Goal: Task Accomplishment & Management: Manage account settings

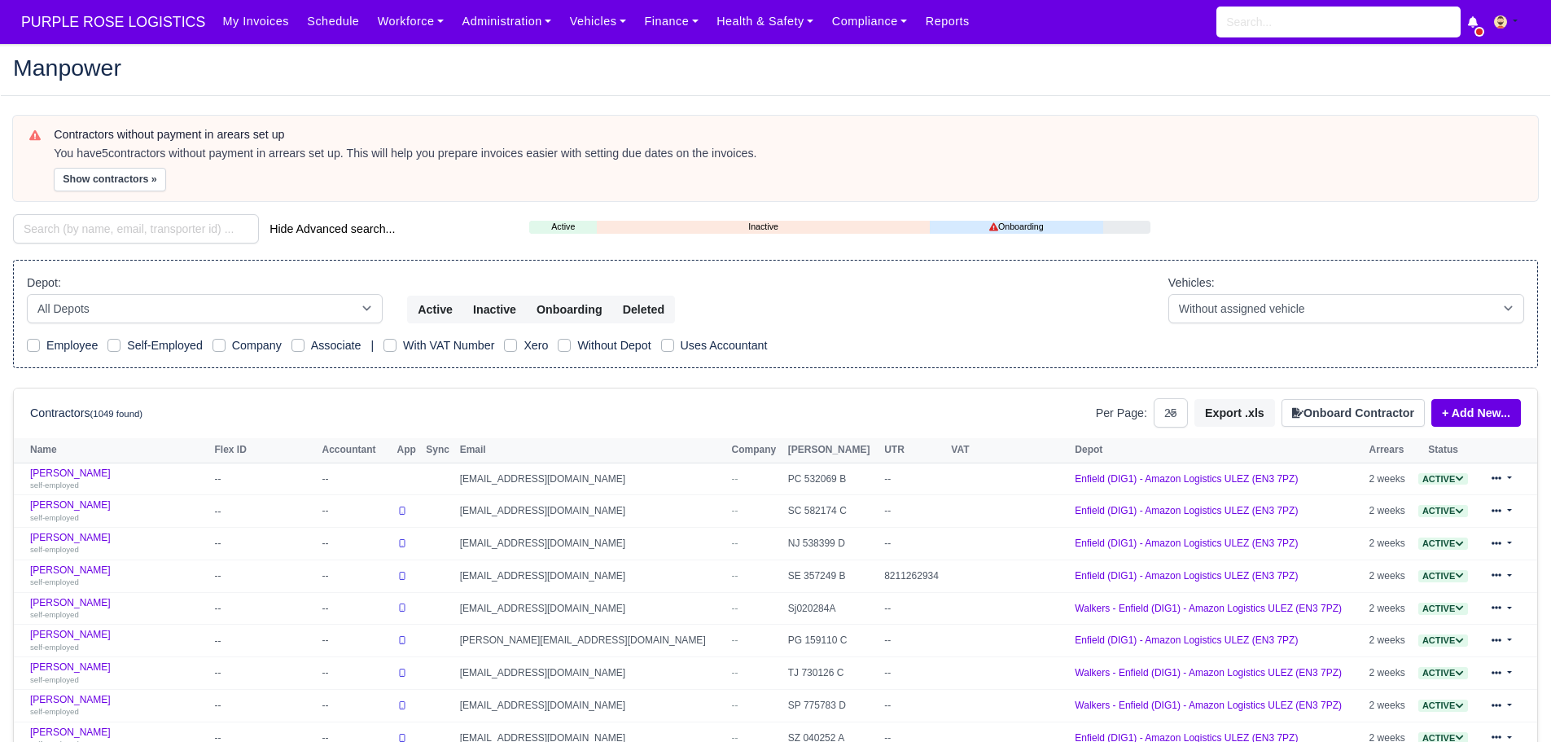
select select "25"
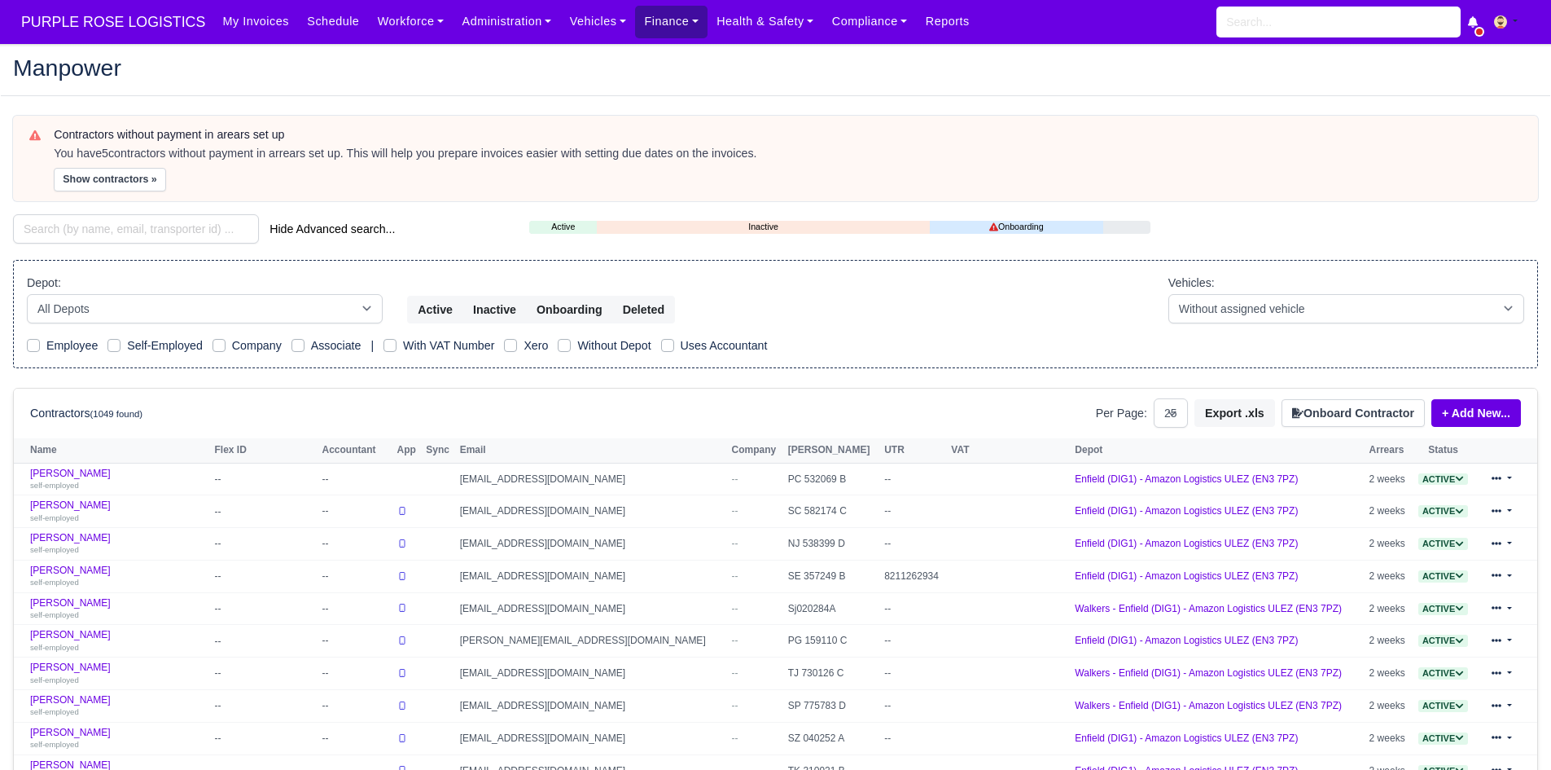
click at [649, 33] on link "Finance" at bounding box center [671, 22] width 72 height 32
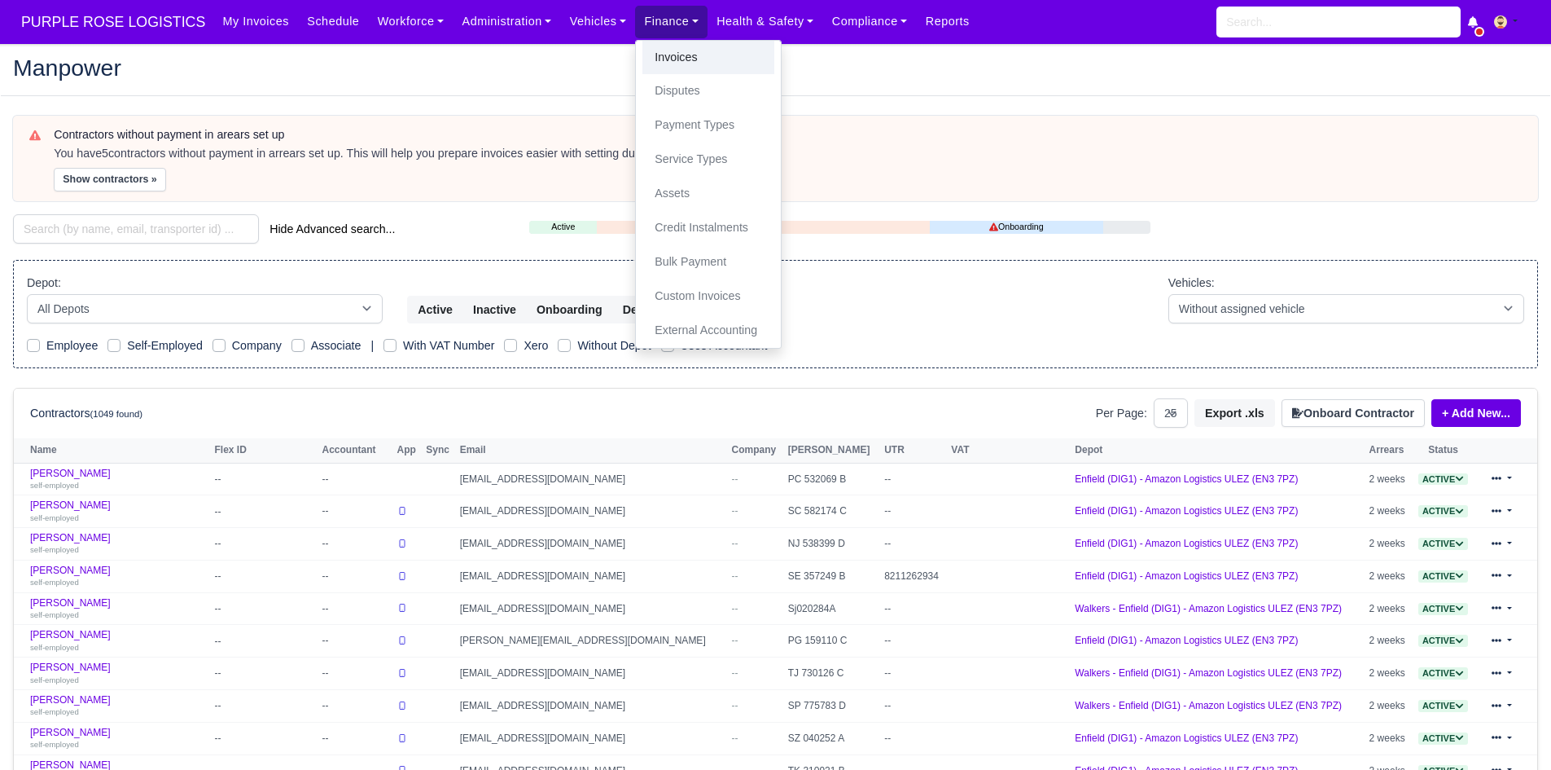
click at [664, 66] on link "Invoices" at bounding box center [709, 58] width 132 height 34
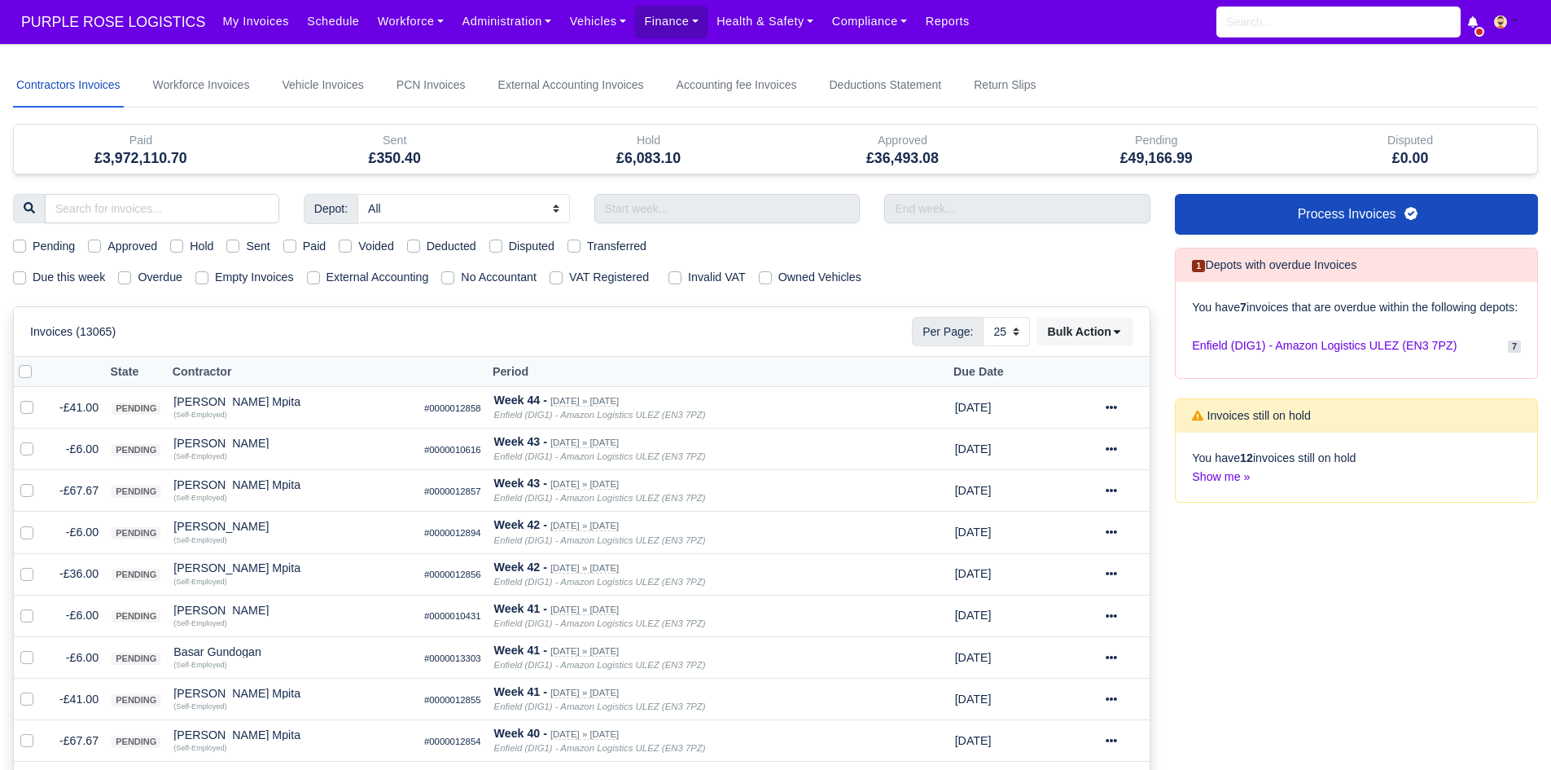
select select "25"
click at [619, 202] on input "text" at bounding box center [727, 208] width 266 height 29
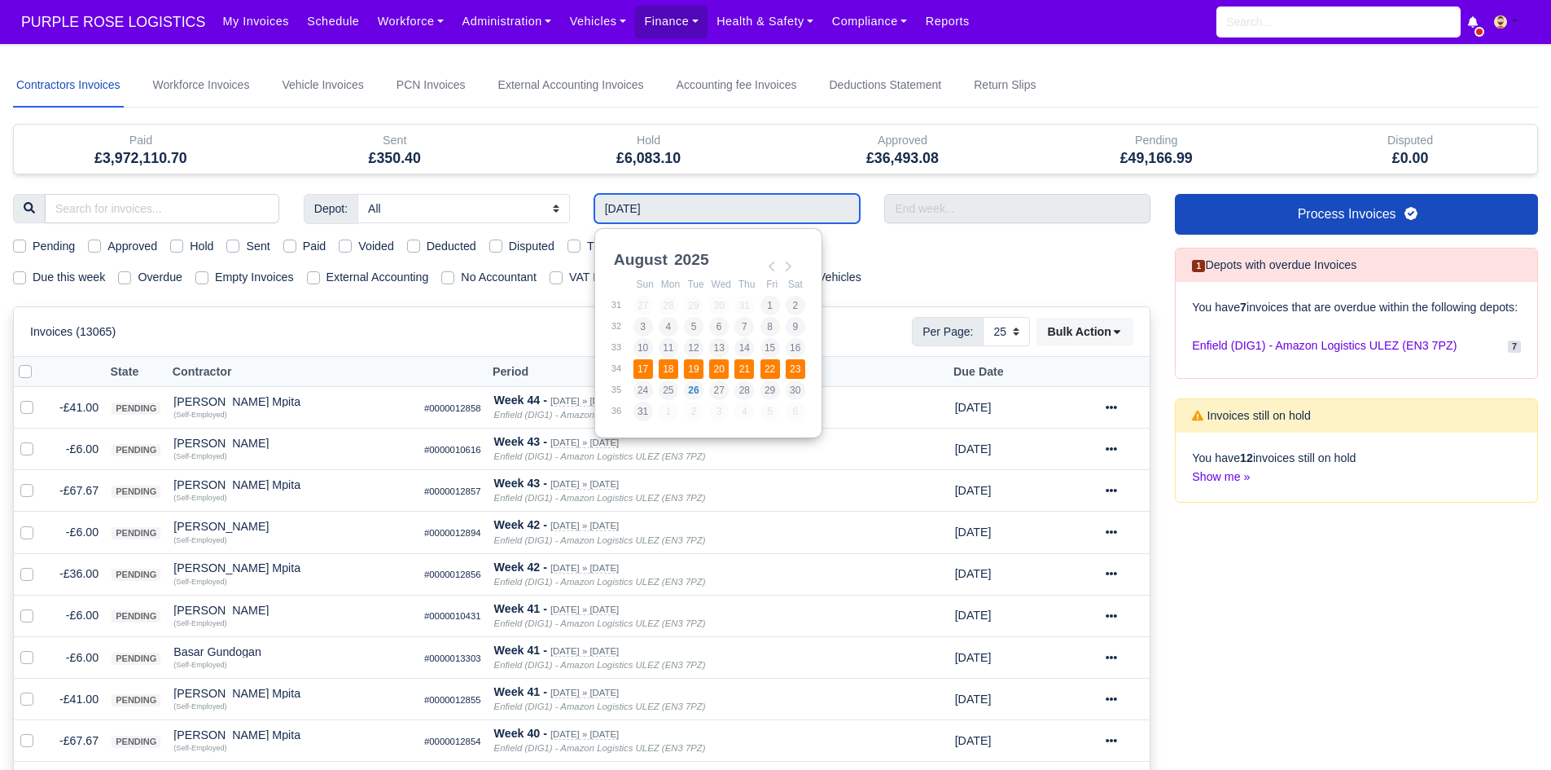
type input "17/08/2025 - 23/08/2025"
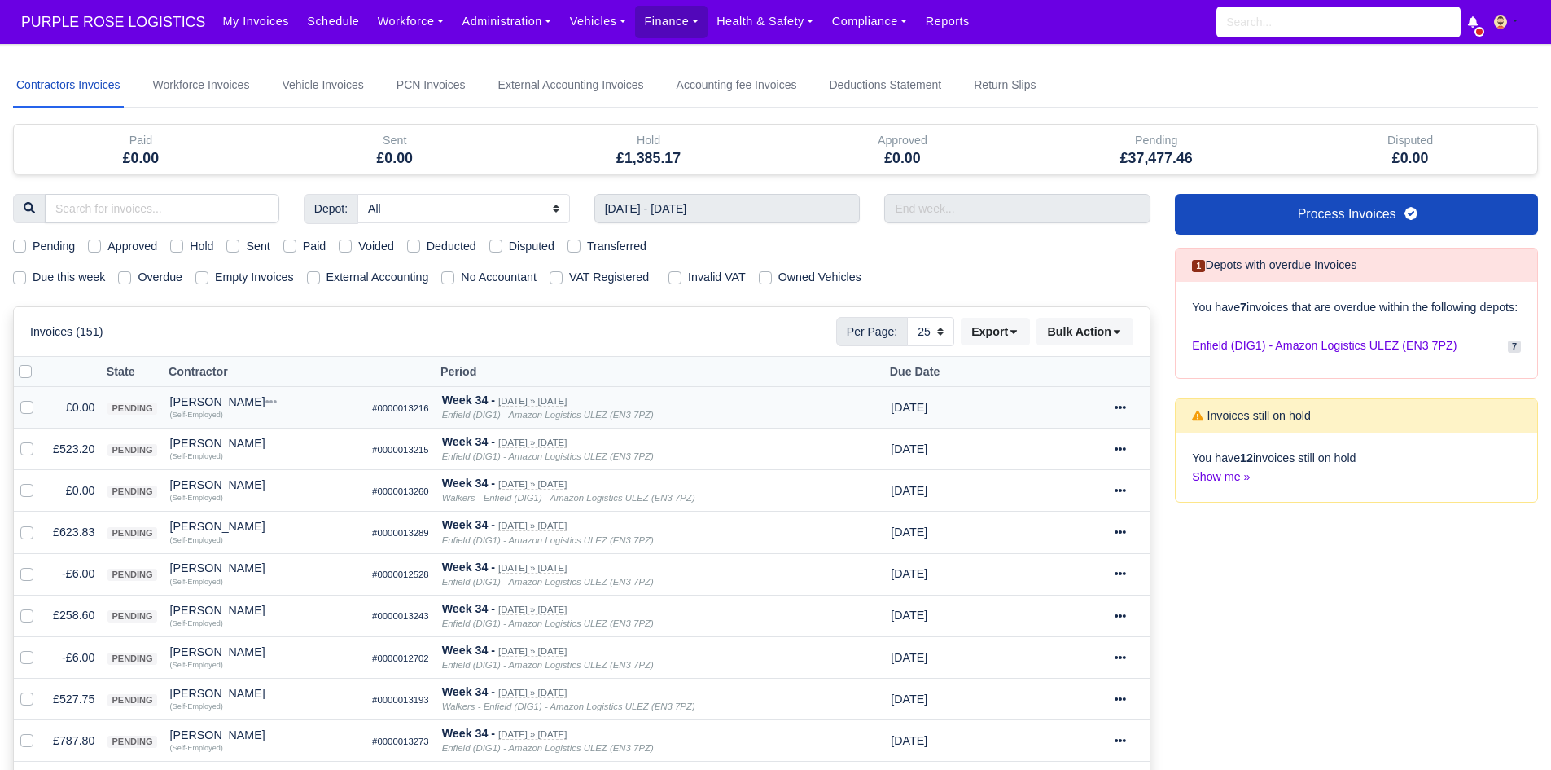
click at [40, 398] on label at bounding box center [40, 398] width 0 height 0
click at [29, 411] on input "checkbox" at bounding box center [26, 404] width 13 height 13
checkbox input "true"
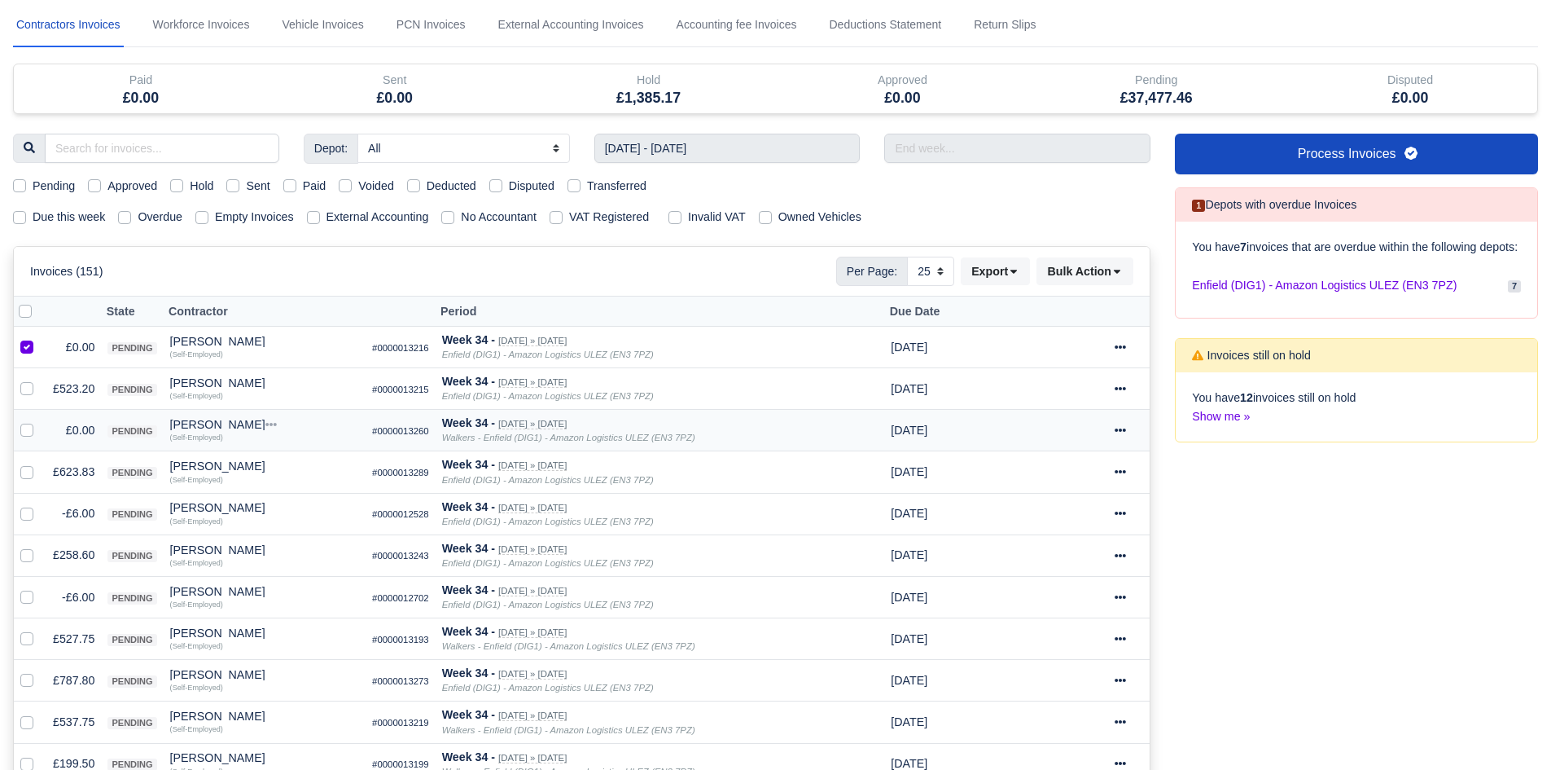
click at [40, 421] on label at bounding box center [40, 421] width 0 height 0
click at [27, 432] on input "checkbox" at bounding box center [26, 427] width 13 height 13
checkbox input "true"
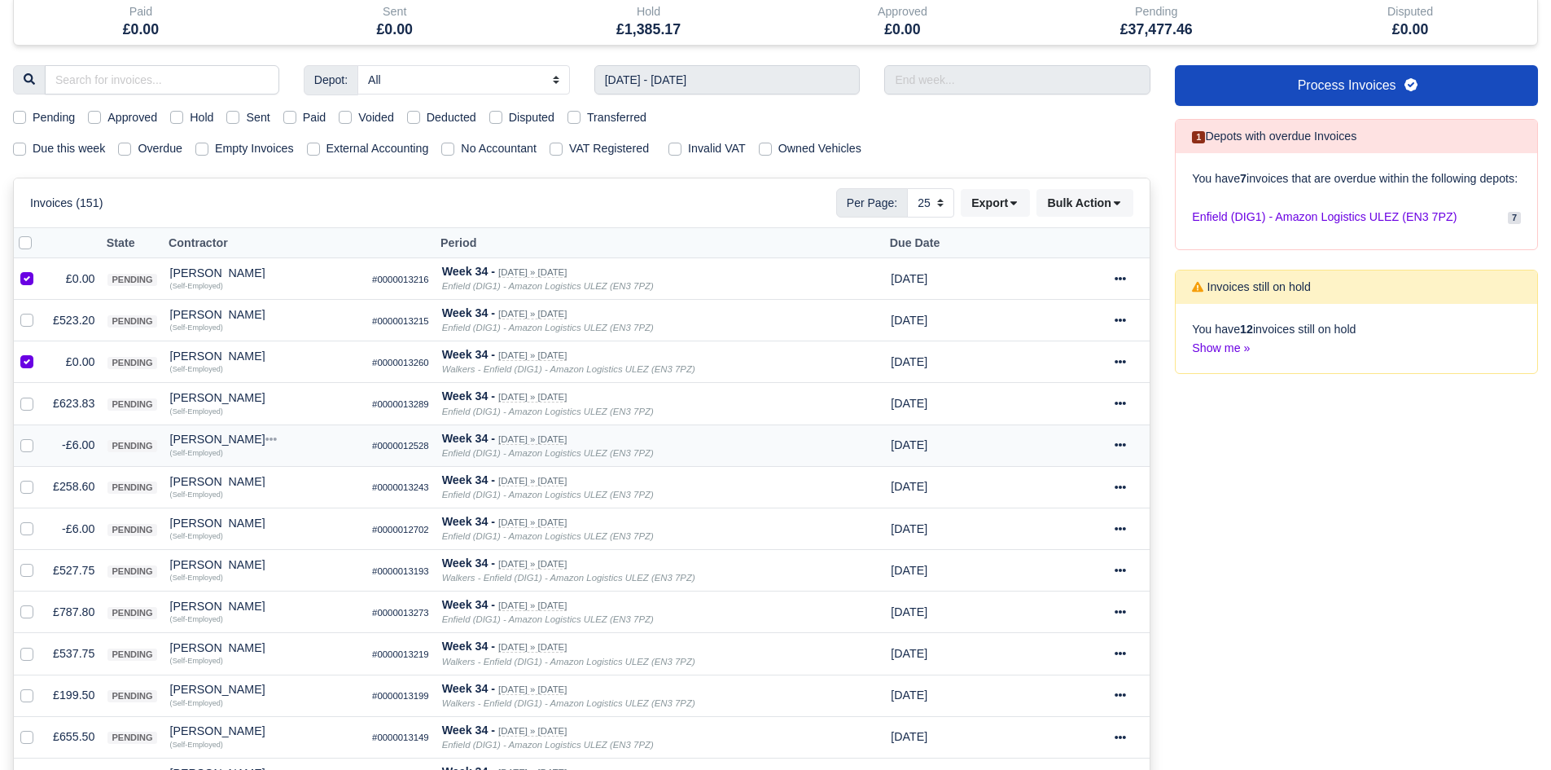
click at [26, 454] on div at bounding box center [30, 445] width 20 height 19
click at [40, 436] on label at bounding box center [40, 436] width 0 height 0
click at [27, 449] on input "checkbox" at bounding box center [26, 442] width 13 height 13
checkbox input "true"
click at [40, 520] on label at bounding box center [40, 520] width 0 height 0
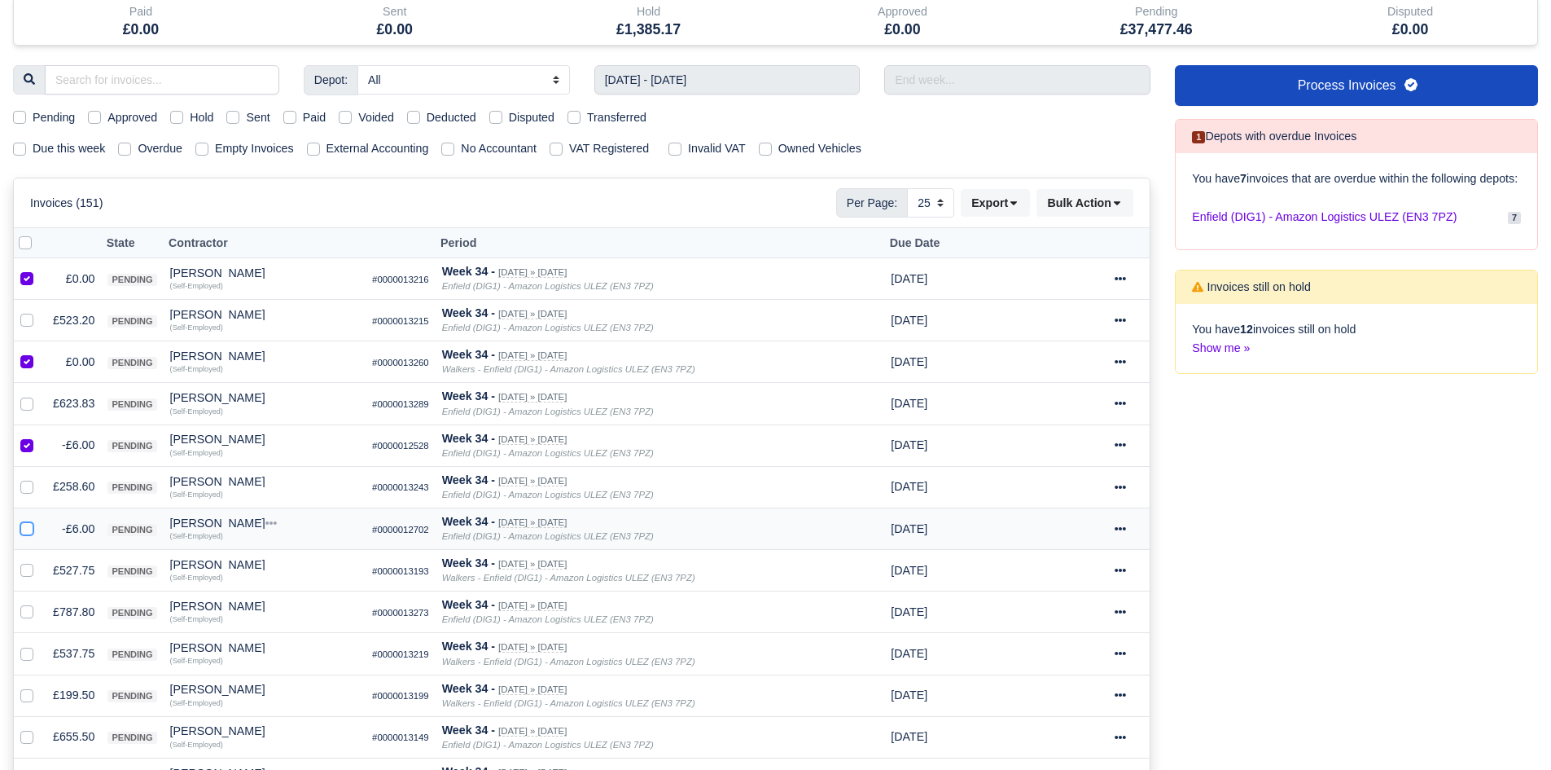
click at [29, 528] on input "checkbox" at bounding box center [26, 526] width 13 height 13
checkbox input "true"
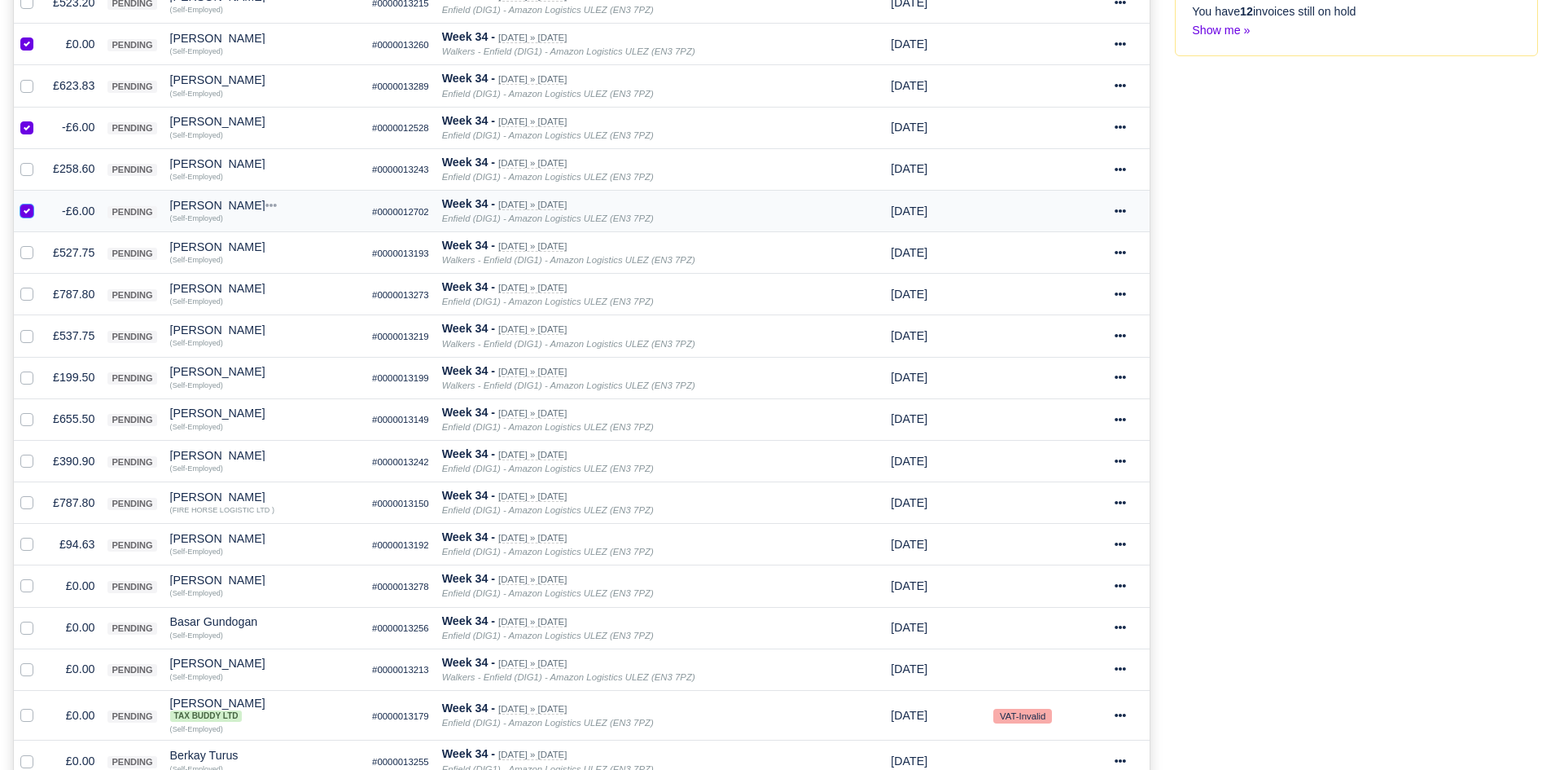
scroll to position [465, 0]
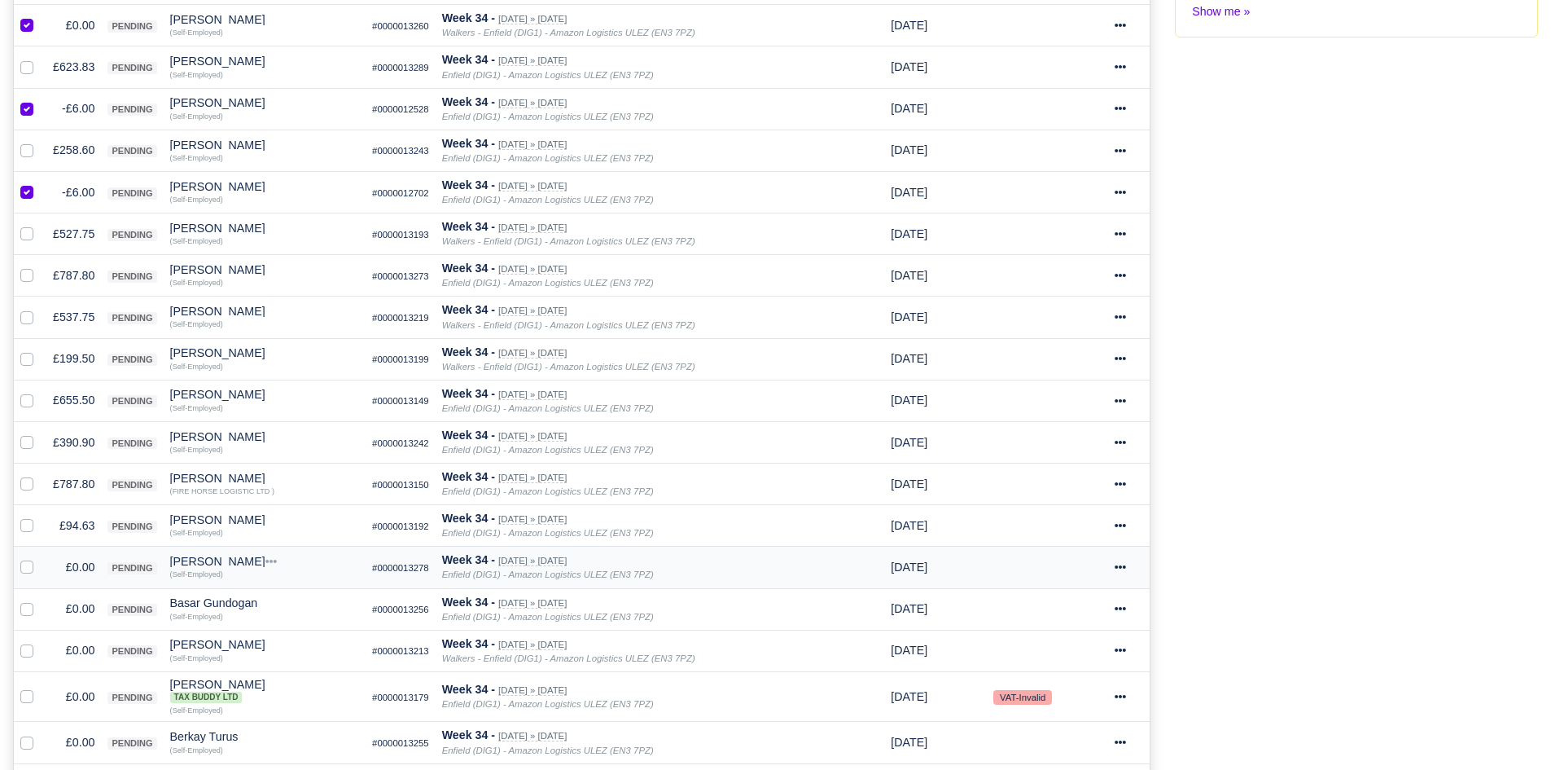
click at [40, 558] on label at bounding box center [40, 558] width 0 height 0
click at [25, 567] on input "checkbox" at bounding box center [26, 564] width 13 height 13
checkbox input "true"
click at [40, 599] on label at bounding box center [40, 599] width 0 height 0
click at [29, 607] on input "checkbox" at bounding box center [26, 605] width 13 height 13
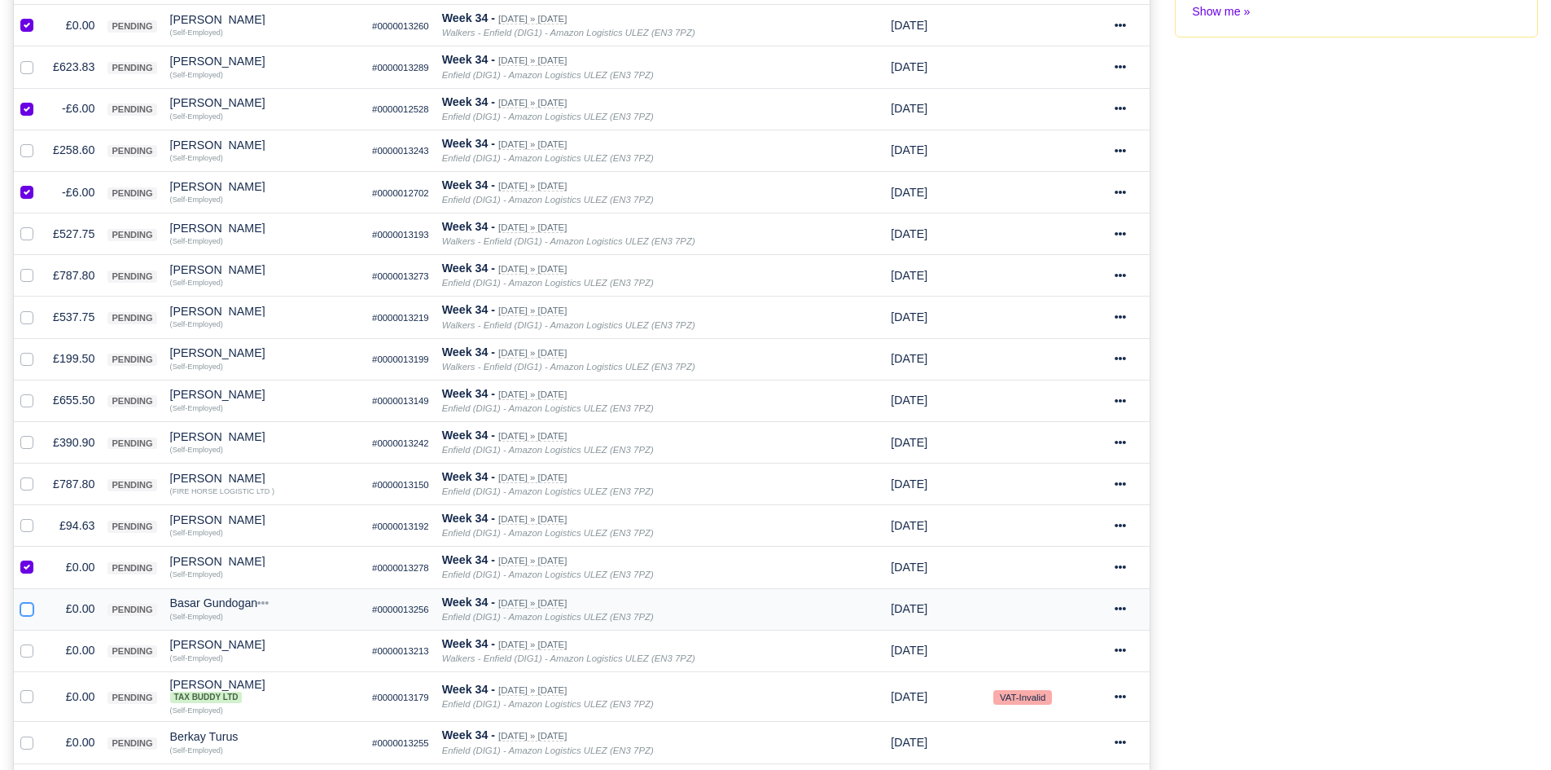
checkbox input "true"
click at [40, 641] on label at bounding box center [40, 641] width 0 height 0
click at [29, 647] on input "checkbox" at bounding box center [26, 647] width 13 height 13
checkbox input "true"
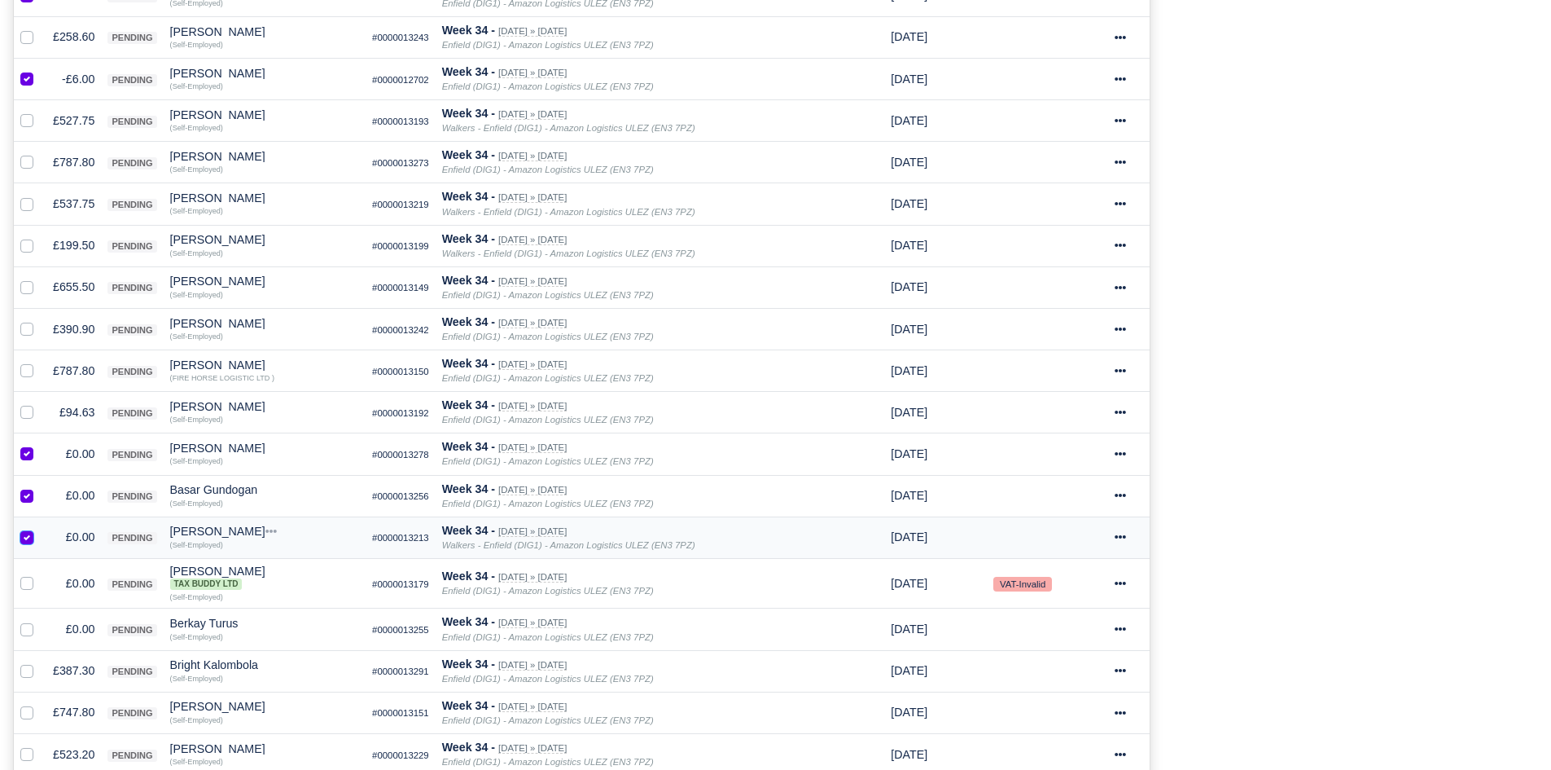
scroll to position [579, 0]
click at [40, 573] on label at bounding box center [40, 573] width 0 height 0
click at [24, 586] on input "checkbox" at bounding box center [26, 579] width 13 height 13
checkbox input "true"
click at [40, 619] on label at bounding box center [40, 619] width 0 height 0
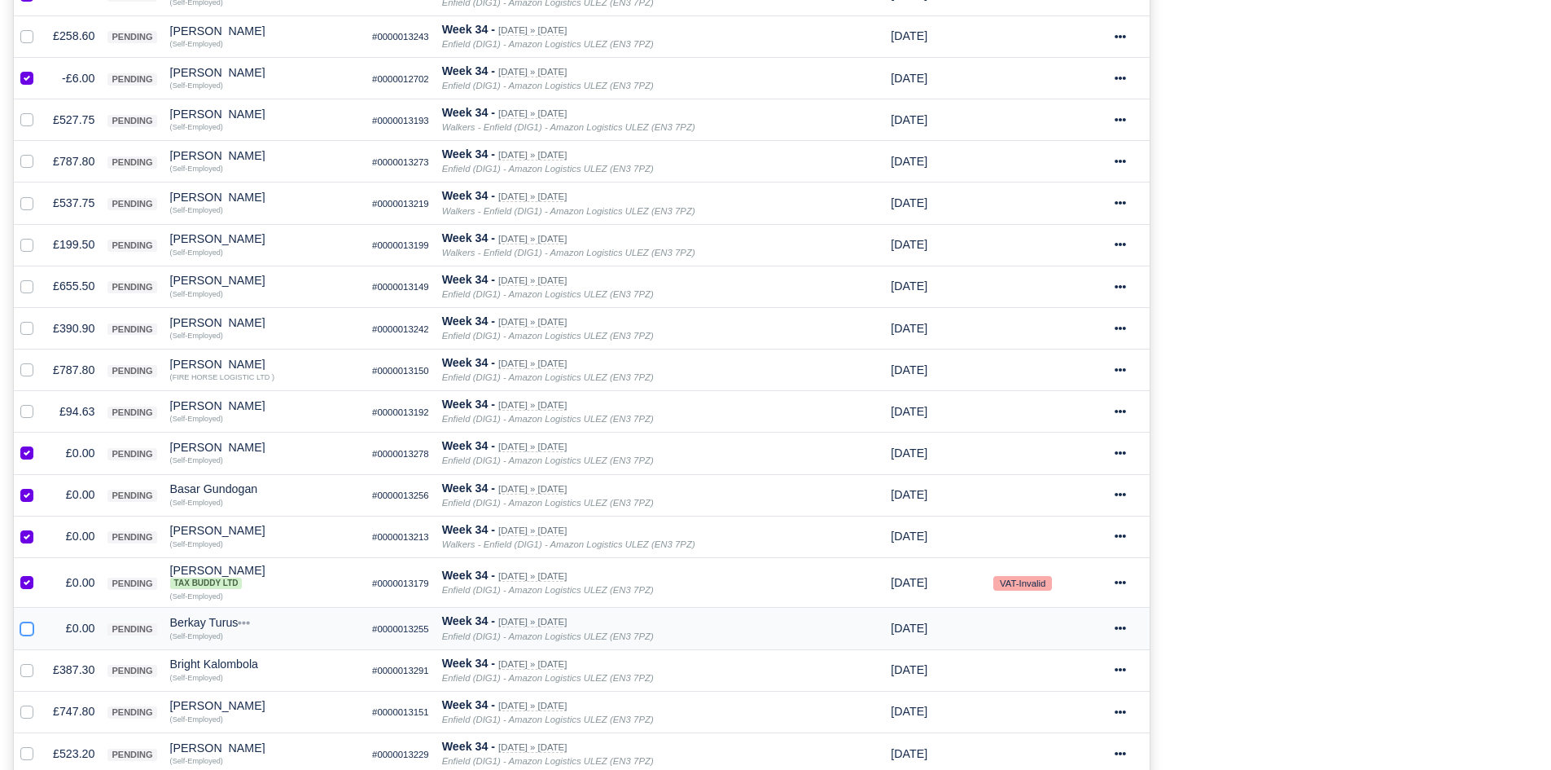
click at [30, 630] on input "checkbox" at bounding box center [26, 625] width 13 height 13
checkbox input "true"
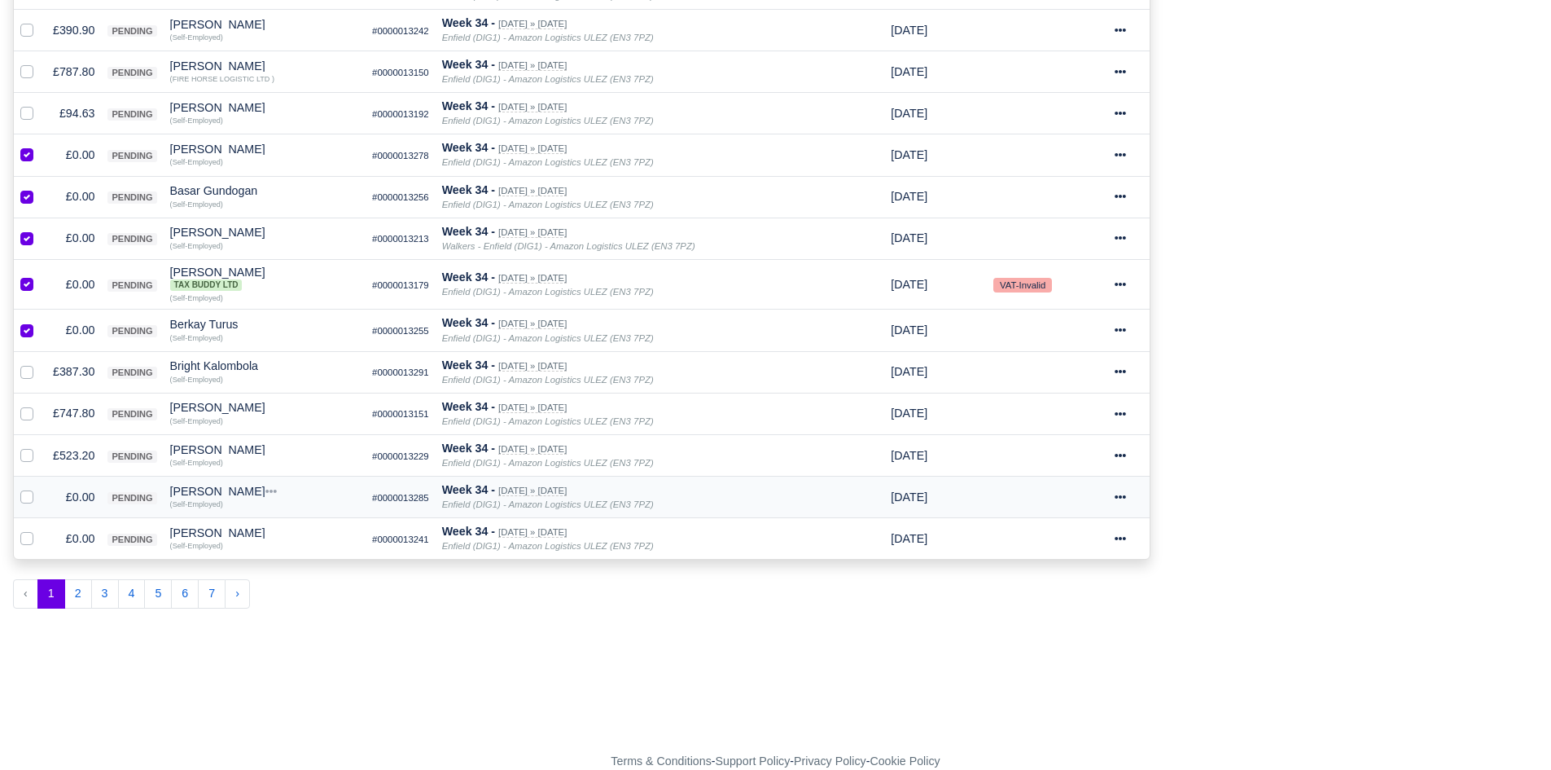
click at [40, 488] on label at bounding box center [40, 488] width 0 height 0
click at [20, 498] on input "checkbox" at bounding box center [26, 494] width 13 height 13
checkbox input "true"
click at [31, 551] on td at bounding box center [30, 539] width 33 height 42
click at [40, 529] on label at bounding box center [40, 529] width 0 height 0
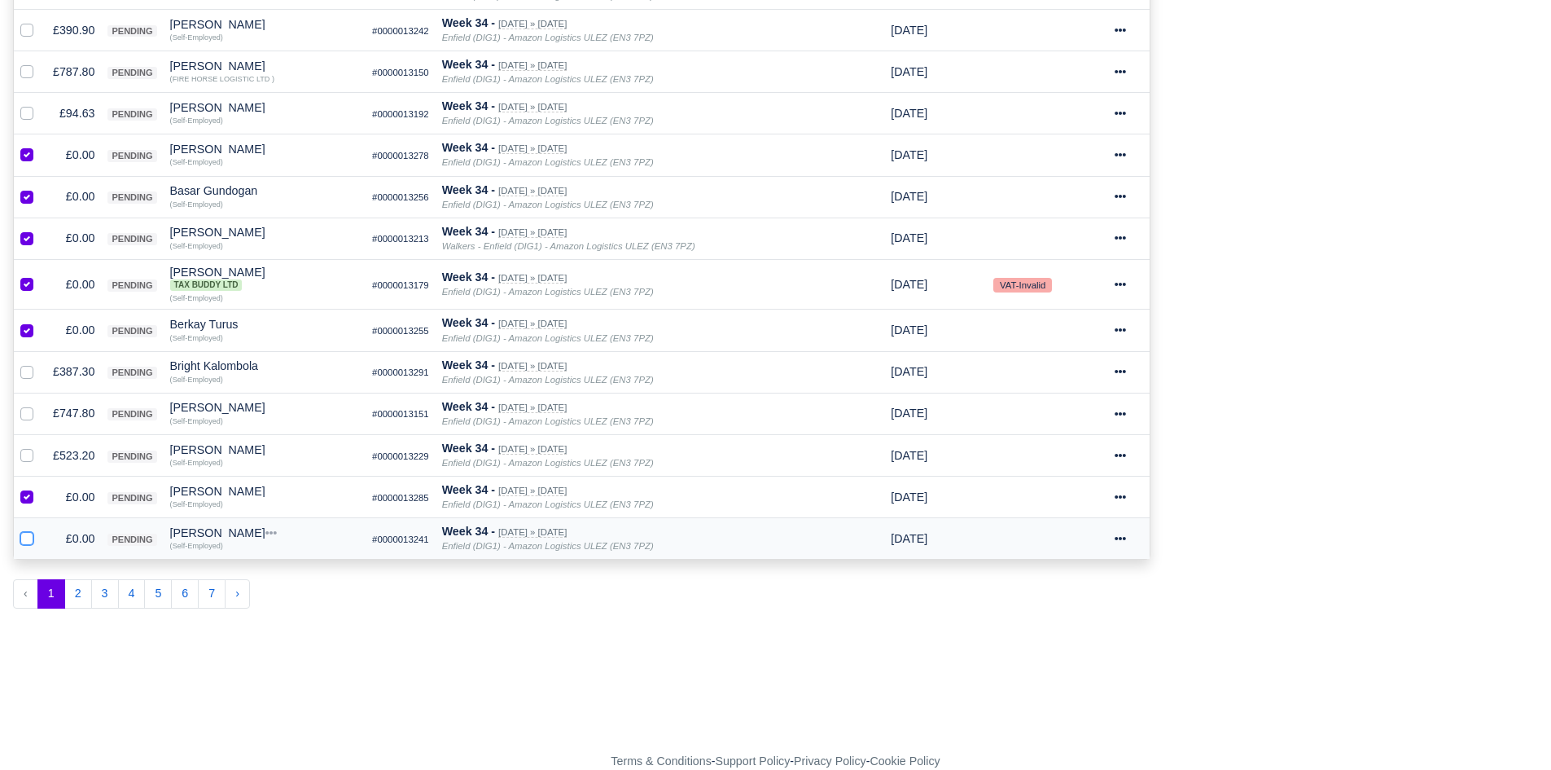
click at [30, 539] on input "checkbox" at bounding box center [26, 535] width 13 height 13
checkbox input "true"
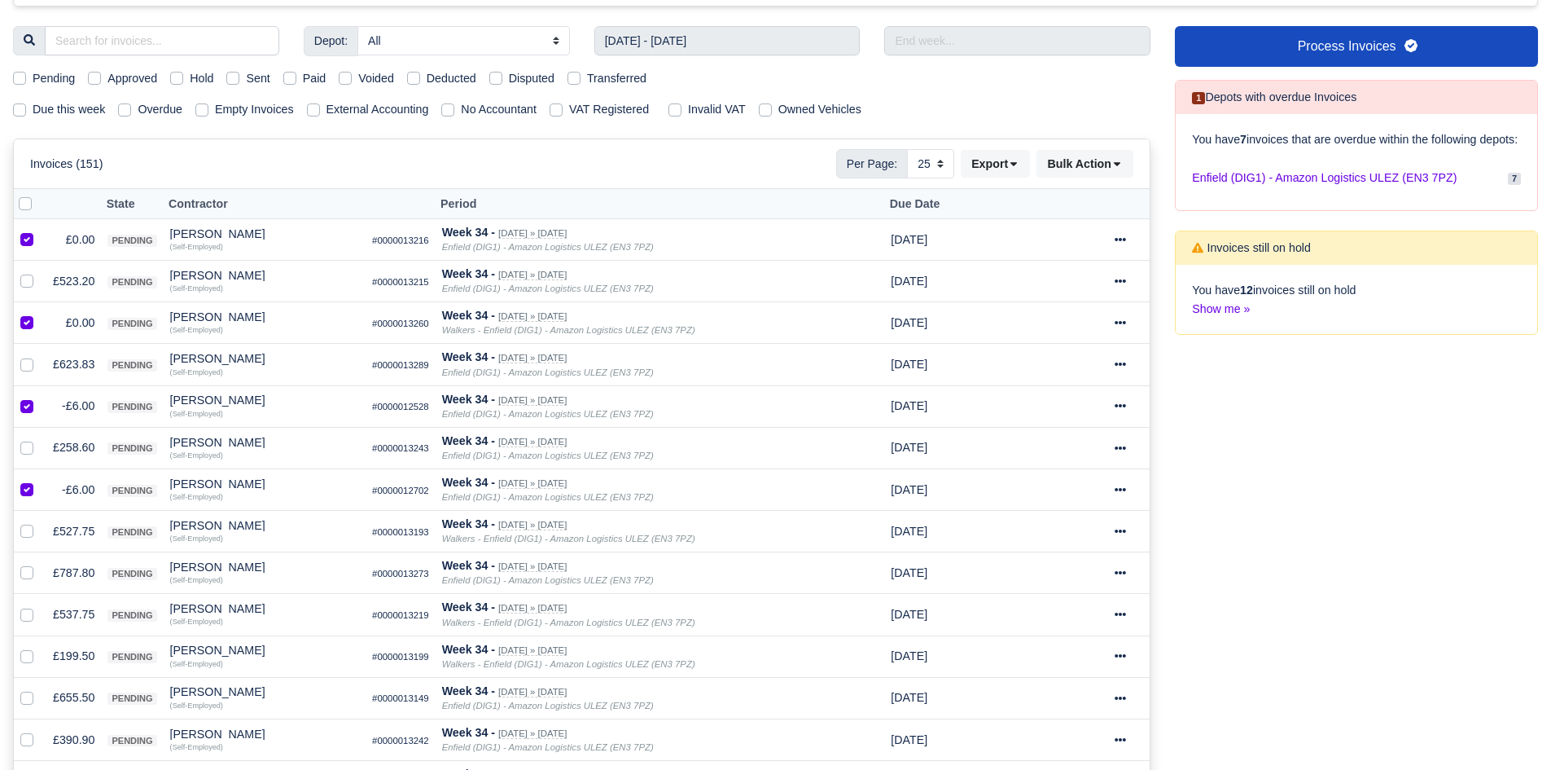
scroll to position [0, 0]
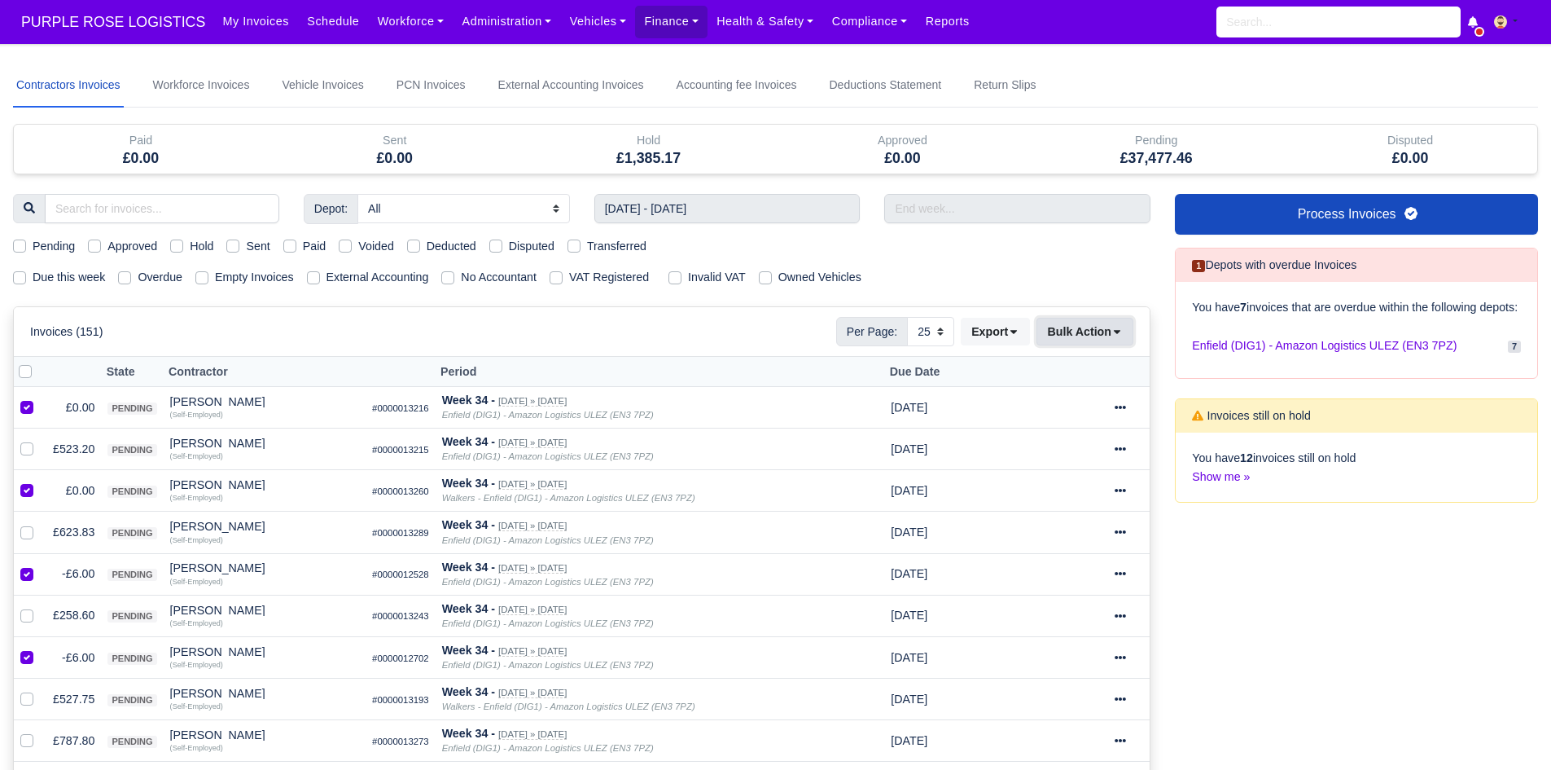
click at [1098, 338] on button "Bulk Action" at bounding box center [1085, 332] width 97 height 28
click at [1064, 462] on div "Void" at bounding box center [1059, 462] width 145 height 25
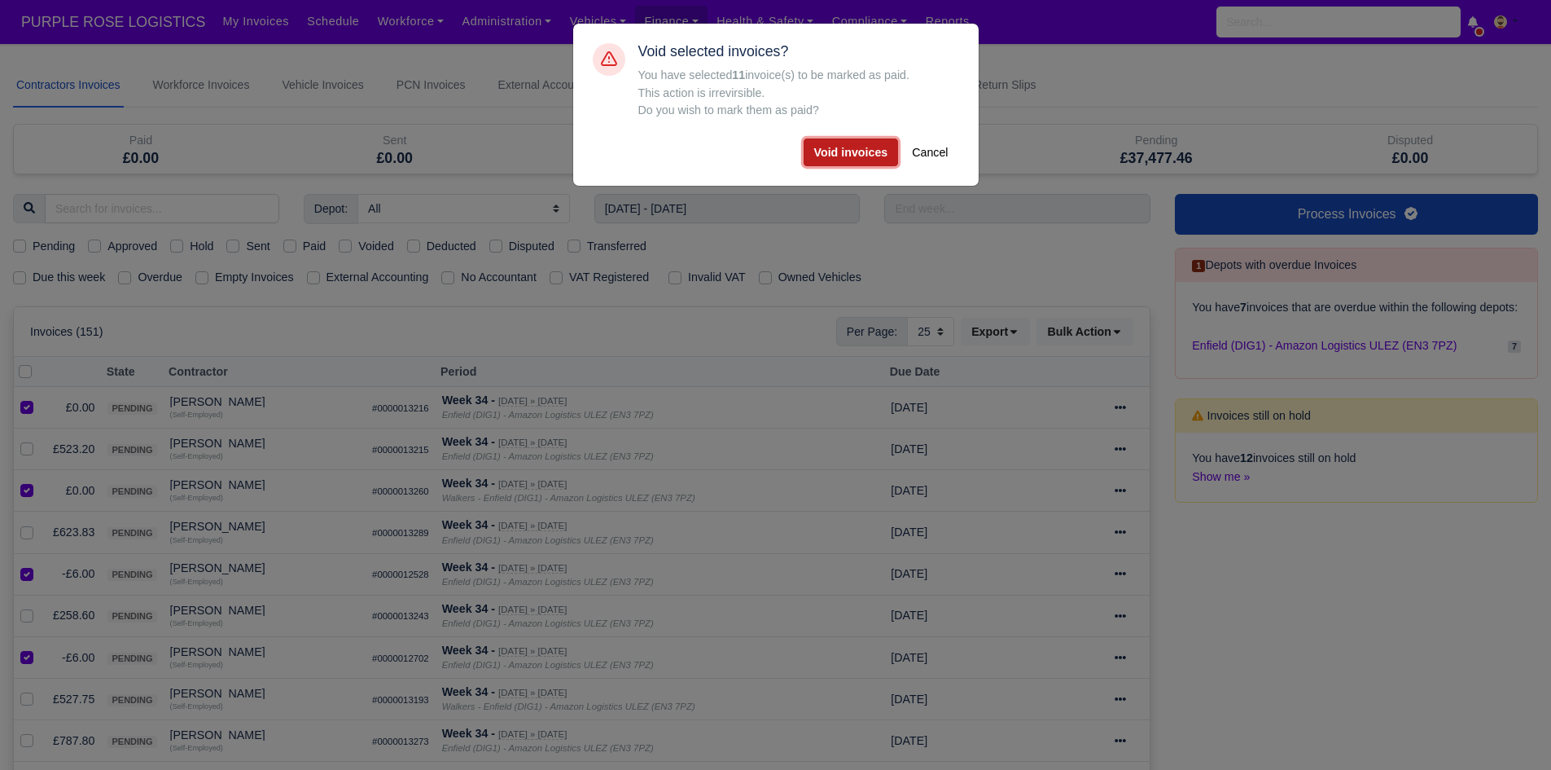
click at [853, 161] on button "Void invoices" at bounding box center [851, 152] width 95 height 28
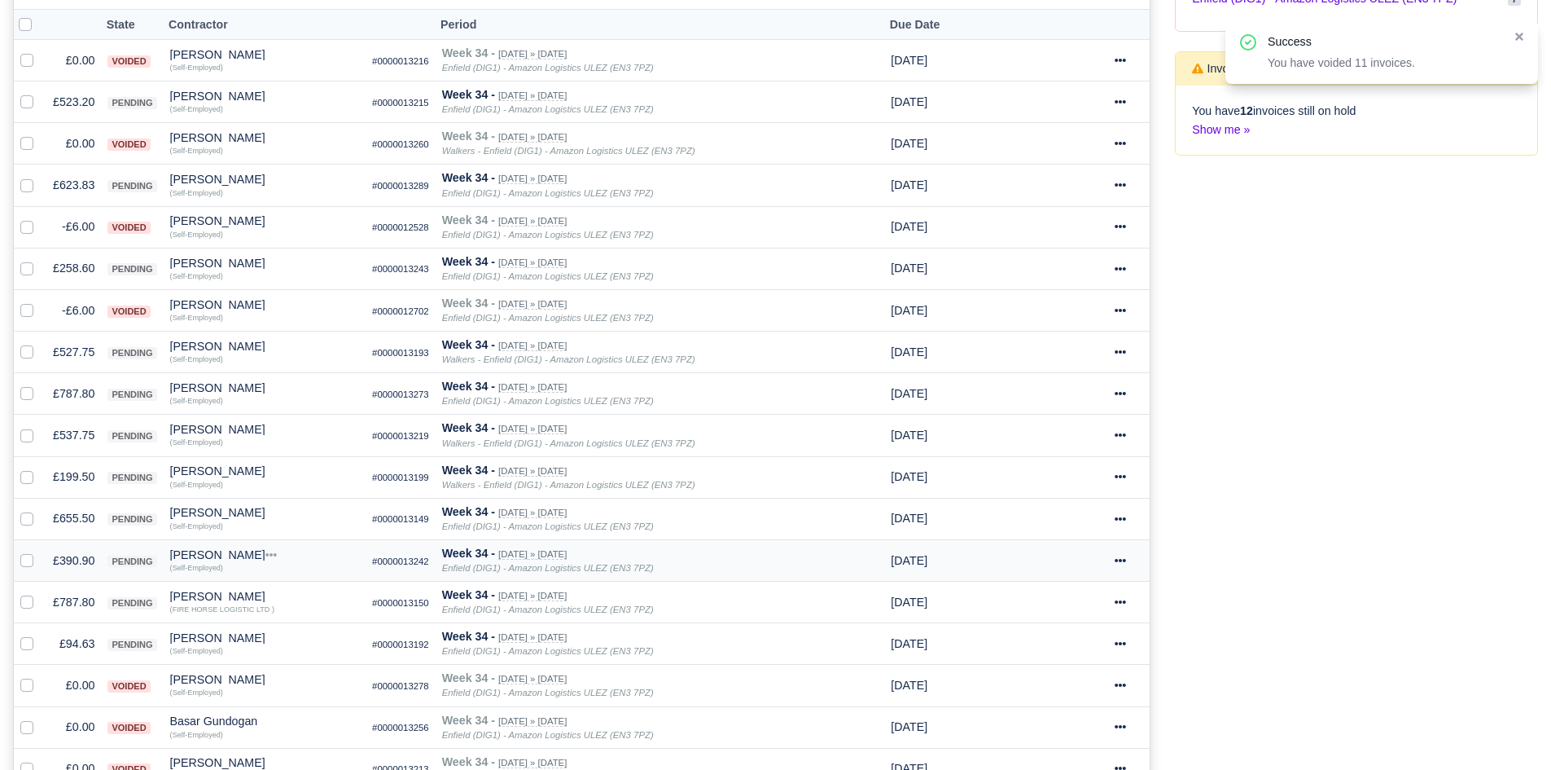
scroll to position [349, 0]
click at [59, 507] on td "£655.50" at bounding box center [73, 516] width 55 height 42
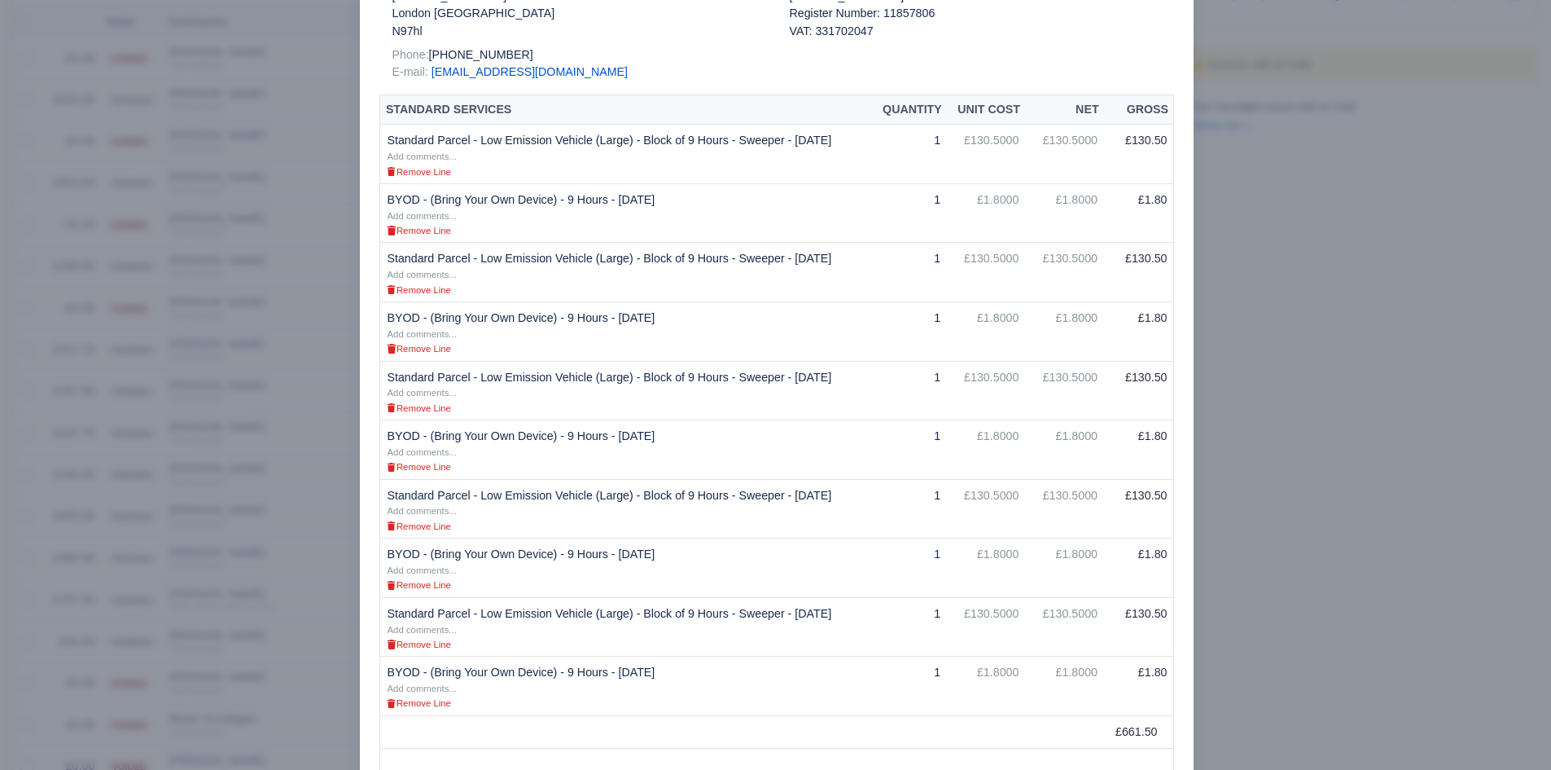
scroll to position [299, 0]
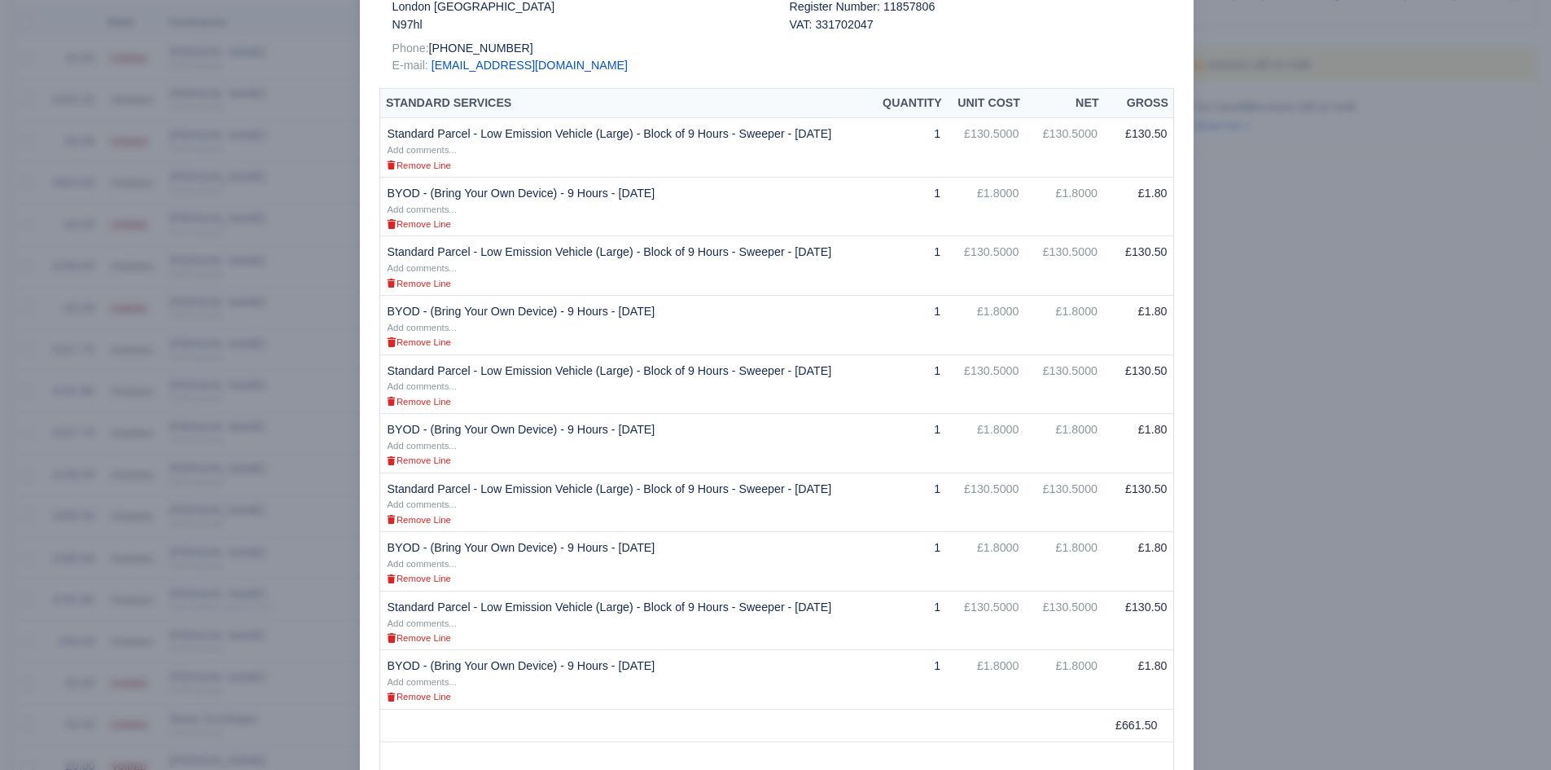
click at [1402, 421] on div at bounding box center [775, 385] width 1551 height 770
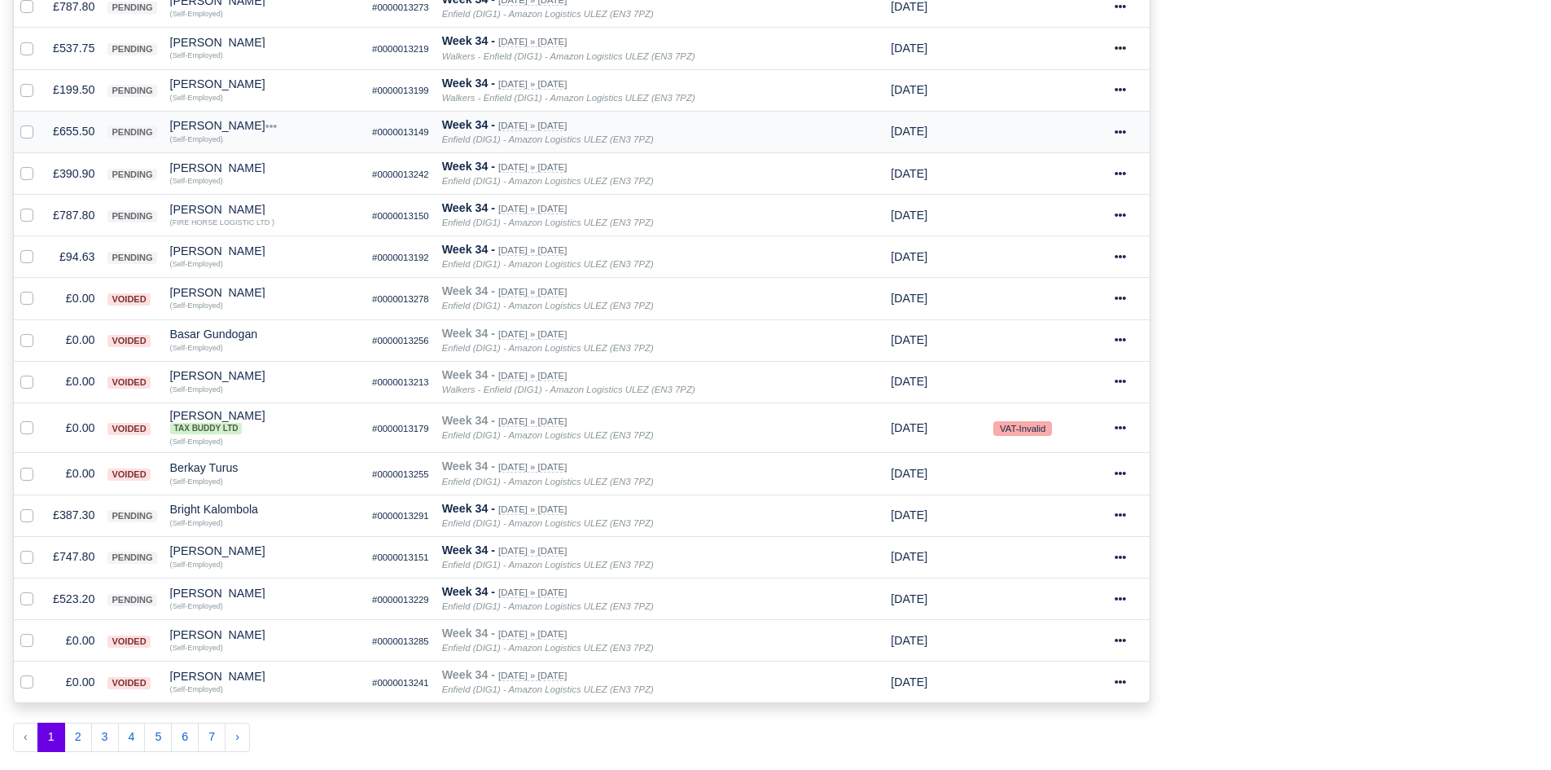
scroll to position [735, 0]
click at [78, 517] on td "£387.30" at bounding box center [73, 515] width 55 height 42
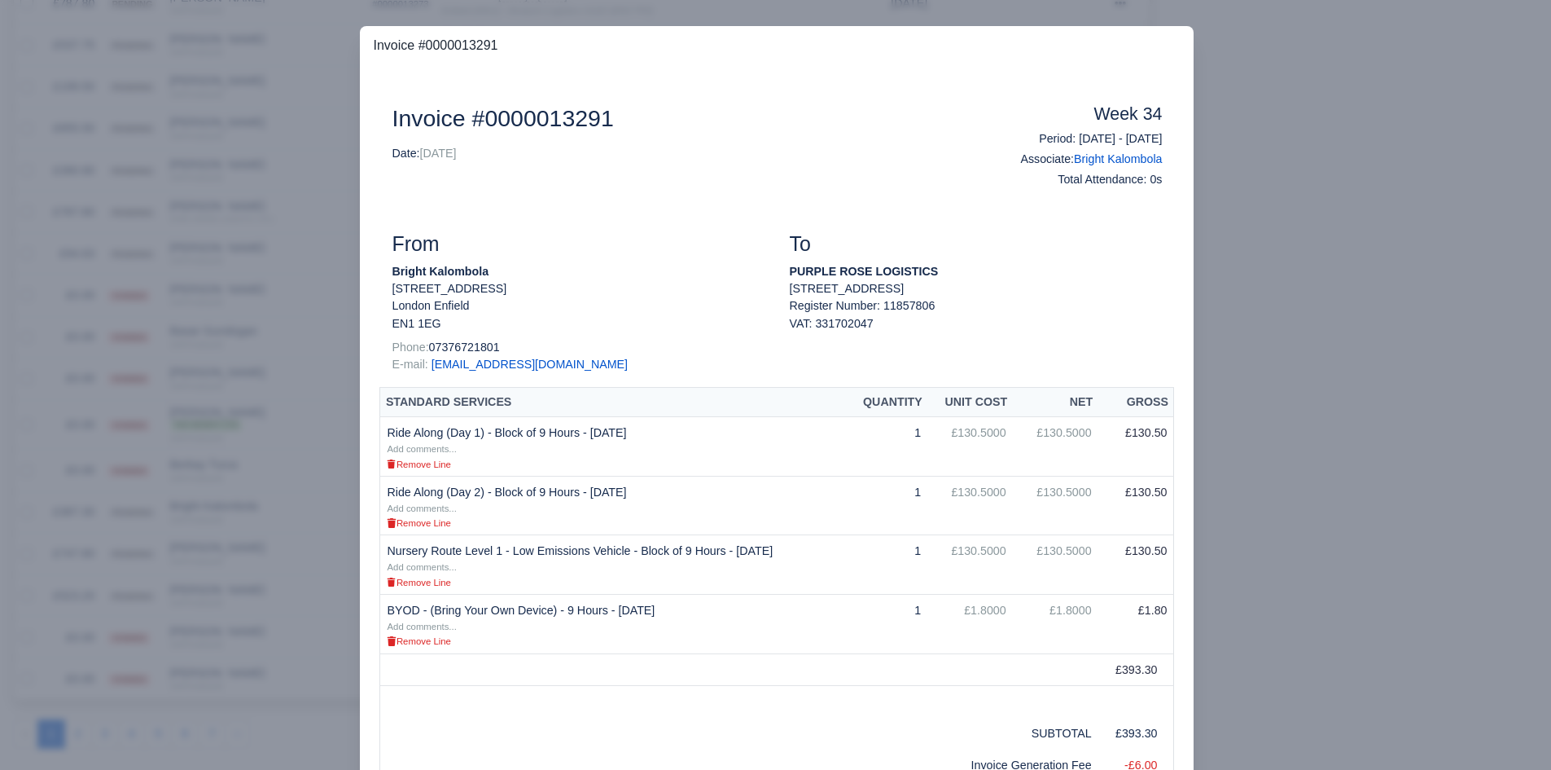
scroll to position [165, 0]
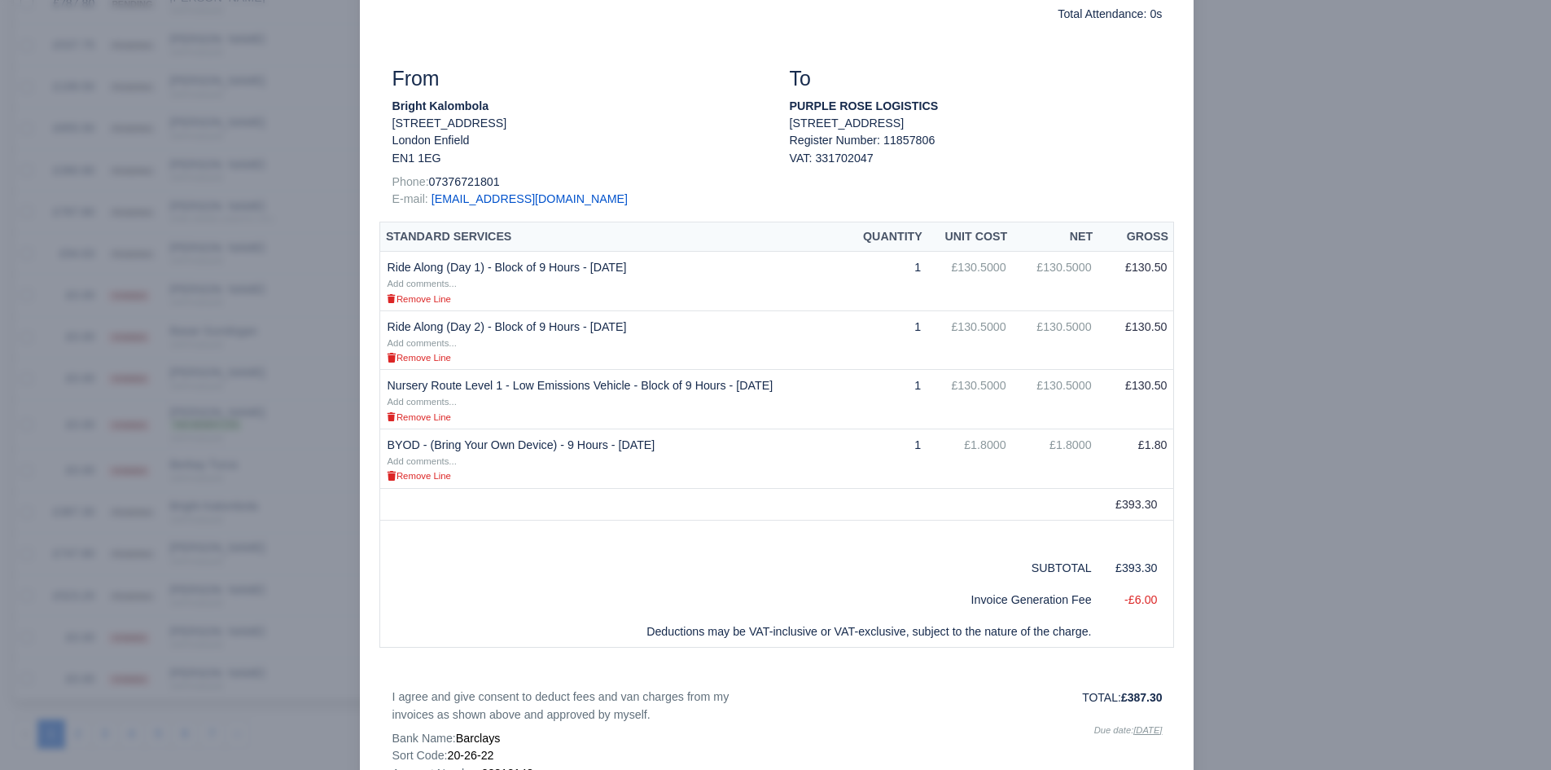
click at [195, 535] on div at bounding box center [775, 385] width 1551 height 770
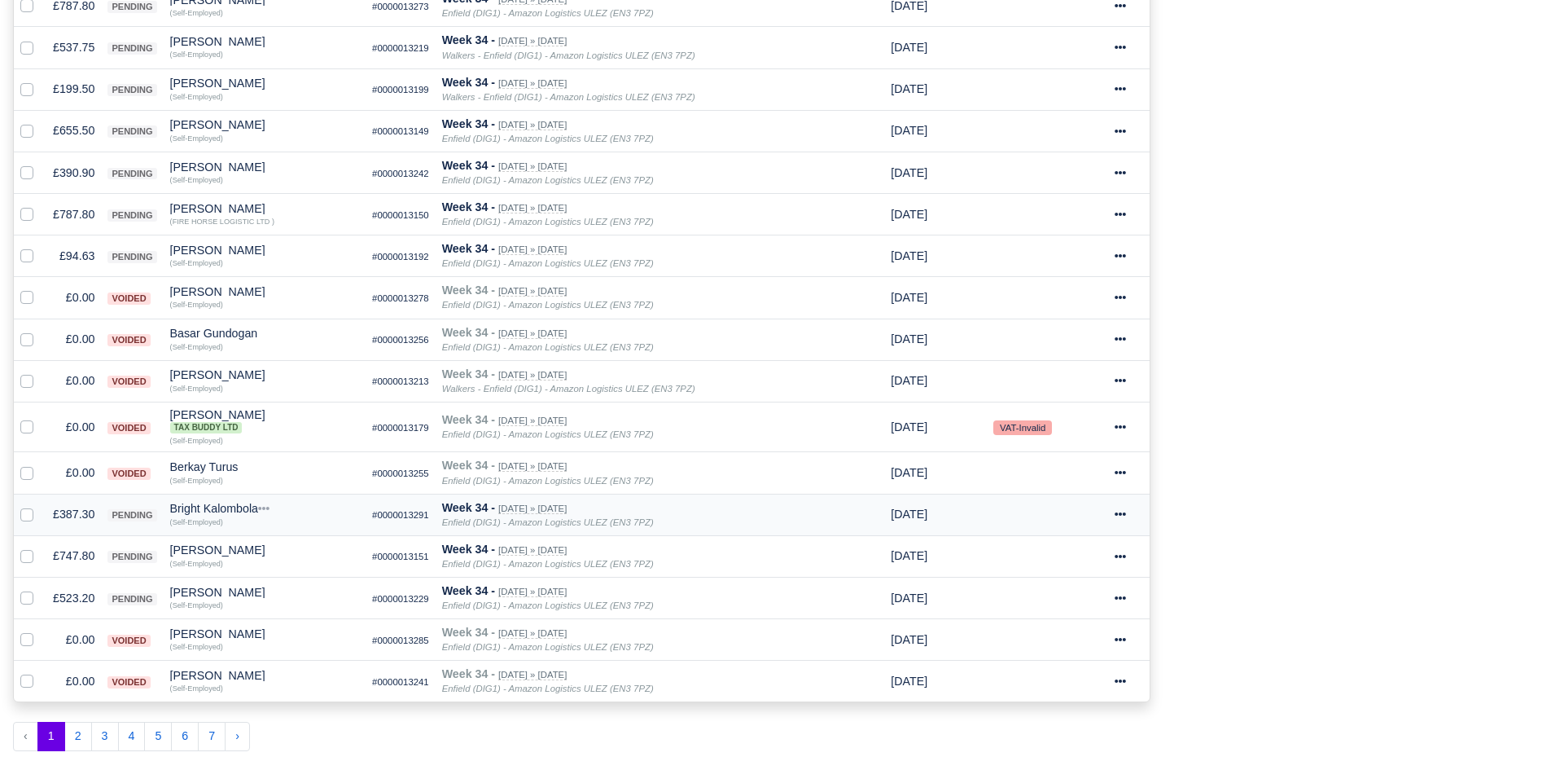
click at [226, 506] on div "Bright Kalombola" at bounding box center [265, 507] width 190 height 11
click at [279, 559] on button "Other Invoices" at bounding box center [312, 554] width 188 height 24
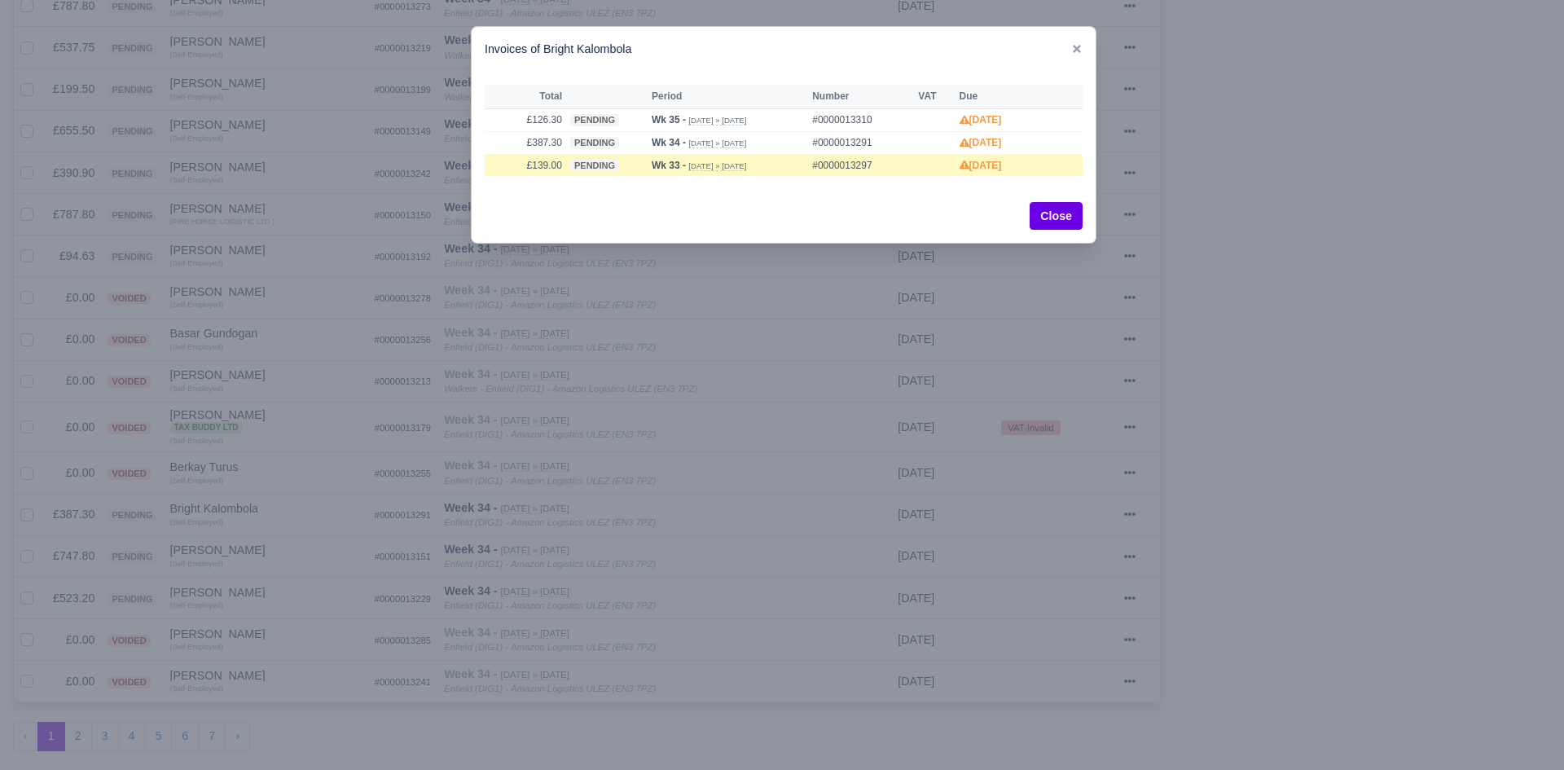
click at [581, 647] on div at bounding box center [782, 385] width 1564 height 770
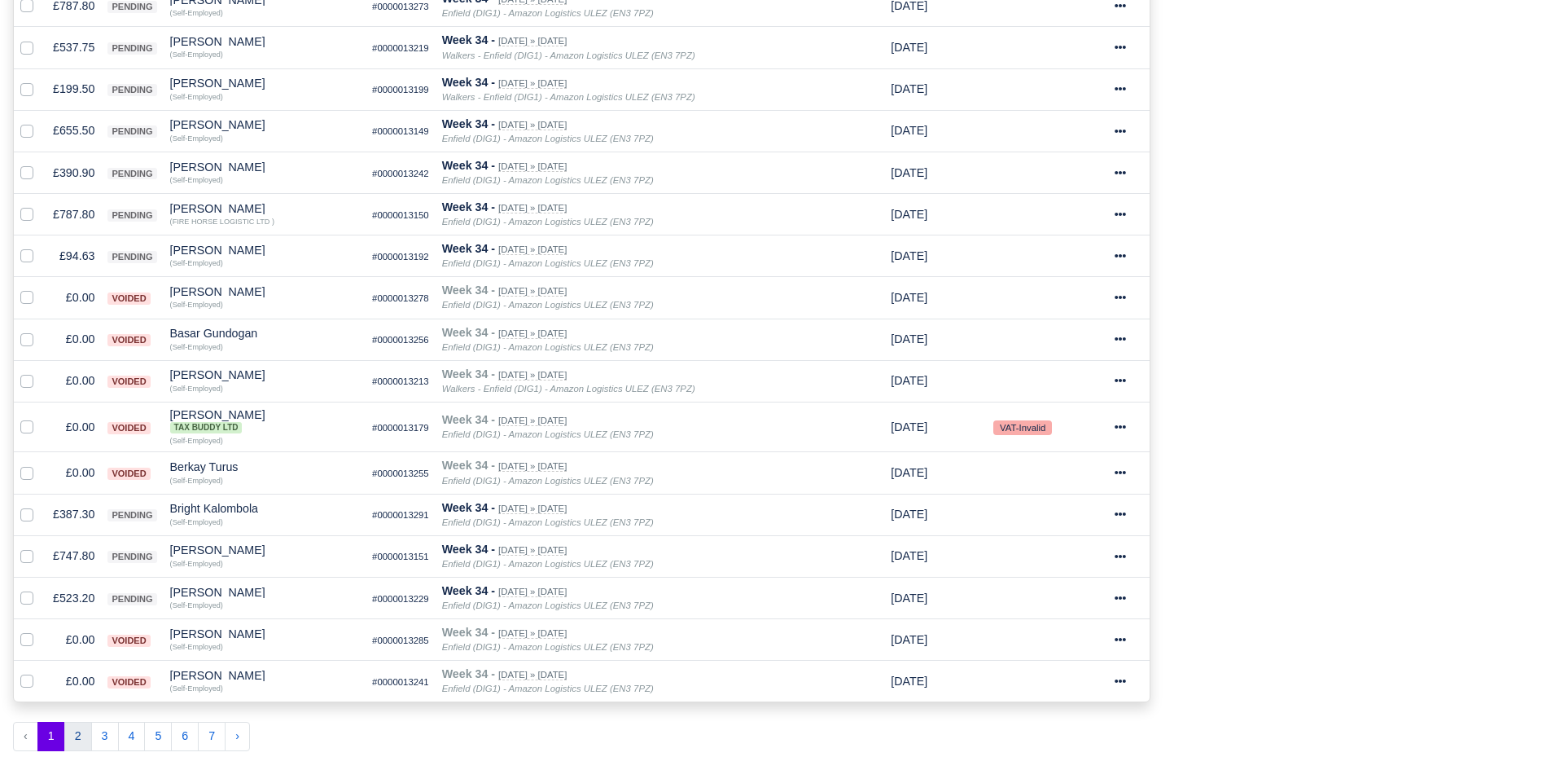
click at [77, 727] on button "2" at bounding box center [78, 736] width 28 height 29
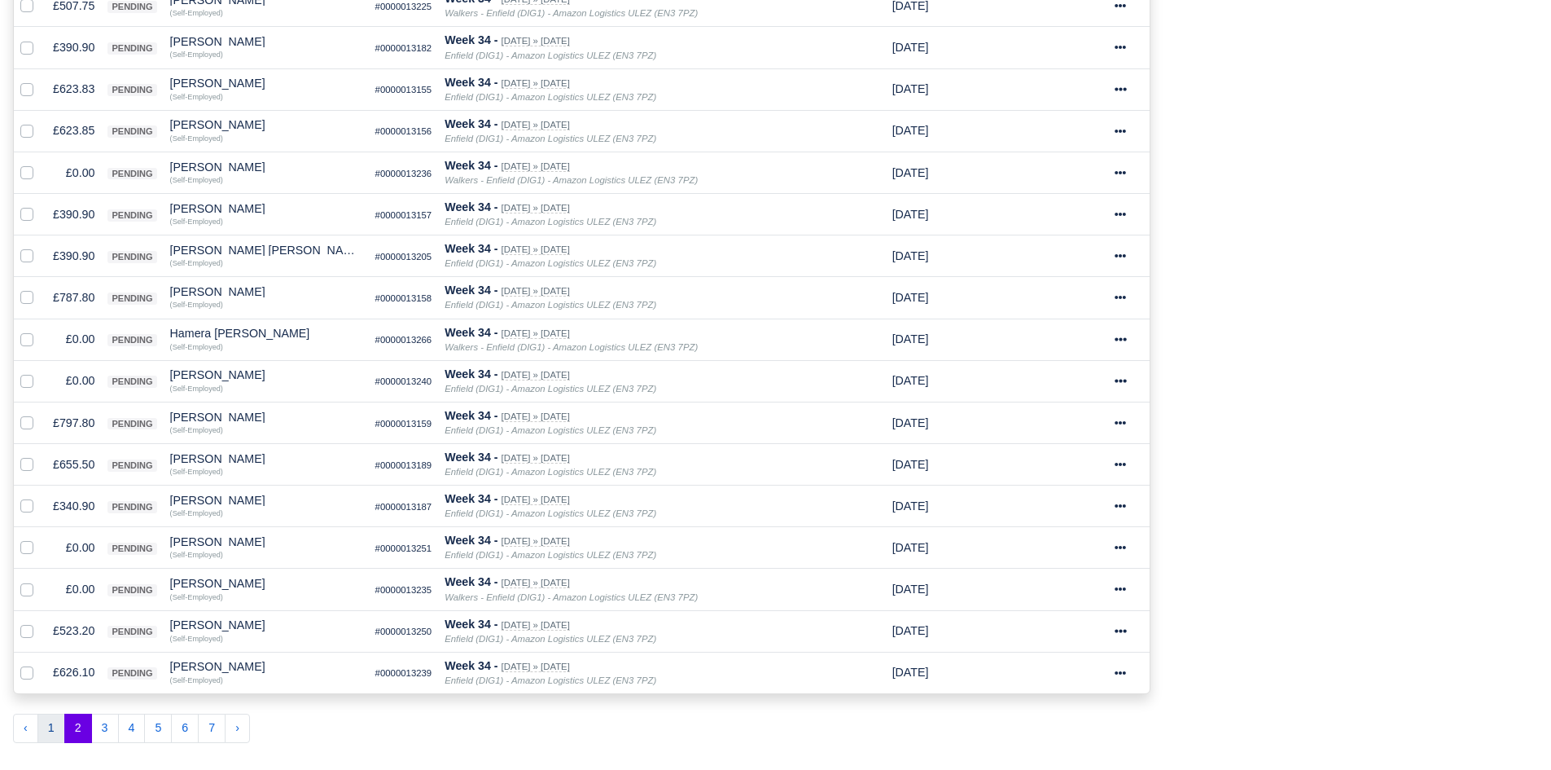
click at [59, 735] on button "1" at bounding box center [51, 727] width 28 height 29
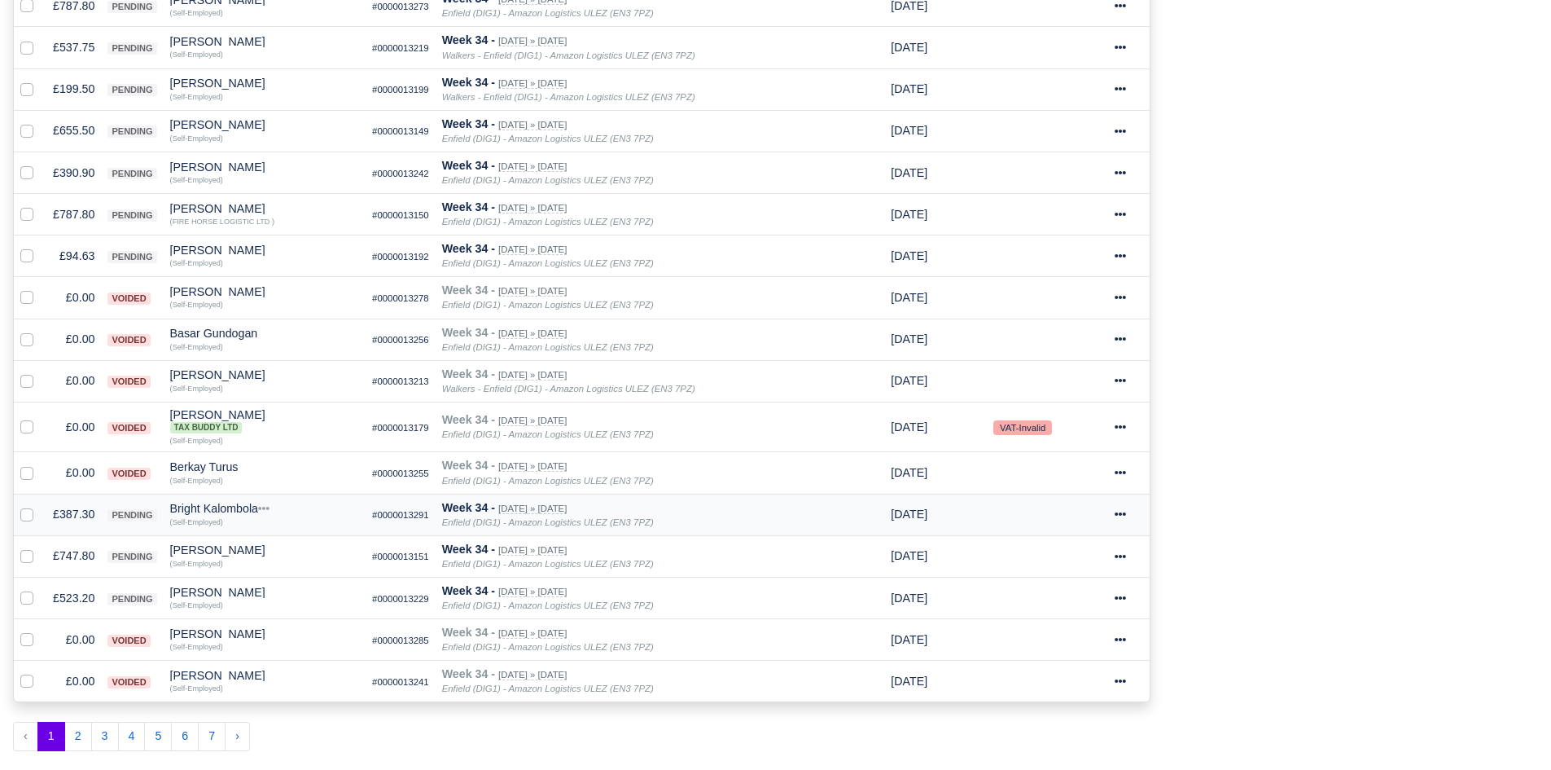
click at [67, 515] on td "£387.30" at bounding box center [73, 515] width 55 height 42
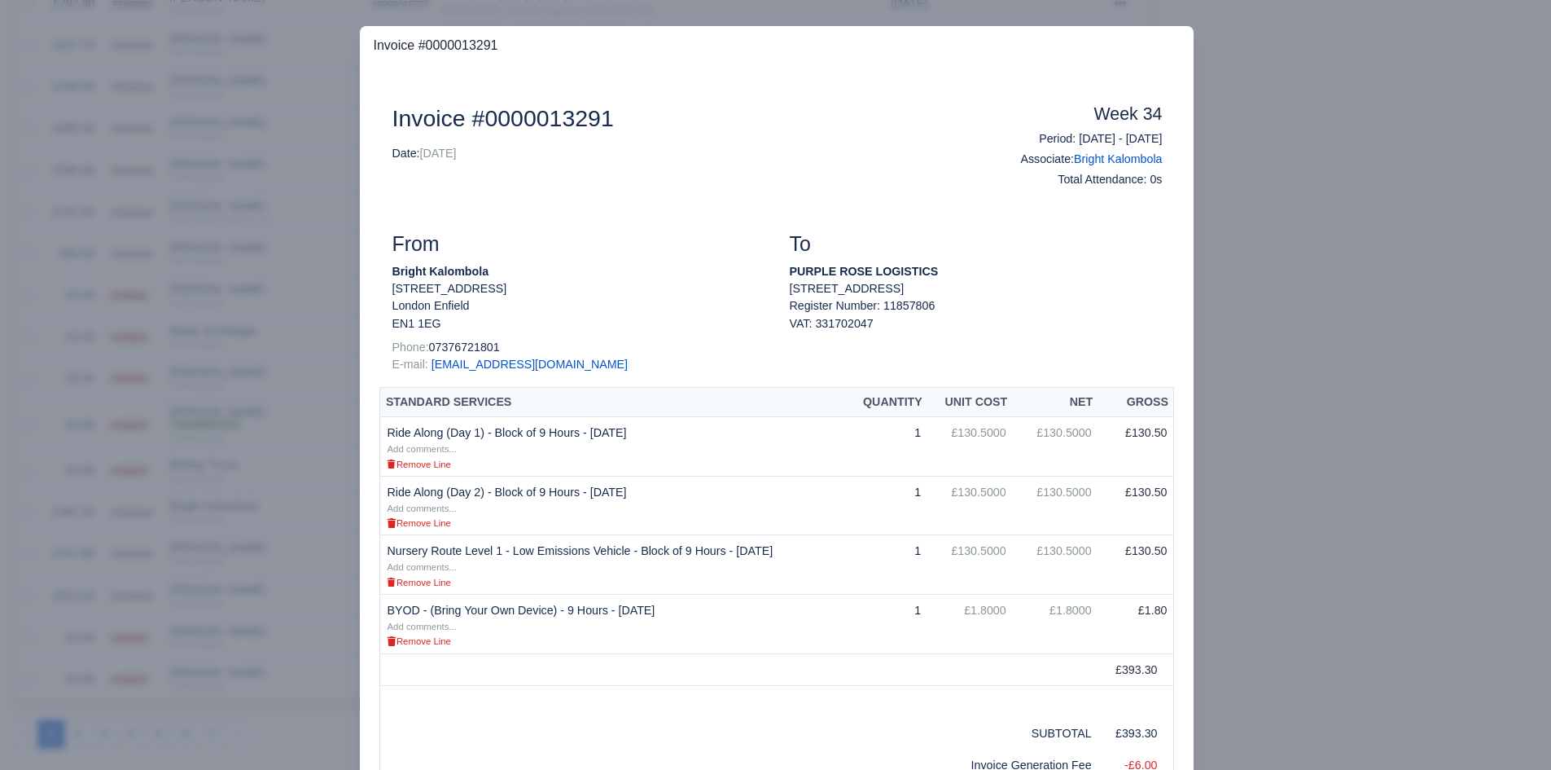
click at [72, 548] on div at bounding box center [775, 385] width 1551 height 770
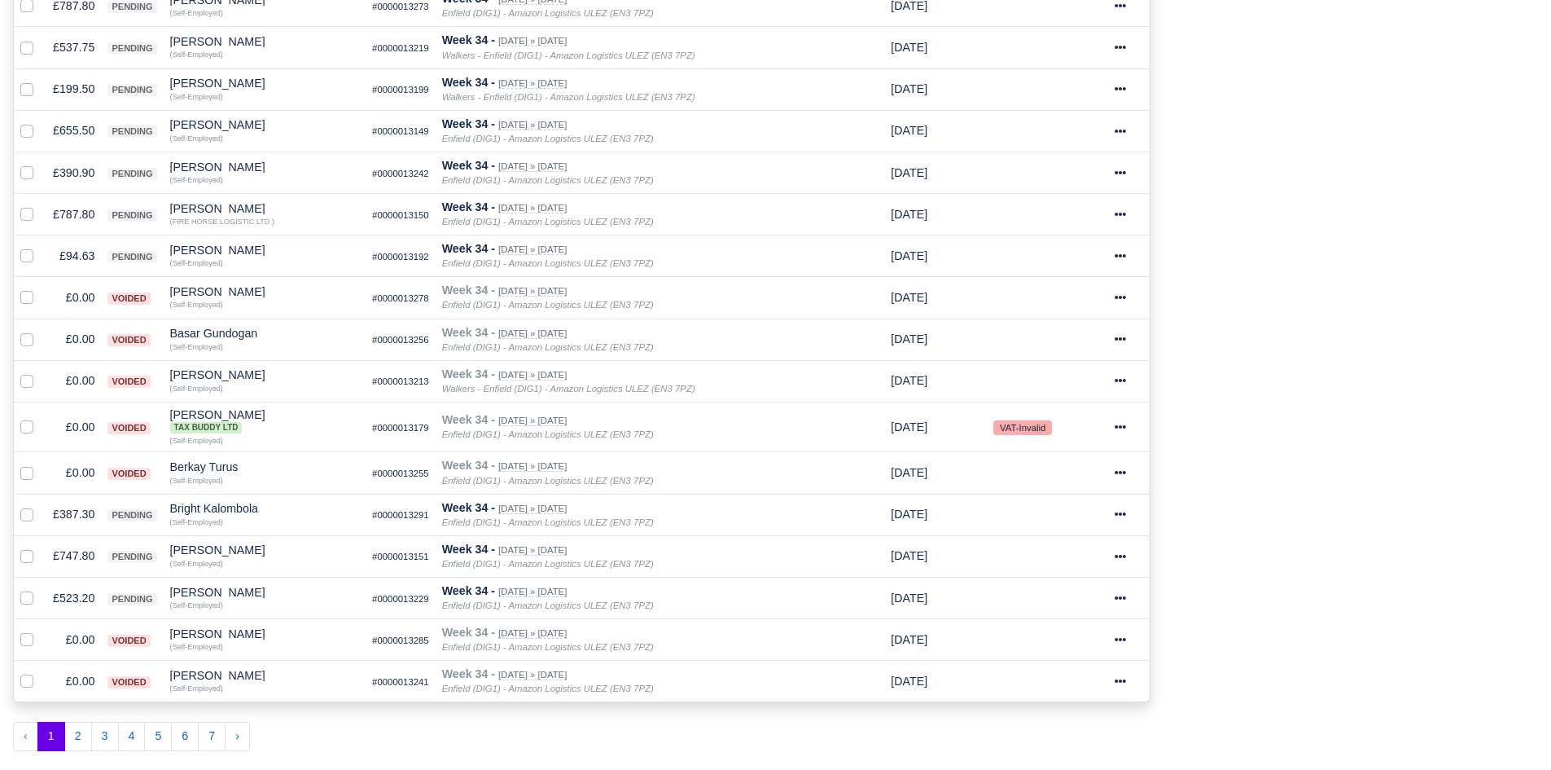
scroll to position [764, 0]
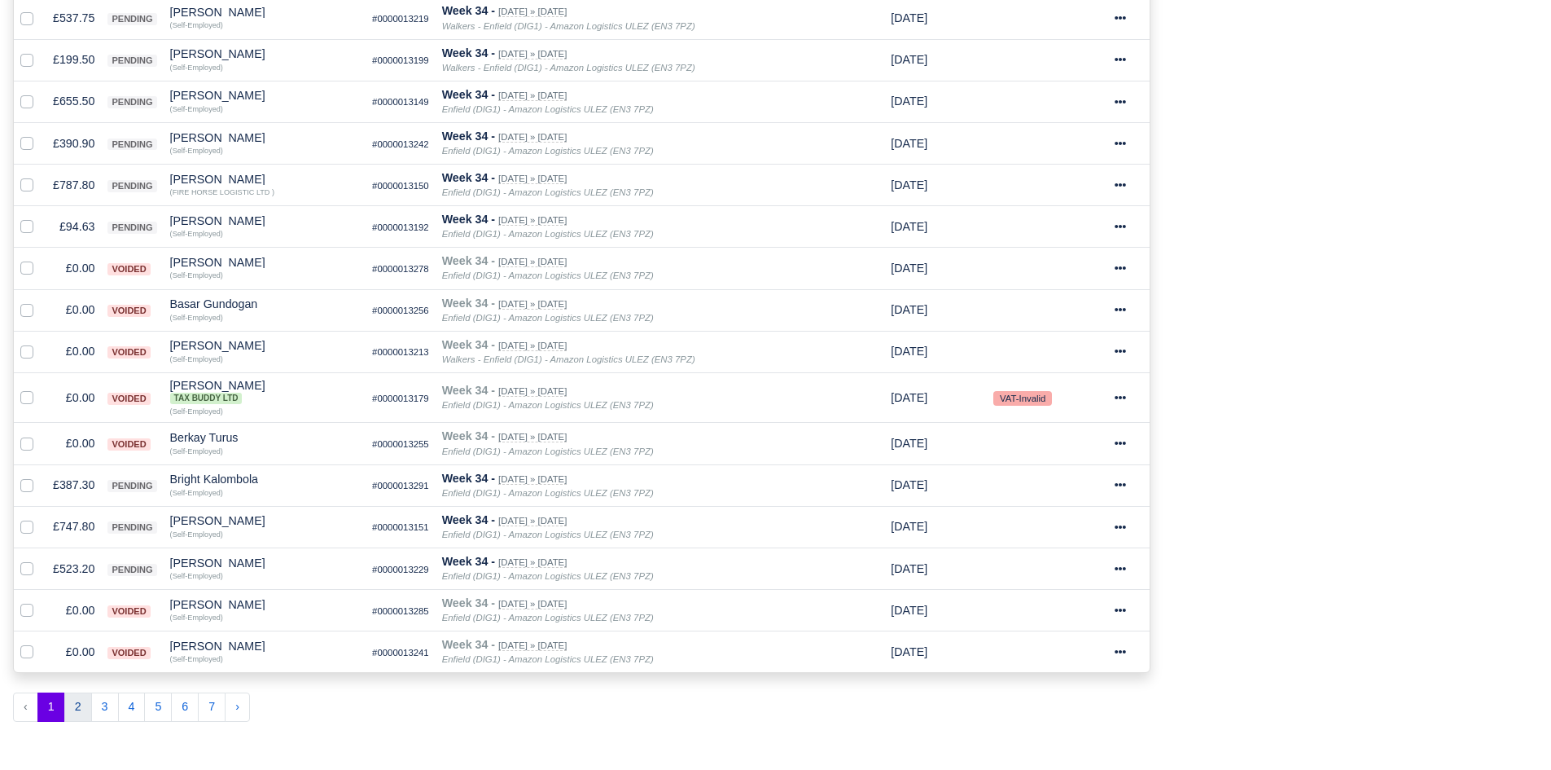
click at [71, 713] on button "2" at bounding box center [78, 706] width 28 height 29
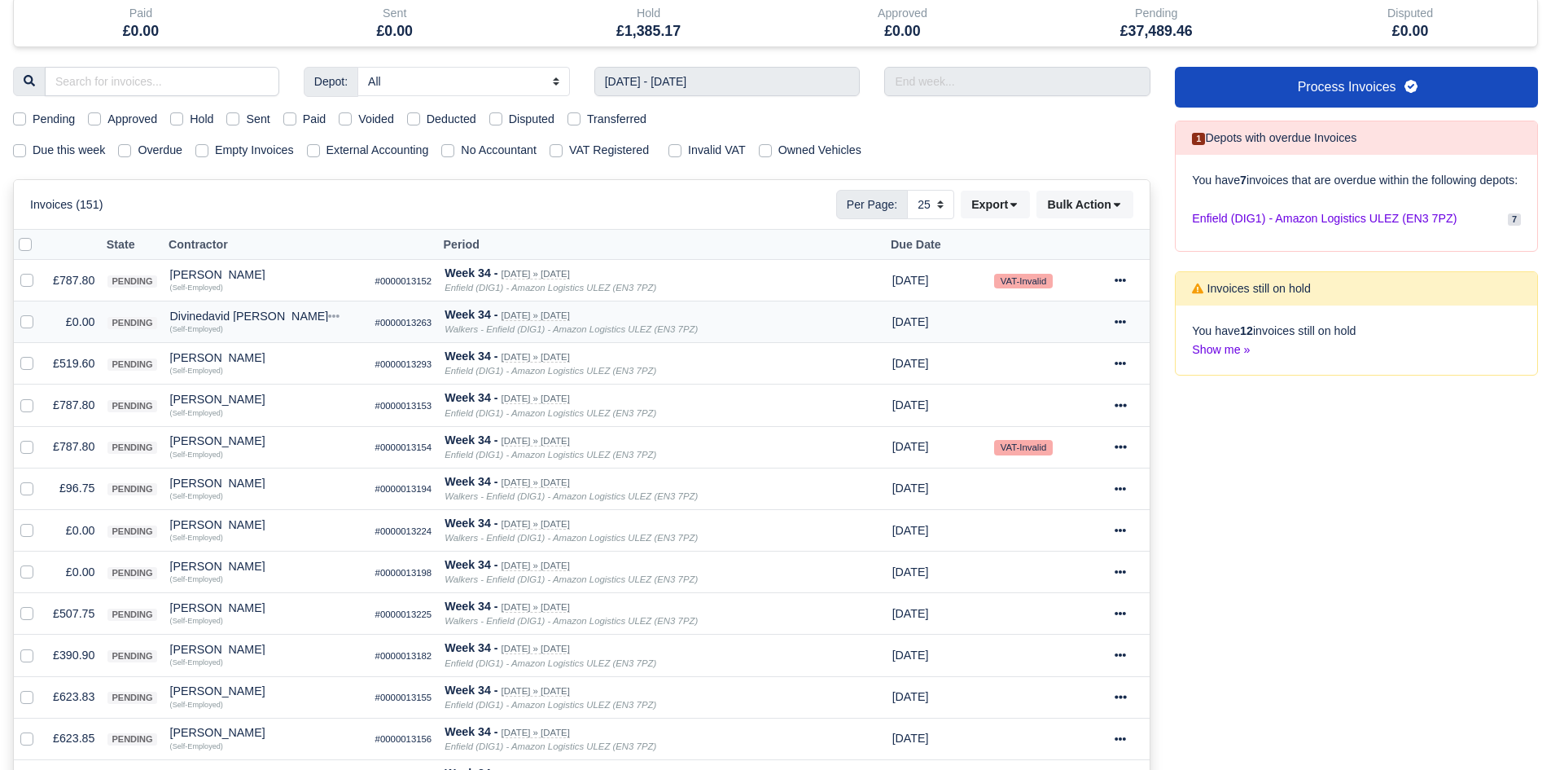
scroll to position [120, 0]
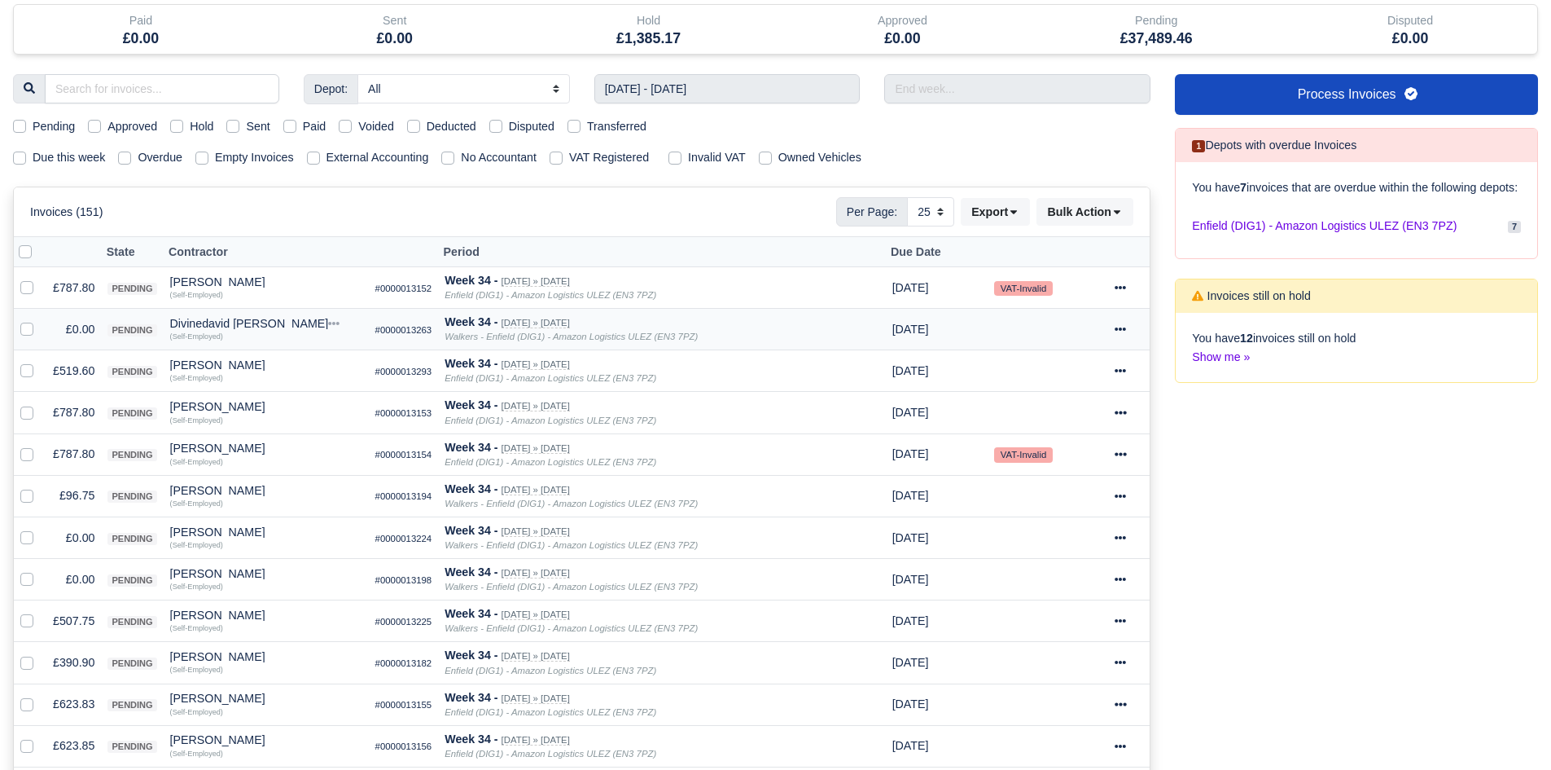
click at [40, 320] on label at bounding box center [40, 320] width 0 height 0
click at [28, 327] on input "checkbox" at bounding box center [26, 326] width 13 height 13
checkbox input "true"
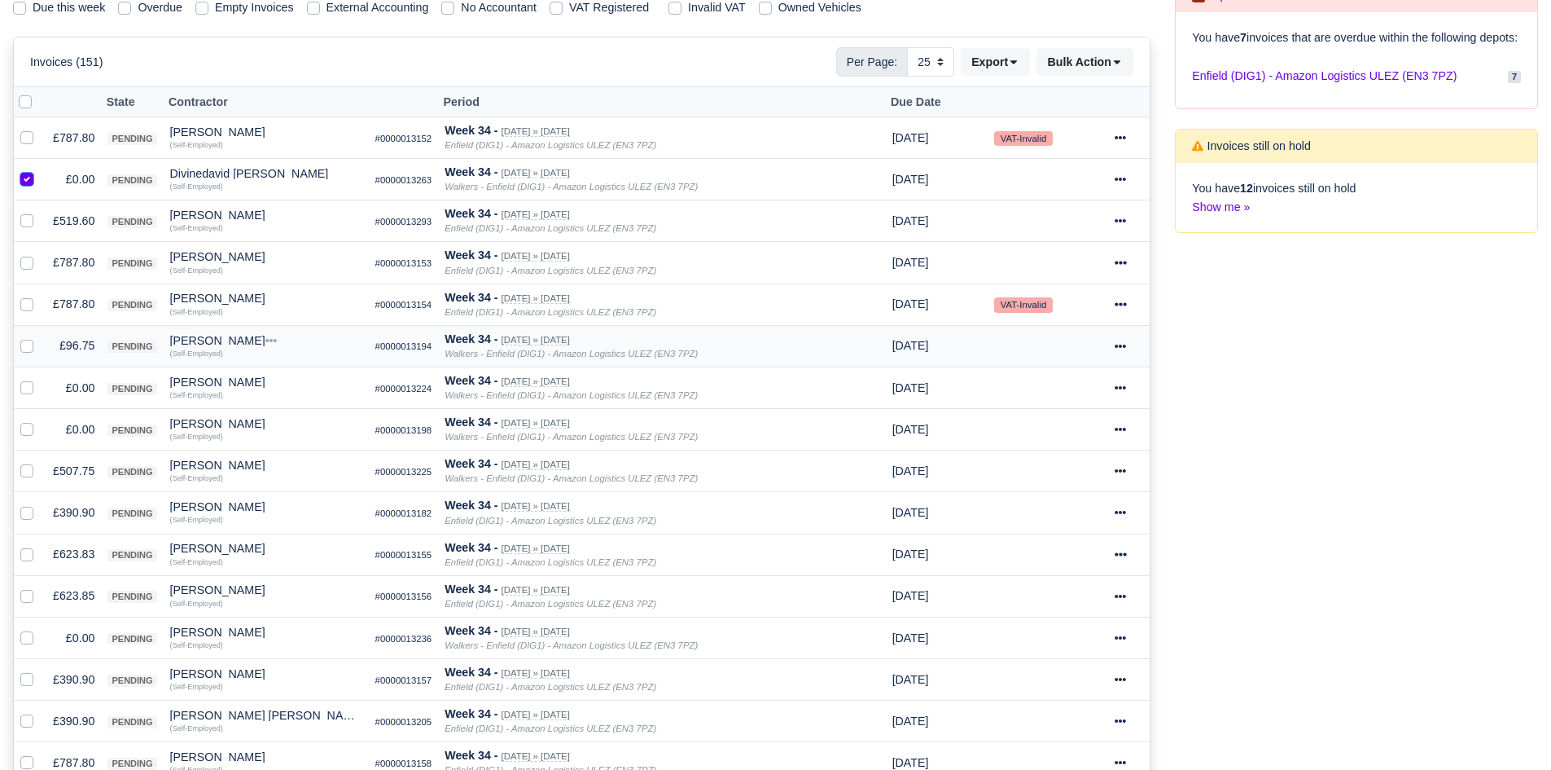
scroll to position [270, 0]
click at [40, 378] on label at bounding box center [40, 378] width 0 height 0
click at [28, 384] on input "checkbox" at bounding box center [26, 384] width 13 height 13
checkbox input "true"
click at [40, 419] on label at bounding box center [40, 419] width 0 height 0
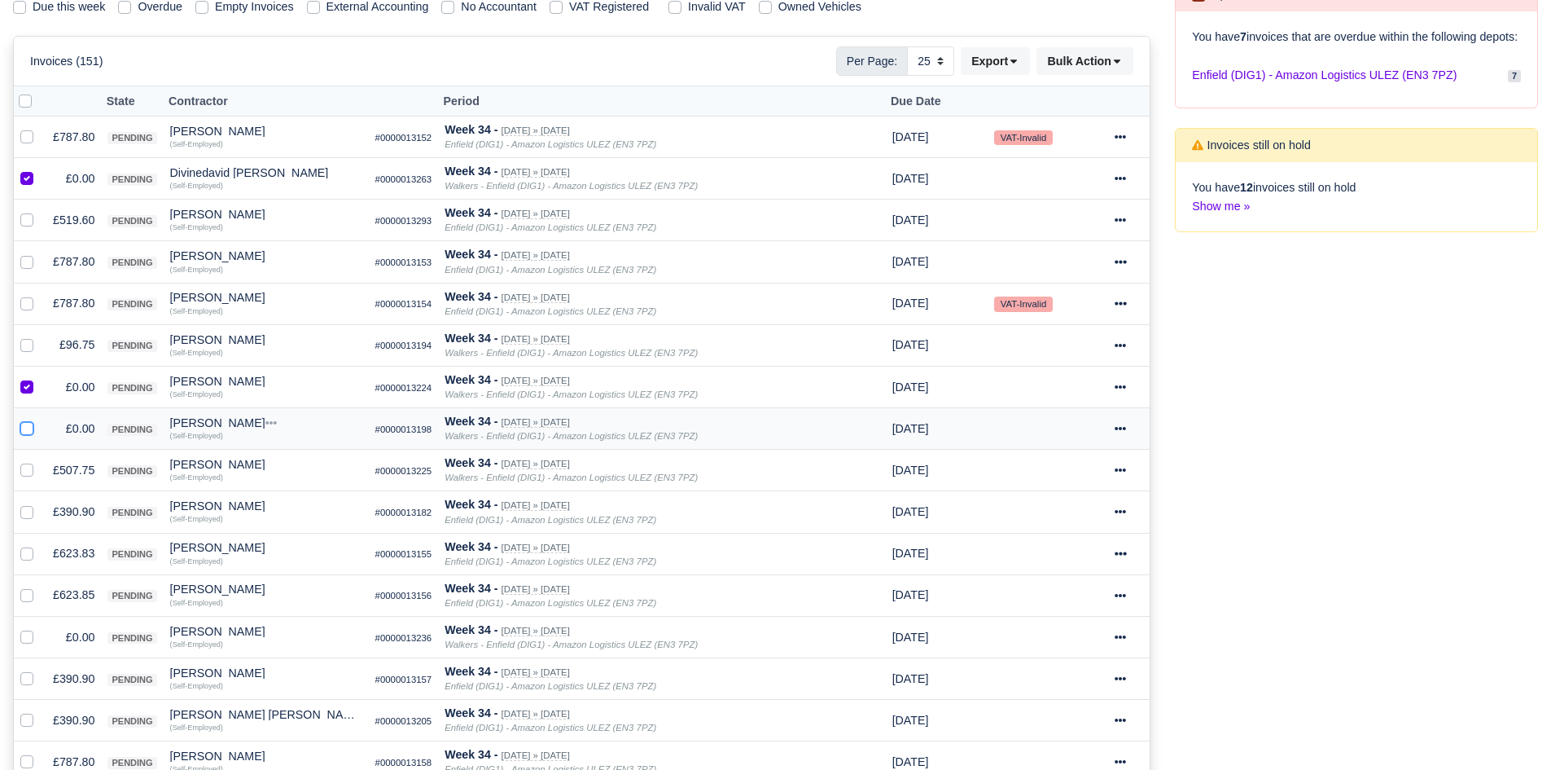
click at [29, 428] on input "checkbox" at bounding box center [26, 425] width 13 height 13
checkbox input "true"
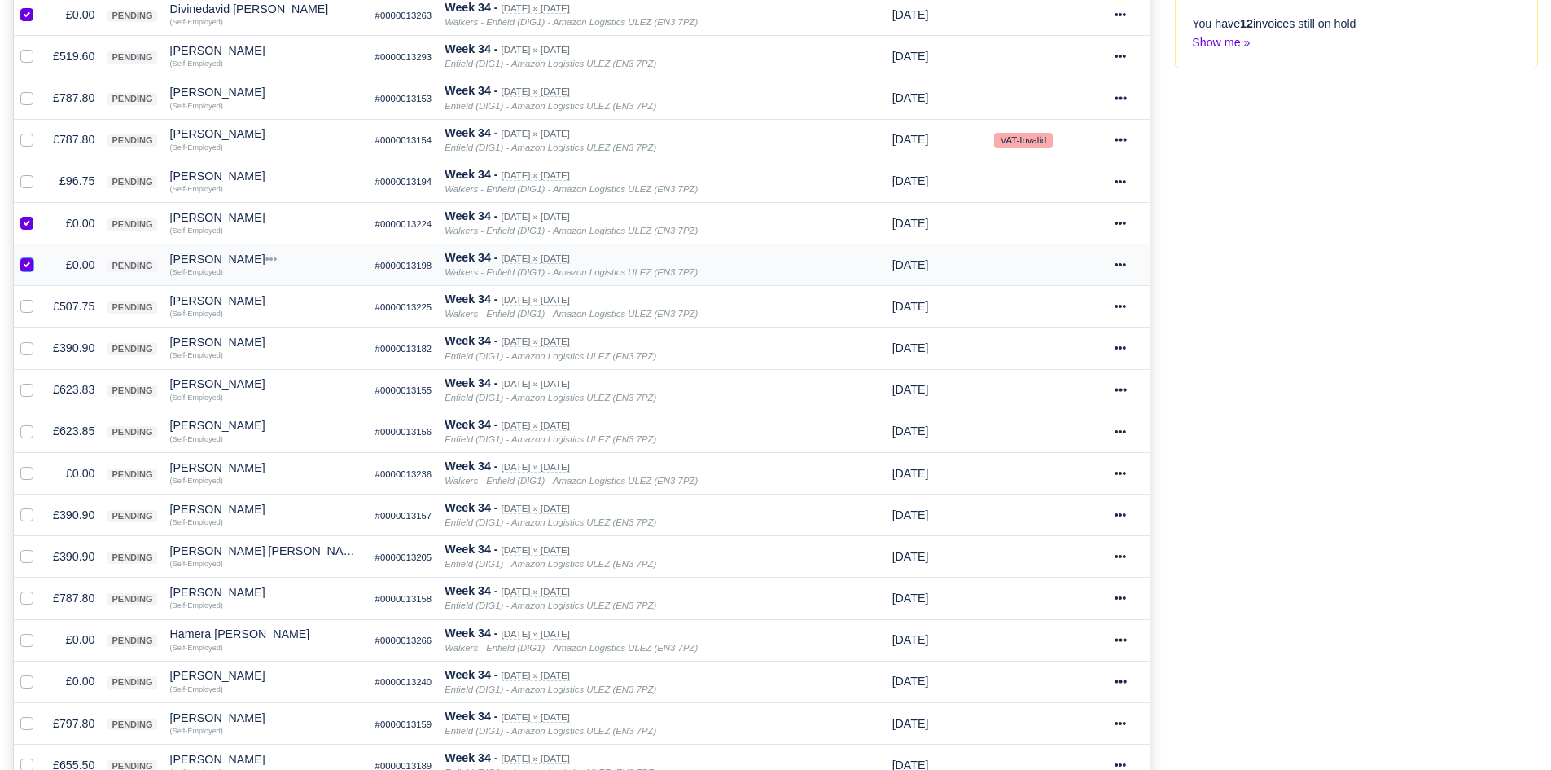
scroll to position [467, 0]
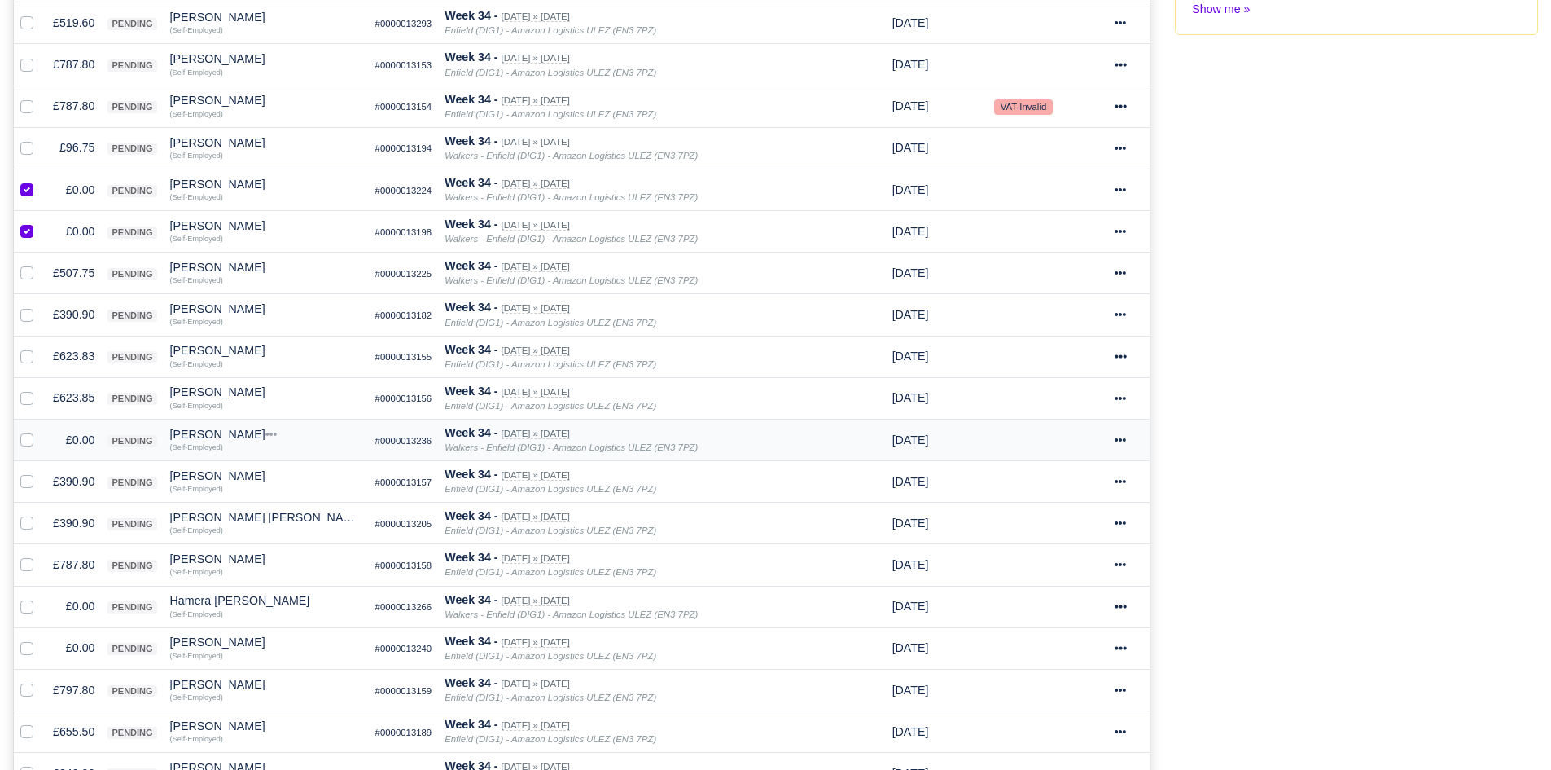
click at [26, 452] on td at bounding box center [30, 440] width 33 height 42
click at [28, 447] on div at bounding box center [30, 440] width 20 height 19
click at [40, 431] on label at bounding box center [40, 431] width 0 height 0
click at [26, 437] on input "checkbox" at bounding box center [26, 437] width 13 height 13
checkbox input "true"
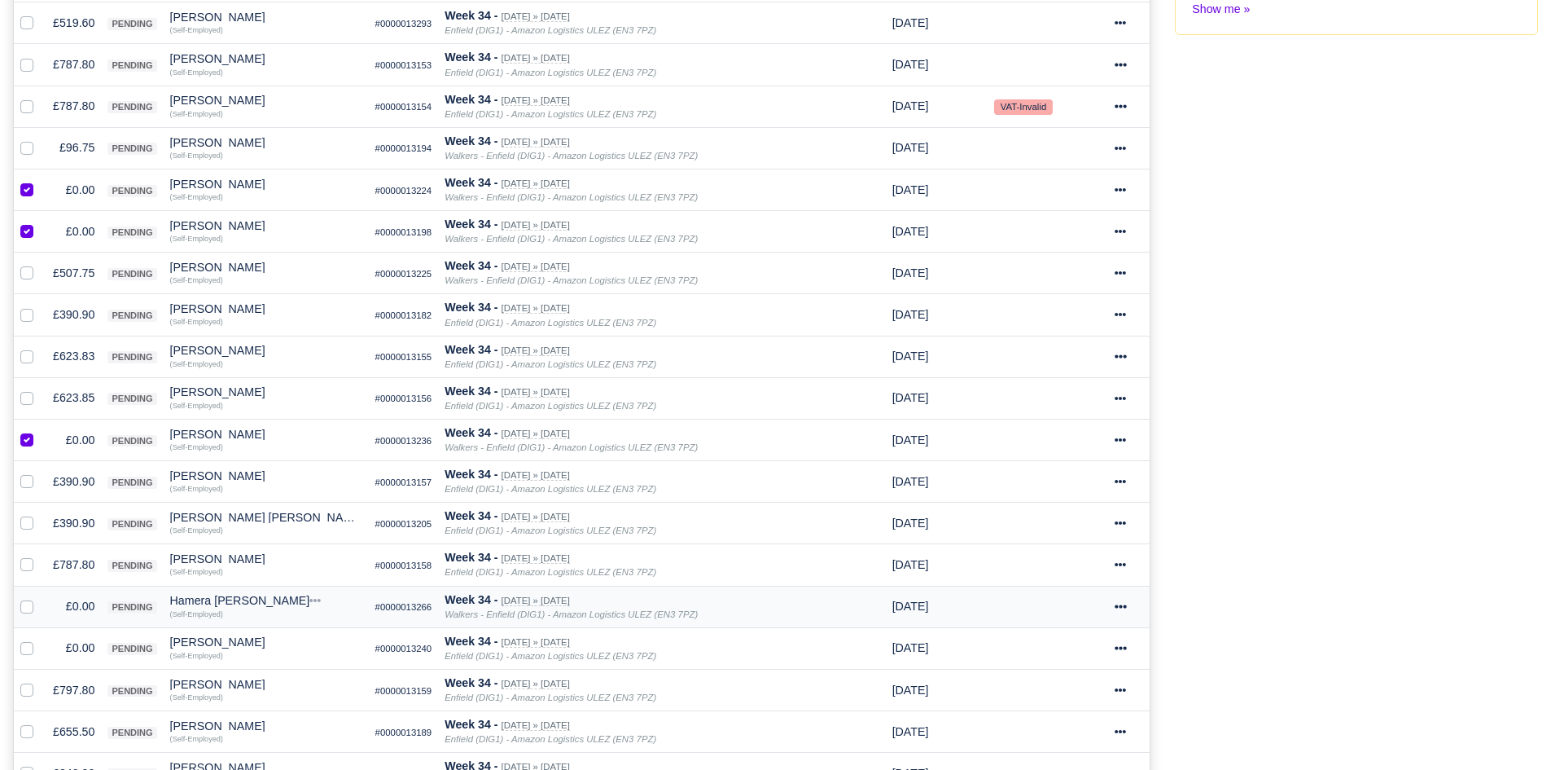
click at [40, 597] on label at bounding box center [40, 597] width 0 height 0
click at [23, 603] on input "checkbox" at bounding box center [26, 603] width 13 height 13
checkbox input "true"
click at [40, 638] on label at bounding box center [40, 638] width 0 height 0
click at [28, 651] on input "checkbox" at bounding box center [26, 644] width 13 height 13
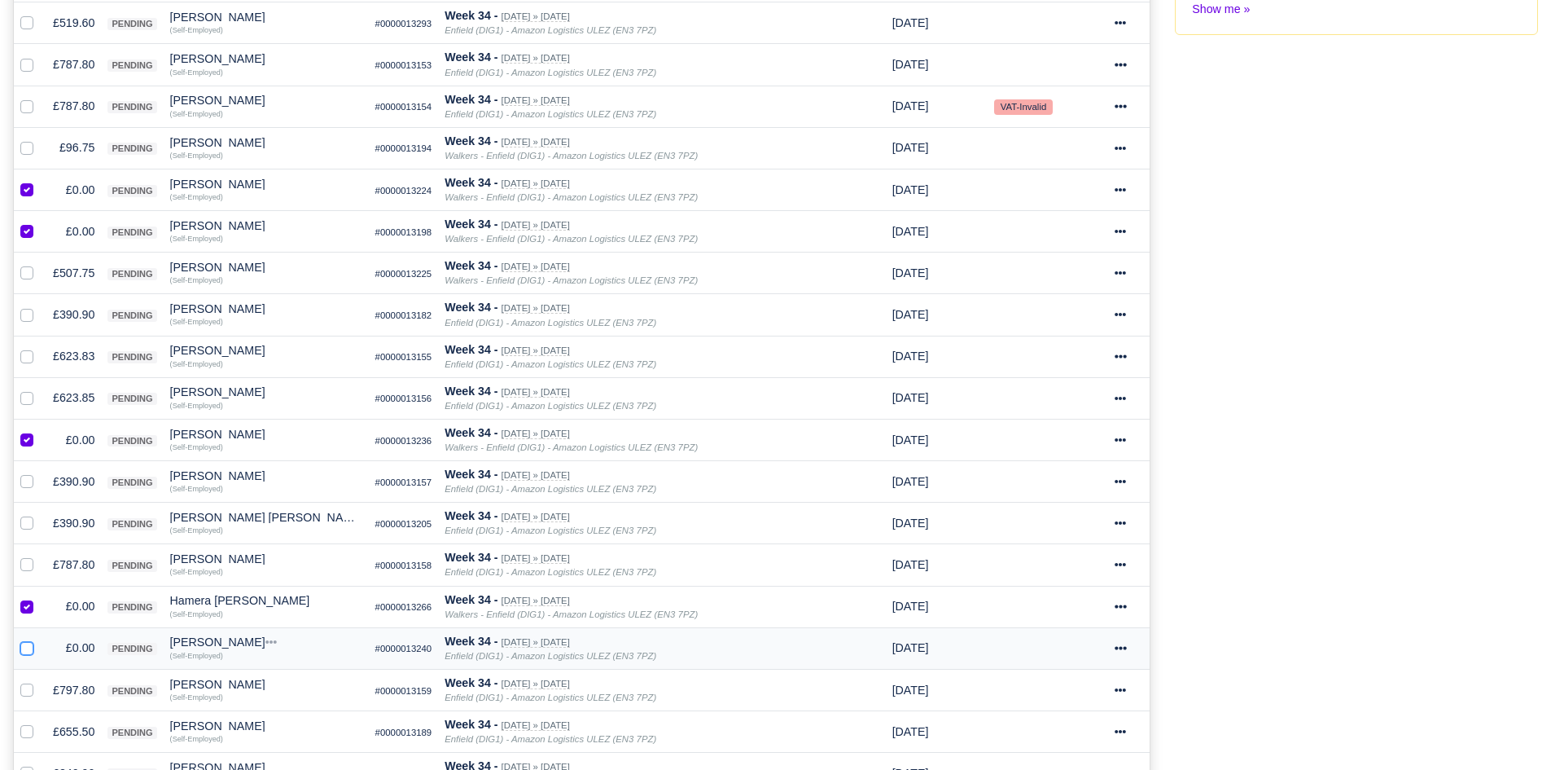
checkbox input "true"
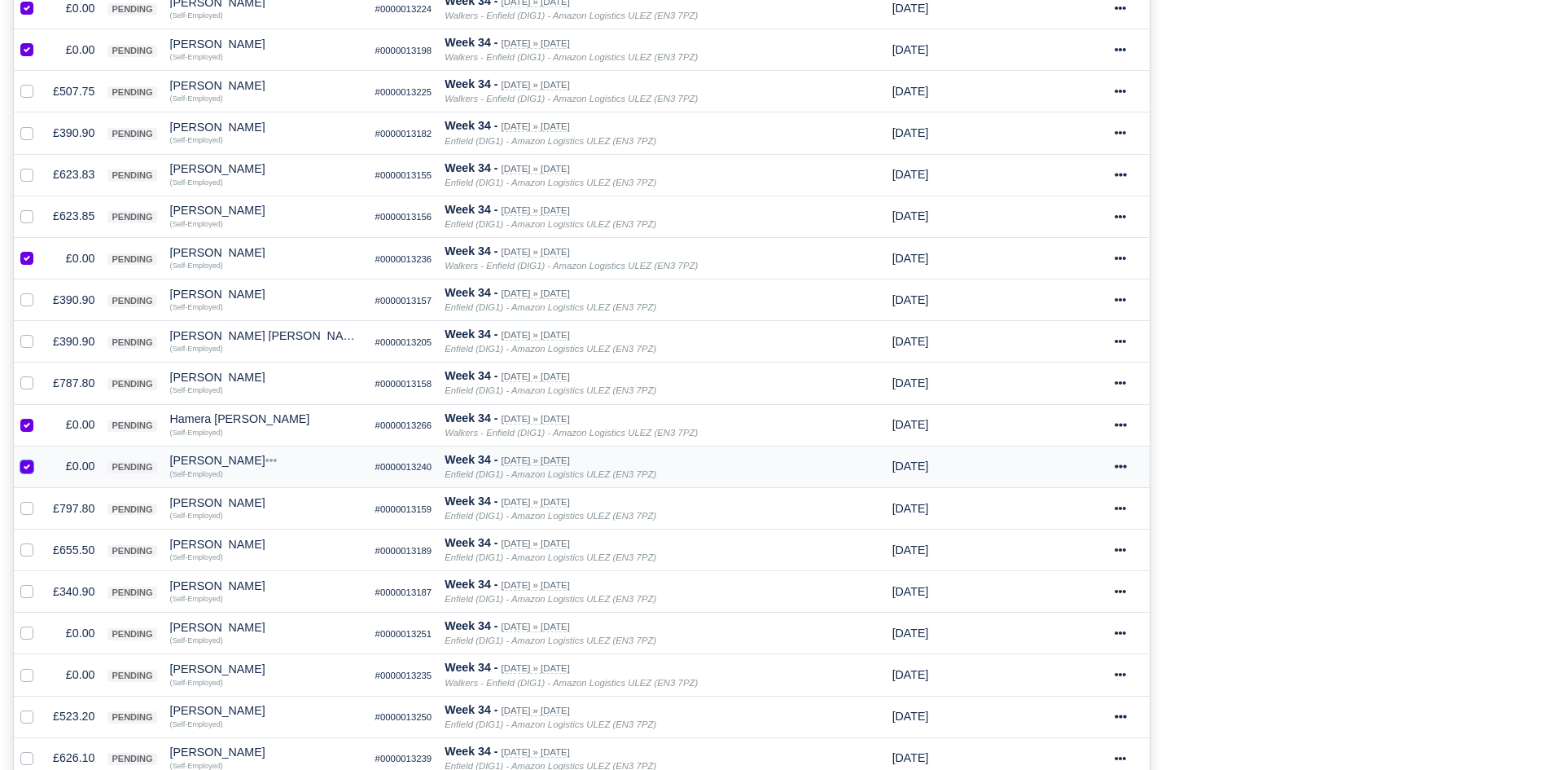
scroll to position [653, 0]
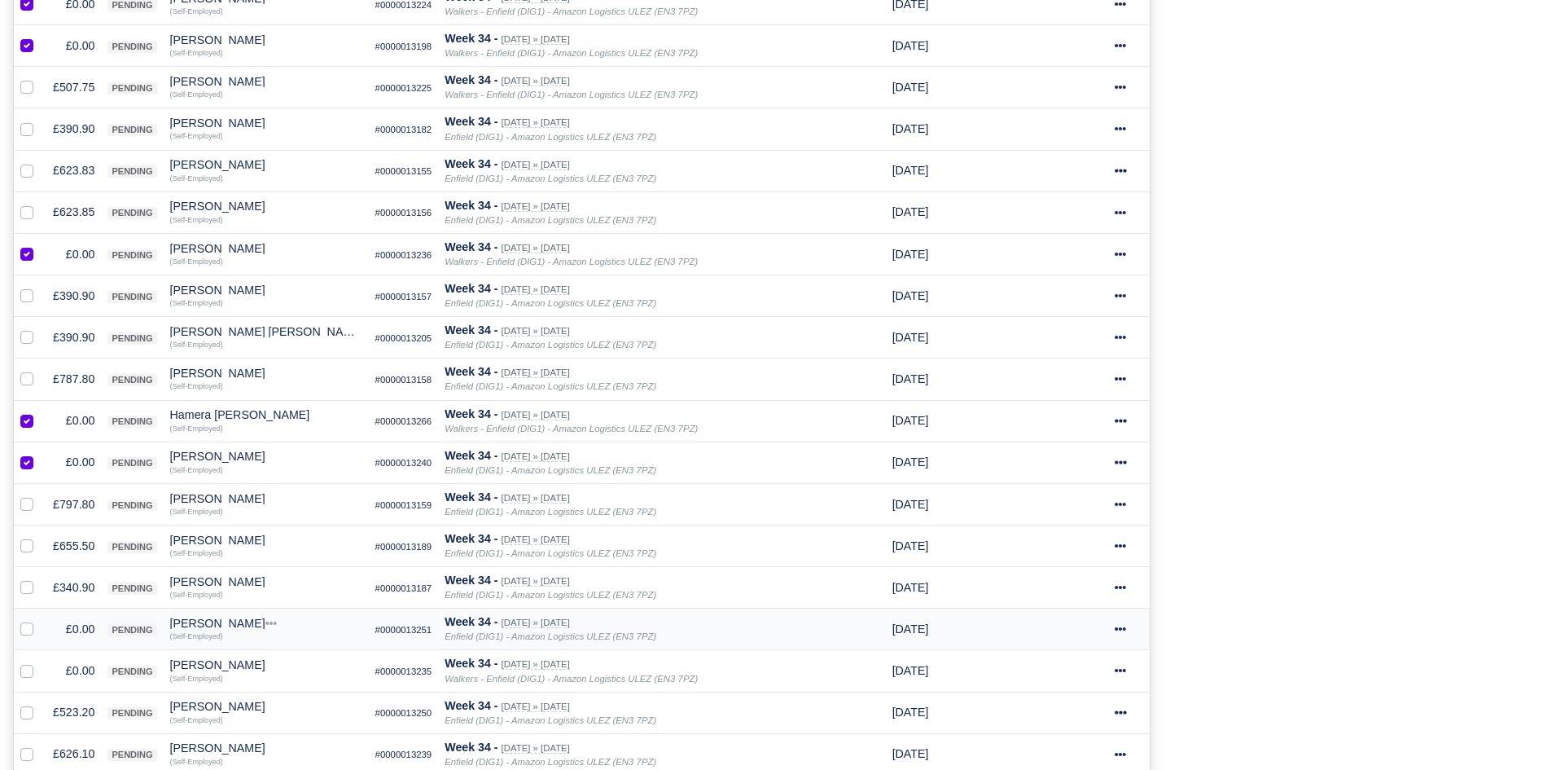
click at [40, 620] on label at bounding box center [40, 620] width 0 height 0
click at [31, 623] on input "checkbox" at bounding box center [26, 626] width 13 height 13
checkbox input "true"
click at [40, 661] on label at bounding box center [40, 661] width 0 height 0
click at [27, 665] on input "checkbox" at bounding box center [26, 667] width 13 height 13
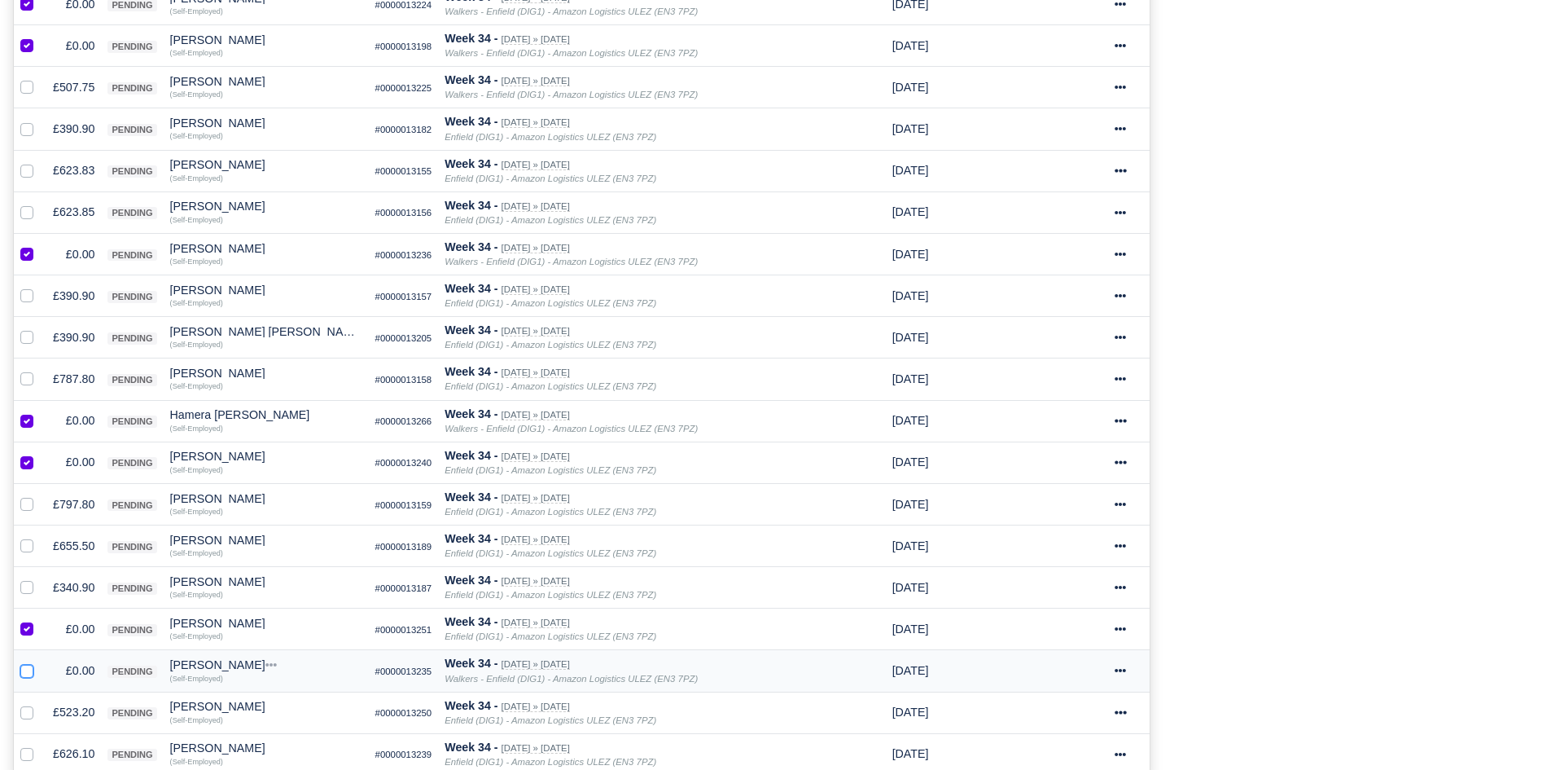
checkbox input "true"
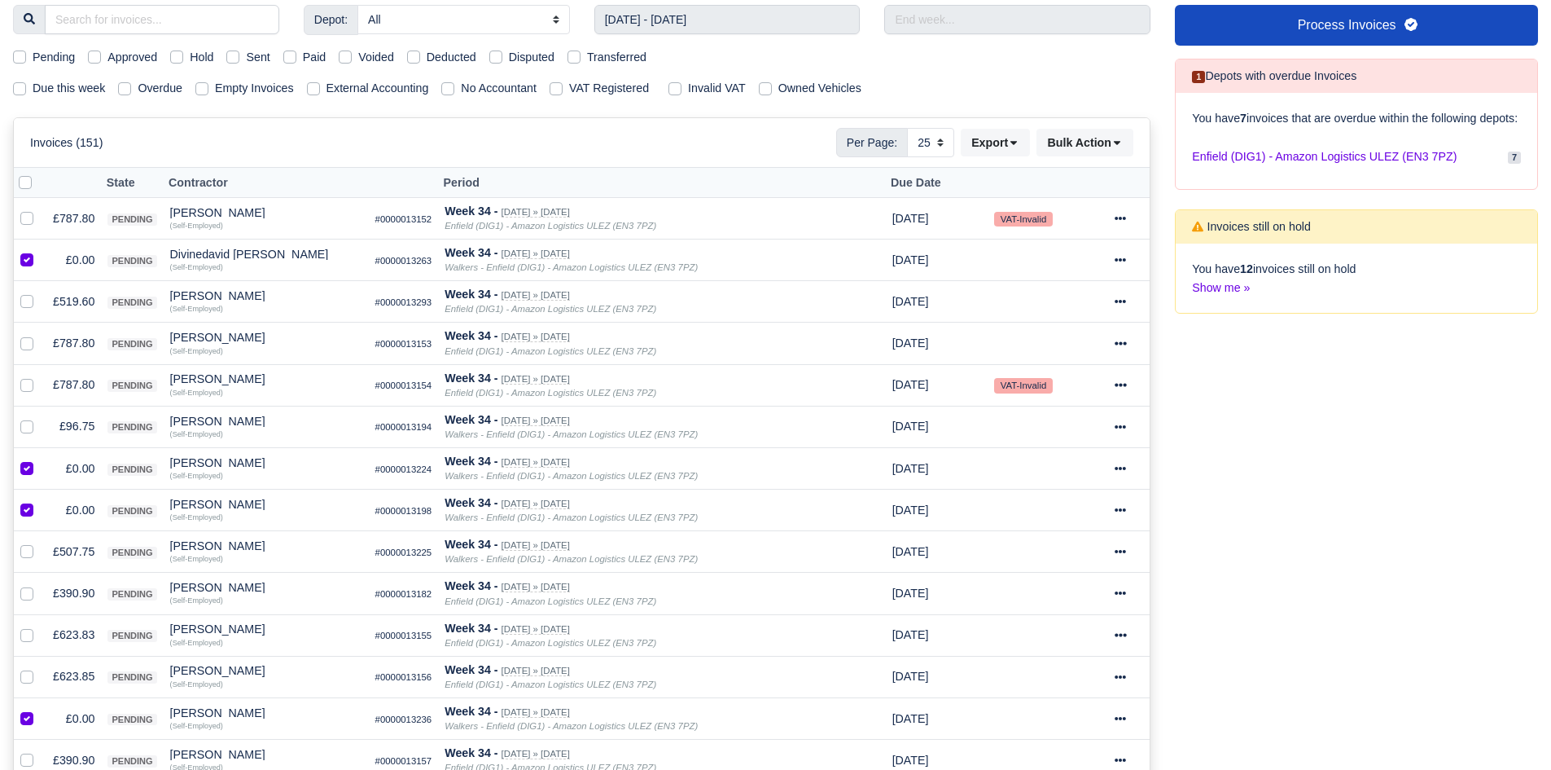
scroll to position [129, 0]
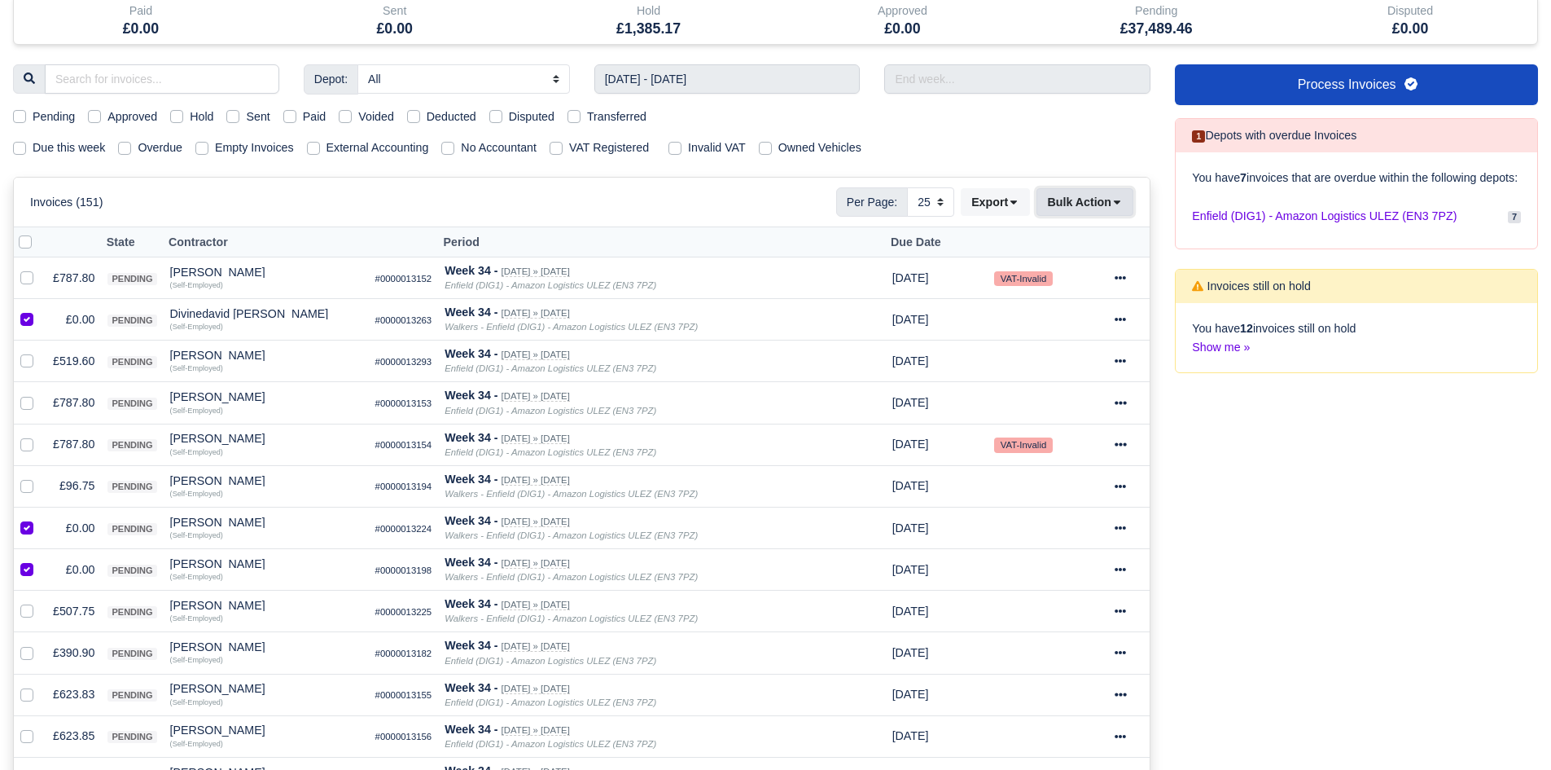
click at [1090, 201] on button "Bulk Action" at bounding box center [1085, 202] width 97 height 28
click at [1059, 328] on div "Void" at bounding box center [1059, 333] width 145 height 25
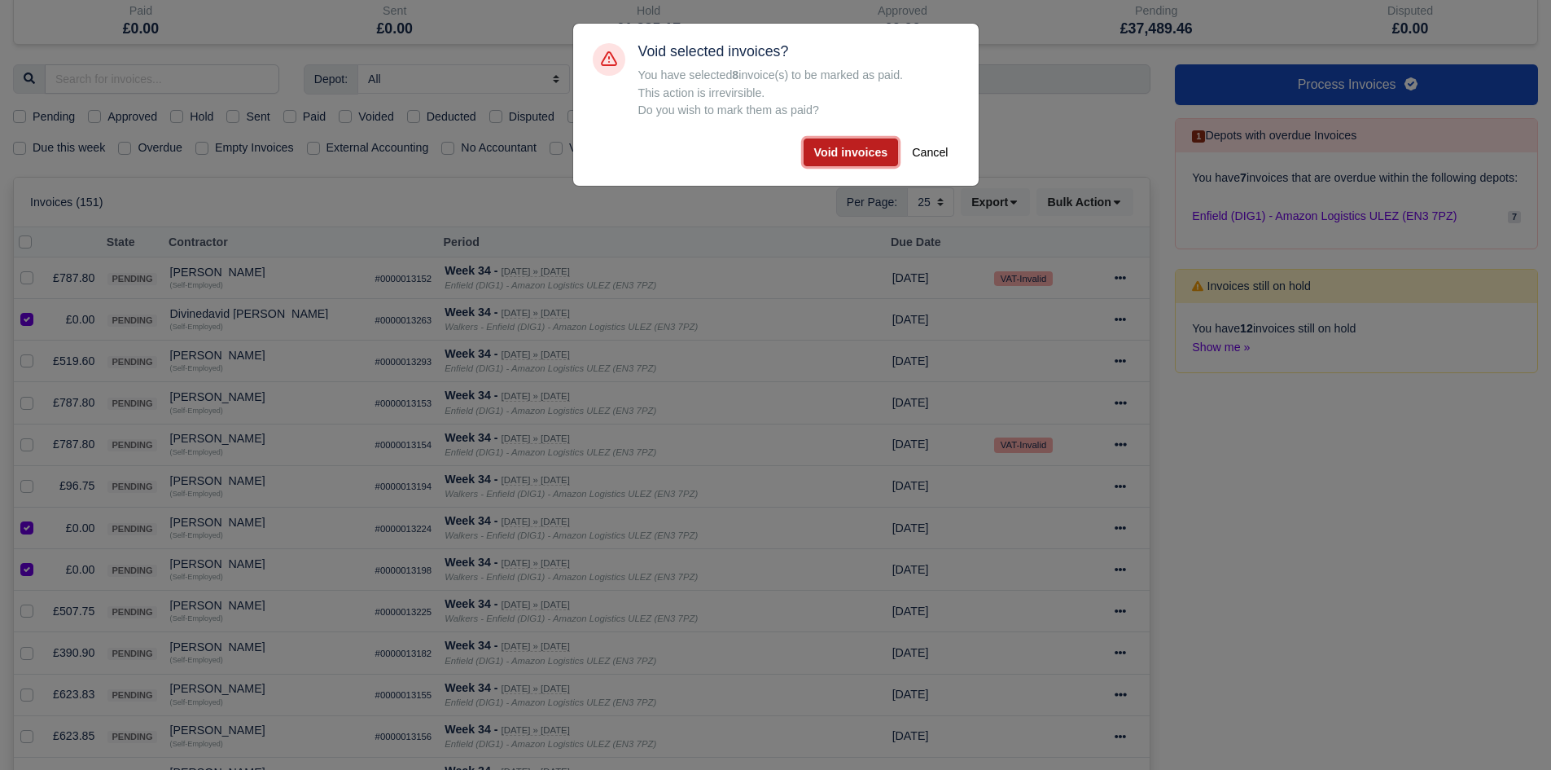
click at [857, 152] on button "Void invoices" at bounding box center [851, 152] width 95 height 28
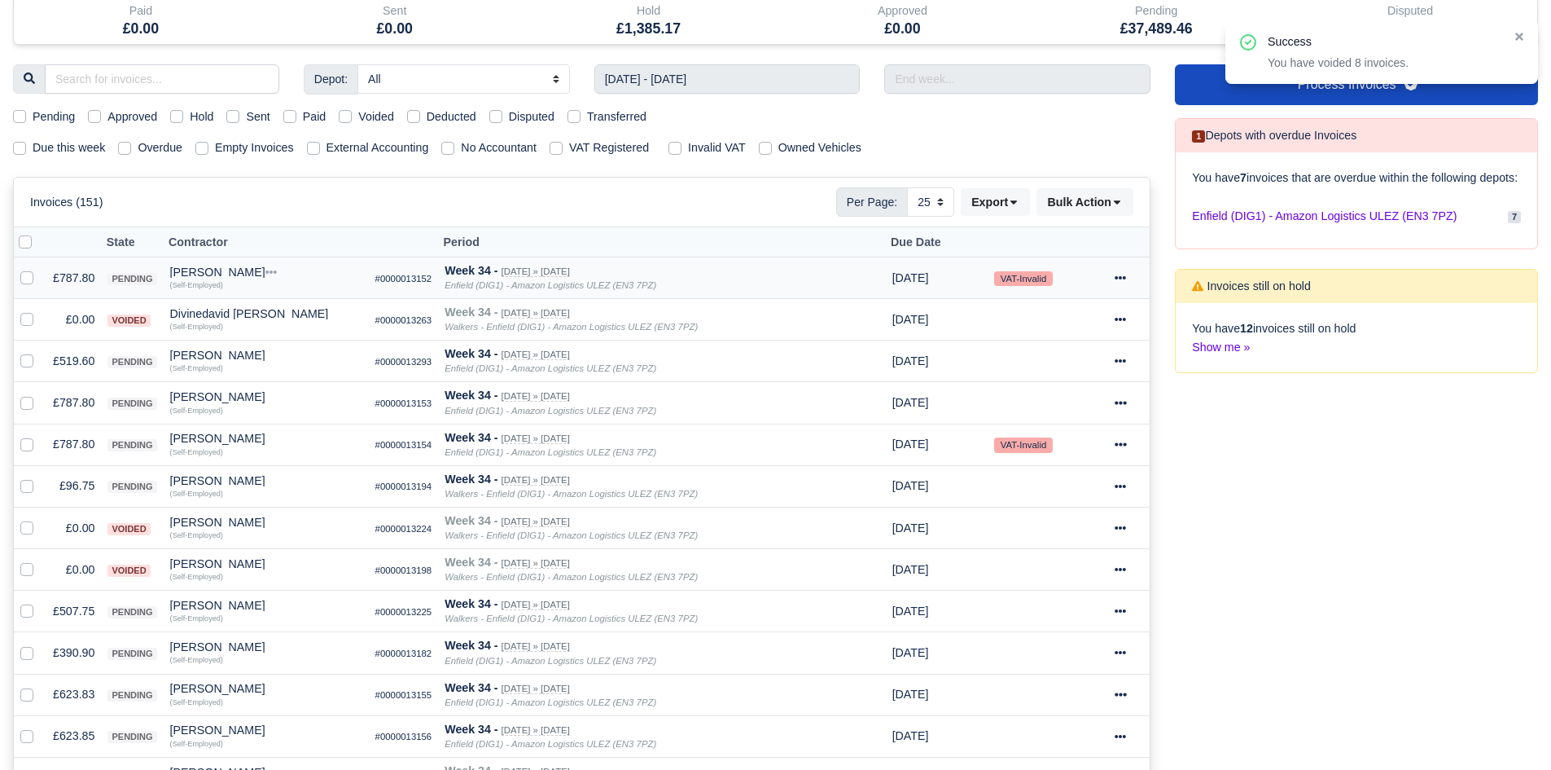
click at [80, 274] on td "£787.80" at bounding box center [73, 278] width 55 height 42
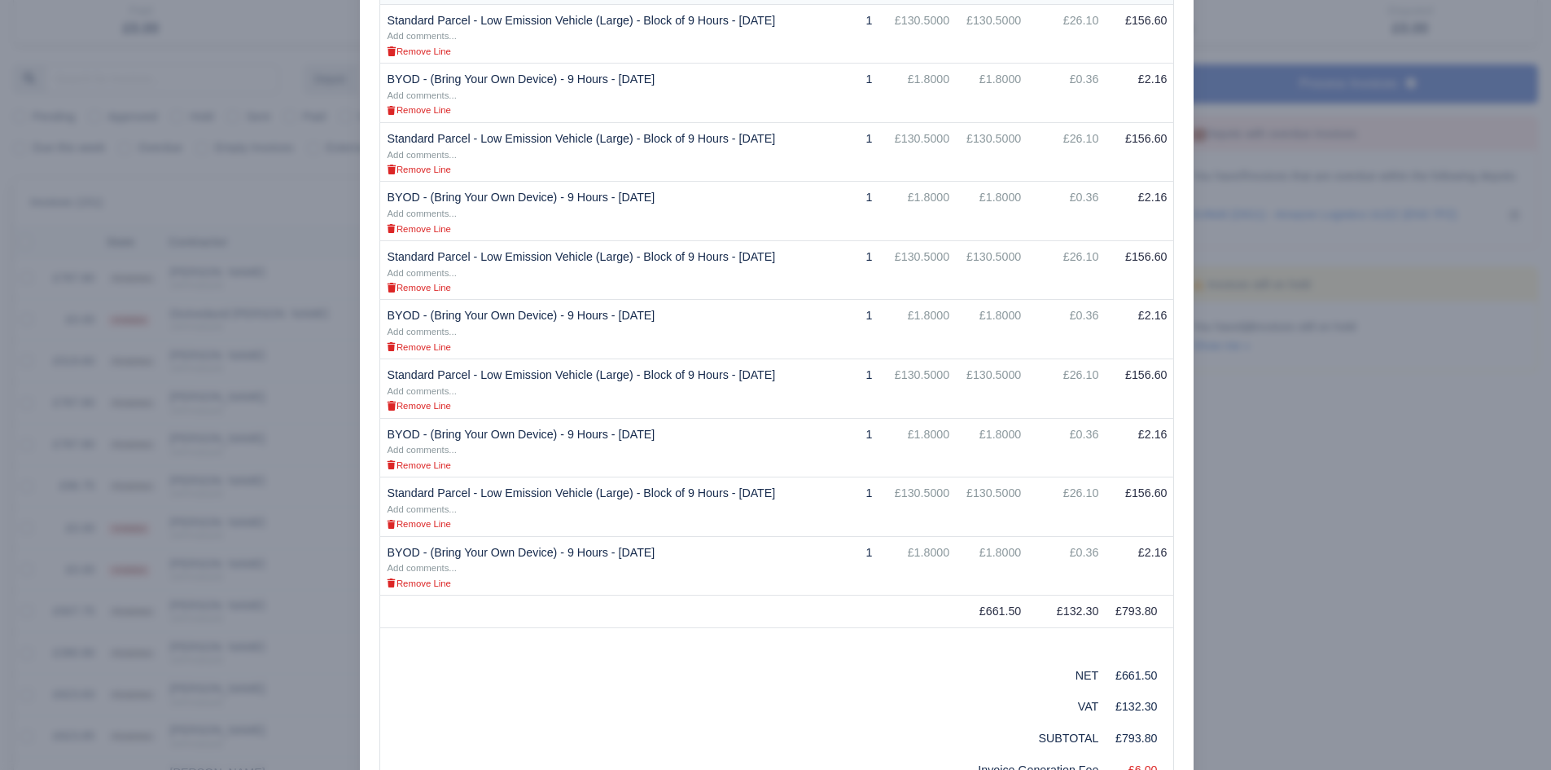
scroll to position [430, 0]
click at [1348, 272] on div at bounding box center [775, 385] width 1551 height 770
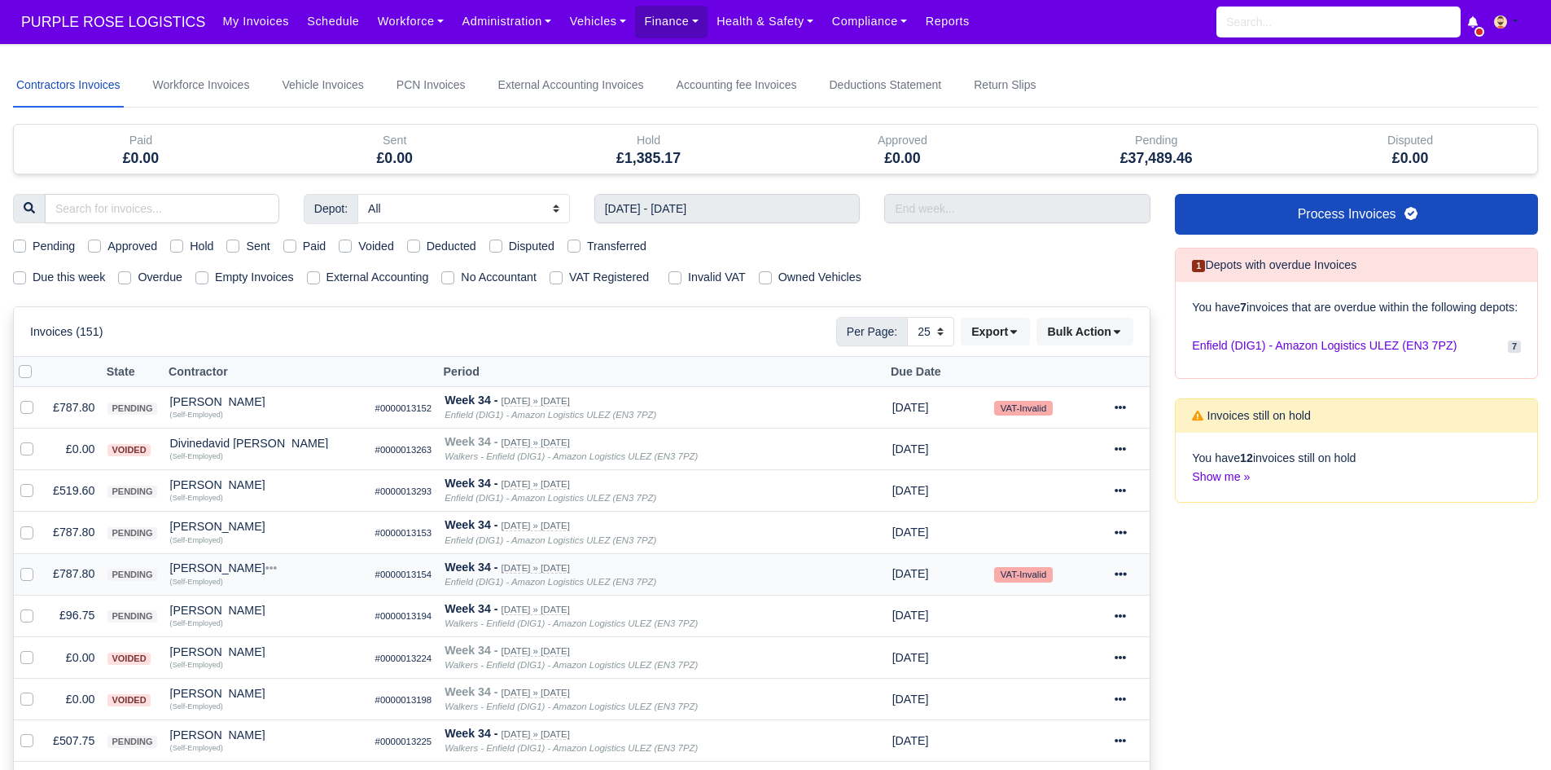
scroll to position [94, 0]
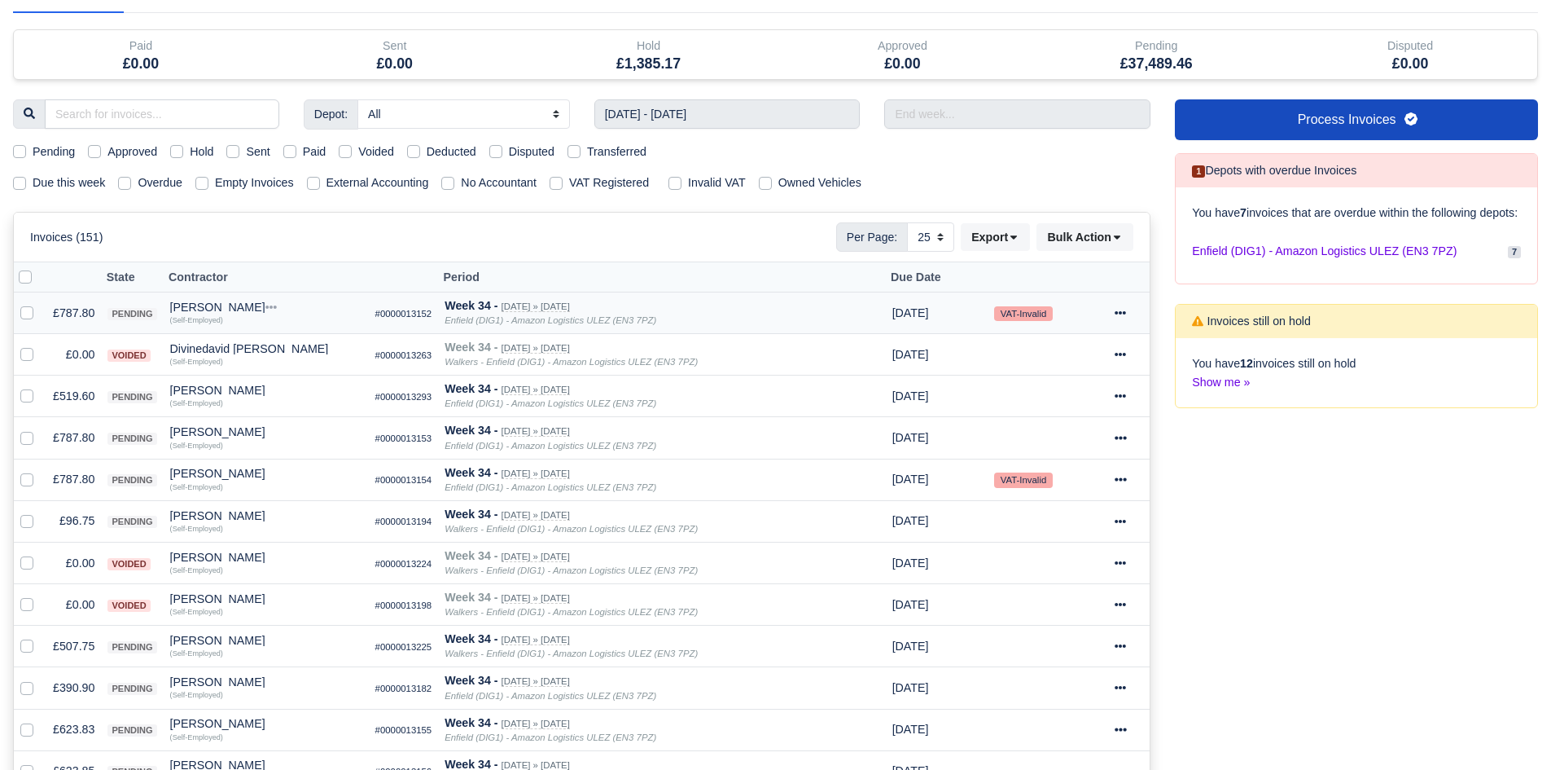
click at [62, 311] on td "£787.80" at bounding box center [73, 313] width 55 height 42
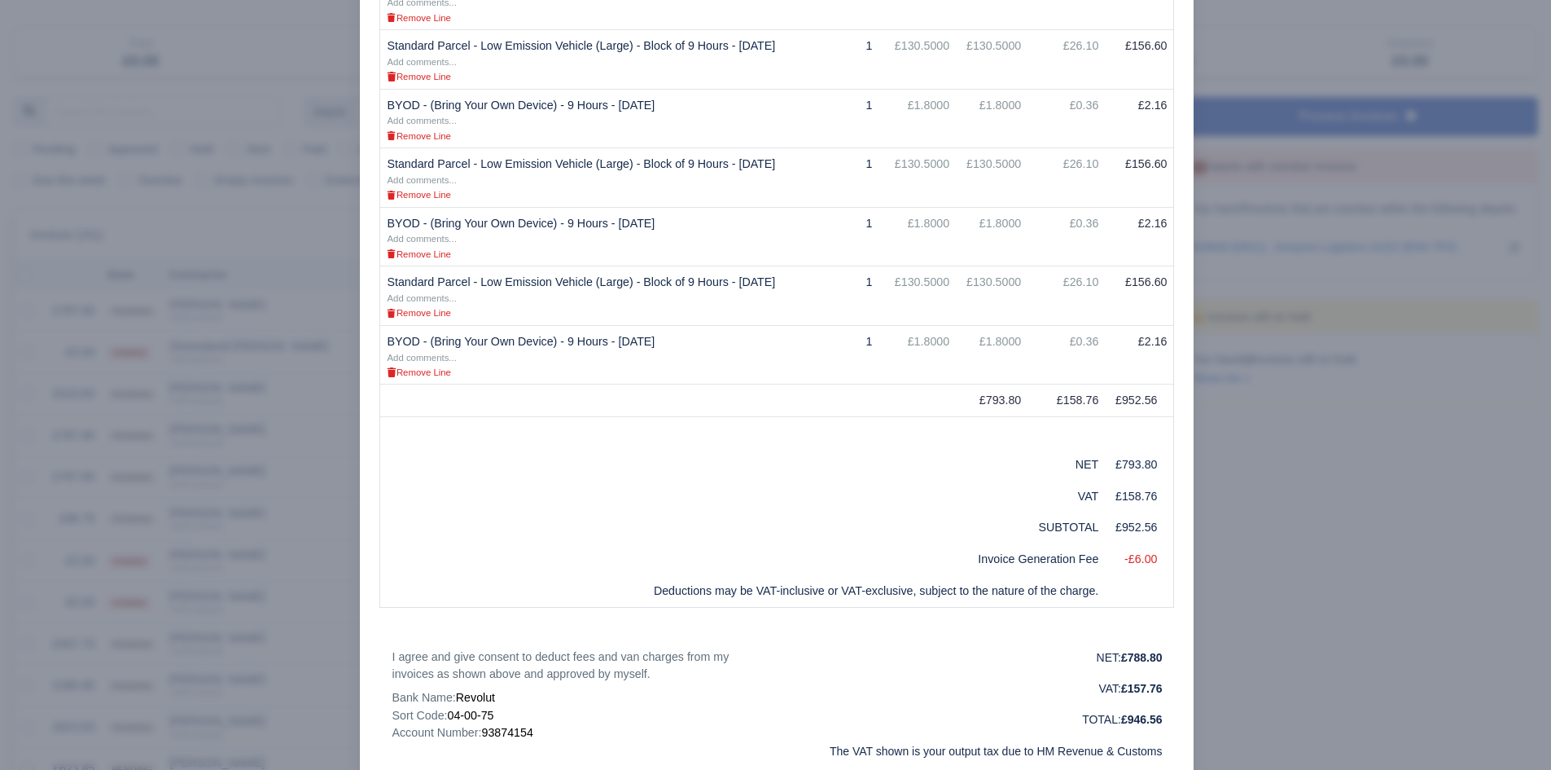
scroll to position [760, 0]
click at [1260, 290] on div at bounding box center [775, 385] width 1551 height 770
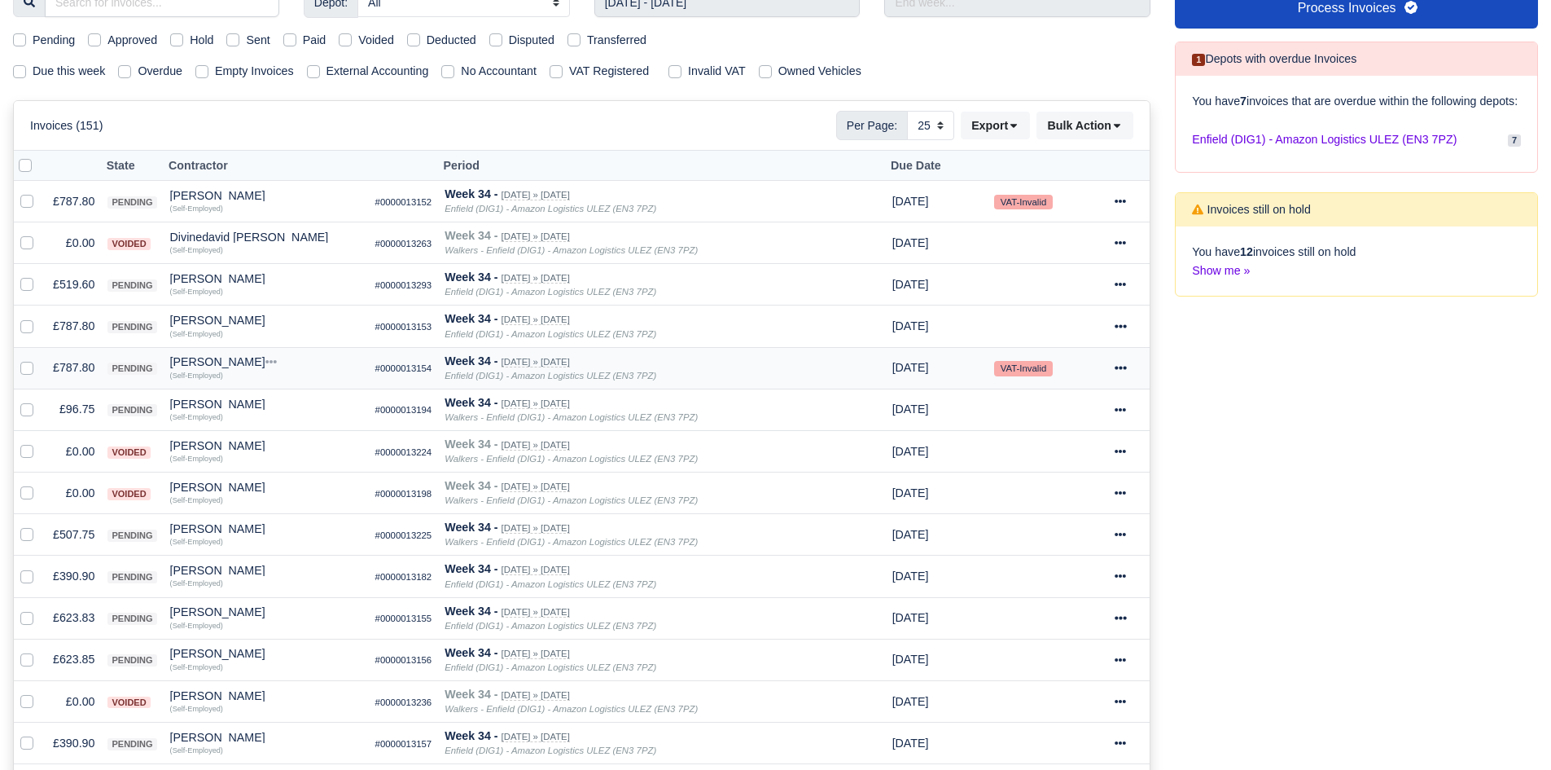
scroll to position [209, 0]
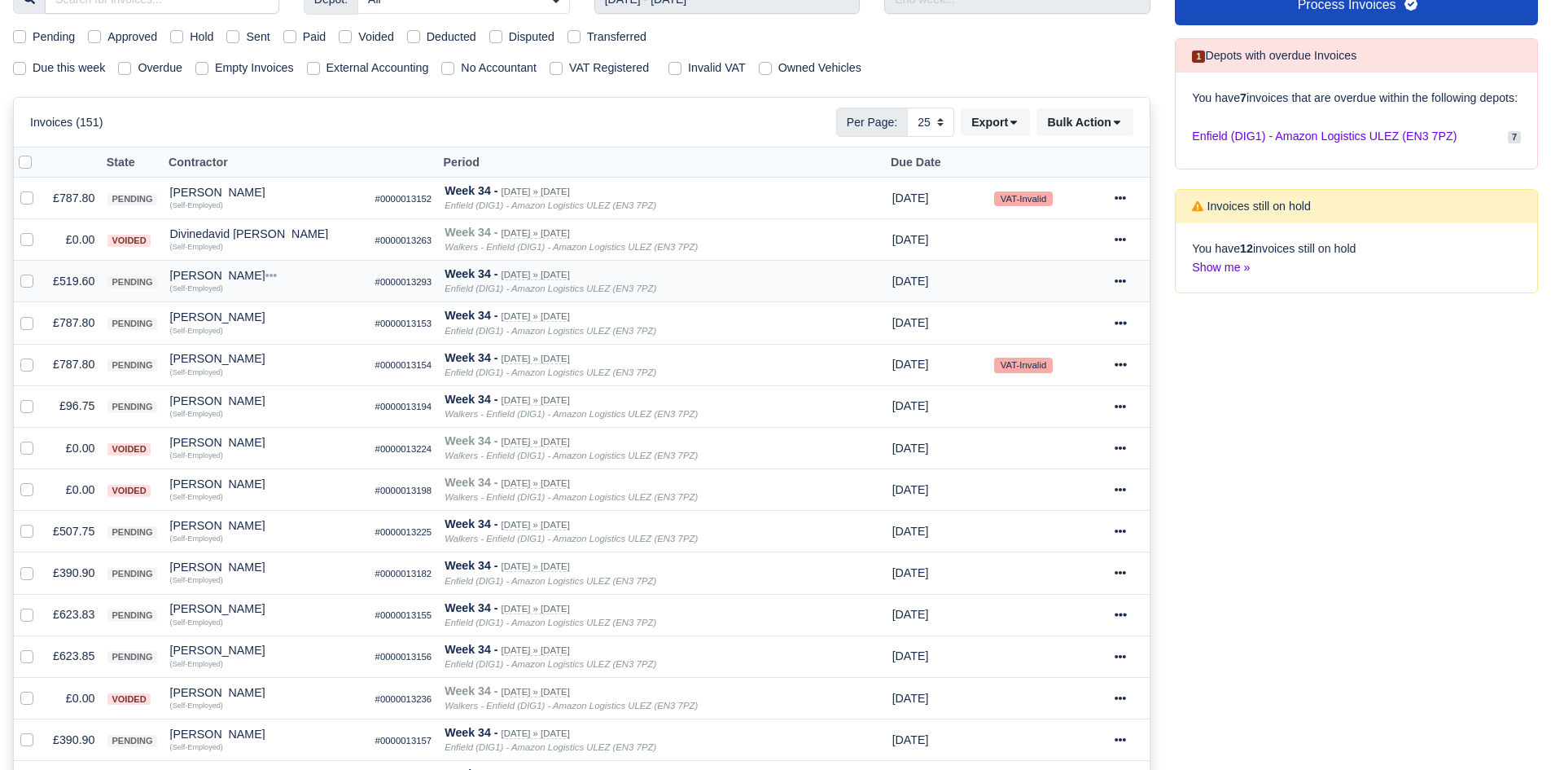
click at [86, 284] on td "£519.60" at bounding box center [73, 282] width 55 height 42
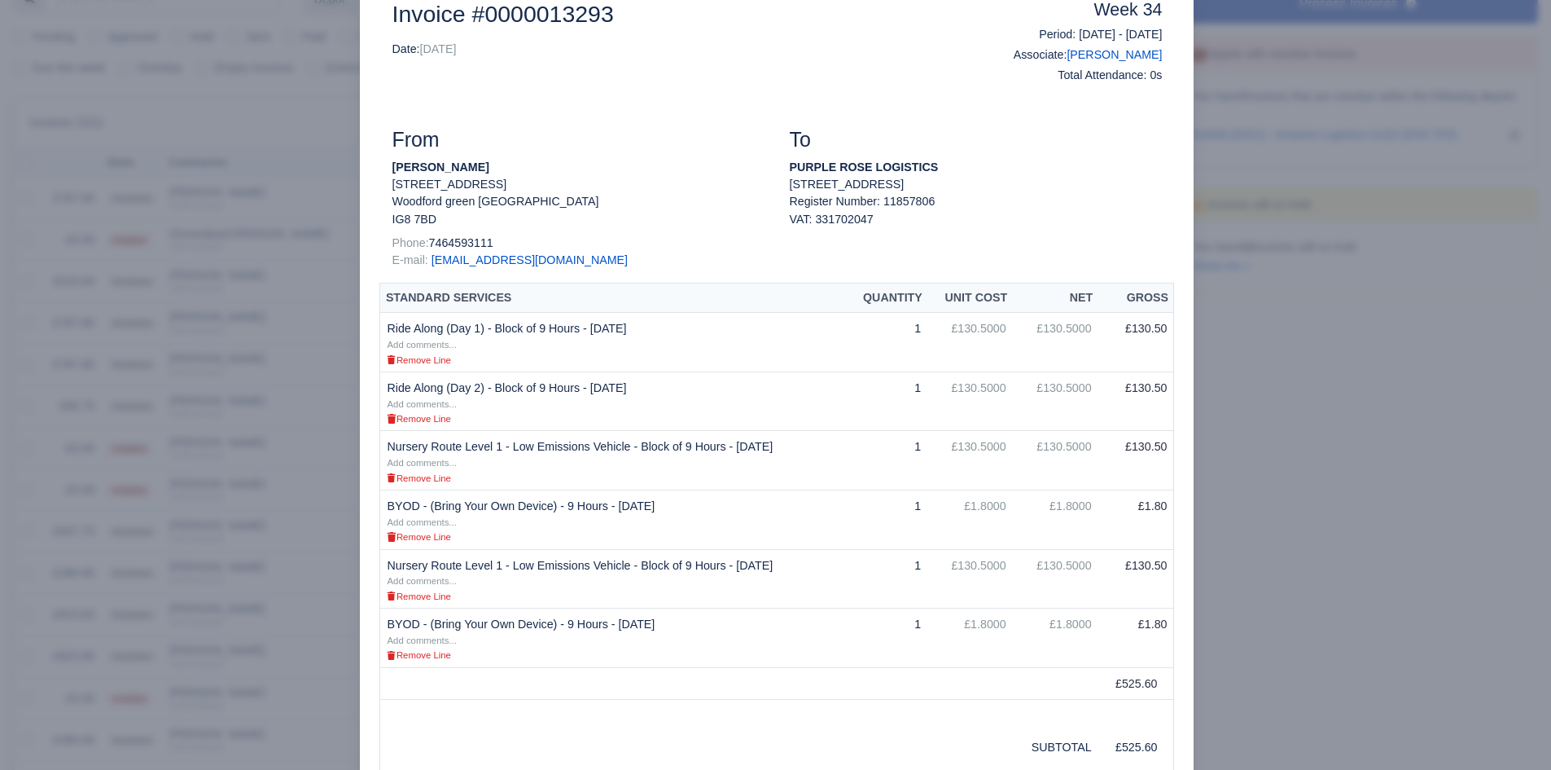
scroll to position [108, 0]
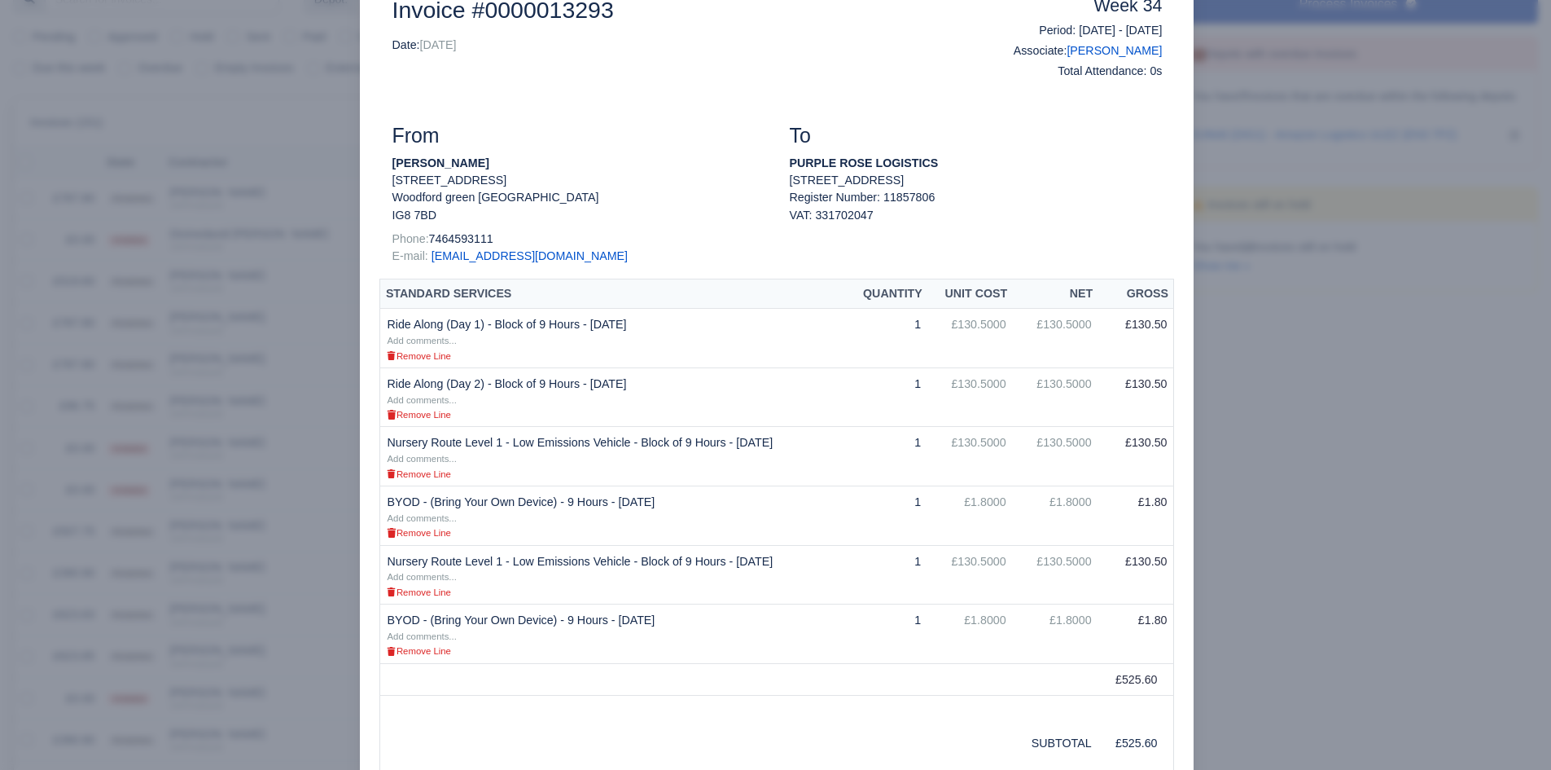
click at [649, 429] on td "Nursery Route Level 1 - Low Emissions Vehicle - Block of 9 Hours - 21/08/2025 A…" at bounding box center [613, 456] width 466 height 59
click at [274, 477] on div at bounding box center [775, 385] width 1551 height 770
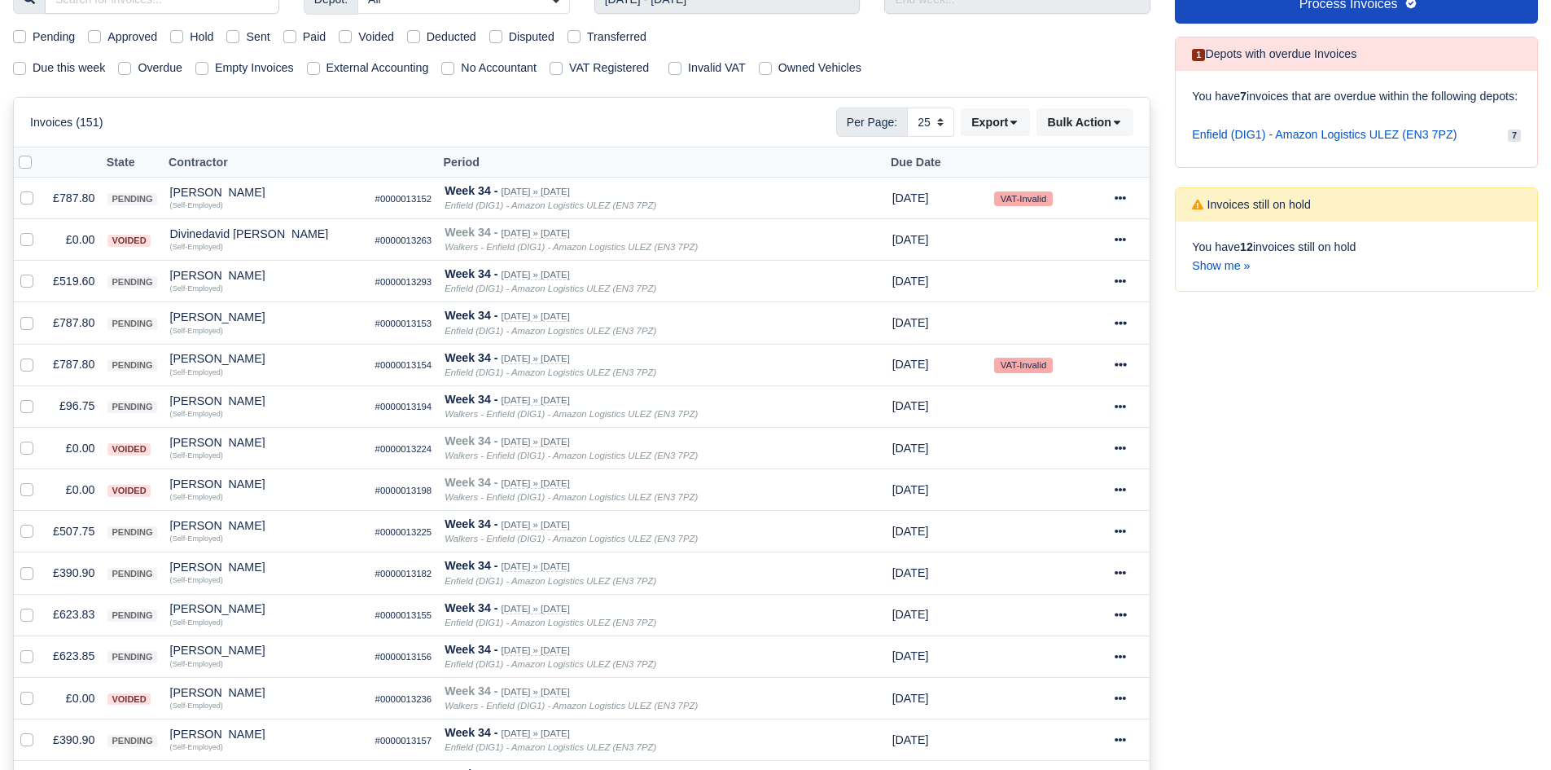
scroll to position [209, 0]
click at [211, 283] on small "(Self-Employed)" at bounding box center [196, 288] width 53 height 10
click at [215, 274] on div "[PERSON_NAME]" at bounding box center [266, 275] width 192 height 11
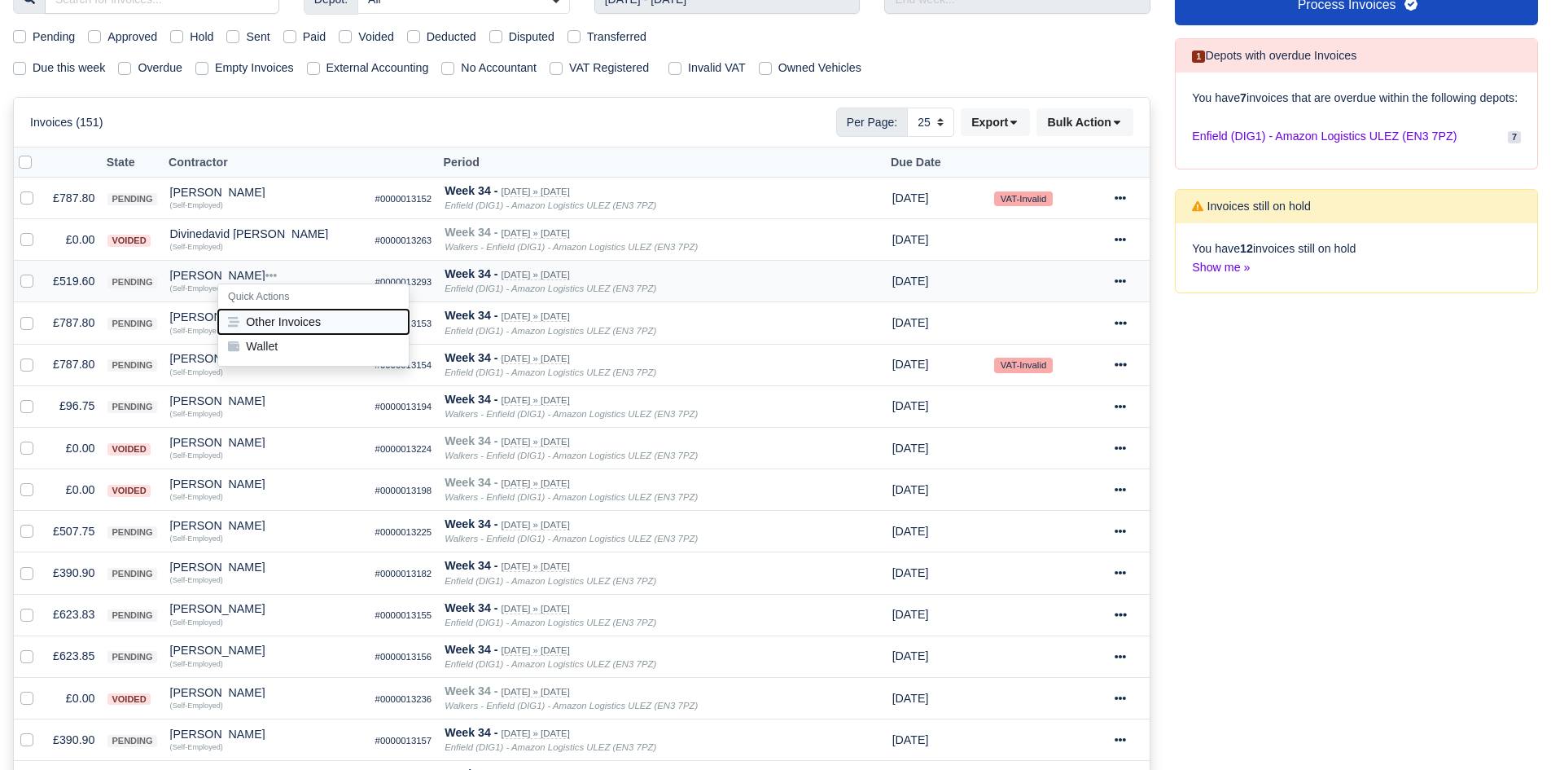
click at [261, 320] on button "Other Invoices" at bounding box center [313, 321] width 191 height 24
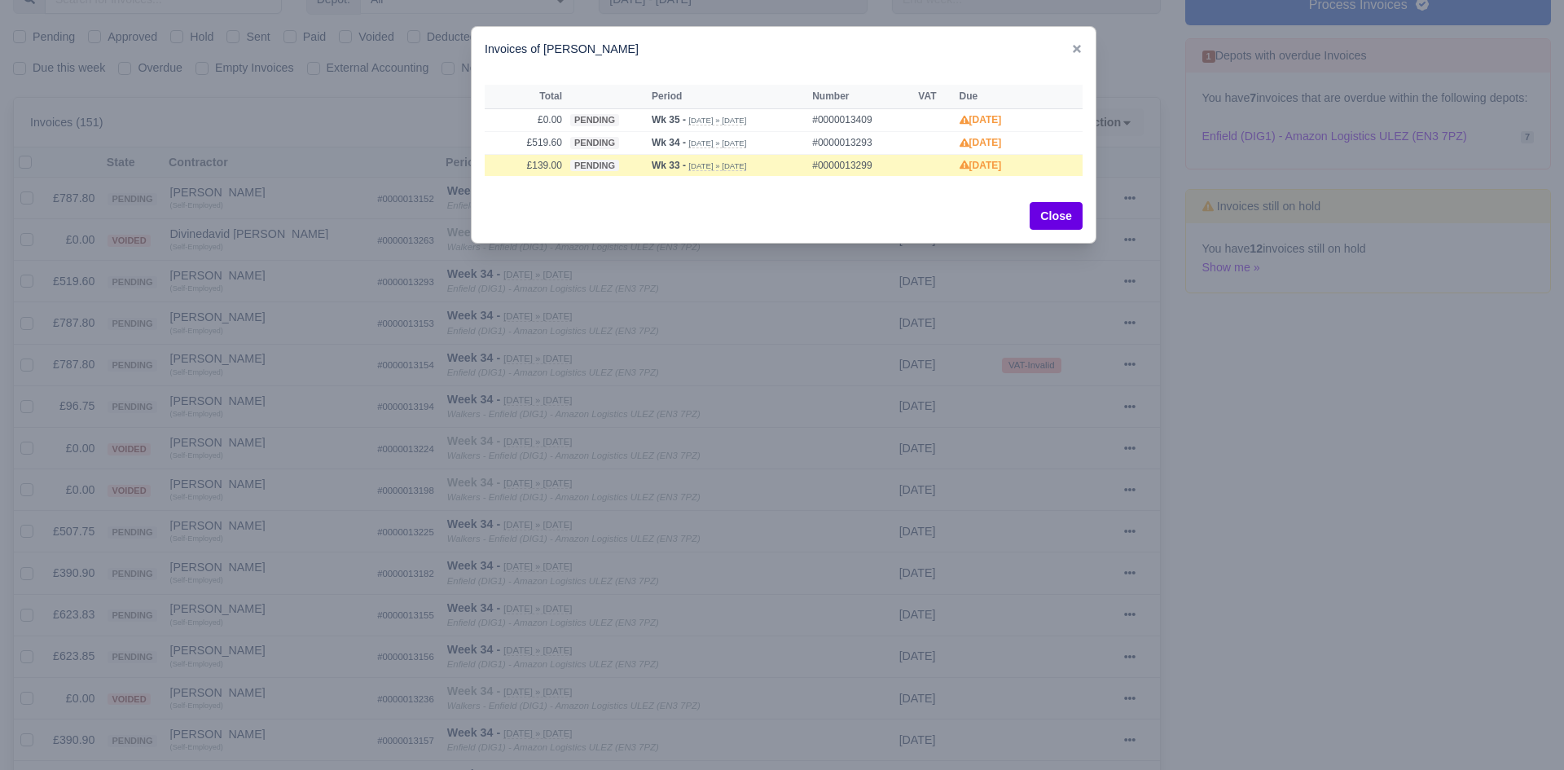
click at [261, 320] on div at bounding box center [782, 385] width 1564 height 770
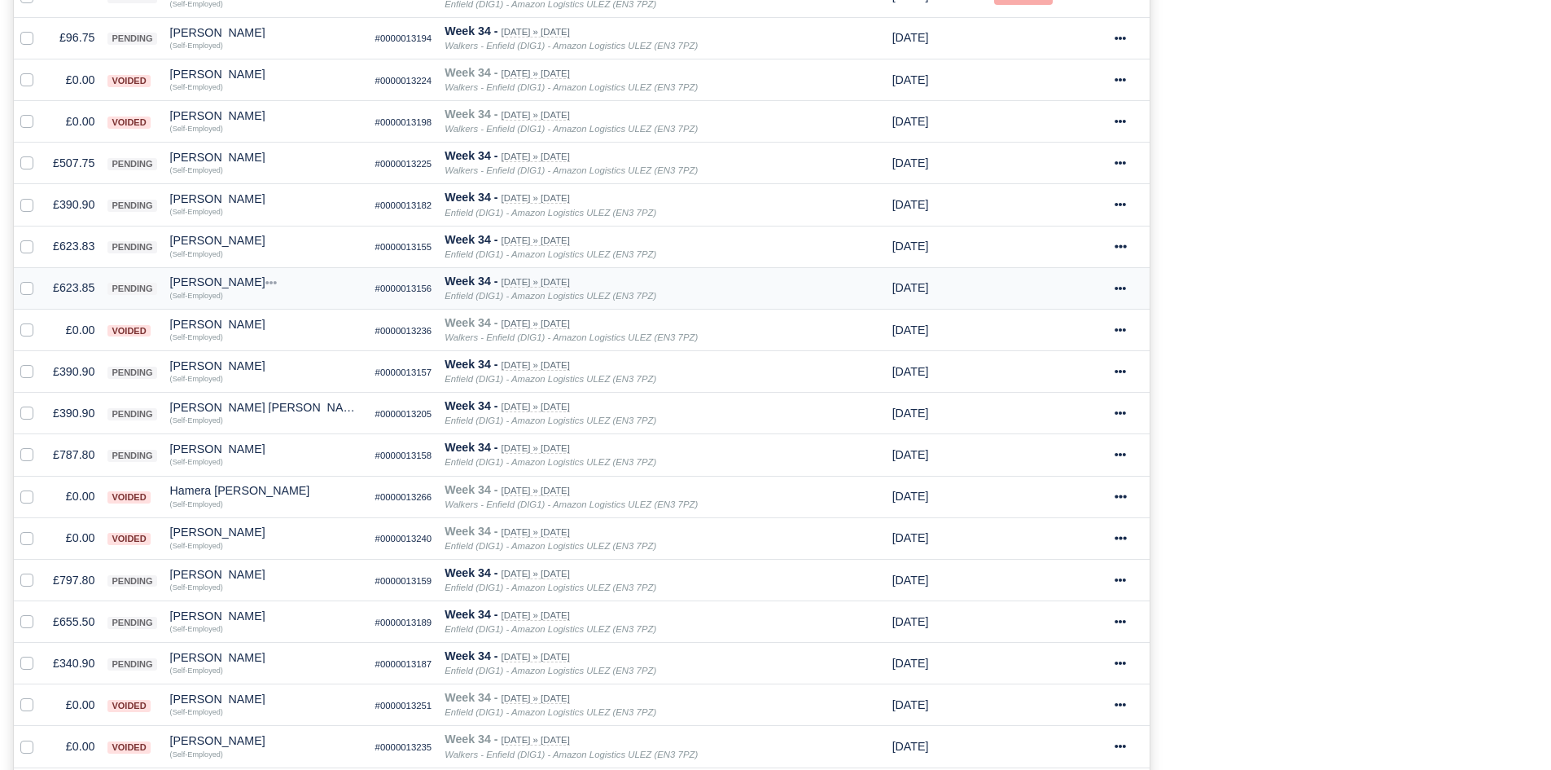
scroll to position [580, 0]
click at [80, 577] on td "£797.80" at bounding box center [73, 577] width 55 height 42
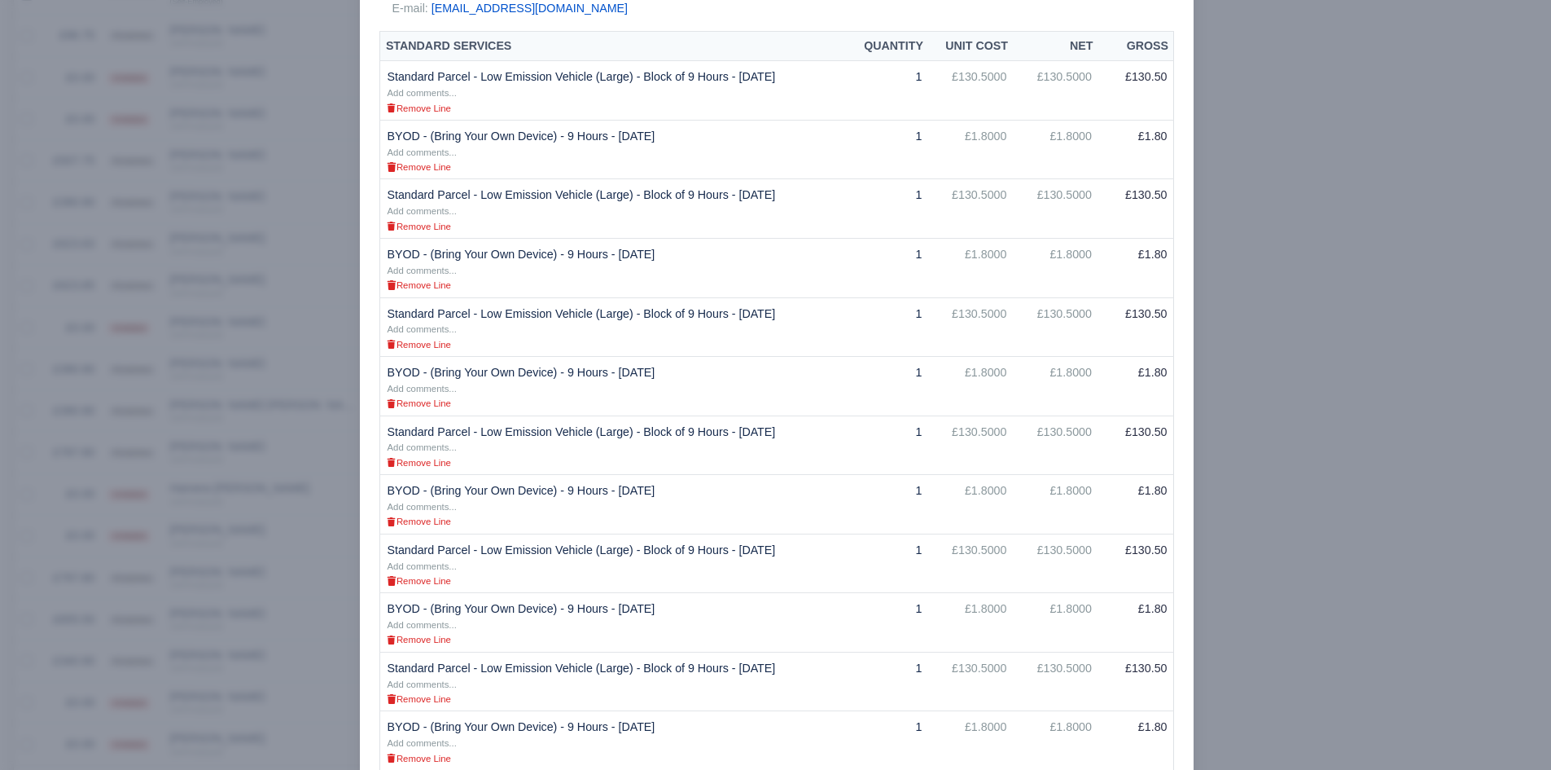
scroll to position [555, 0]
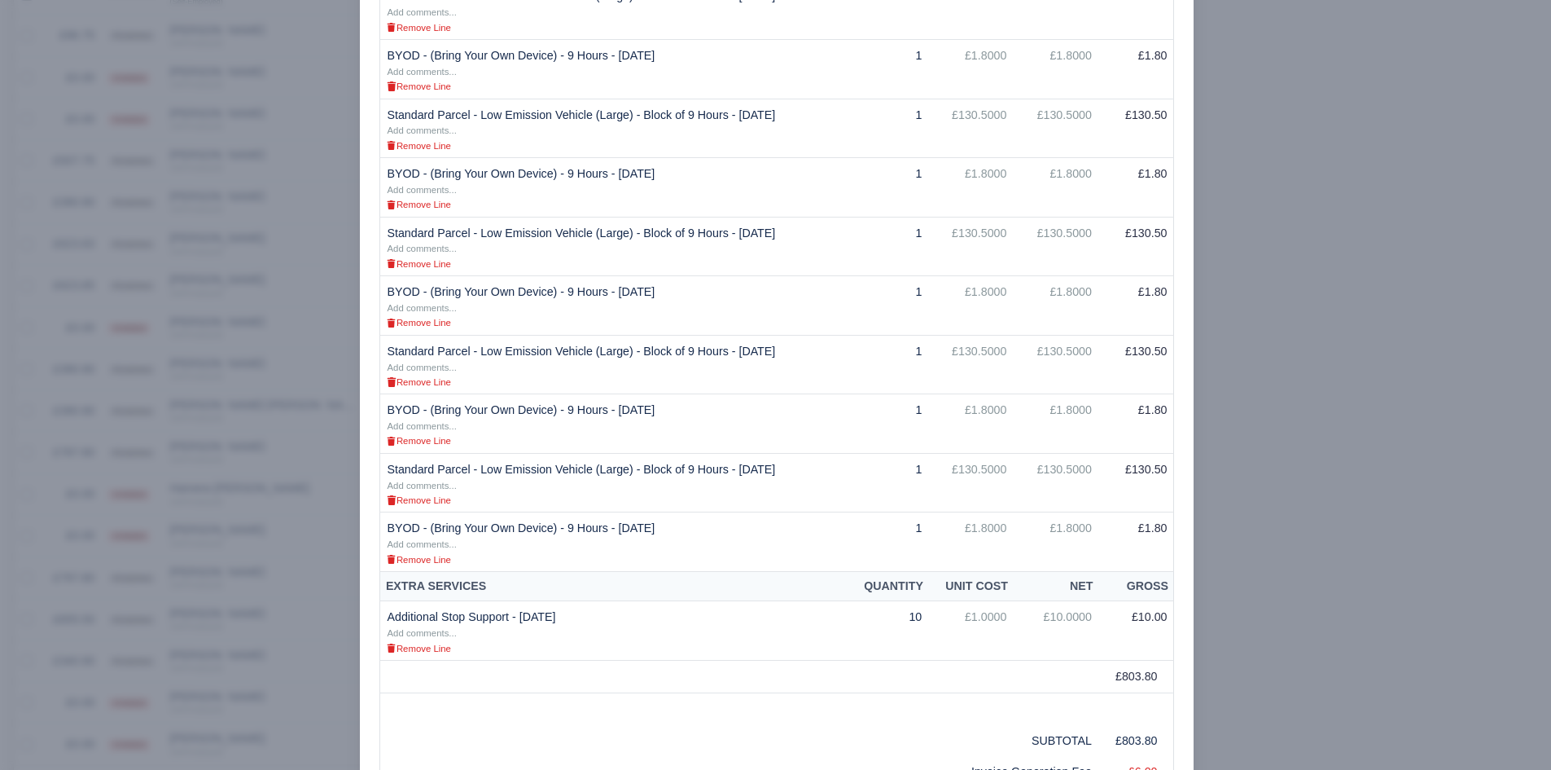
click at [303, 555] on div at bounding box center [775, 385] width 1551 height 770
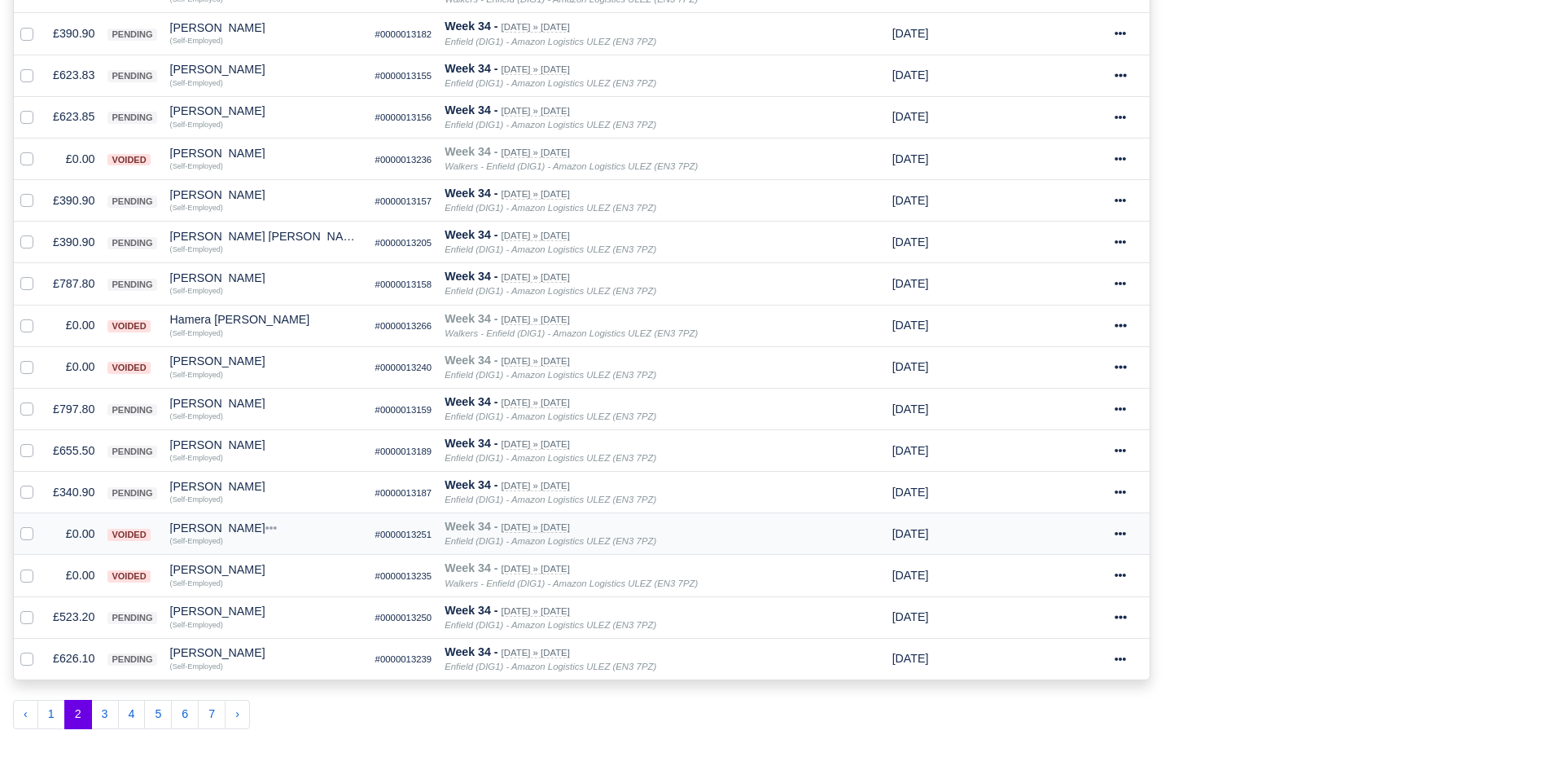
scroll to position [749, 0]
click at [107, 719] on button "3" at bounding box center [105, 713] width 28 height 29
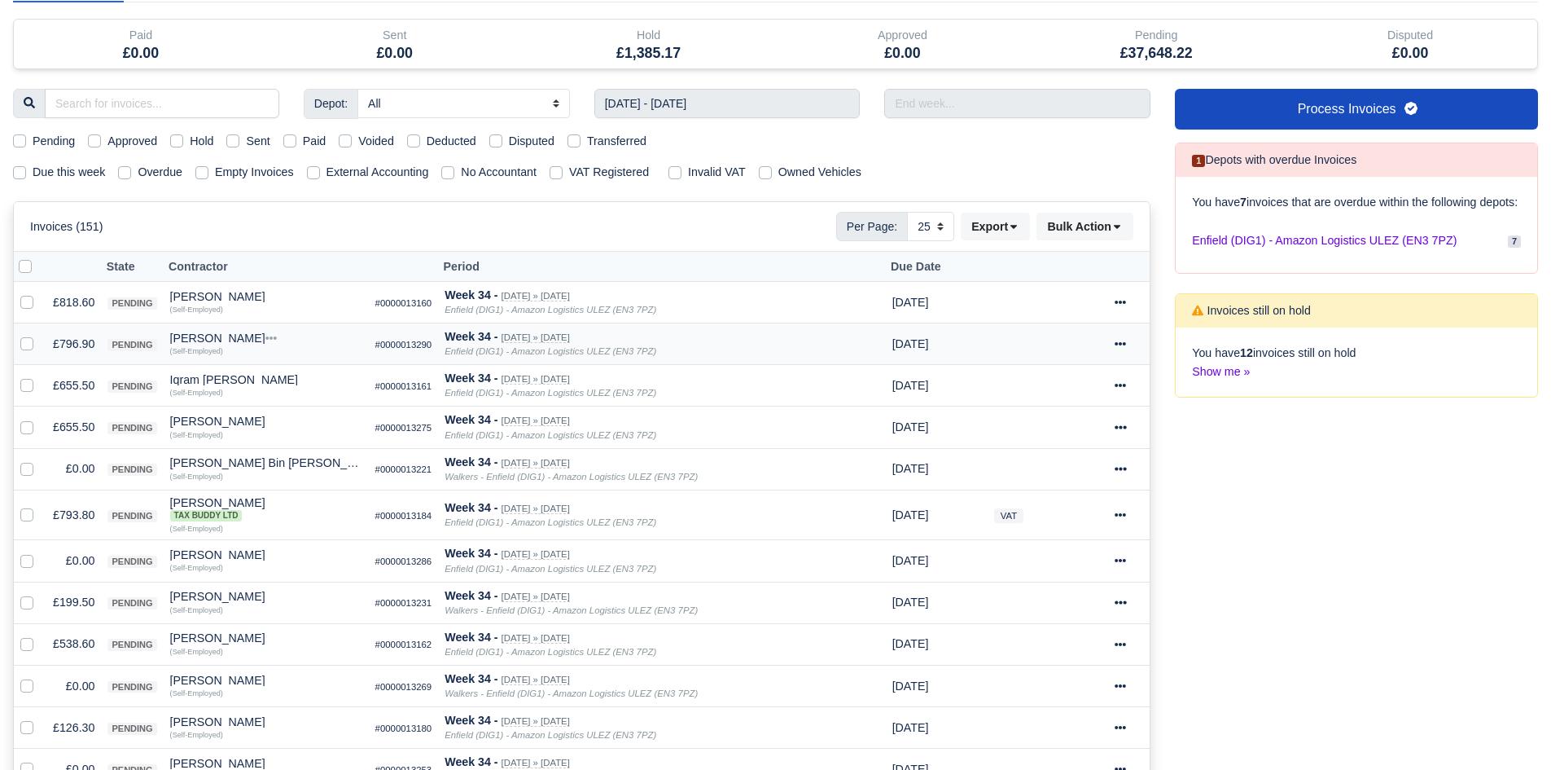
scroll to position [241, 0]
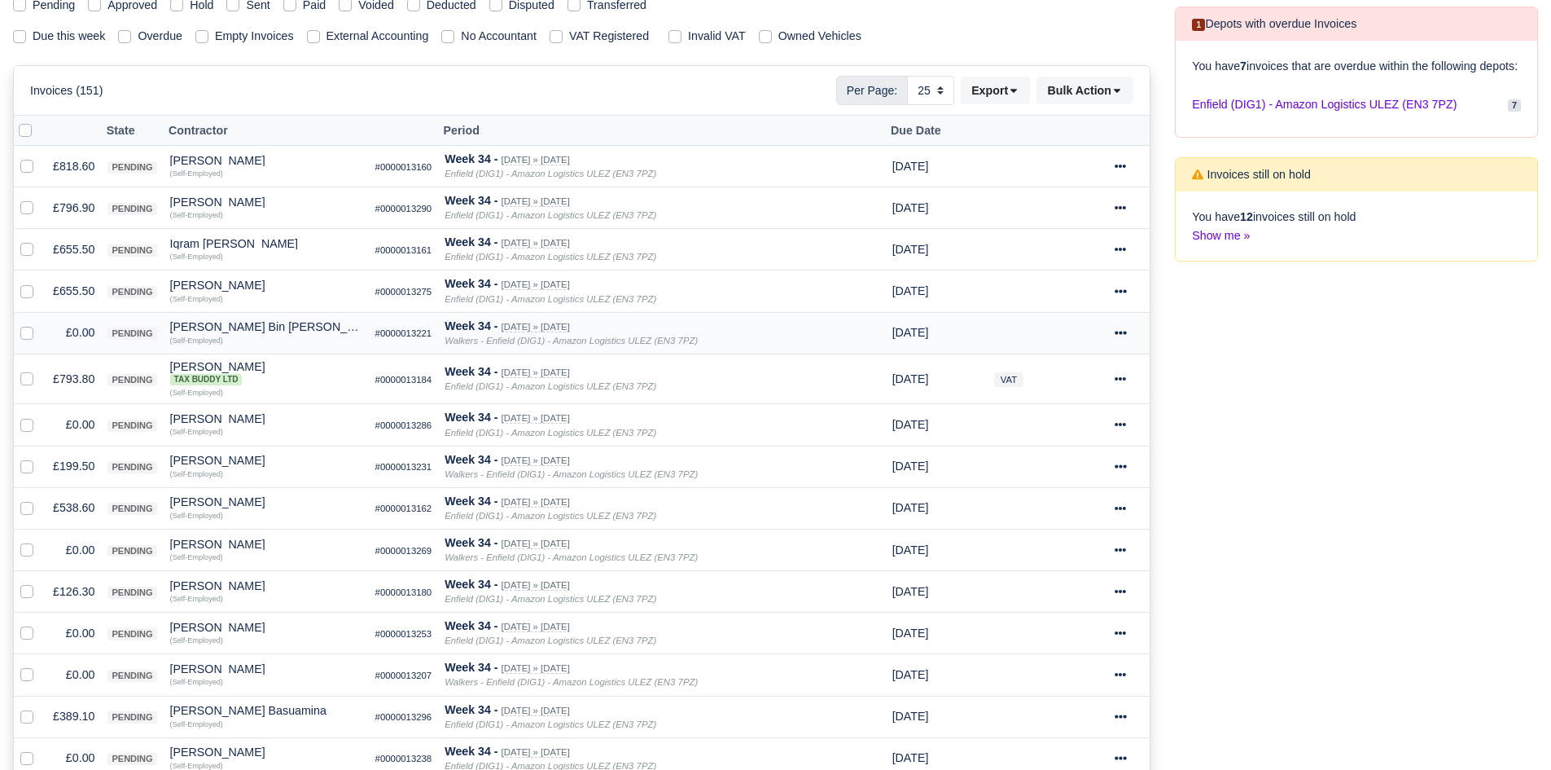
click at [40, 323] on label at bounding box center [40, 323] width 0 height 0
click at [28, 333] on input "checkbox" at bounding box center [26, 329] width 13 height 13
checkbox input "true"
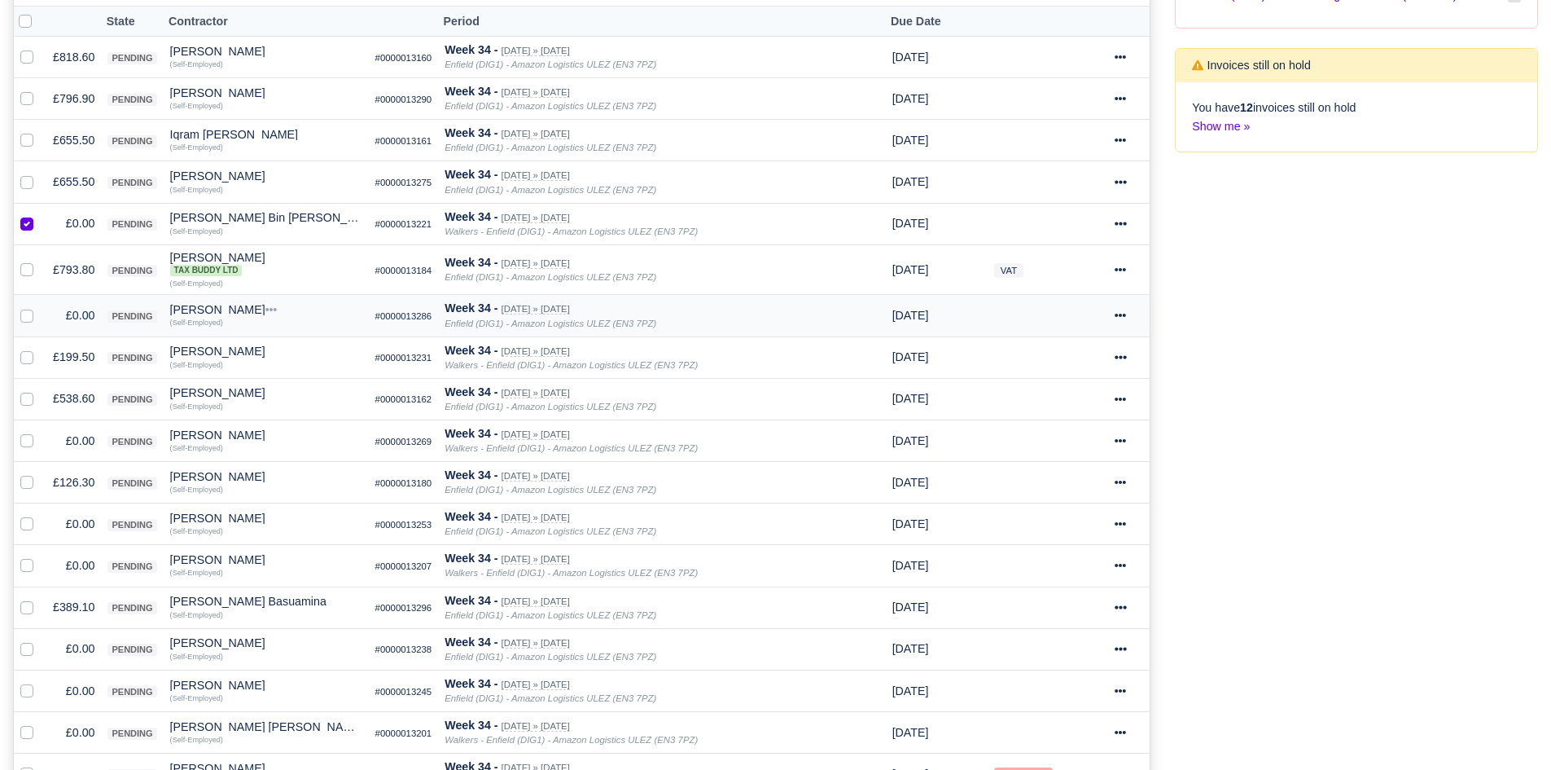
click at [40, 306] on label at bounding box center [40, 306] width 0 height 0
click at [26, 318] on input "checkbox" at bounding box center [26, 312] width 13 height 13
checkbox input "true"
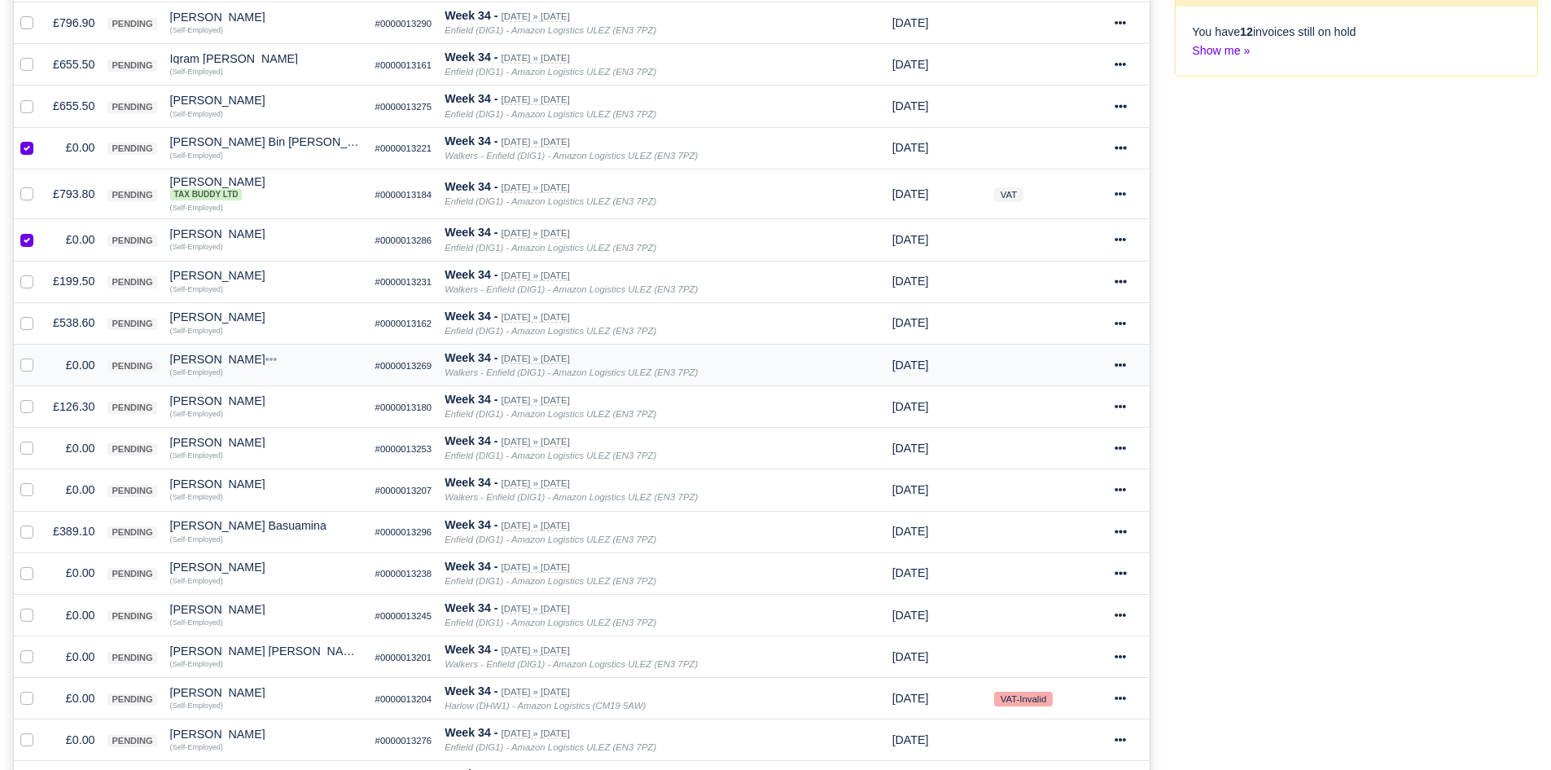
click at [40, 356] on label at bounding box center [40, 356] width 0 height 0
click at [26, 362] on input "checkbox" at bounding box center [26, 362] width 13 height 13
checkbox input "true"
click at [40, 439] on label at bounding box center [40, 439] width 0 height 0
click at [29, 445] on input "checkbox" at bounding box center [26, 445] width 13 height 13
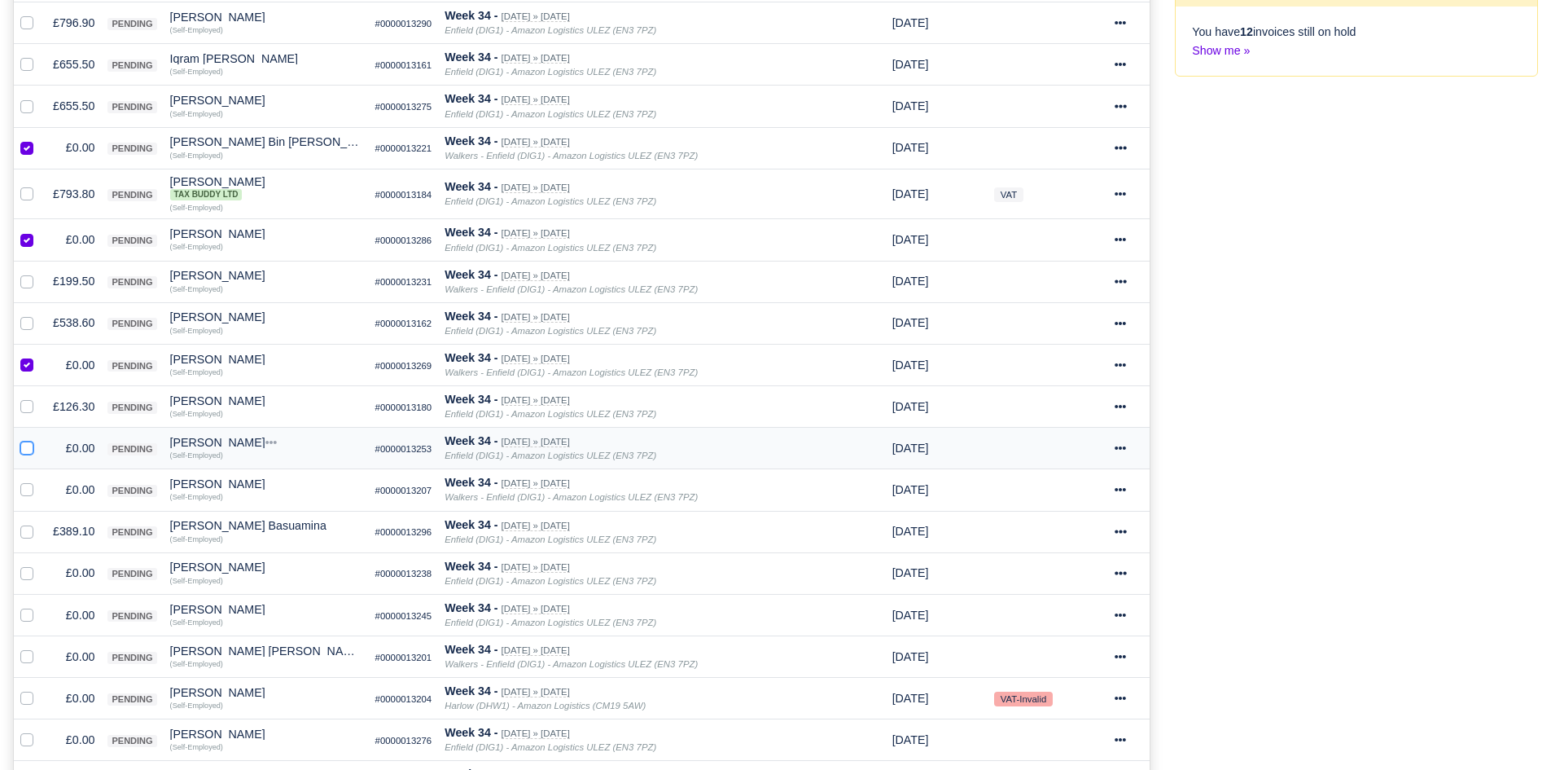
checkbox input "true"
click at [40, 480] on label at bounding box center [40, 480] width 0 height 0
click at [28, 491] on input "checkbox" at bounding box center [26, 486] width 13 height 13
checkbox input "true"
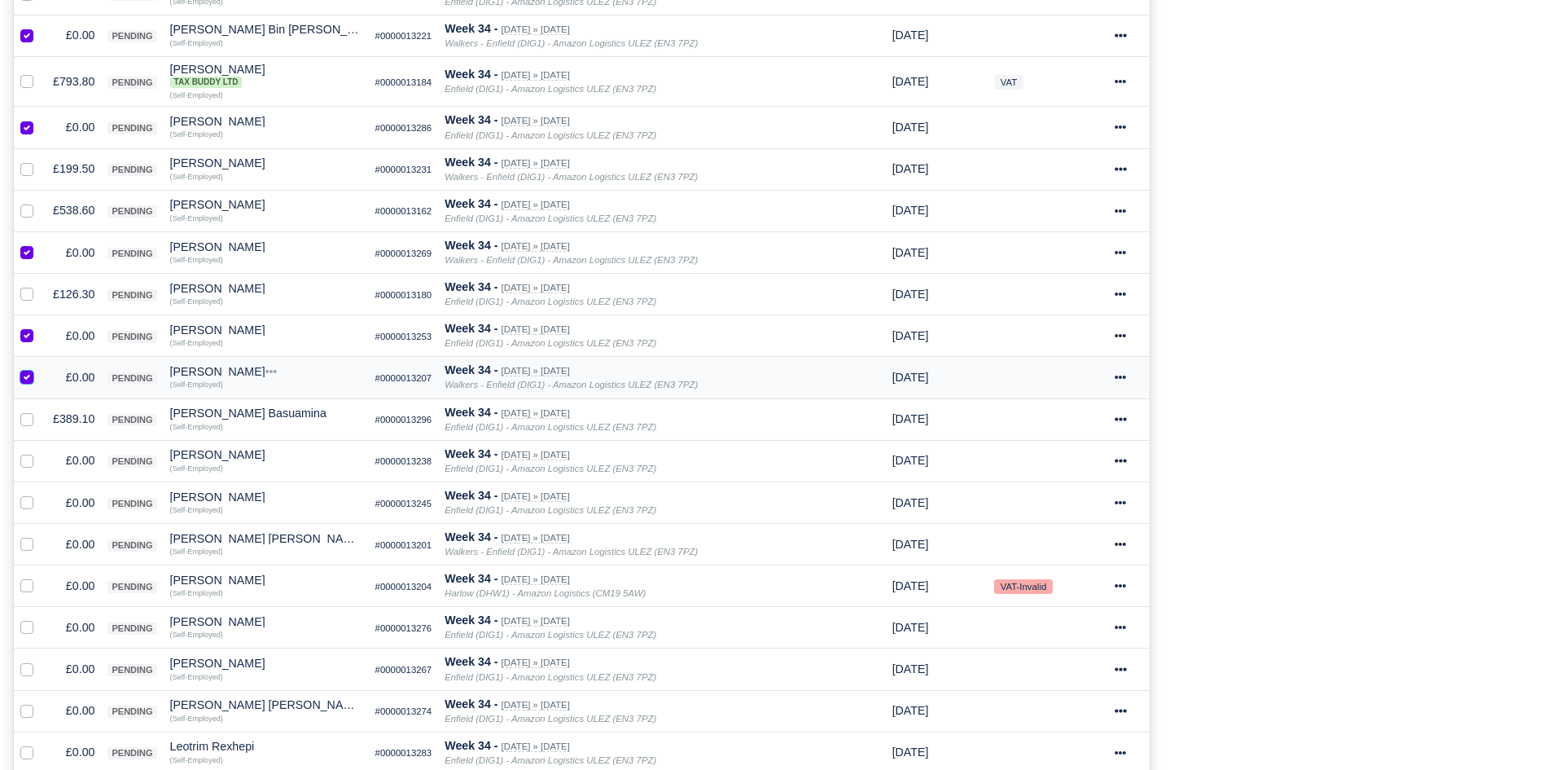
scroll to position [537, 0]
click at [40, 452] on label at bounding box center [40, 452] width 0 height 0
click at [29, 464] on input "checkbox" at bounding box center [26, 458] width 13 height 13
checkbox input "true"
click at [40, 494] on label at bounding box center [40, 494] width 0 height 0
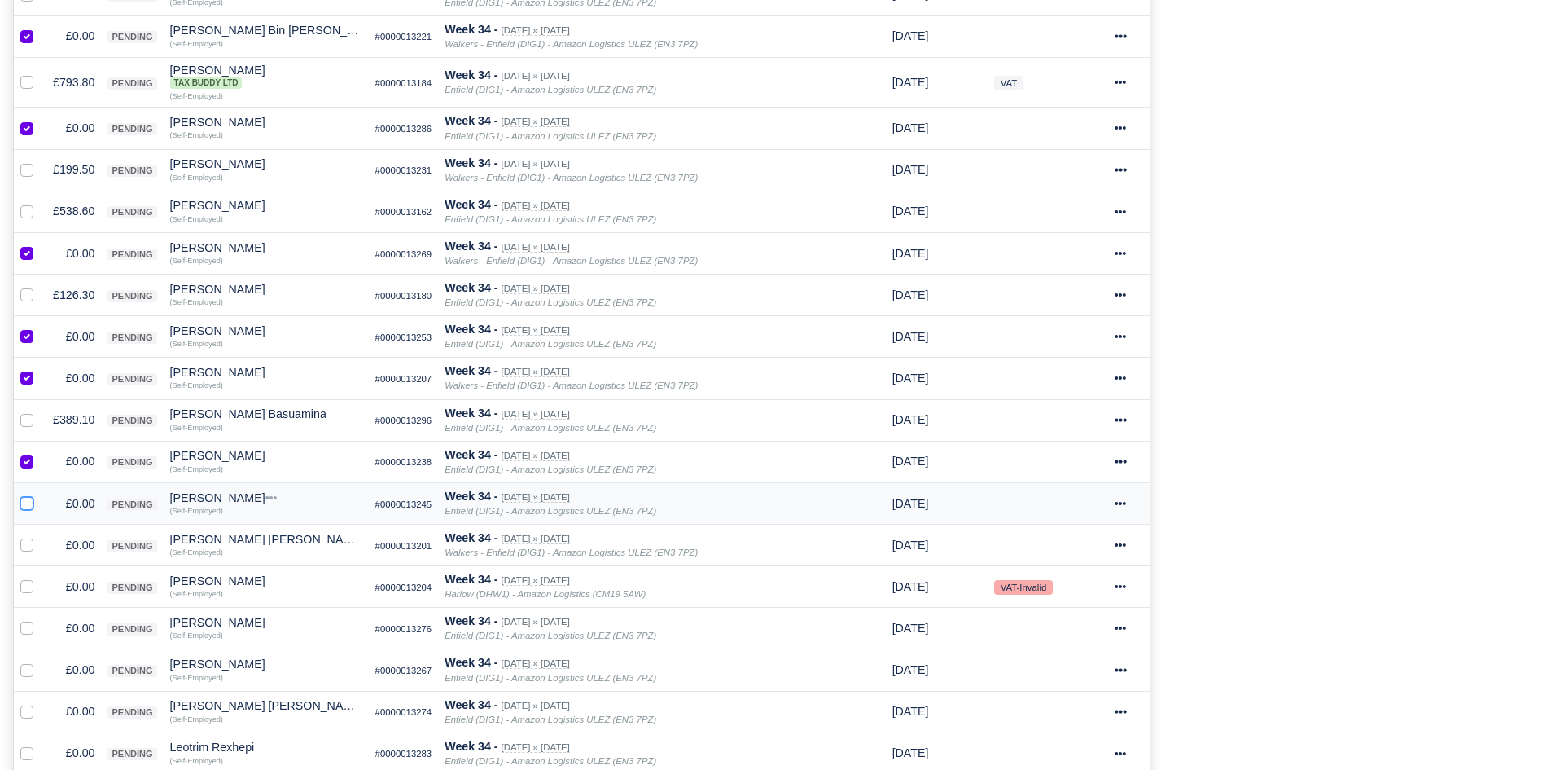
click at [33, 501] on input "checkbox" at bounding box center [26, 500] width 13 height 13
checkbox input "true"
click at [40, 536] on label at bounding box center [40, 536] width 0 height 0
click at [28, 539] on input "checkbox" at bounding box center [26, 542] width 13 height 13
checkbox input "true"
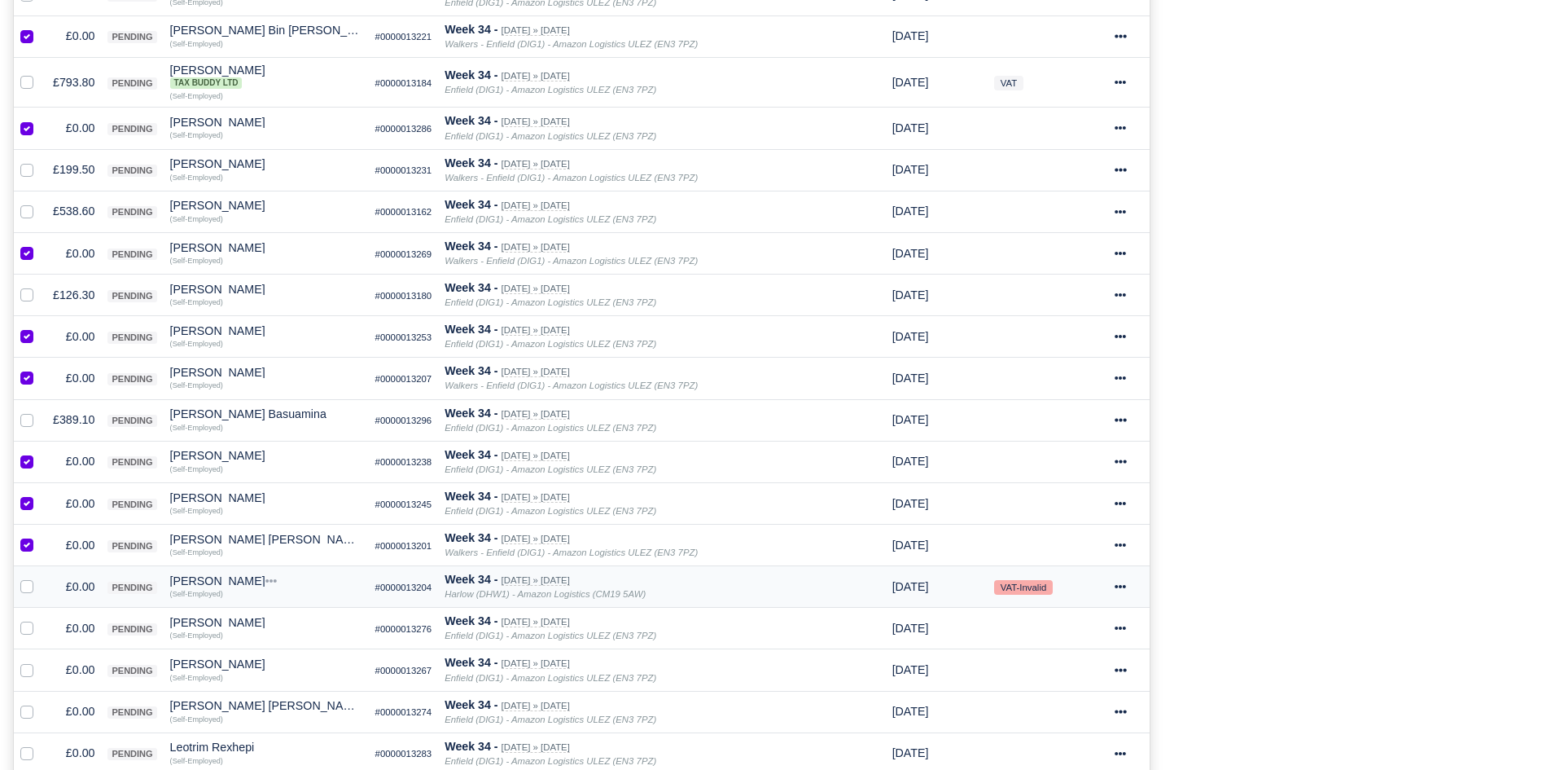
click at [24, 573] on td at bounding box center [30, 587] width 33 height 42
click at [25, 594] on div at bounding box center [30, 586] width 20 height 19
click at [40, 619] on label at bounding box center [40, 619] width 0 height 0
click at [26, 624] on input "checkbox" at bounding box center [26, 625] width 13 height 13
checkbox input "true"
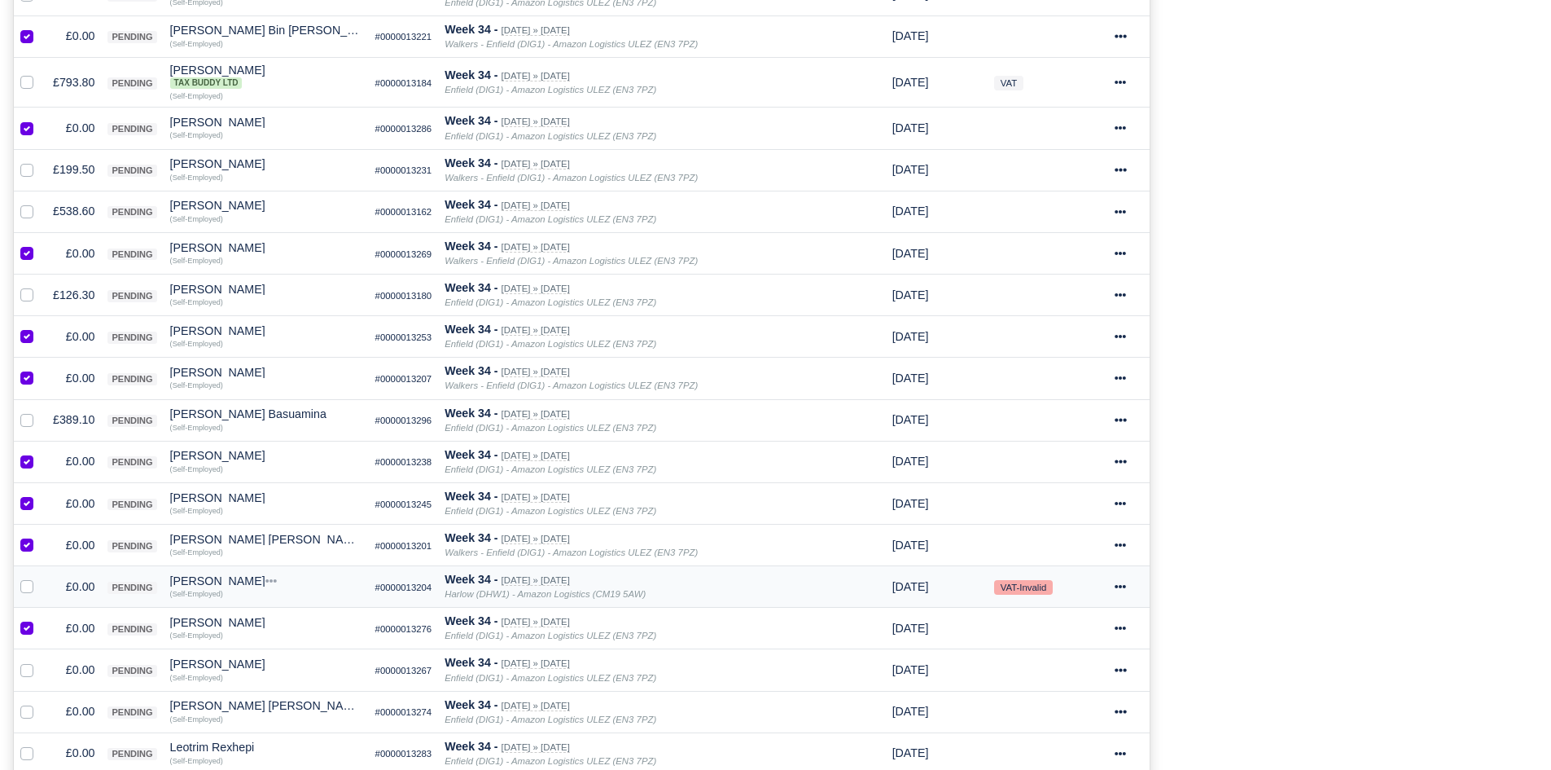
click at [40, 577] on label at bounding box center [40, 577] width 0 height 0
click at [26, 584] on input "checkbox" at bounding box center [26, 583] width 13 height 13
checkbox input "true"
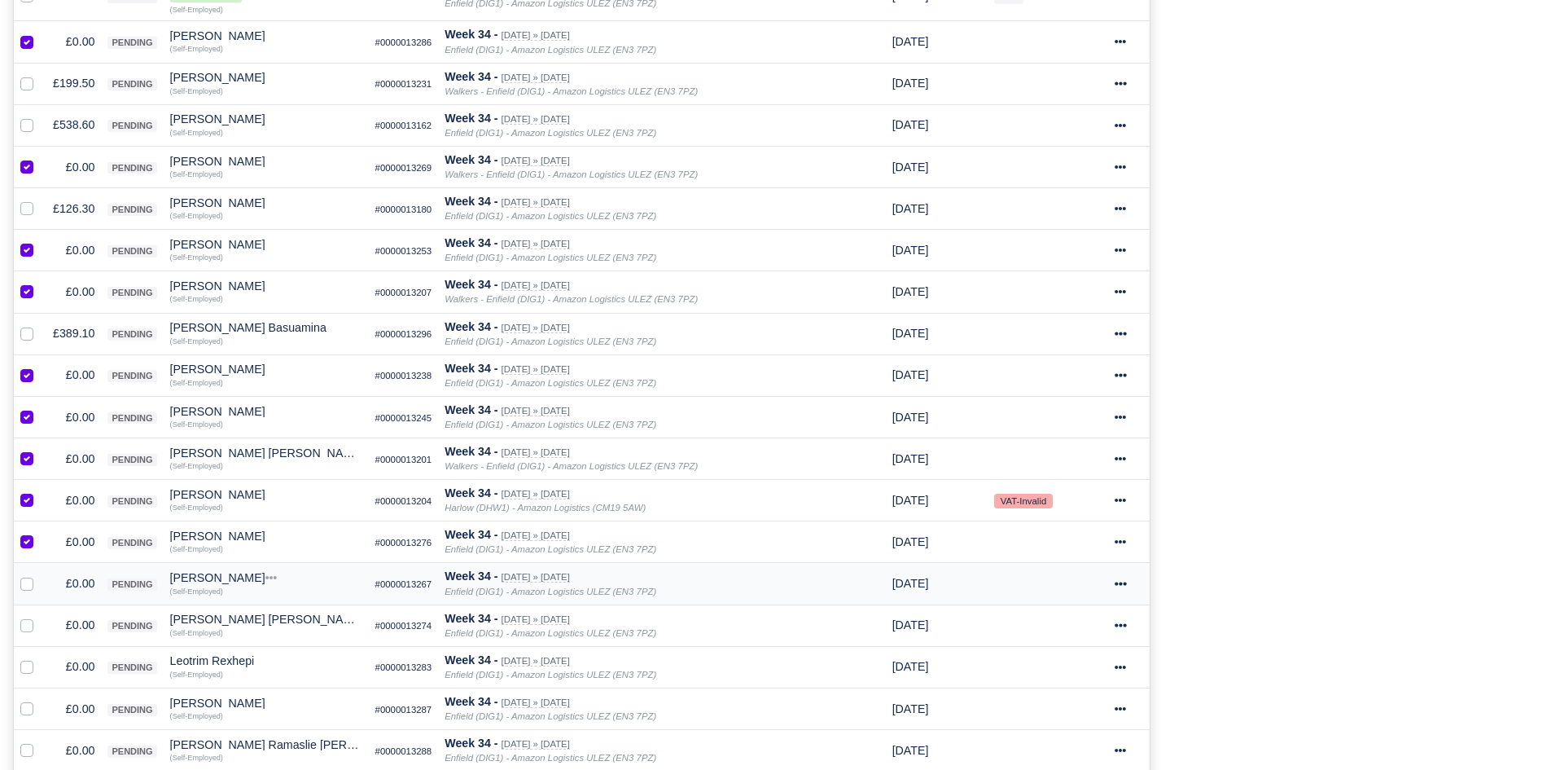
click at [40, 574] on label at bounding box center [40, 574] width 0 height 0
click at [26, 584] on input "checkbox" at bounding box center [26, 580] width 13 height 13
checkbox input "true"
click at [40, 616] on label at bounding box center [40, 616] width 0 height 0
click at [29, 622] on input "checkbox" at bounding box center [26, 622] width 13 height 13
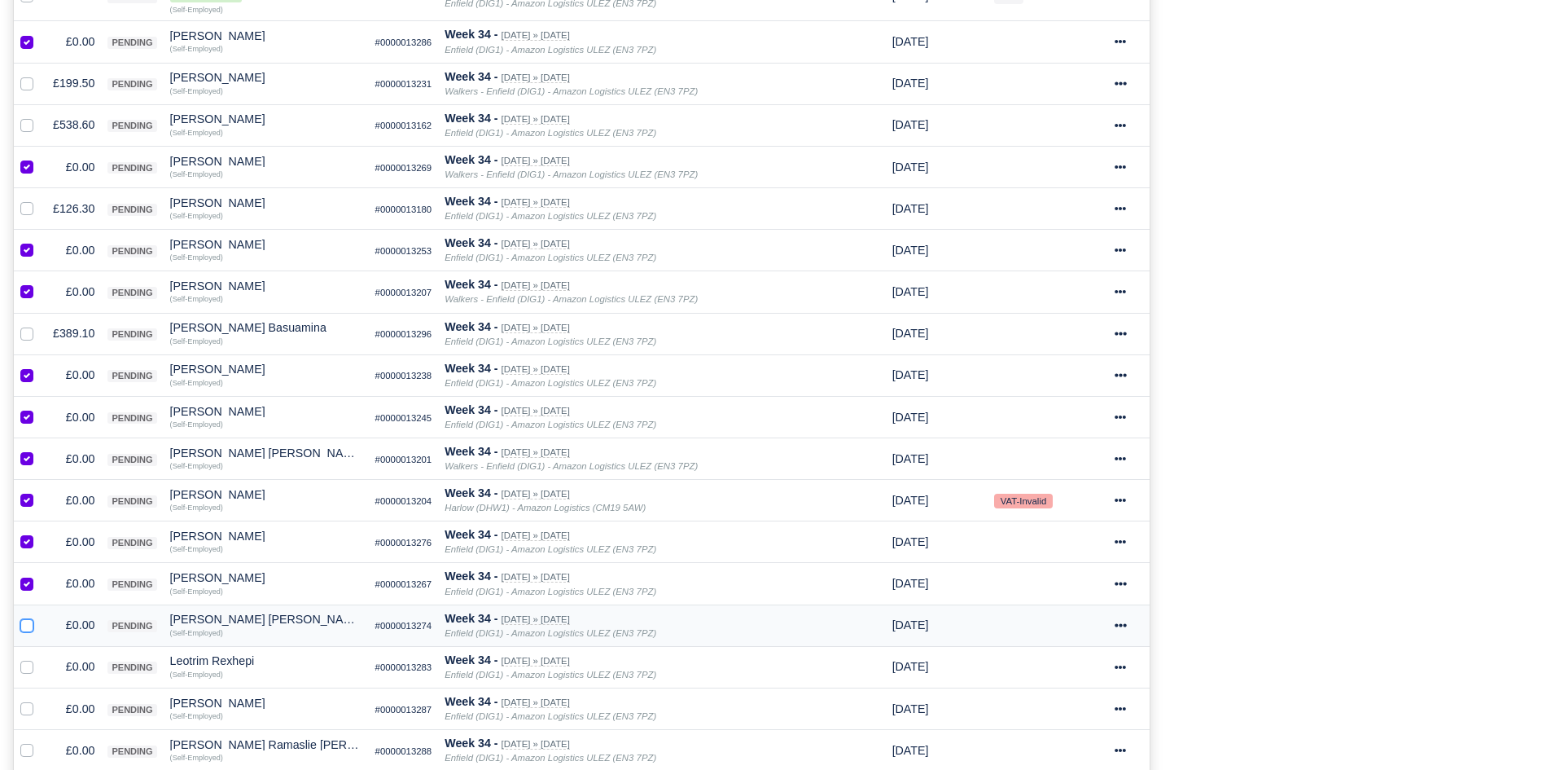
checkbox input "true"
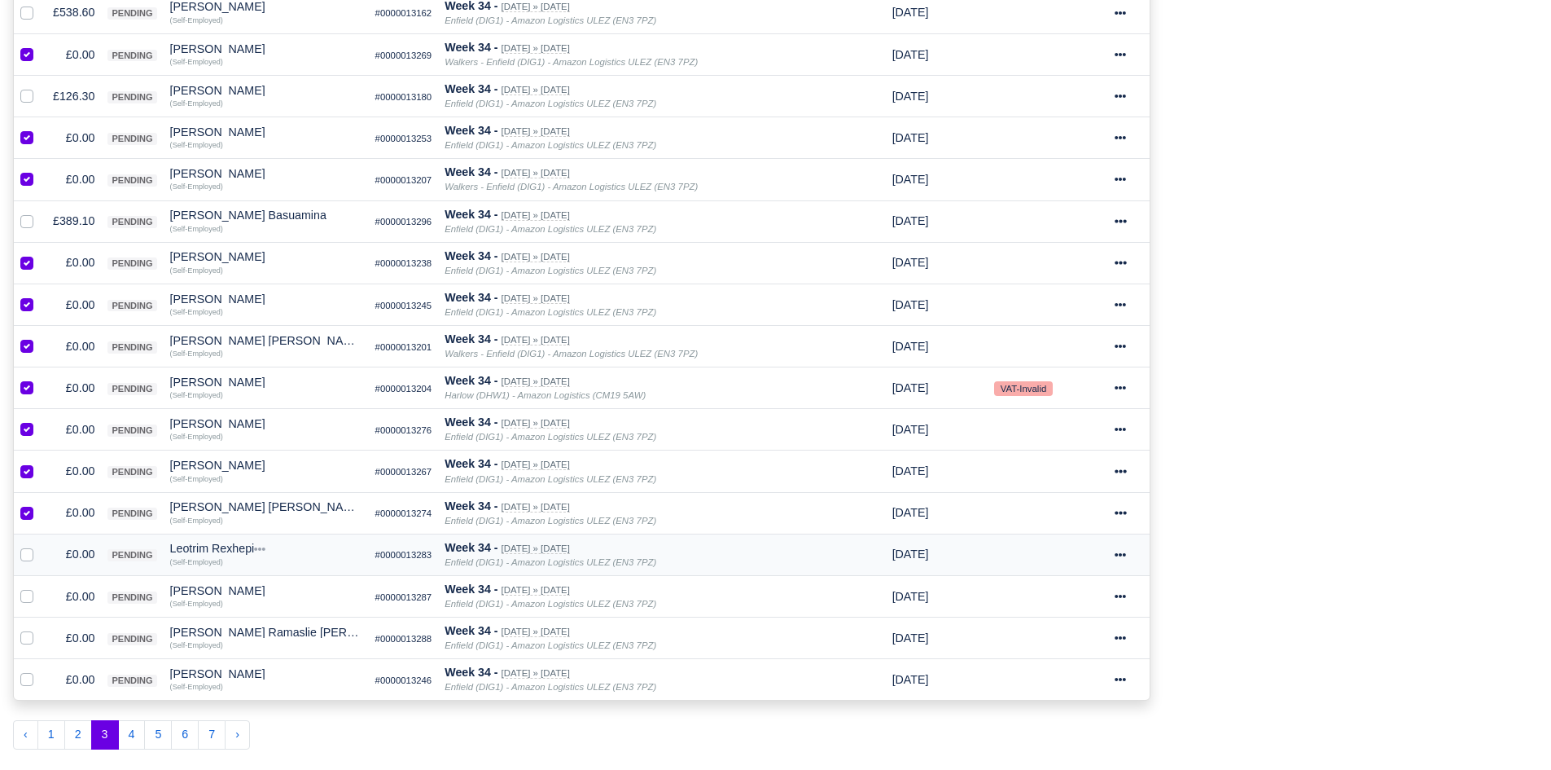
click at [40, 545] on label at bounding box center [40, 545] width 0 height 0
click at [28, 548] on input "checkbox" at bounding box center [26, 551] width 13 height 13
checkbox input "true"
click at [40, 587] on label at bounding box center [40, 587] width 0 height 0
click at [26, 591] on input "checkbox" at bounding box center [26, 593] width 13 height 13
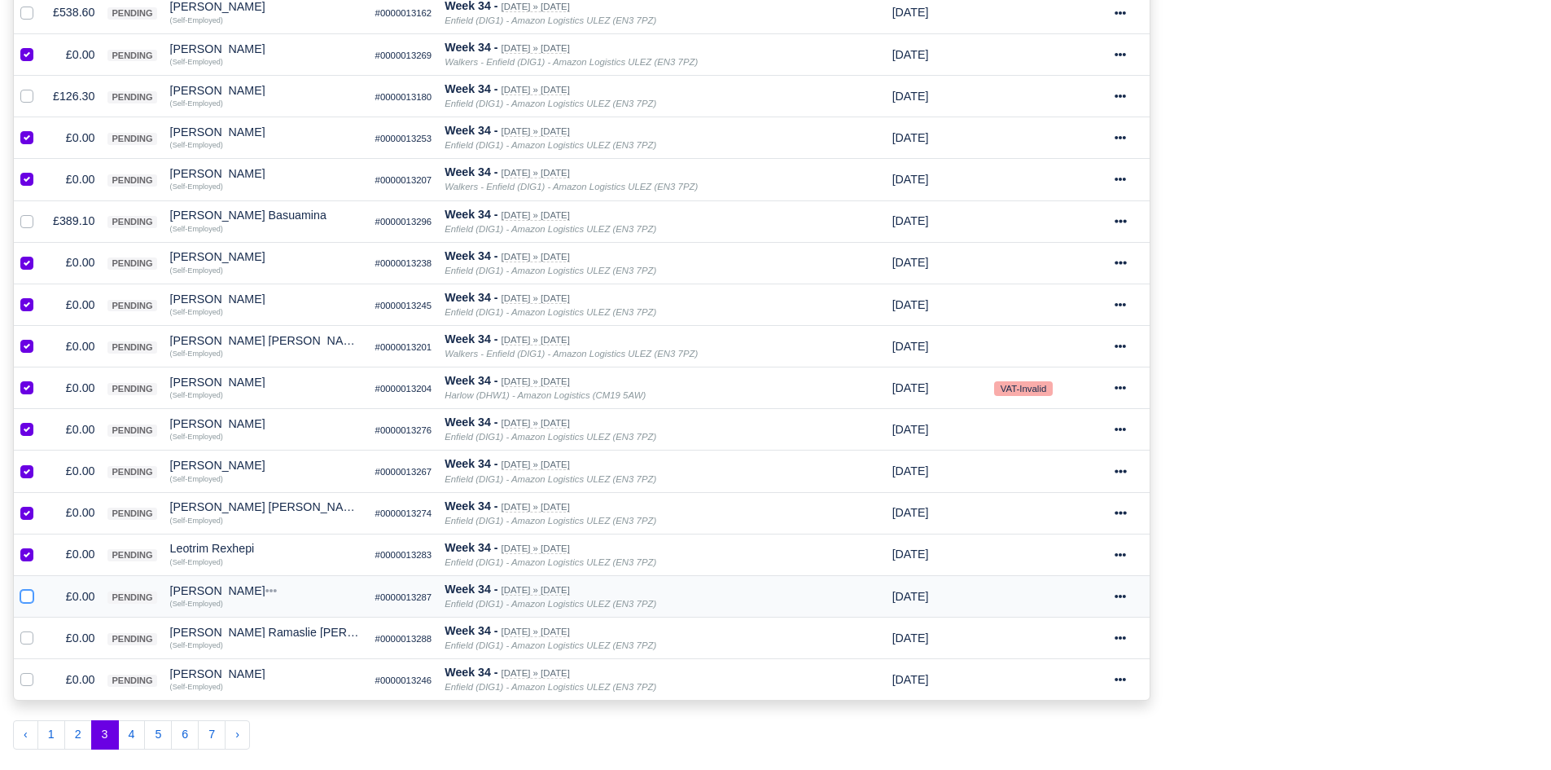
checkbox input "true"
click at [40, 629] on label at bounding box center [40, 629] width 0 height 0
click at [29, 634] on input "checkbox" at bounding box center [26, 635] width 13 height 13
checkbox input "true"
click at [40, 670] on label at bounding box center [40, 670] width 0 height 0
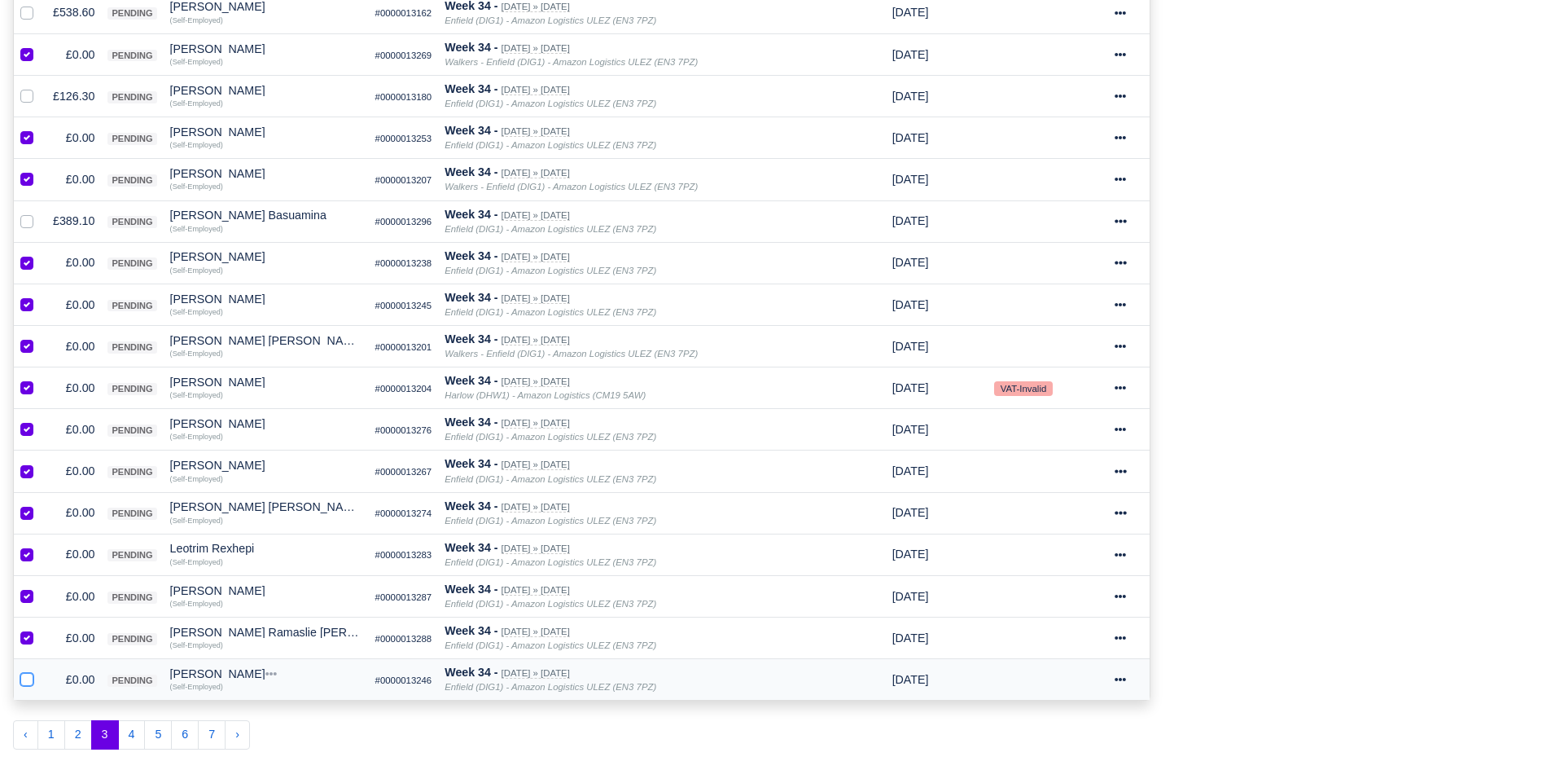
click at [28, 675] on input "checkbox" at bounding box center [26, 676] width 13 height 13
checkbox input "true"
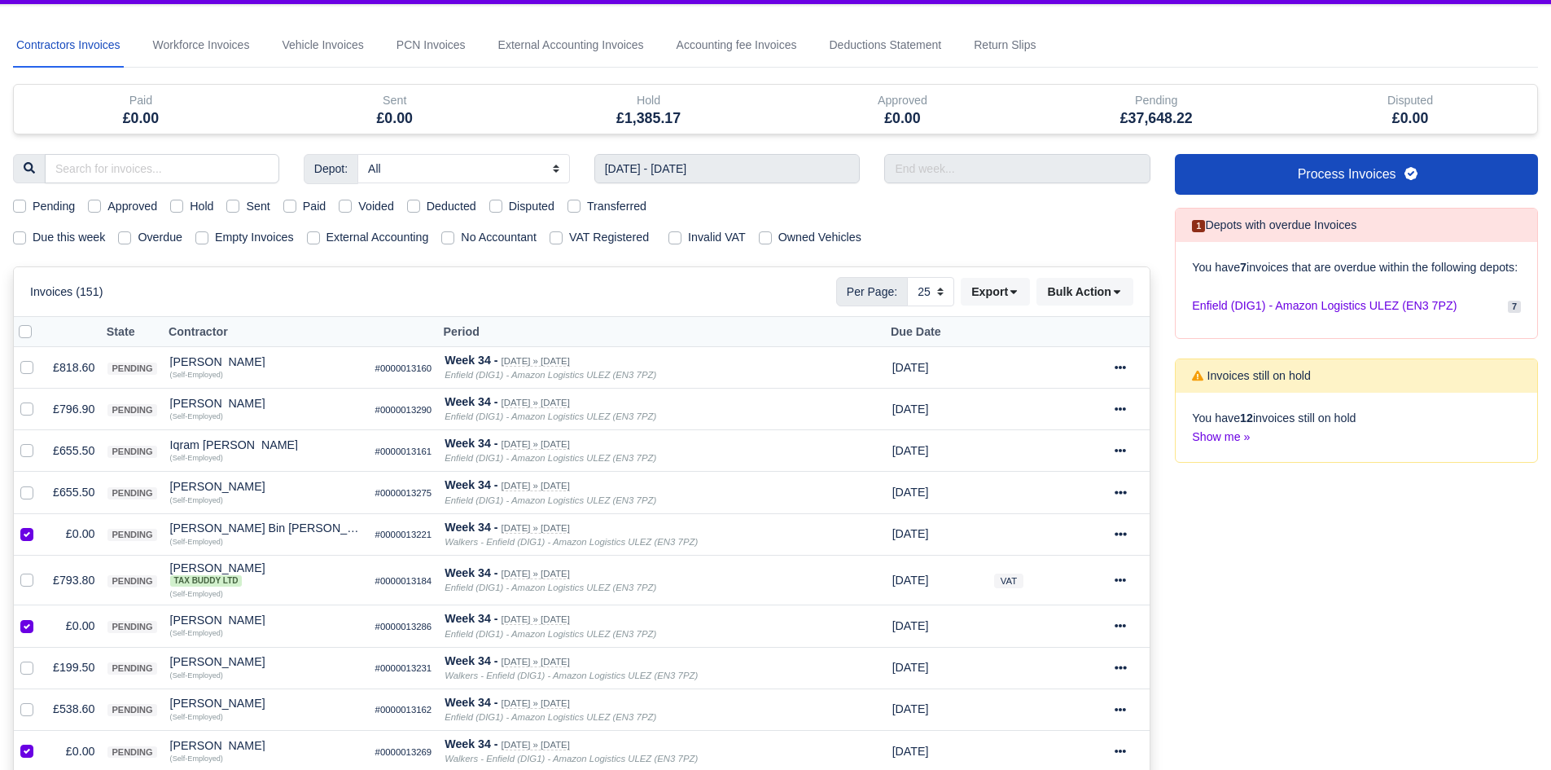
scroll to position [21, 0]
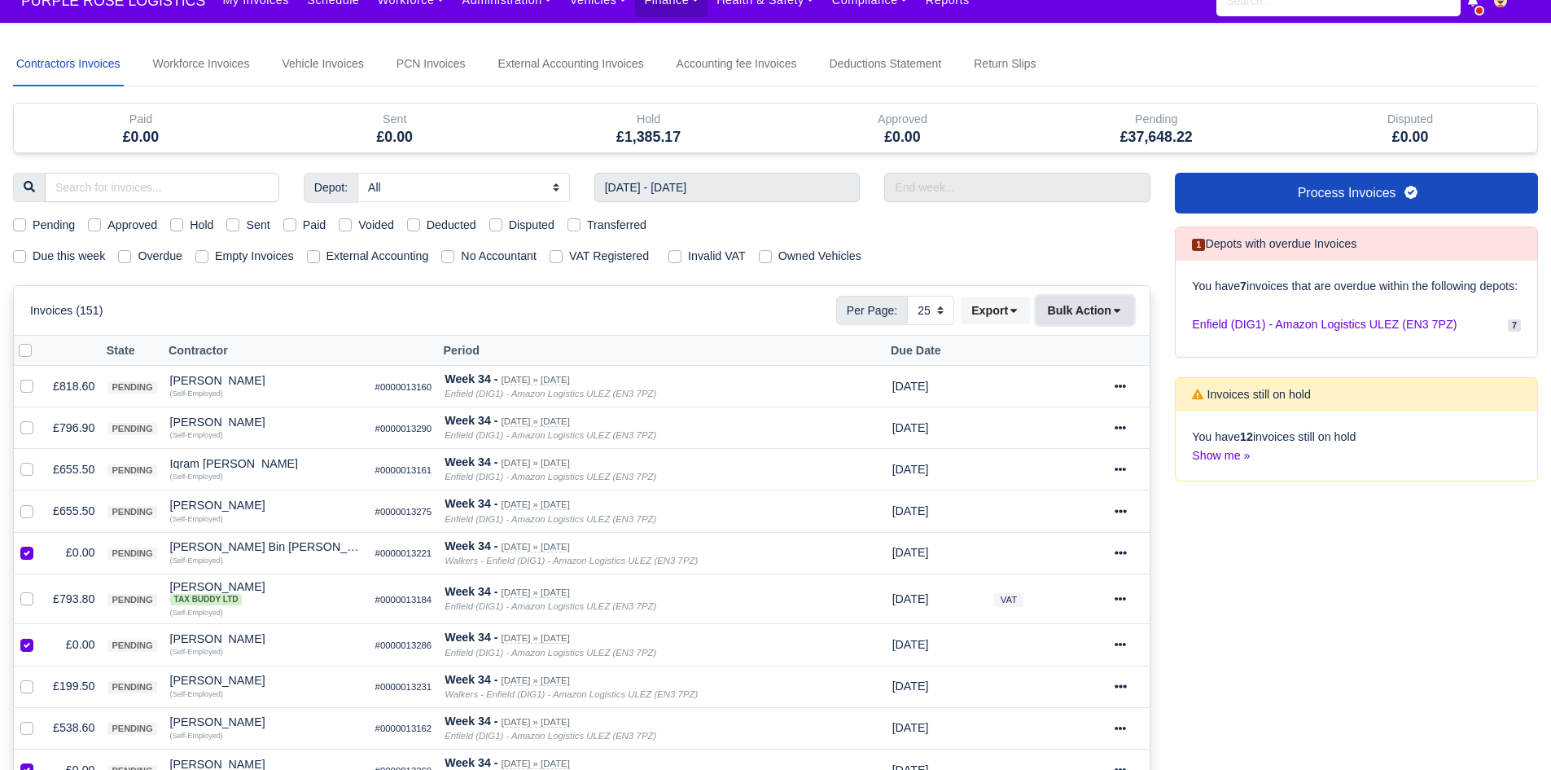
click at [1068, 309] on button "Bulk Action" at bounding box center [1085, 310] width 97 height 28
click at [1077, 437] on div "Void" at bounding box center [1059, 441] width 145 height 25
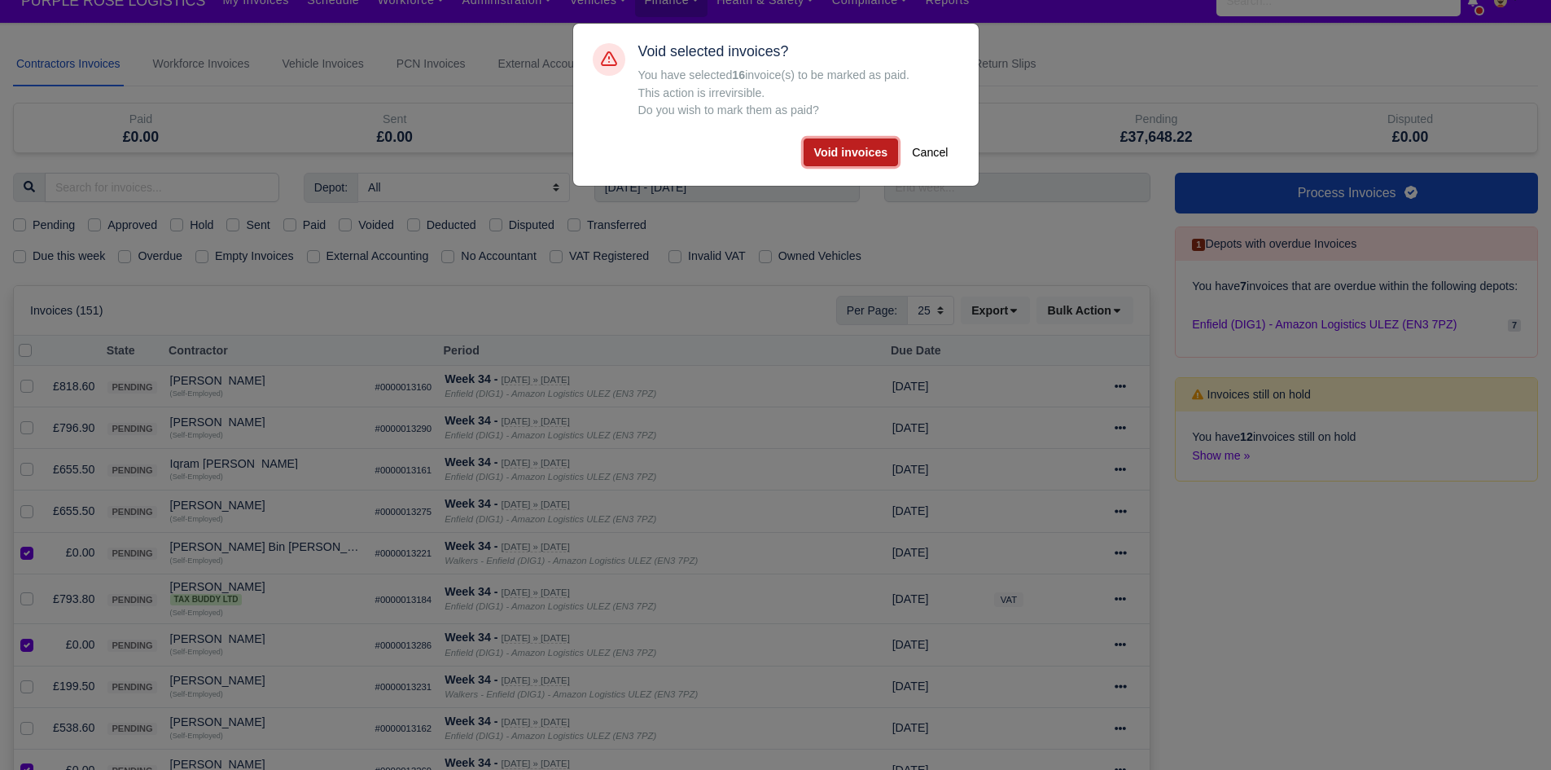
click at [860, 148] on button "Void invoices" at bounding box center [851, 152] width 95 height 28
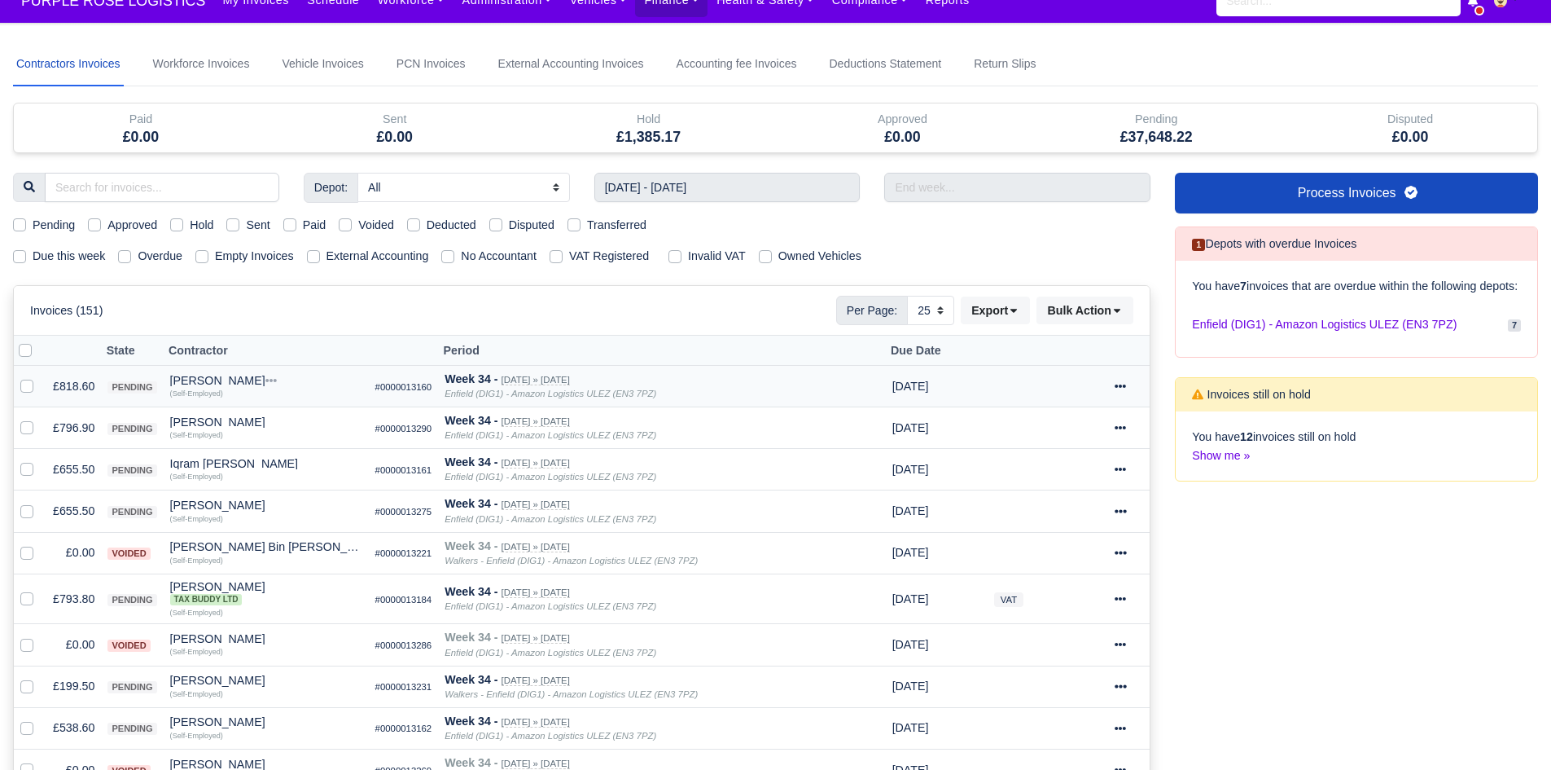
click at [82, 389] on td "£818.60" at bounding box center [73, 387] width 55 height 42
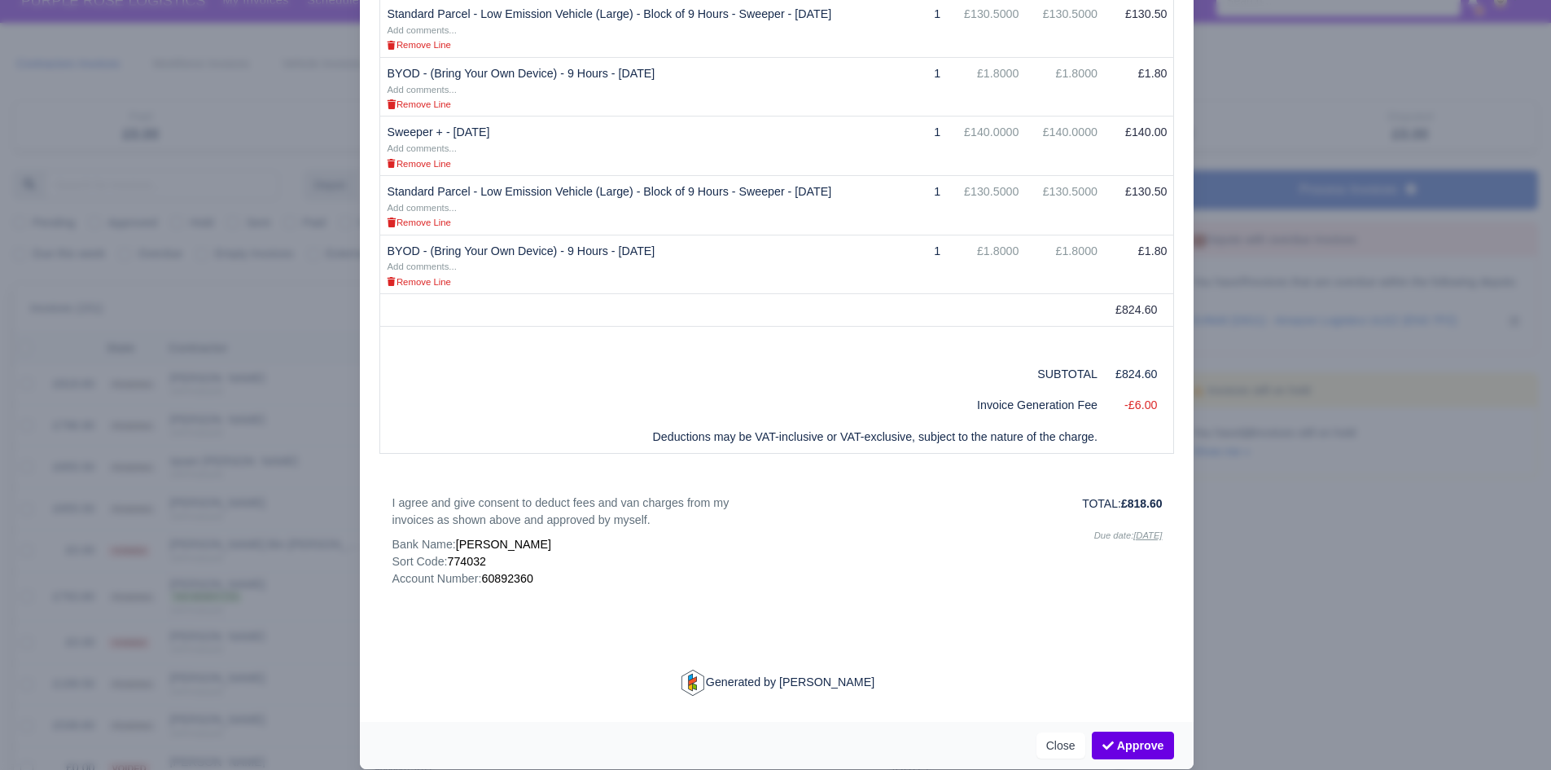
click at [1369, 484] on div at bounding box center [775, 385] width 1551 height 770
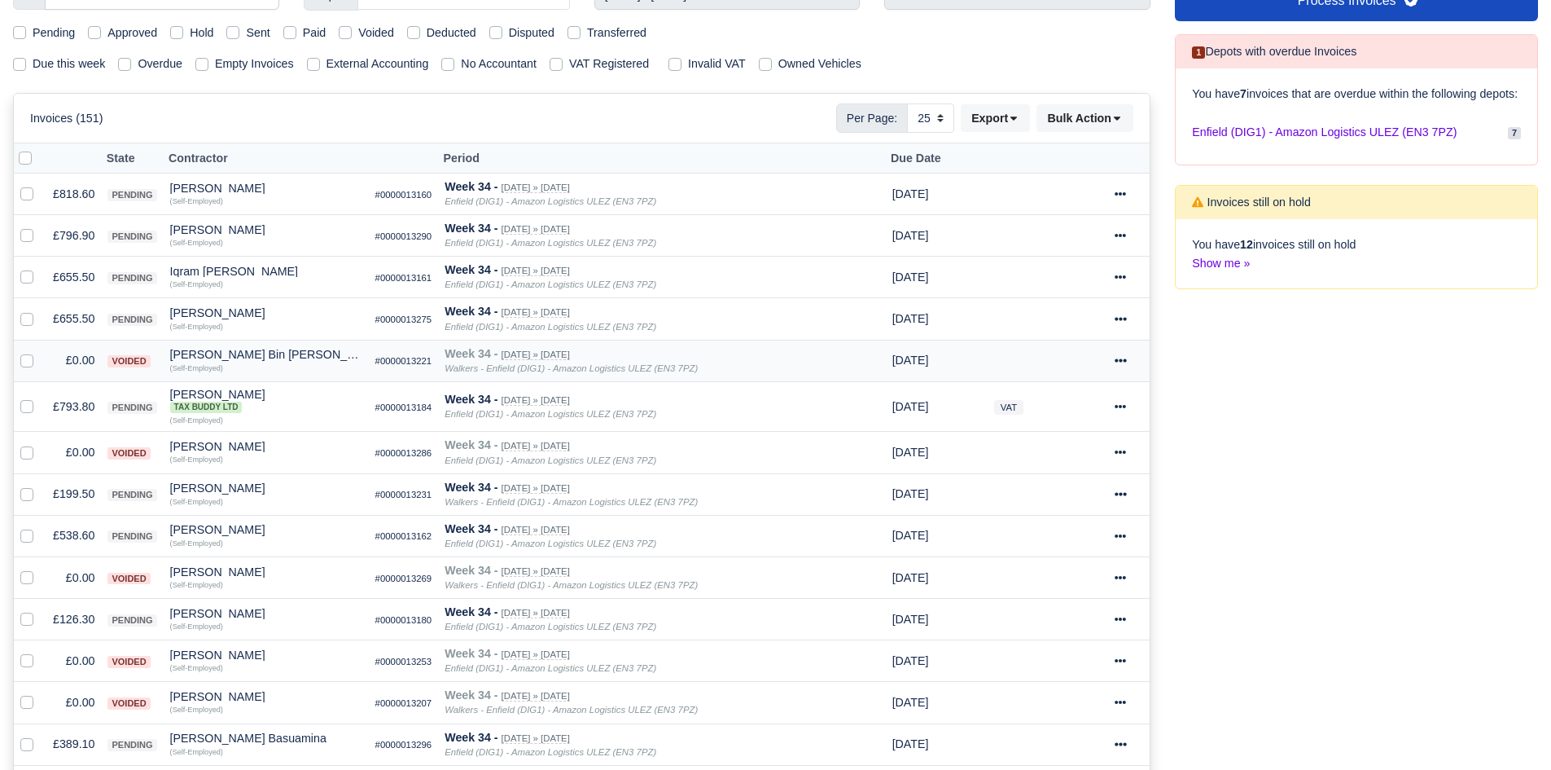
scroll to position [214, 0]
click at [78, 224] on td "£796.90" at bounding box center [73, 235] width 55 height 42
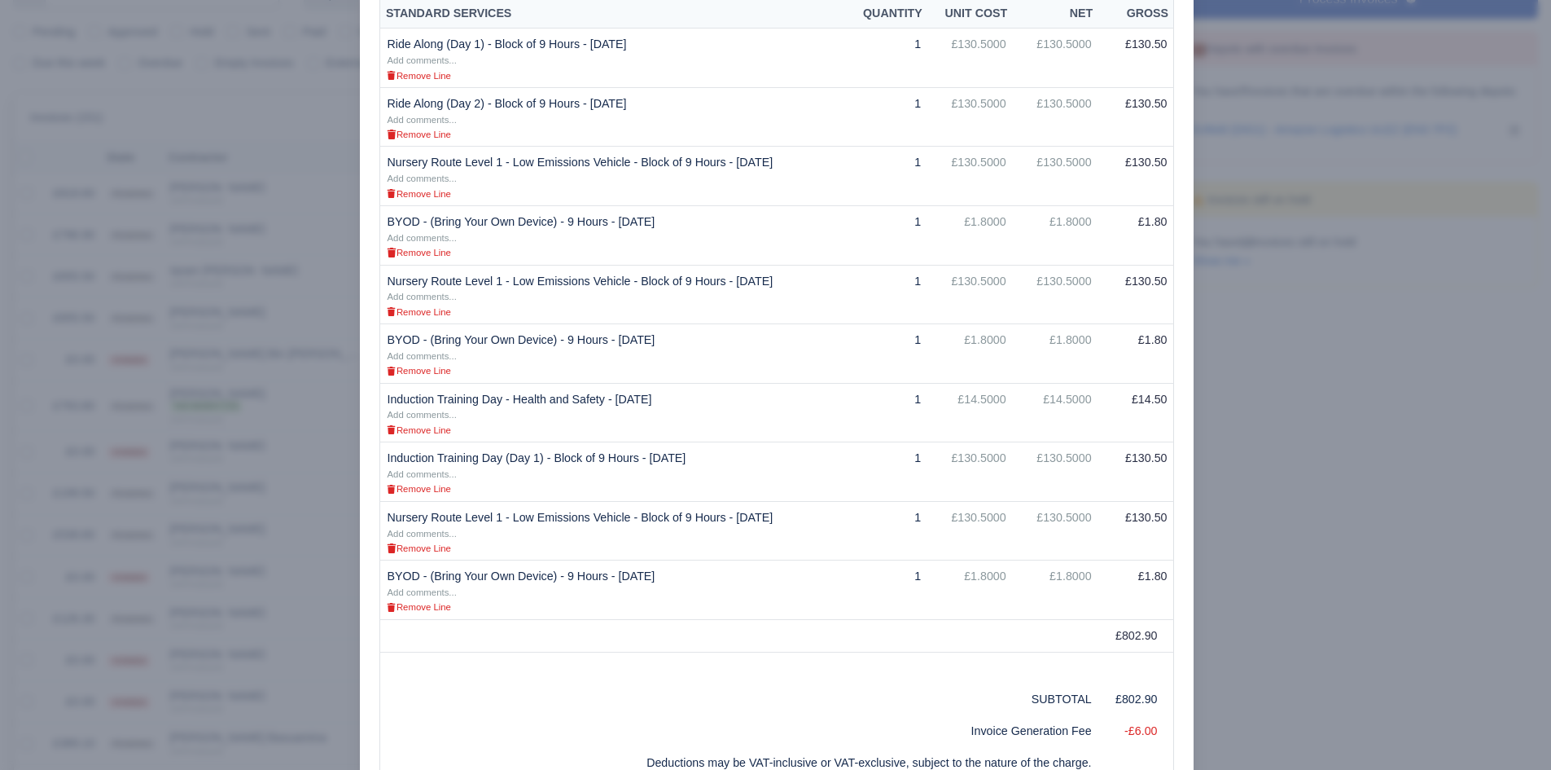
scroll to position [653, 0]
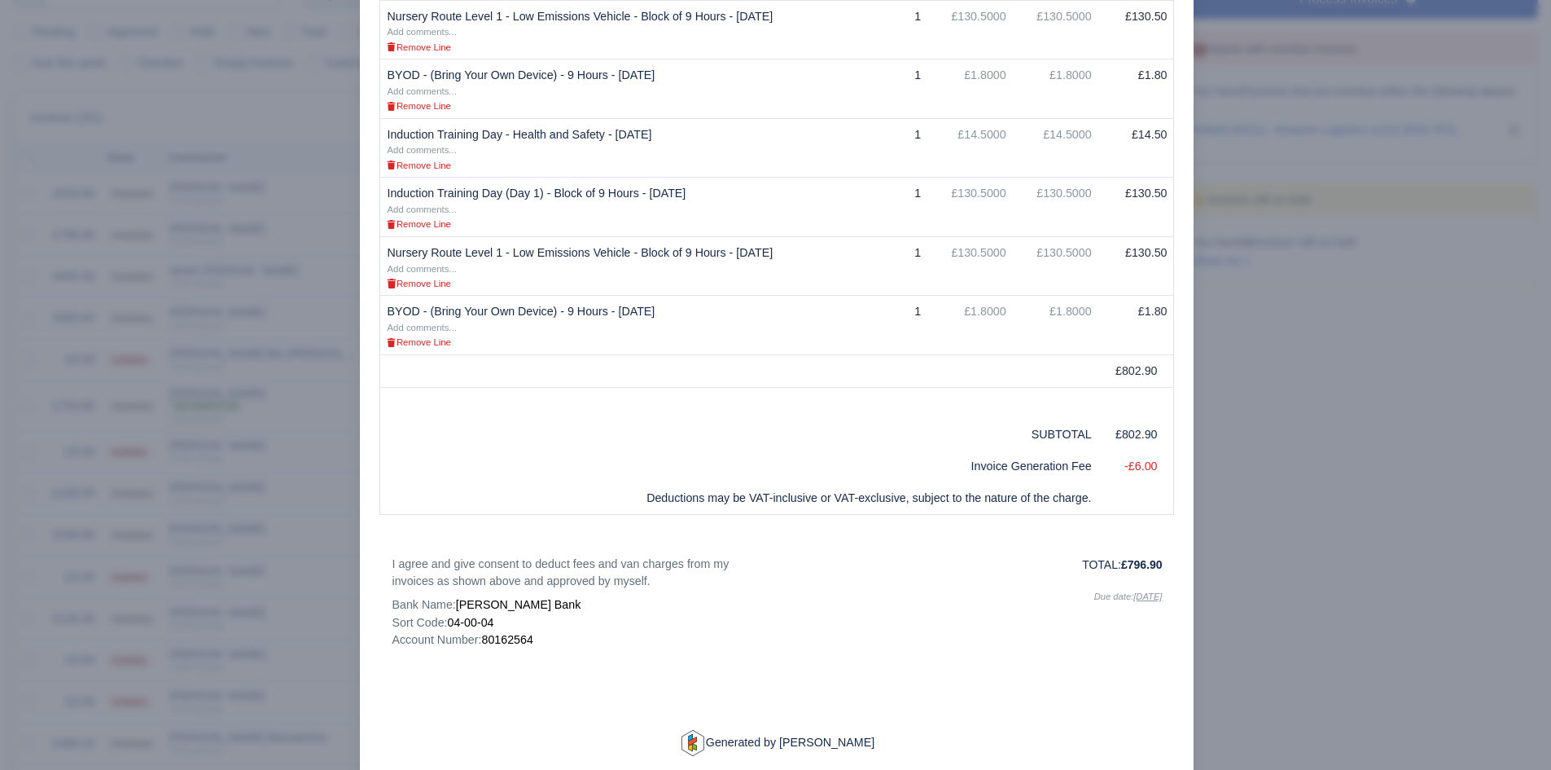
click at [253, 477] on div at bounding box center [775, 385] width 1551 height 770
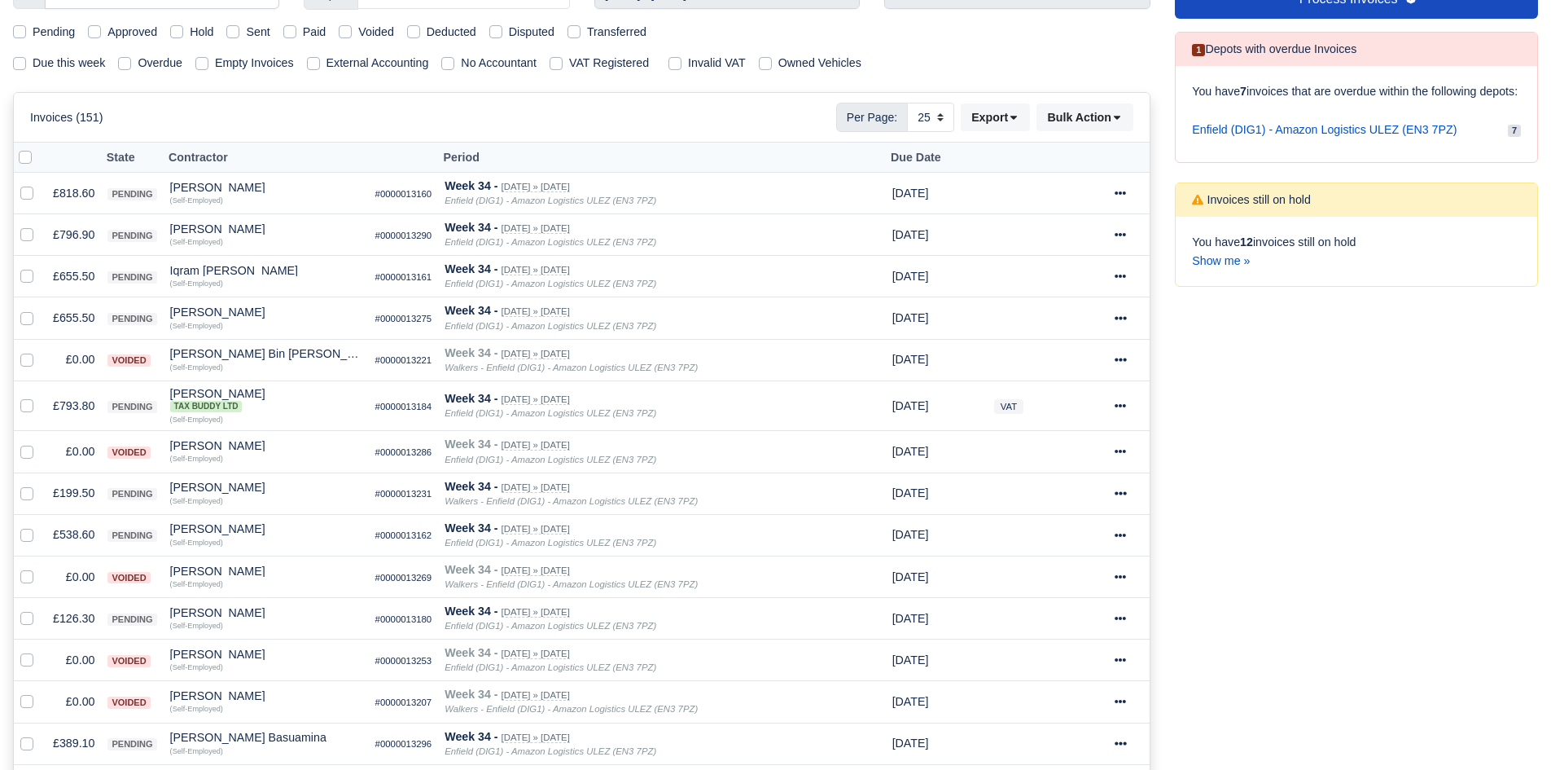
scroll to position [353, 0]
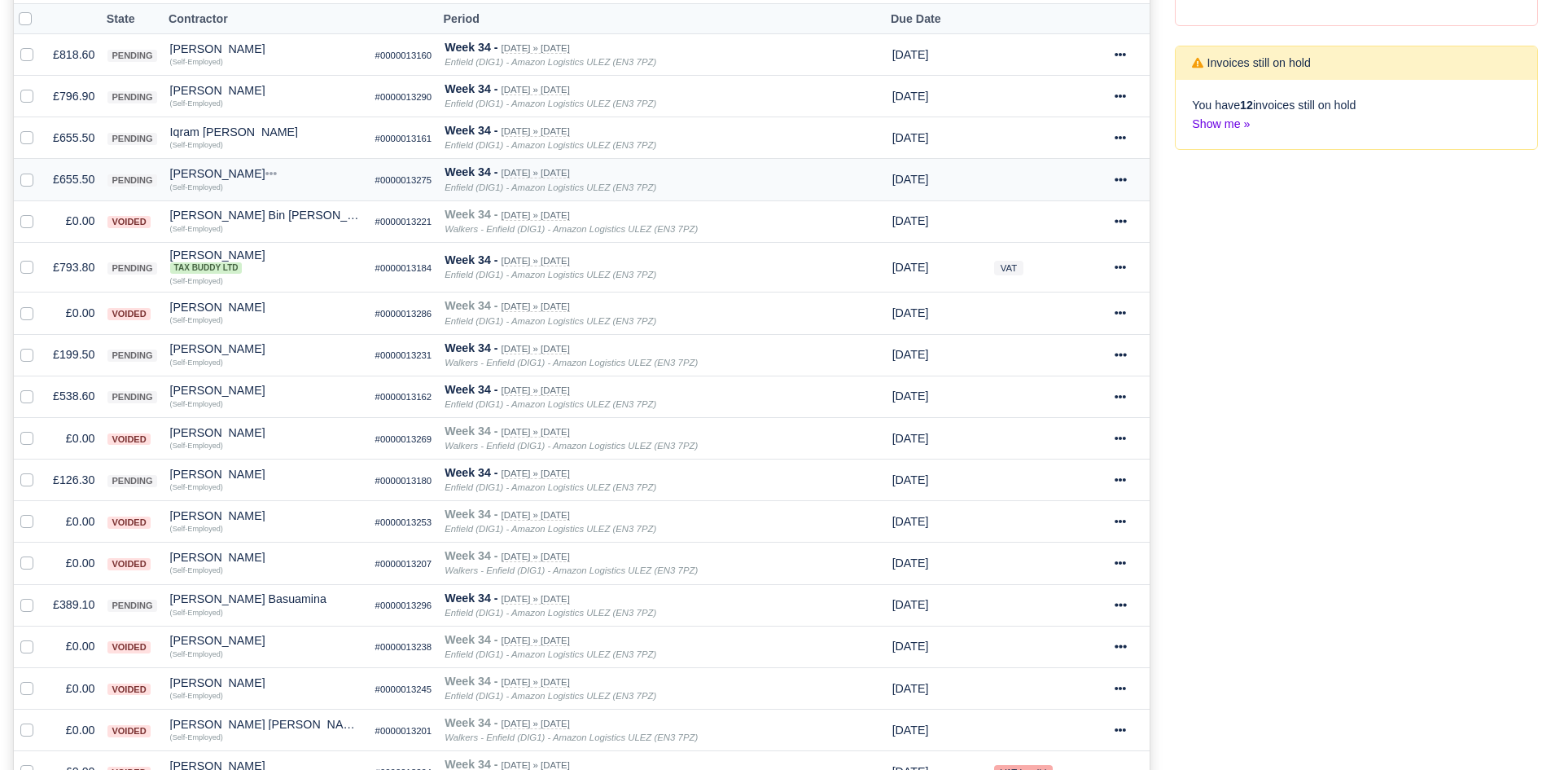
click at [74, 191] on td "£655.50" at bounding box center [73, 180] width 55 height 42
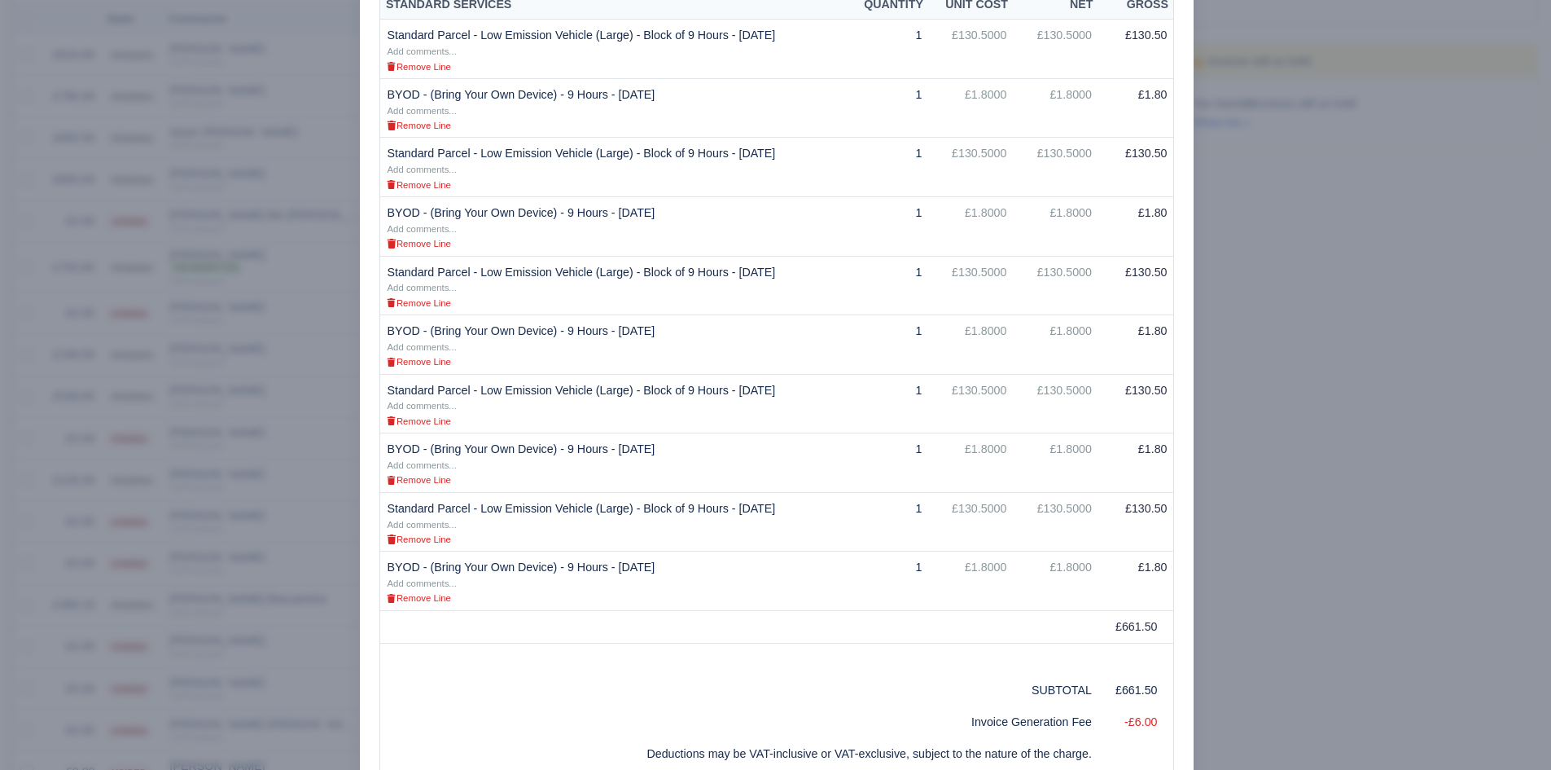
scroll to position [397, 0]
click at [1283, 286] on div at bounding box center [775, 385] width 1551 height 770
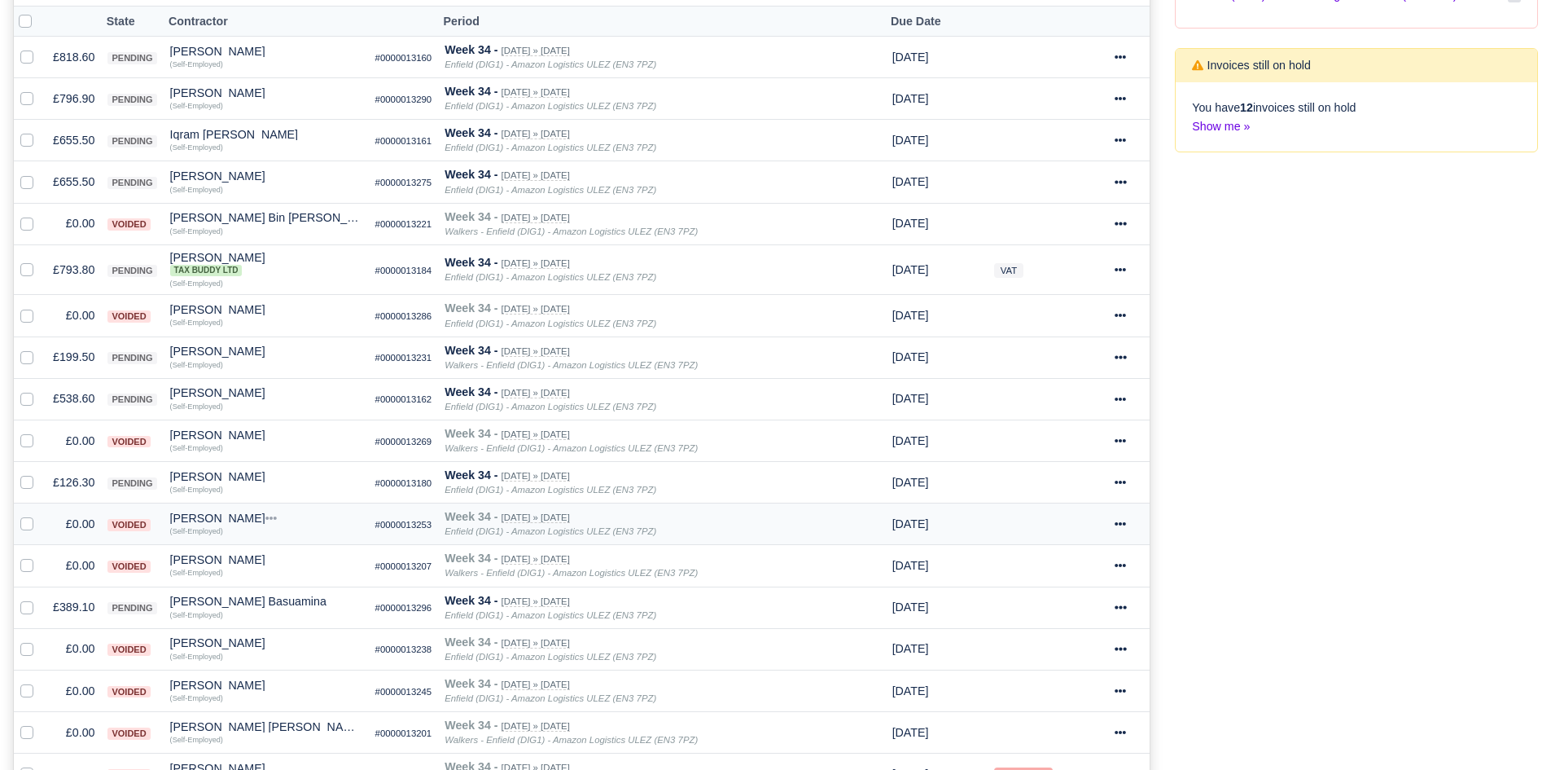
scroll to position [353, 0]
click at [71, 195] on td "£655.50" at bounding box center [73, 180] width 55 height 42
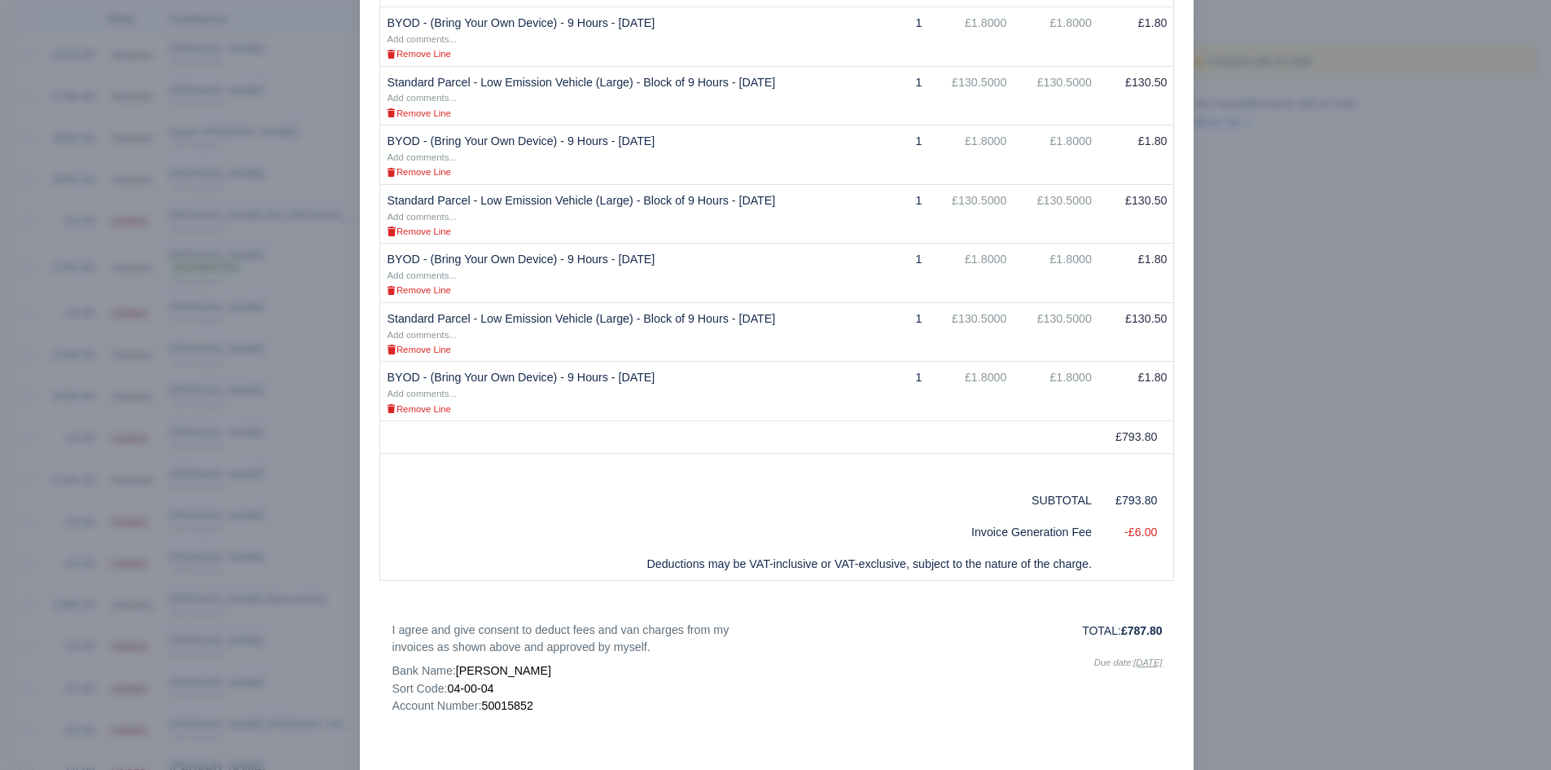
scroll to position [714, 0]
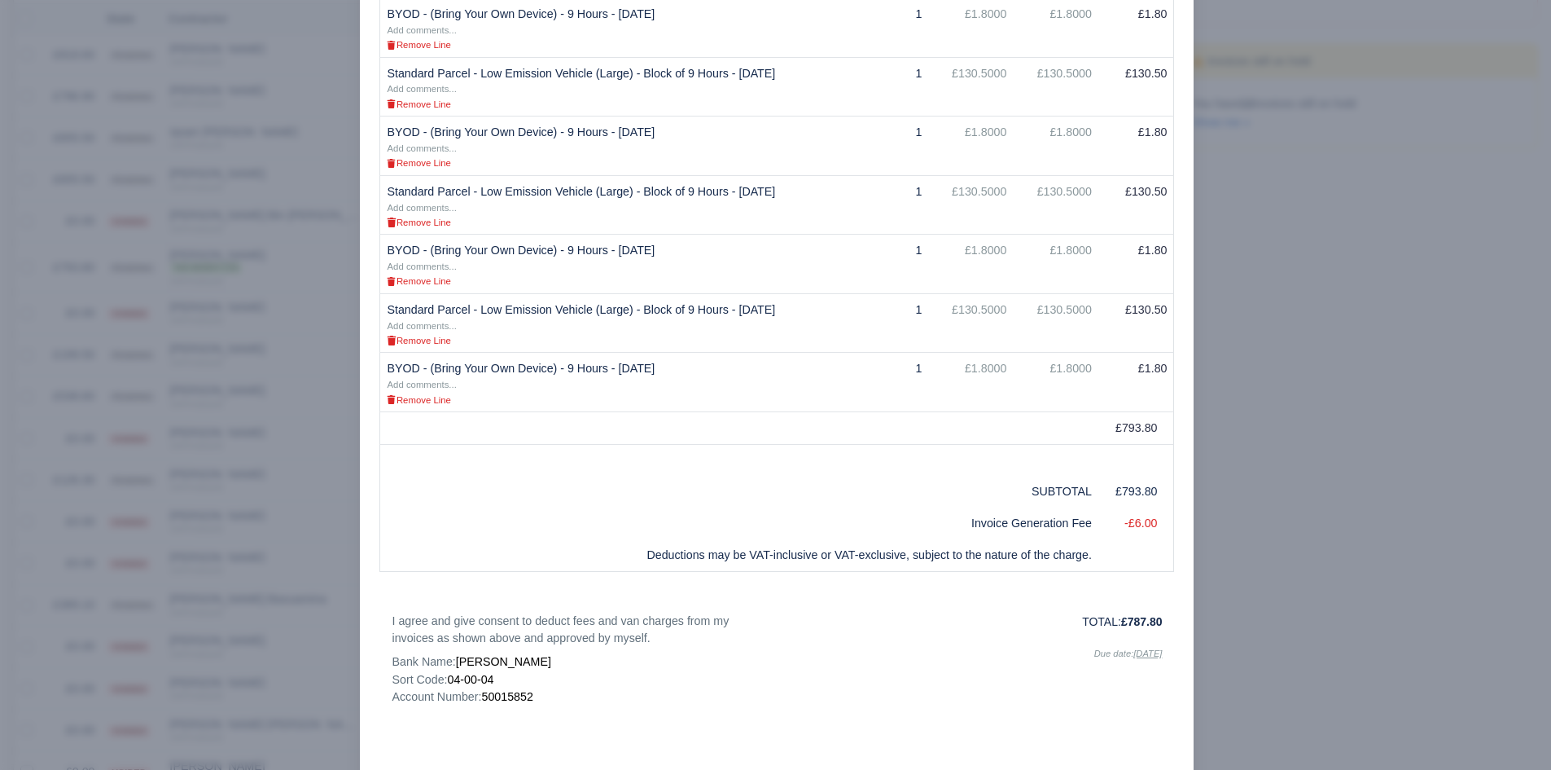
click at [257, 709] on div at bounding box center [775, 385] width 1551 height 770
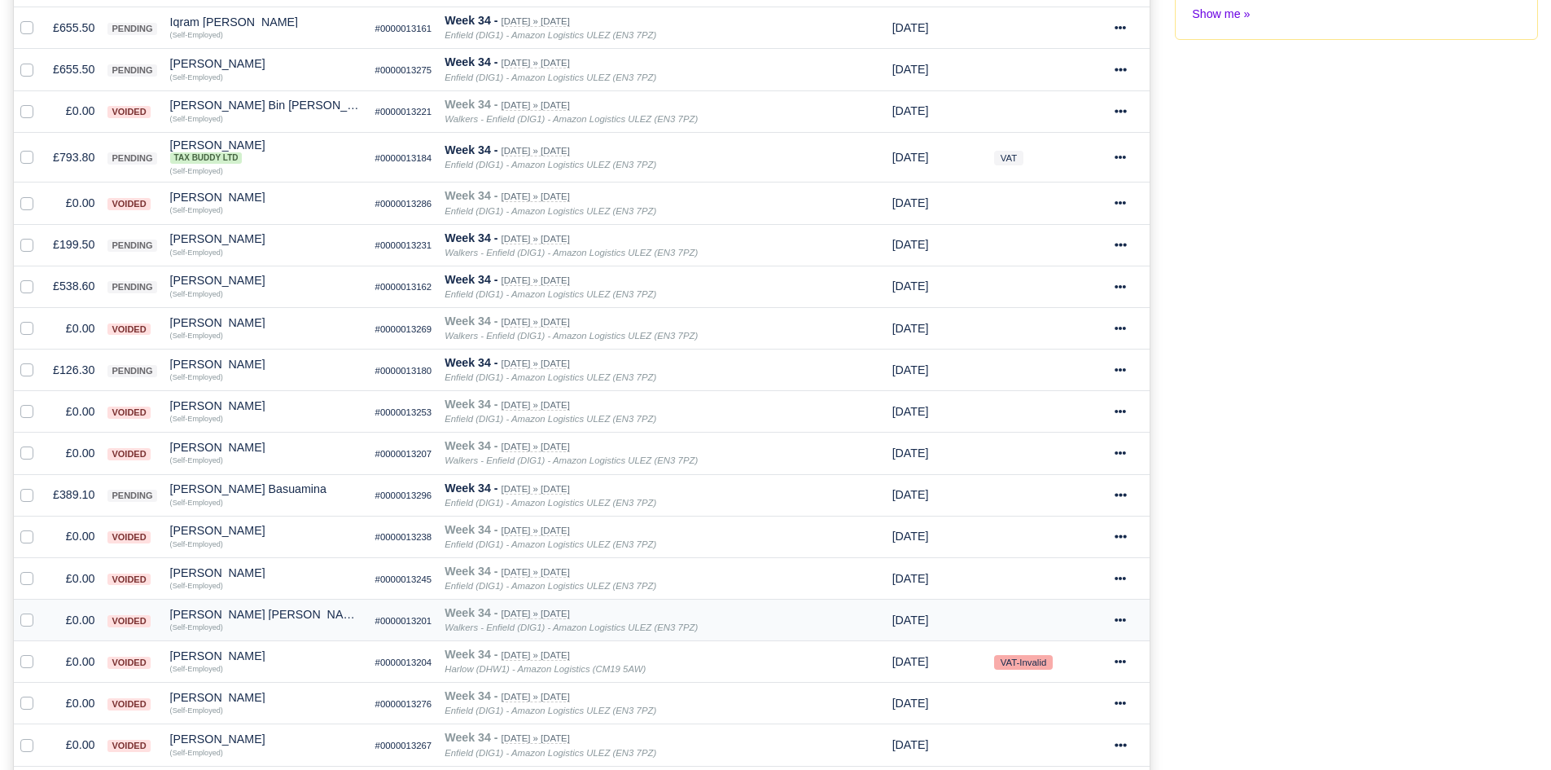
scroll to position [462, 0]
click at [81, 502] on td "£389.10" at bounding box center [73, 496] width 55 height 42
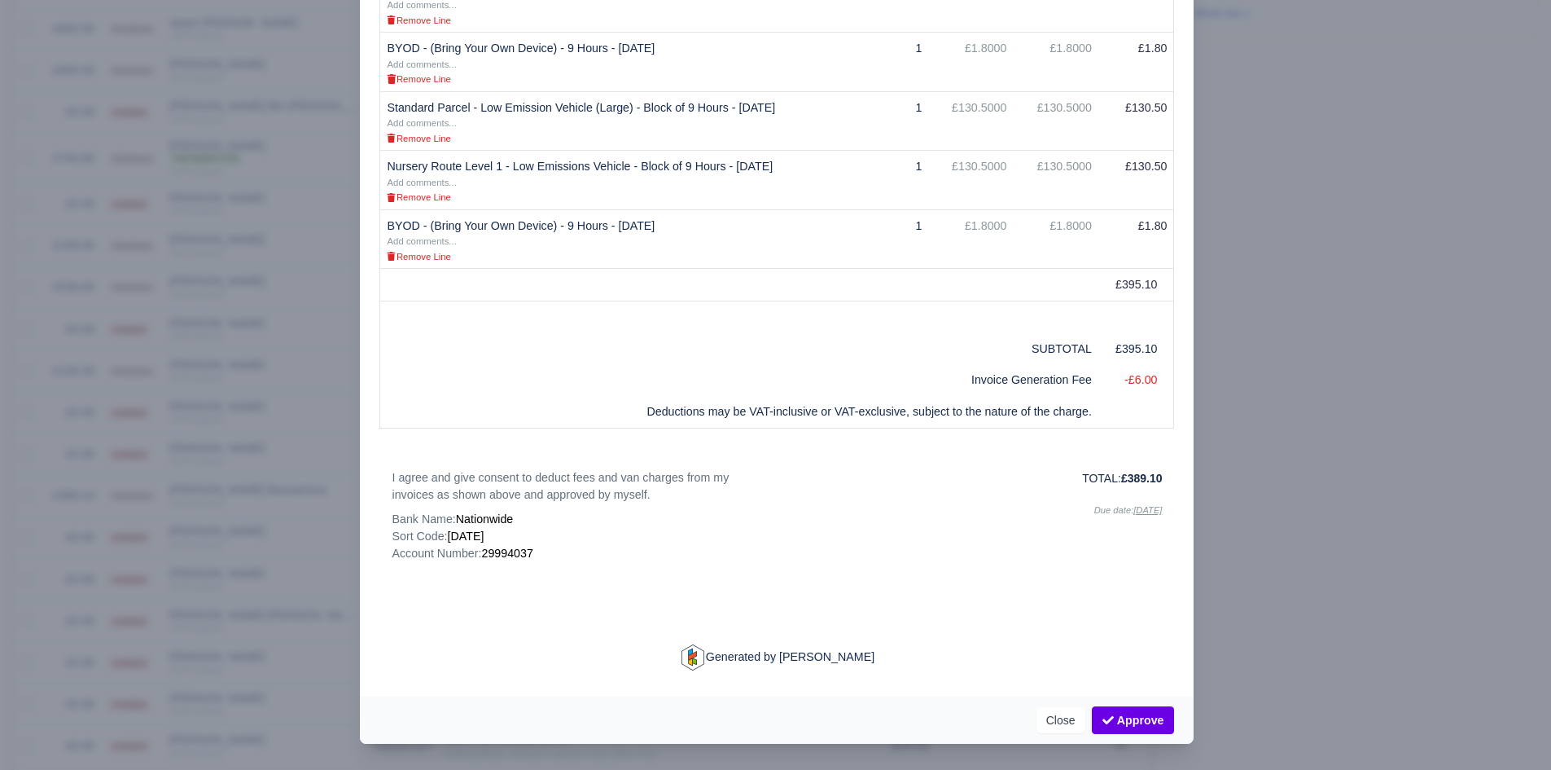
scroll to position [82, 0]
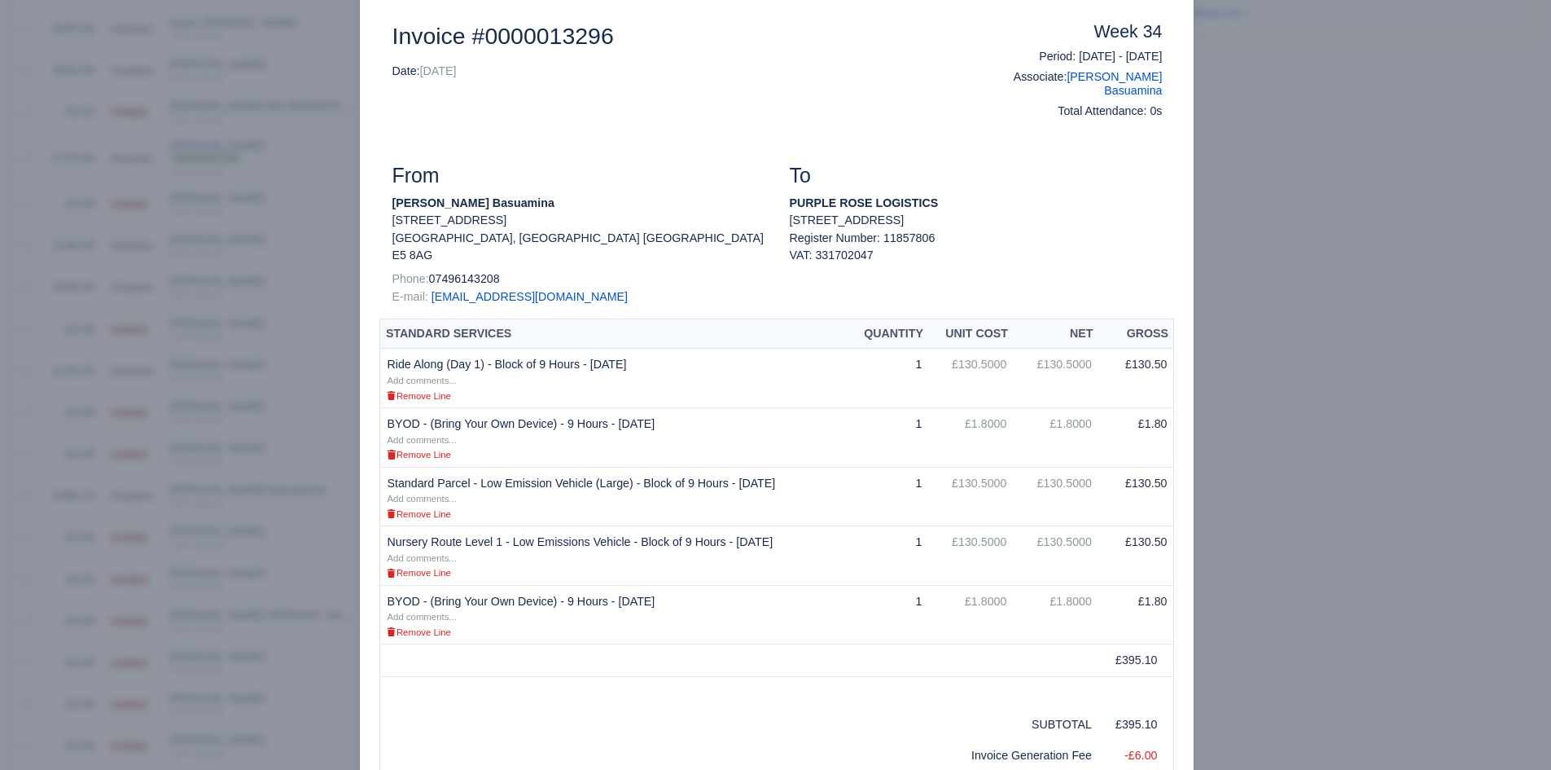
click at [283, 496] on div at bounding box center [775, 385] width 1551 height 770
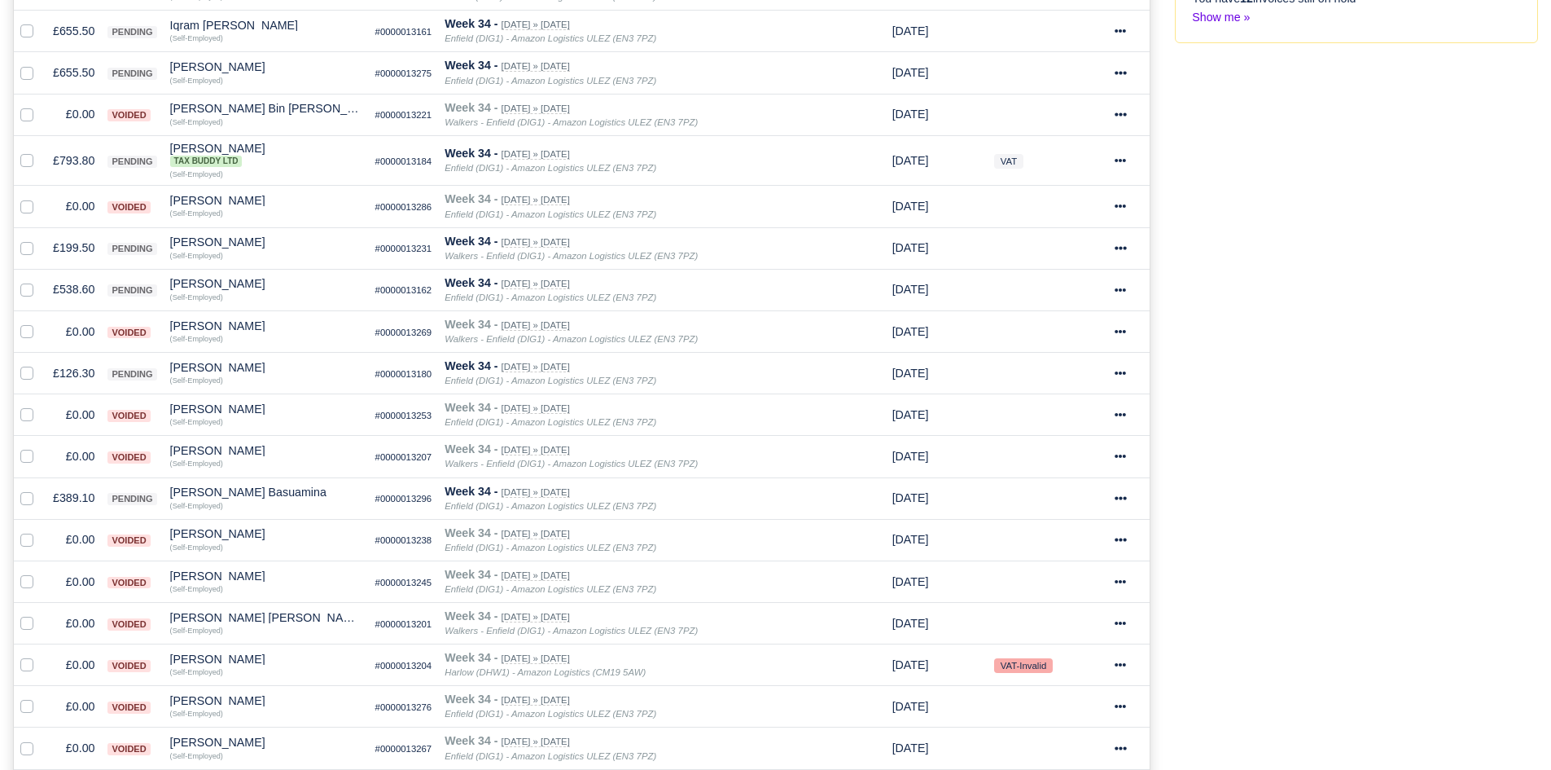
scroll to position [462, 0]
click at [274, 486] on div "Joseph Blansy Basuamina" at bounding box center [266, 489] width 192 height 11
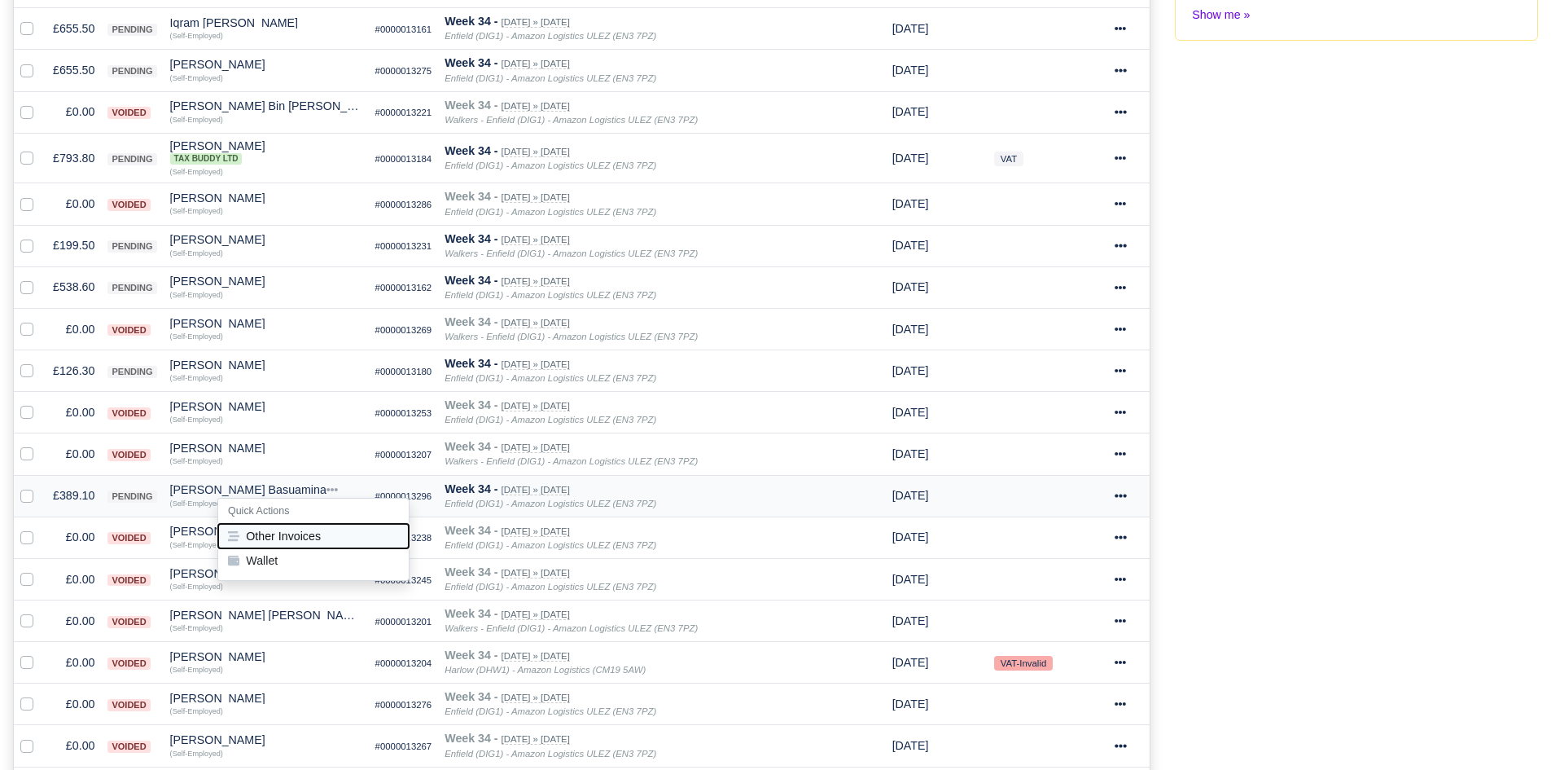
click at [309, 537] on button "Other Invoices" at bounding box center [313, 536] width 191 height 24
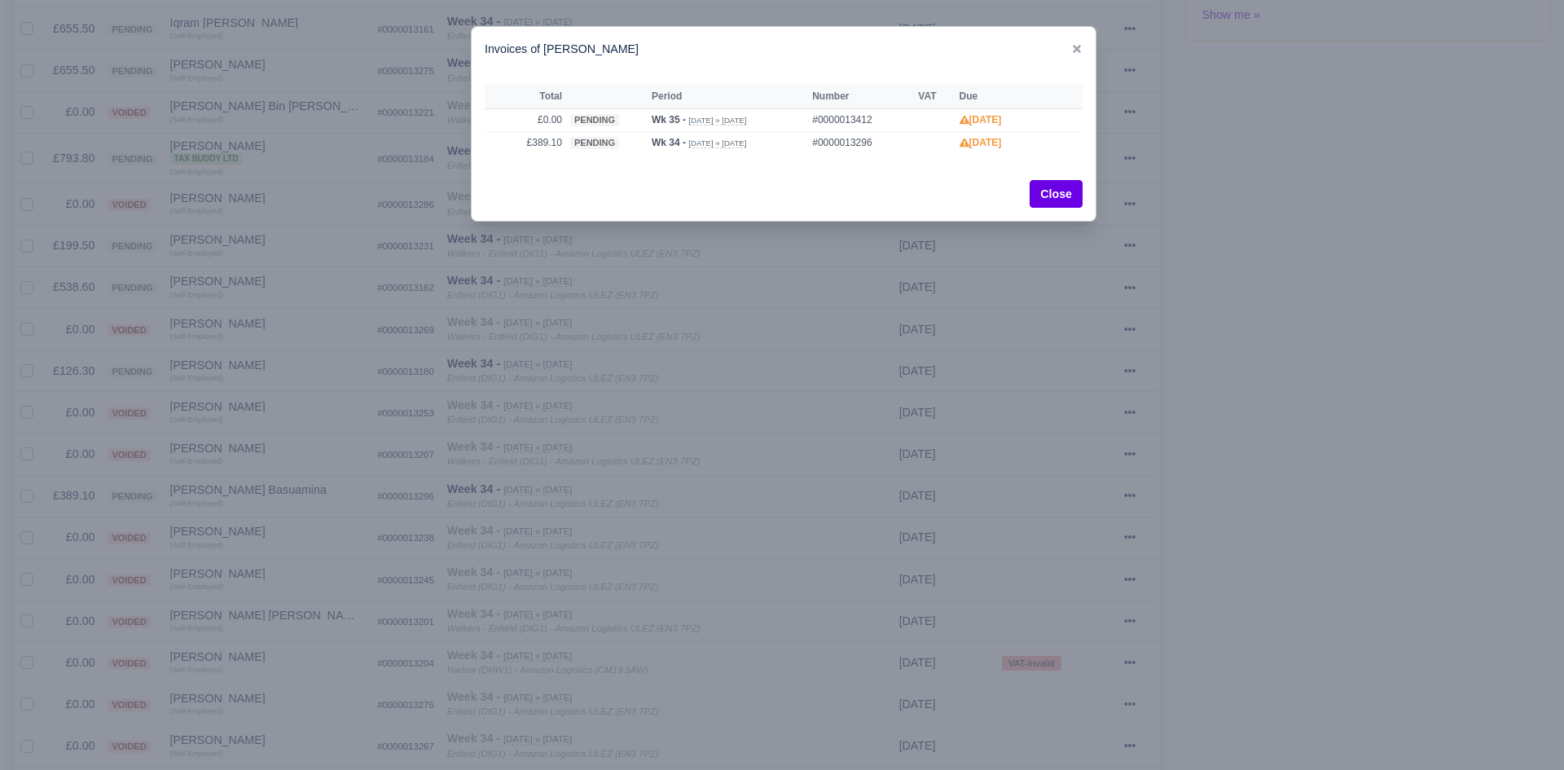
click at [281, 507] on div at bounding box center [782, 385] width 1564 height 770
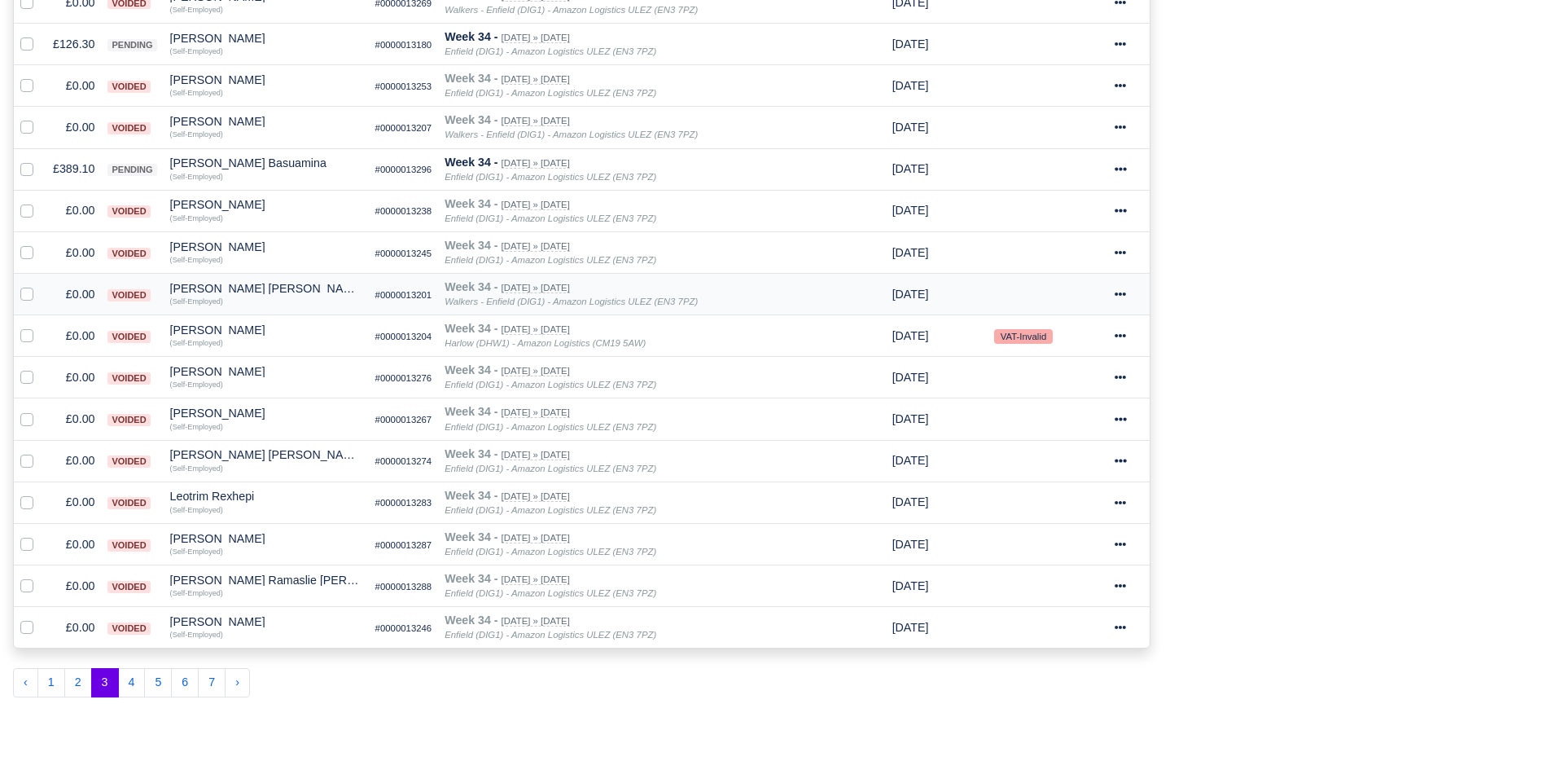
scroll to position [787, 0]
click at [204, 603] on td "Luke Anthony Ramaslie Lambert Quick Actions Other Invoices Wallet (Self-Employe…" at bounding box center [266, 587] width 205 height 42
click at [142, 683] on button "4" at bounding box center [132, 683] width 28 height 29
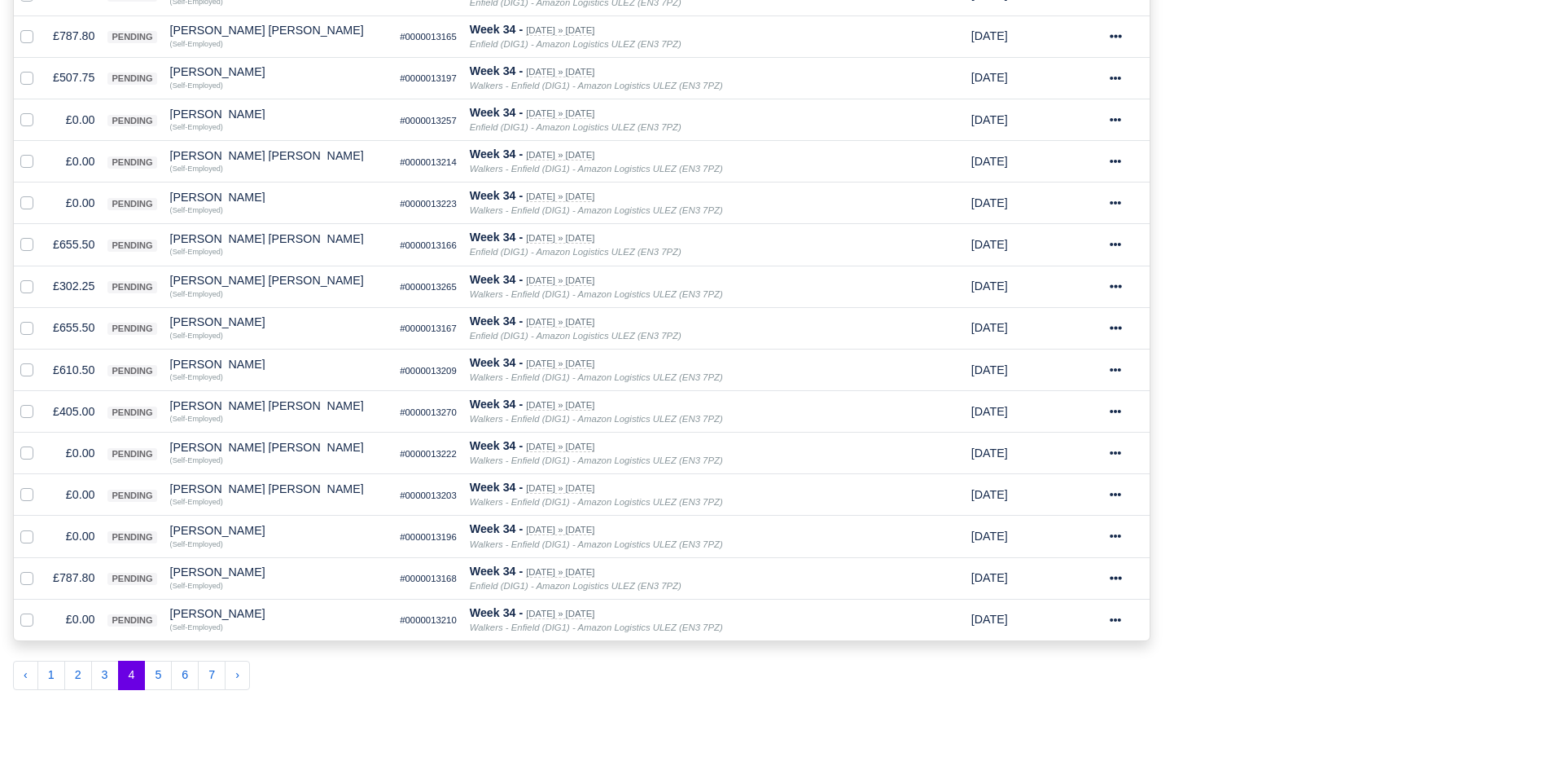
scroll to position [779, 0]
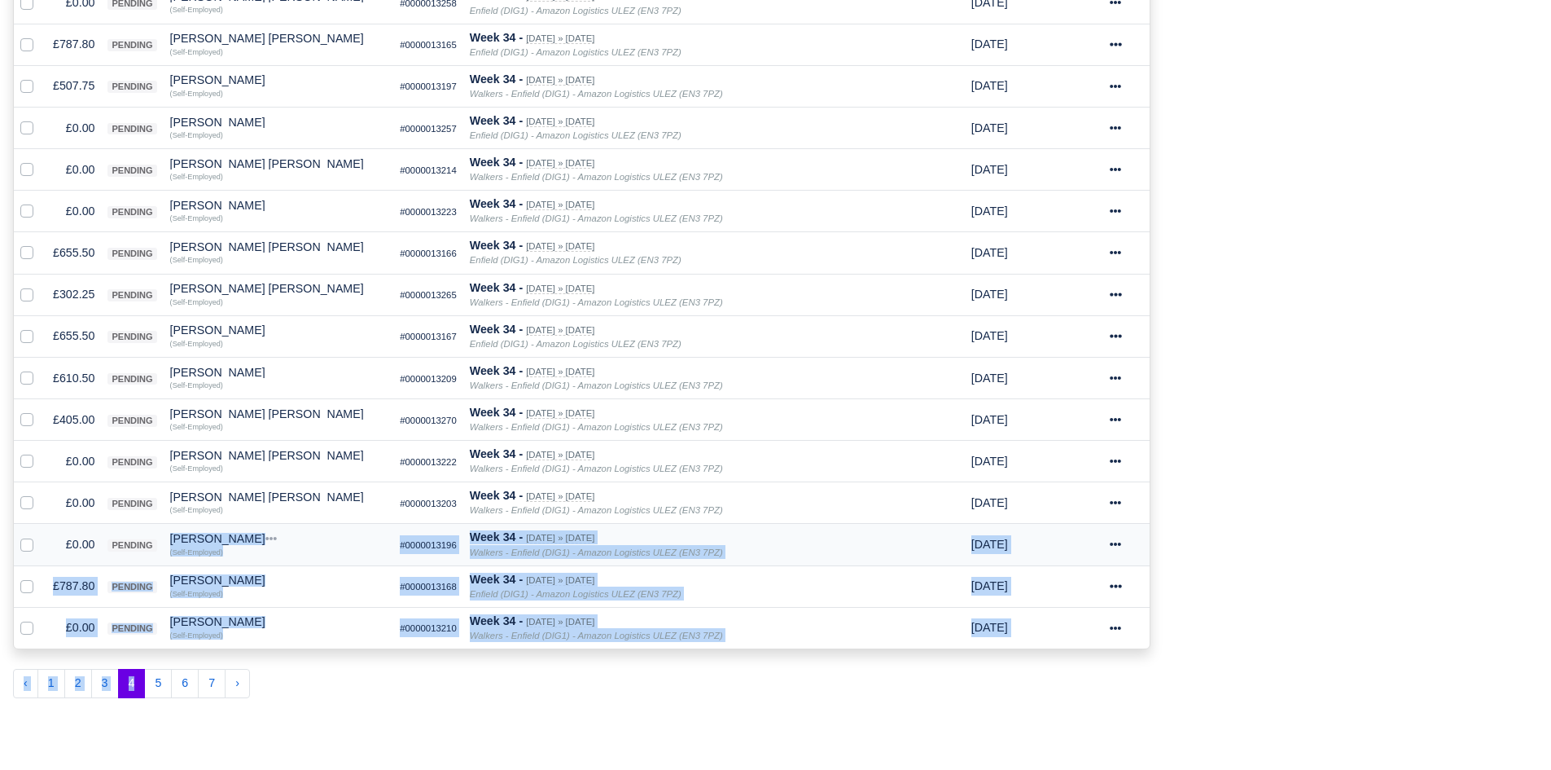
drag, startPoint x: 142, startPoint y: 683, endPoint x: 147, endPoint y: 564, distance: 119.0
click at [147, 564] on div "Depot: All Enfield (DIG1) - Amazon Logistics ULEZ (EN3 7PZ) Harlow (DHW1) - Ama…" at bounding box center [582, 62] width 1162 height 1296
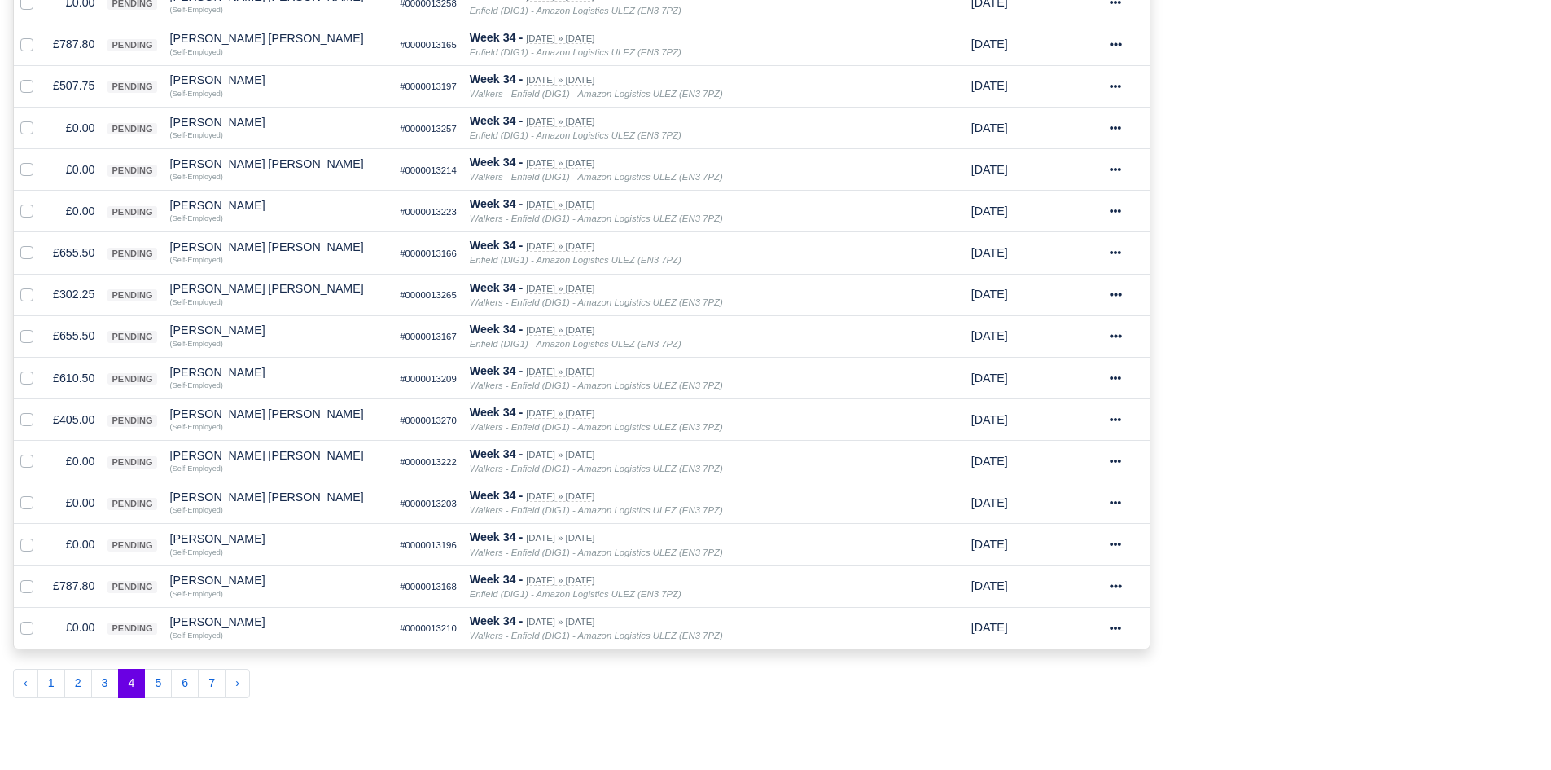
click at [314, 695] on ul "‹ 1 2 3 4 5 6 7" at bounding box center [582, 683] width 1138 height 29
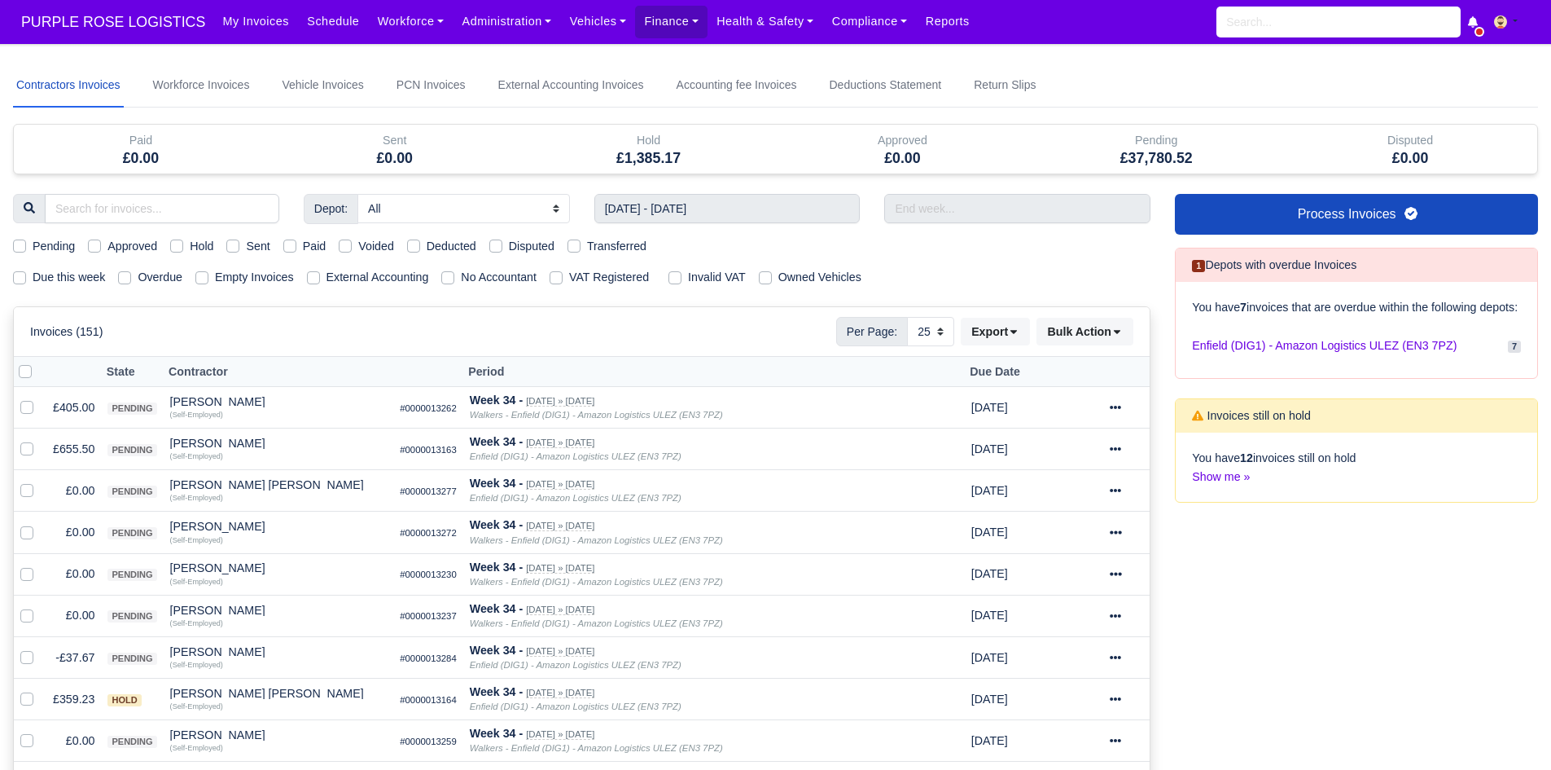
scroll to position [90, 0]
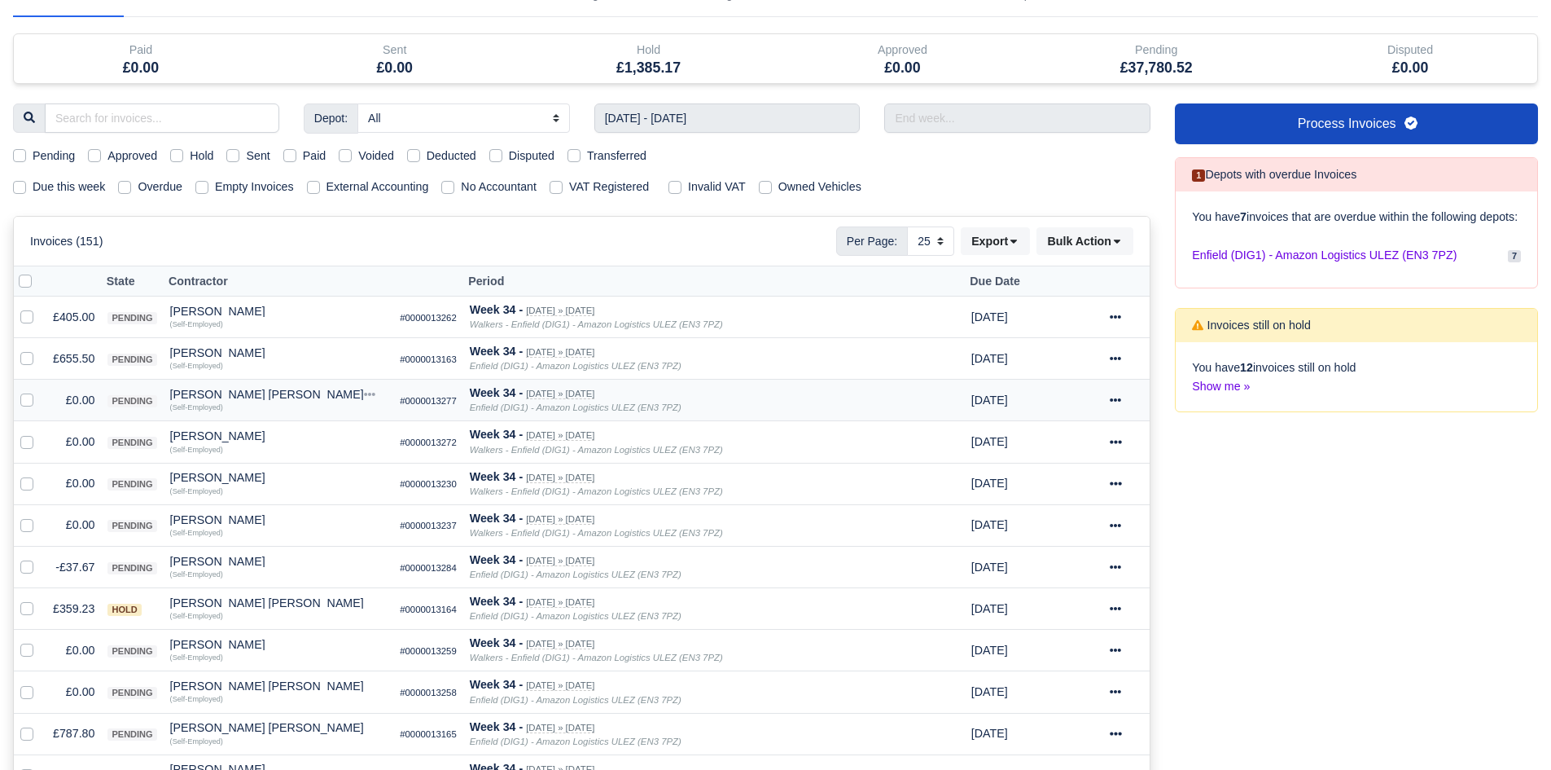
click at [40, 391] on label at bounding box center [40, 391] width 0 height 0
click at [24, 401] on input "checkbox" at bounding box center [26, 397] width 13 height 13
checkbox input "true"
click at [40, 432] on label at bounding box center [40, 432] width 0 height 0
click at [22, 443] on input "checkbox" at bounding box center [26, 438] width 13 height 13
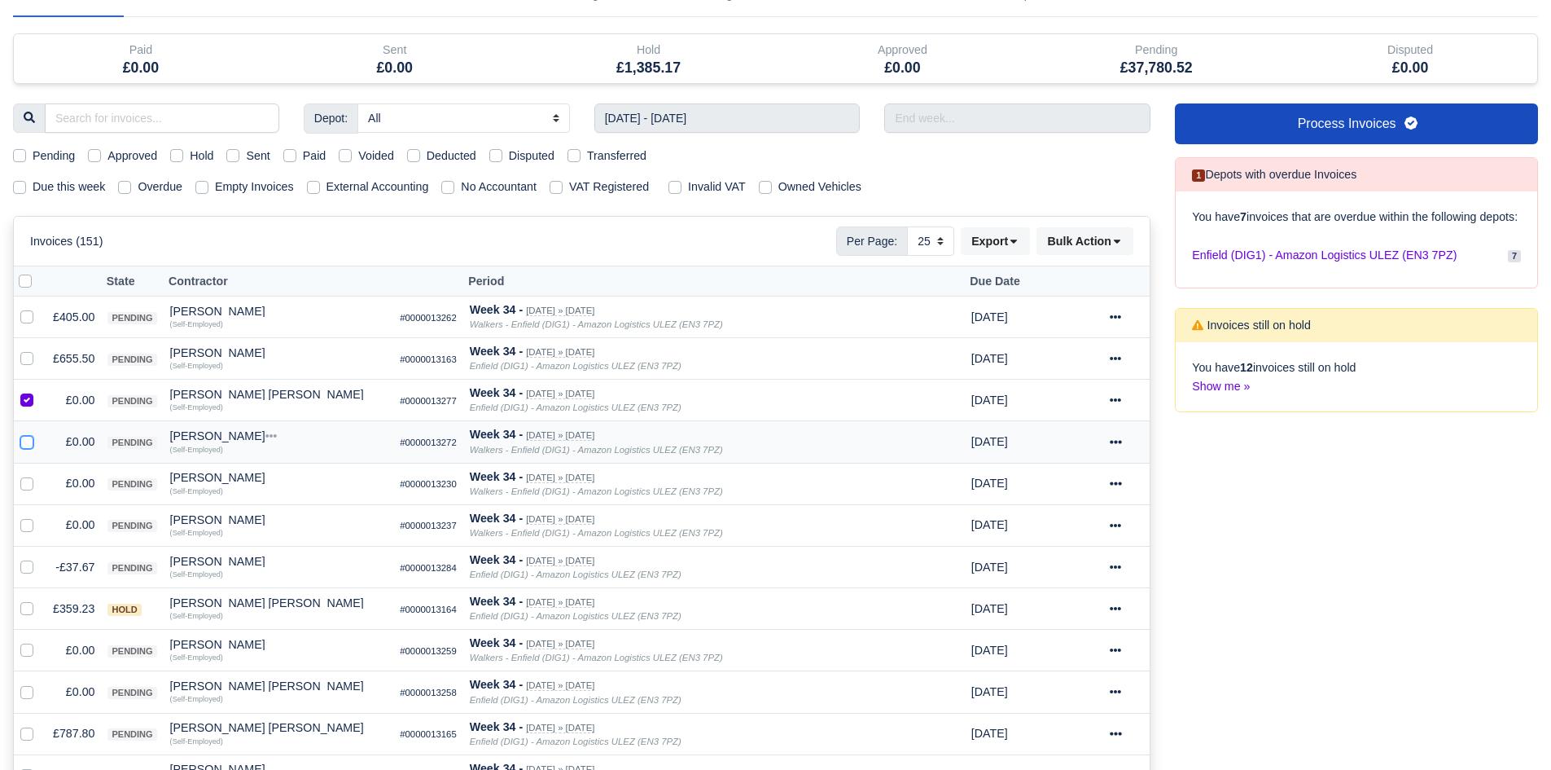
checkbox input "true"
click at [29, 492] on div at bounding box center [30, 483] width 20 height 19
click at [40, 474] on label at bounding box center [40, 474] width 0 height 0
click at [29, 485] on input "checkbox" at bounding box center [26, 480] width 13 height 13
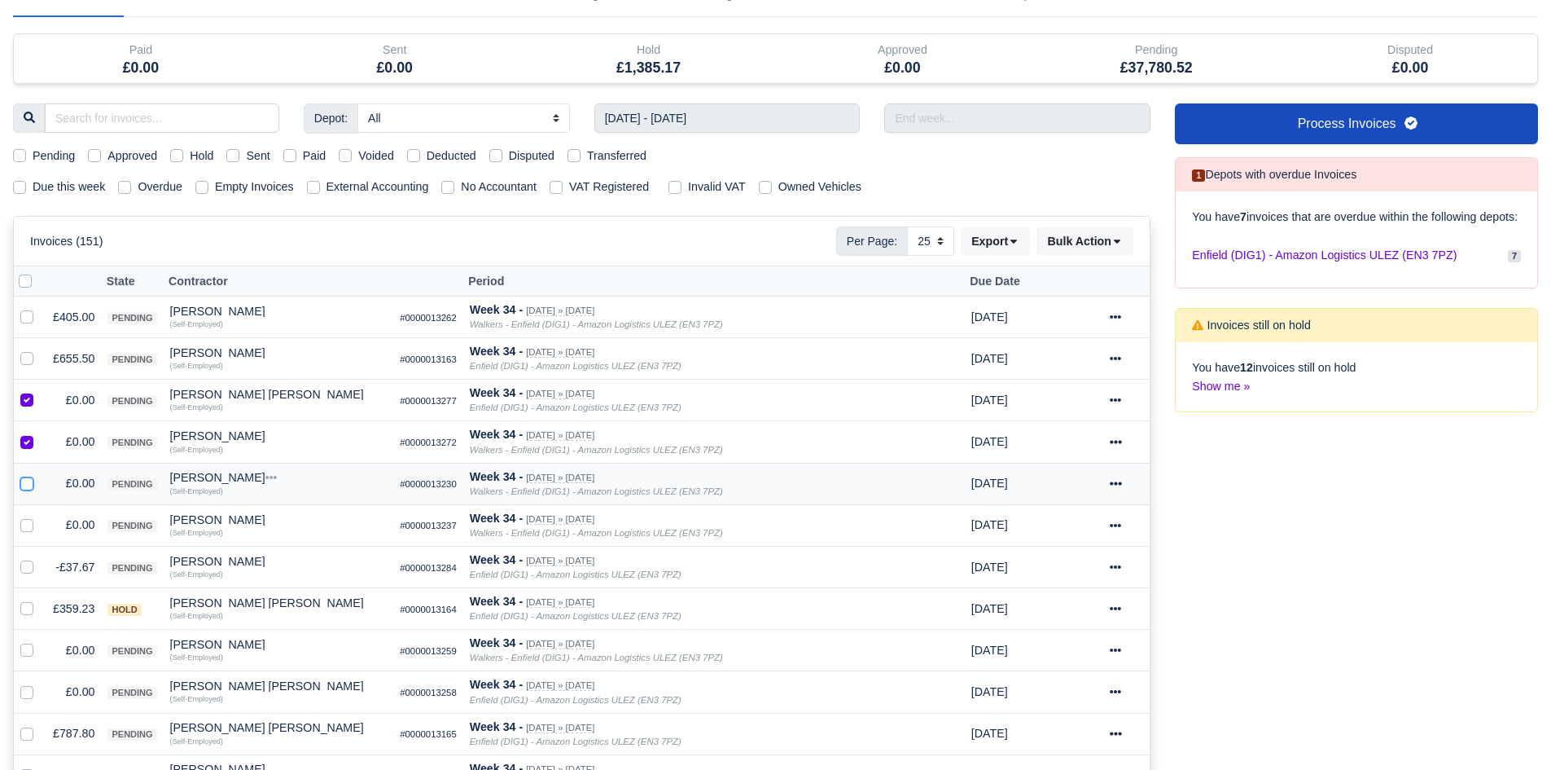
checkbox input "true"
click at [40, 515] on label at bounding box center [40, 515] width 0 height 0
click at [29, 529] on input "checkbox" at bounding box center [26, 521] width 13 height 13
checkbox input "true"
click at [24, 577] on div at bounding box center [30, 567] width 20 height 19
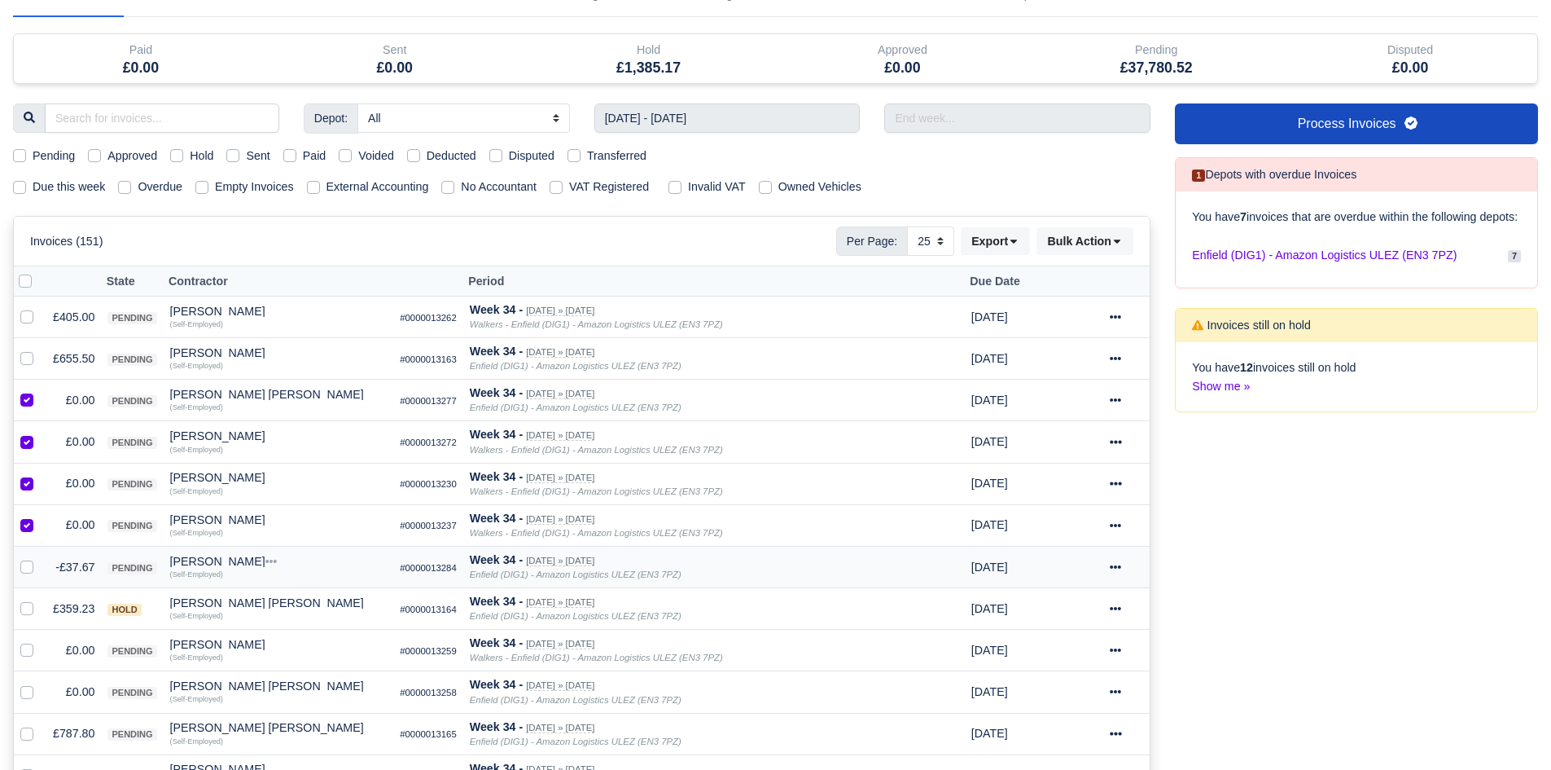
click at [40, 558] on label at bounding box center [40, 558] width 0 height 0
click at [24, 571] on input "checkbox" at bounding box center [26, 564] width 13 height 13
checkbox input "true"
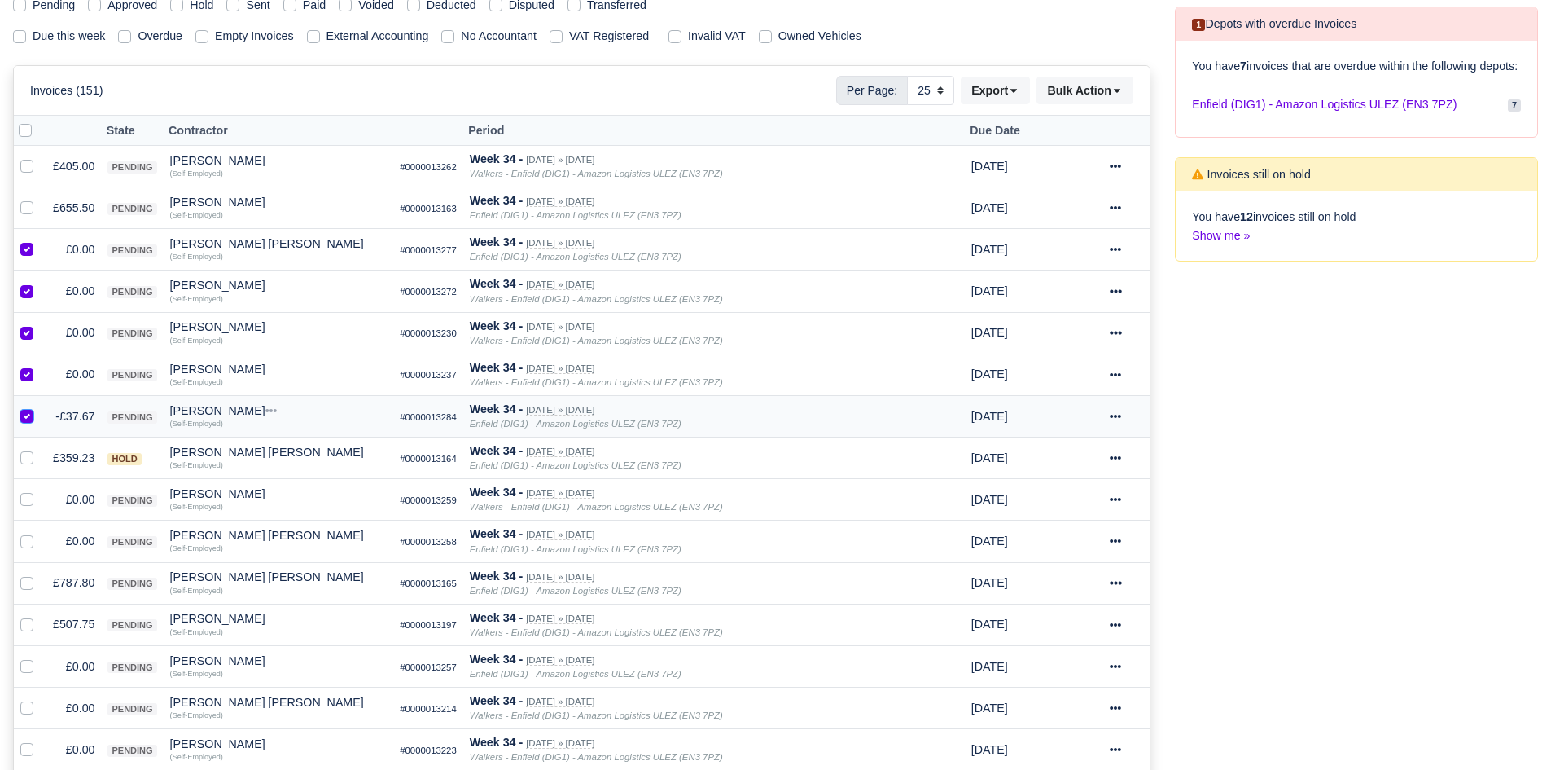
scroll to position [260, 0]
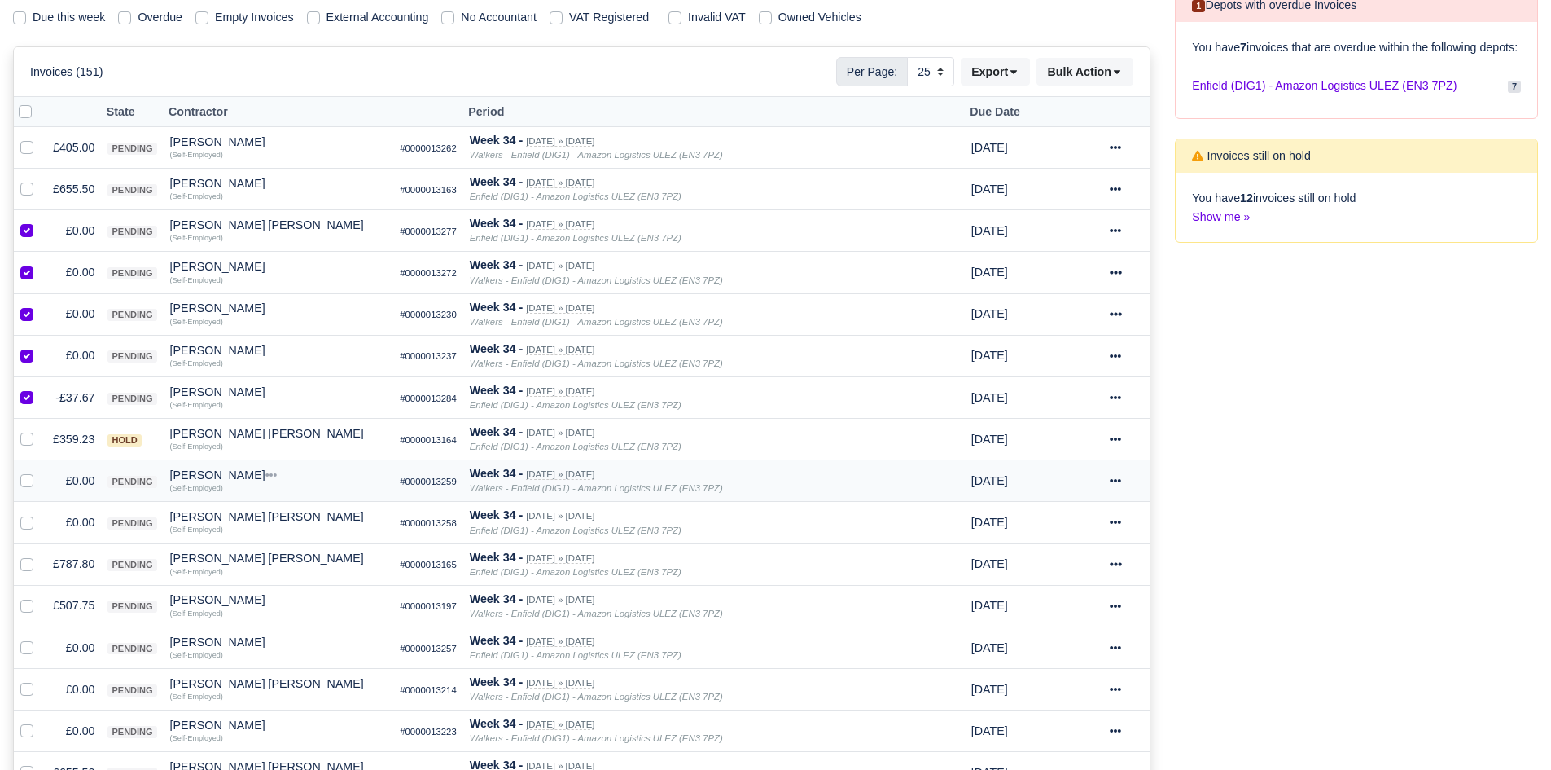
click at [40, 472] on label at bounding box center [40, 472] width 0 height 0
click at [23, 483] on input "checkbox" at bounding box center [26, 478] width 13 height 13
checkbox input "true"
click at [28, 511] on td at bounding box center [30, 523] width 33 height 42
click at [40, 513] on label at bounding box center [40, 513] width 0 height 0
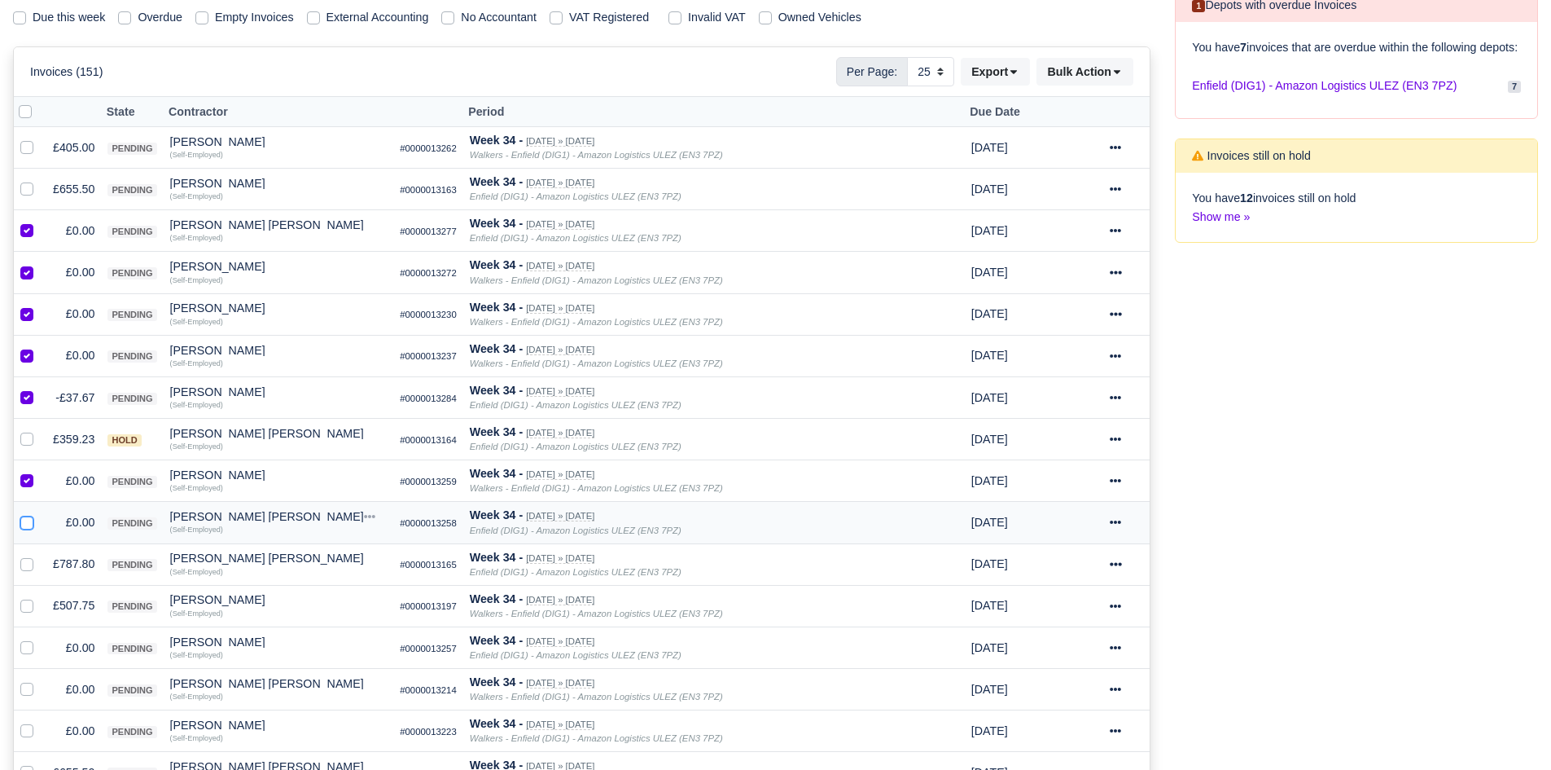
click at [27, 516] on input "checkbox" at bounding box center [26, 519] width 13 height 13
checkbox input "true"
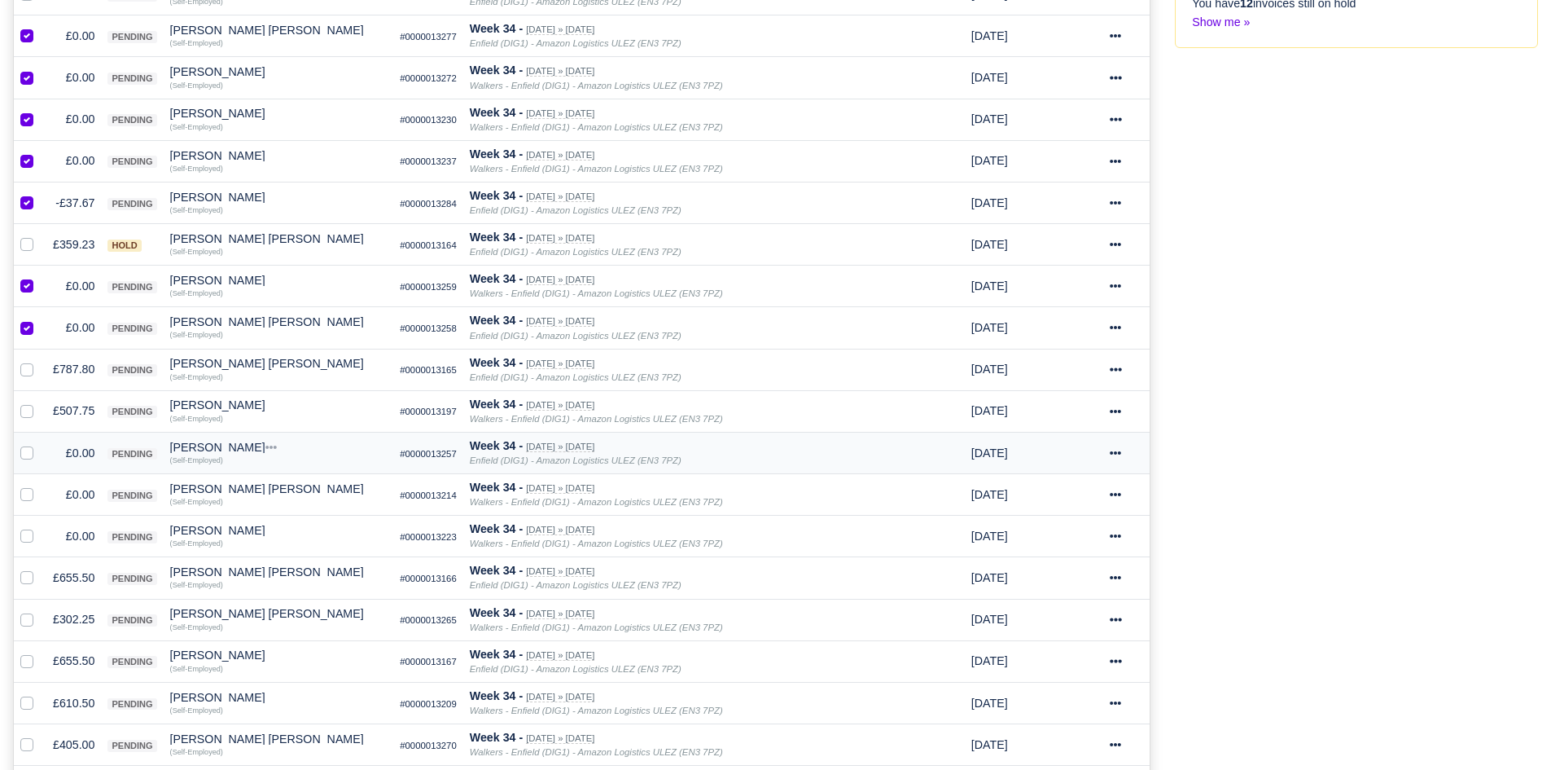
click at [40, 444] on label at bounding box center [40, 444] width 0 height 0
click at [29, 456] on input "checkbox" at bounding box center [26, 450] width 13 height 13
checkbox input "true"
click at [40, 485] on label at bounding box center [40, 485] width 0 height 0
click at [30, 493] on input "checkbox" at bounding box center [26, 491] width 13 height 13
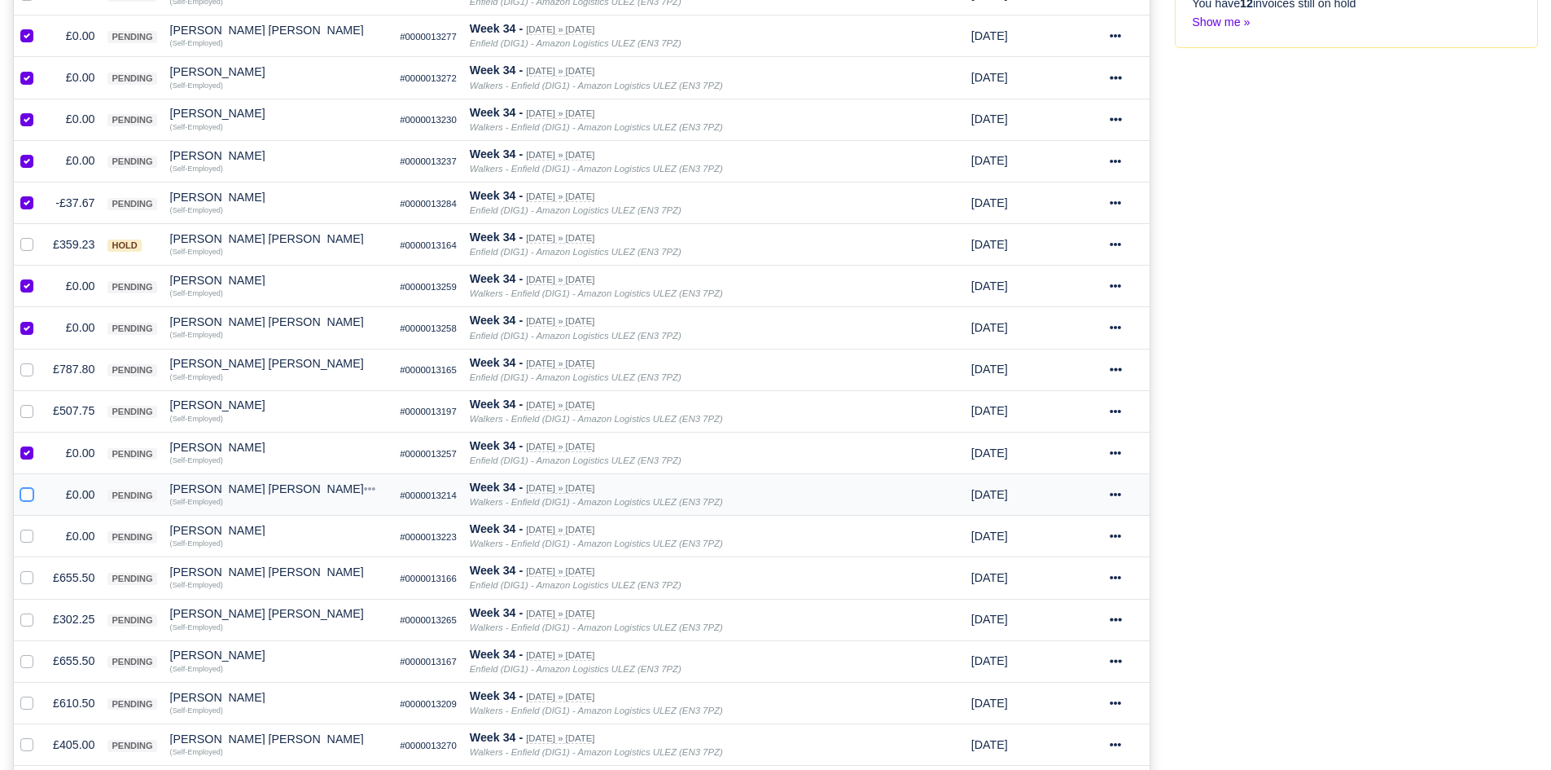
checkbox input "true"
click at [40, 527] on label at bounding box center [40, 527] width 0 height 0
click at [29, 534] on input "checkbox" at bounding box center [26, 533] width 13 height 13
checkbox input "true"
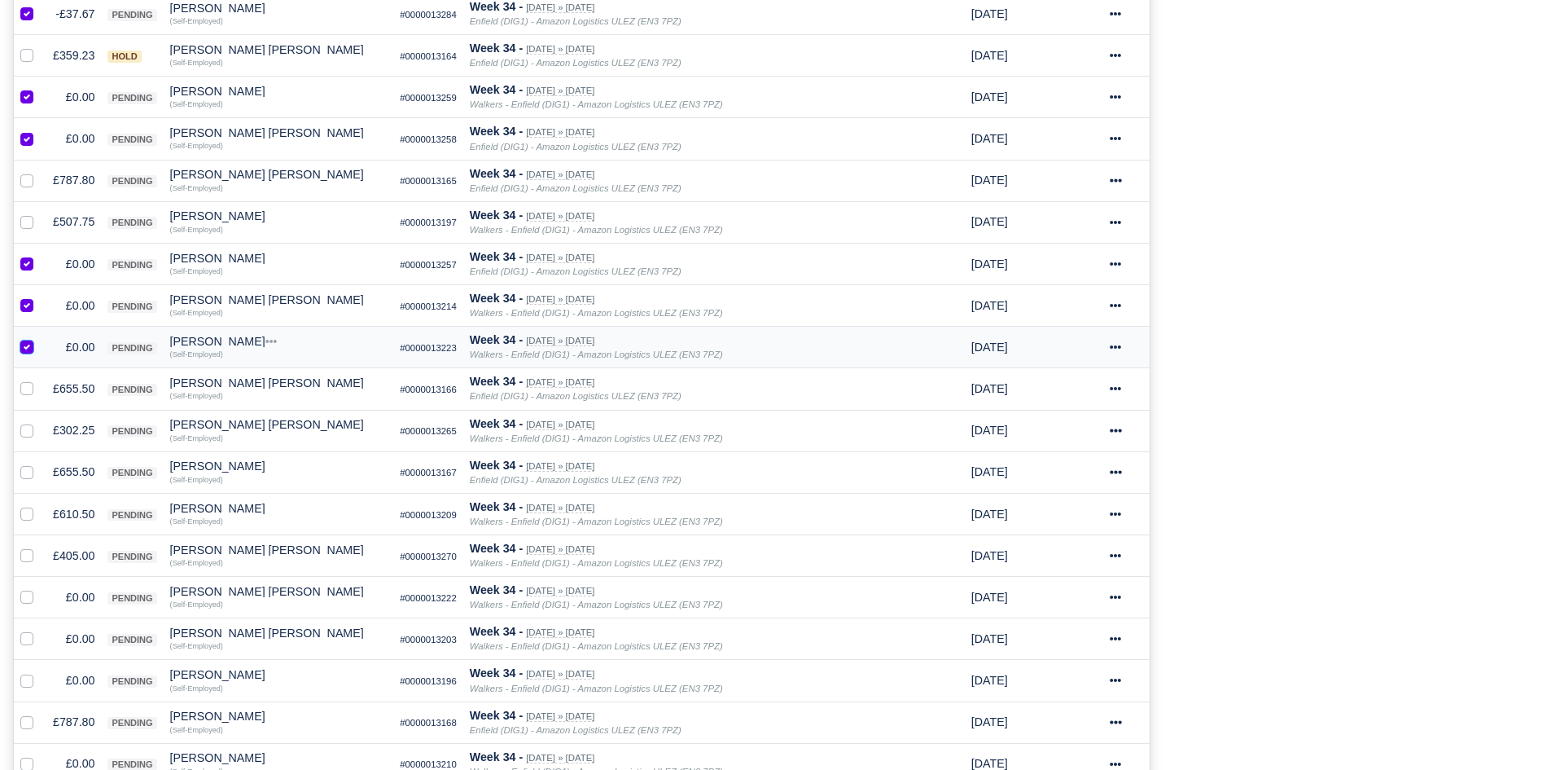
scroll to position [715, 0]
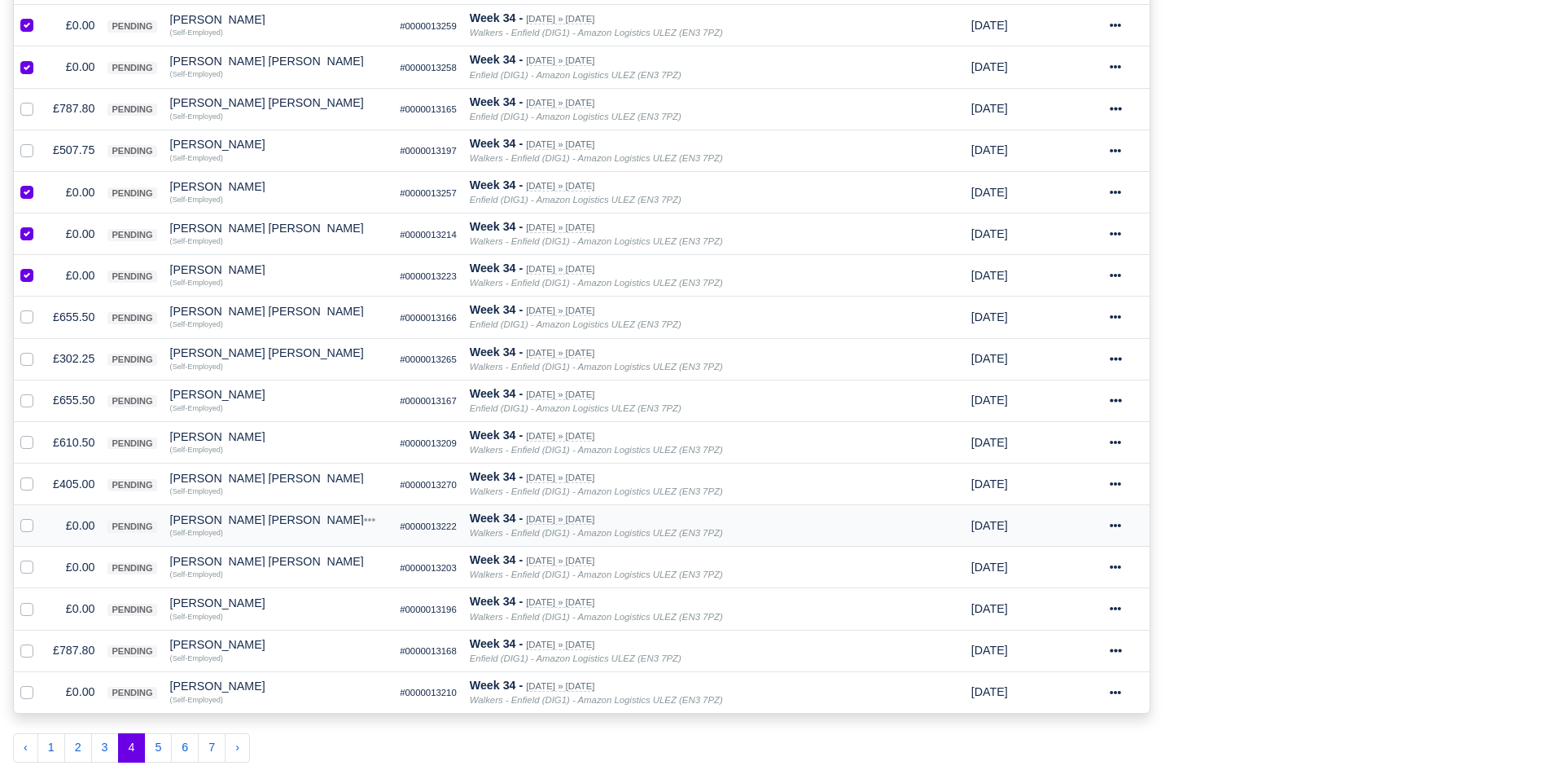
click at [40, 516] on label at bounding box center [40, 516] width 0 height 0
click at [29, 528] on input "checkbox" at bounding box center [26, 522] width 13 height 13
checkbox input "true"
click at [40, 558] on label at bounding box center [40, 558] width 0 height 0
click at [26, 565] on input "checkbox" at bounding box center [26, 564] width 13 height 13
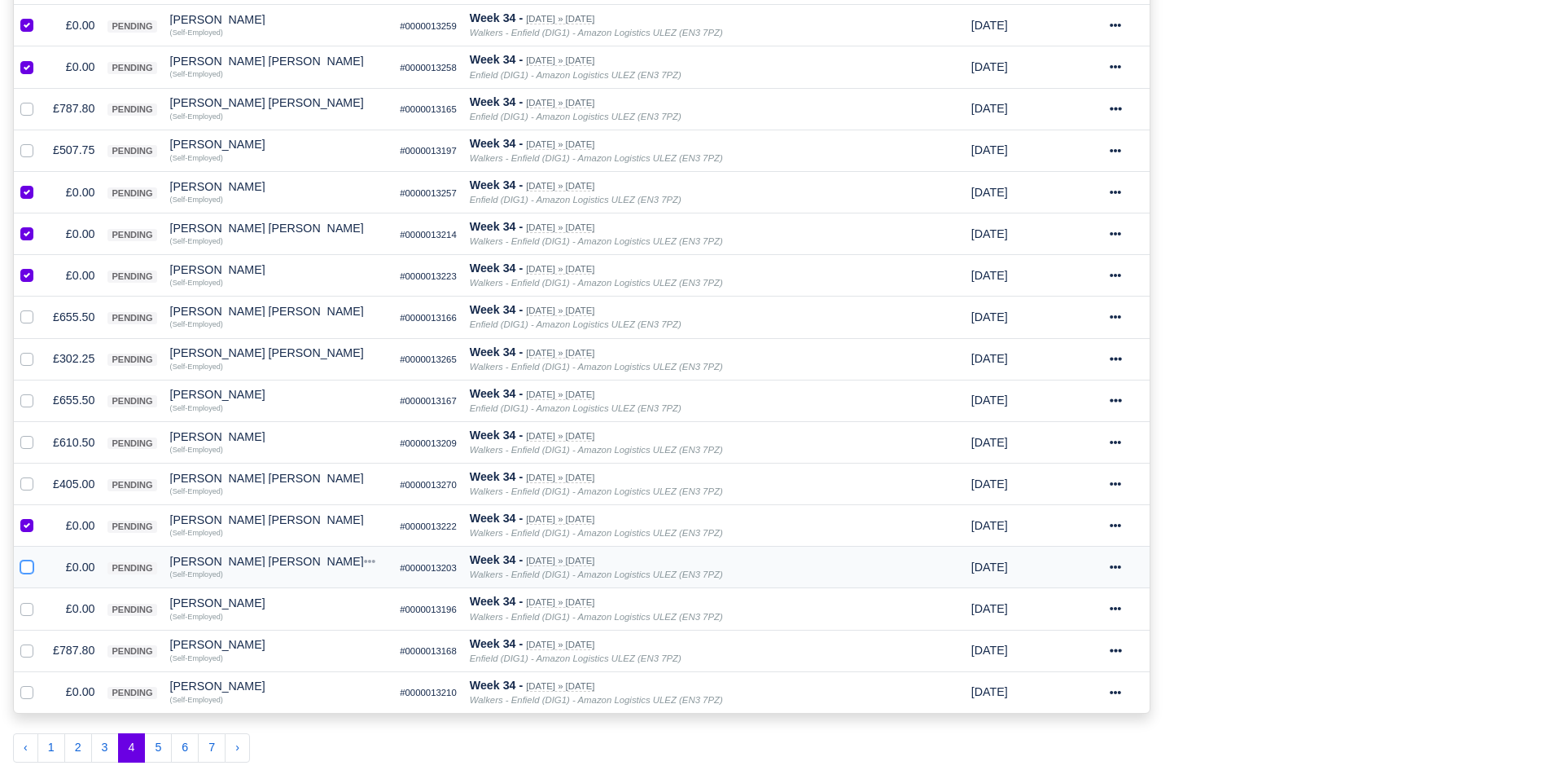
checkbox input "true"
click at [40, 599] on label at bounding box center [40, 599] width 0 height 0
click at [26, 606] on input "checkbox" at bounding box center [26, 605] width 13 height 13
checkbox input "true"
click at [34, 699] on div at bounding box center [30, 691] width 20 height 19
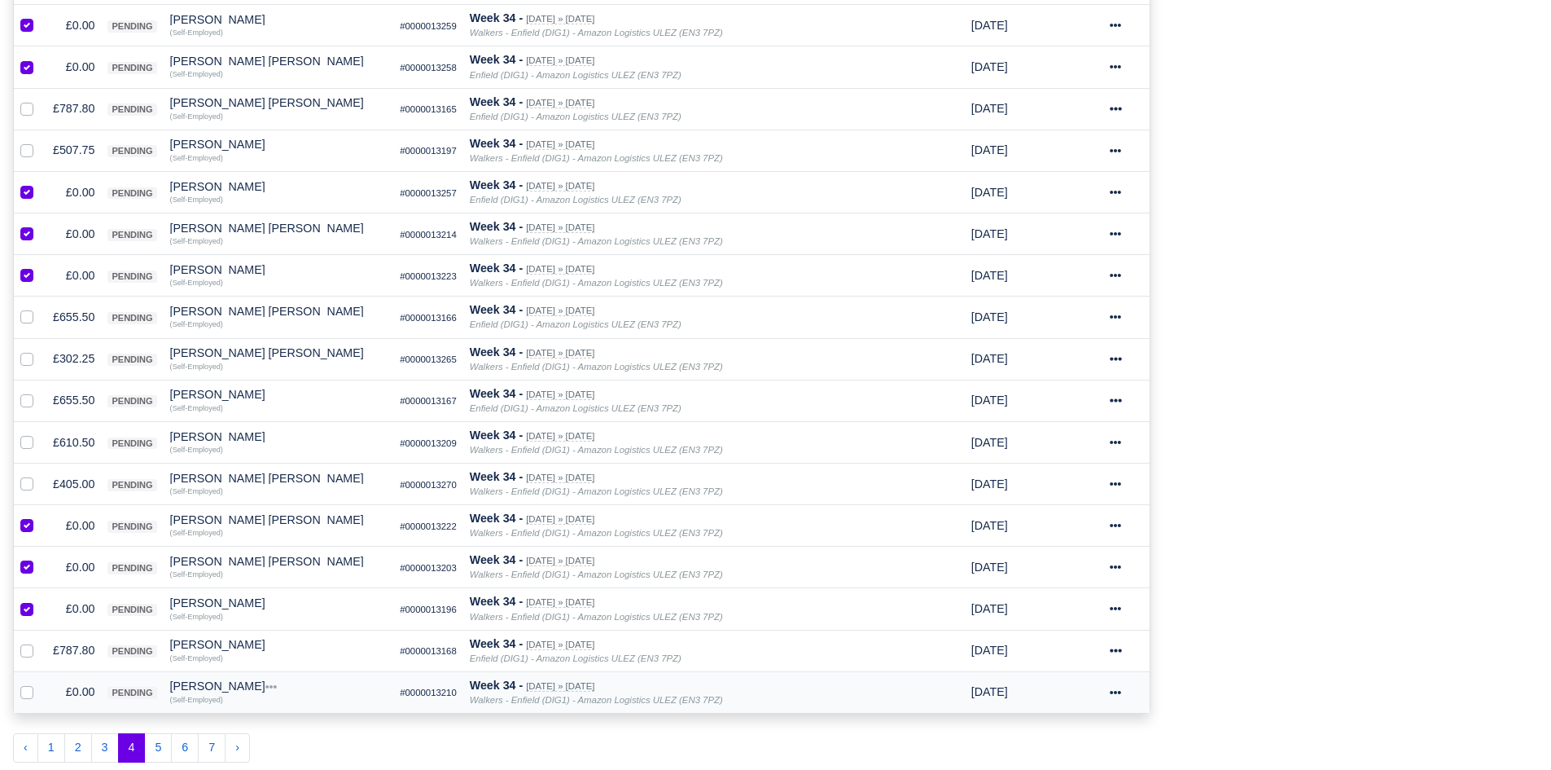
click at [34, 695] on div at bounding box center [30, 691] width 20 height 19
click at [40, 682] on label at bounding box center [40, 682] width 0 height 0
click at [30, 695] on input "checkbox" at bounding box center [26, 688] width 13 height 13
checkbox input "true"
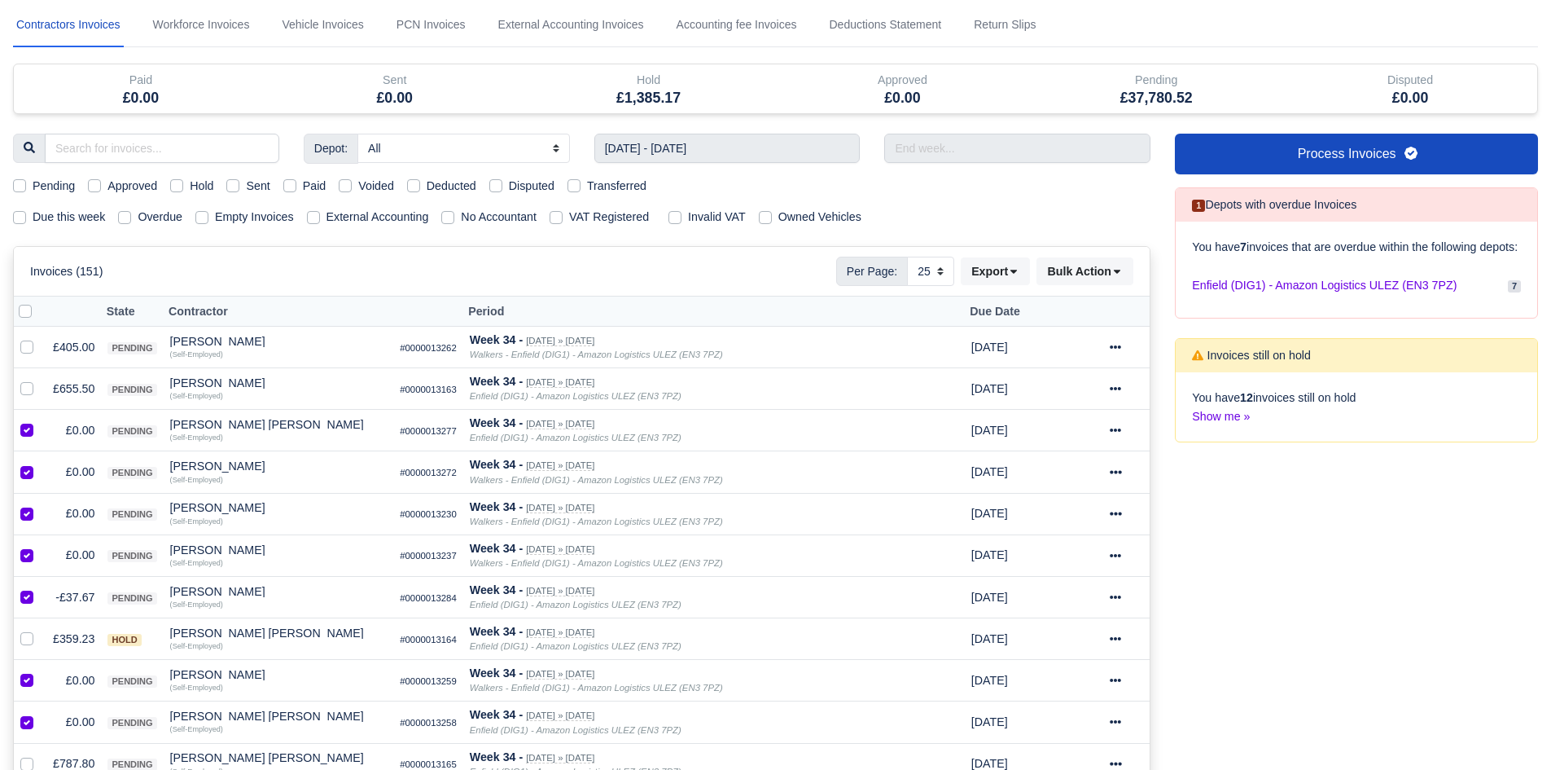
scroll to position [0, 0]
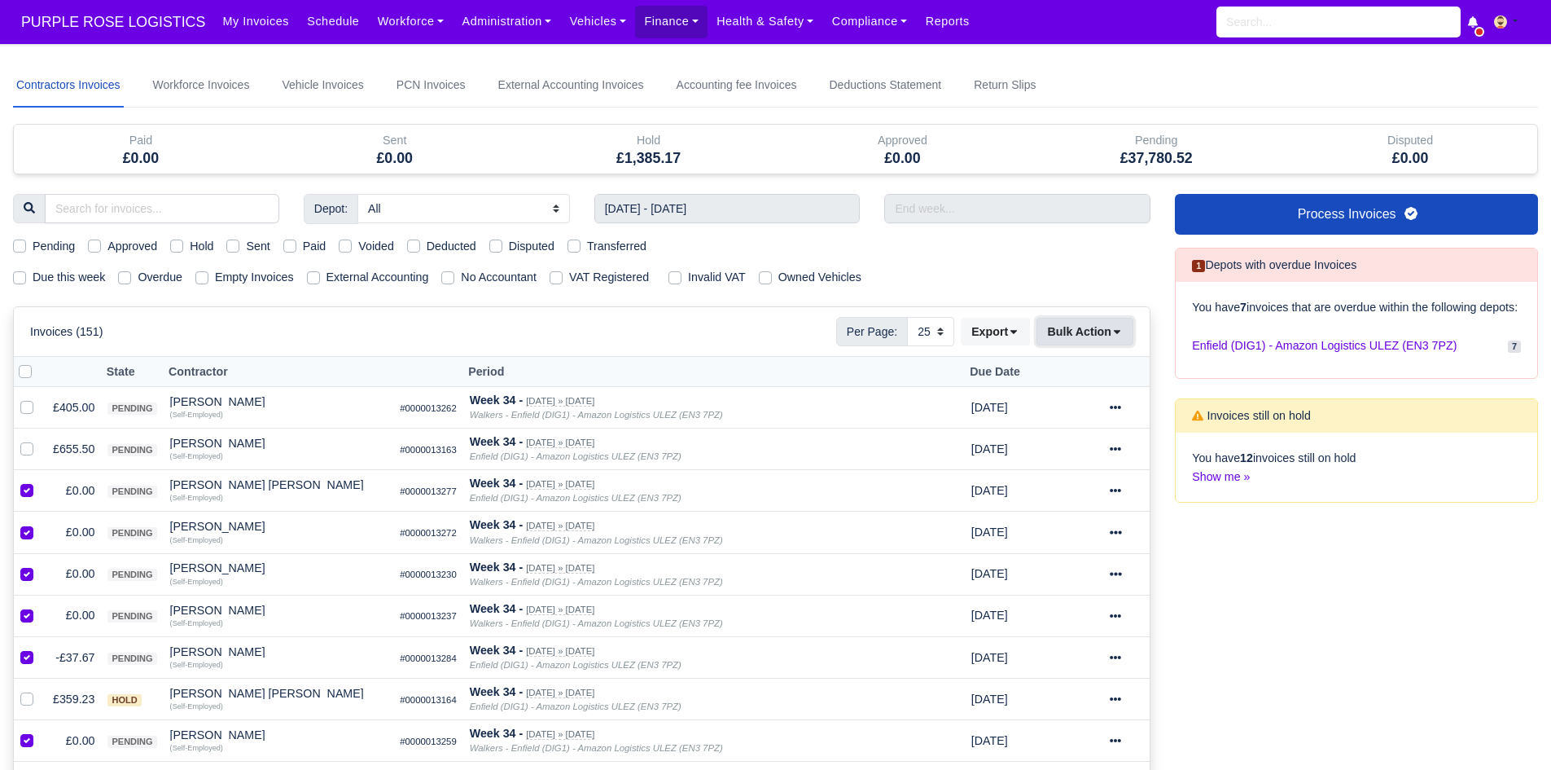
click at [1108, 345] on button "Bulk Action" at bounding box center [1085, 332] width 97 height 28
click at [1034, 463] on div "Void" at bounding box center [1059, 462] width 145 height 25
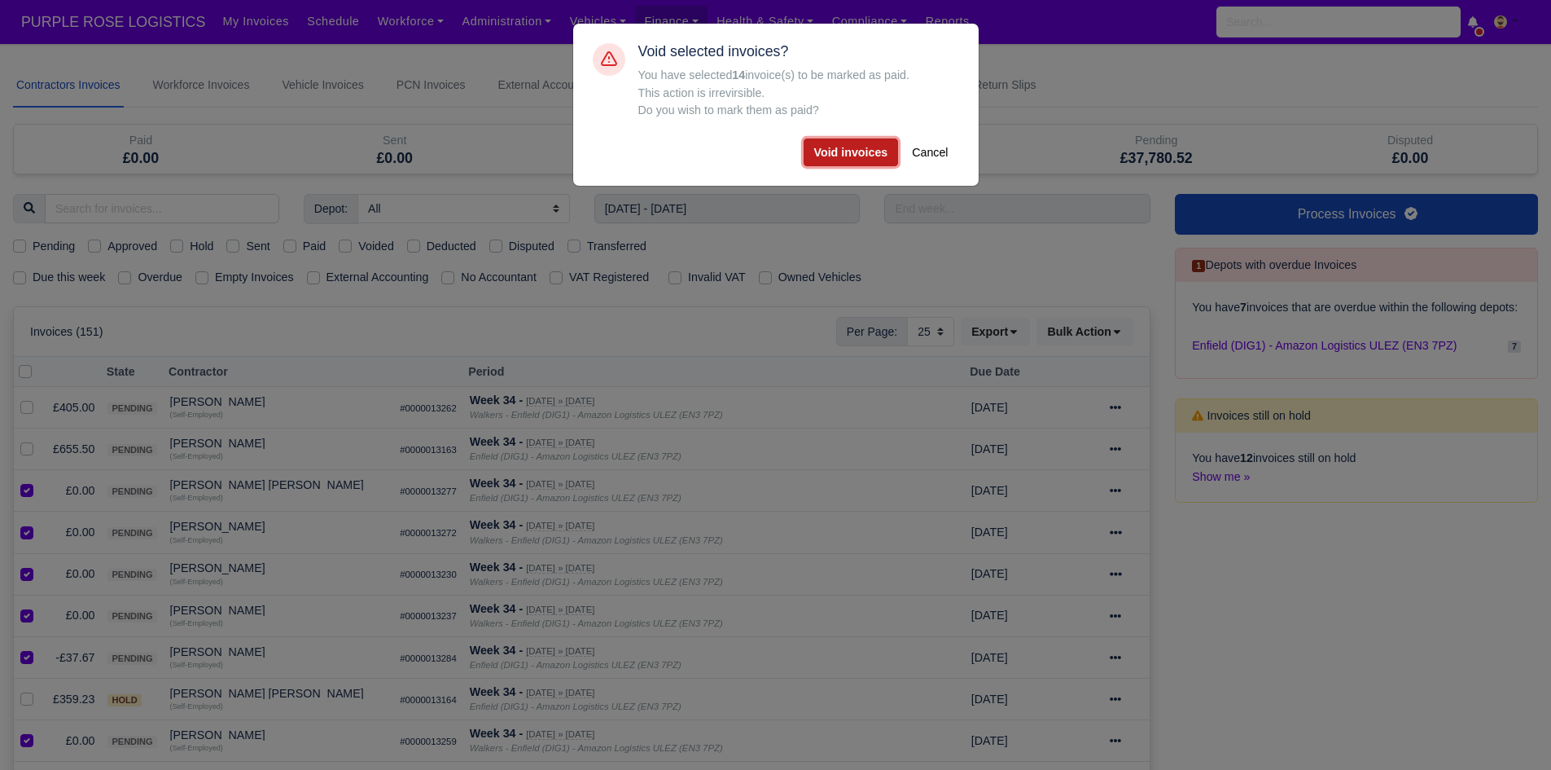
click at [875, 147] on button "Void invoices" at bounding box center [851, 152] width 95 height 28
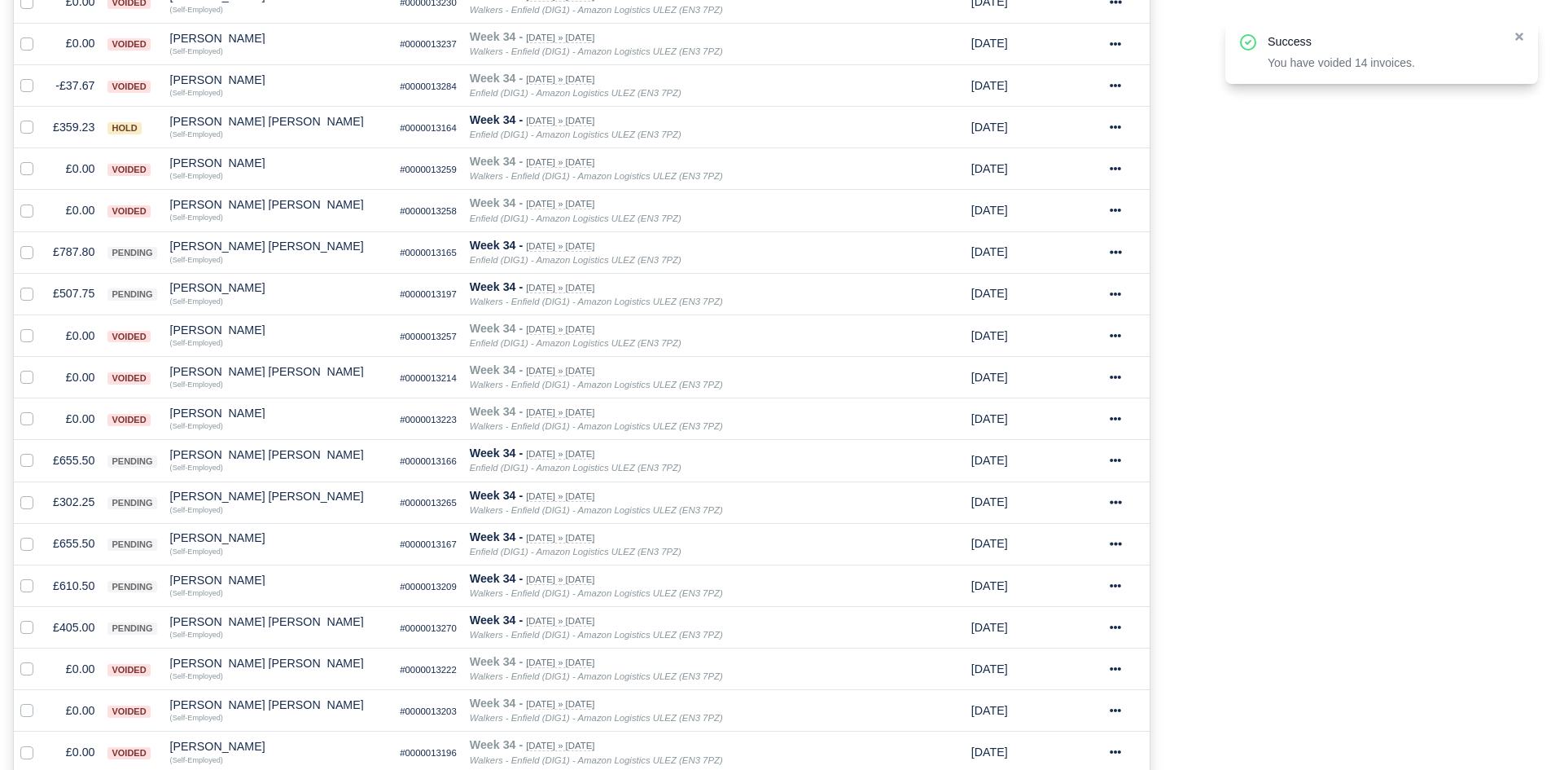
scroll to position [869, 0]
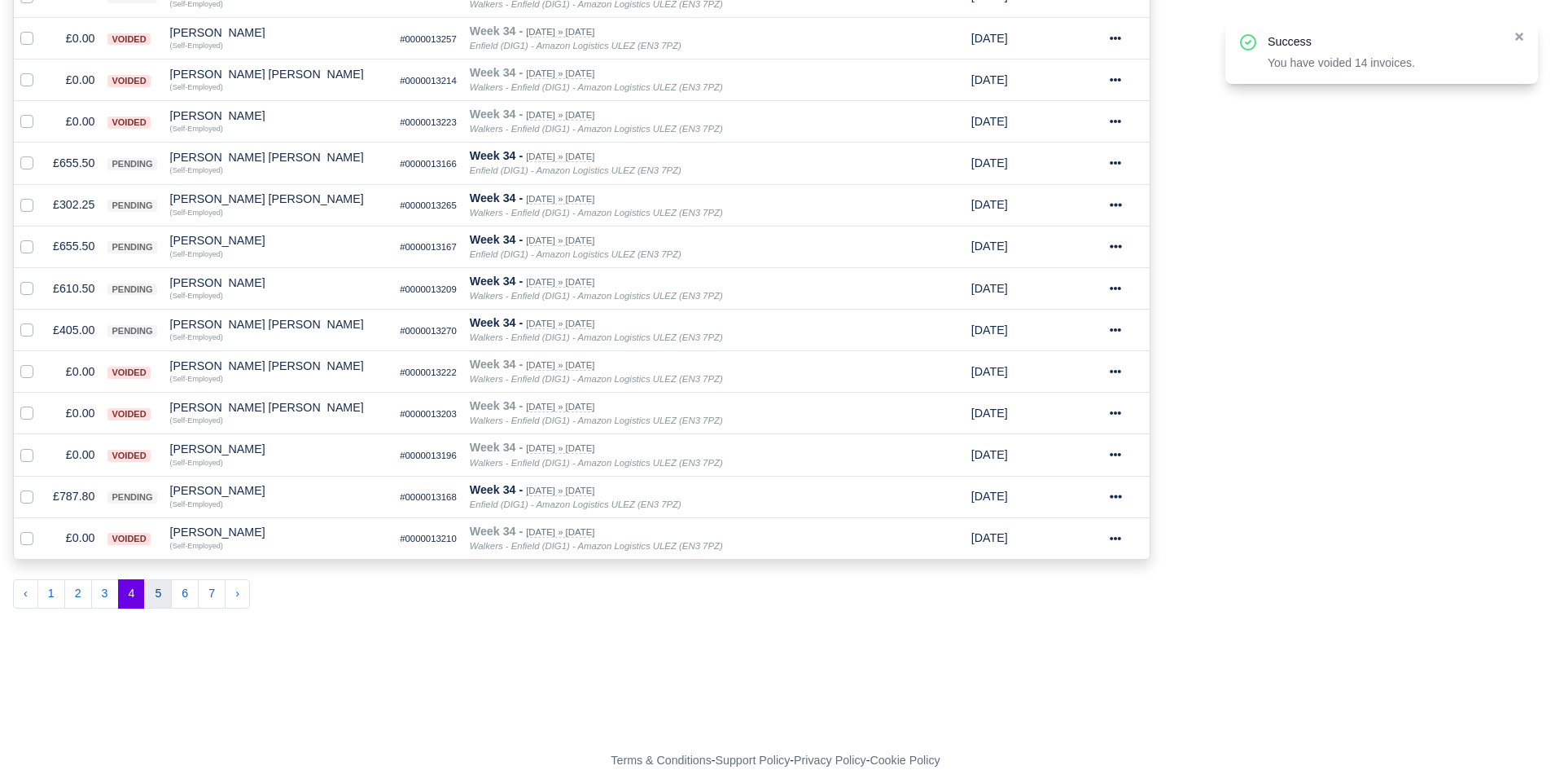
click at [158, 598] on button "5" at bounding box center [158, 593] width 28 height 29
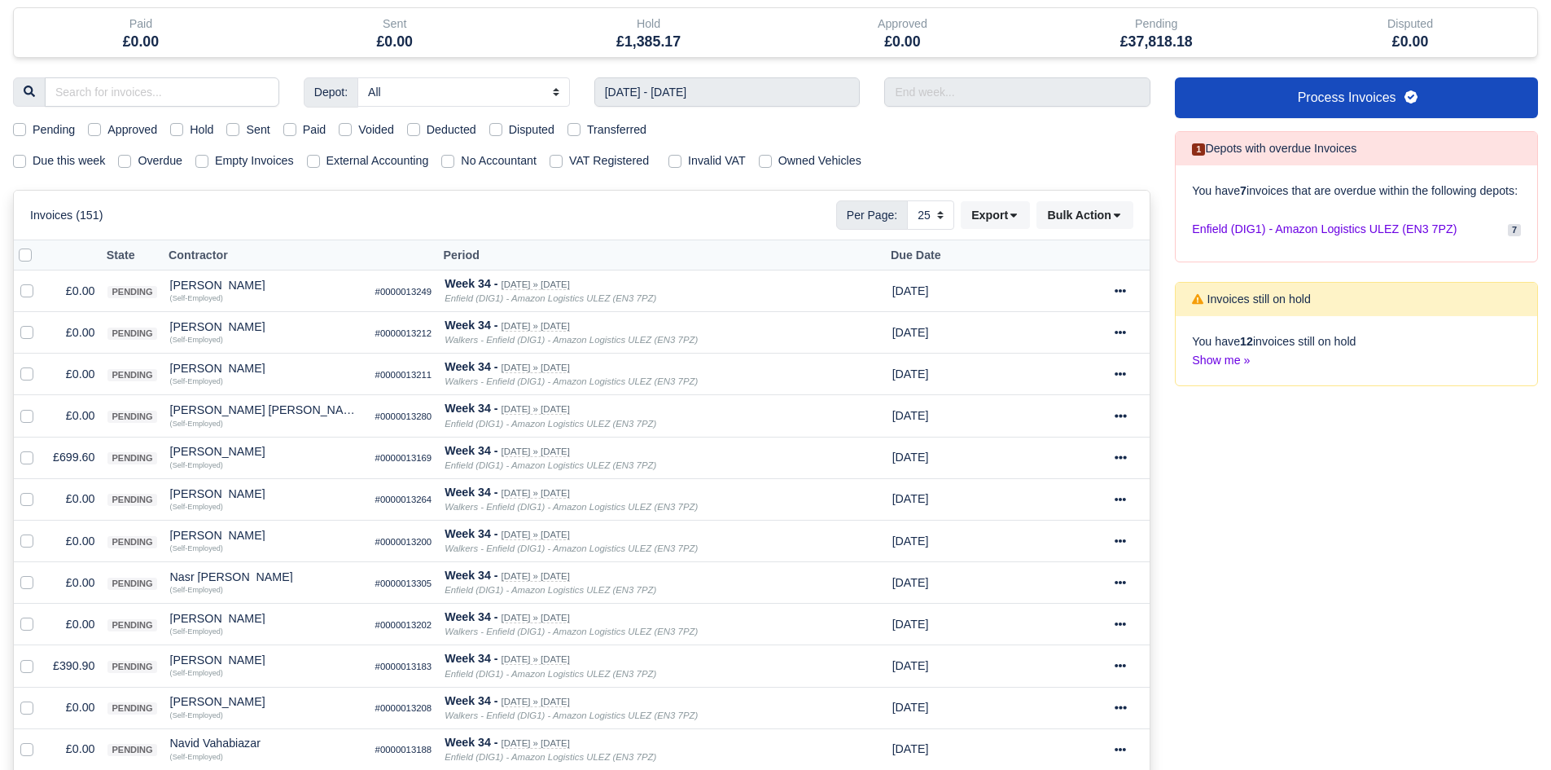
scroll to position [116, 0]
click at [40, 283] on label at bounding box center [40, 283] width 0 height 0
click at [27, 296] on input "checkbox" at bounding box center [26, 289] width 13 height 13
checkbox input "true"
click at [40, 324] on label at bounding box center [40, 324] width 0 height 0
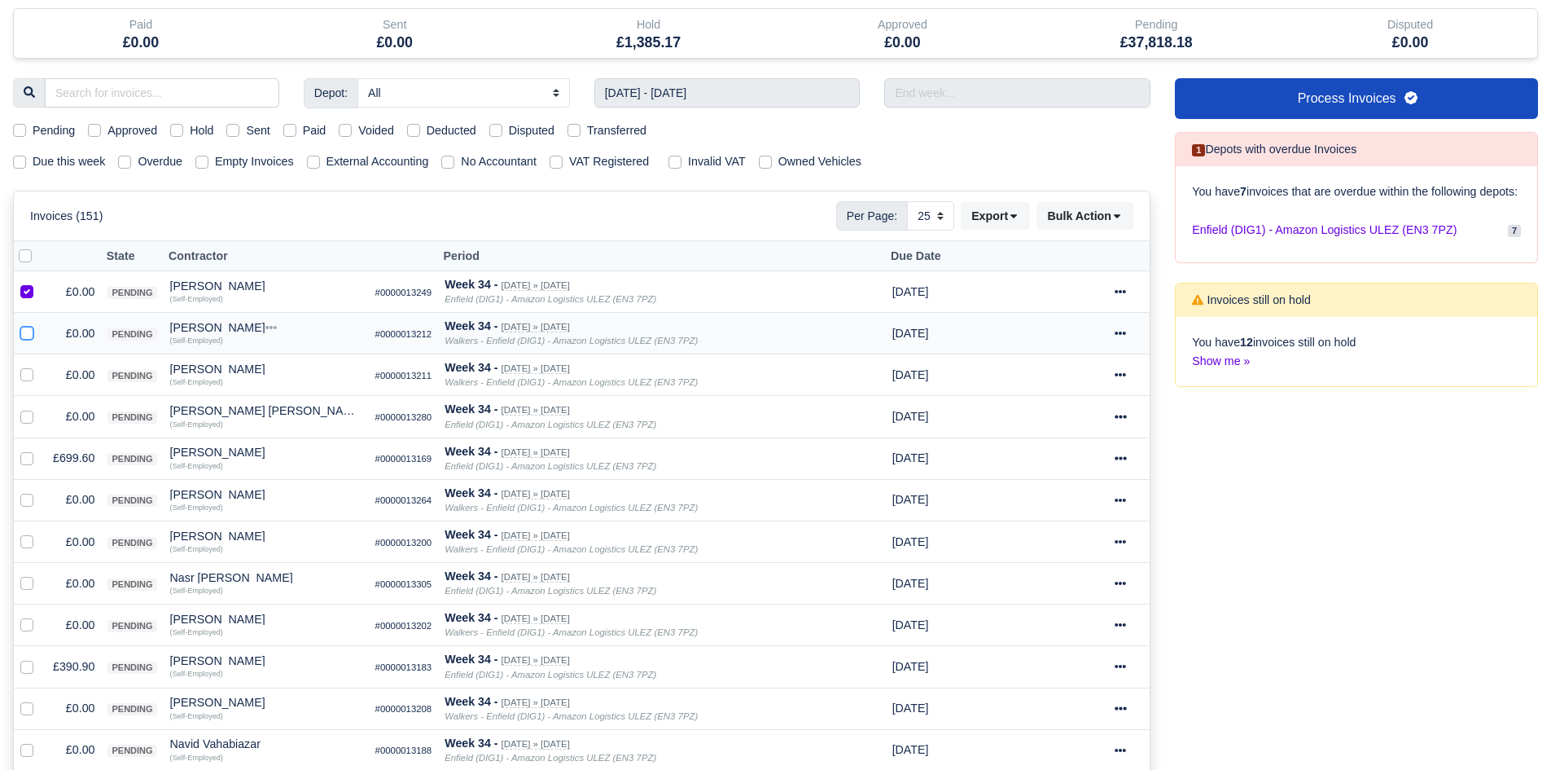
click at [29, 336] on input "checkbox" at bounding box center [26, 330] width 13 height 13
checkbox input "true"
click at [40, 366] on label at bounding box center [40, 366] width 0 height 0
click at [29, 376] on input "checkbox" at bounding box center [26, 372] width 13 height 13
checkbox input "true"
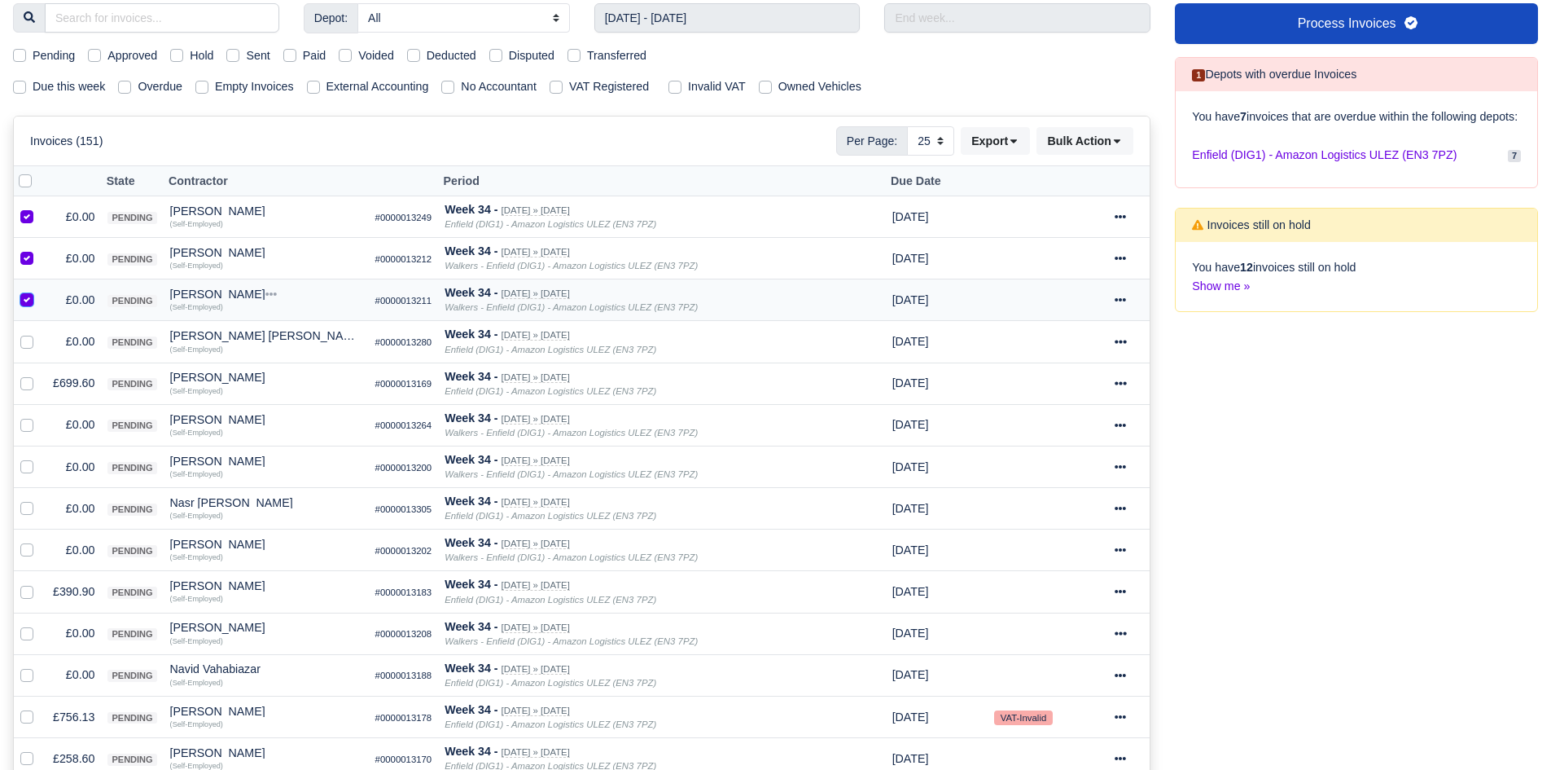
scroll to position [191, 0]
click at [34, 341] on div at bounding box center [30, 340] width 20 height 19
click at [40, 331] on label at bounding box center [40, 331] width 0 height 0
click at [29, 343] on input "checkbox" at bounding box center [26, 337] width 13 height 13
checkbox input "true"
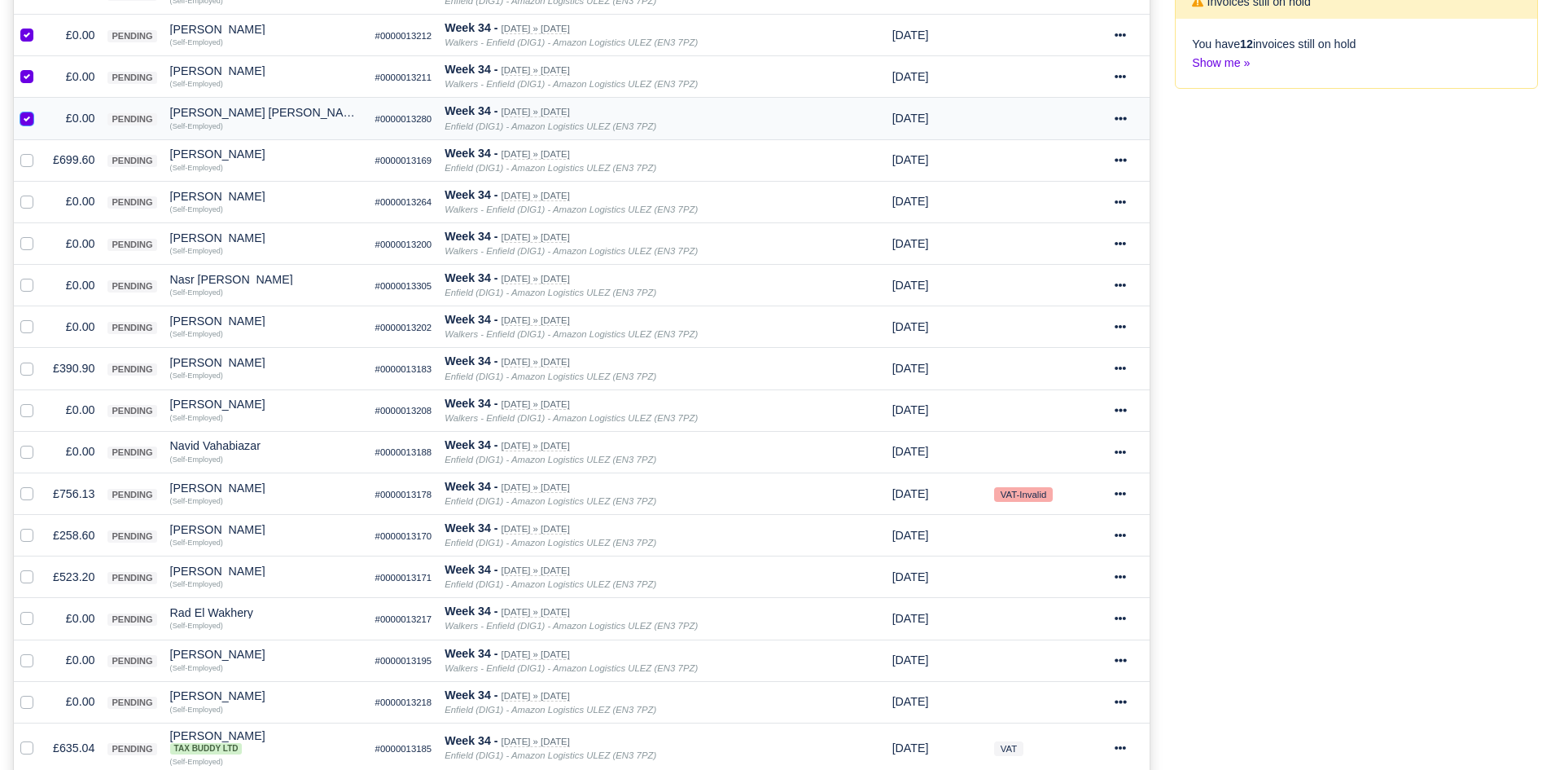
scroll to position [415, 0]
click at [40, 191] on label at bounding box center [40, 191] width 0 height 0
click at [24, 201] on input "checkbox" at bounding box center [26, 197] width 13 height 13
checkbox input "true"
click at [29, 250] on div at bounding box center [30, 243] width 20 height 19
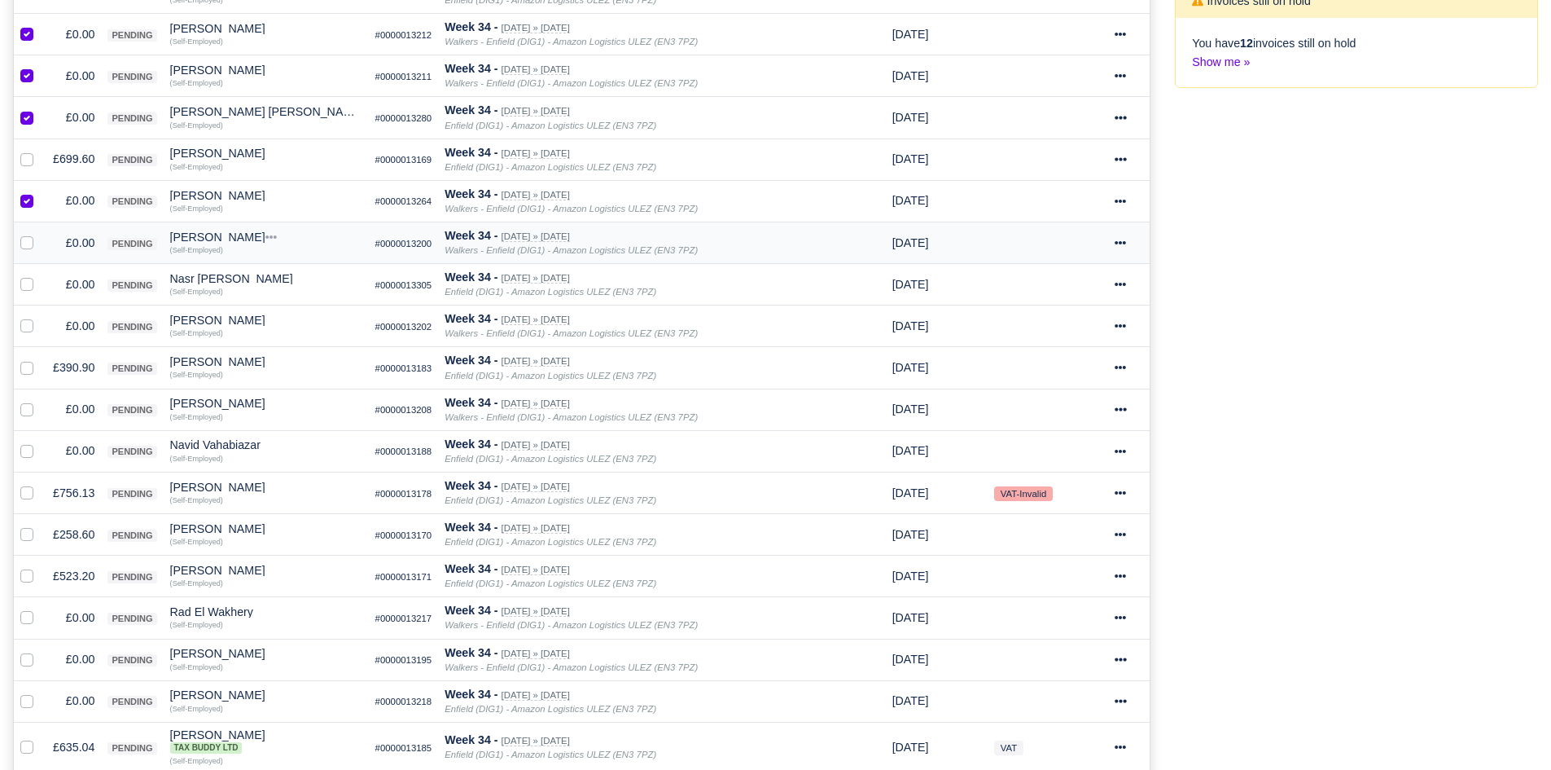
click at [40, 234] on label at bounding box center [40, 234] width 0 height 0
click at [29, 247] on input "checkbox" at bounding box center [26, 240] width 13 height 13
checkbox input "true"
click at [40, 275] on label at bounding box center [40, 275] width 0 height 0
click at [26, 282] on input "checkbox" at bounding box center [26, 281] width 13 height 13
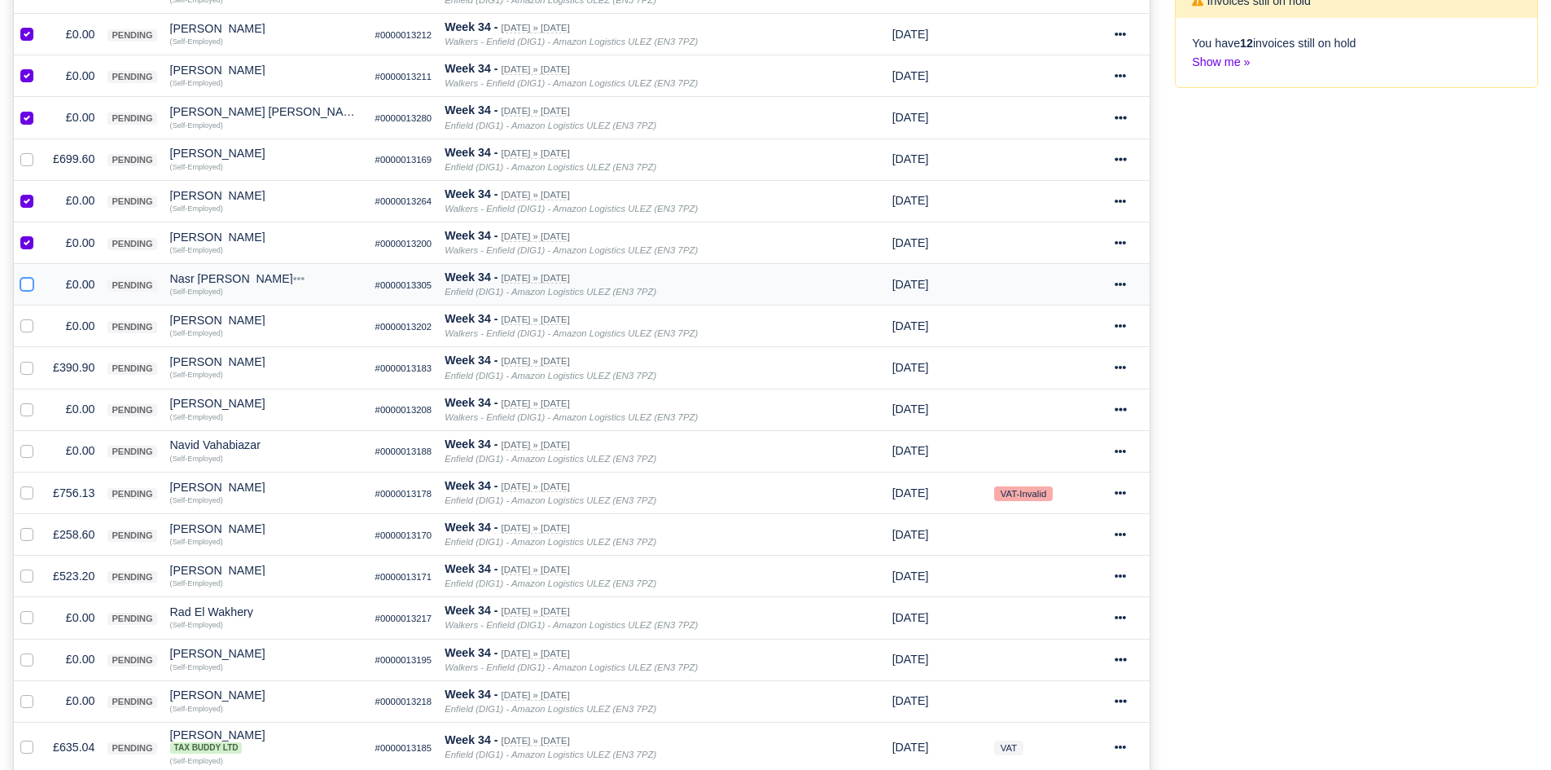
checkbox input "true"
click at [40, 317] on label at bounding box center [40, 317] width 0 height 0
click at [24, 326] on input "checkbox" at bounding box center [26, 323] width 13 height 13
checkbox input "true"
click at [40, 400] on label at bounding box center [40, 400] width 0 height 0
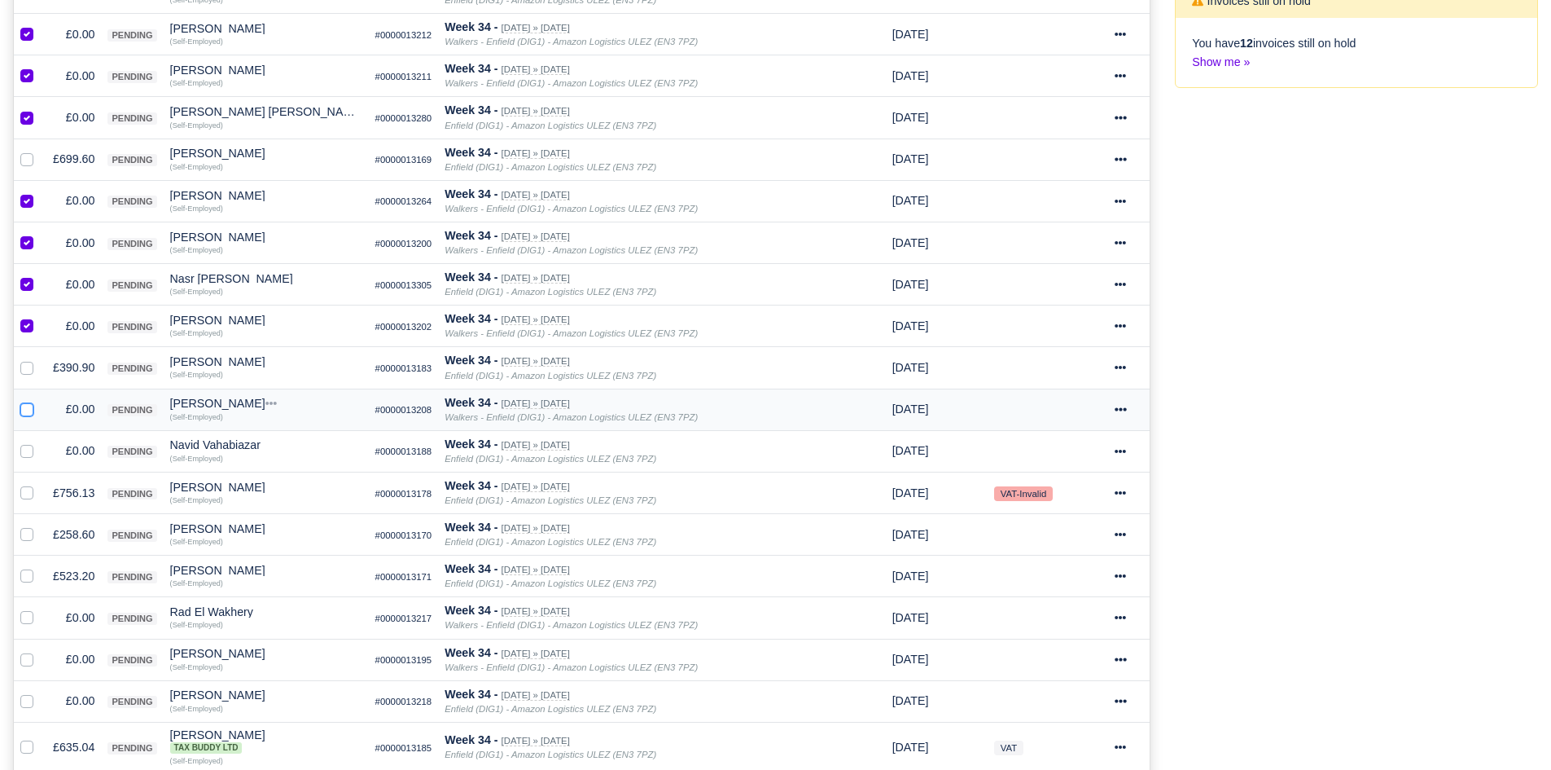
click at [28, 410] on input "checkbox" at bounding box center [26, 406] width 13 height 13
checkbox input "true"
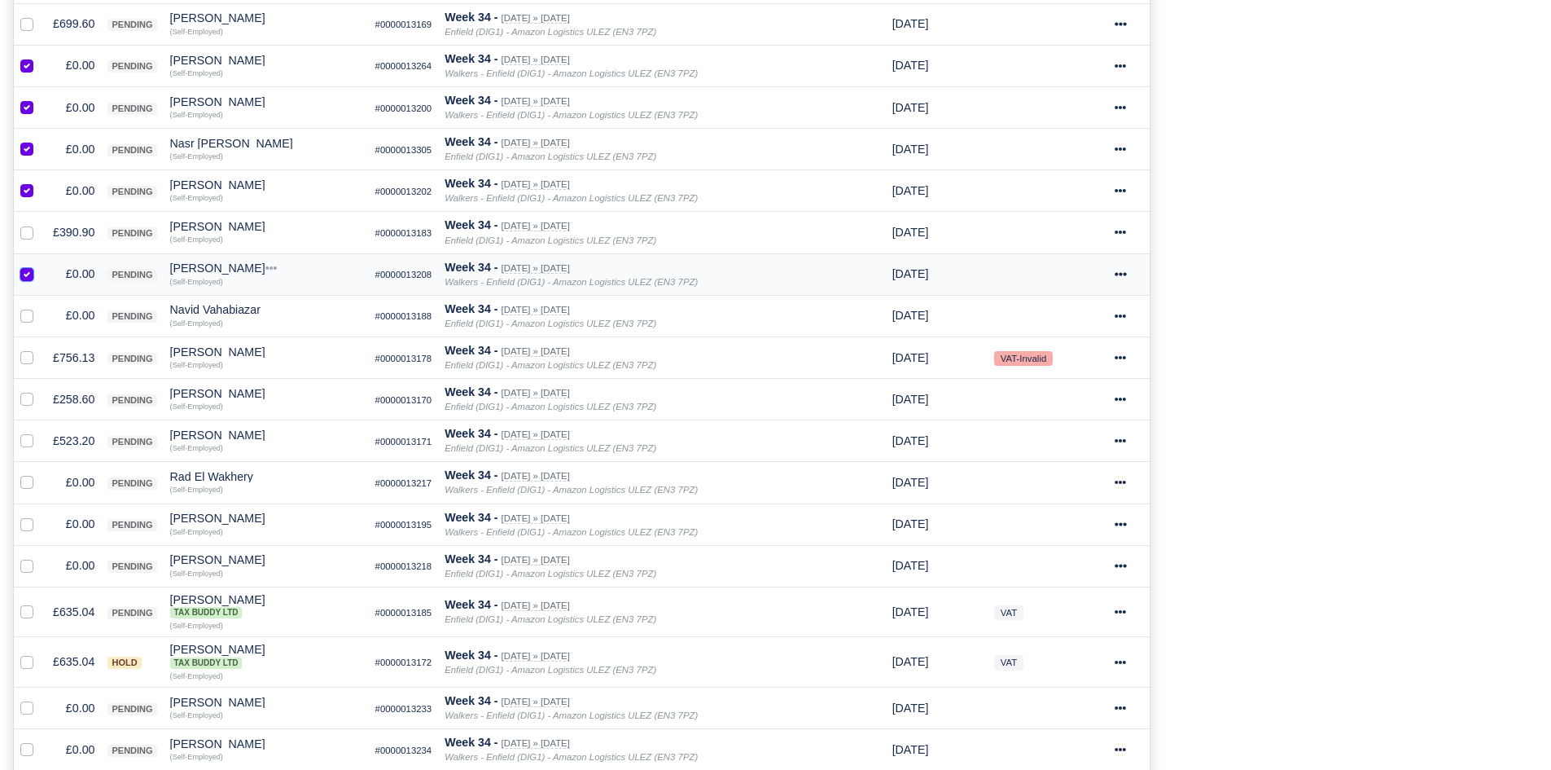
scroll to position [551, 0]
click at [40, 305] on label at bounding box center [40, 305] width 0 height 0
click at [26, 318] on input "checkbox" at bounding box center [26, 311] width 13 height 13
checkbox input "true"
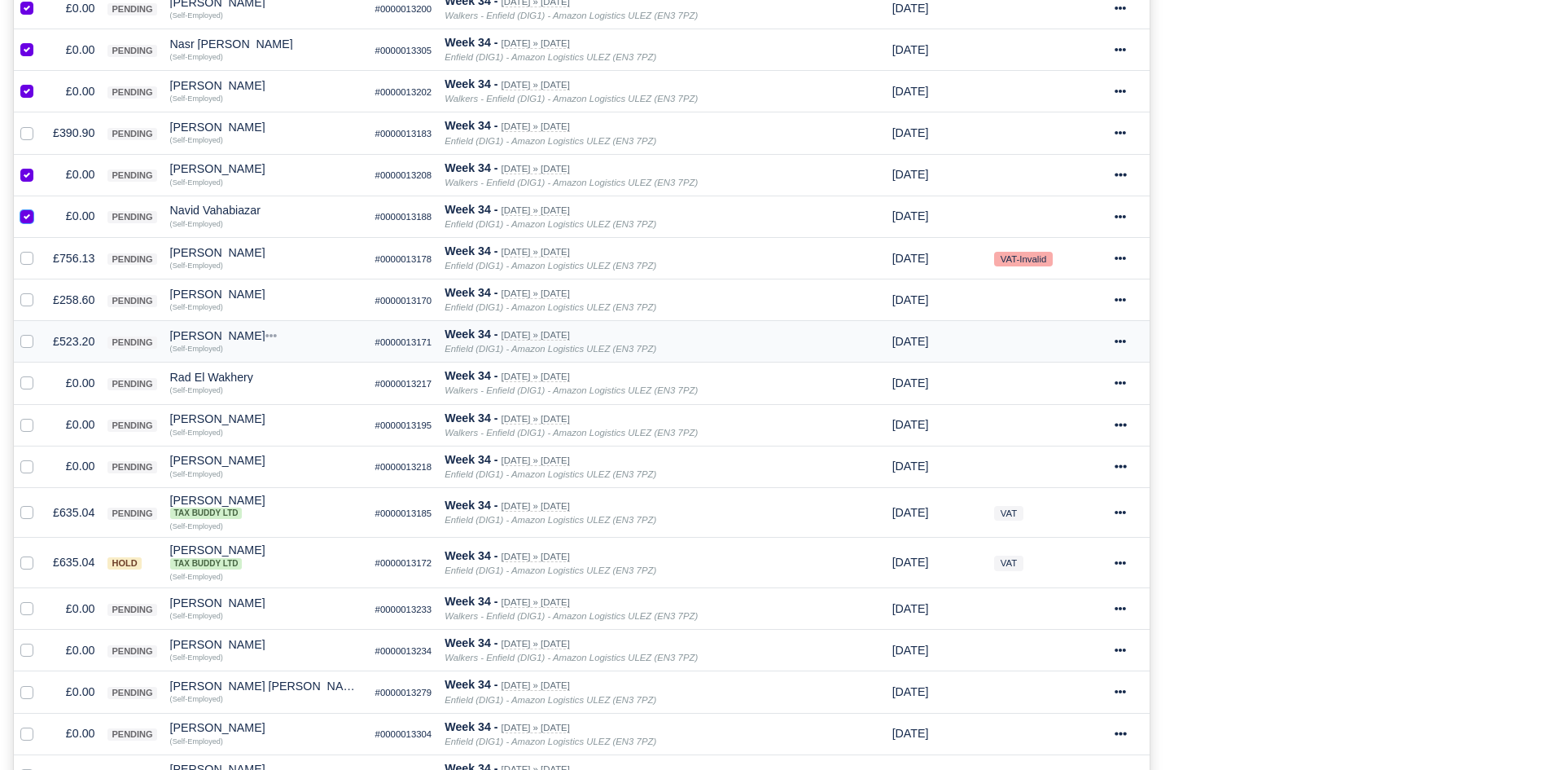
scroll to position [650, 0]
click at [40, 373] on label at bounding box center [40, 373] width 0 height 0
click at [29, 385] on input "checkbox" at bounding box center [26, 379] width 13 height 13
checkbox input "true"
click at [40, 415] on label at bounding box center [40, 415] width 0 height 0
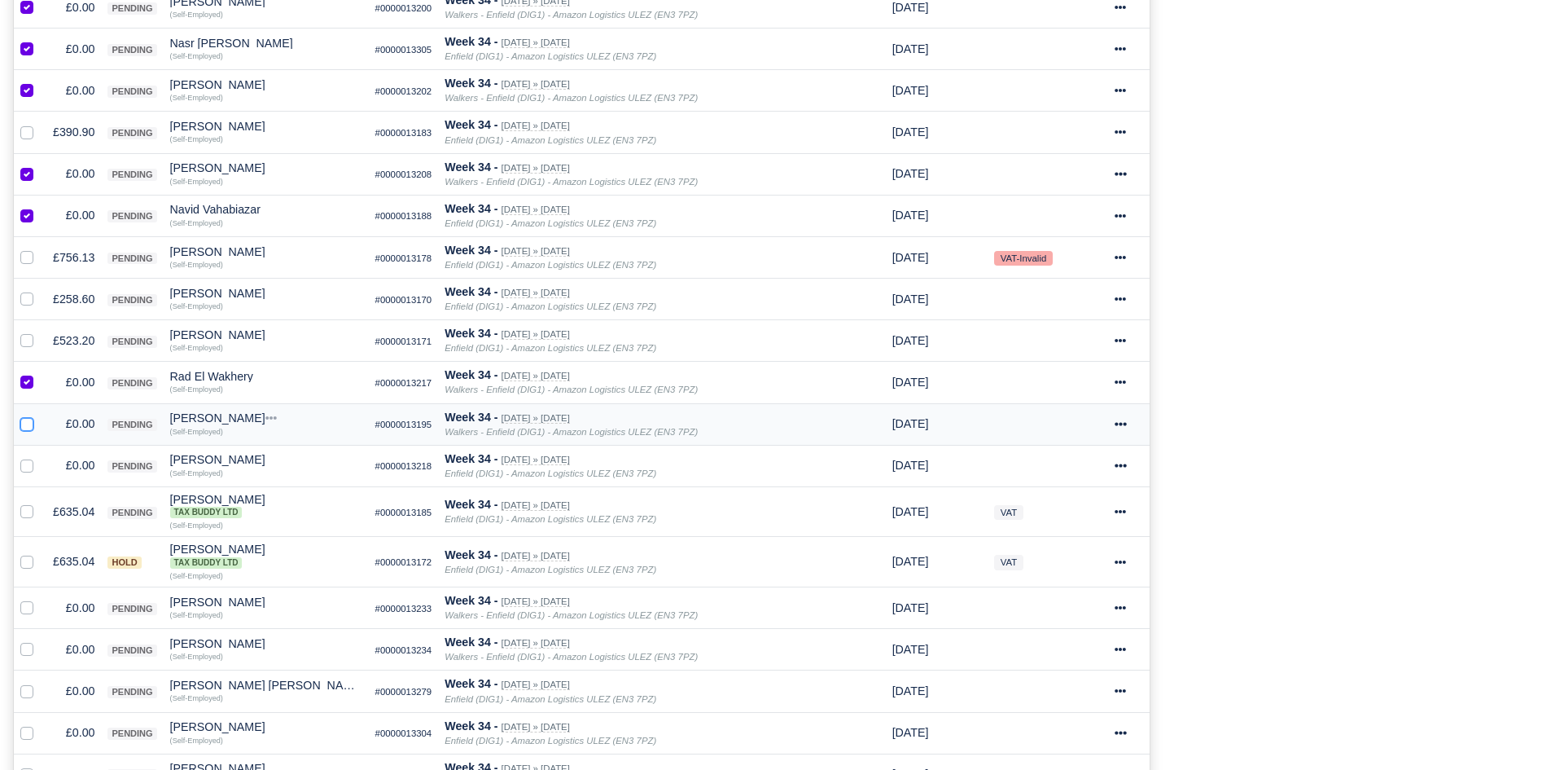
click at [28, 419] on input "checkbox" at bounding box center [26, 421] width 13 height 13
checkbox input "true"
click at [40, 456] on label at bounding box center [40, 456] width 0 height 0
click at [26, 469] on input "checkbox" at bounding box center [26, 462] width 13 height 13
checkbox input "true"
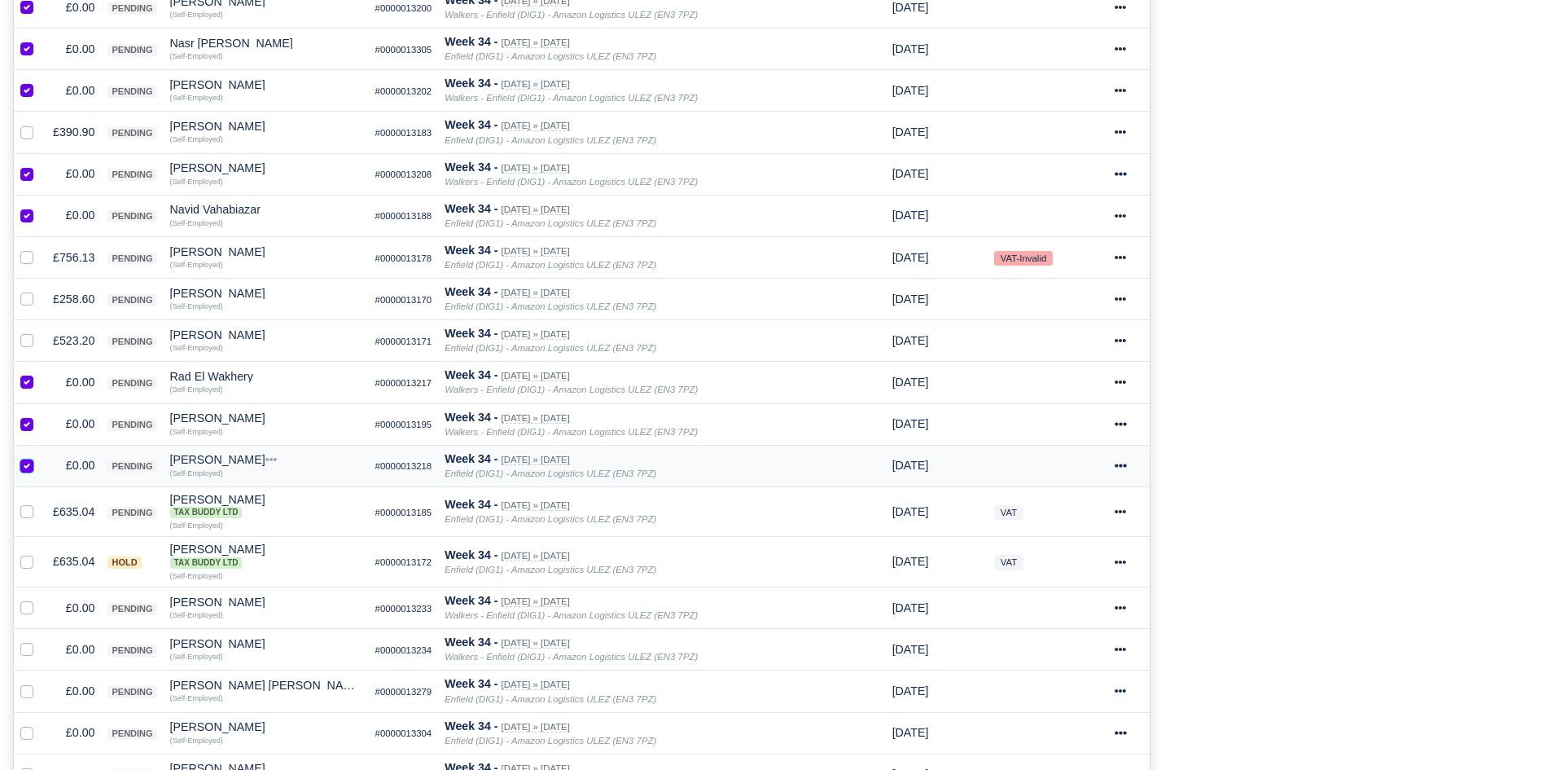
scroll to position [847, 0]
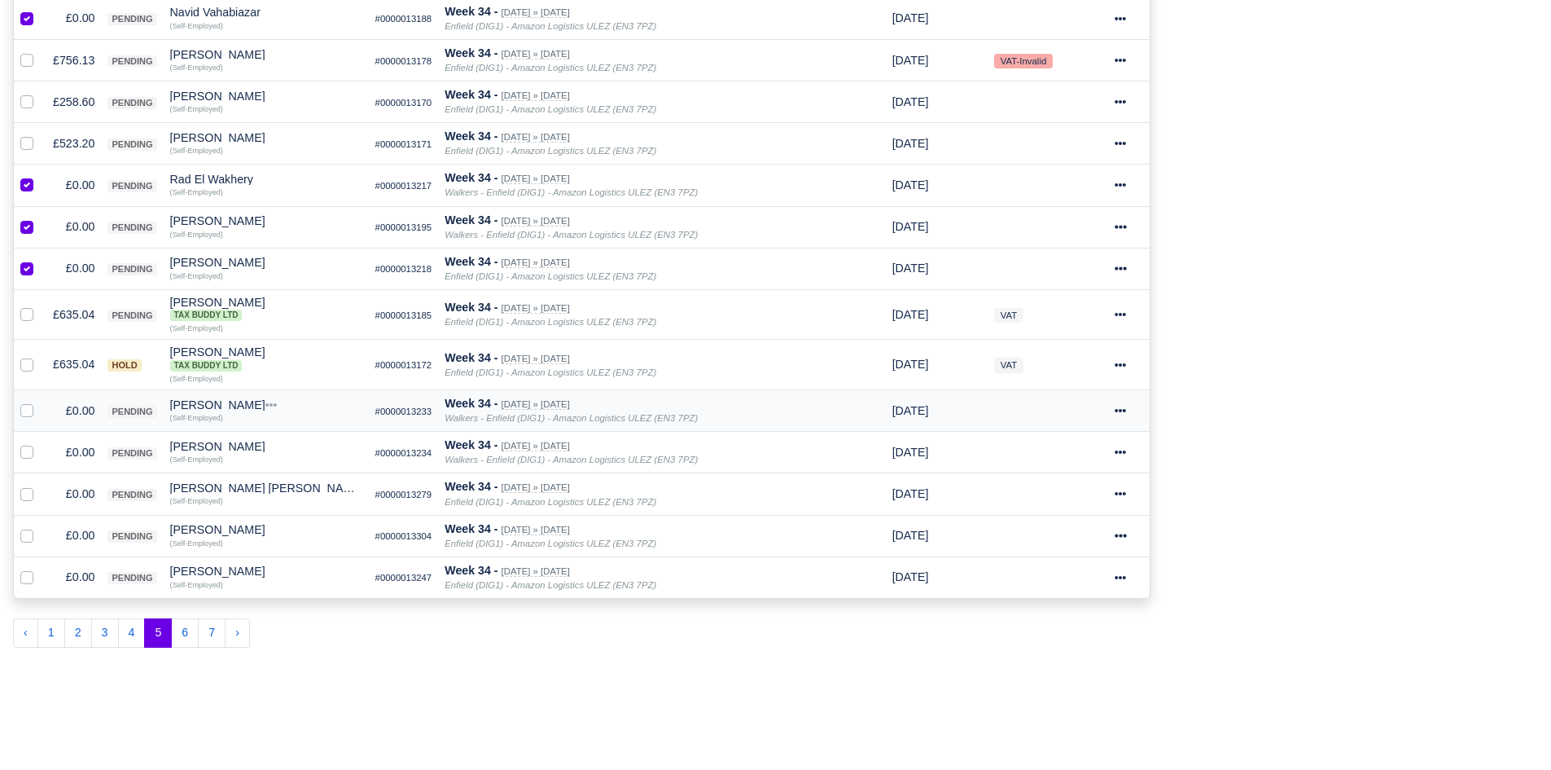
click at [40, 401] on label at bounding box center [40, 401] width 0 height 0
click at [24, 414] on input "checkbox" at bounding box center [26, 407] width 13 height 13
checkbox input "true"
click at [40, 443] on label at bounding box center [40, 443] width 0 height 0
click at [28, 449] on input "checkbox" at bounding box center [26, 449] width 13 height 13
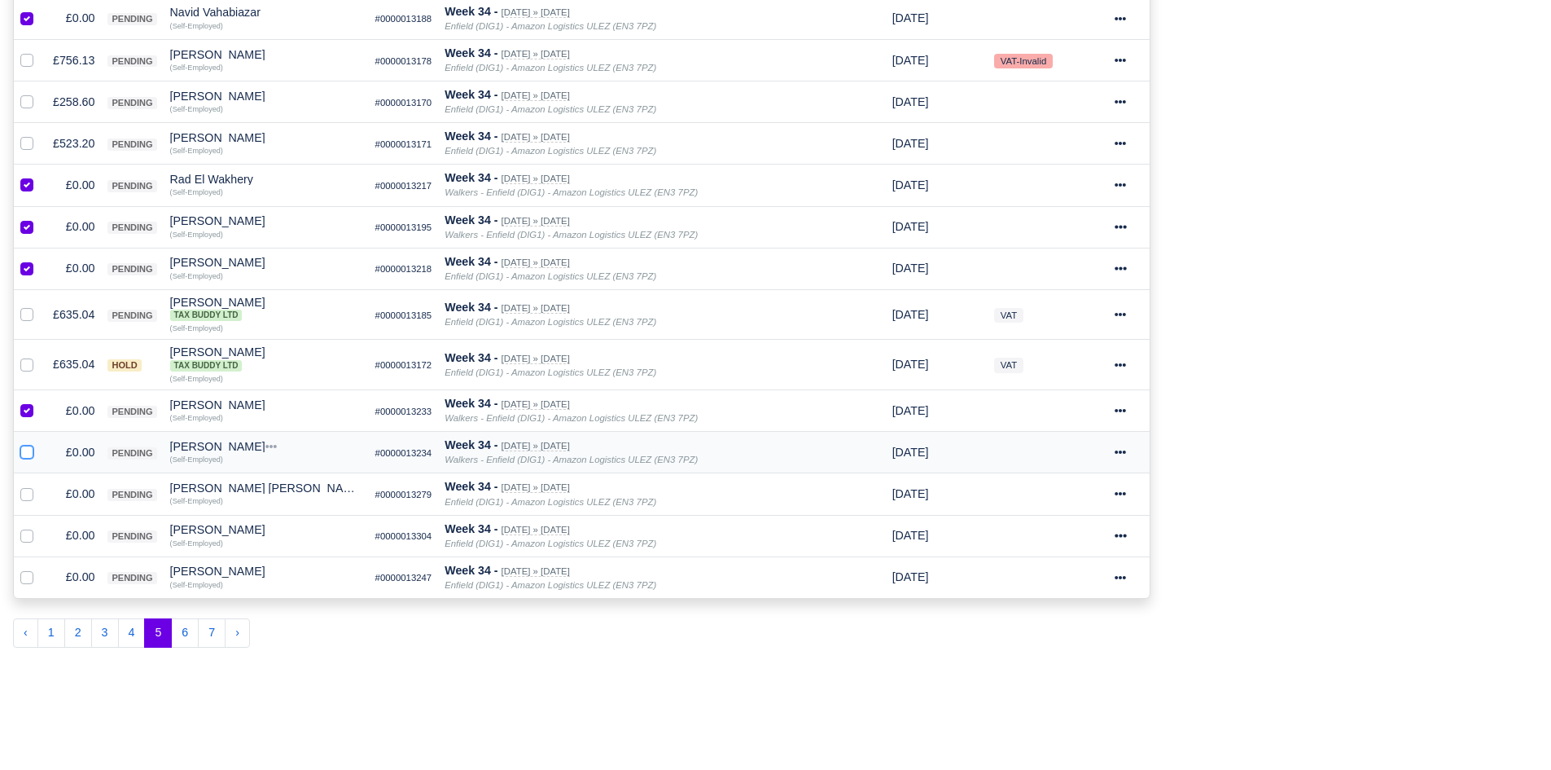
checkbox input "true"
click at [40, 485] on label at bounding box center [40, 485] width 0 height 0
click at [29, 498] on input "checkbox" at bounding box center [26, 491] width 13 height 13
checkbox input "true"
click at [31, 528] on div at bounding box center [30, 535] width 20 height 19
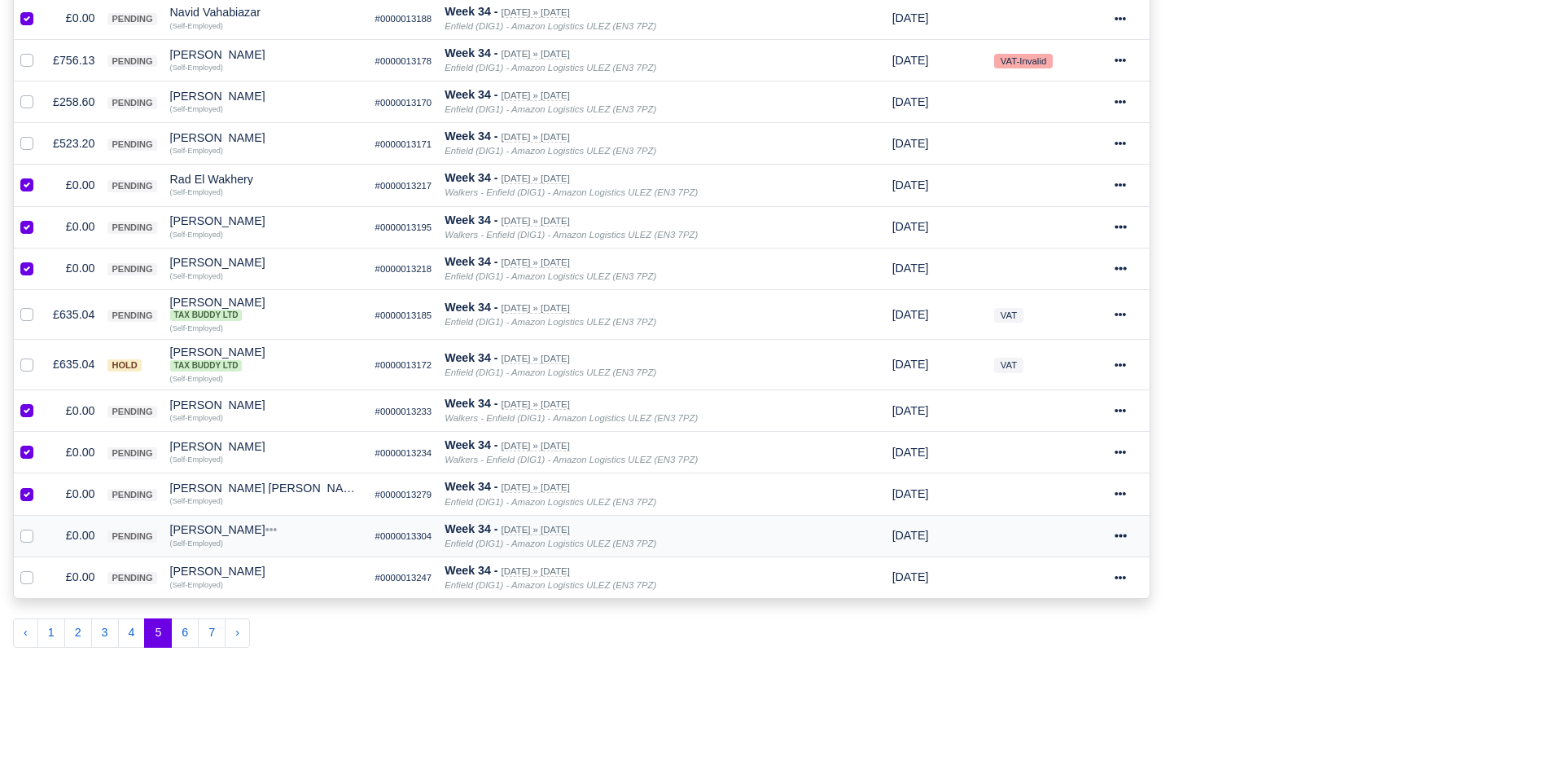
click at [40, 526] on label at bounding box center [40, 526] width 0 height 0
click at [32, 533] on input "checkbox" at bounding box center [26, 532] width 13 height 13
checkbox input "true"
click at [40, 568] on label at bounding box center [40, 568] width 0 height 0
click at [31, 581] on input "checkbox" at bounding box center [26, 574] width 13 height 13
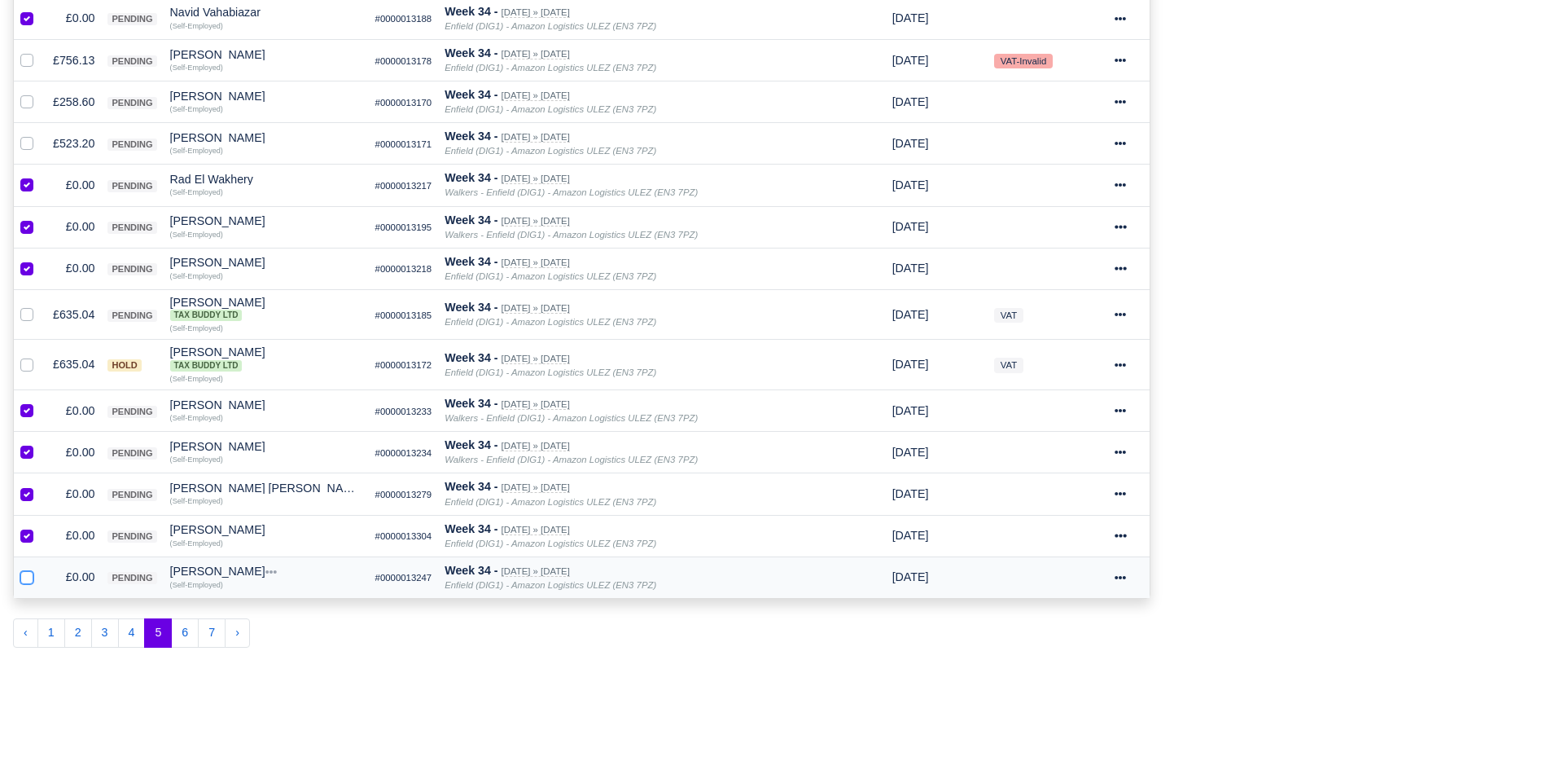
checkbox input "true"
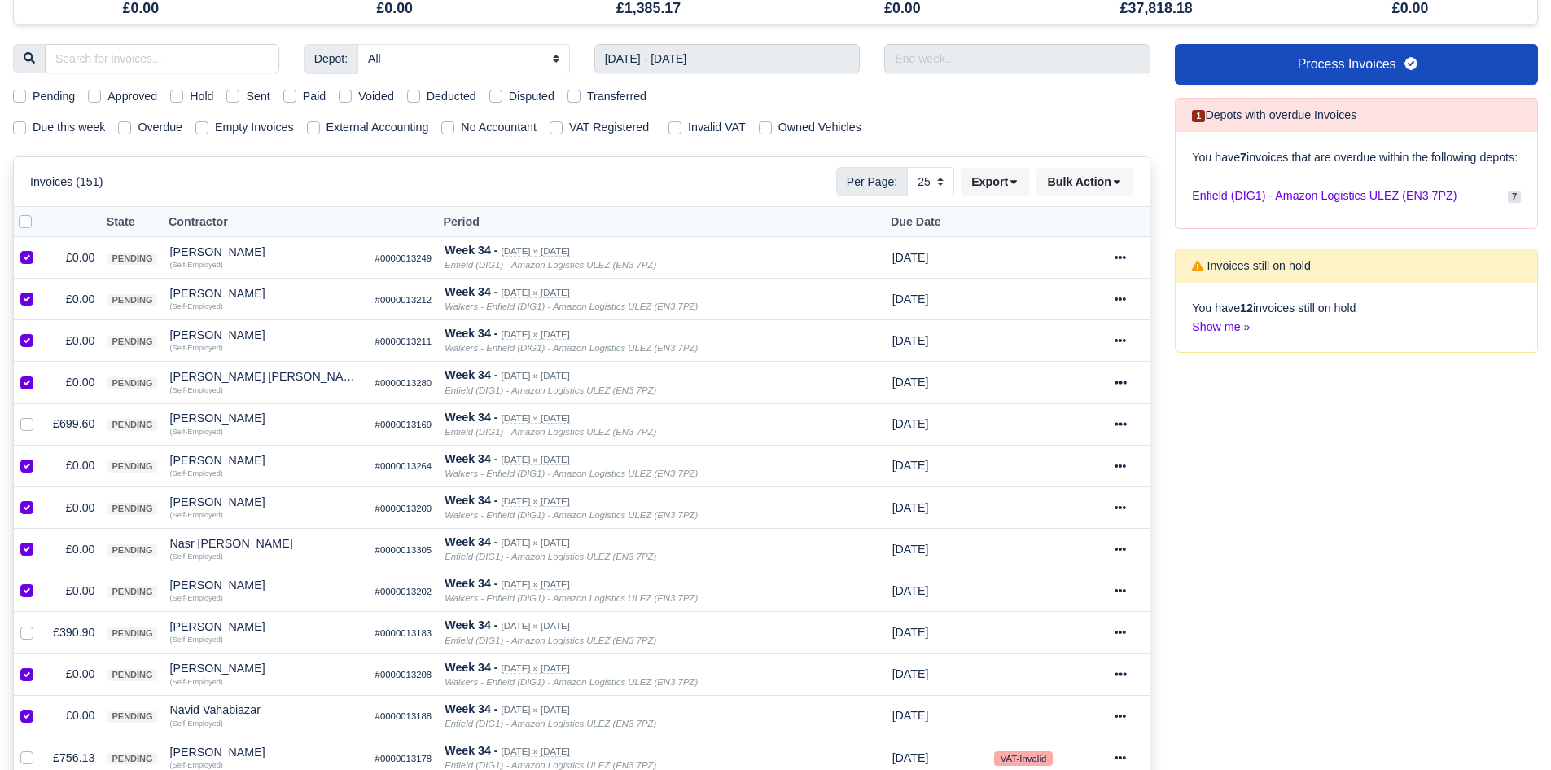
scroll to position [0, 0]
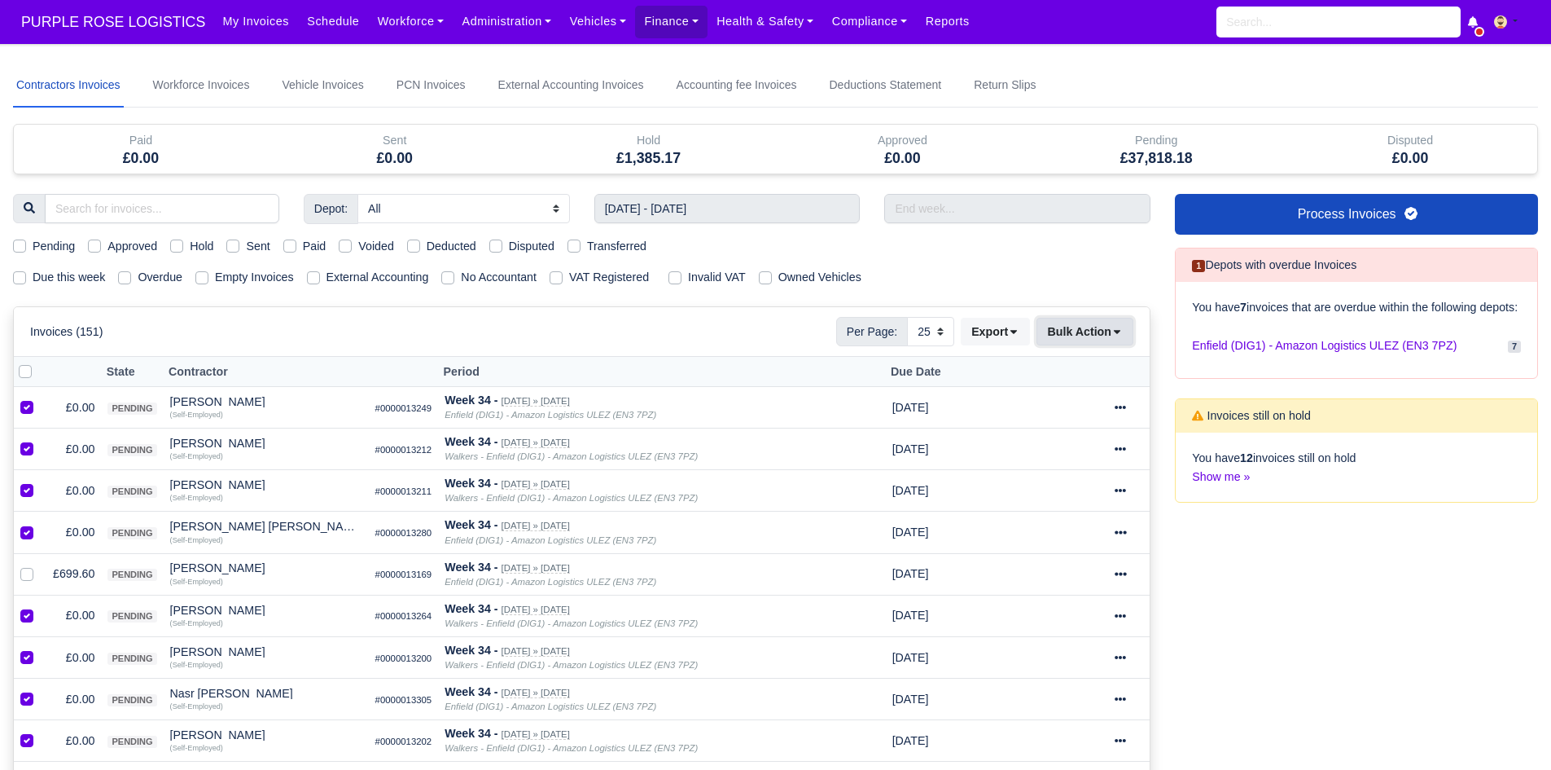
click at [1073, 344] on button "Bulk Action" at bounding box center [1085, 332] width 97 height 28
click at [1038, 463] on div "Void" at bounding box center [1059, 462] width 145 height 25
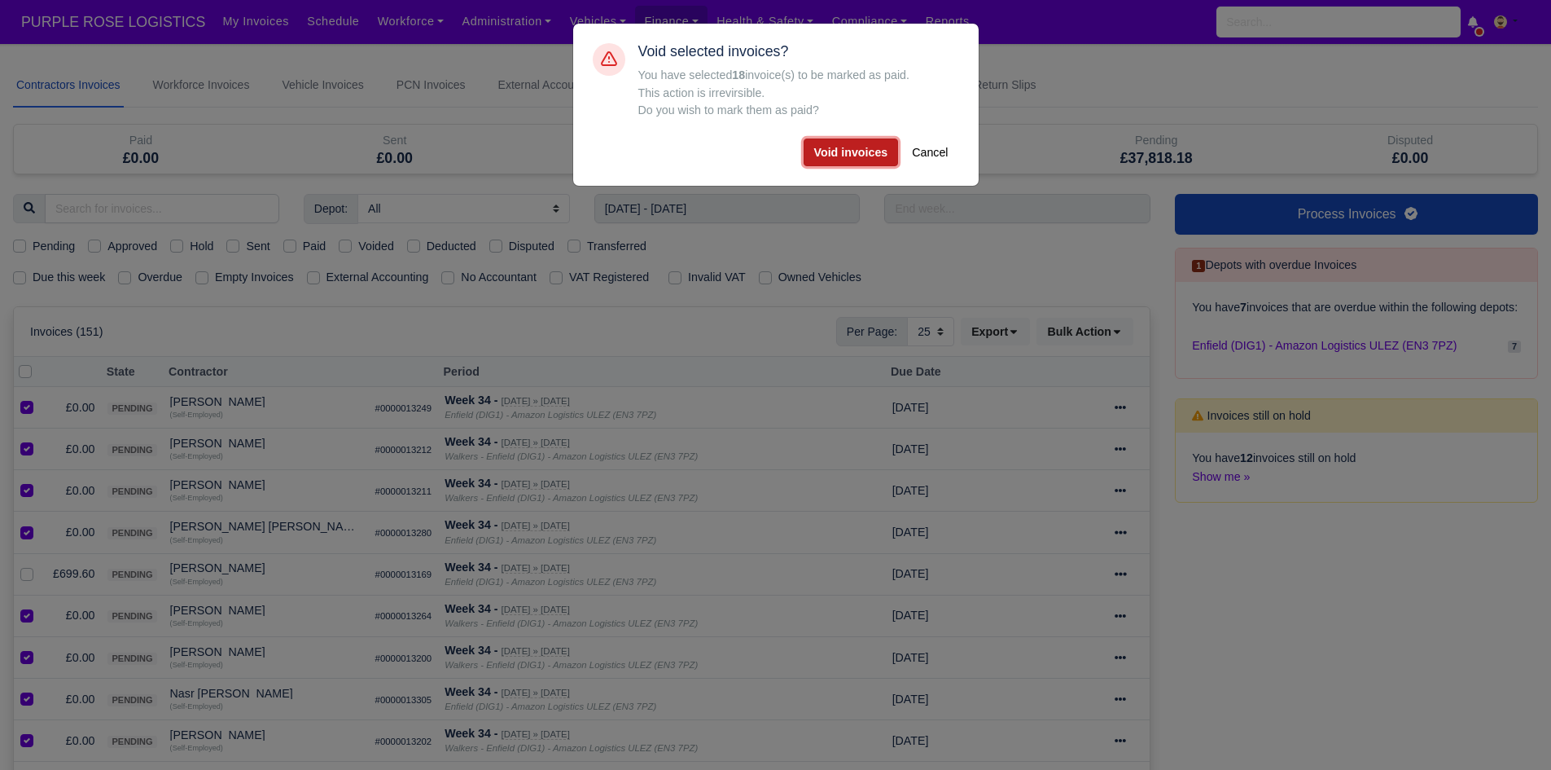
click at [827, 157] on button "Void invoices" at bounding box center [851, 152] width 95 height 28
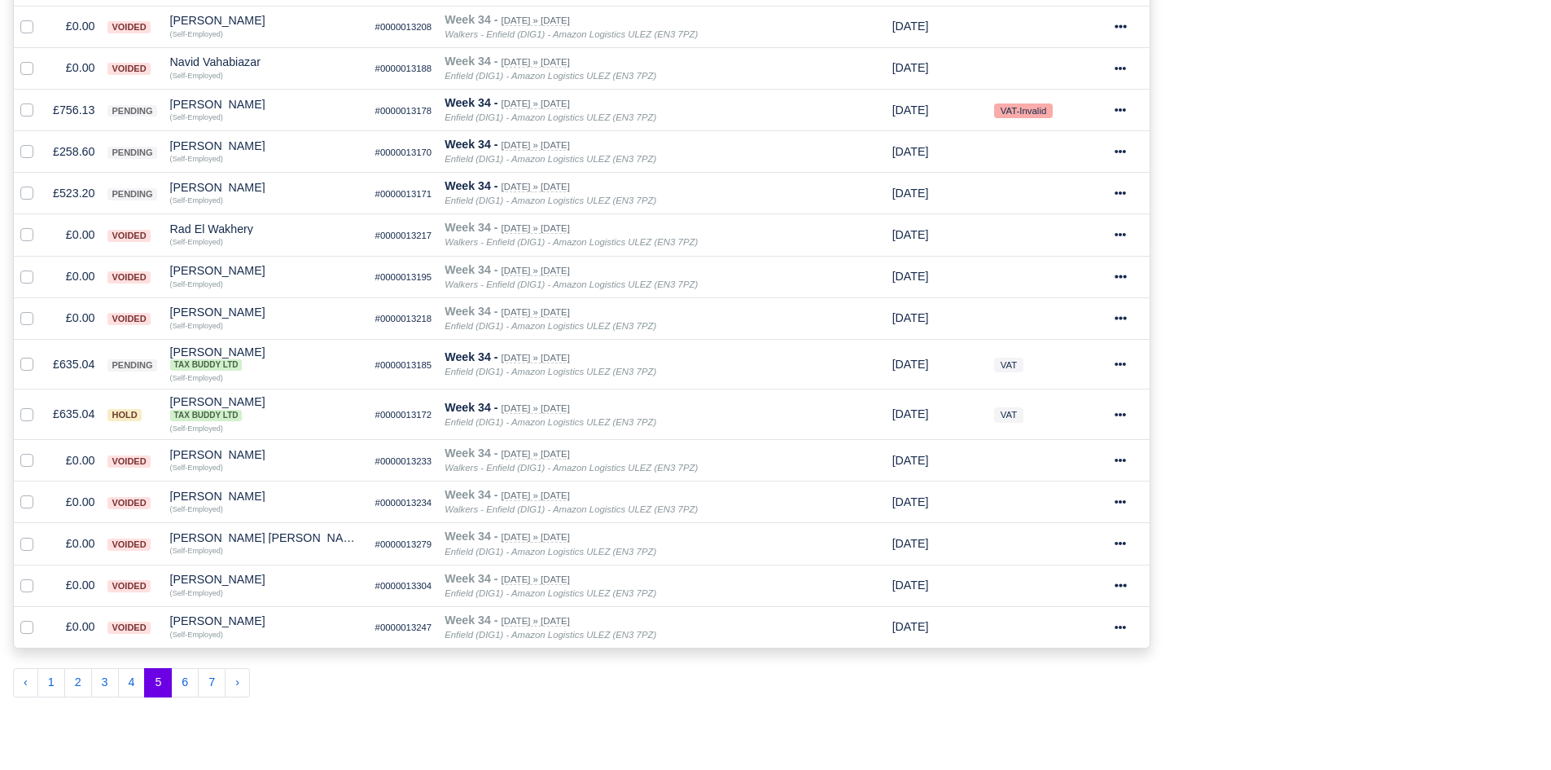
scroll to position [798, 0]
click at [184, 675] on button "6" at bounding box center [185, 681] width 28 height 29
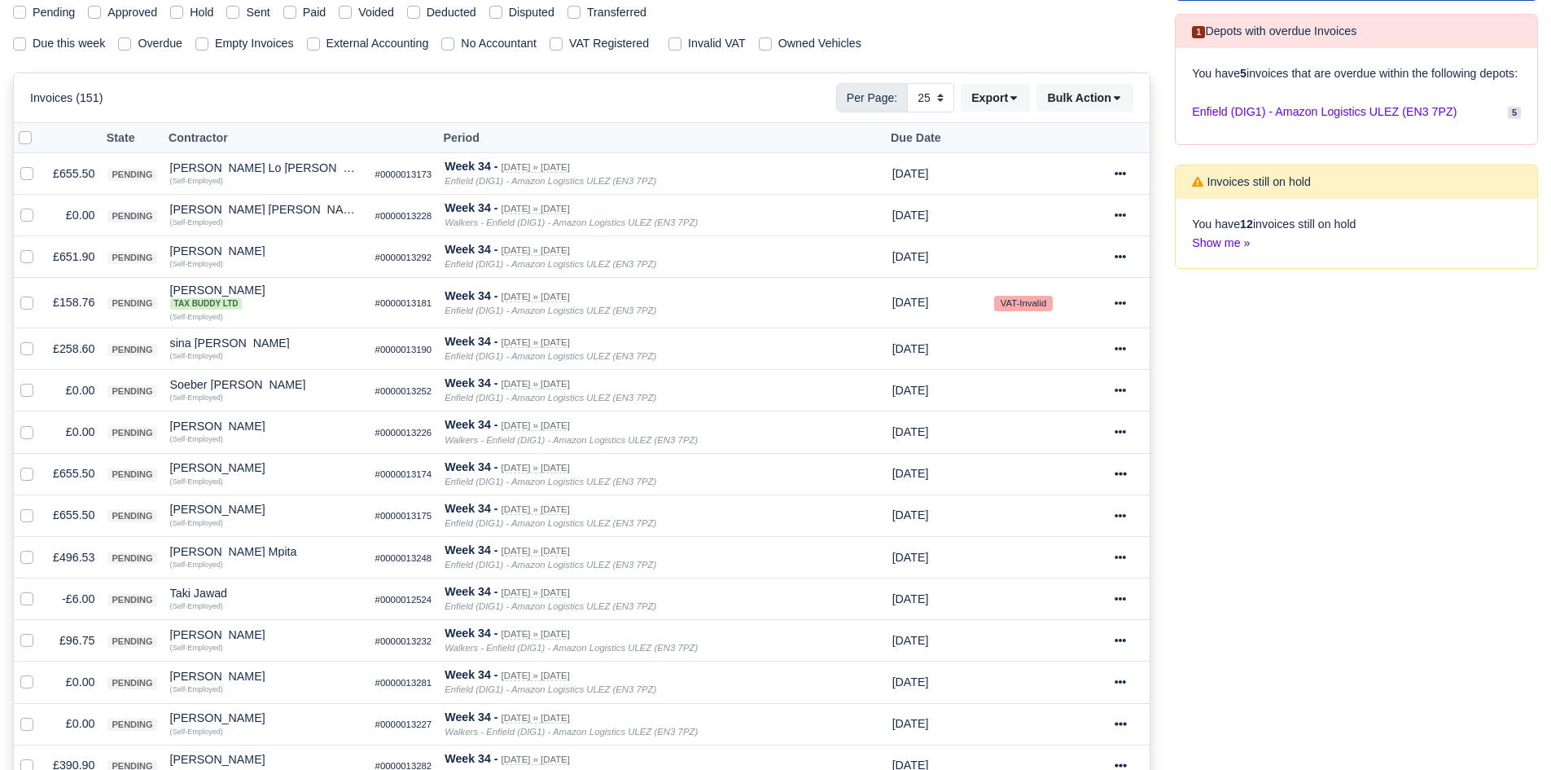
scroll to position [233, 0]
click at [40, 207] on label at bounding box center [40, 207] width 0 height 0
click at [24, 217] on input "checkbox" at bounding box center [26, 213] width 13 height 13
checkbox input "true"
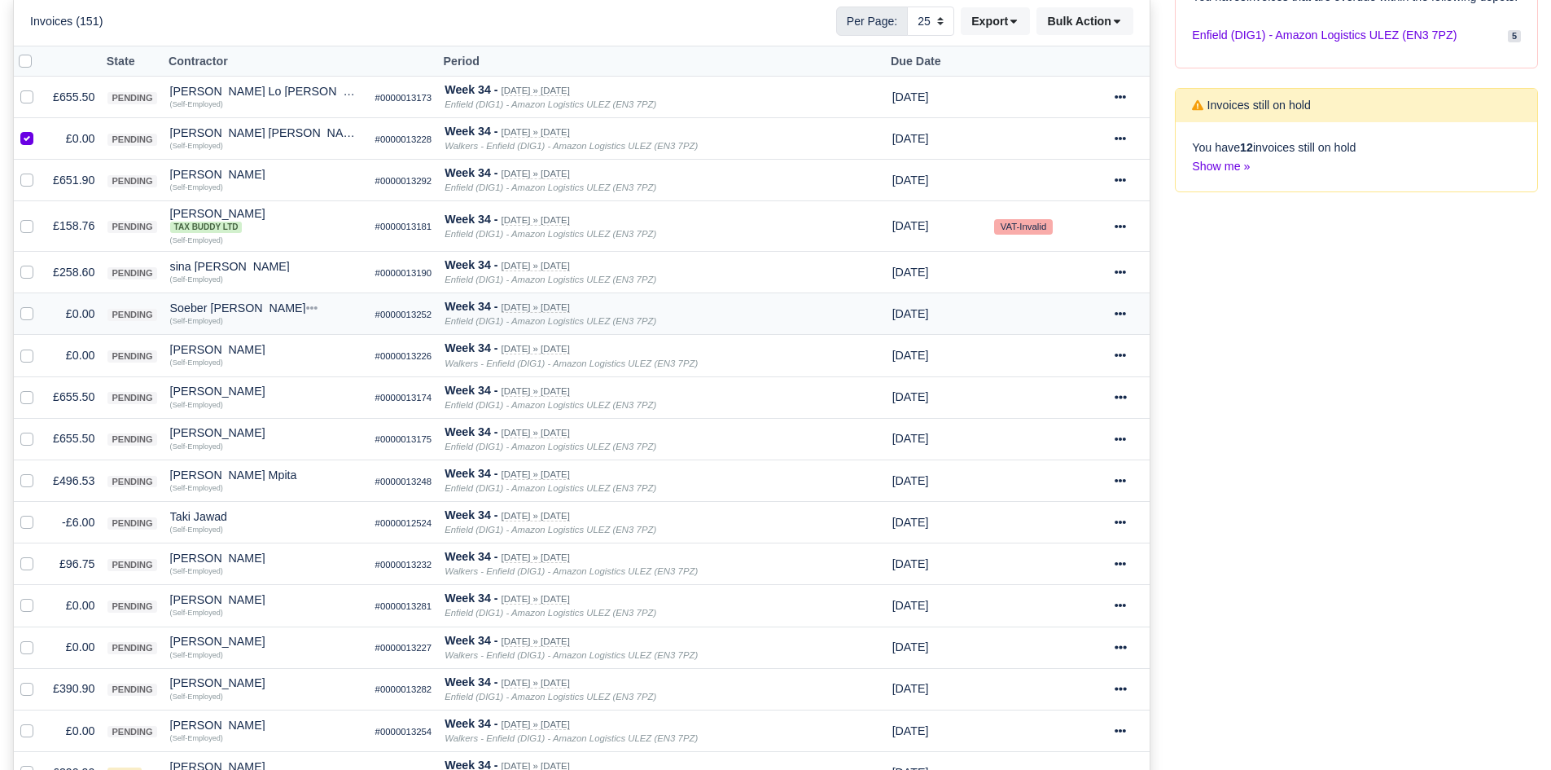
click at [40, 305] on label at bounding box center [40, 305] width 0 height 0
click at [24, 315] on input "checkbox" at bounding box center [26, 311] width 13 height 13
checkbox input "true"
click at [40, 346] on label at bounding box center [40, 346] width 0 height 0
click at [24, 351] on input "checkbox" at bounding box center [26, 352] width 13 height 13
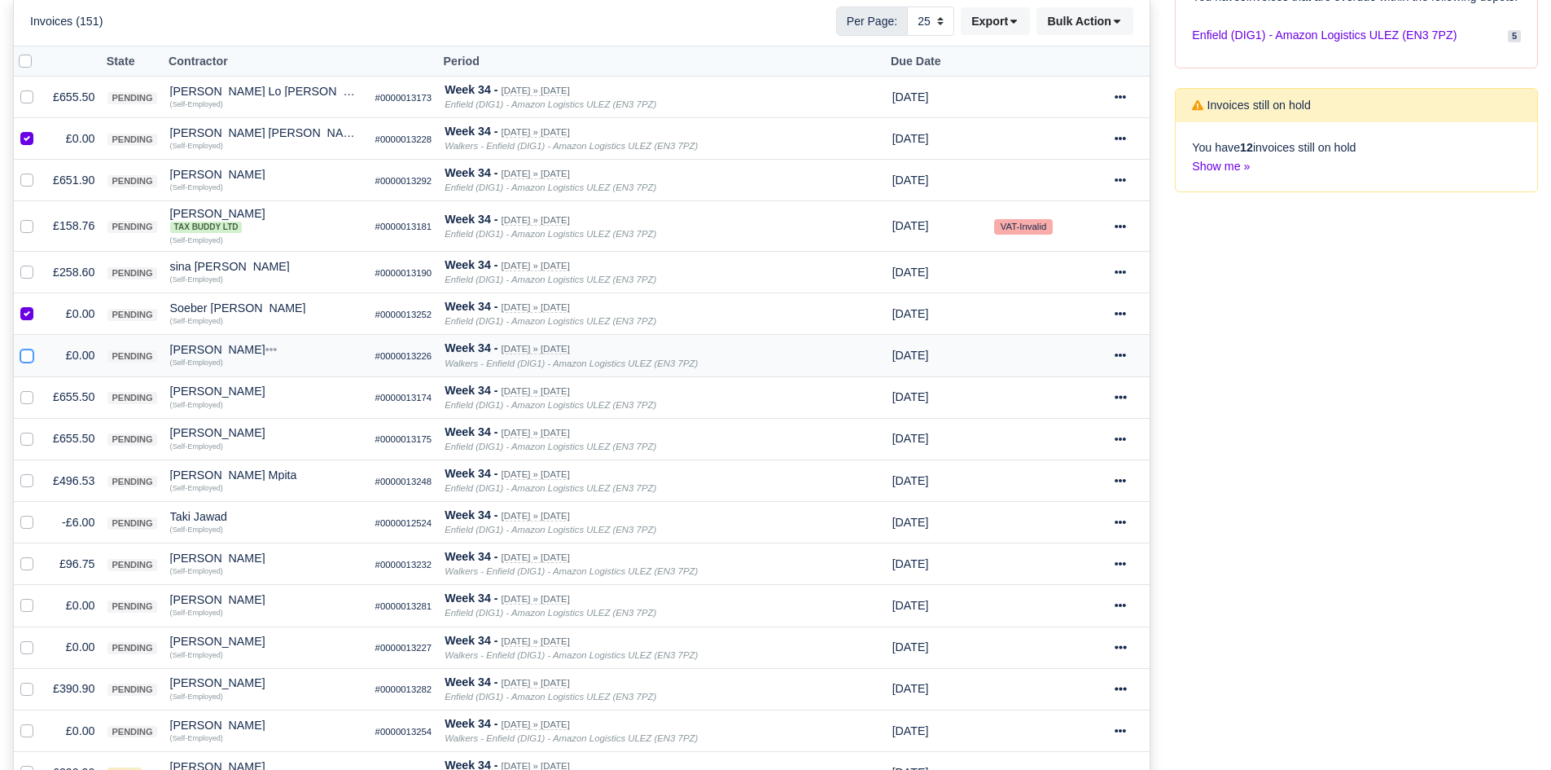
checkbox input "true"
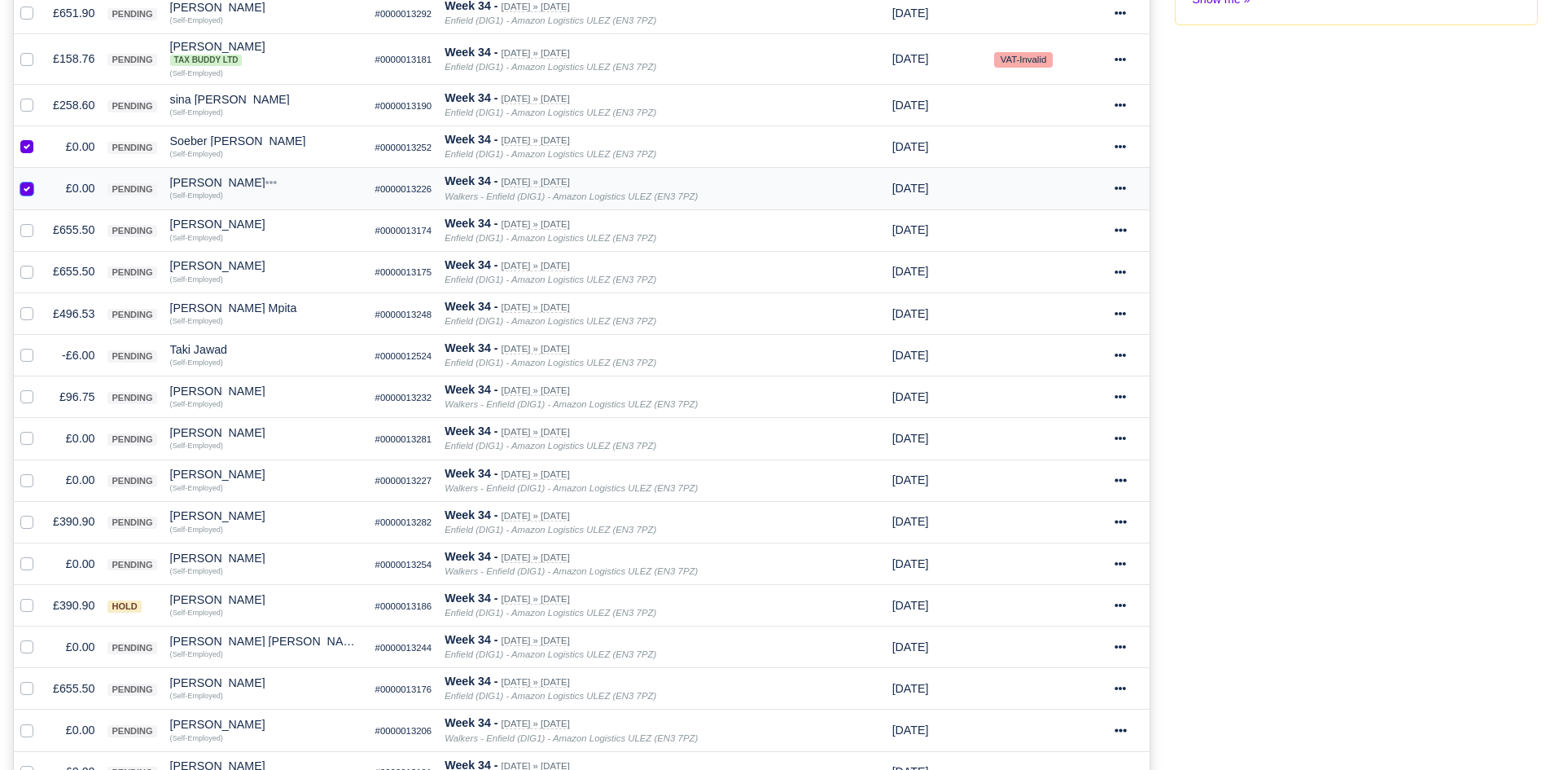
scroll to position [501, 0]
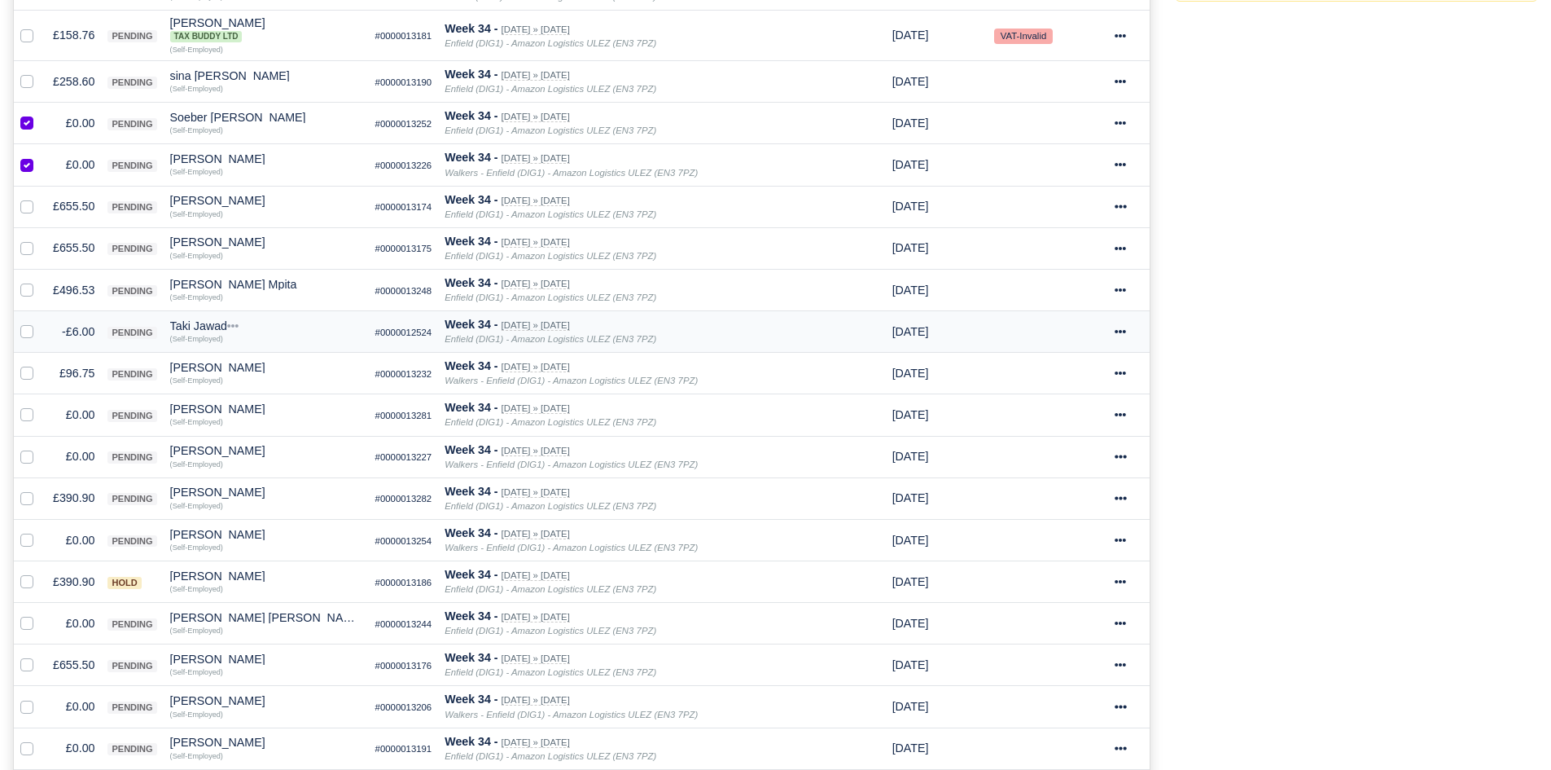
click at [28, 323] on div at bounding box center [30, 331] width 20 height 19
click at [17, 326] on td at bounding box center [30, 332] width 33 height 42
click at [40, 322] on label at bounding box center [40, 322] width 0 height 0
click at [20, 327] on input "checkbox" at bounding box center [26, 328] width 13 height 13
checkbox input "true"
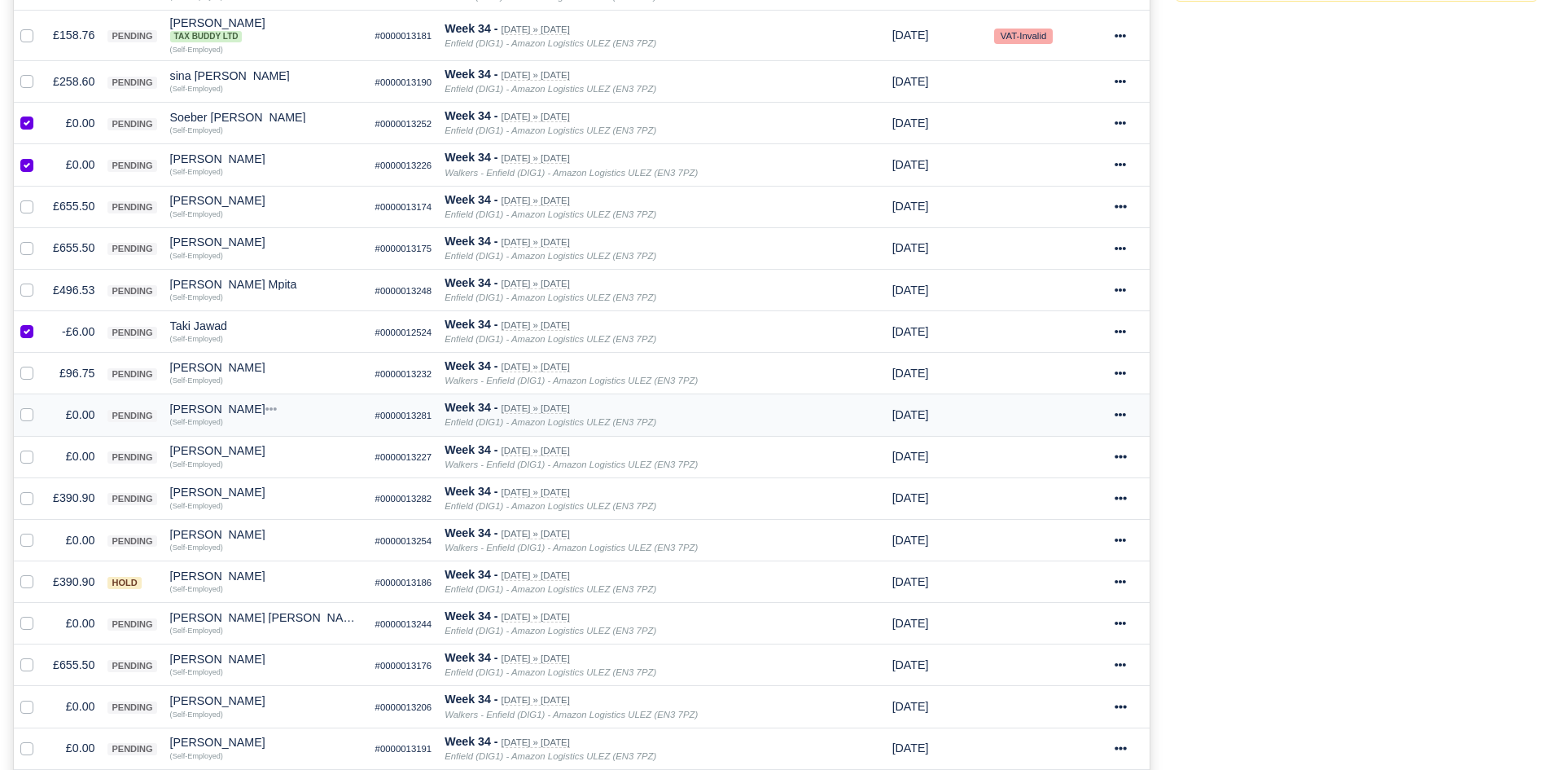
click at [40, 406] on label at bounding box center [40, 406] width 0 height 0
click at [32, 410] on input "checkbox" at bounding box center [26, 412] width 13 height 13
checkbox input "true"
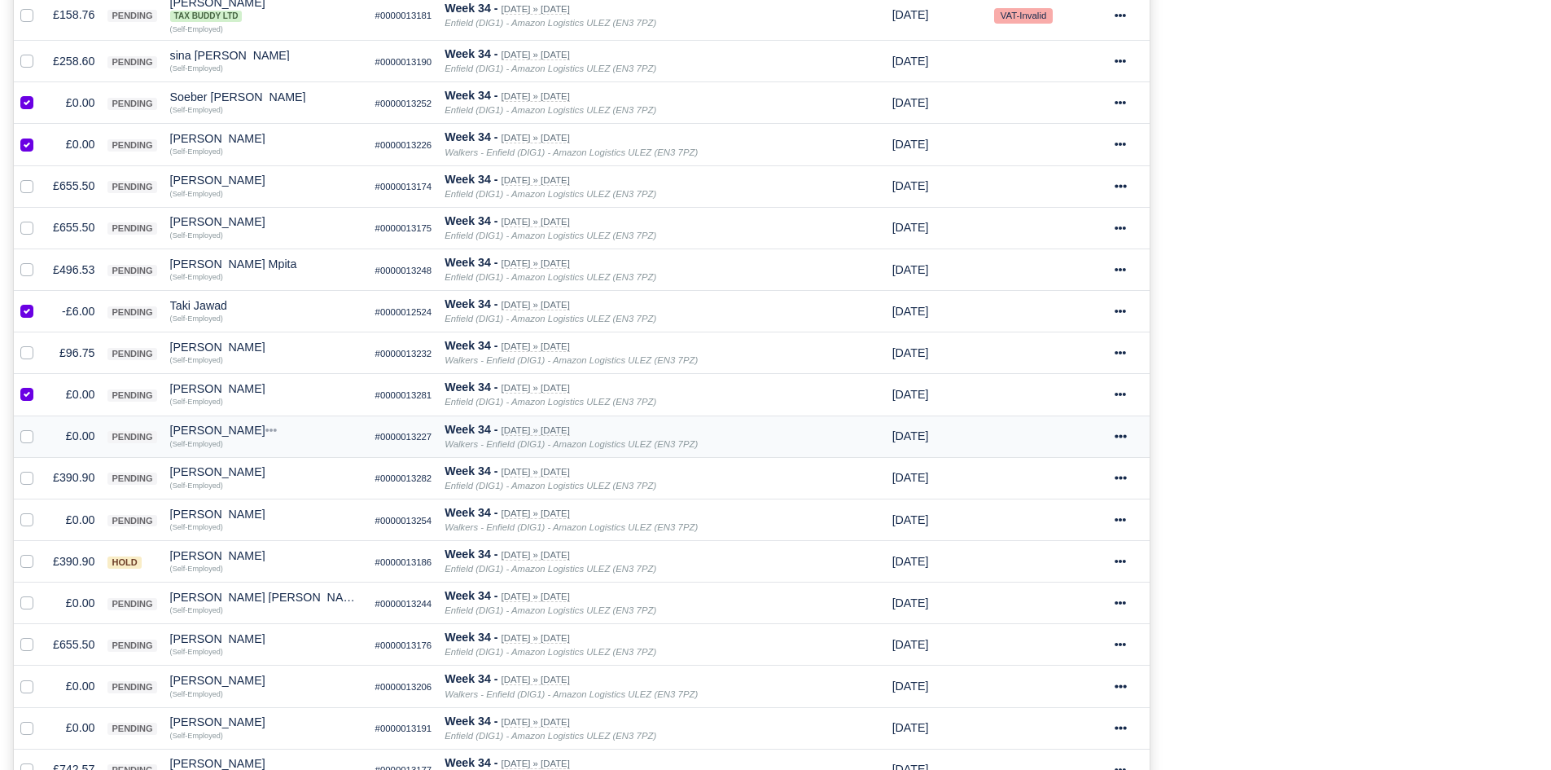
click at [40, 427] on label at bounding box center [40, 427] width 0 height 0
click at [32, 432] on input "checkbox" at bounding box center [26, 433] width 13 height 13
checkbox input "true"
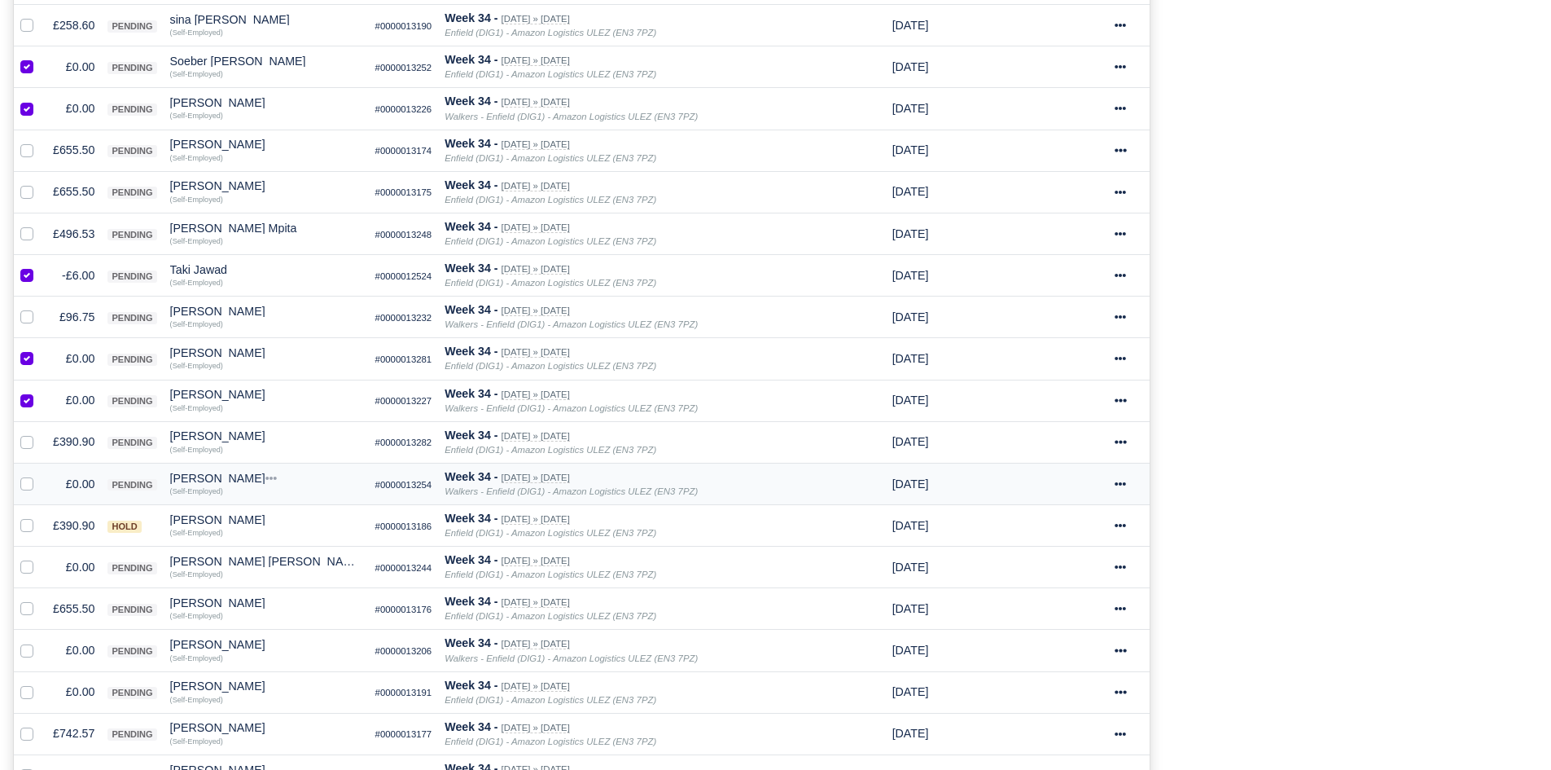
click at [40, 475] on label at bounding box center [40, 475] width 0 height 0
click at [30, 485] on input "checkbox" at bounding box center [26, 481] width 13 height 13
checkbox input "true"
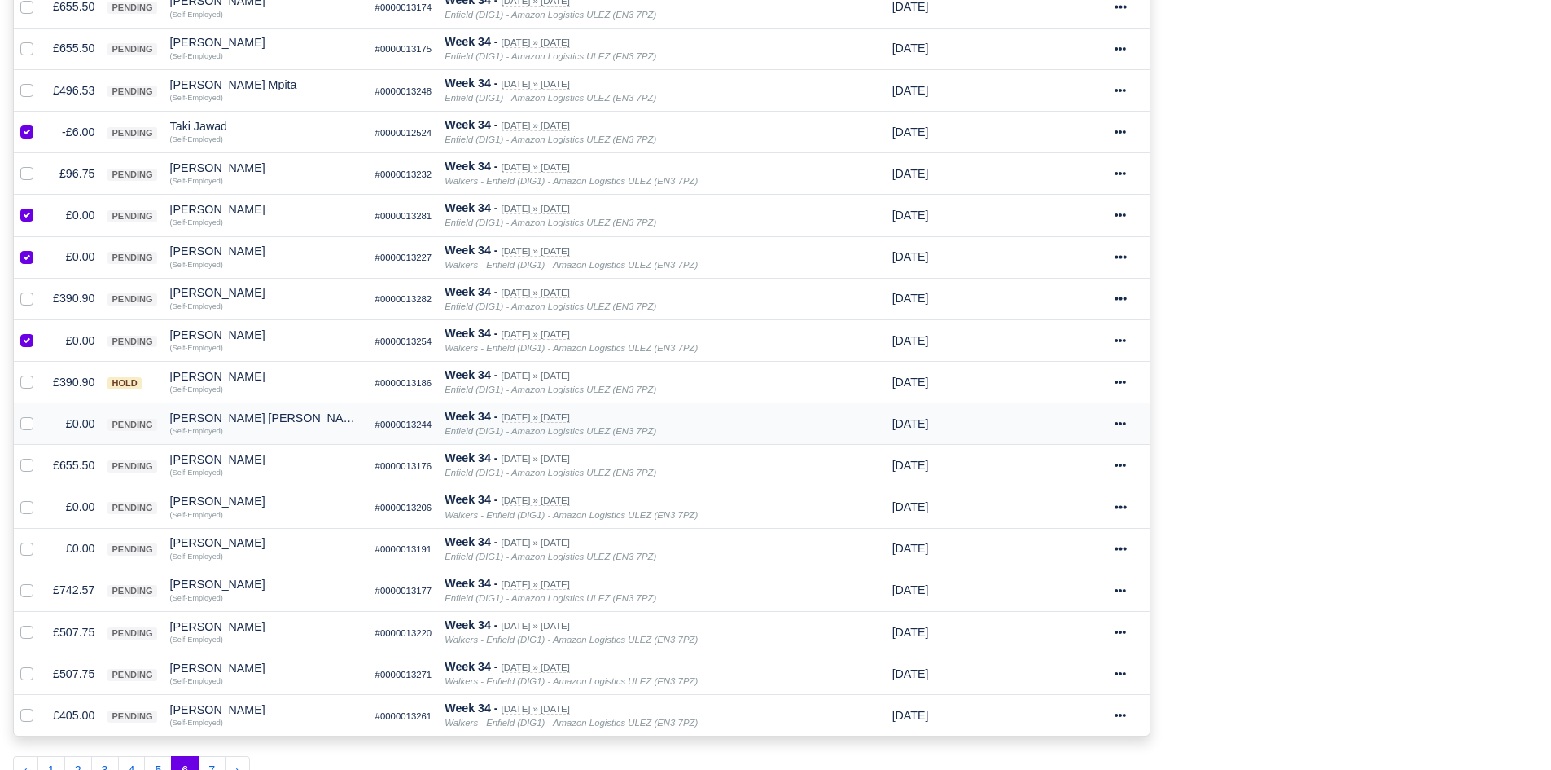
click at [29, 432] on div at bounding box center [30, 424] width 20 height 19
click at [40, 415] on label at bounding box center [40, 415] width 0 height 0
click at [28, 425] on input "checkbox" at bounding box center [26, 421] width 13 height 13
checkbox input "true"
click at [40, 498] on label at bounding box center [40, 498] width 0 height 0
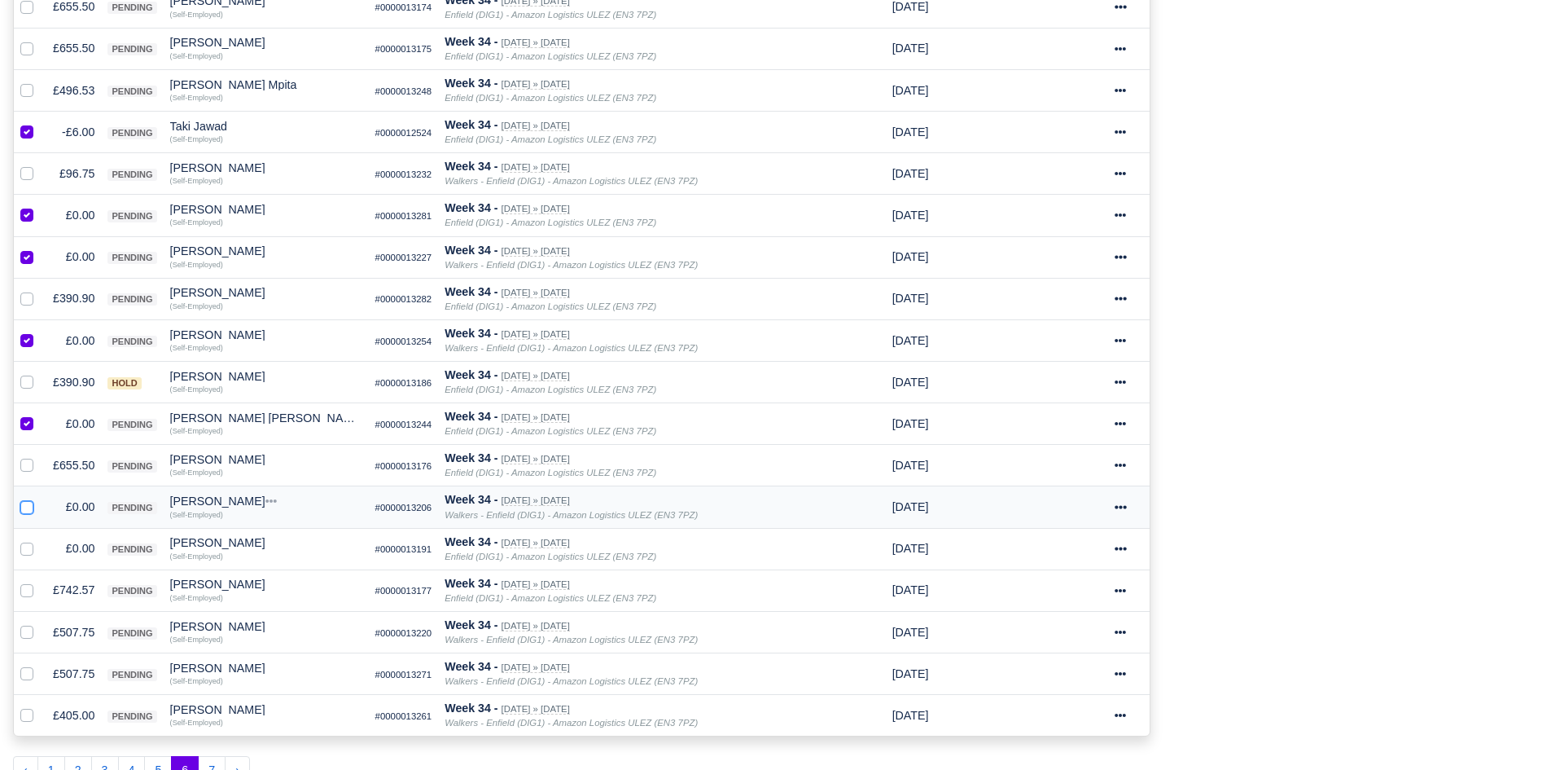
click at [29, 502] on input "checkbox" at bounding box center [26, 504] width 13 height 13
checkbox input "true"
click at [40, 539] on label at bounding box center [40, 539] width 0 height 0
click at [32, 551] on input "checkbox" at bounding box center [26, 545] width 13 height 13
checkbox input "true"
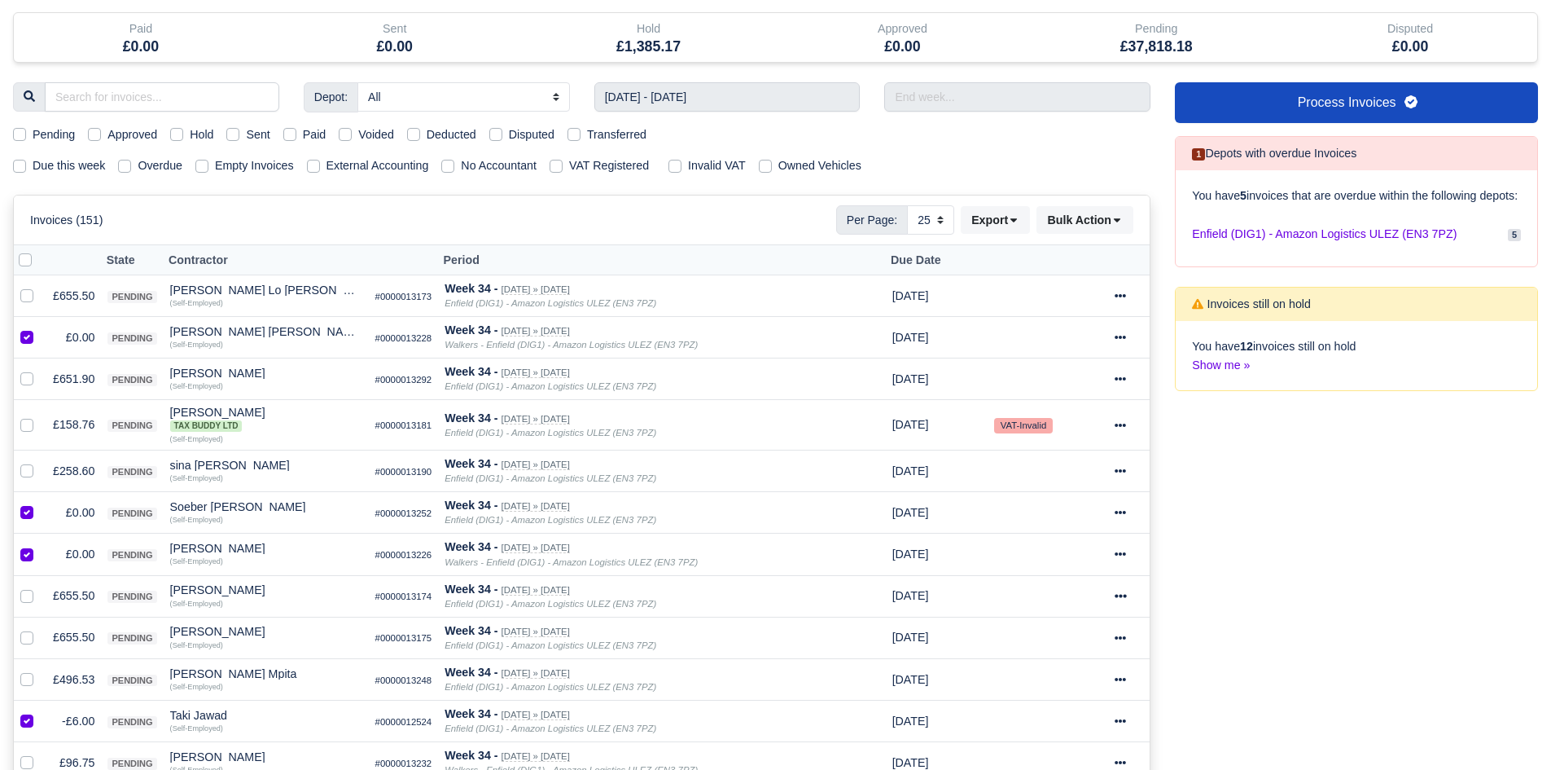
scroll to position [0, 0]
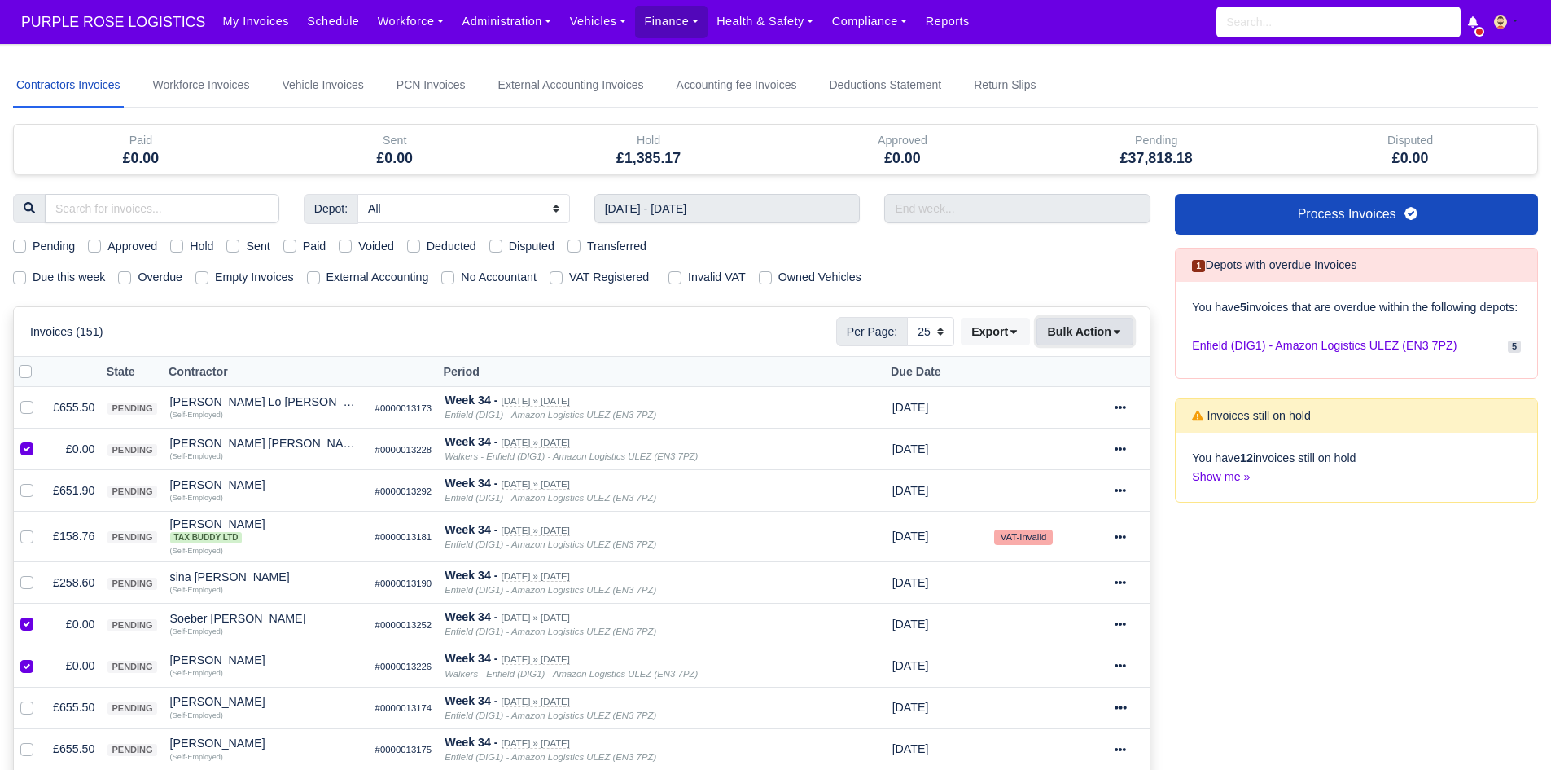
click at [1114, 335] on icon at bounding box center [1117, 331] width 11 height 11
click at [1067, 457] on div "Void" at bounding box center [1059, 462] width 145 height 25
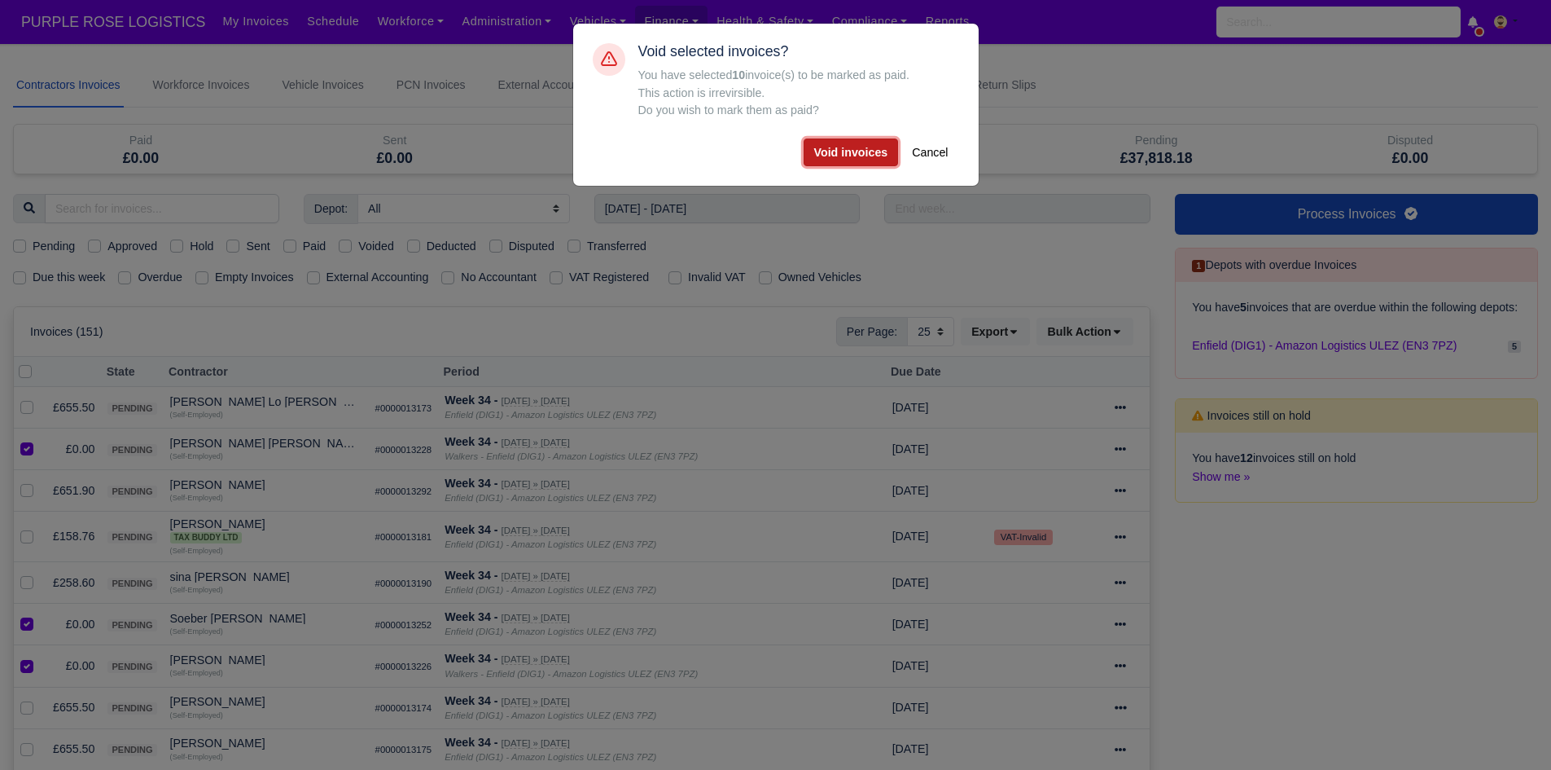
click at [866, 156] on button "Void invoices" at bounding box center [851, 152] width 95 height 28
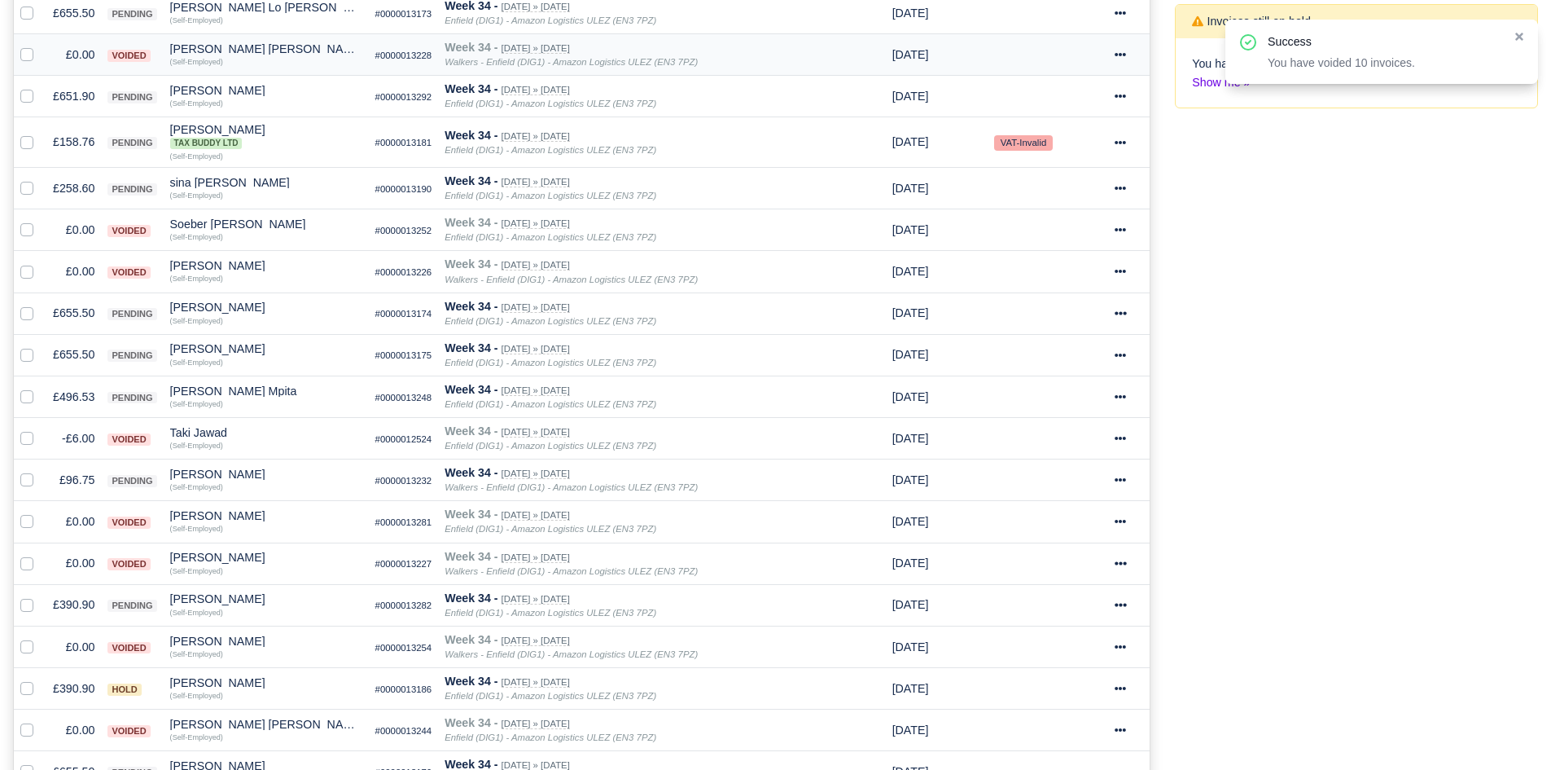
scroll to position [395, 0]
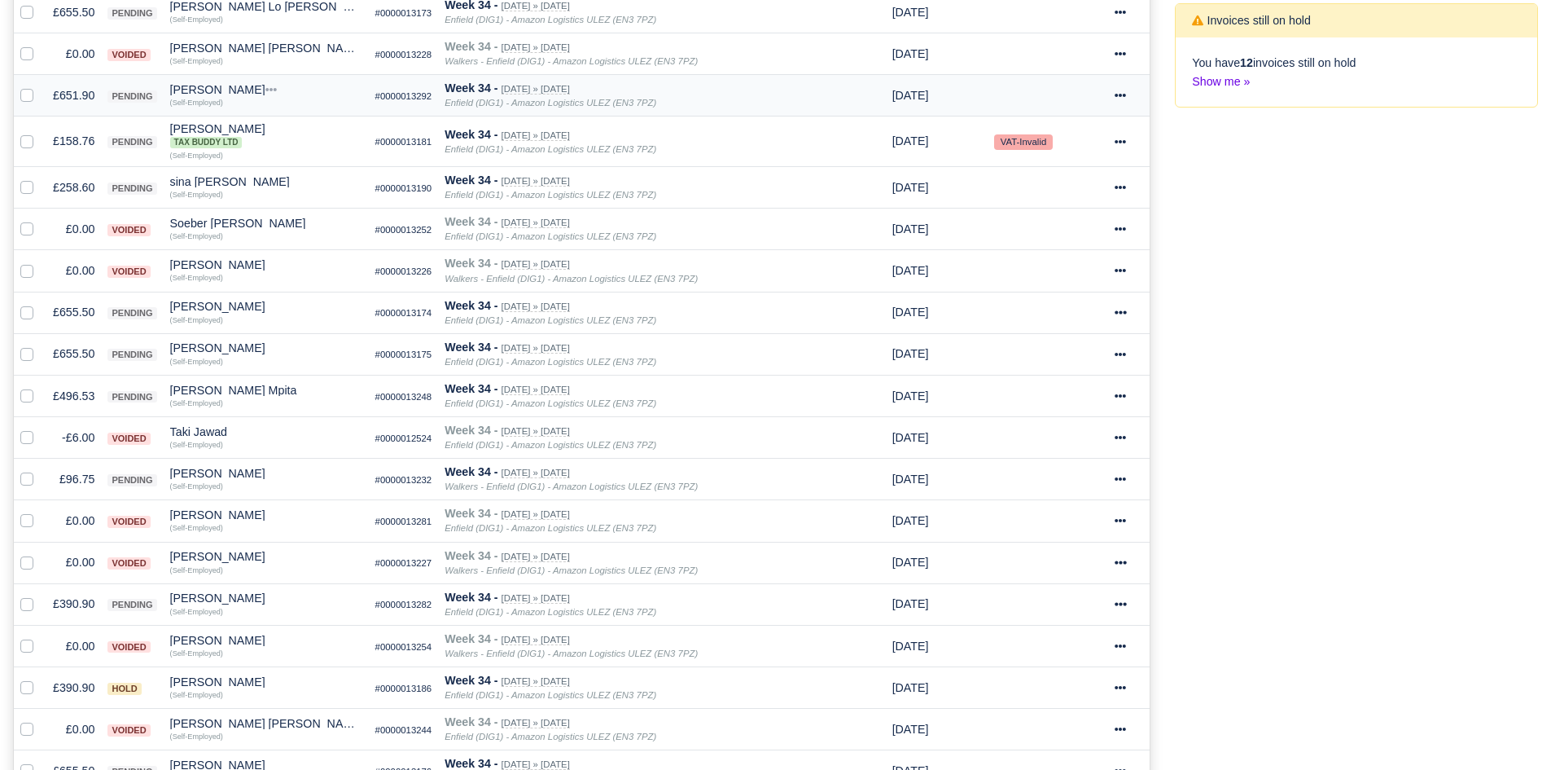
click at [68, 94] on td "£651.90" at bounding box center [73, 96] width 55 height 42
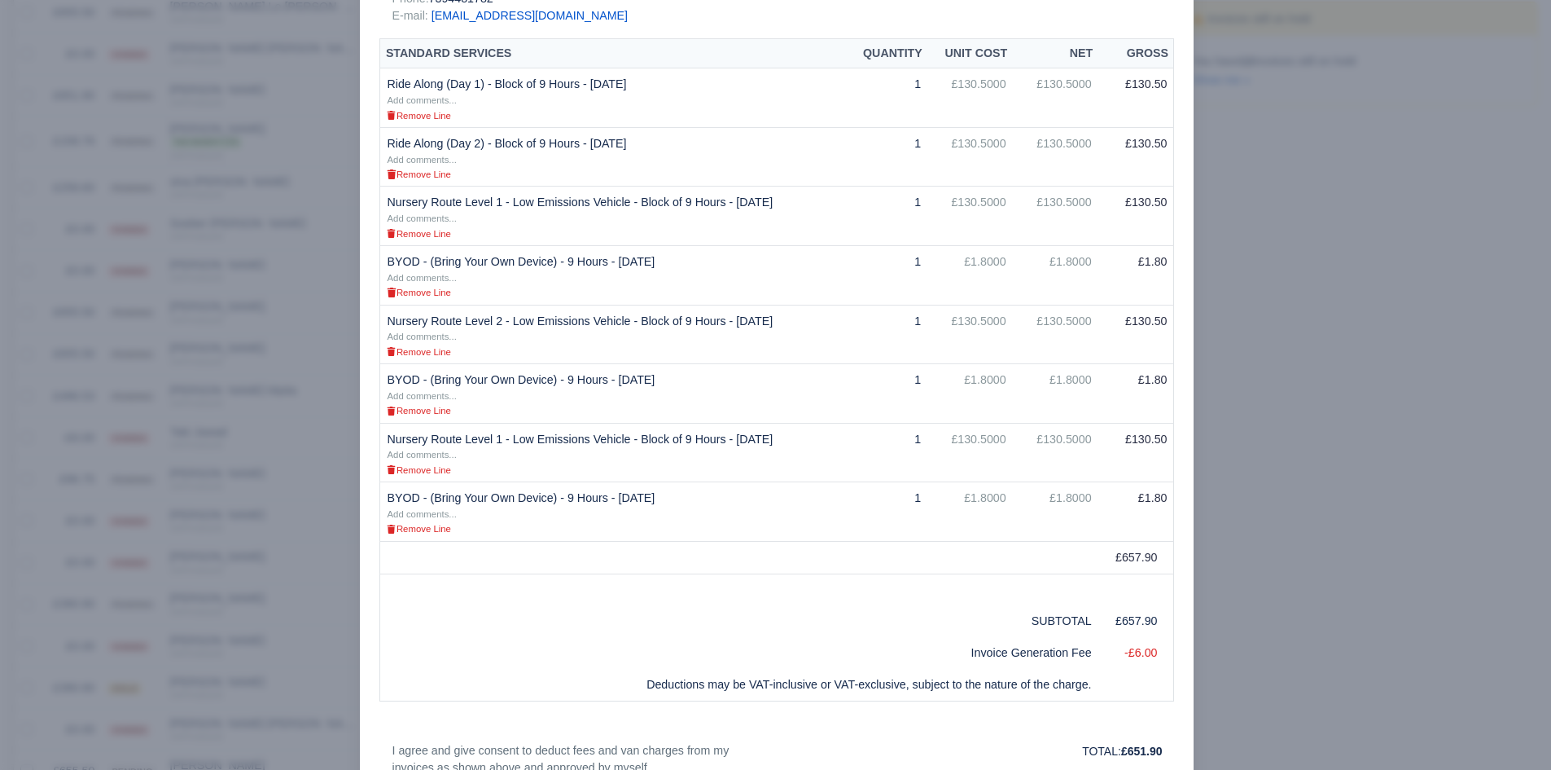
scroll to position [349, 0]
click at [265, 283] on div at bounding box center [775, 385] width 1551 height 770
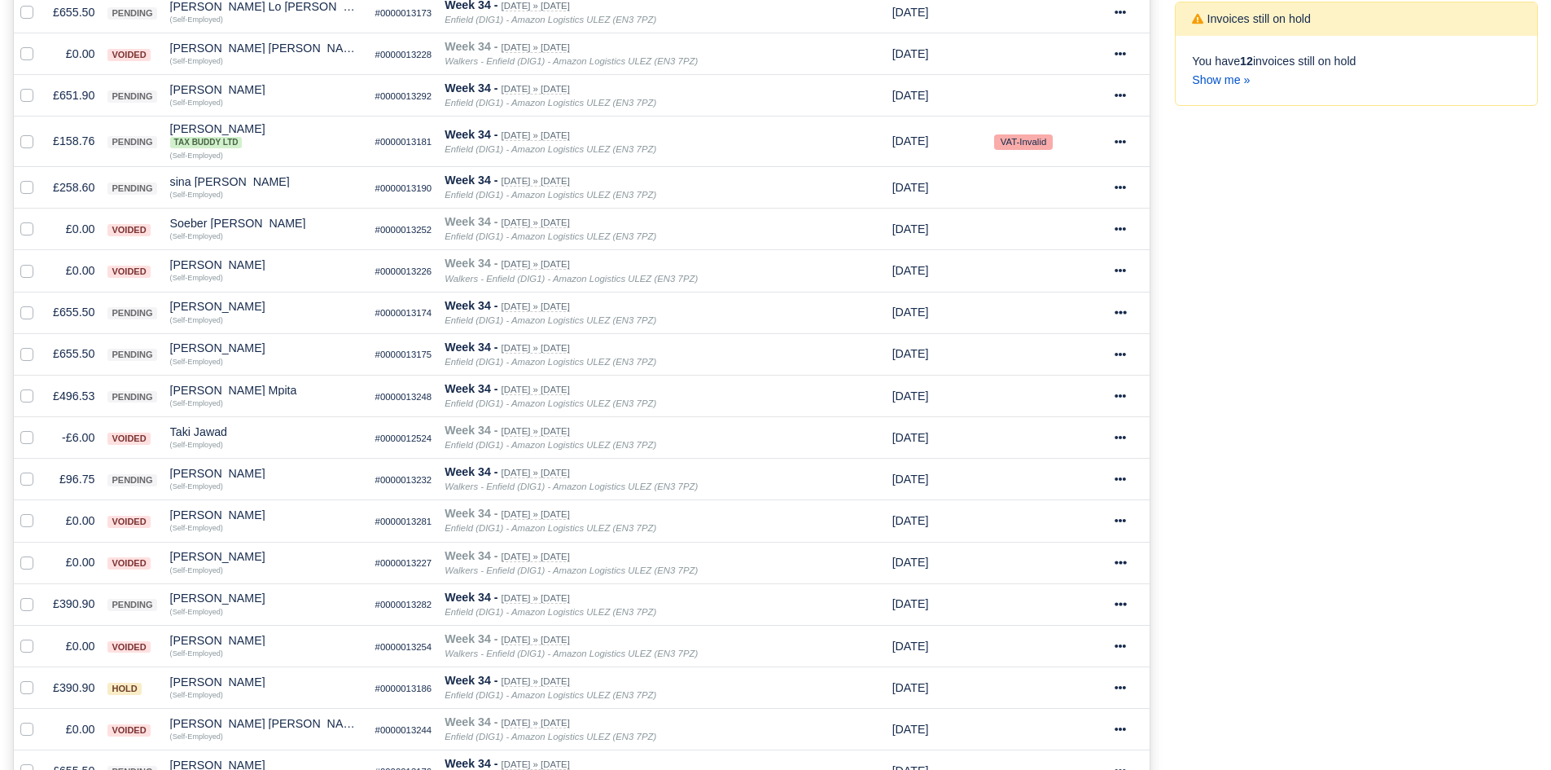
scroll to position [395, 0]
click at [235, 97] on div "(Self-Employed)" at bounding box center [266, 100] width 192 height 11
click at [240, 97] on div "(Self-Employed)" at bounding box center [266, 100] width 192 height 11
click at [249, 95] on div "[PERSON_NAME]" at bounding box center [266, 89] width 192 height 11
click at [298, 134] on button "Other Invoices" at bounding box center [313, 136] width 191 height 24
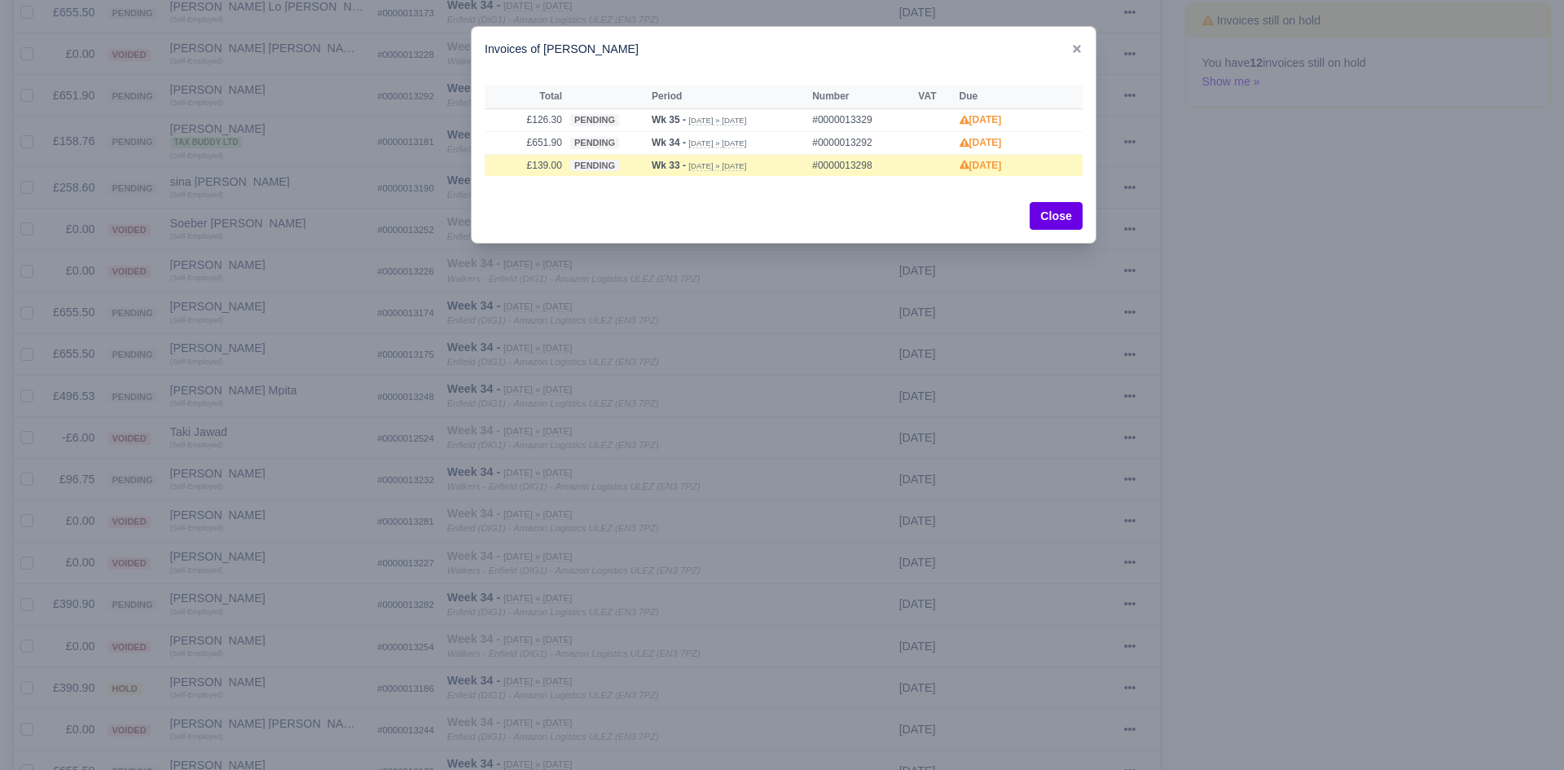
click at [329, 151] on div at bounding box center [782, 385] width 1564 height 770
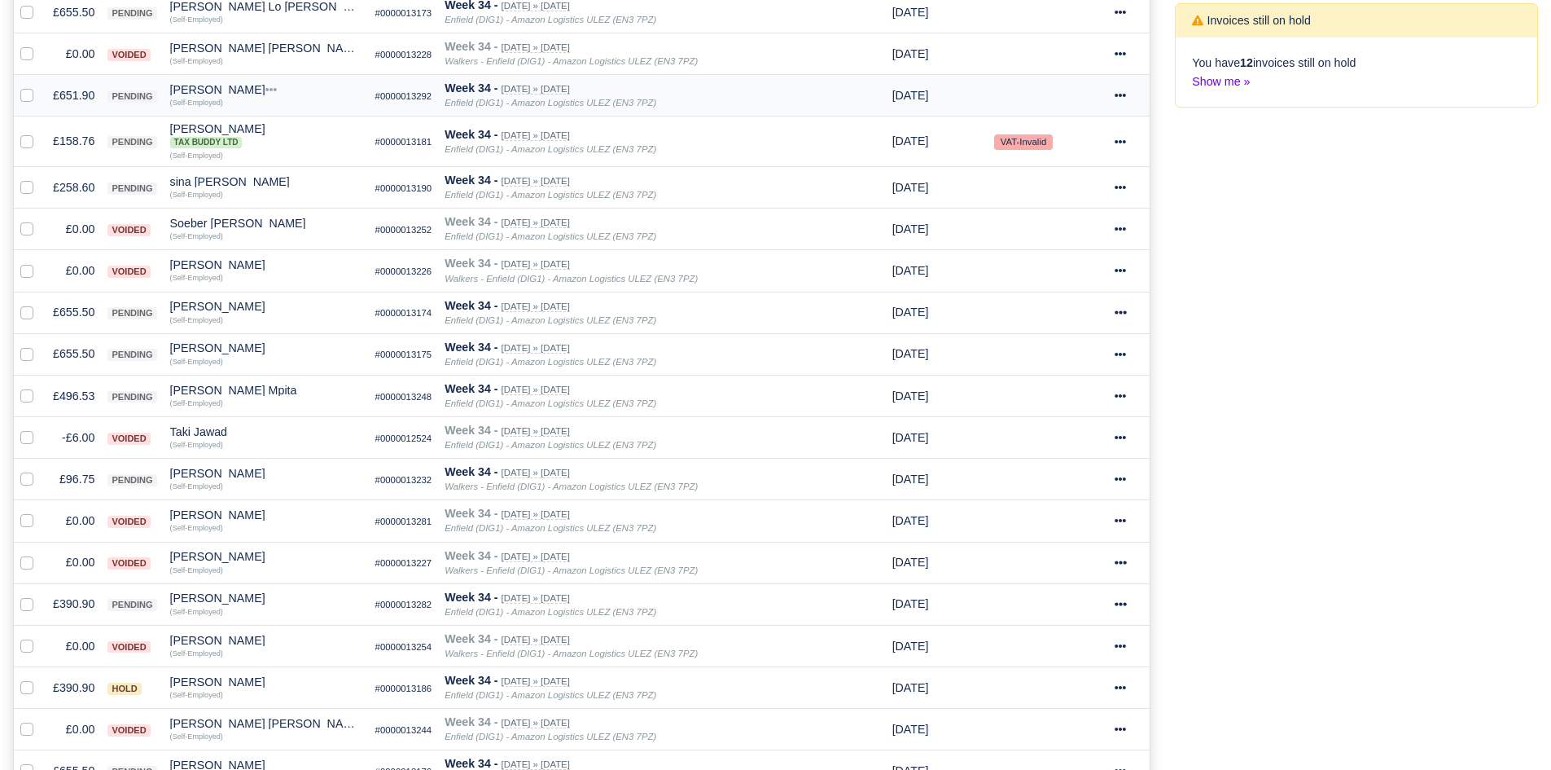
click at [59, 87] on td "£651.90" at bounding box center [73, 96] width 55 height 42
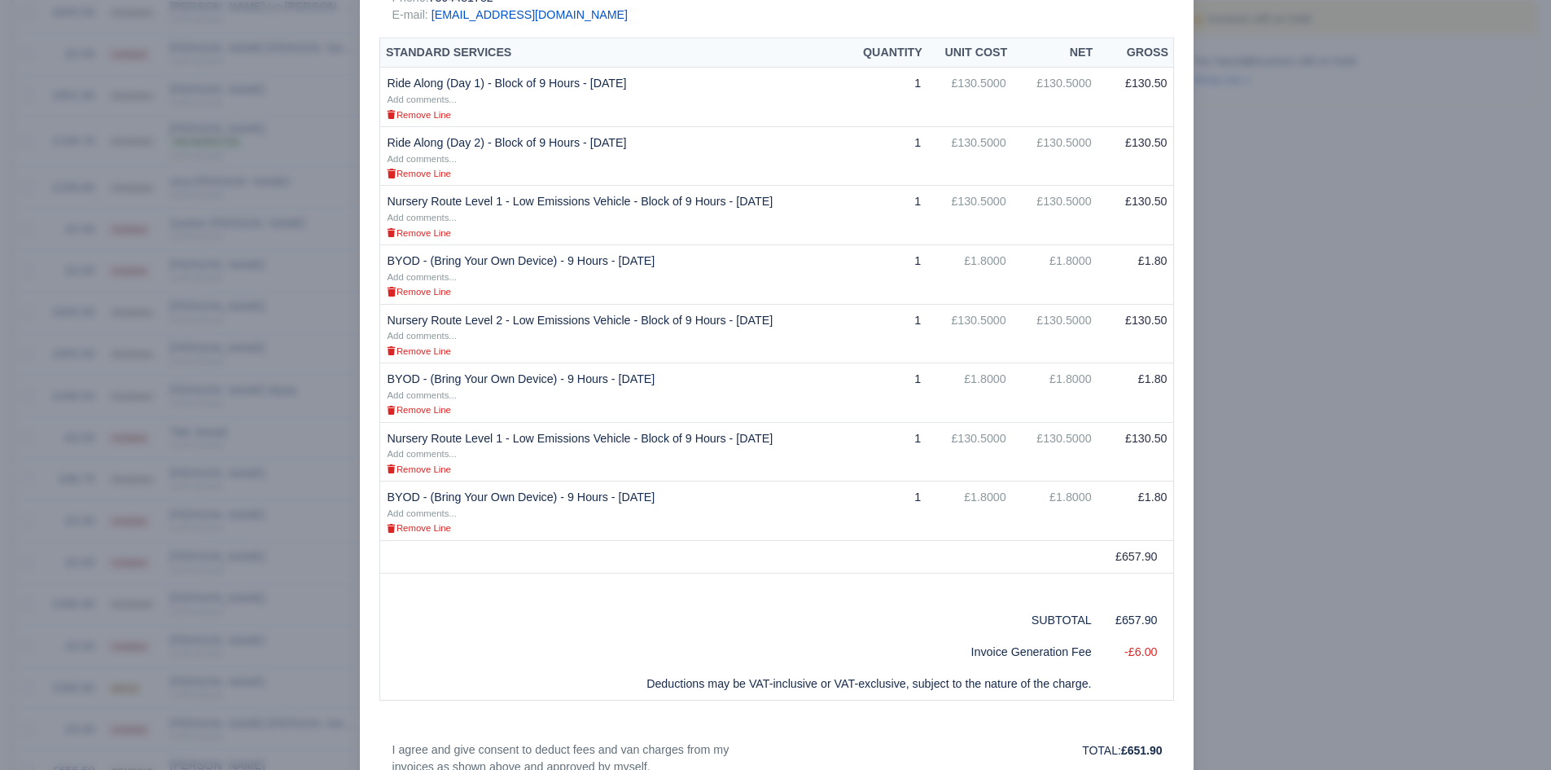
click at [1436, 157] on div at bounding box center [775, 385] width 1551 height 770
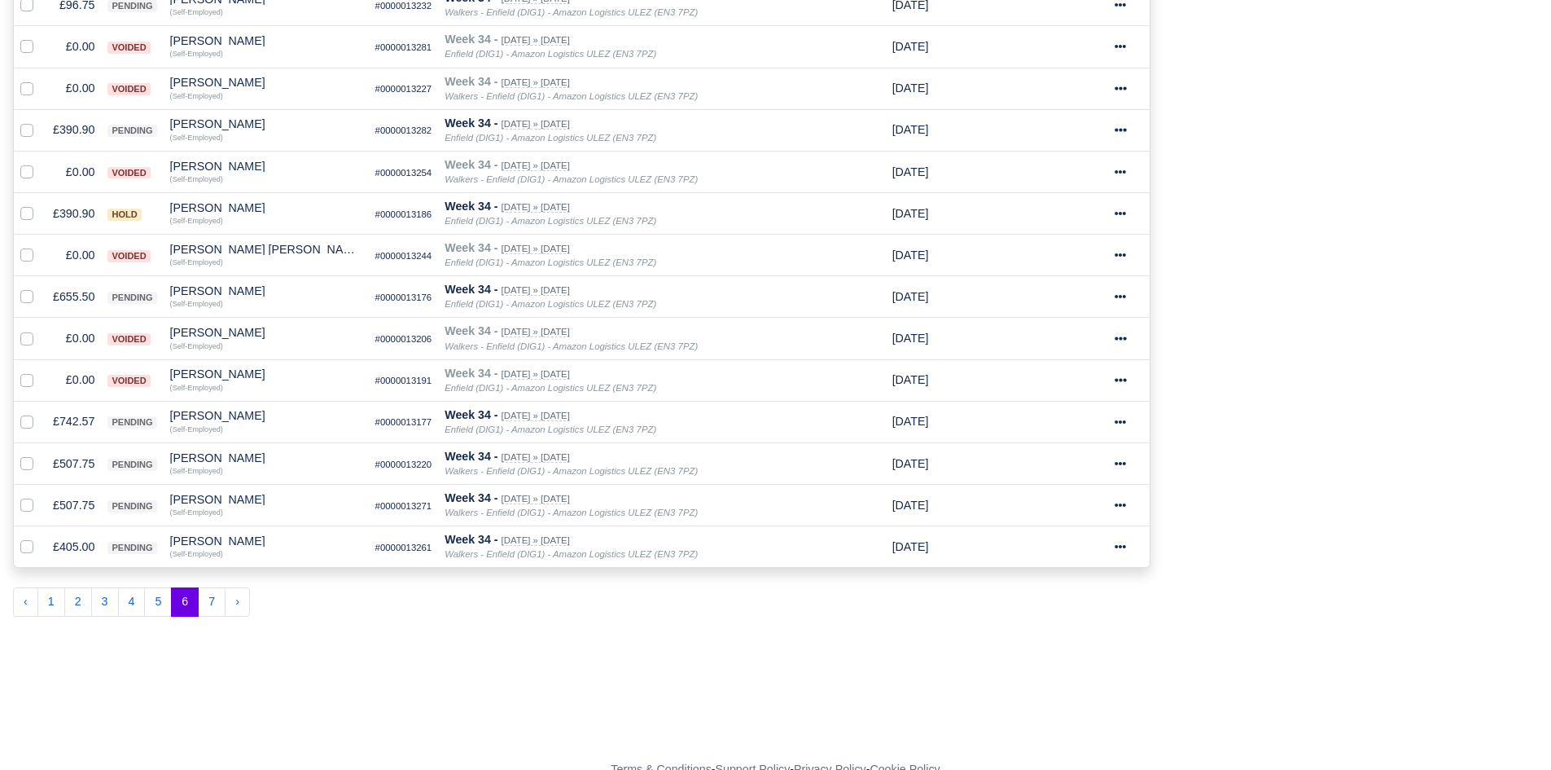
scroll to position [870, 0]
click at [212, 606] on button "7" at bounding box center [212, 600] width 28 height 29
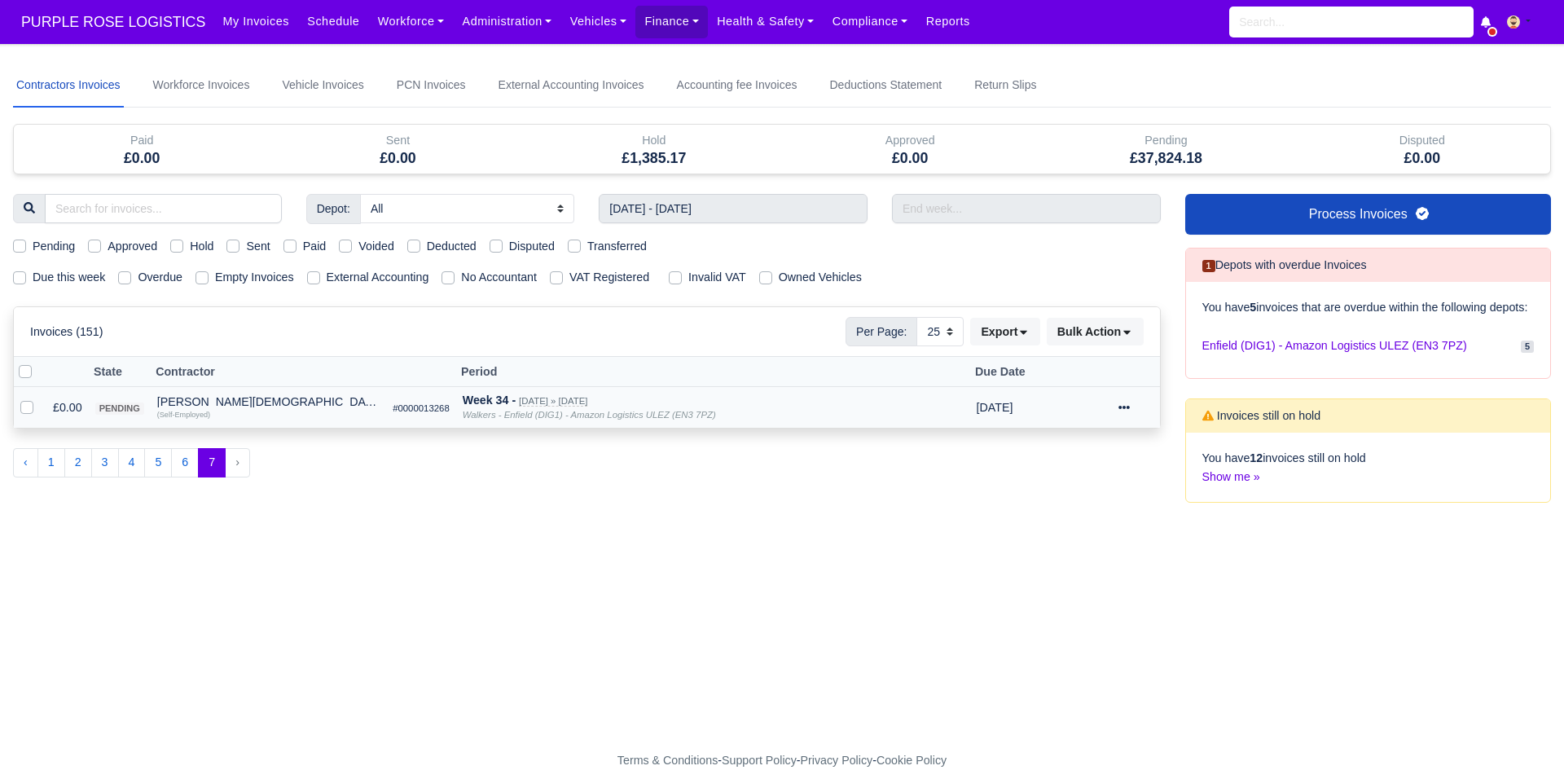
click at [40, 398] on label at bounding box center [40, 398] width 0 height 0
click at [29, 409] on input "checkbox" at bounding box center [26, 404] width 13 height 13
checkbox input "true"
click at [1095, 342] on button "Bulk Action" at bounding box center [1094, 332] width 97 height 28
click at [1072, 454] on div "Void" at bounding box center [1069, 462] width 145 height 25
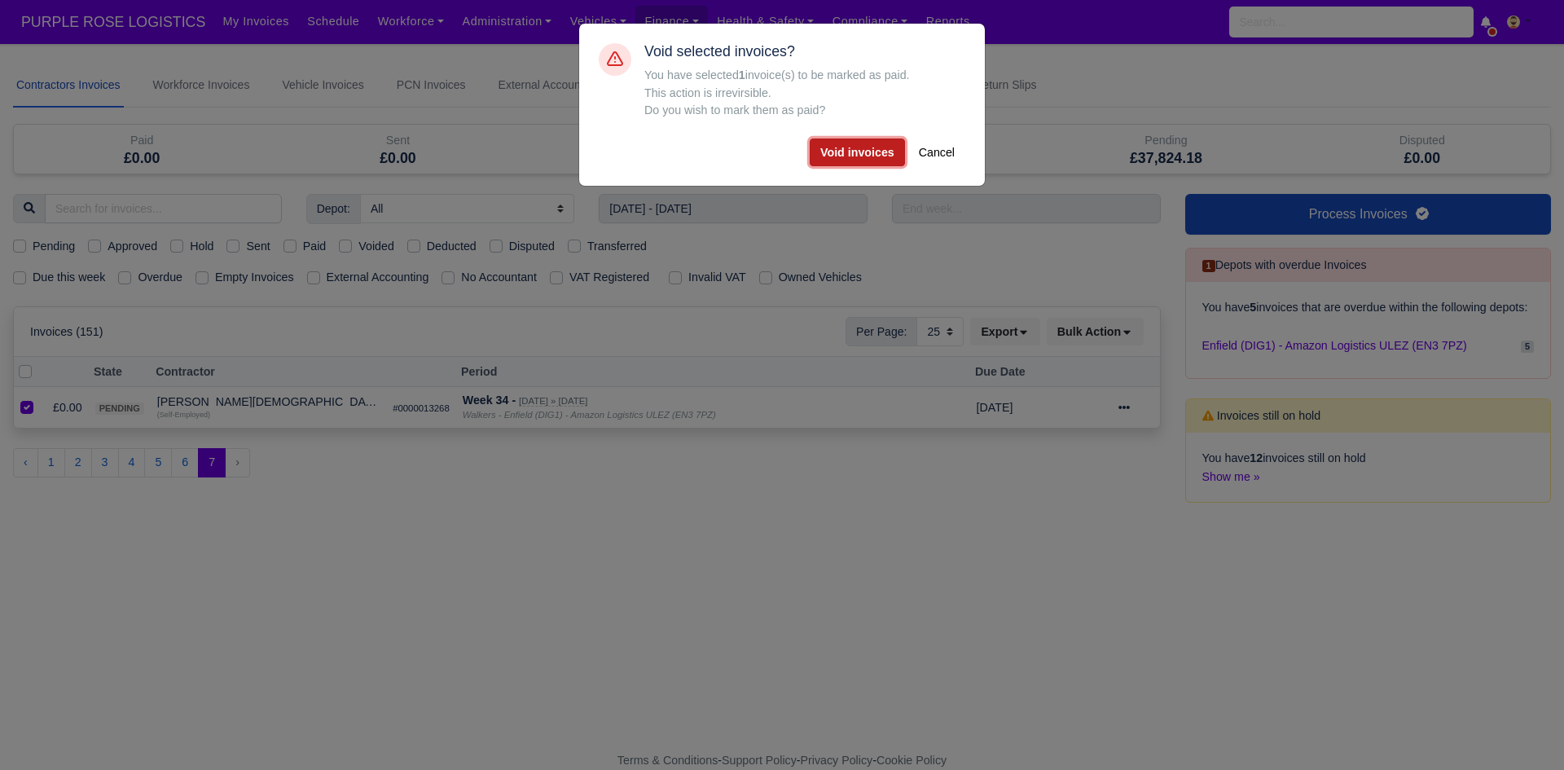
click at [872, 151] on button "Void invoices" at bounding box center [856, 152] width 95 height 28
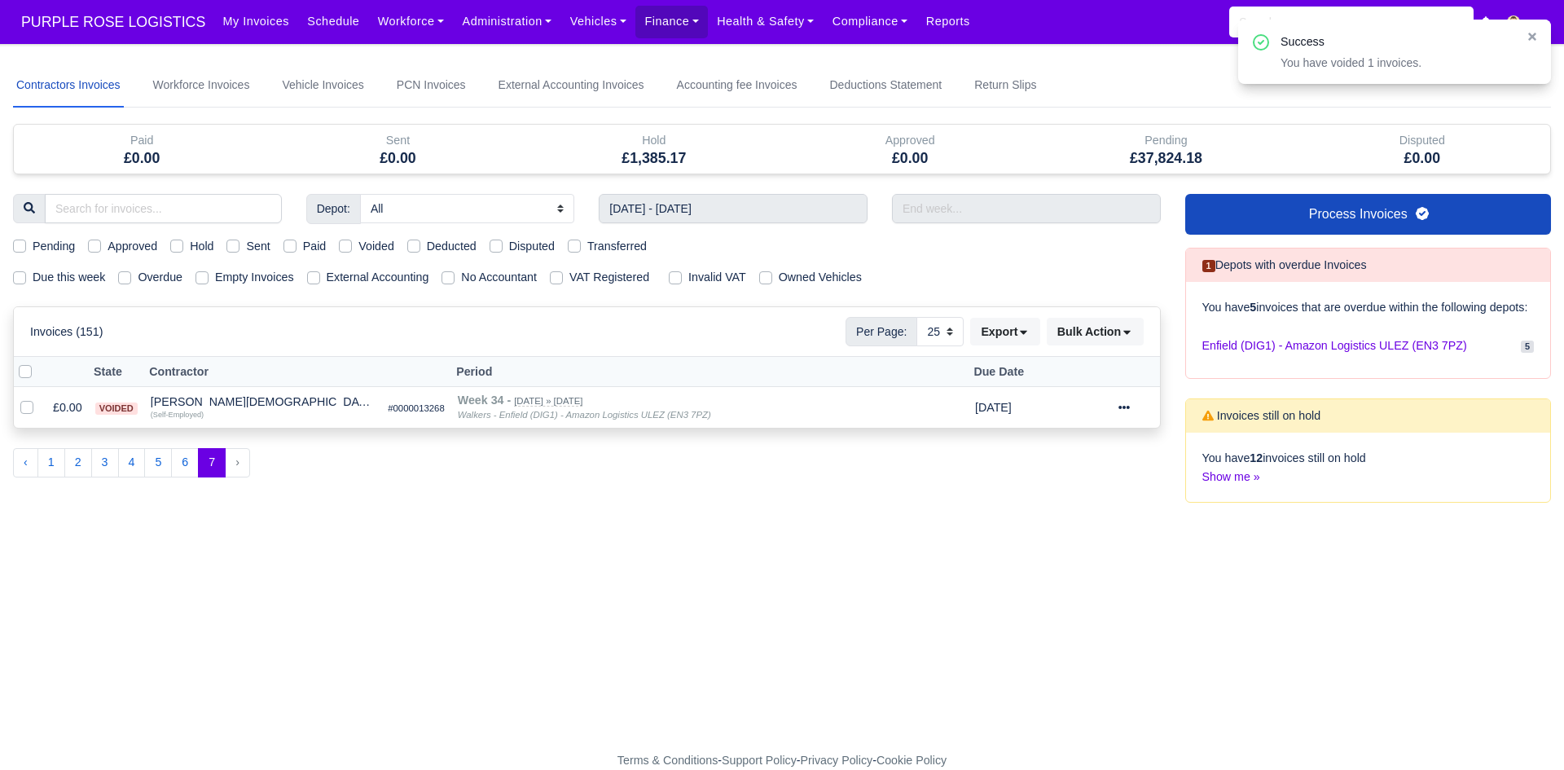
click at [65, 251] on label "Pending" at bounding box center [54, 246] width 42 height 19
click at [26, 250] on input "Pending" at bounding box center [19, 243] width 13 height 13
checkbox input "true"
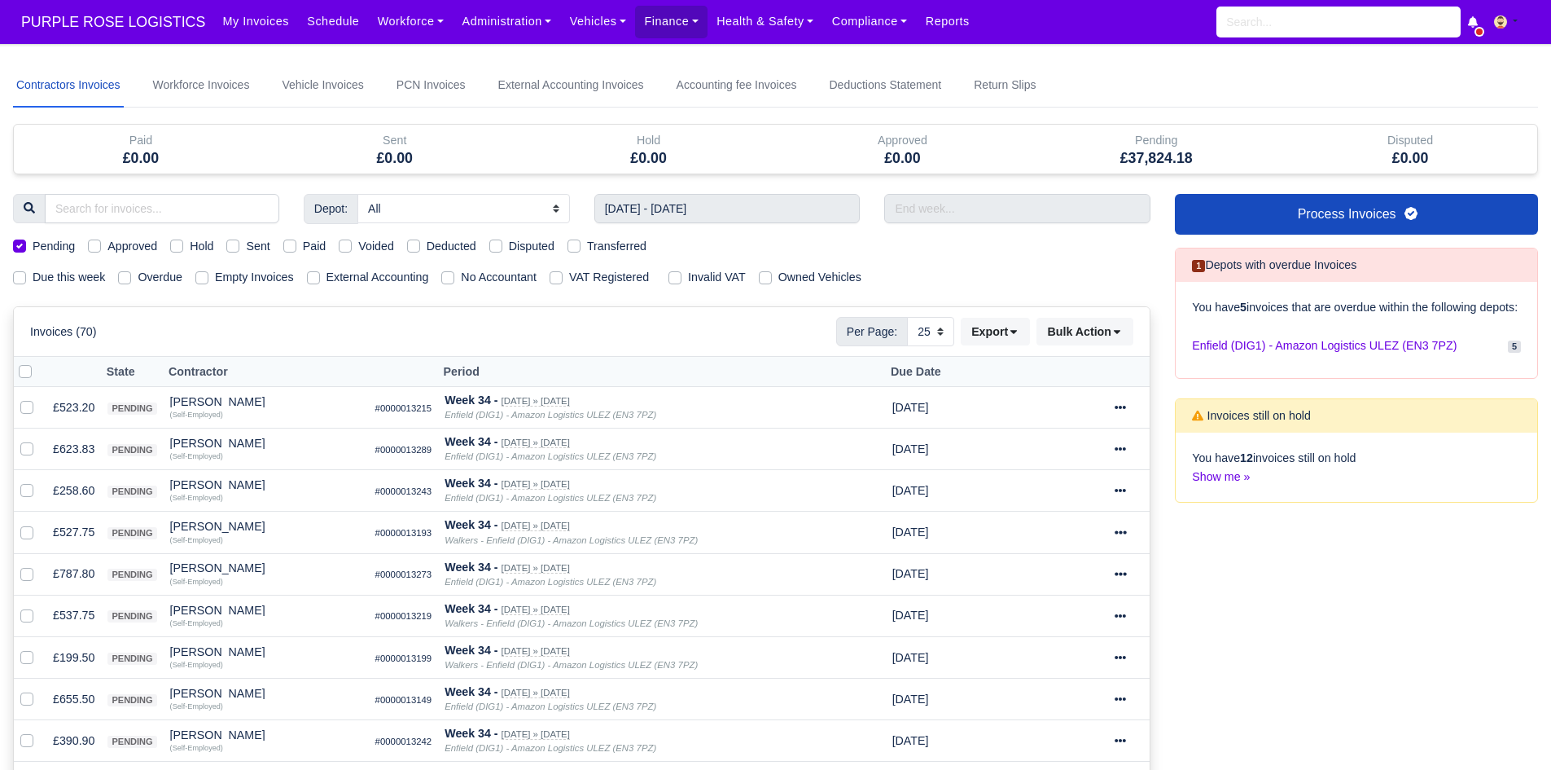
scroll to position [113, 0]
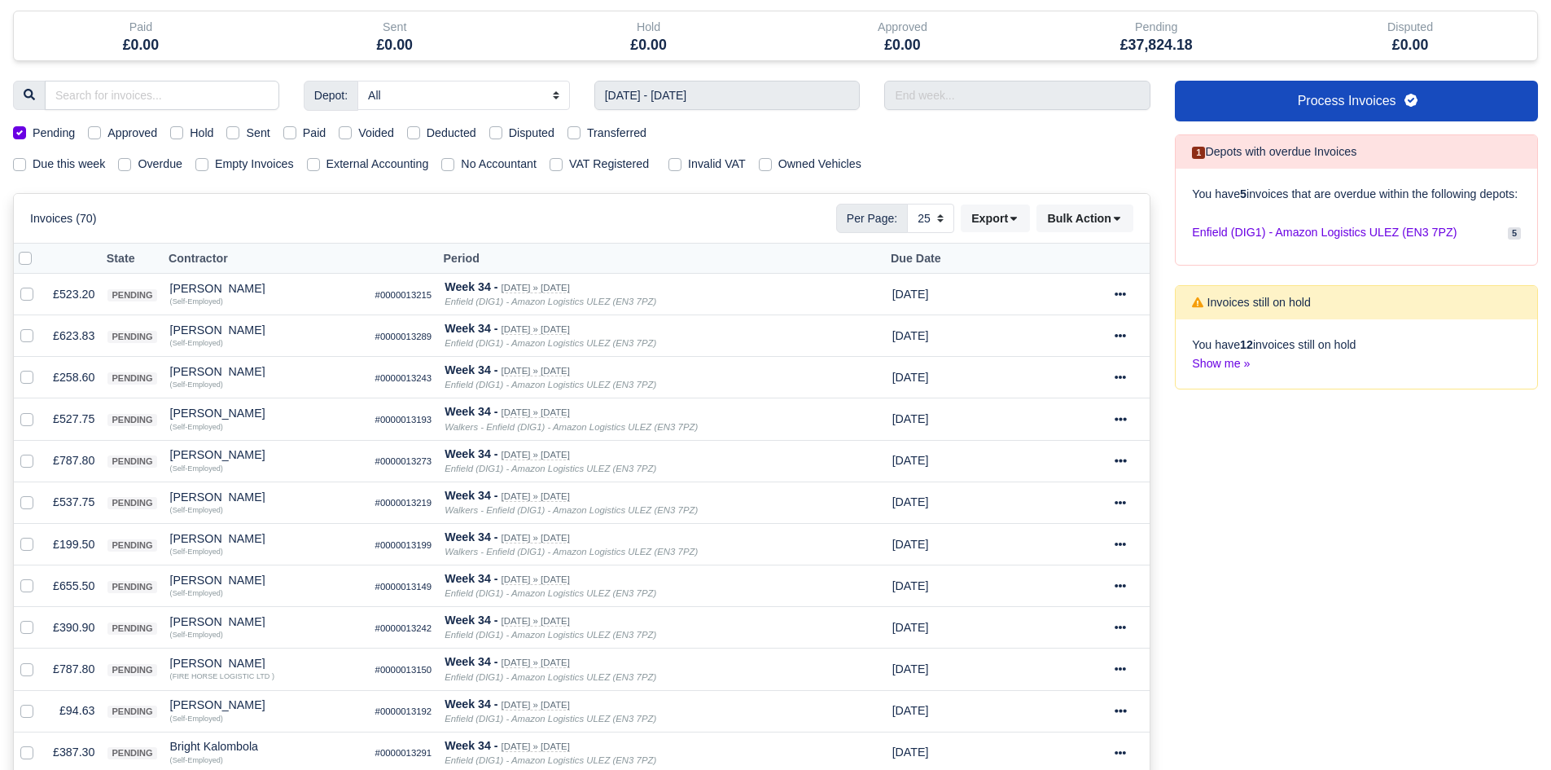
click at [38, 249] on label at bounding box center [38, 249] width 0 height 0
click at [30, 261] on input "checkbox" at bounding box center [25, 255] width 13 height 13
checkbox input "true"
click at [1060, 207] on button "Bulk Action" at bounding box center [1085, 218] width 97 height 28
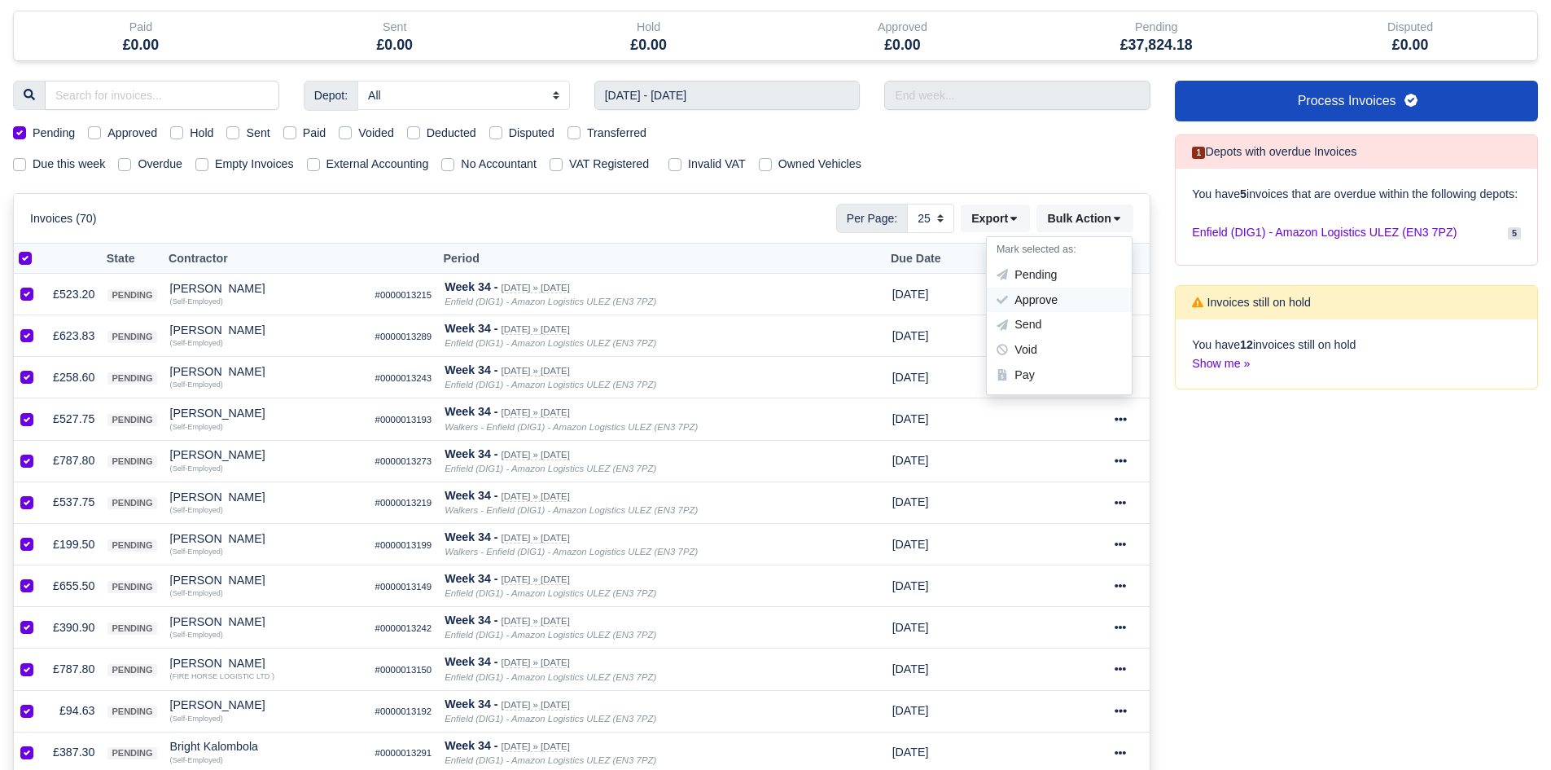
click at [1046, 303] on div "Approve" at bounding box center [1059, 299] width 145 height 25
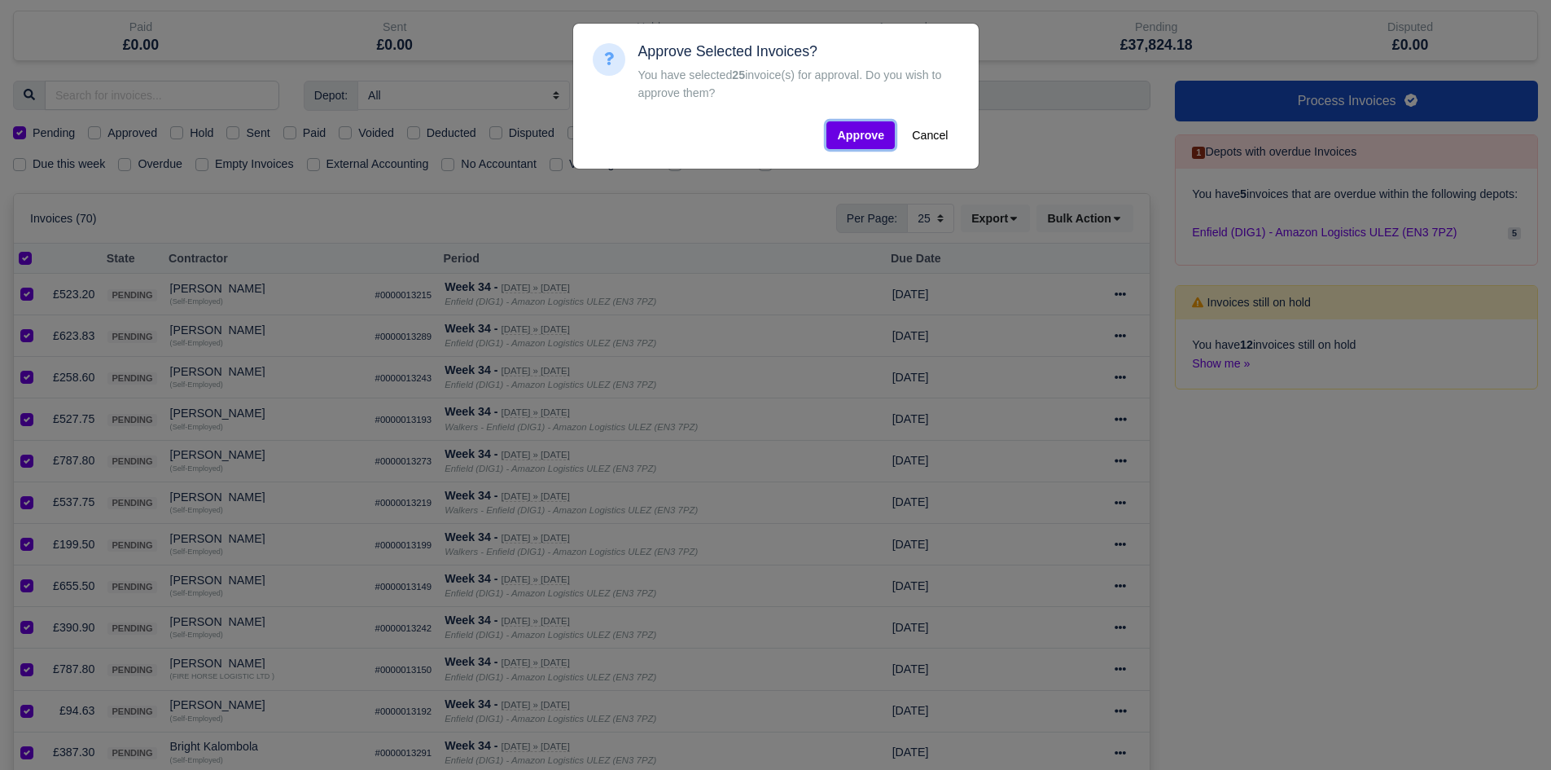
click at [871, 136] on button "Approve" at bounding box center [861, 135] width 68 height 28
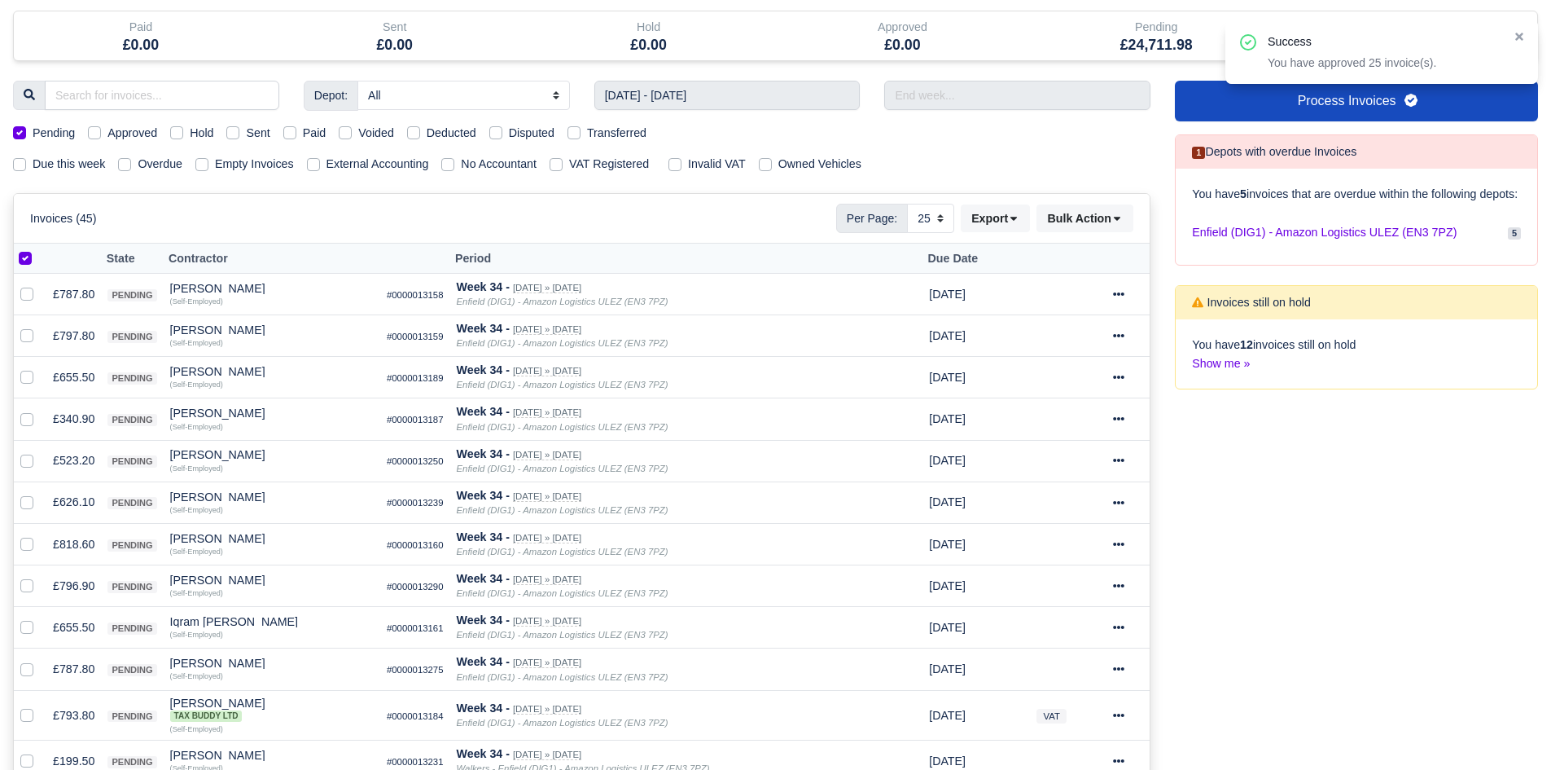
click at [28, 265] on div at bounding box center [30, 258] width 22 height 19
click at [38, 249] on label at bounding box center [38, 249] width 0 height 0
click at [26, 262] on input "checkbox" at bounding box center [25, 255] width 13 height 13
checkbox input "false"
click at [38, 249] on label at bounding box center [38, 249] width 0 height 0
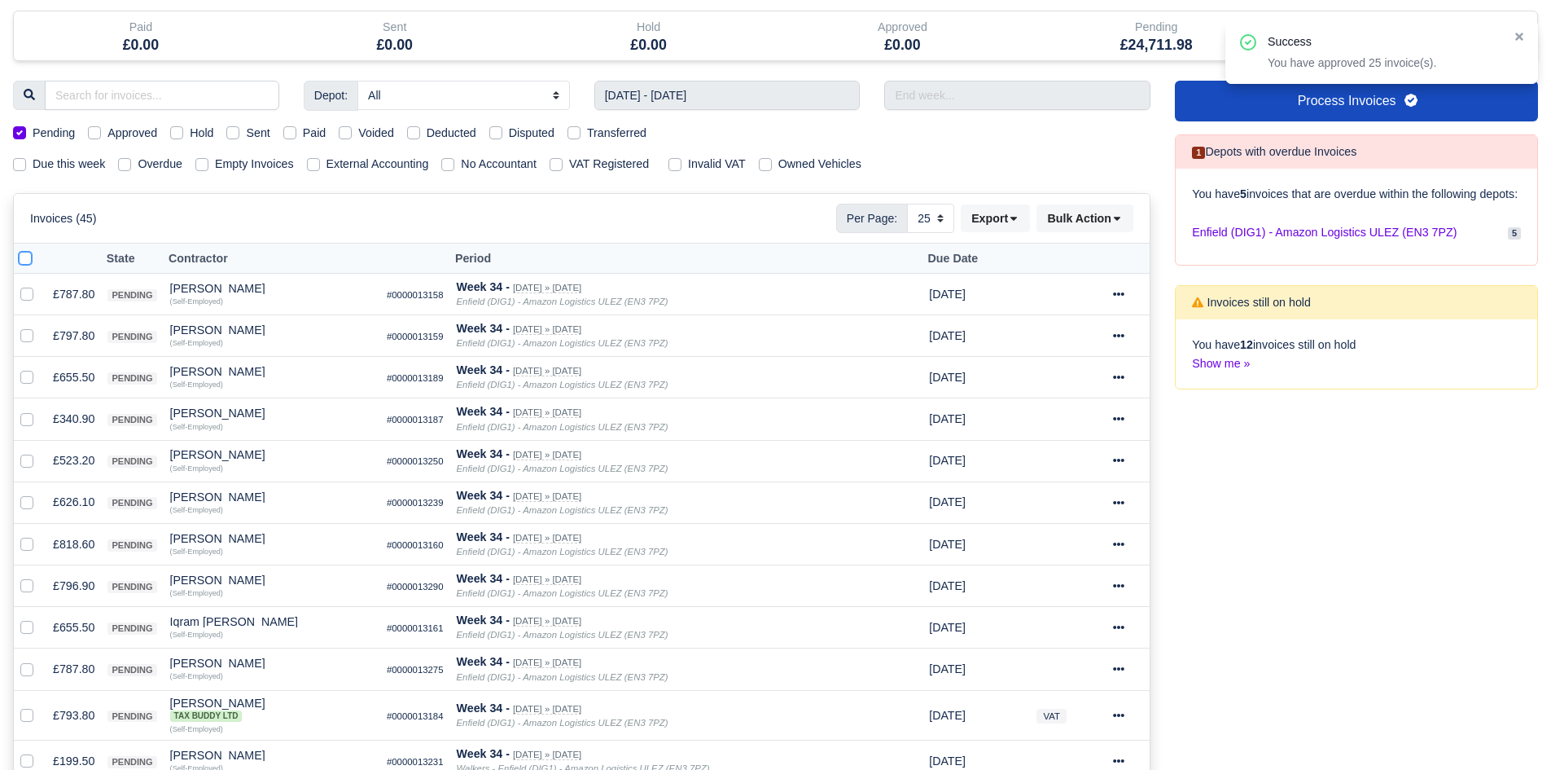
click at [26, 262] on input "checkbox" at bounding box center [25, 255] width 13 height 13
checkbox input "true"
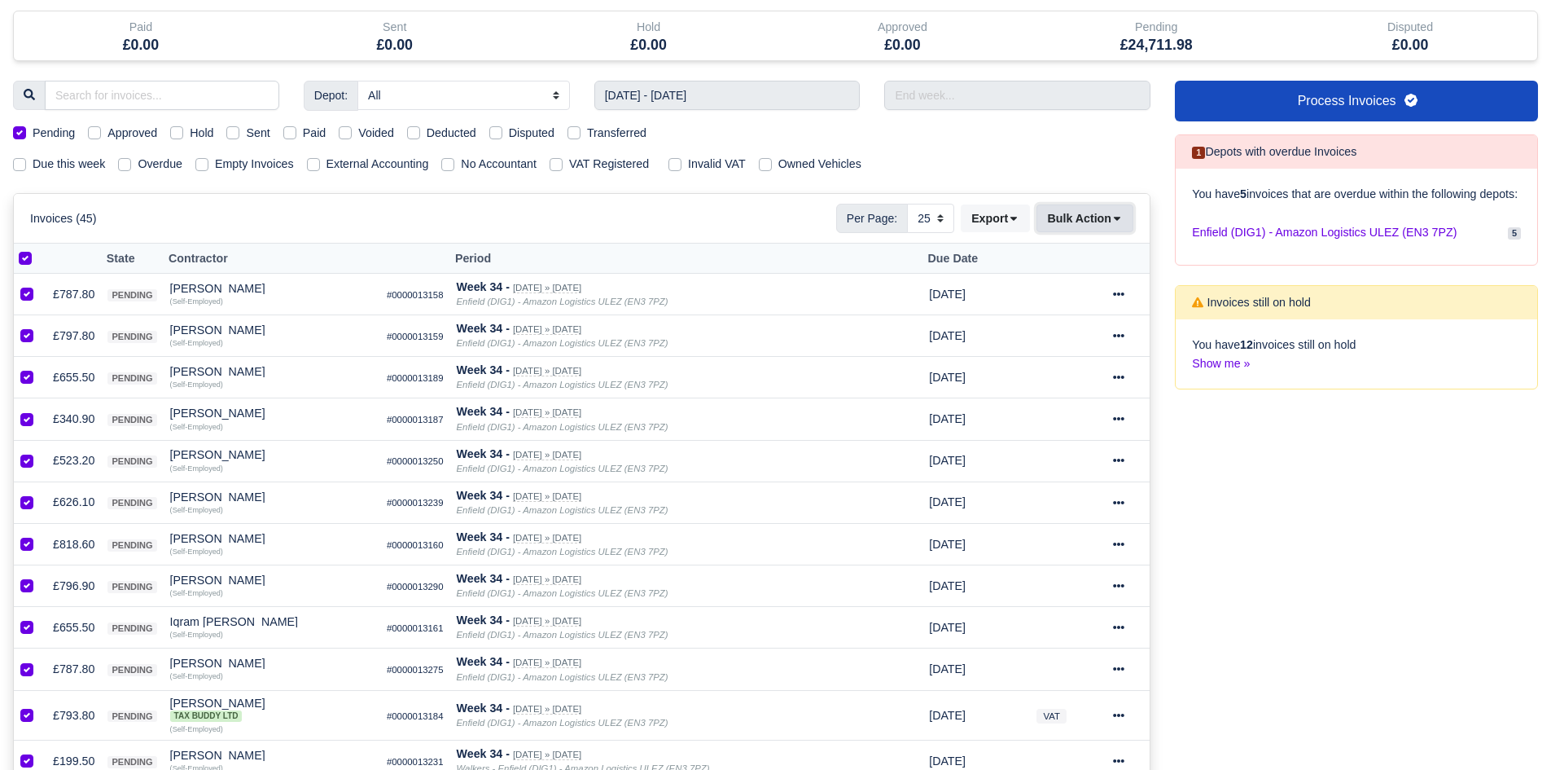
click at [1102, 228] on button "Bulk Action" at bounding box center [1085, 218] width 97 height 28
click at [1078, 304] on div "Approve" at bounding box center [1059, 299] width 145 height 25
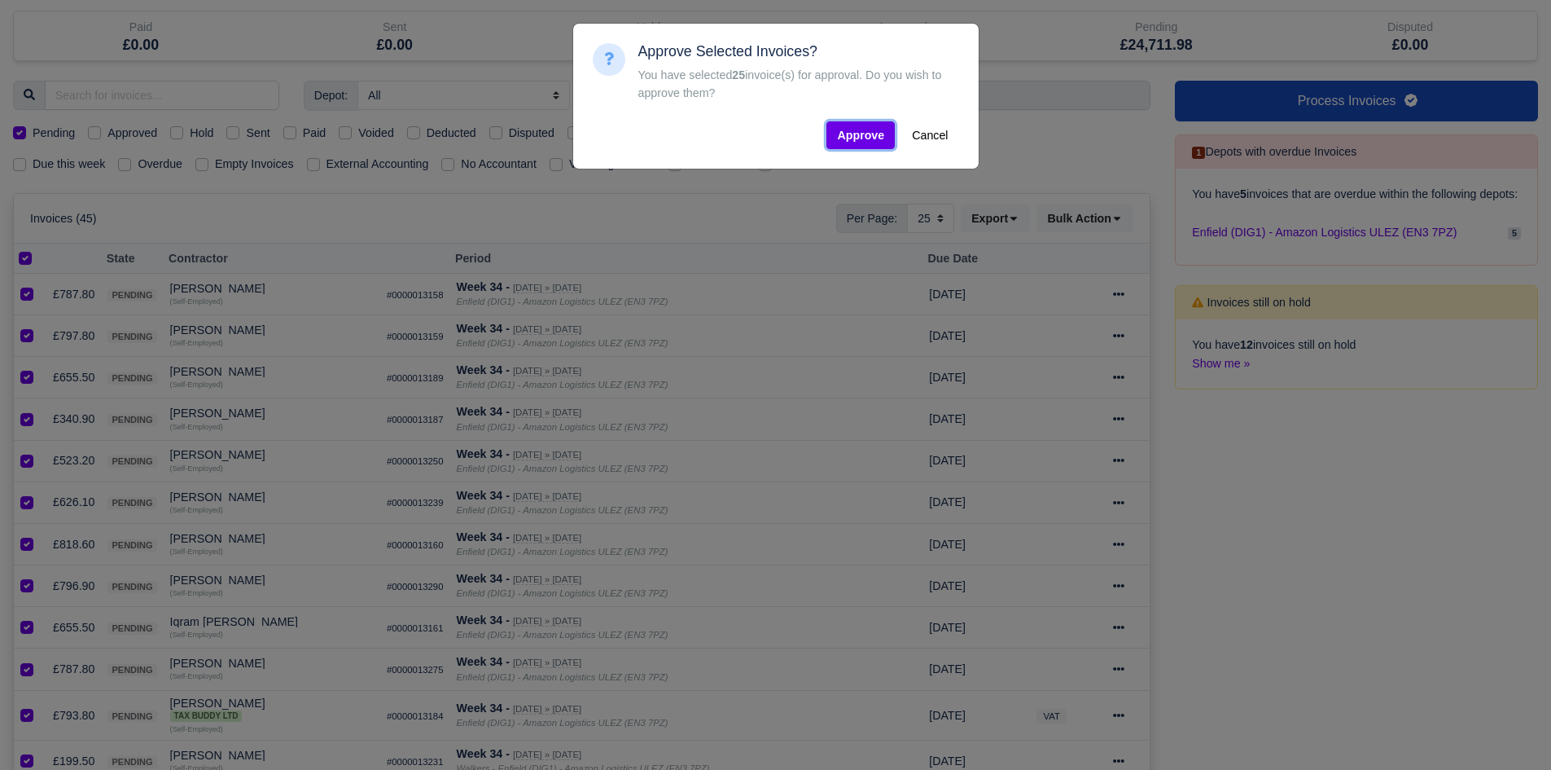
click at [863, 144] on button "Approve" at bounding box center [861, 135] width 68 height 28
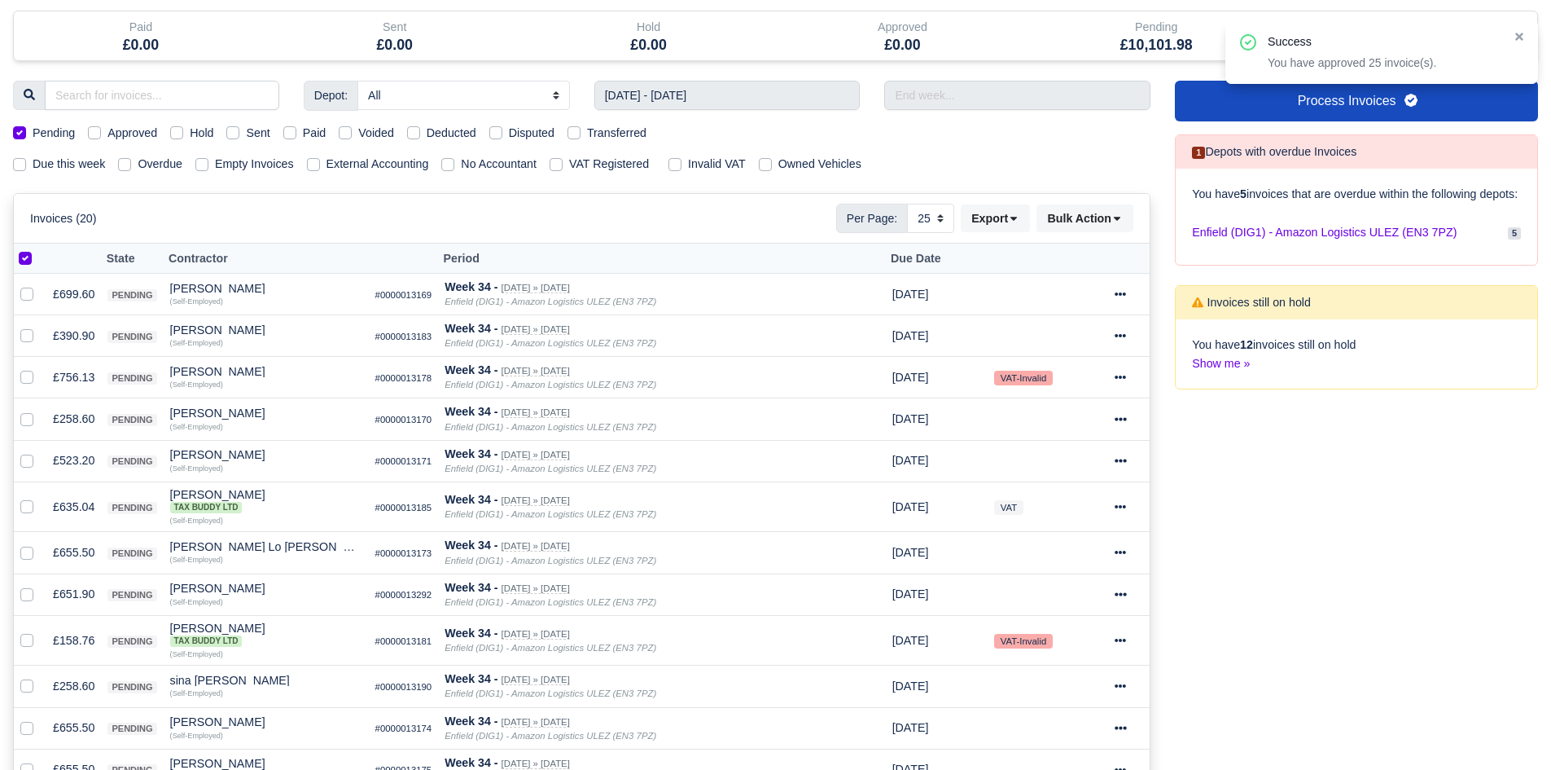
click at [17, 267] on th at bounding box center [30, 258] width 33 height 30
click at [43, 241] on div "Invoices (20) Per Page: 10 25 50 Export Data export: Export BACS 18 Download In…" at bounding box center [582, 218] width 1136 height 49
click at [38, 249] on label at bounding box center [38, 249] width 0 height 0
click at [29, 259] on input "checkbox" at bounding box center [25, 255] width 13 height 13
checkbox input "false"
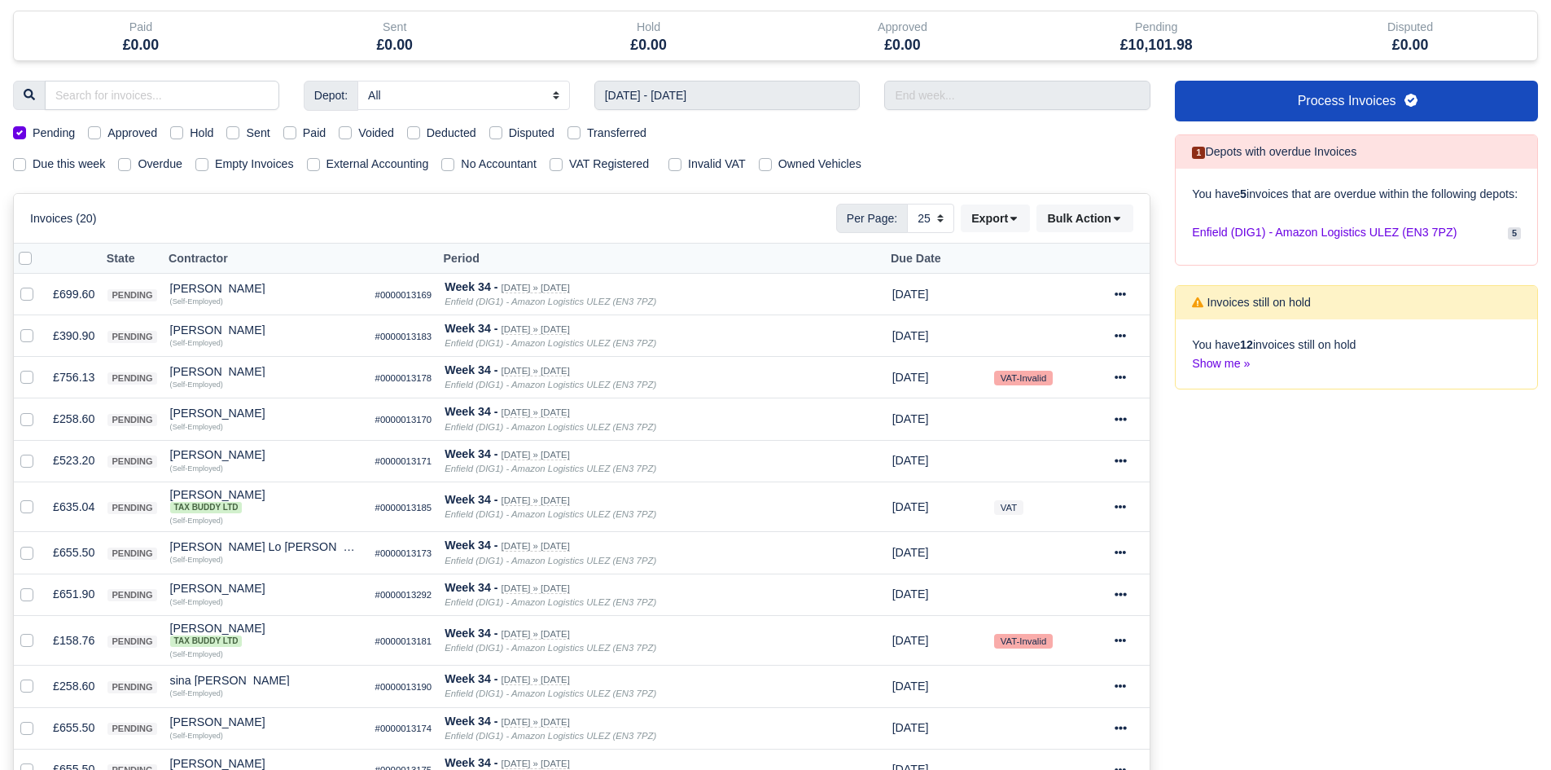
click at [38, 249] on label at bounding box center [38, 249] width 0 height 0
click at [29, 256] on input "checkbox" at bounding box center [25, 255] width 13 height 13
checkbox input "true"
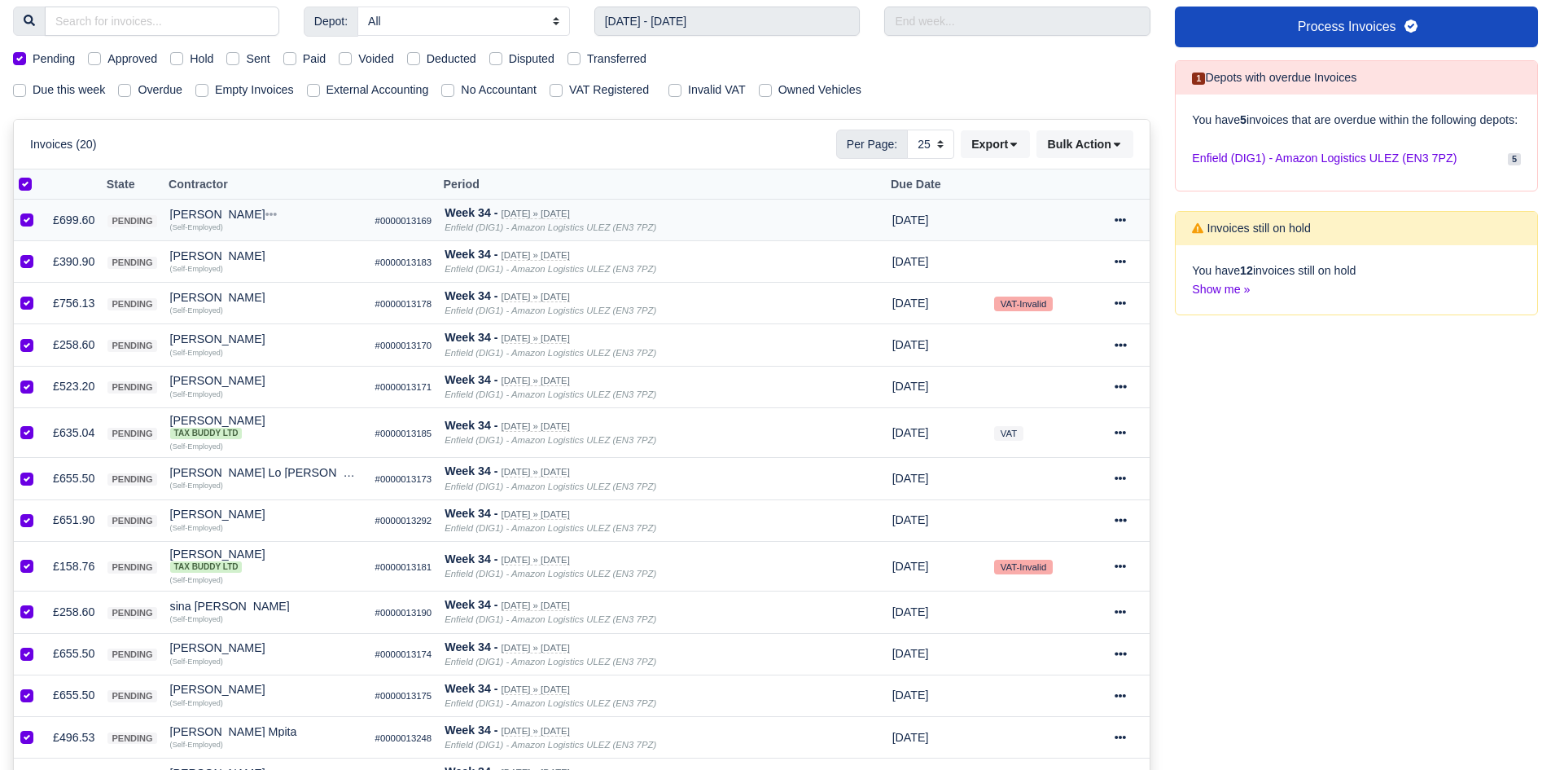
scroll to position [157, 0]
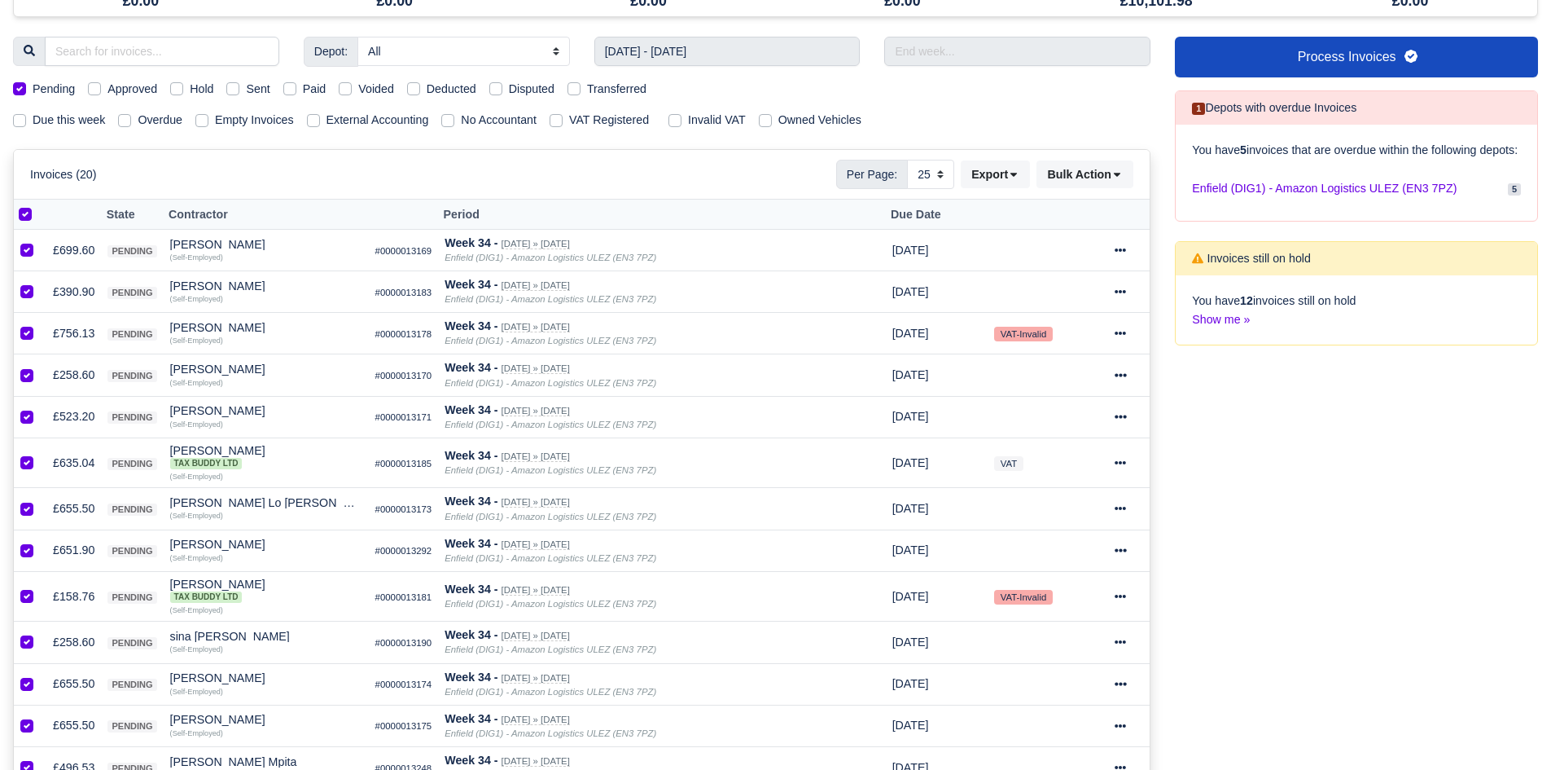
click at [1117, 196] on div "Invoices (20) Per Page: 10 25 50 Export Data export: Export BACS 18 Download In…" at bounding box center [582, 174] width 1136 height 49
click at [1097, 181] on button "Bulk Action" at bounding box center [1085, 174] width 97 height 28
click at [1072, 259] on div "Approve" at bounding box center [1059, 255] width 145 height 25
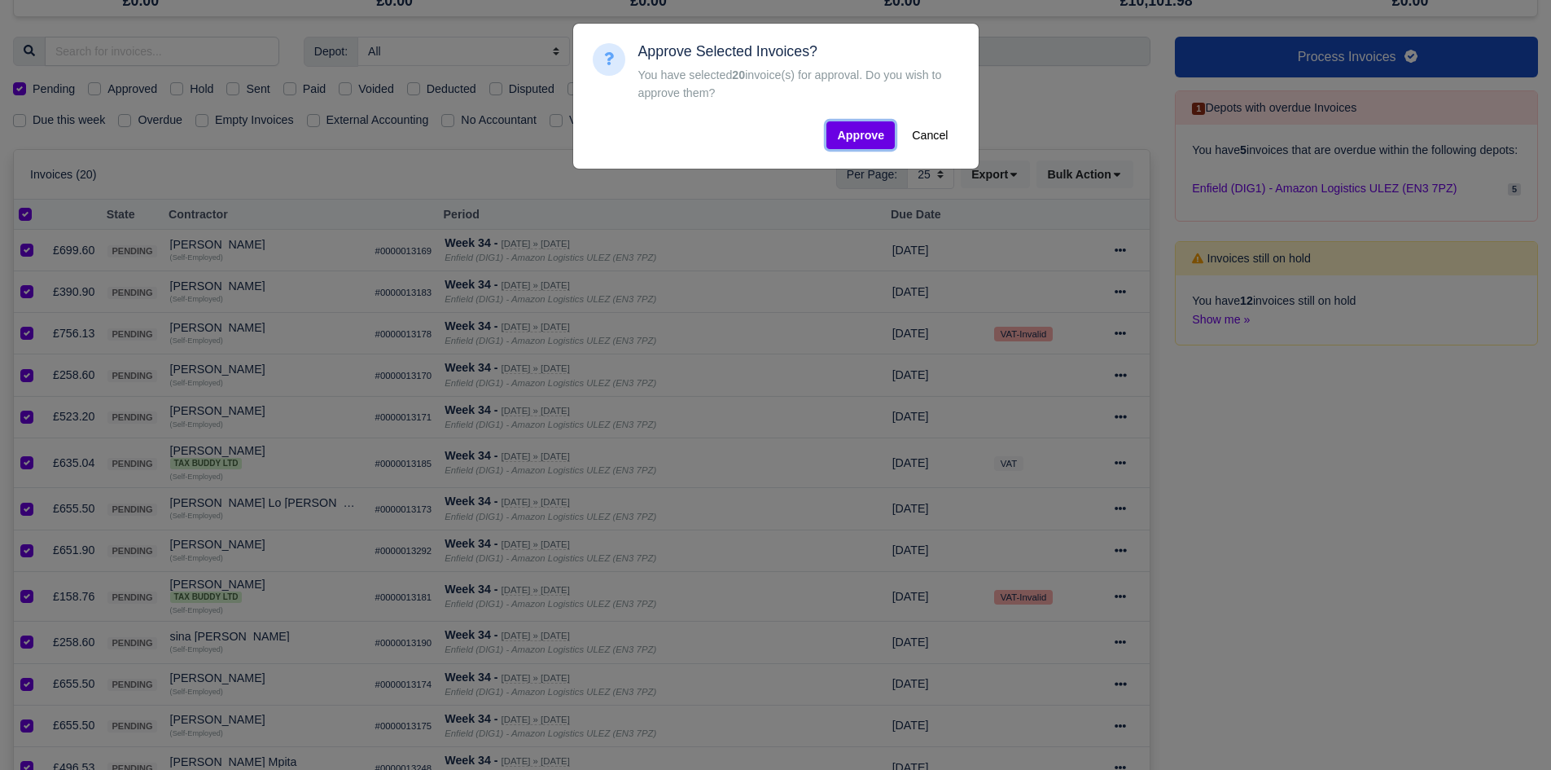
click at [888, 124] on button "Approve" at bounding box center [861, 135] width 68 height 28
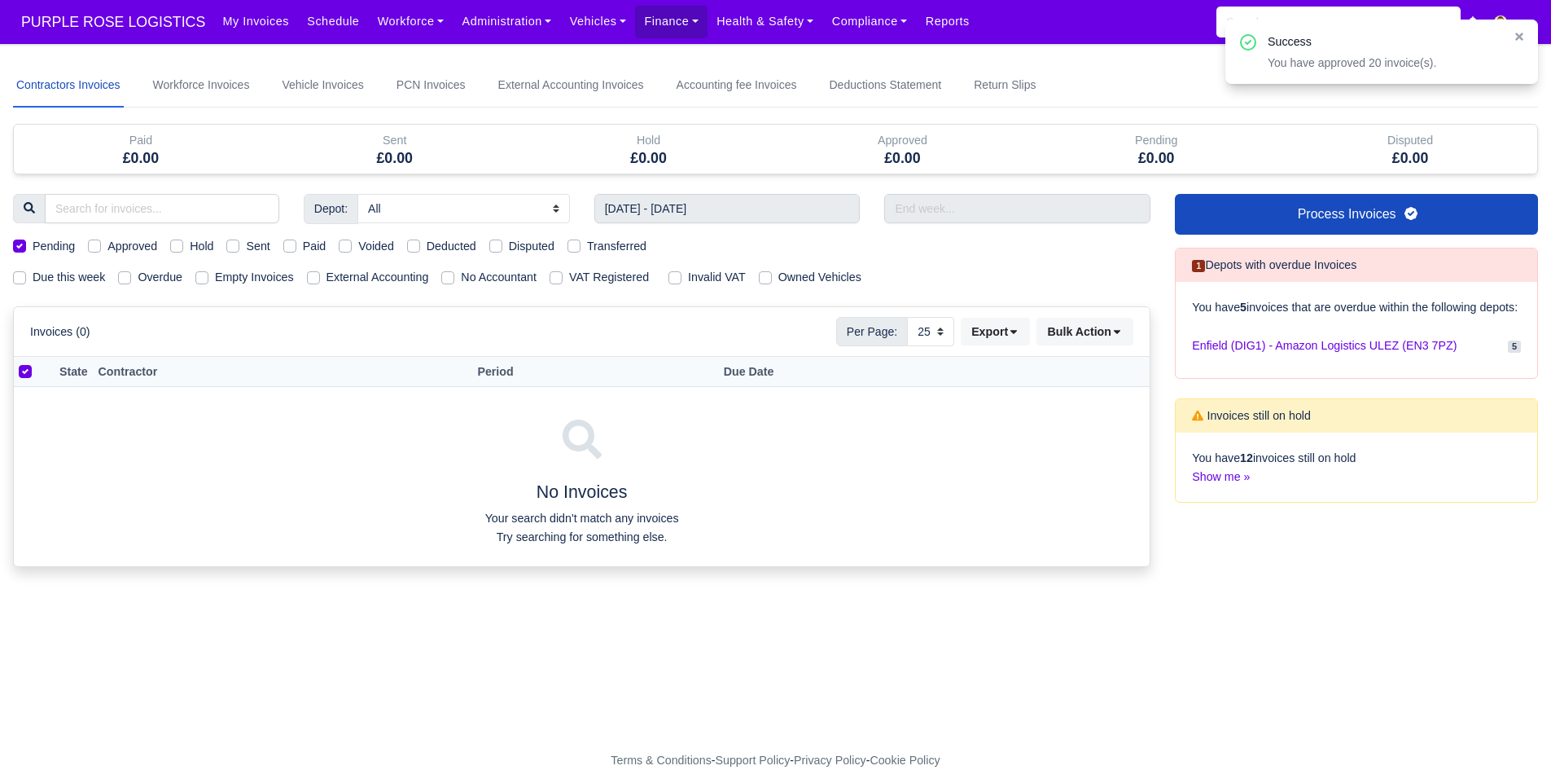
scroll to position [0, 0]
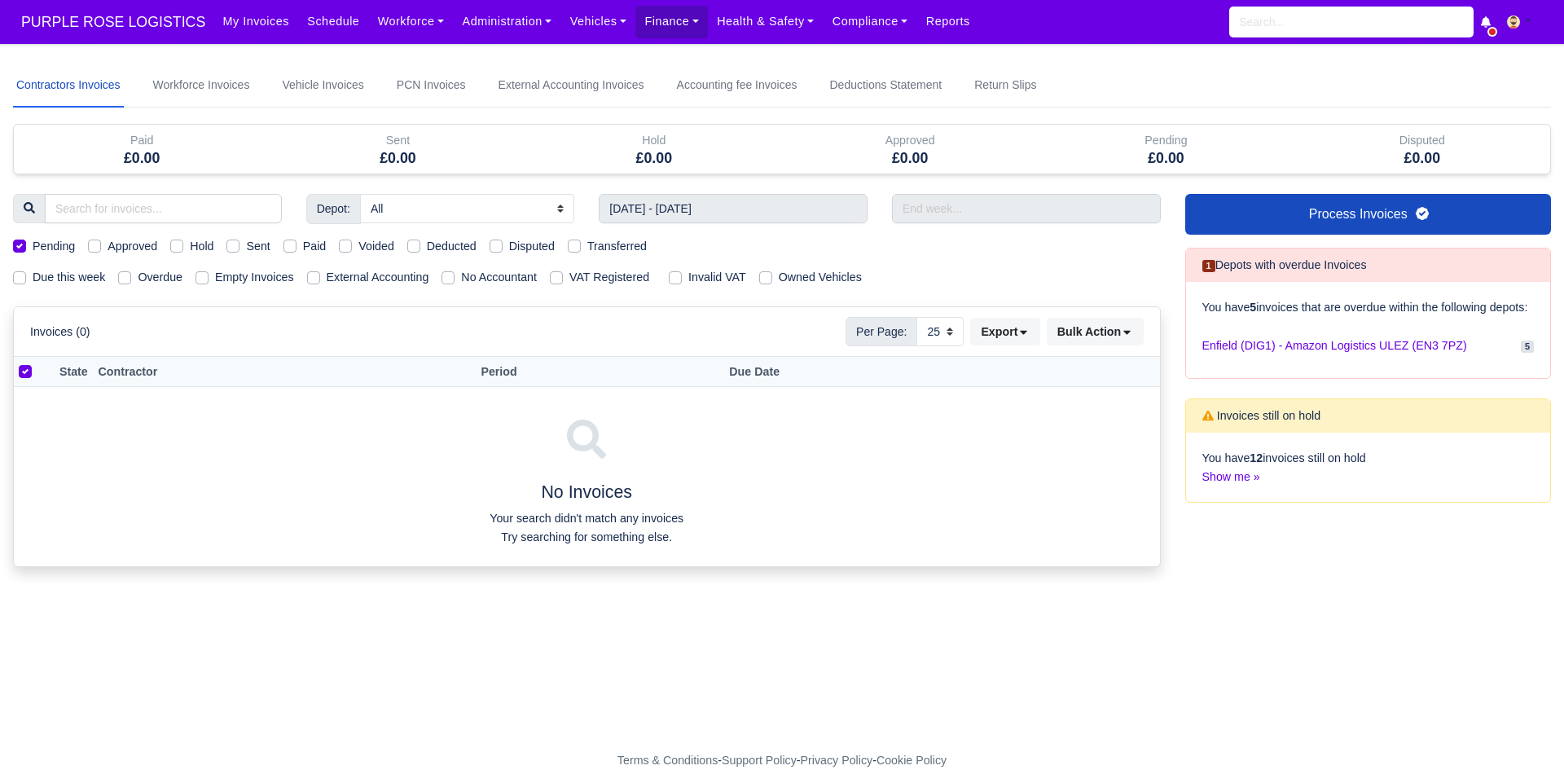
click at [46, 243] on label "Pending" at bounding box center [54, 246] width 42 height 19
click at [26, 243] on input "Pending" at bounding box center [19, 243] width 13 height 13
checkbox input "false"
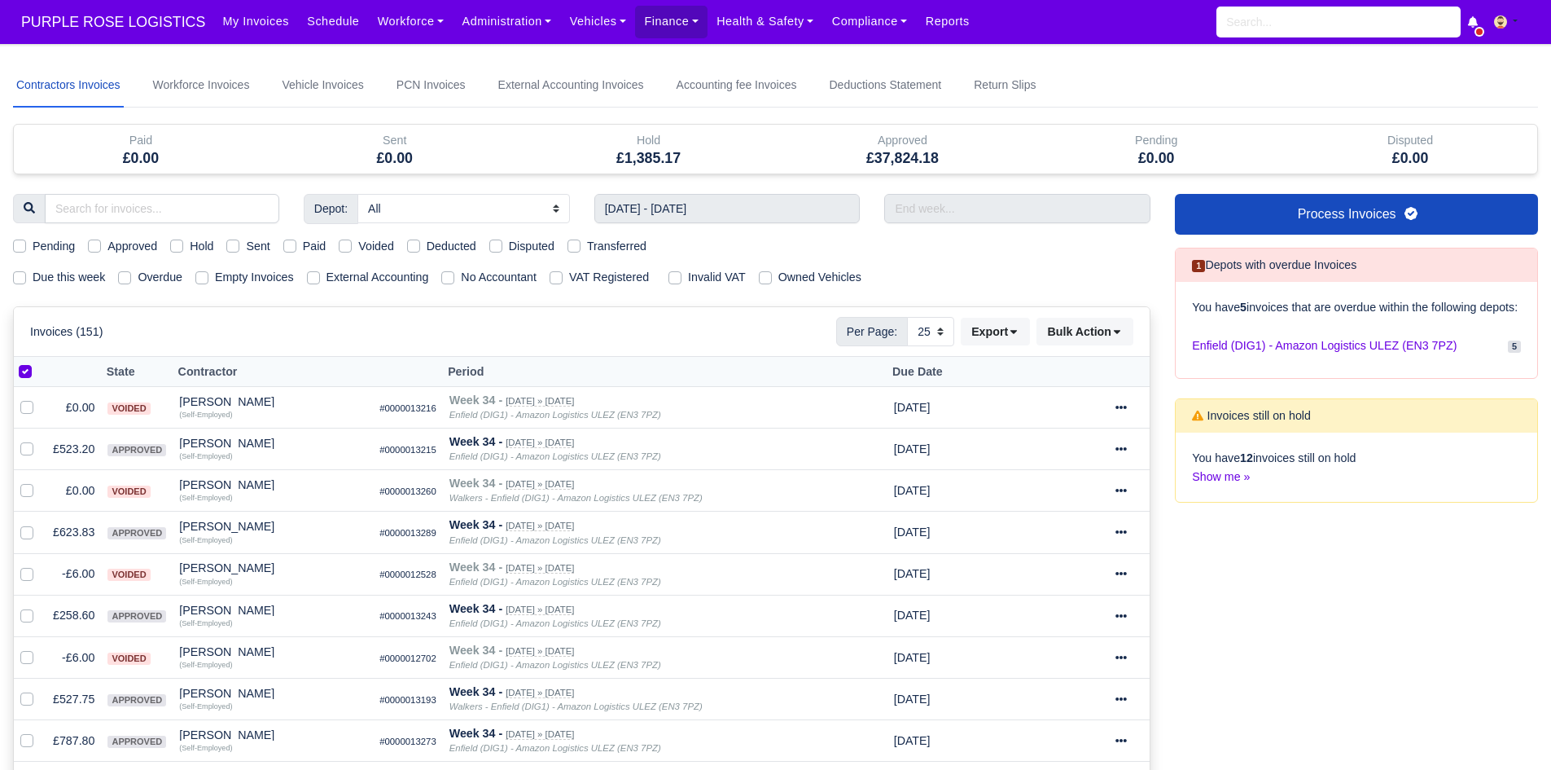
click at [38, 362] on label at bounding box center [38, 362] width 0 height 0
click at [29, 365] on input "checkbox" at bounding box center [25, 368] width 13 height 13
checkbox input "false"
click at [99, 2] on nav "PURPLE ROSE LOGISTICS My Invoices Schedule Workforce Manpower Expiring Document…" at bounding box center [775, 22] width 1551 height 44
click at [99, 20] on span "PURPLE ROSE LOGISTICS" at bounding box center [113, 22] width 200 height 33
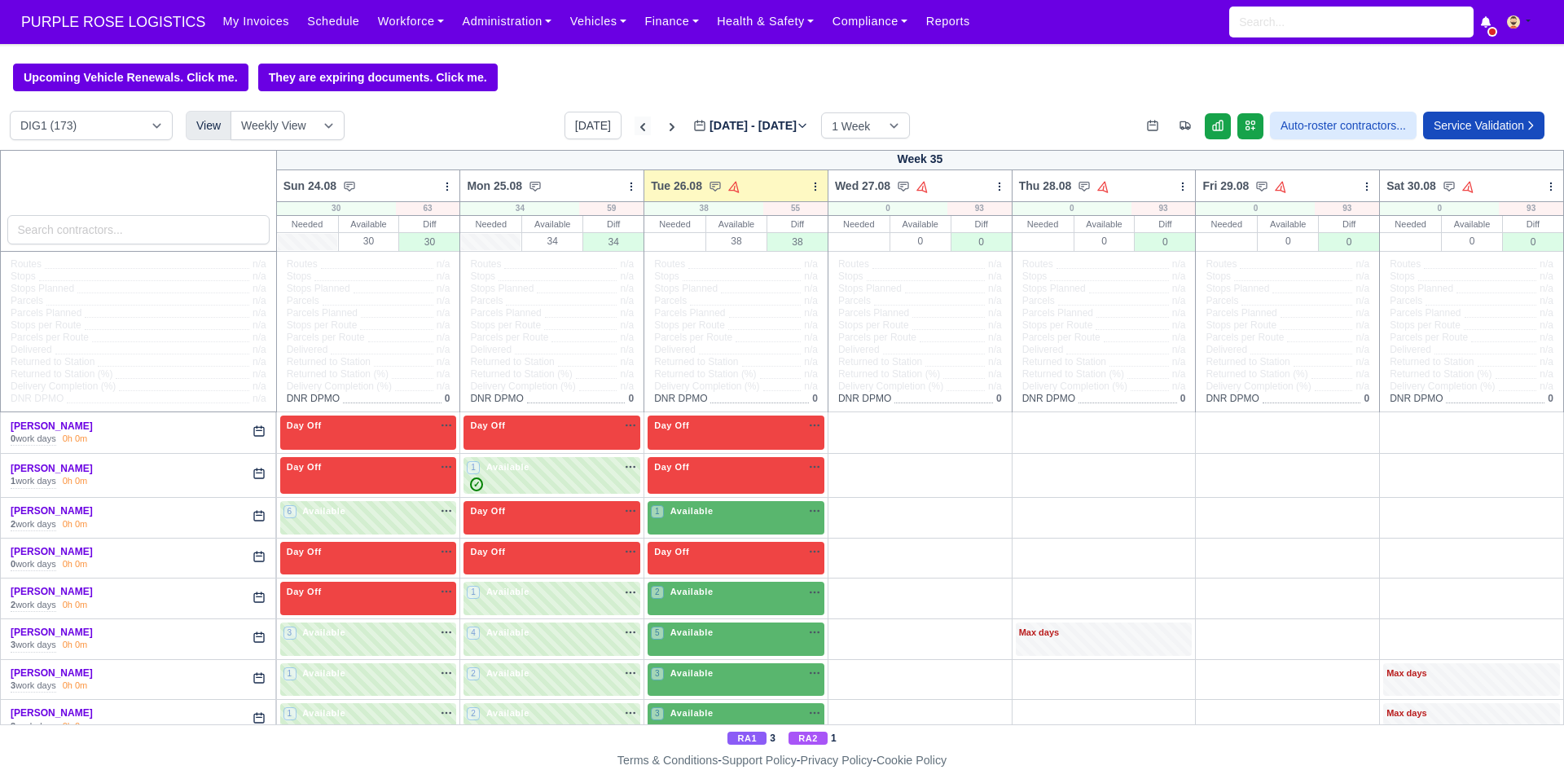
click at [634, 127] on icon at bounding box center [642, 127] width 16 height 16
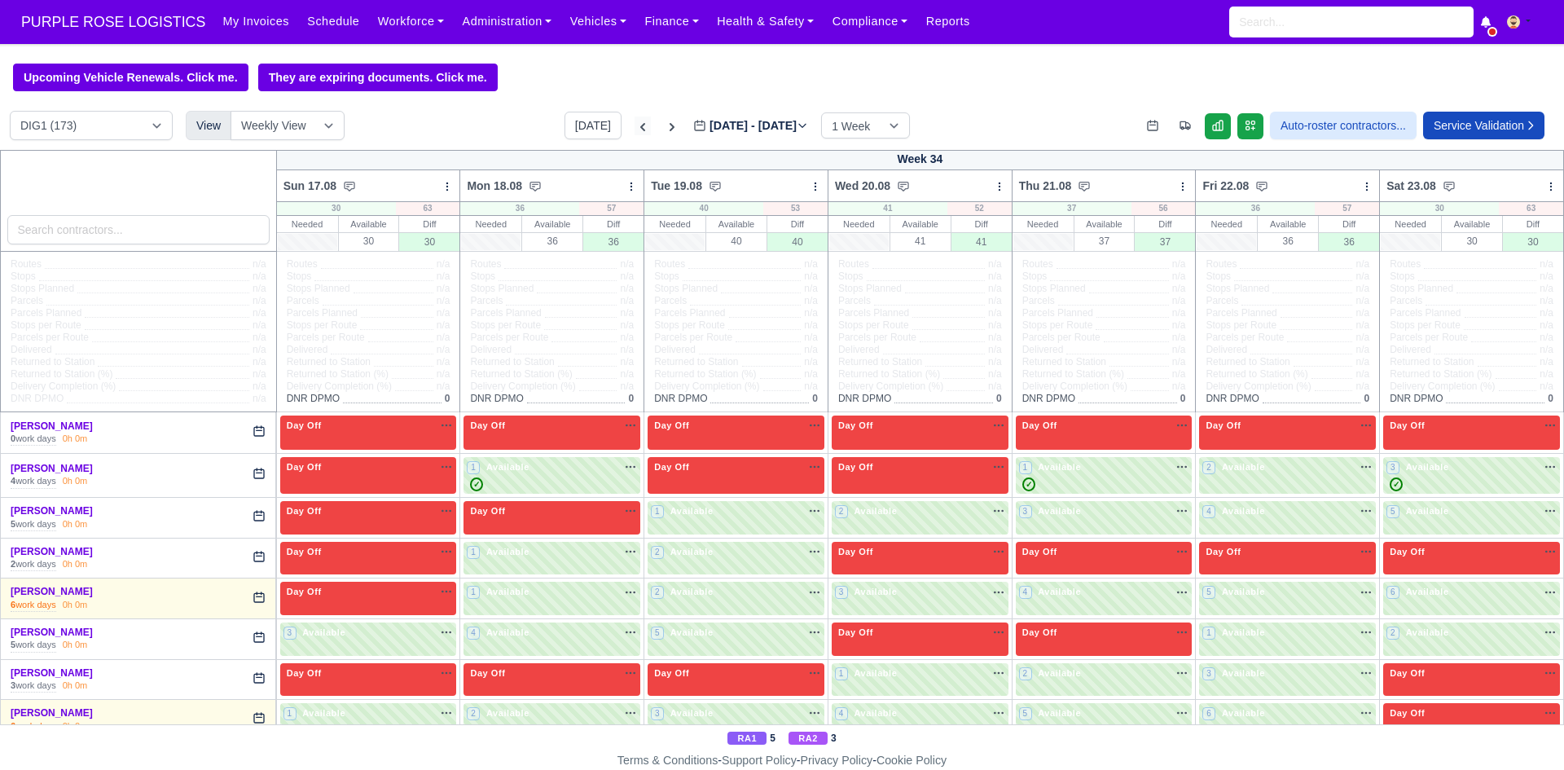
type input "2025-08-19"
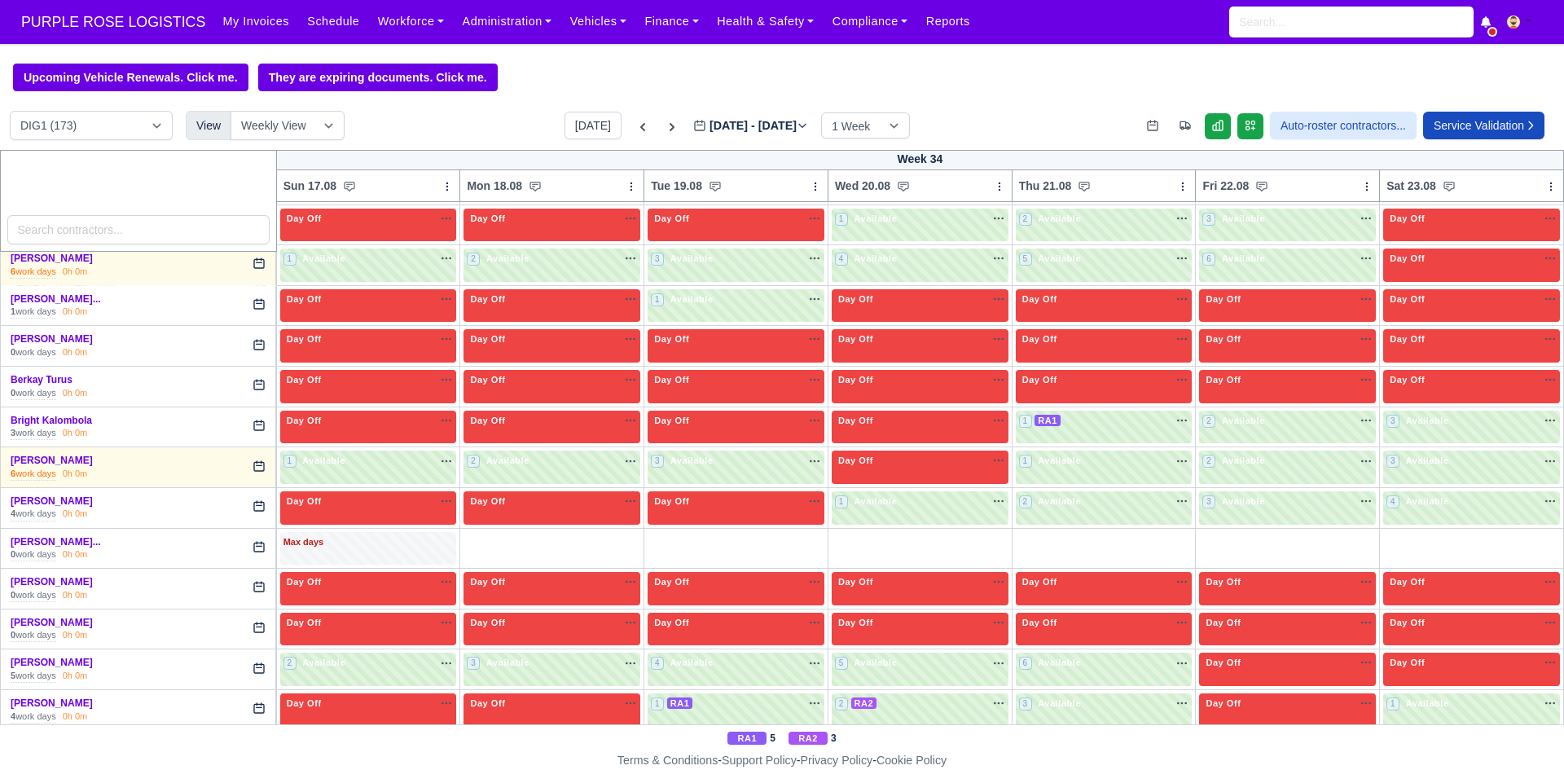
scroll to position [662, 0]
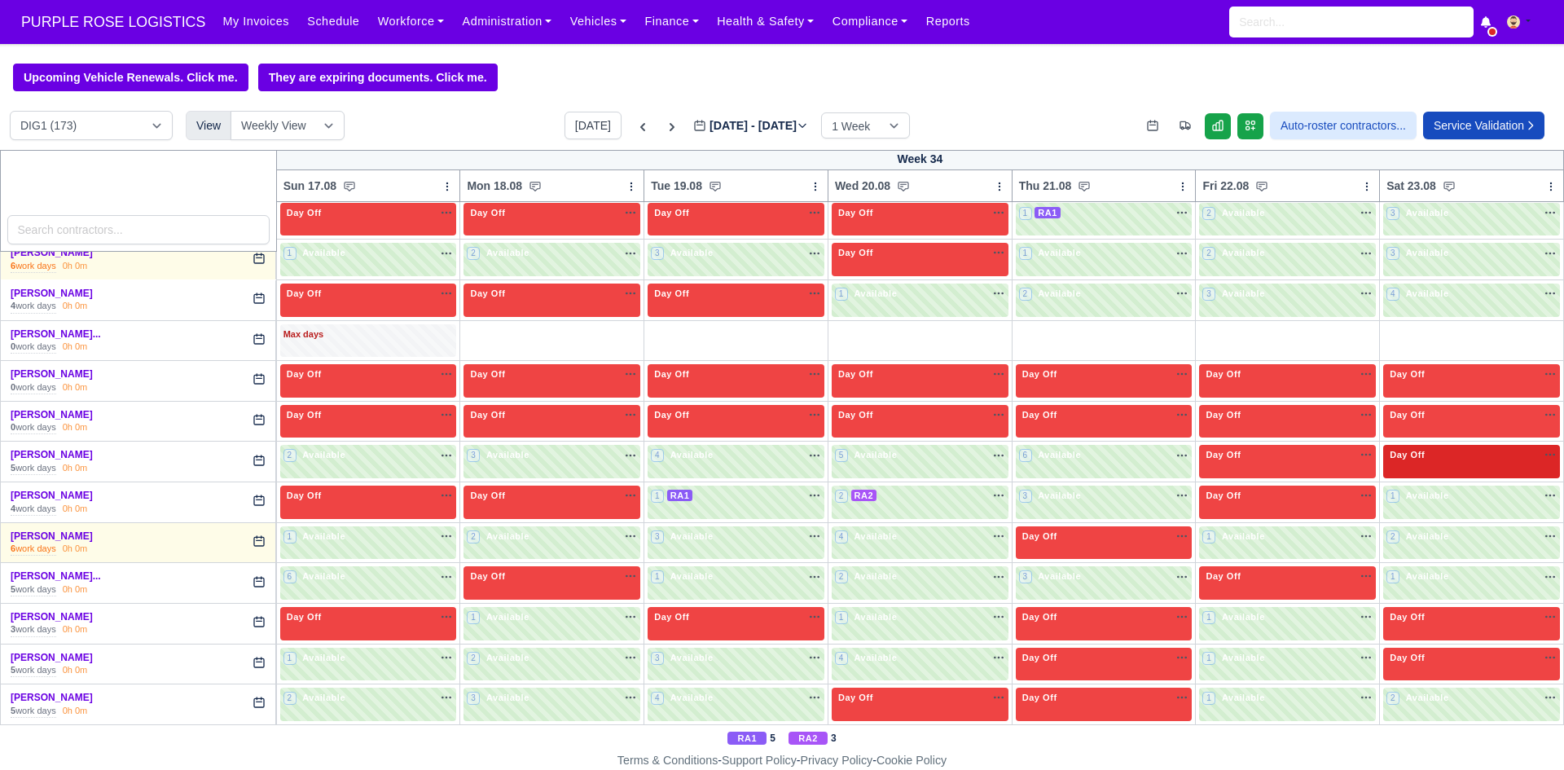
click at [1415, 454] on span "Day Off" at bounding box center [1407, 454] width 42 height 11
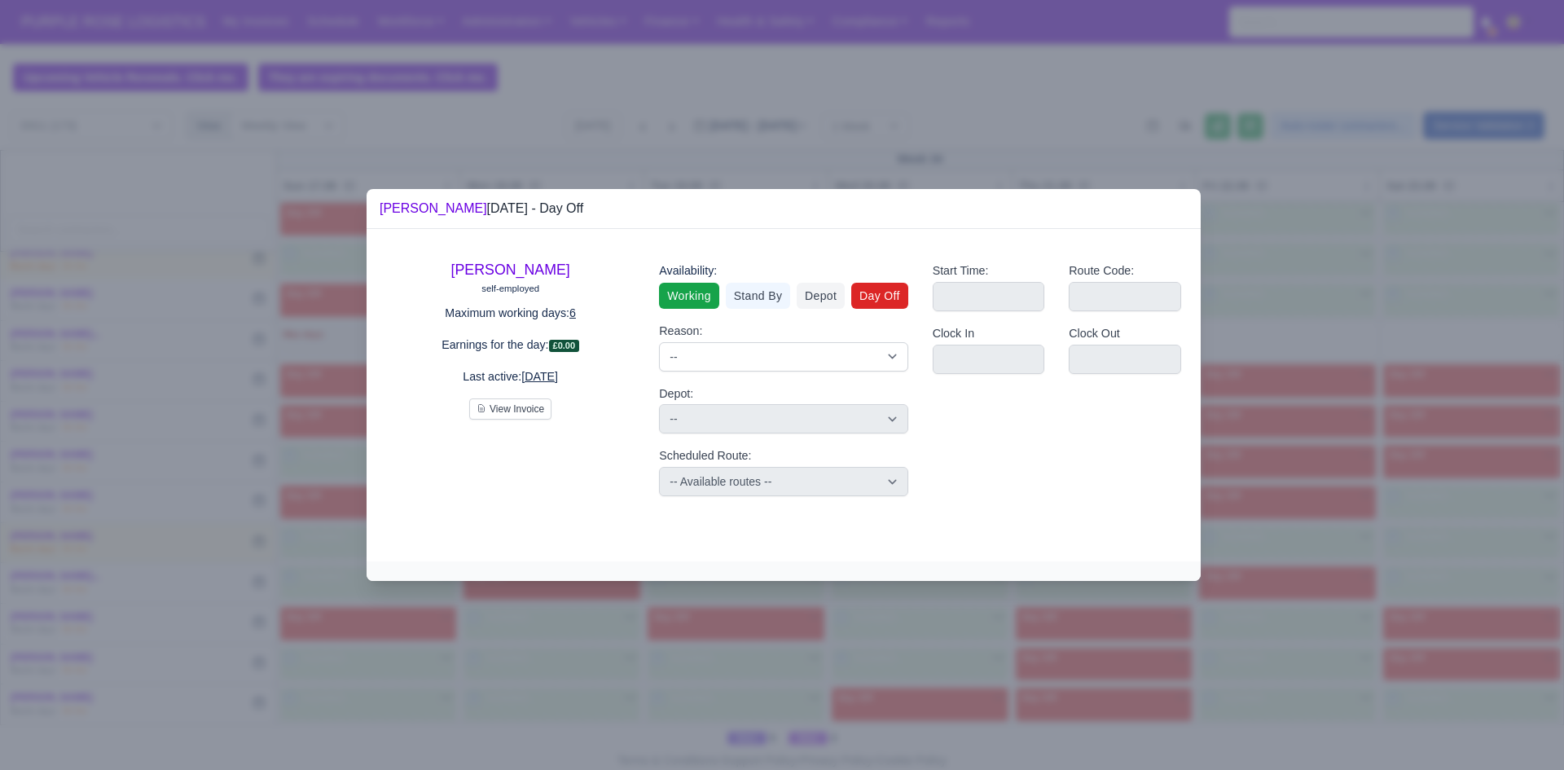
click at [700, 292] on link "Working" at bounding box center [688, 296] width 59 height 26
select select
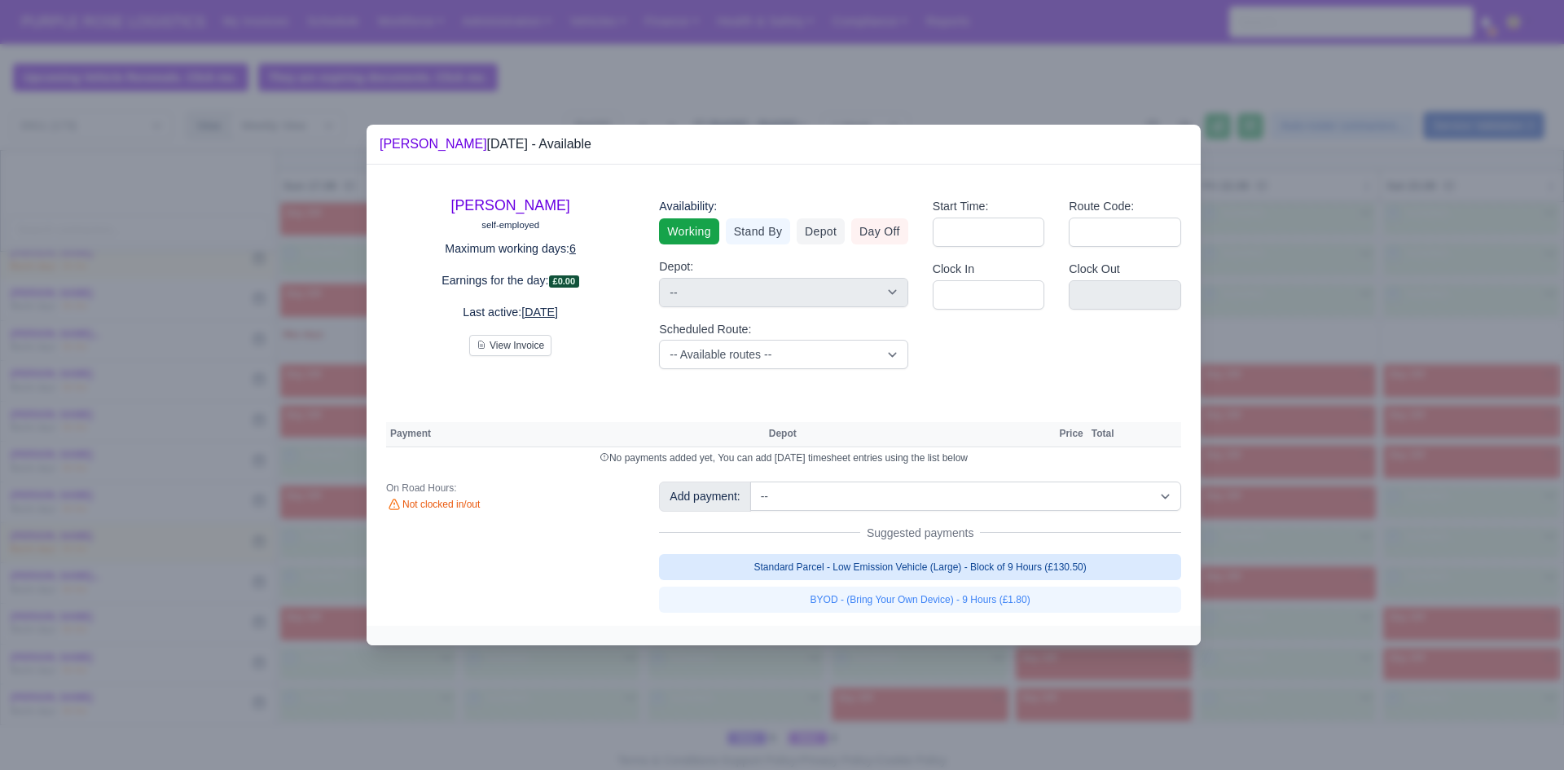
click at [952, 564] on link "Standard Parcel - Low Emission Vehicle (Large) - Block of 9 Hours (£130.50)" at bounding box center [920, 567] width 522 height 26
select select "1"
select select
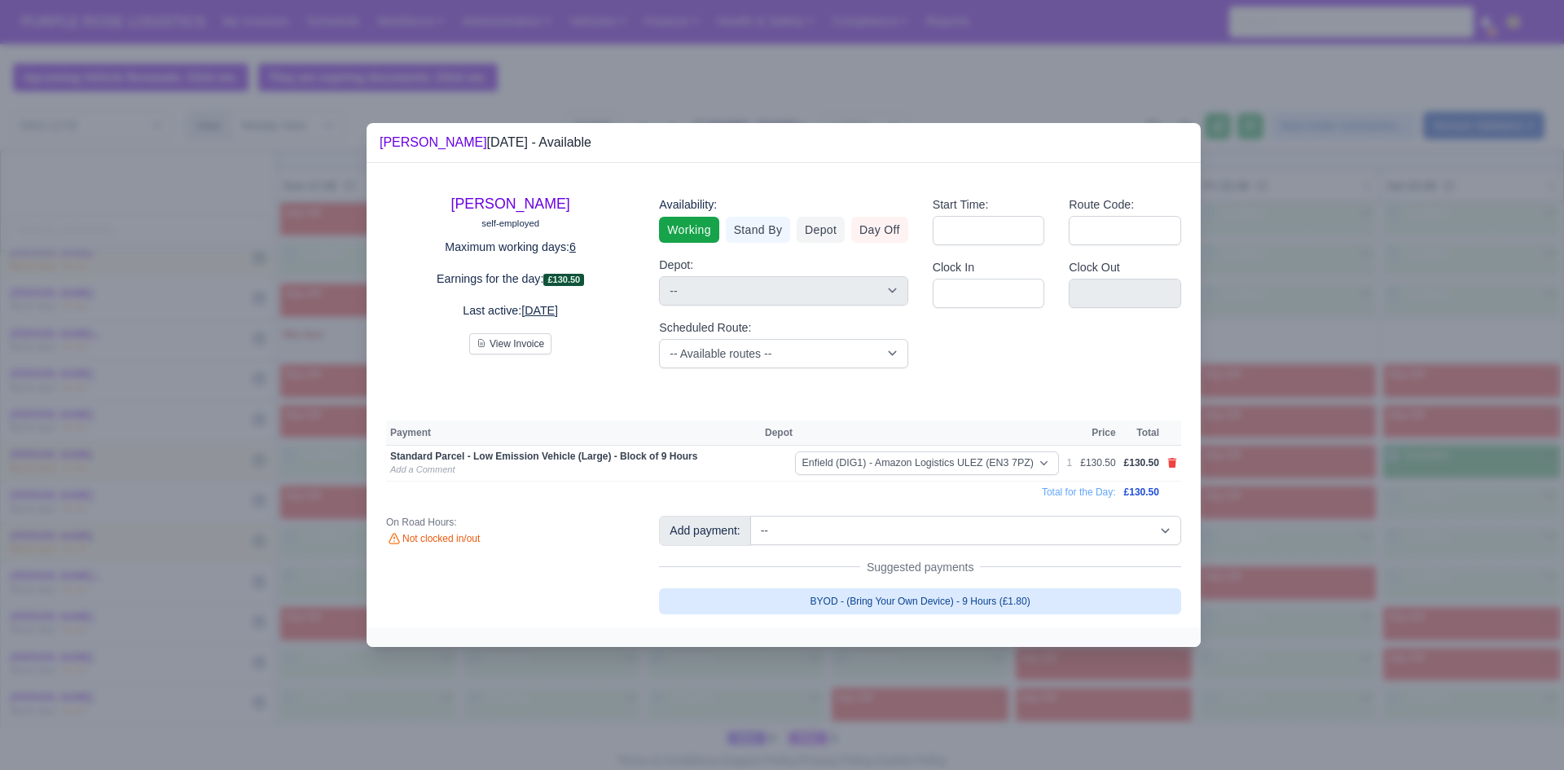
click at [1021, 588] on link "BYOD - (Bring Your Own Device) - 9 Hours (£1.80)" at bounding box center [920, 601] width 522 height 26
select select
select select "1"
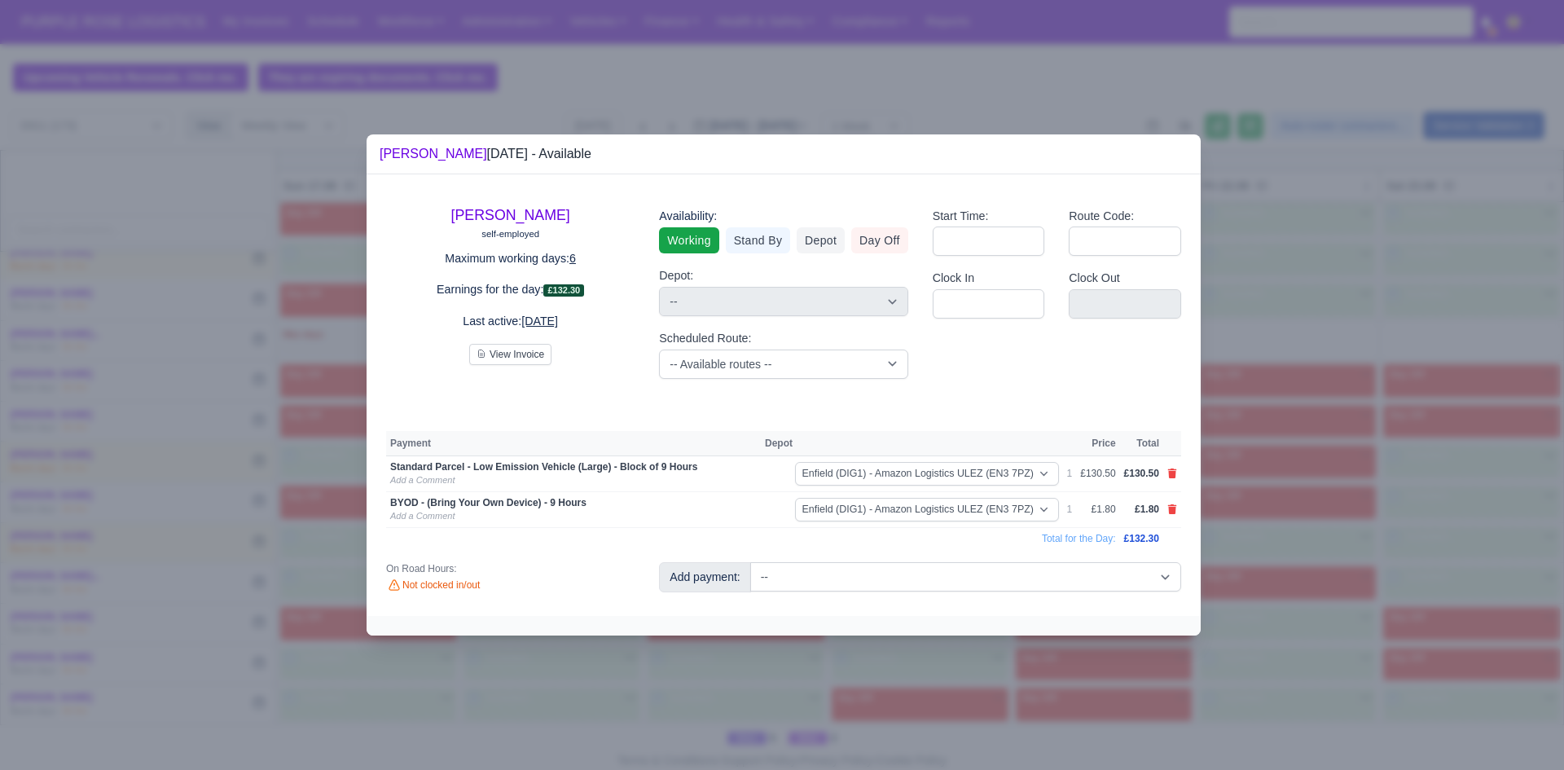
click at [311, 270] on div at bounding box center [782, 385] width 1564 height 770
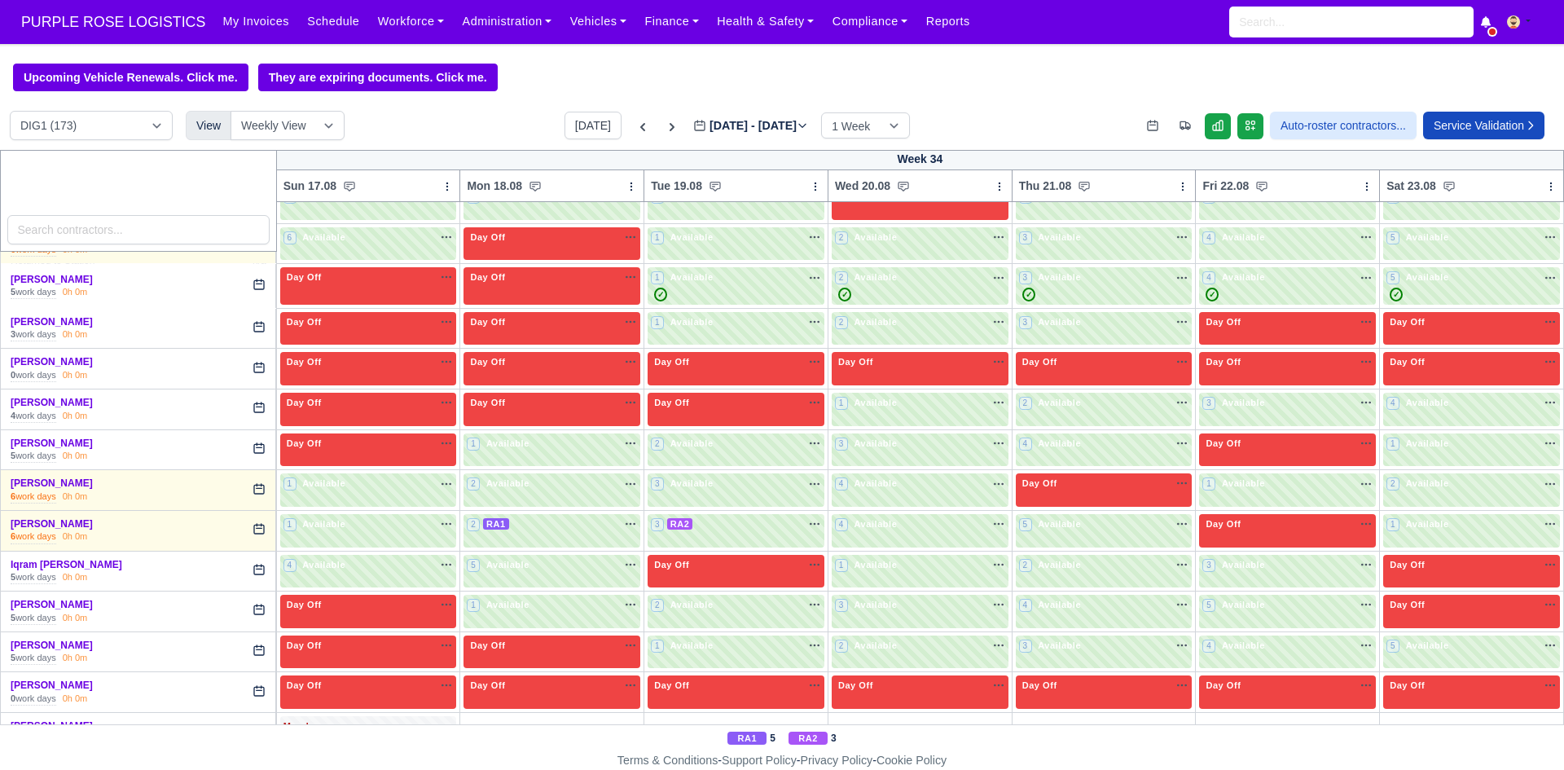
scroll to position [1283, 0]
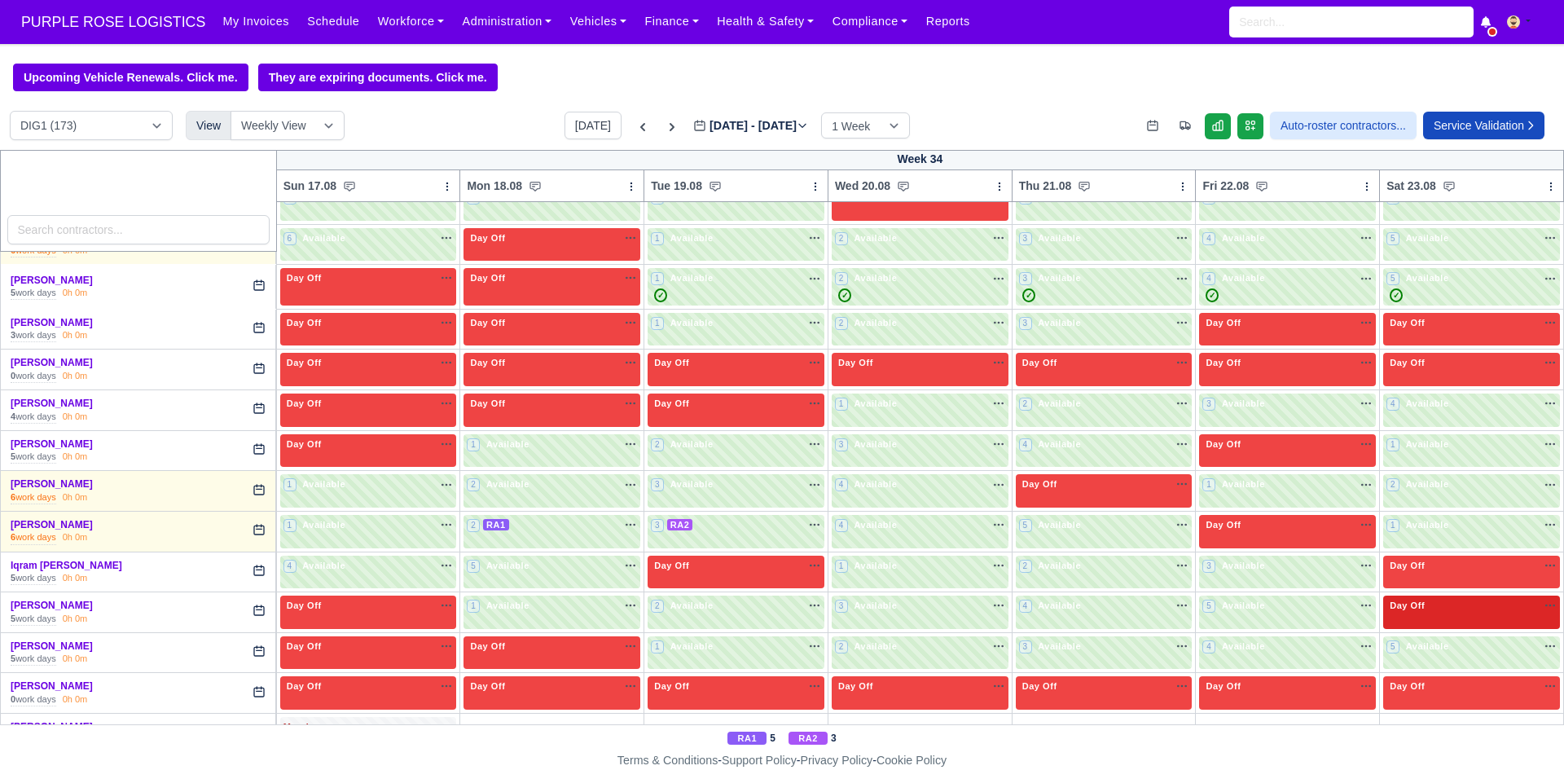
click at [1438, 617] on div "Day Off Available" at bounding box center [1471, 611] width 177 height 33
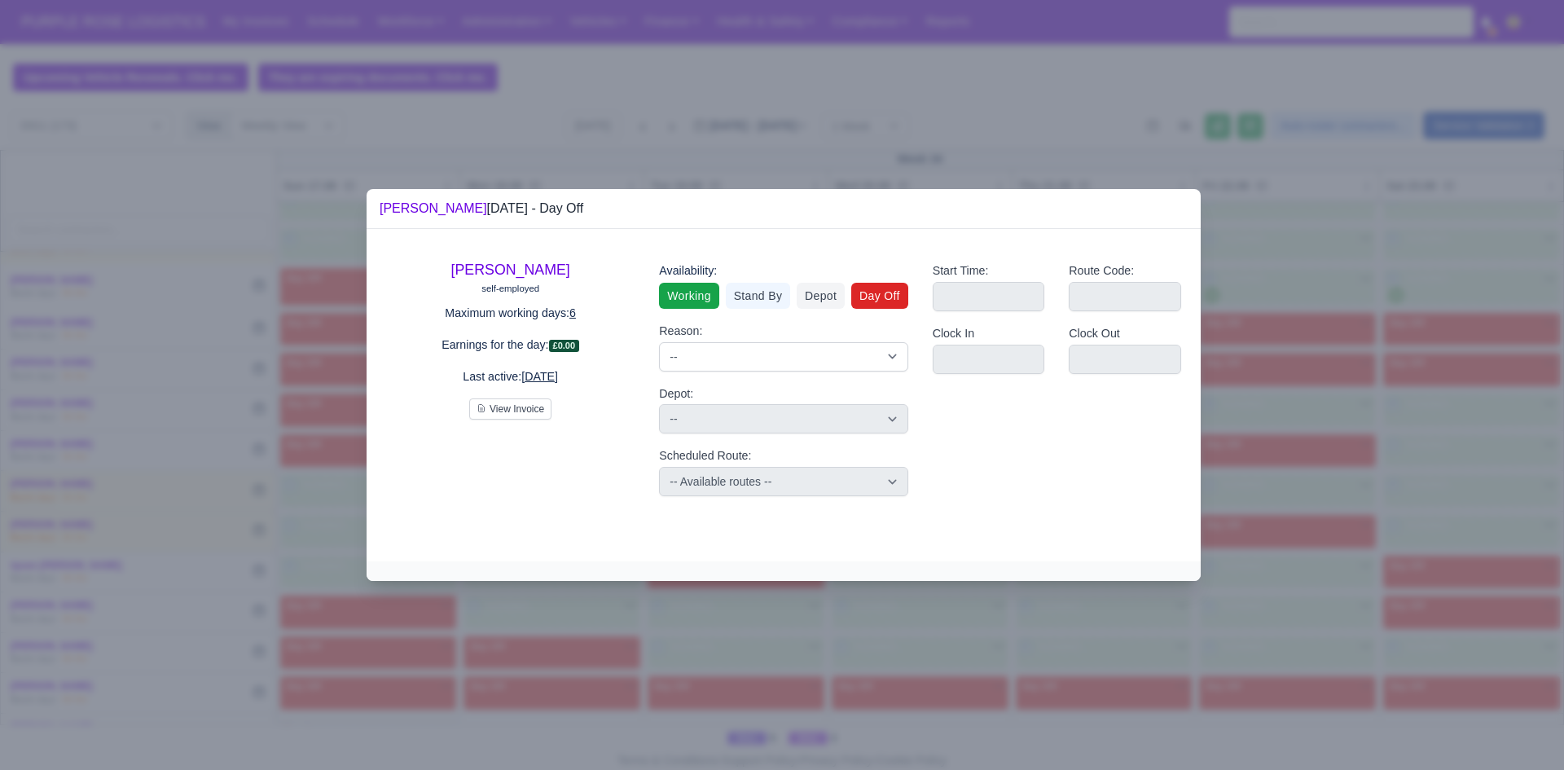
click at [703, 298] on link "Working" at bounding box center [688, 296] width 59 height 26
select select
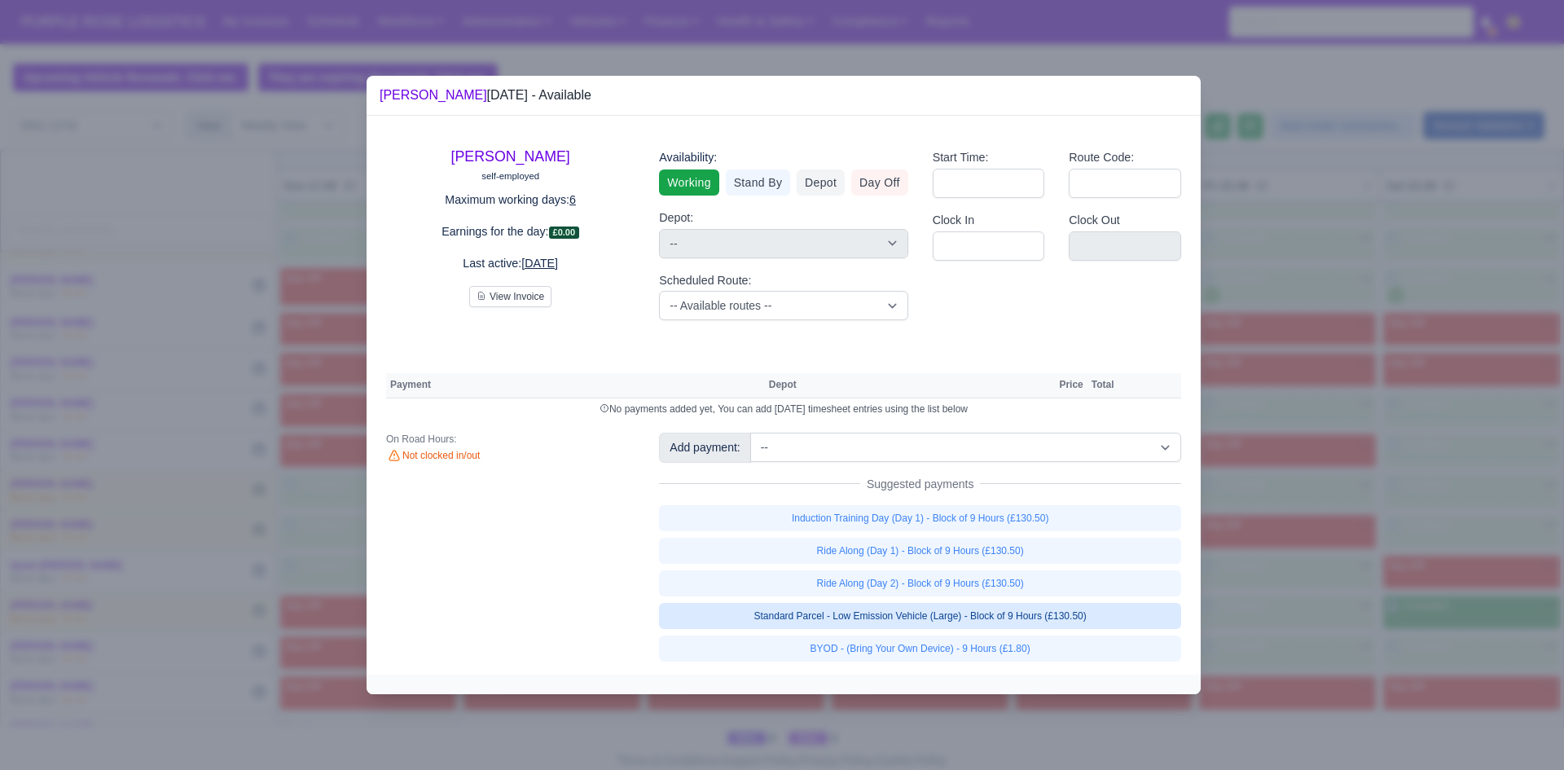
click at [1037, 603] on link "Standard Parcel - Low Emission Vehicle (Large) - Block of 9 Hours (£130.50)" at bounding box center [920, 616] width 522 height 26
select select "1"
select select
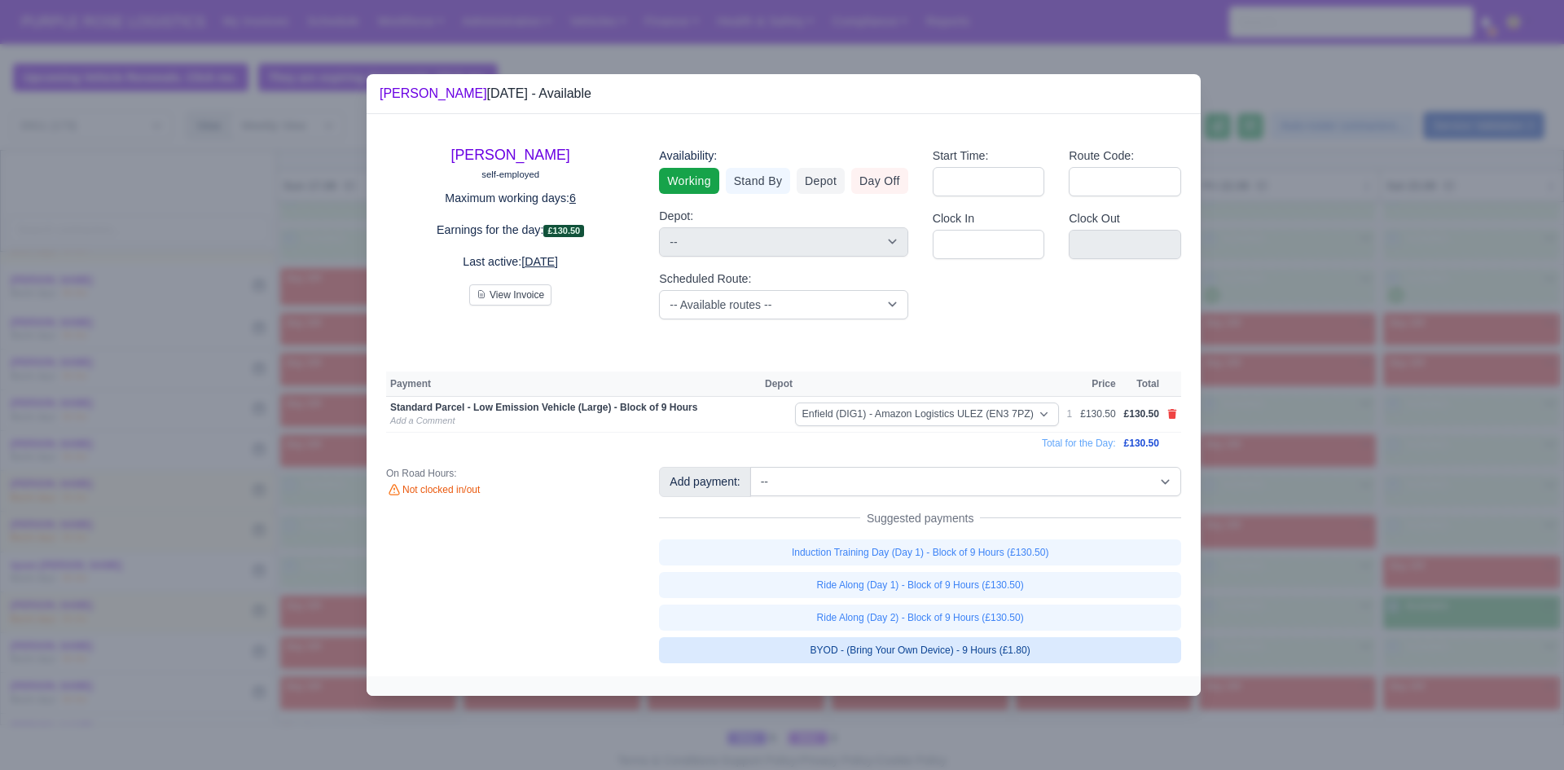
click at [1014, 646] on link "BYOD - (Bring Your Own Device) - 9 Hours (£1.80)" at bounding box center [920, 650] width 522 height 26
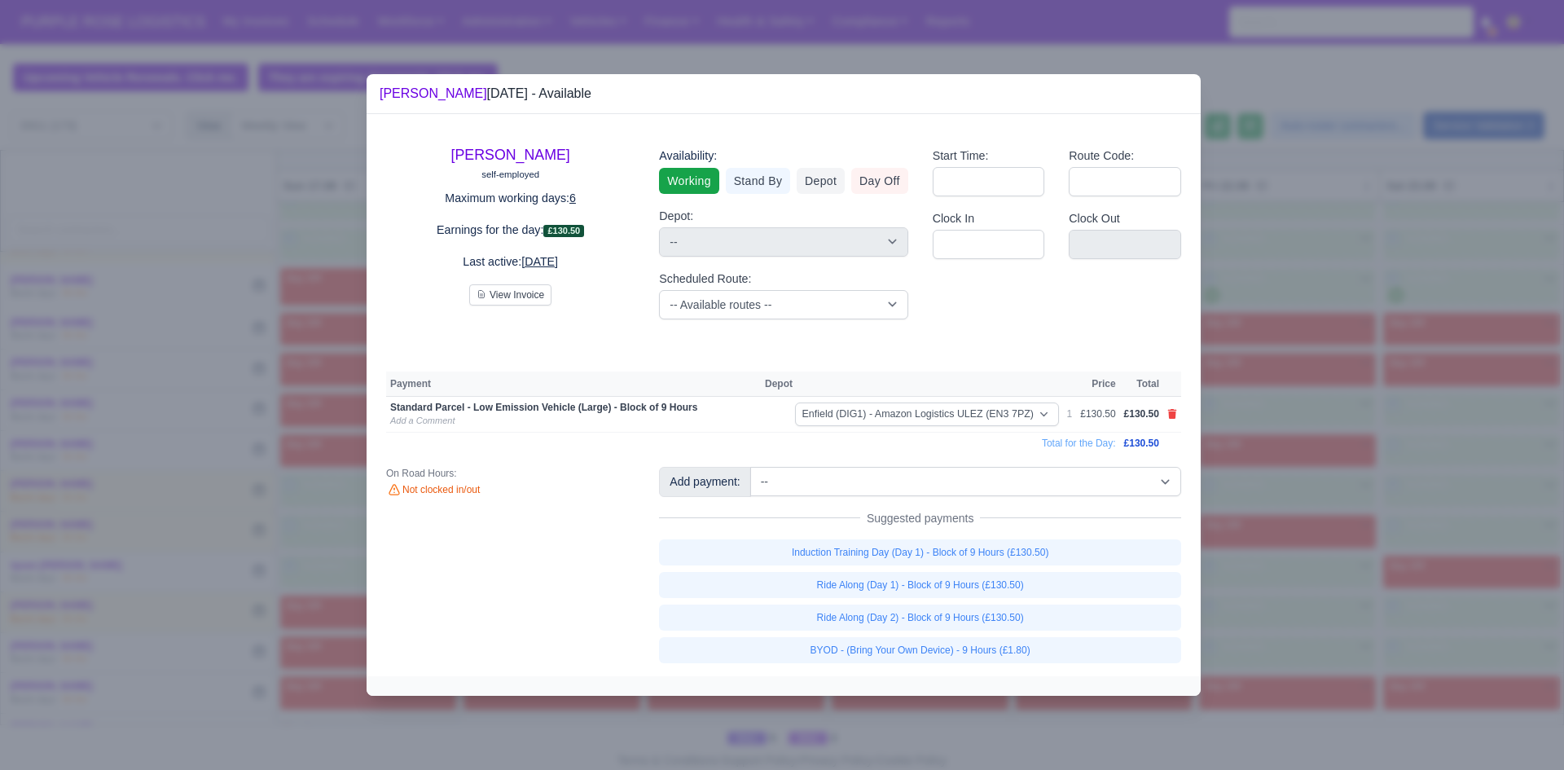
select select
select select "1"
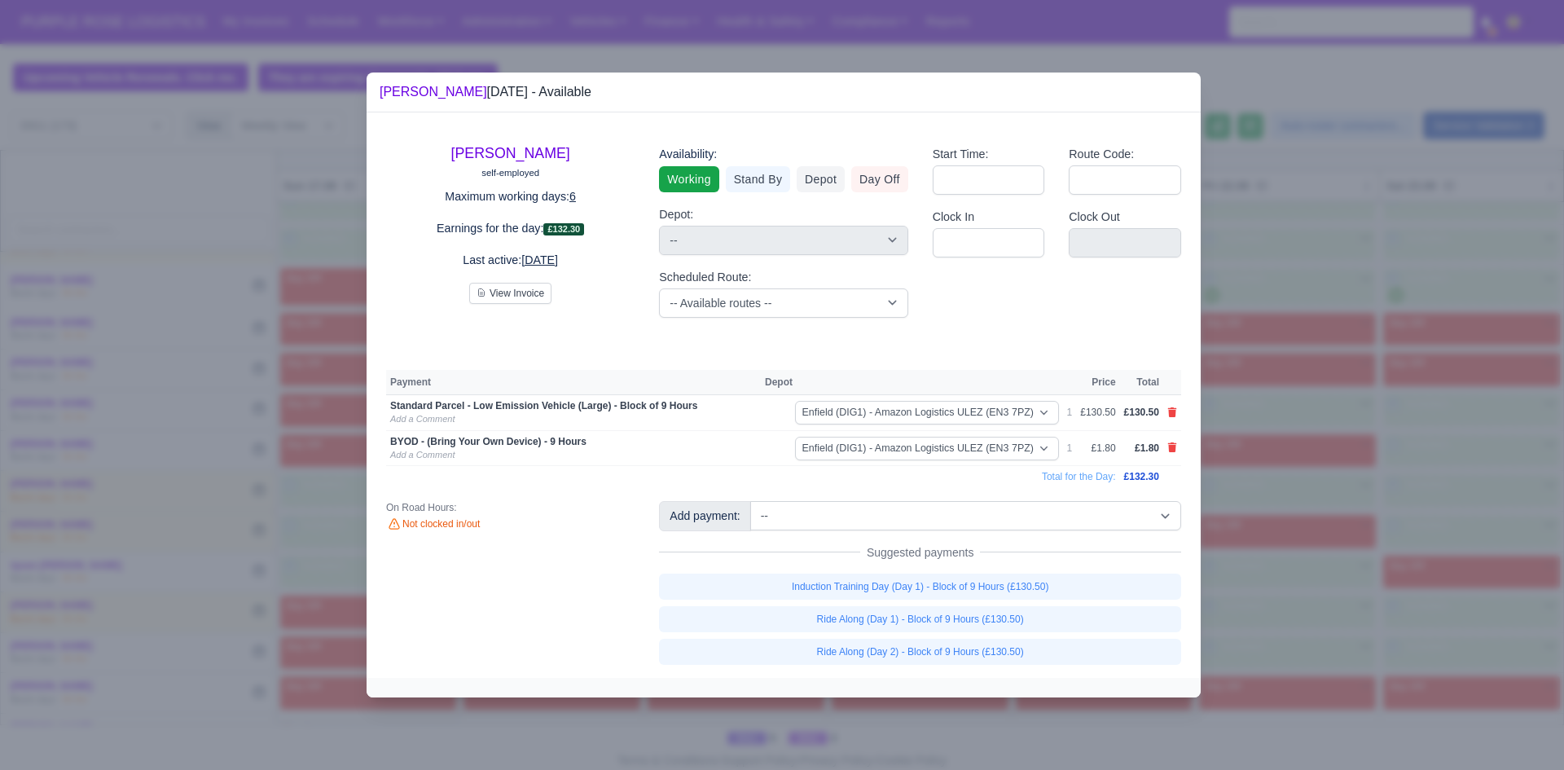
click at [1257, 524] on div at bounding box center [782, 385] width 1564 height 770
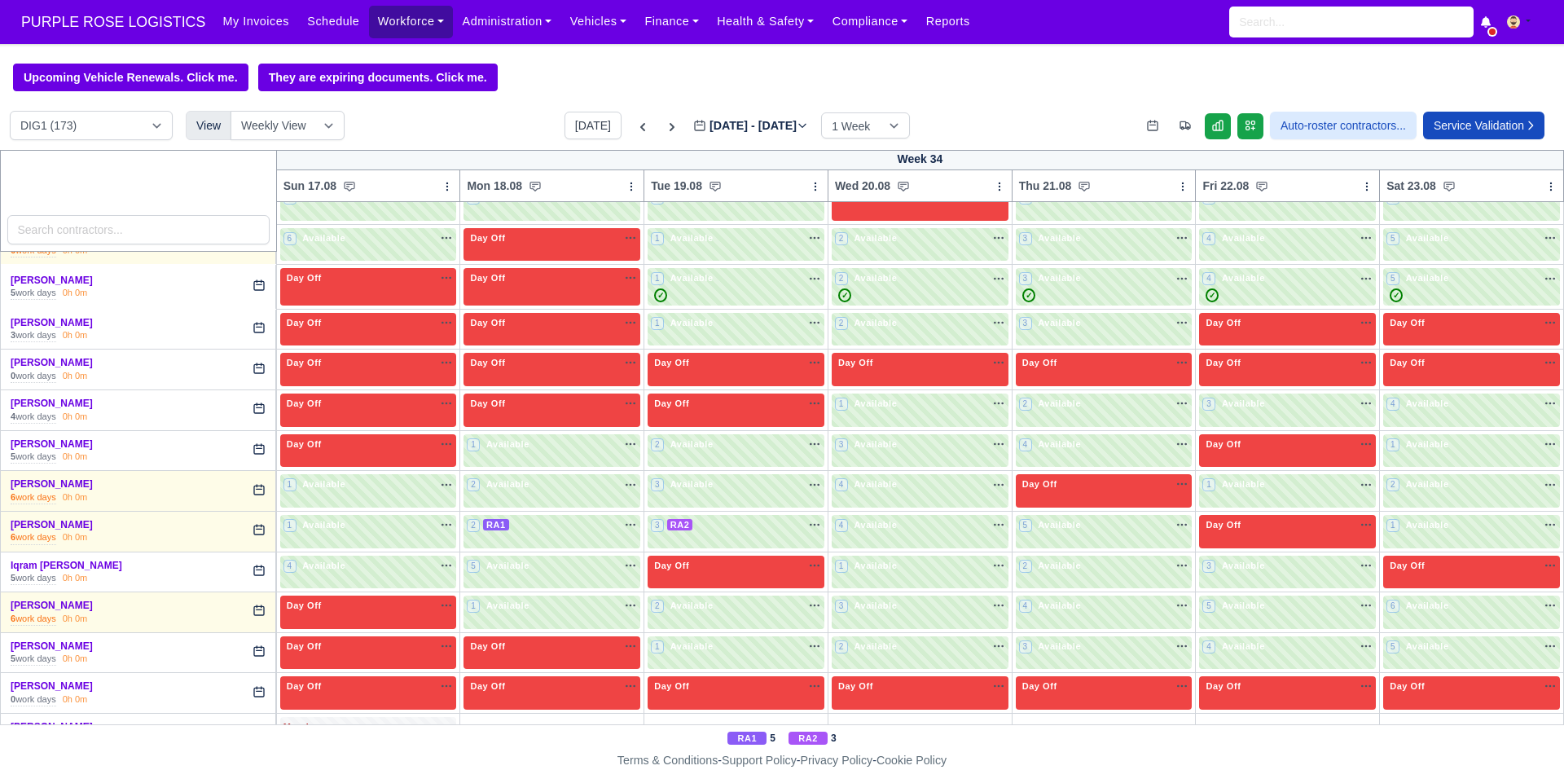
click at [369, 22] on link "Workforce" at bounding box center [411, 22] width 85 height 32
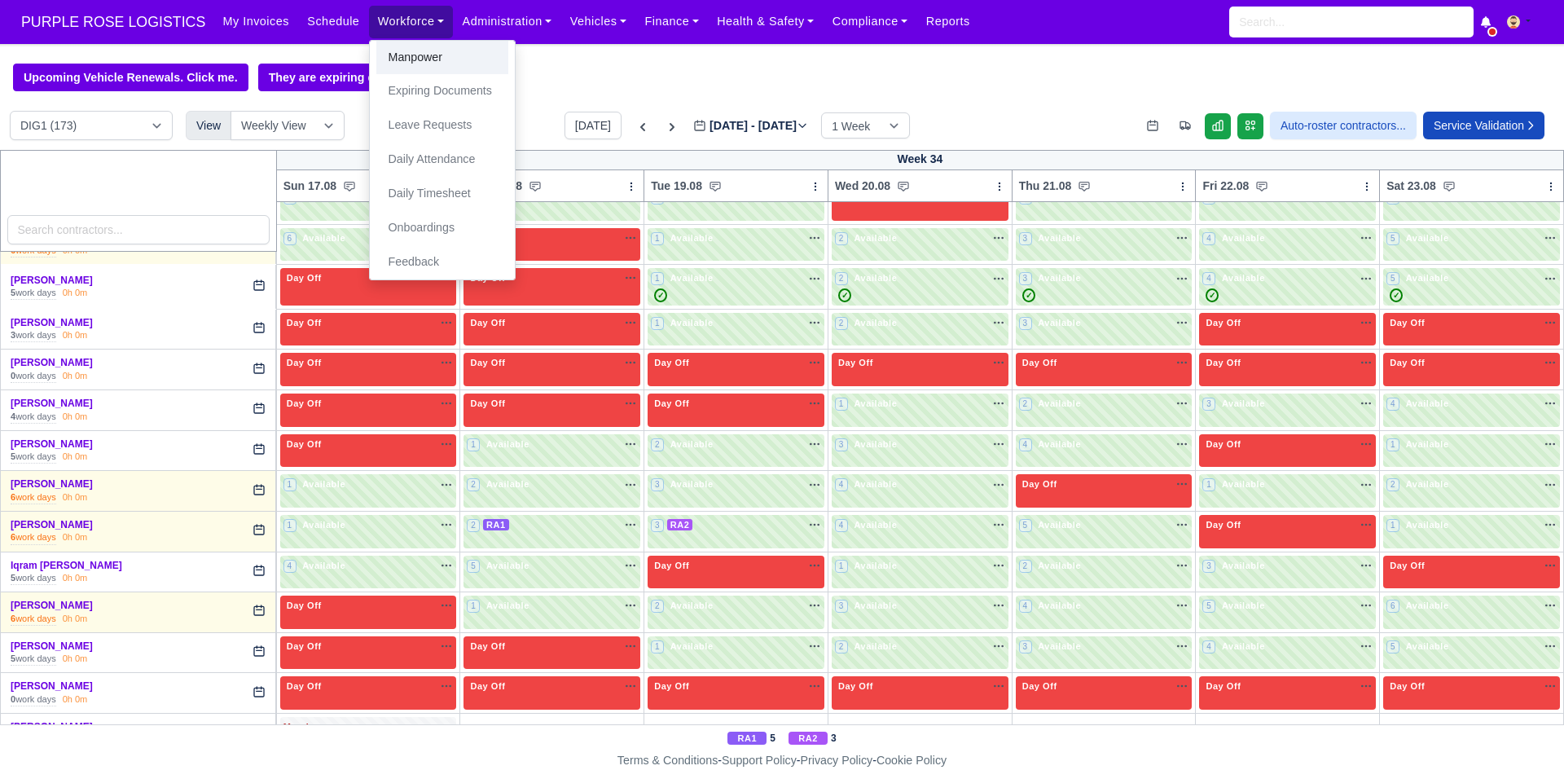
click at [382, 53] on link "Manpower" at bounding box center [442, 58] width 132 height 34
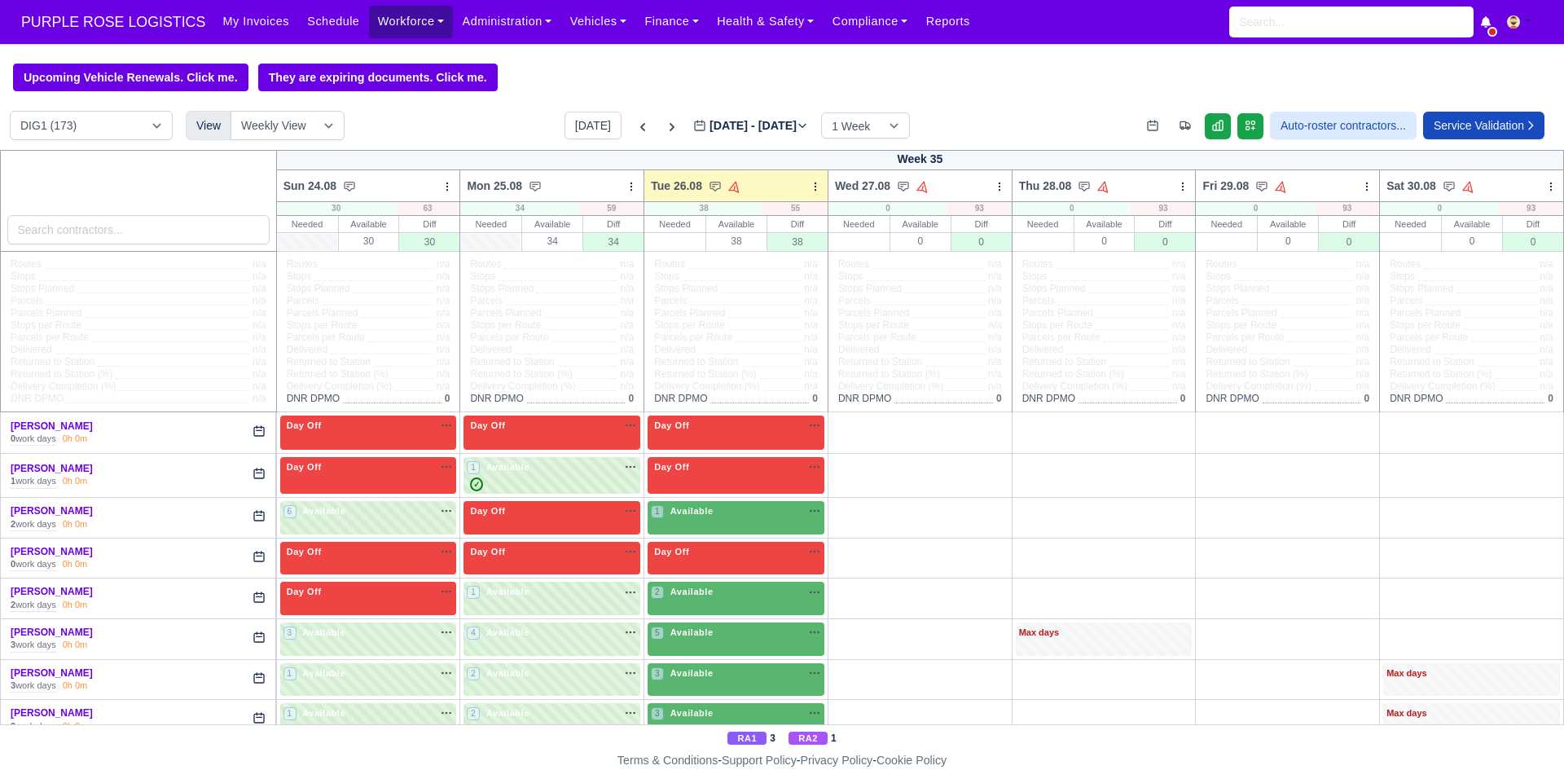
click at [403, 12] on link "Workforce" at bounding box center [411, 22] width 85 height 32
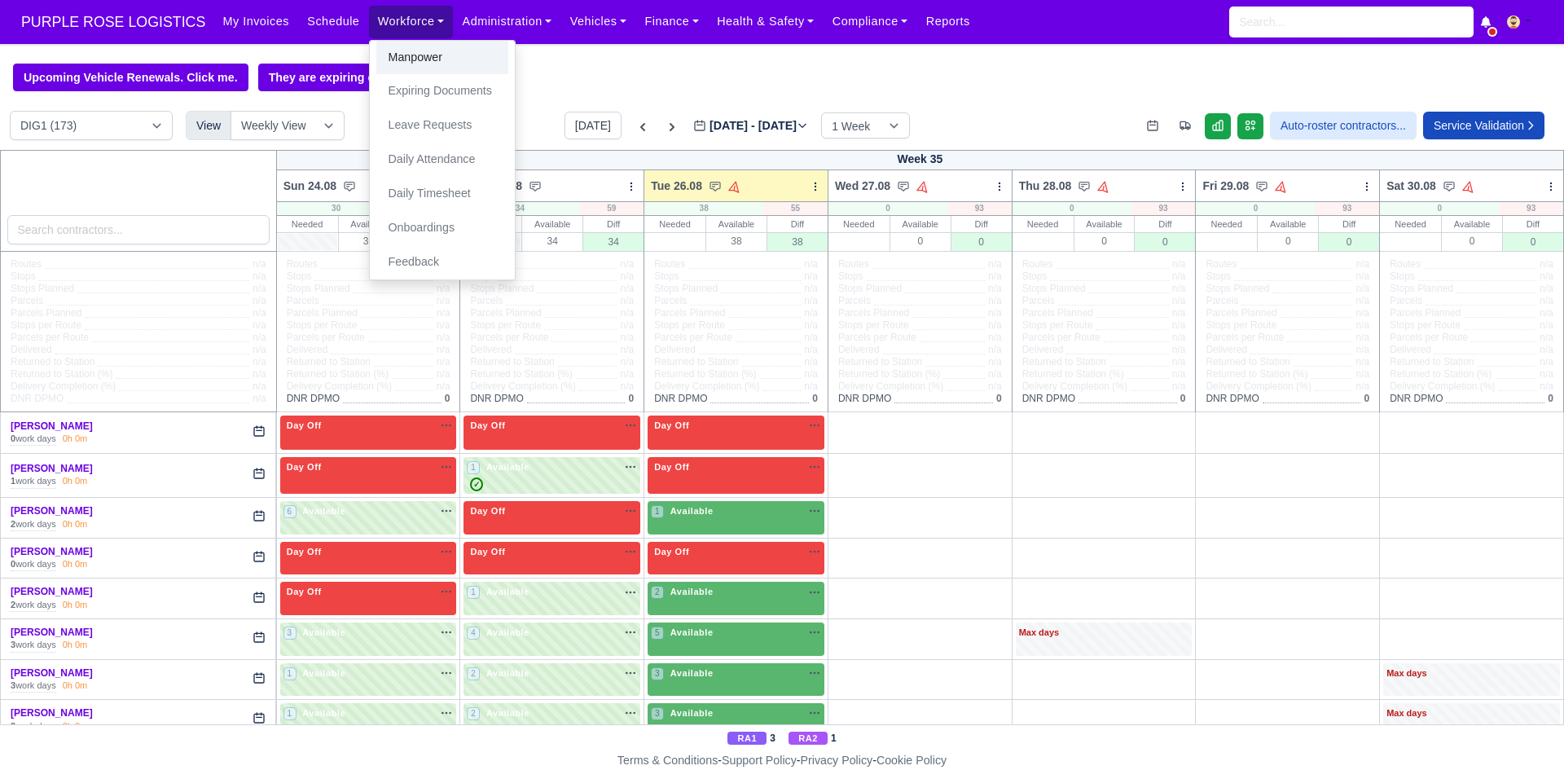
click at [413, 59] on link "Manpower" at bounding box center [442, 58] width 132 height 34
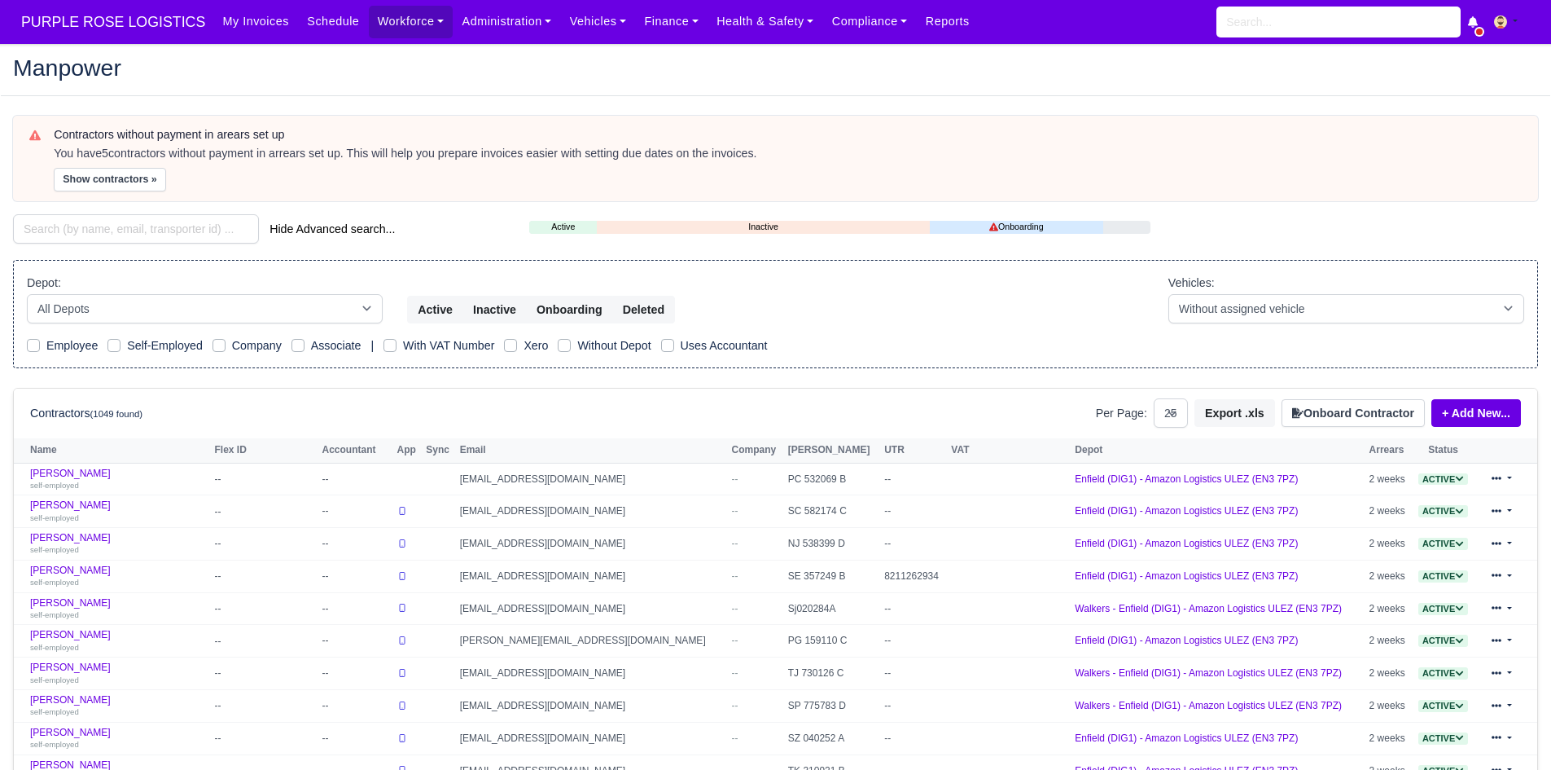
select select "25"
click at [119, 165] on div "Contractors without payment in arears set up You have 5 contractors without pay…" at bounding box center [788, 159] width 1468 height 63
click at [124, 180] on button "Show contractors »" at bounding box center [110, 180] width 112 height 24
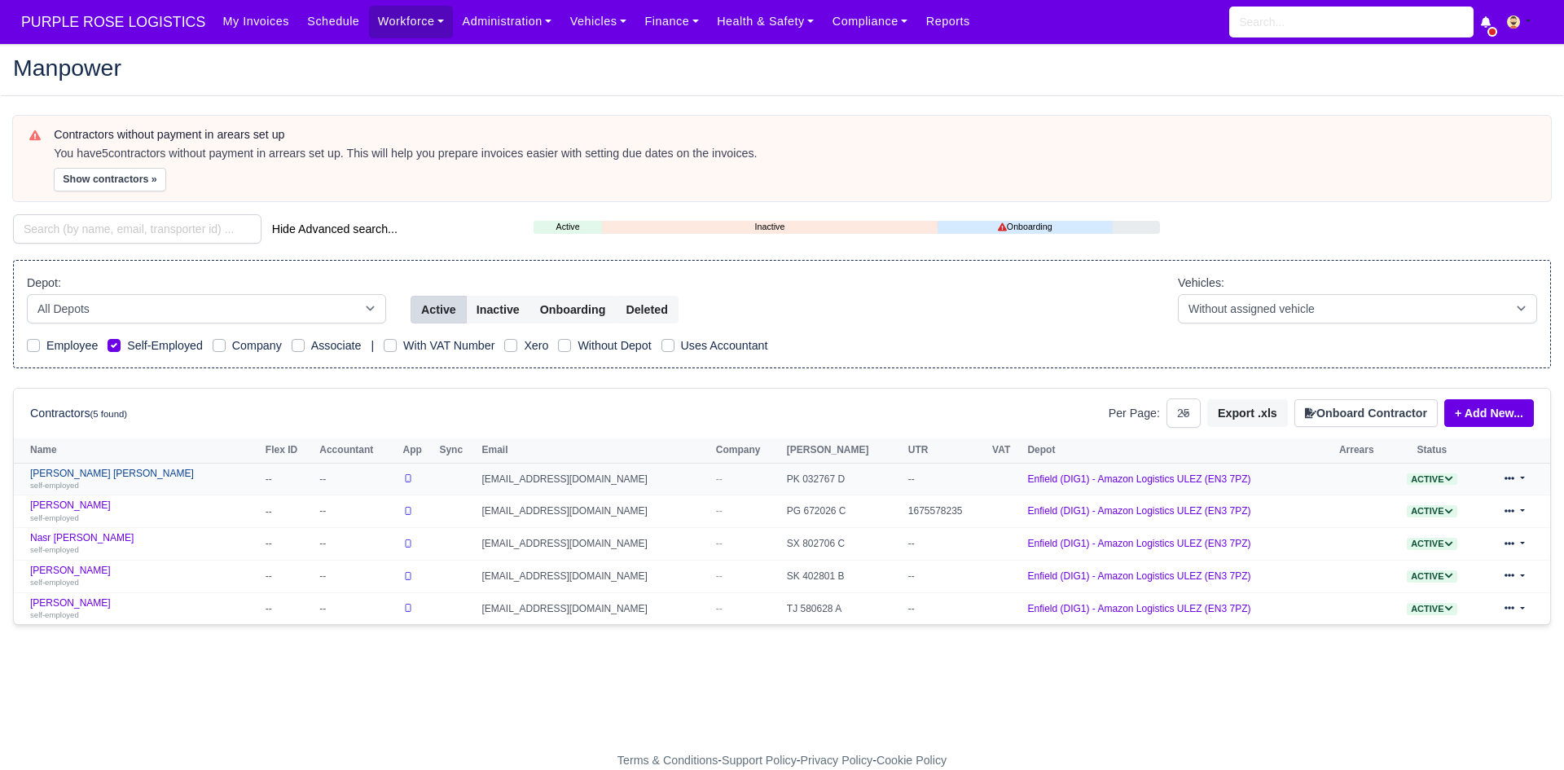
click at [90, 471] on link "[PERSON_NAME] [PERSON_NAME] self-employed" at bounding box center [143, 479] width 227 height 24
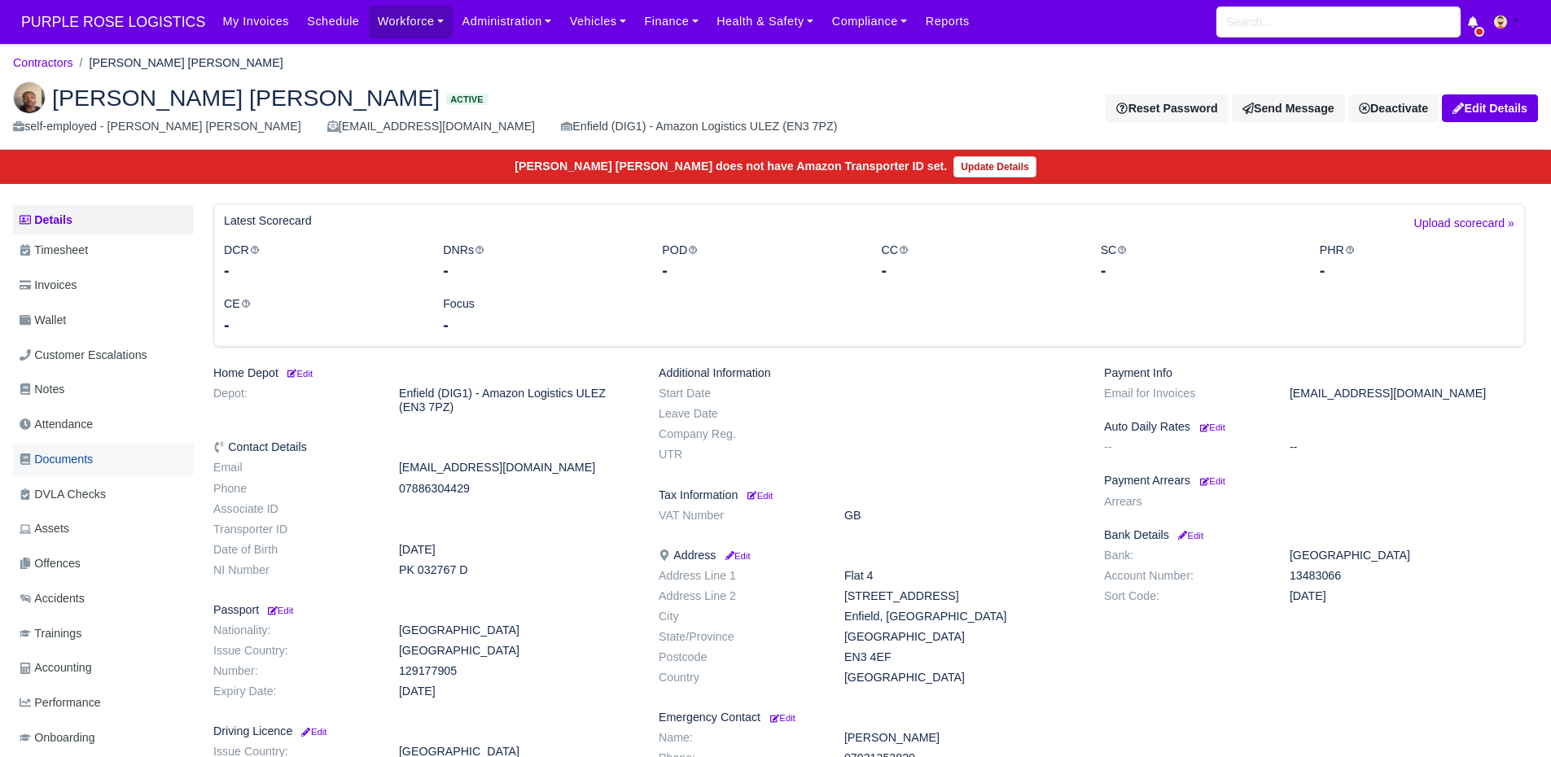
click at [76, 450] on span "Documents" at bounding box center [56, 459] width 73 height 19
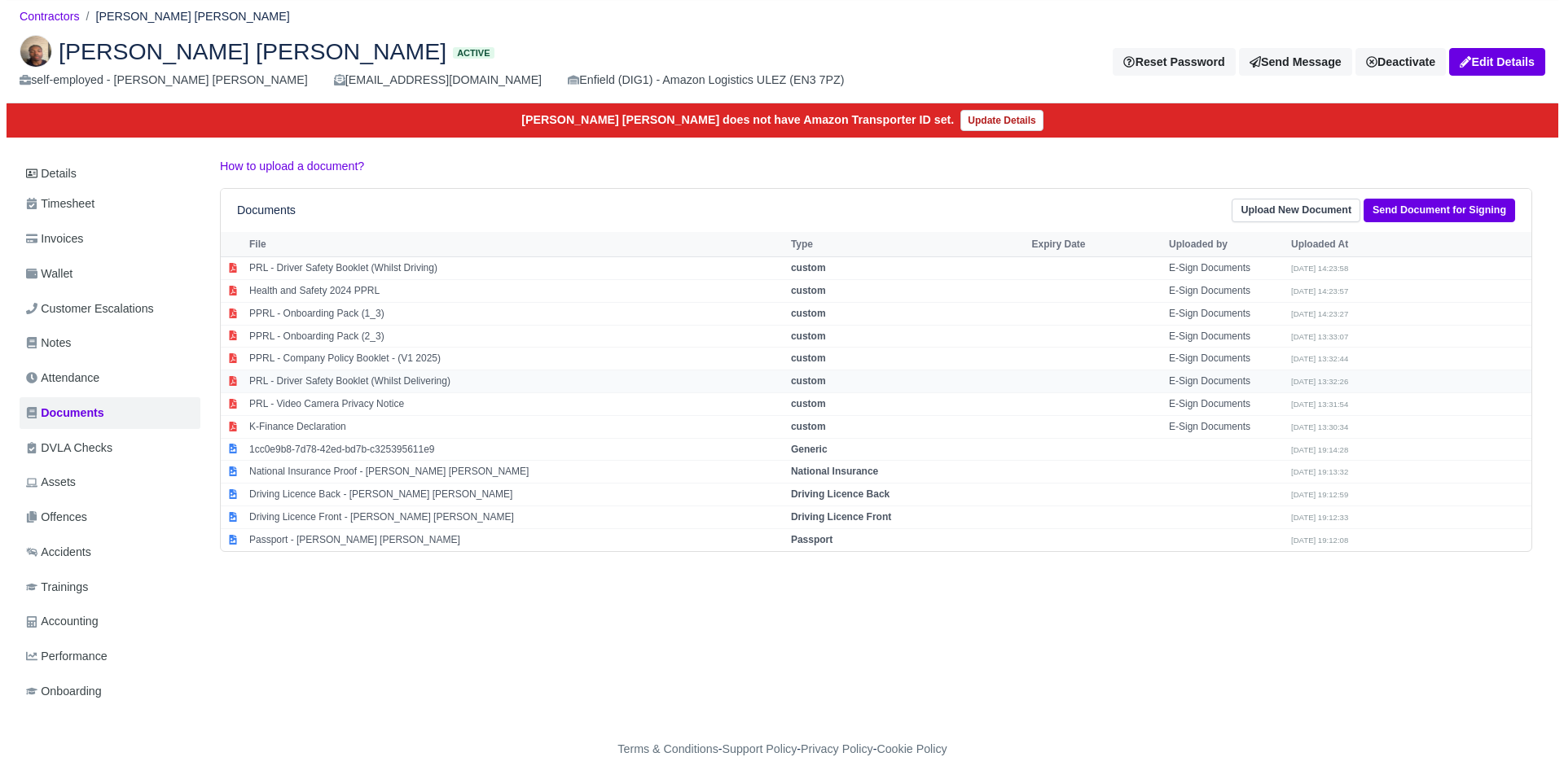
scroll to position [47, 0]
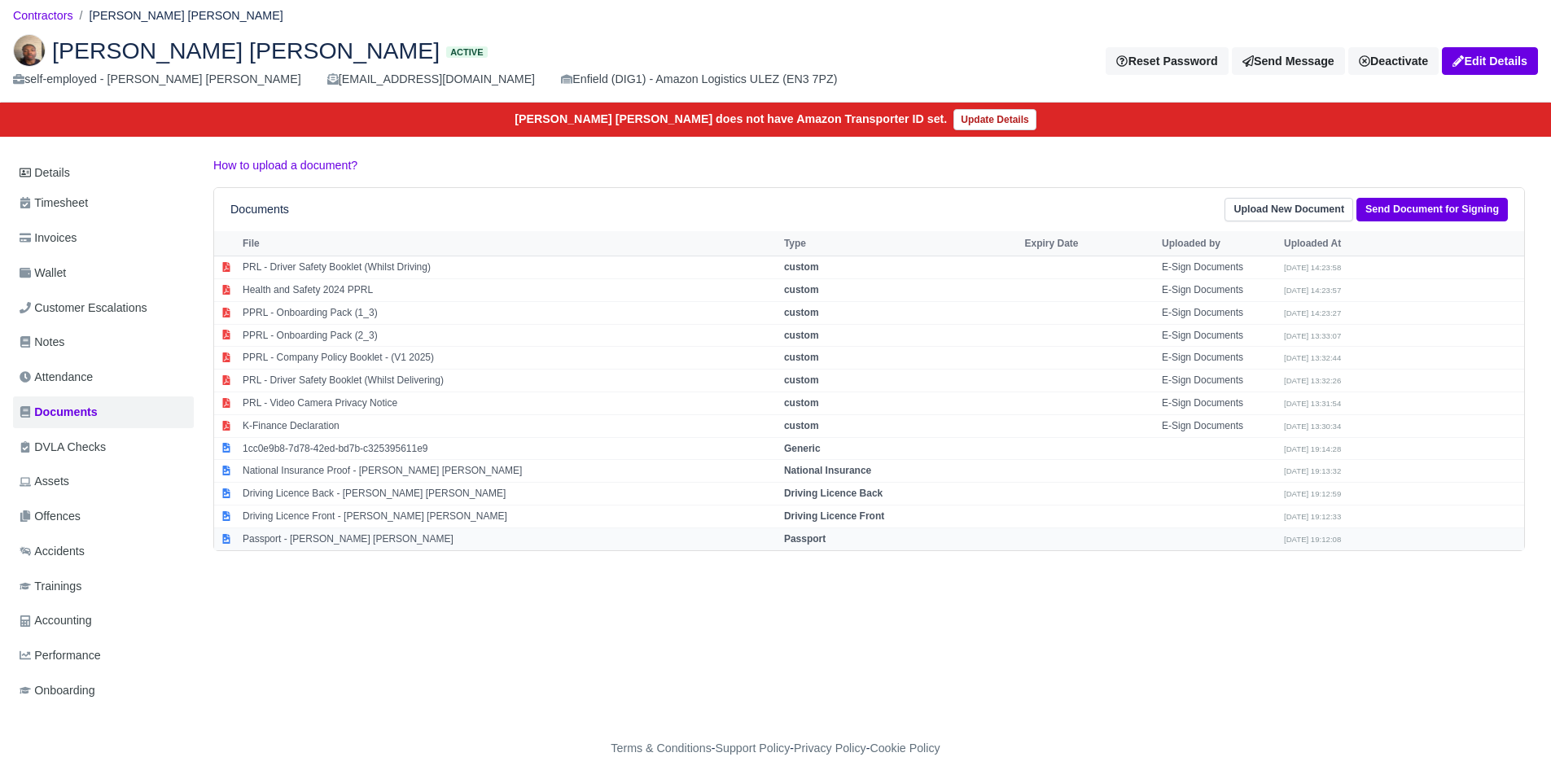
click at [317, 542] on td "Passport - [PERSON_NAME] [PERSON_NAME]" at bounding box center [510, 539] width 542 height 22
select select "passport"
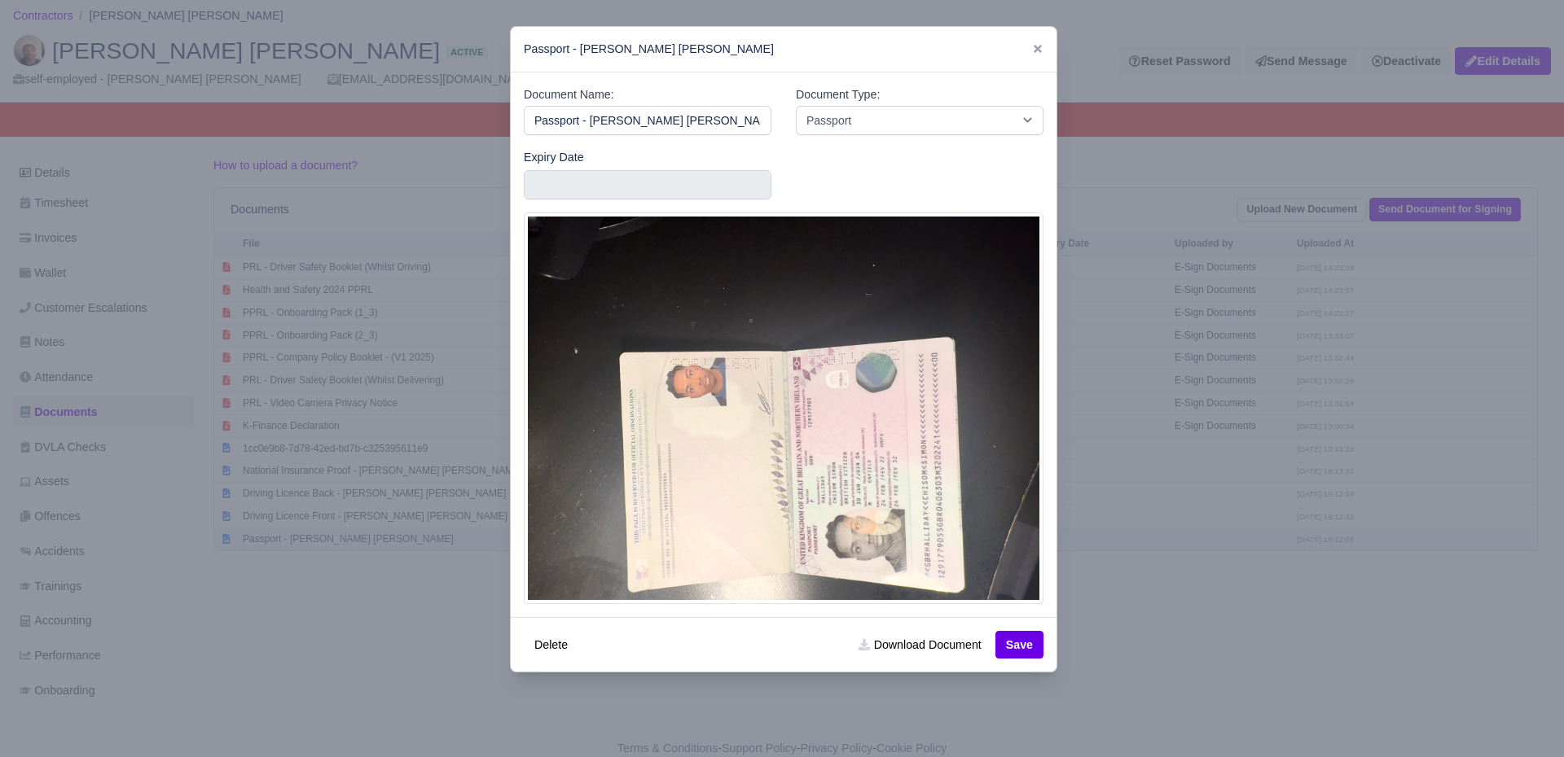
click at [317, 542] on div at bounding box center [782, 378] width 1564 height 757
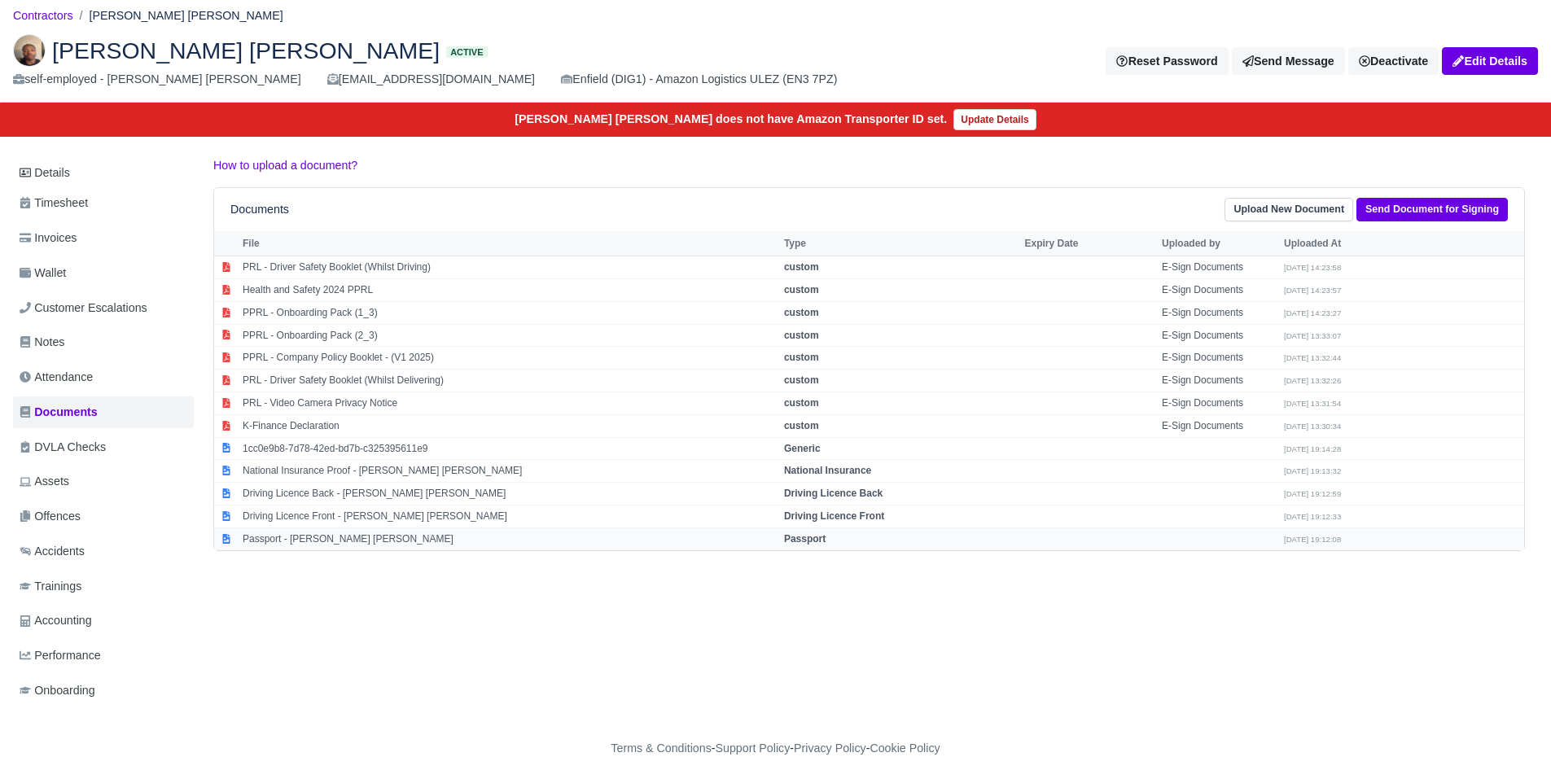
click at [317, 542] on td "Passport - [PERSON_NAME] [PERSON_NAME]" at bounding box center [510, 539] width 542 height 22
select select "passport"
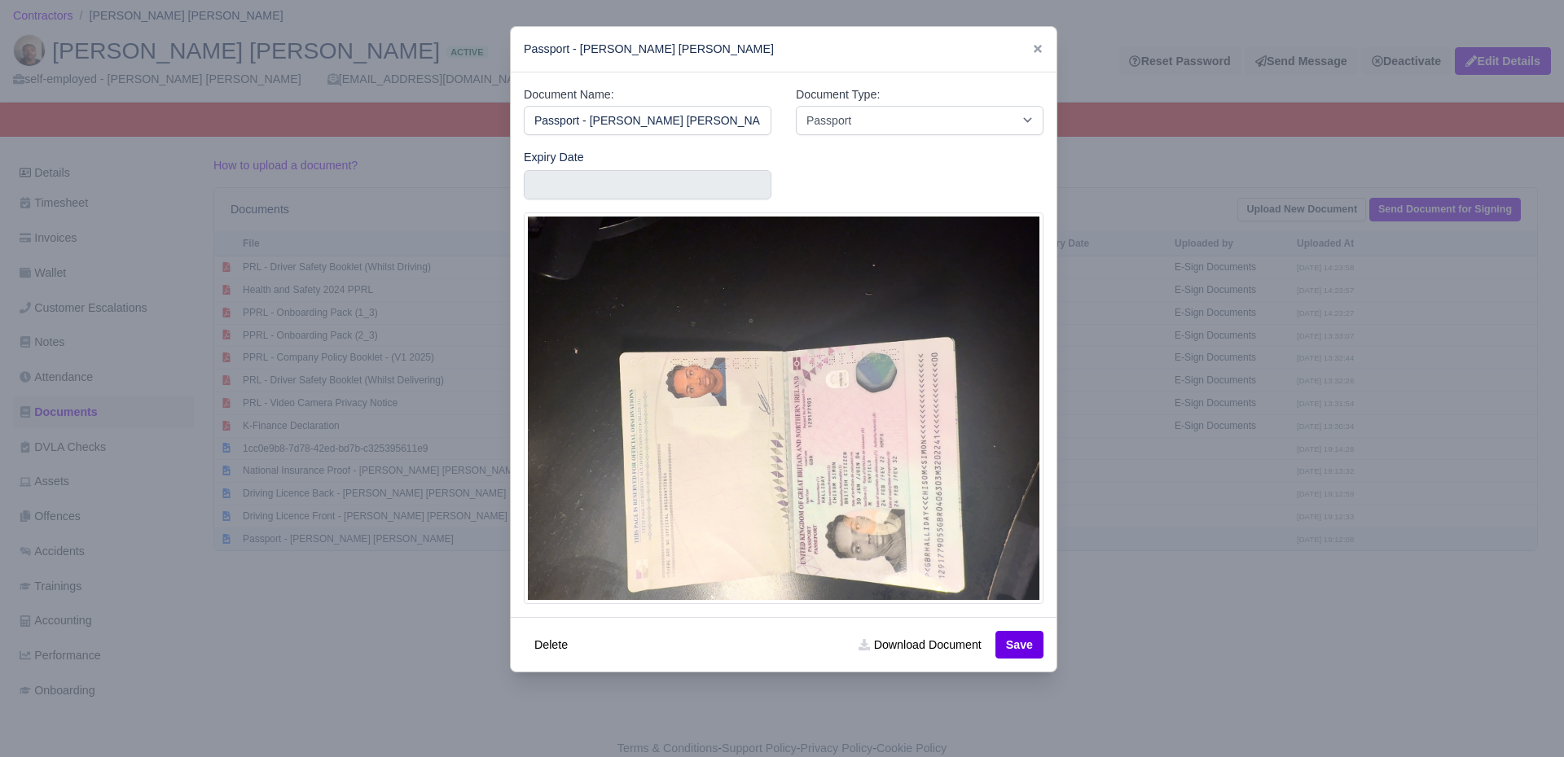
click at [317, 542] on div at bounding box center [782, 378] width 1564 height 757
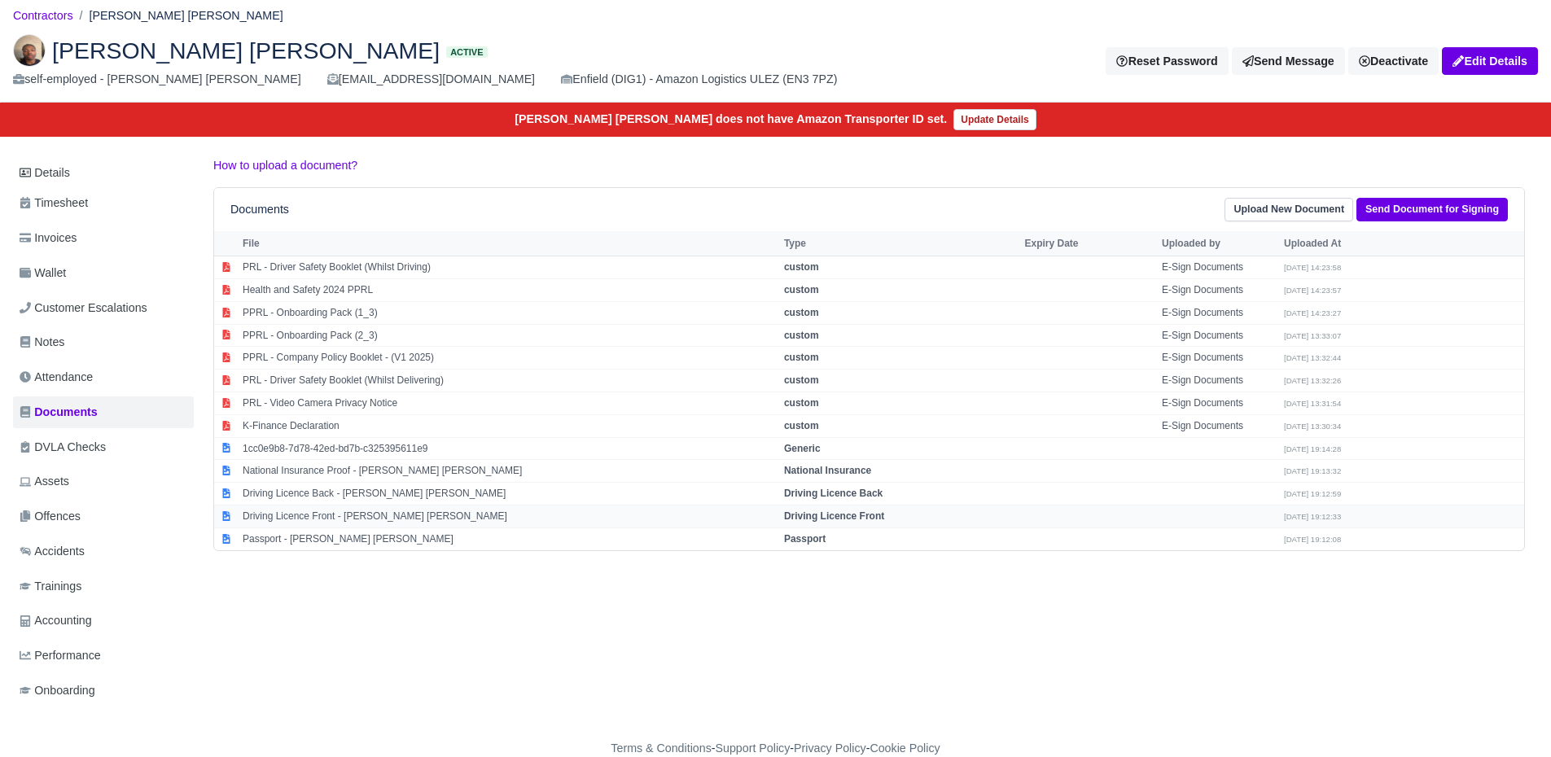
click at [336, 518] on td "Driving Licence Front - [PERSON_NAME] [PERSON_NAME]" at bounding box center [510, 516] width 542 height 23
select select "driving-licence-front"
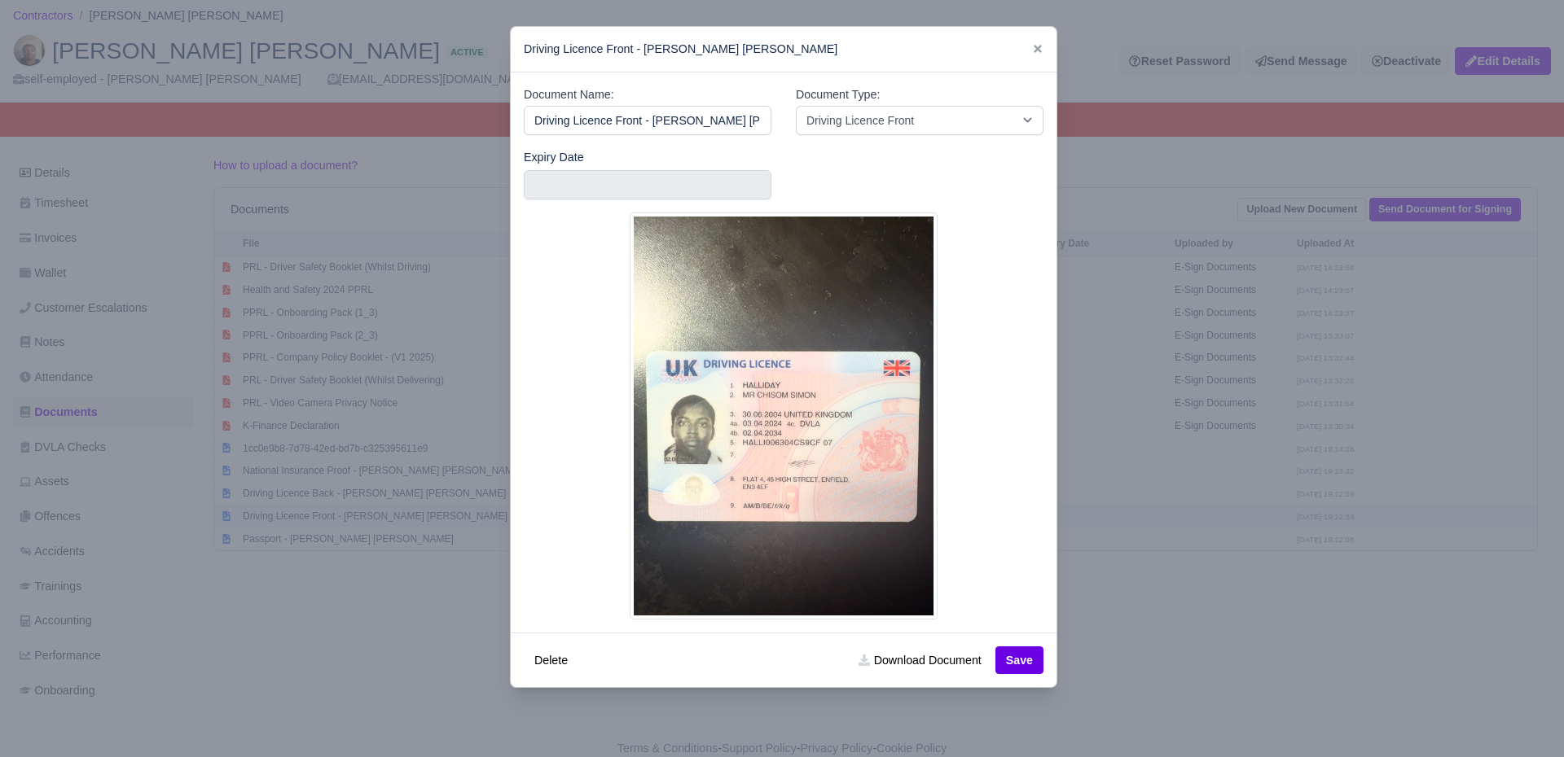
scroll to position [0, 7]
click at [318, 594] on div at bounding box center [782, 378] width 1564 height 757
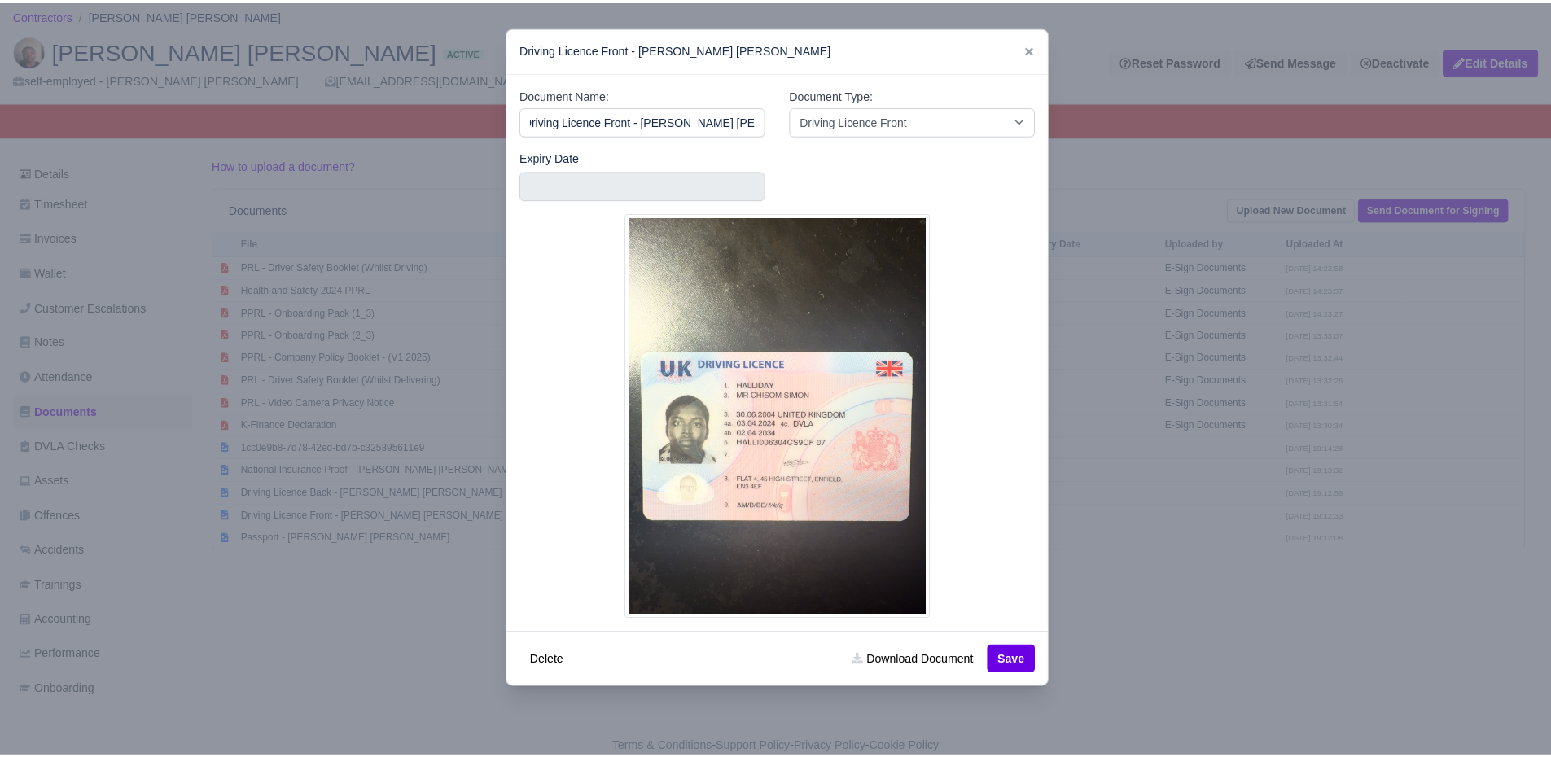
scroll to position [0, 0]
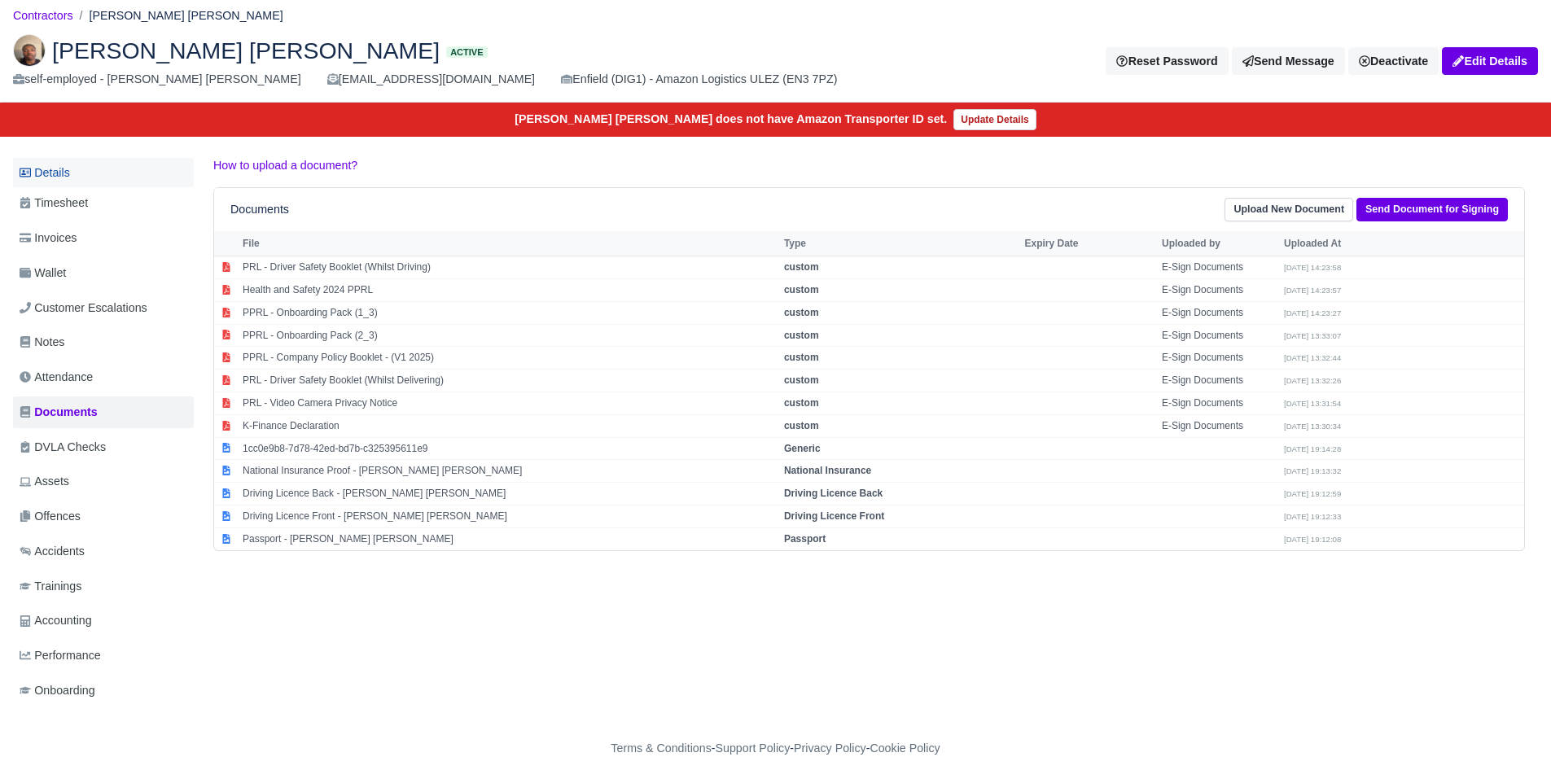
click at [70, 177] on link "Details" at bounding box center [103, 173] width 181 height 30
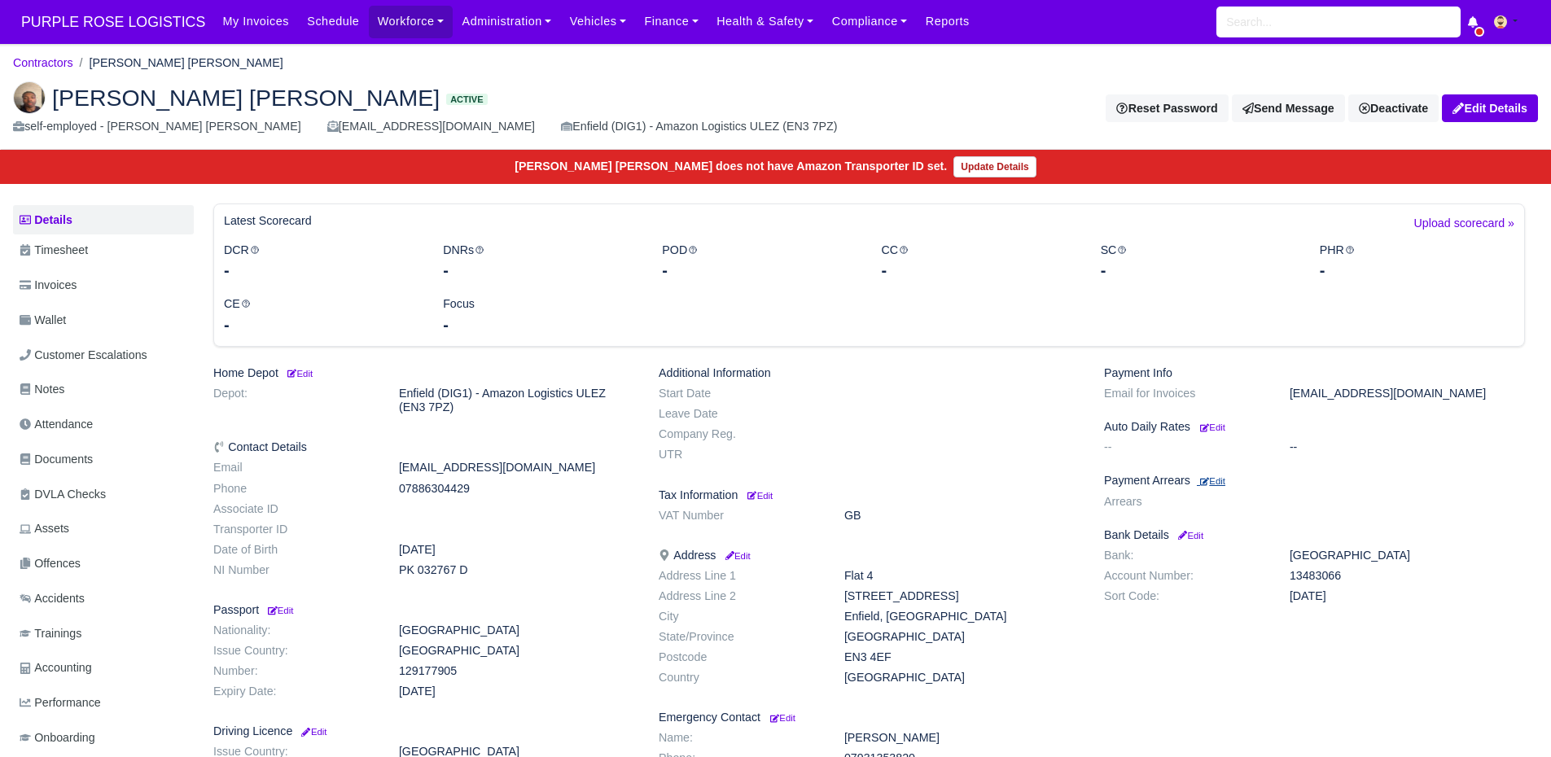
click at [1216, 485] on small "Edit" at bounding box center [1212, 481] width 25 height 10
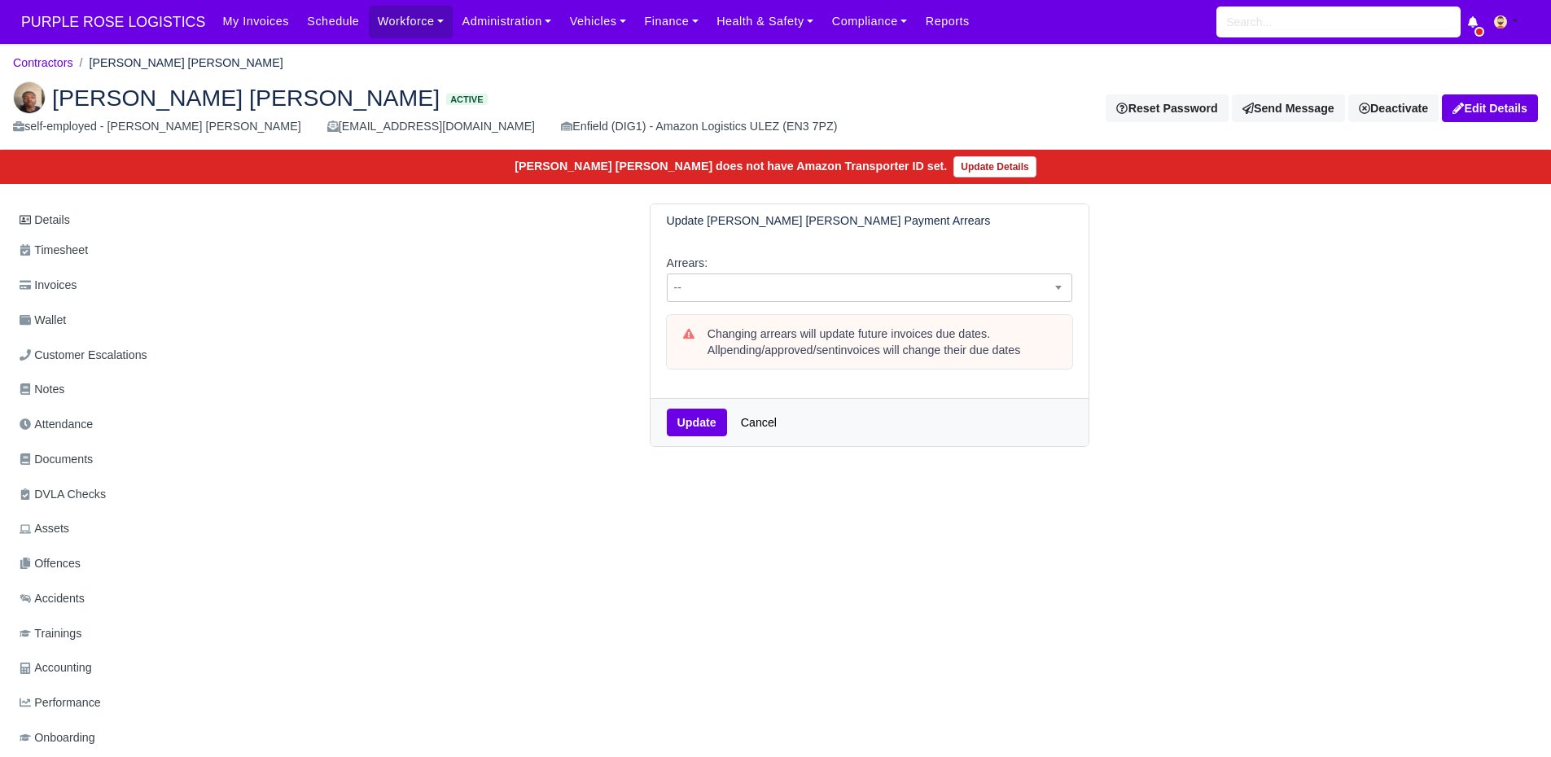
click at [984, 292] on span "--" at bounding box center [870, 288] width 404 height 20
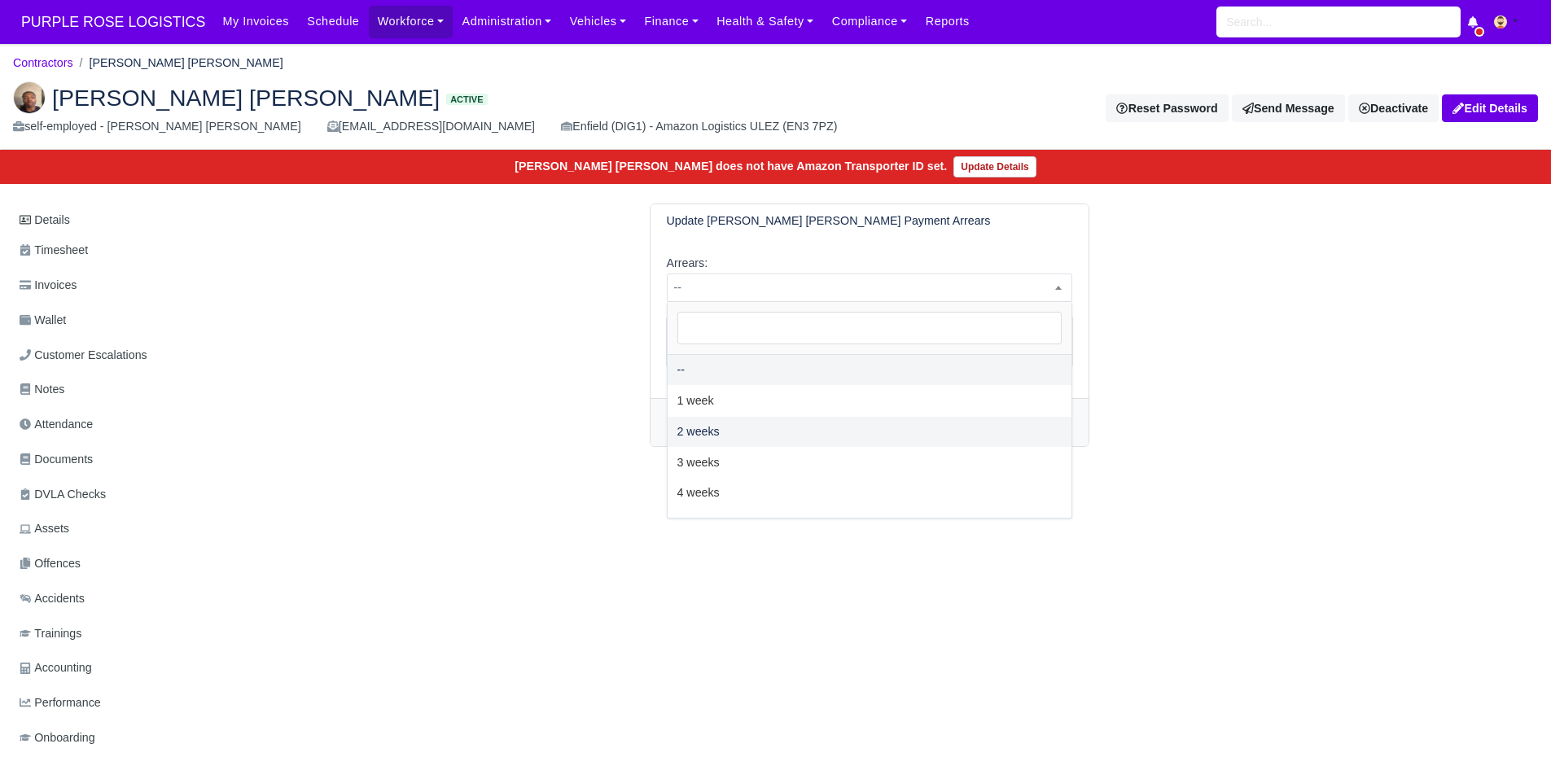
select select "2W"
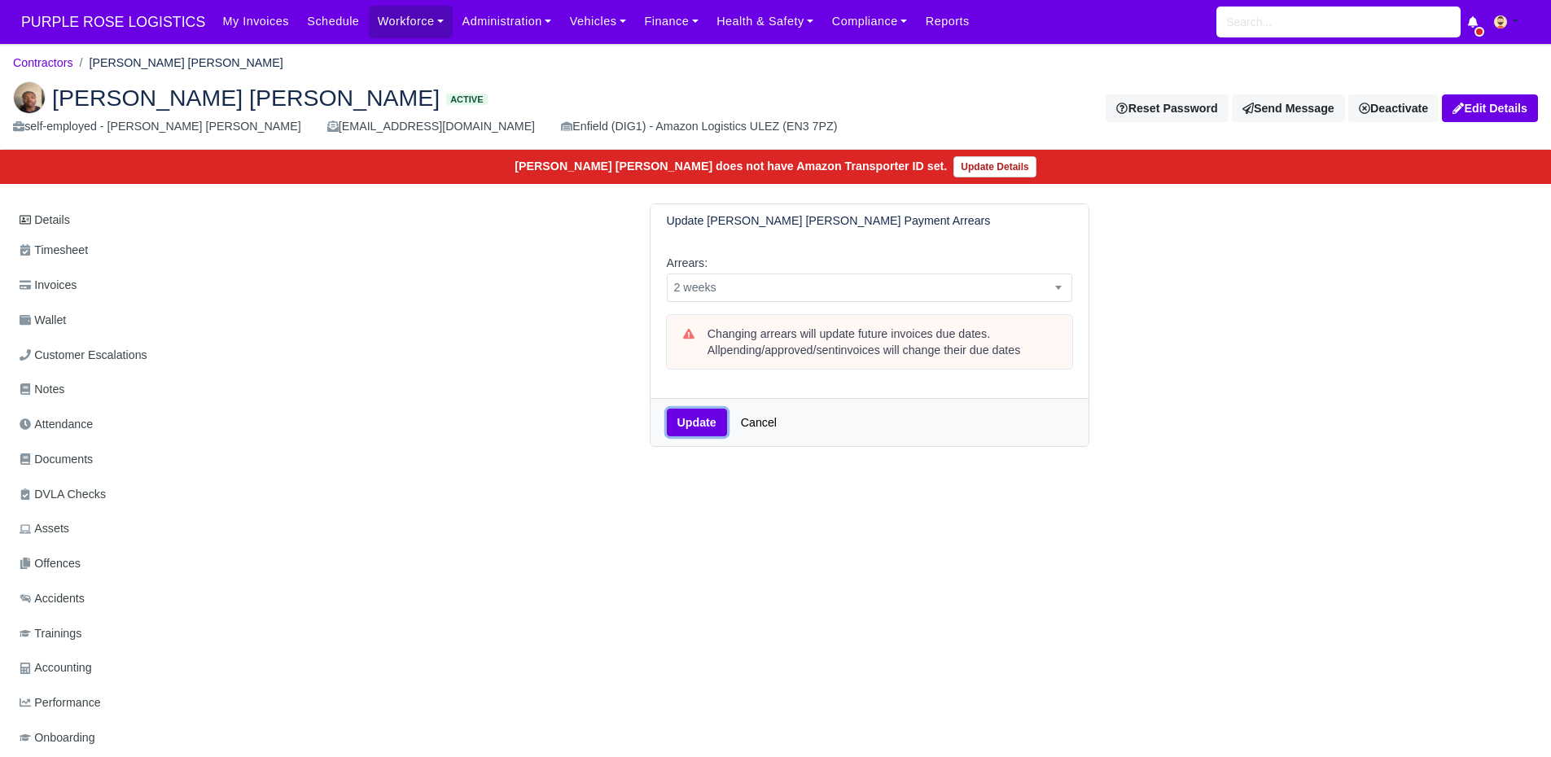
click at [715, 424] on button "Update" at bounding box center [697, 423] width 60 height 28
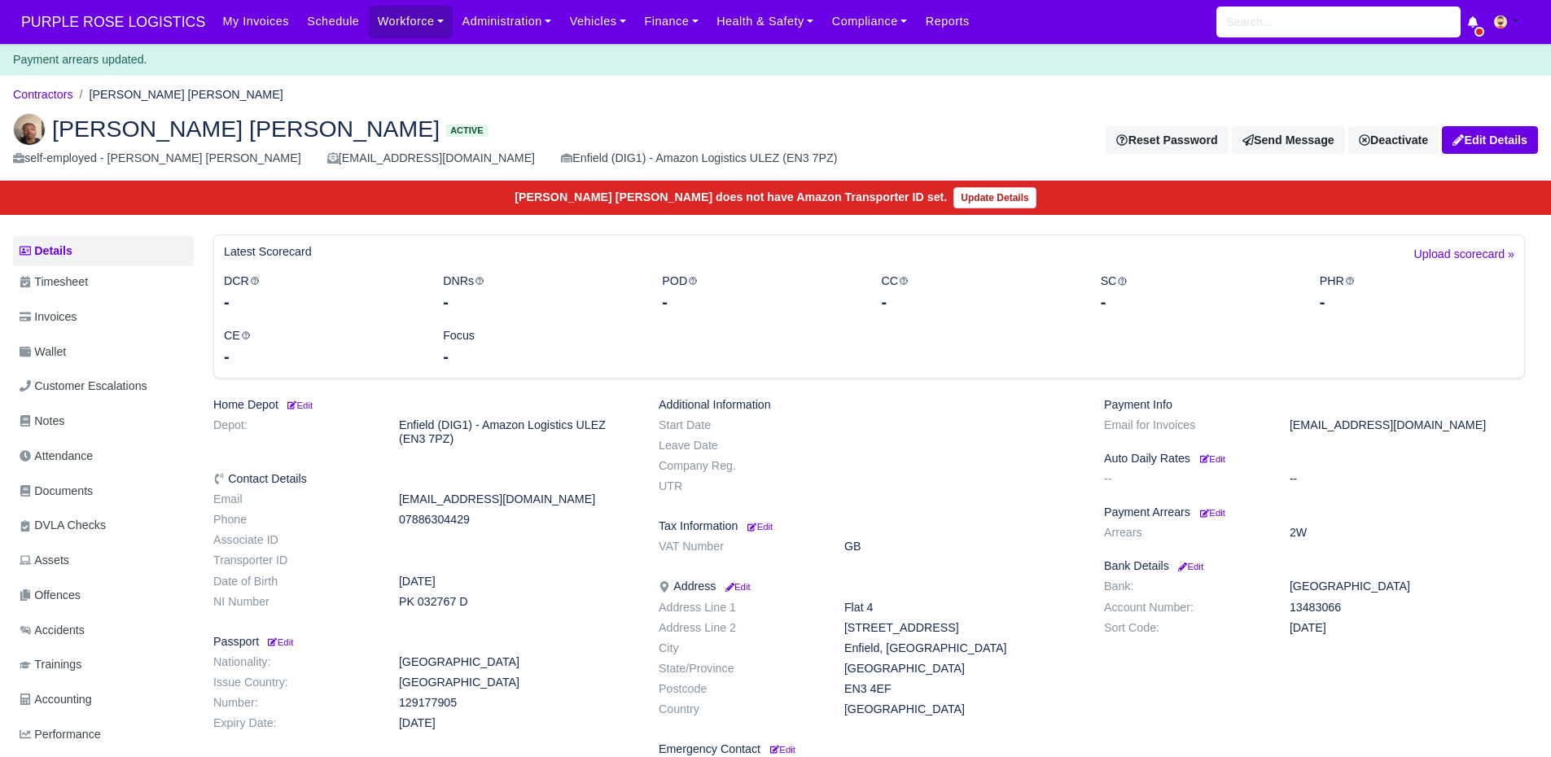
click at [49, 103] on li "Contractors" at bounding box center [43, 95] width 60 height 19
click at [55, 101] on link "Contractors" at bounding box center [43, 94] width 60 height 13
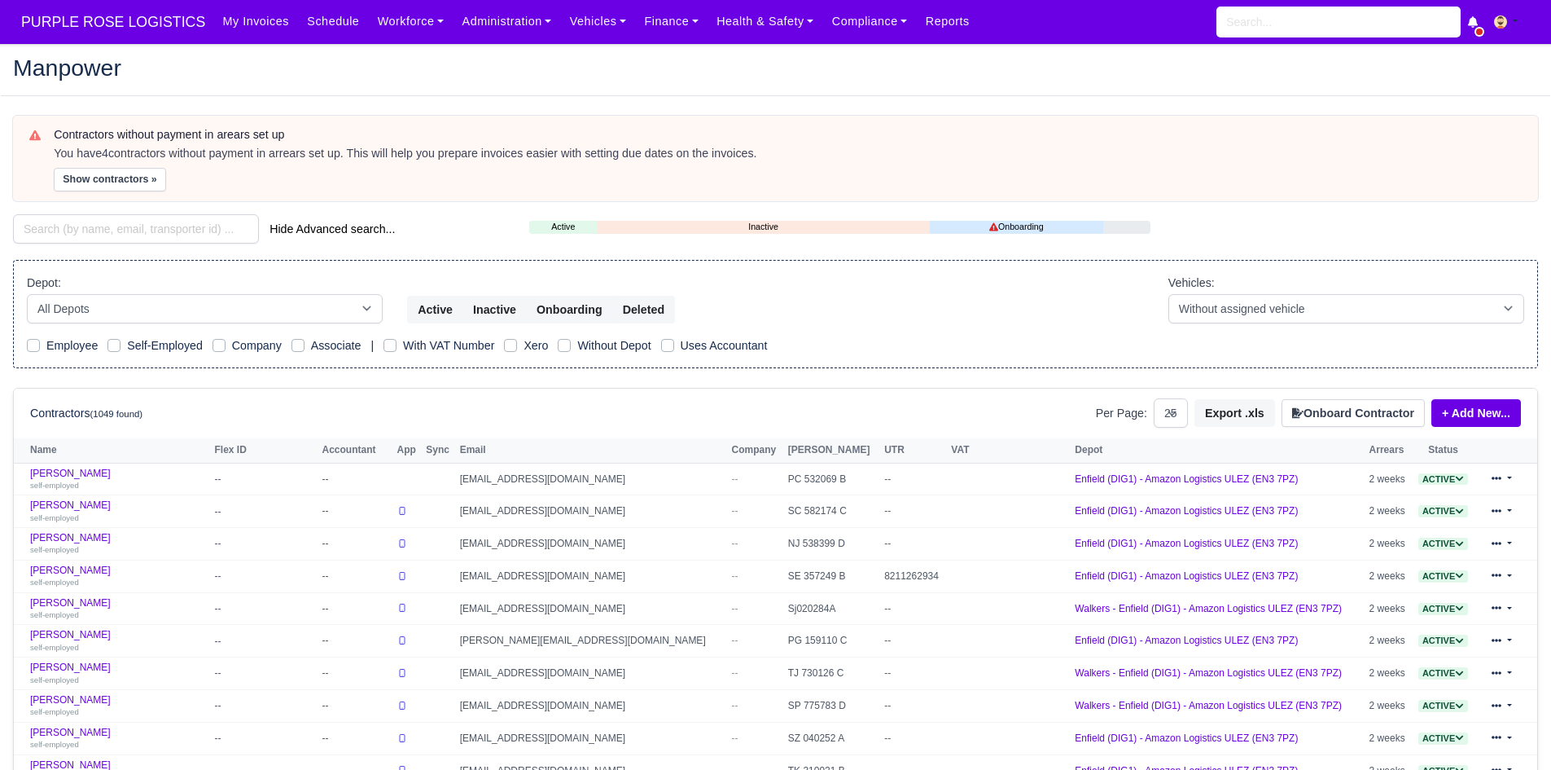
select select "25"
drag, startPoint x: 612, startPoint y: 308, endPoint x: 366, endPoint y: 290, distance: 245.8
click at [587, 306] on div "Active Inactive Onboarding Deleted" at bounding box center [541, 310] width 268 height 28
click at [113, 185] on button "Show contractors »" at bounding box center [110, 180] width 112 height 24
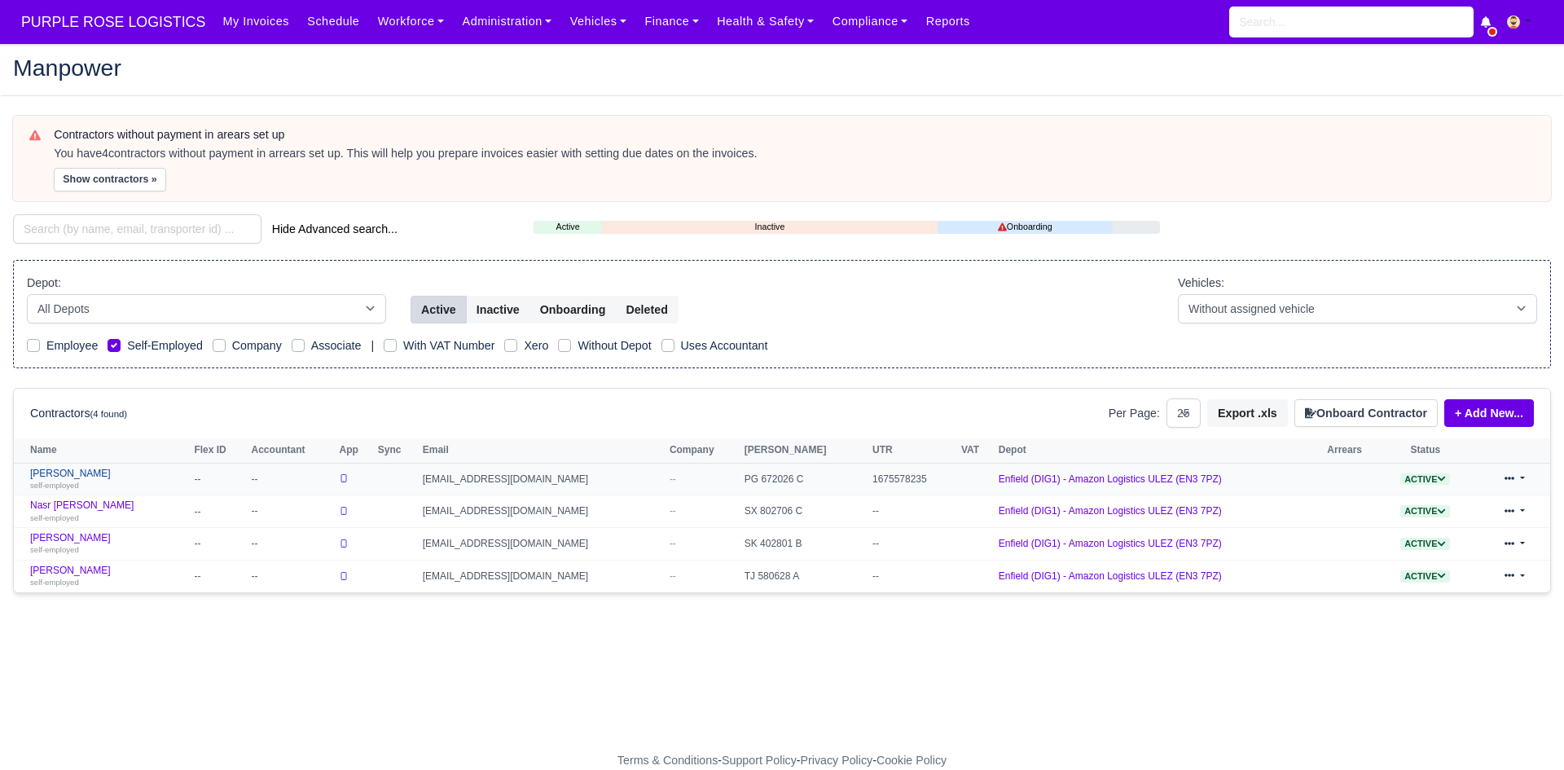
click at [63, 475] on link "[PERSON_NAME] self-employed" at bounding box center [108, 479] width 156 height 24
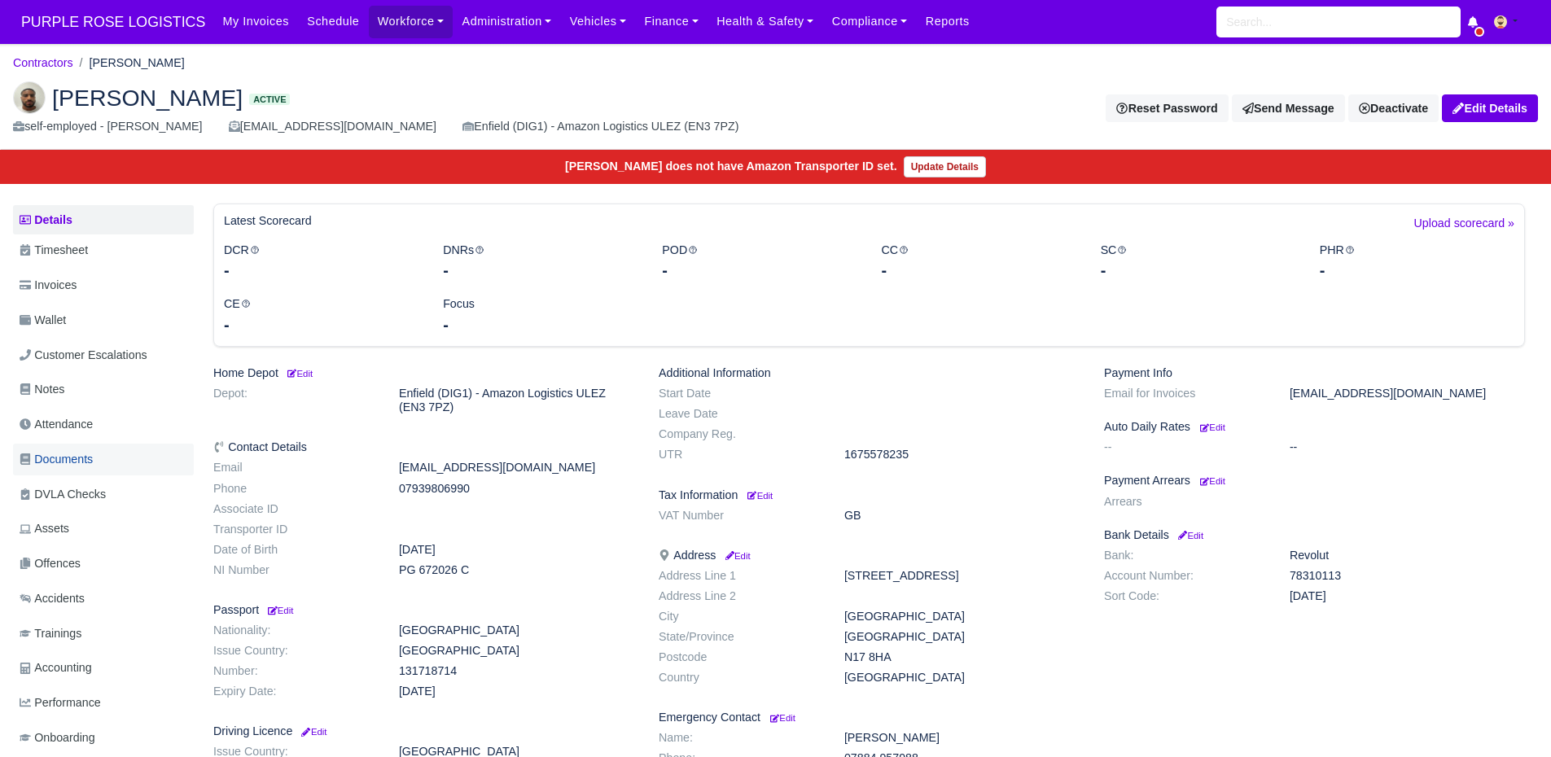
click at [140, 448] on link "Documents" at bounding box center [103, 460] width 181 height 32
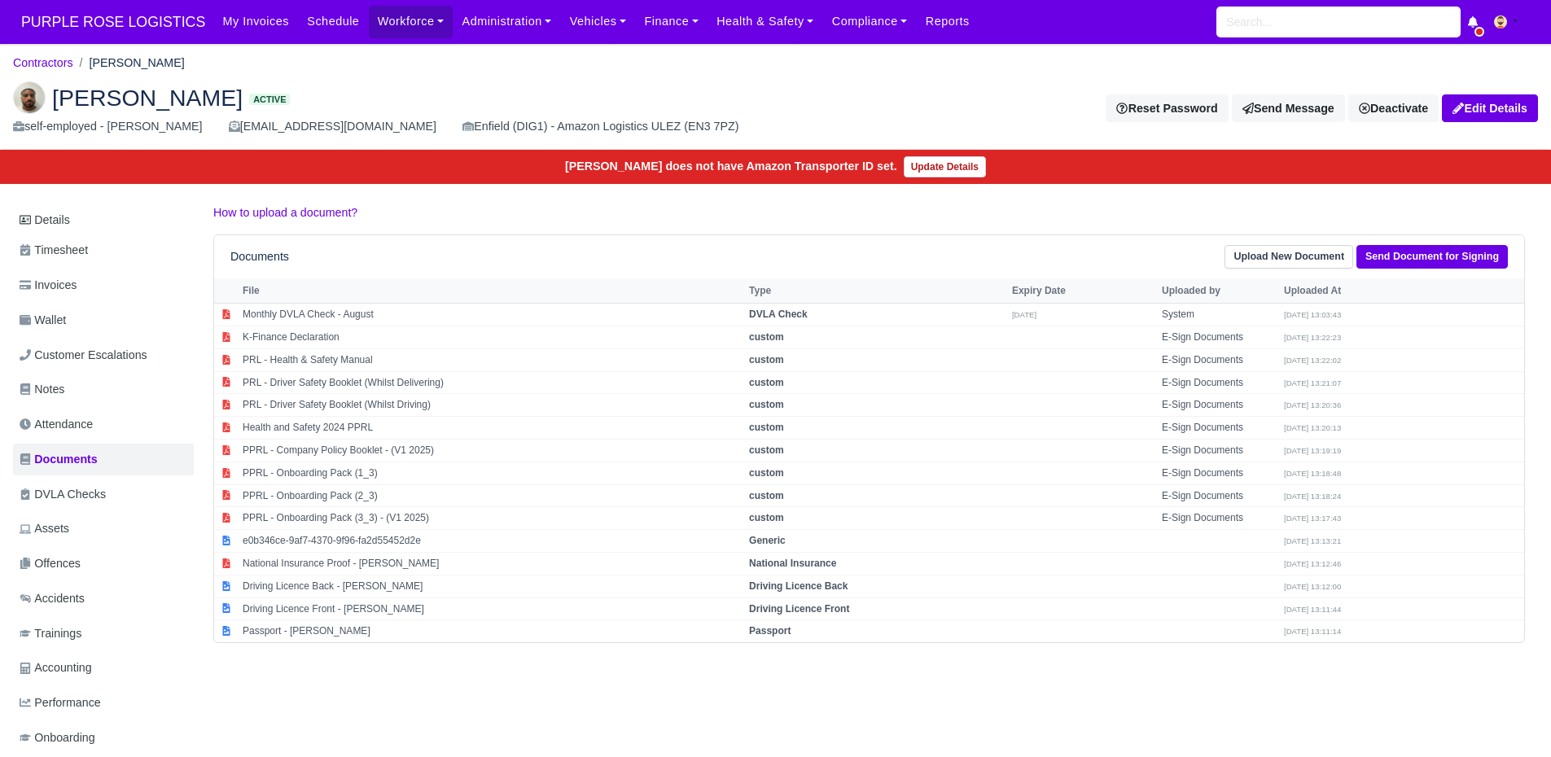
scroll to position [48, 0]
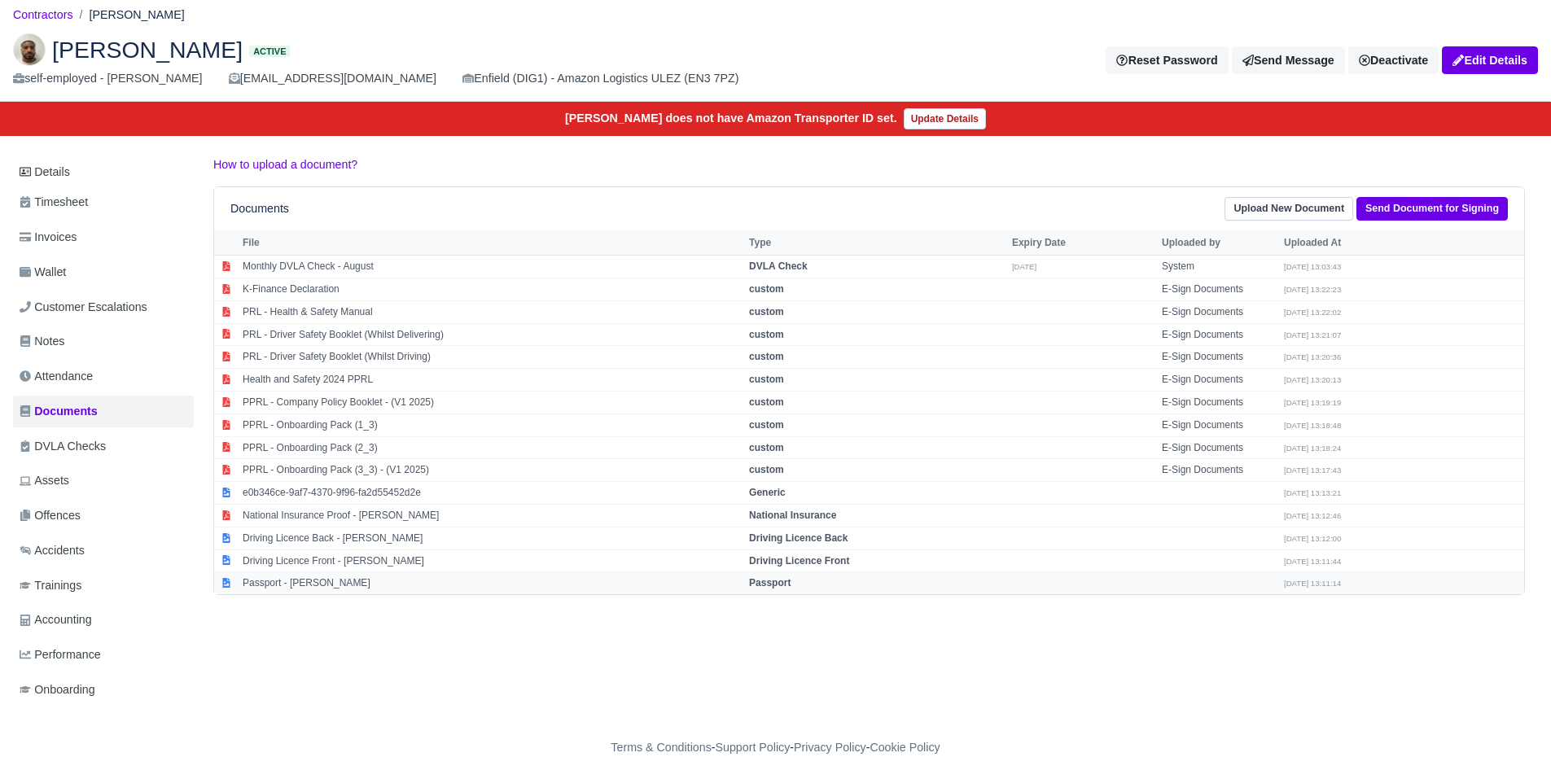
click at [313, 587] on td "Passport - Joel De Melin" at bounding box center [492, 584] width 507 height 22
select select "passport"
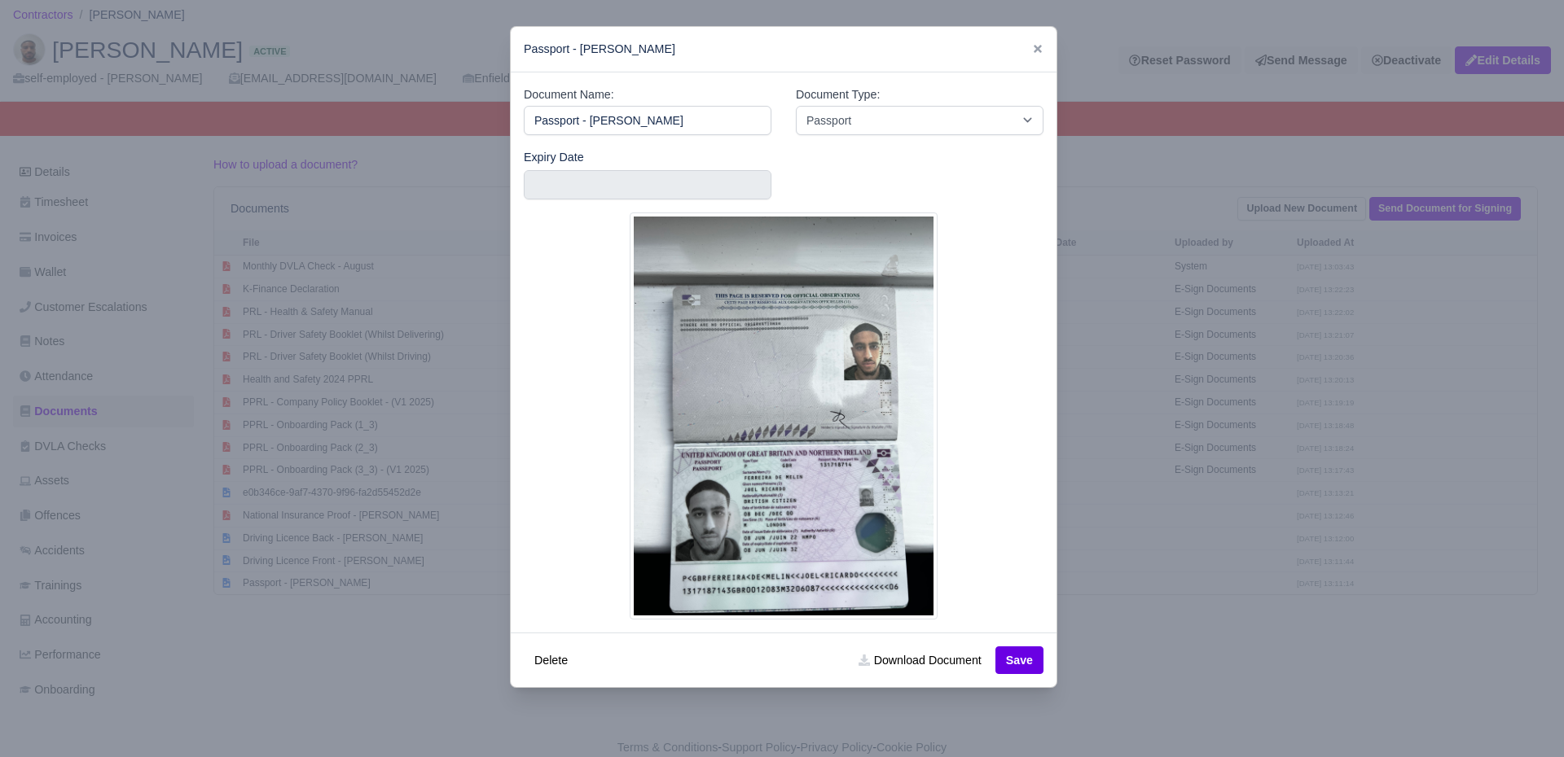
click at [364, 638] on div at bounding box center [782, 378] width 1564 height 757
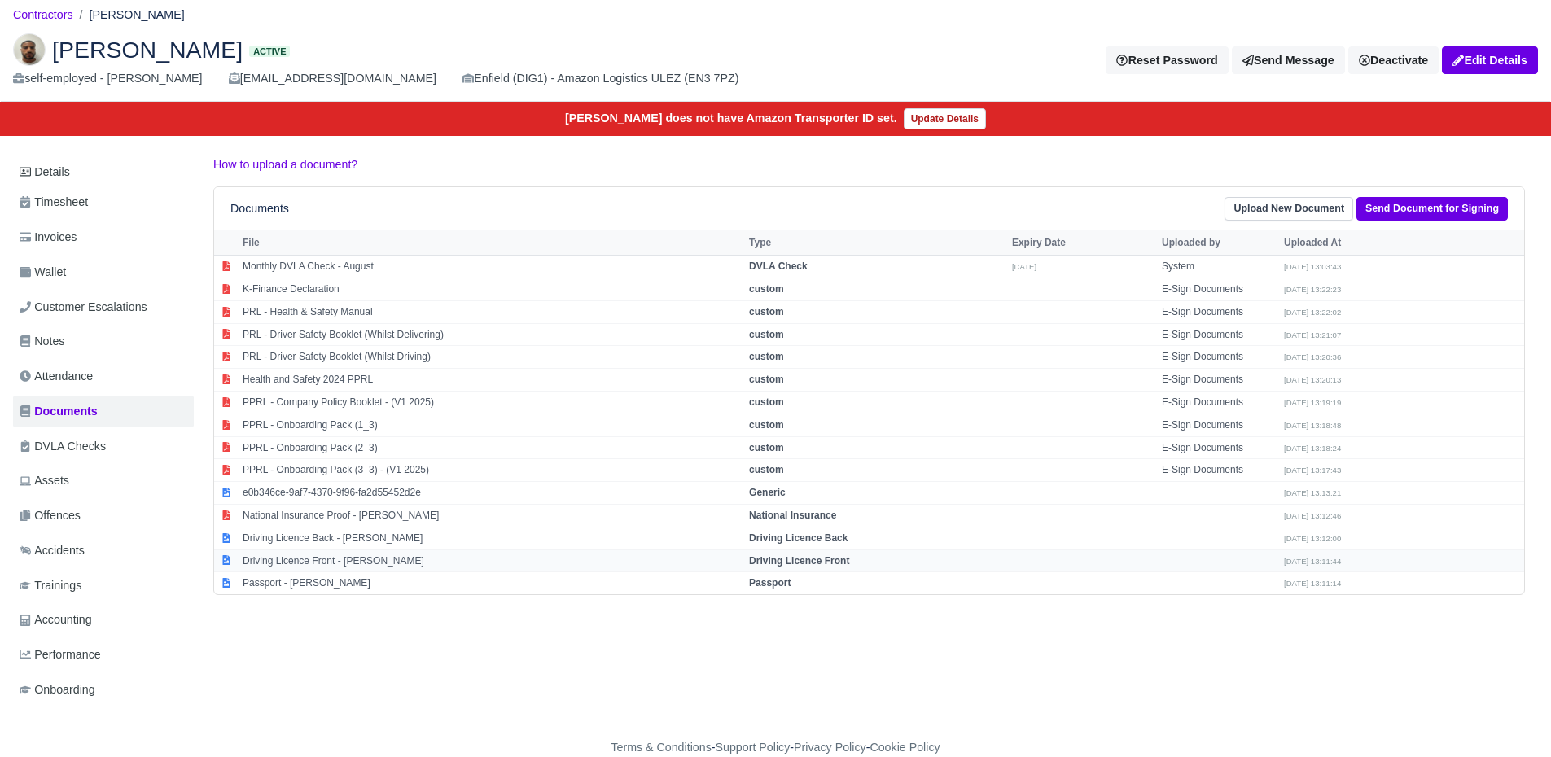
click at [316, 566] on td "Driving Licence Front - Joel De Melin" at bounding box center [492, 561] width 507 height 23
select select "driving-licence-front"
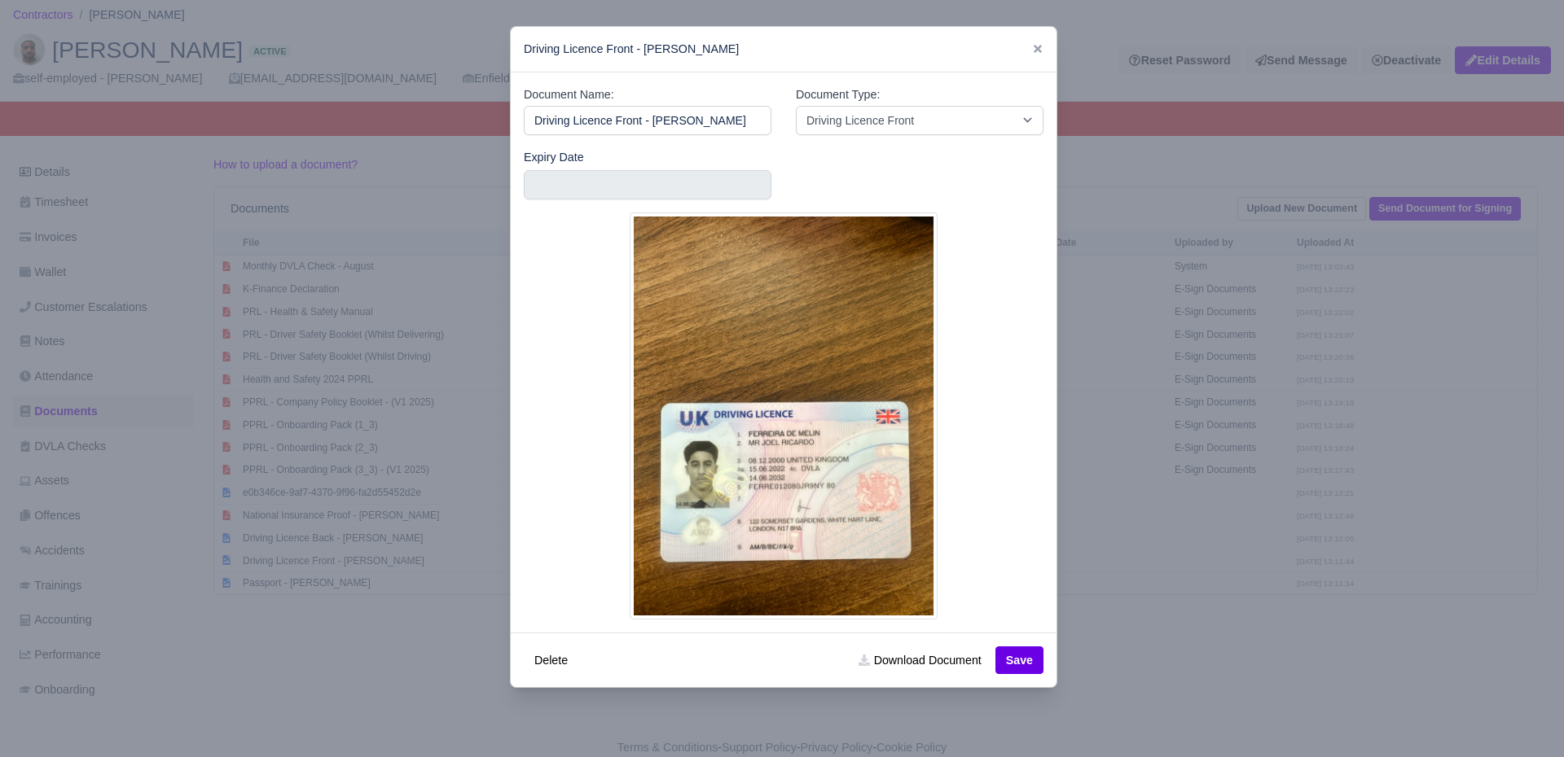
click at [314, 577] on div at bounding box center [782, 378] width 1564 height 757
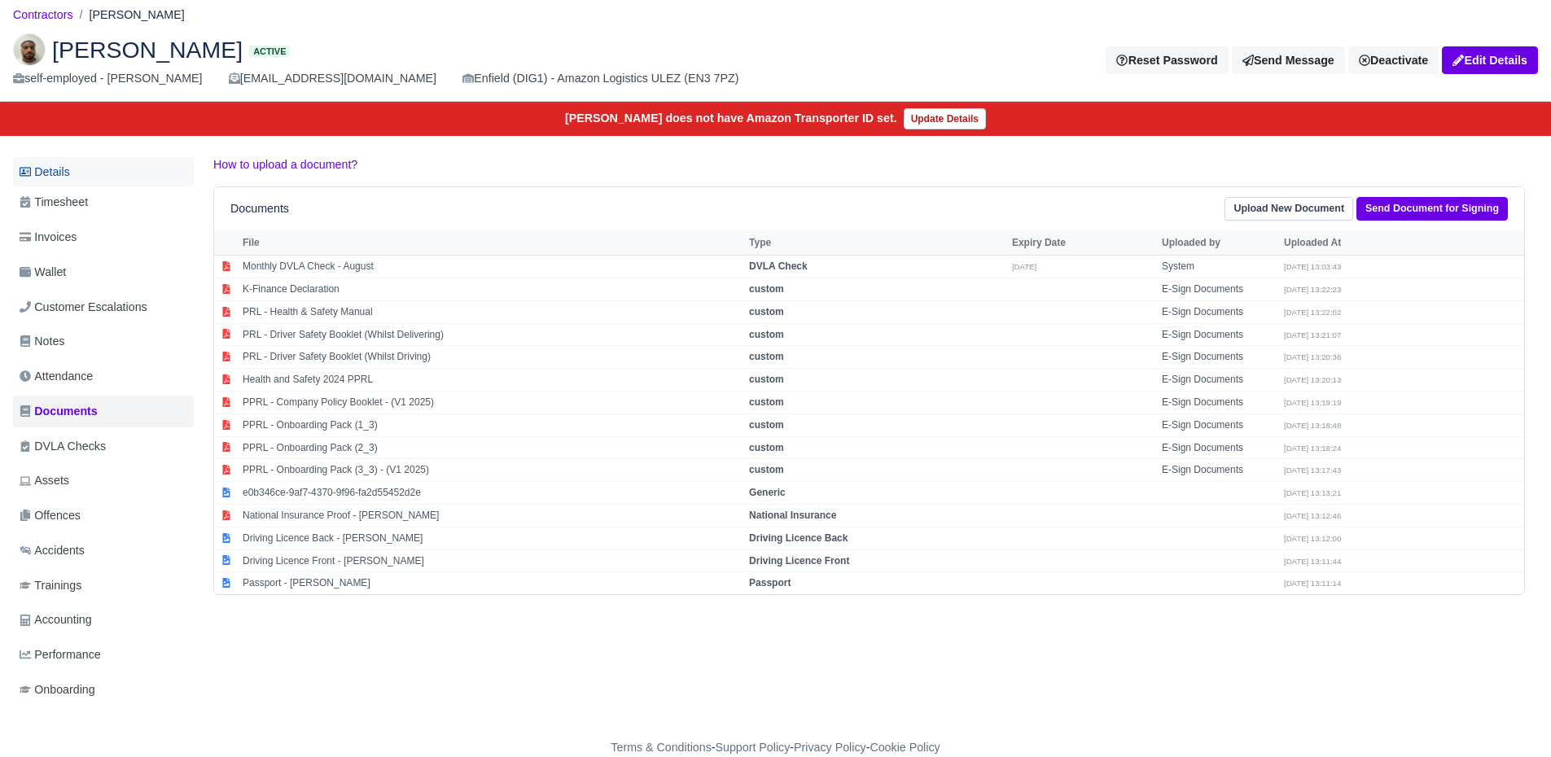
click at [99, 169] on link "Details" at bounding box center [103, 172] width 181 height 30
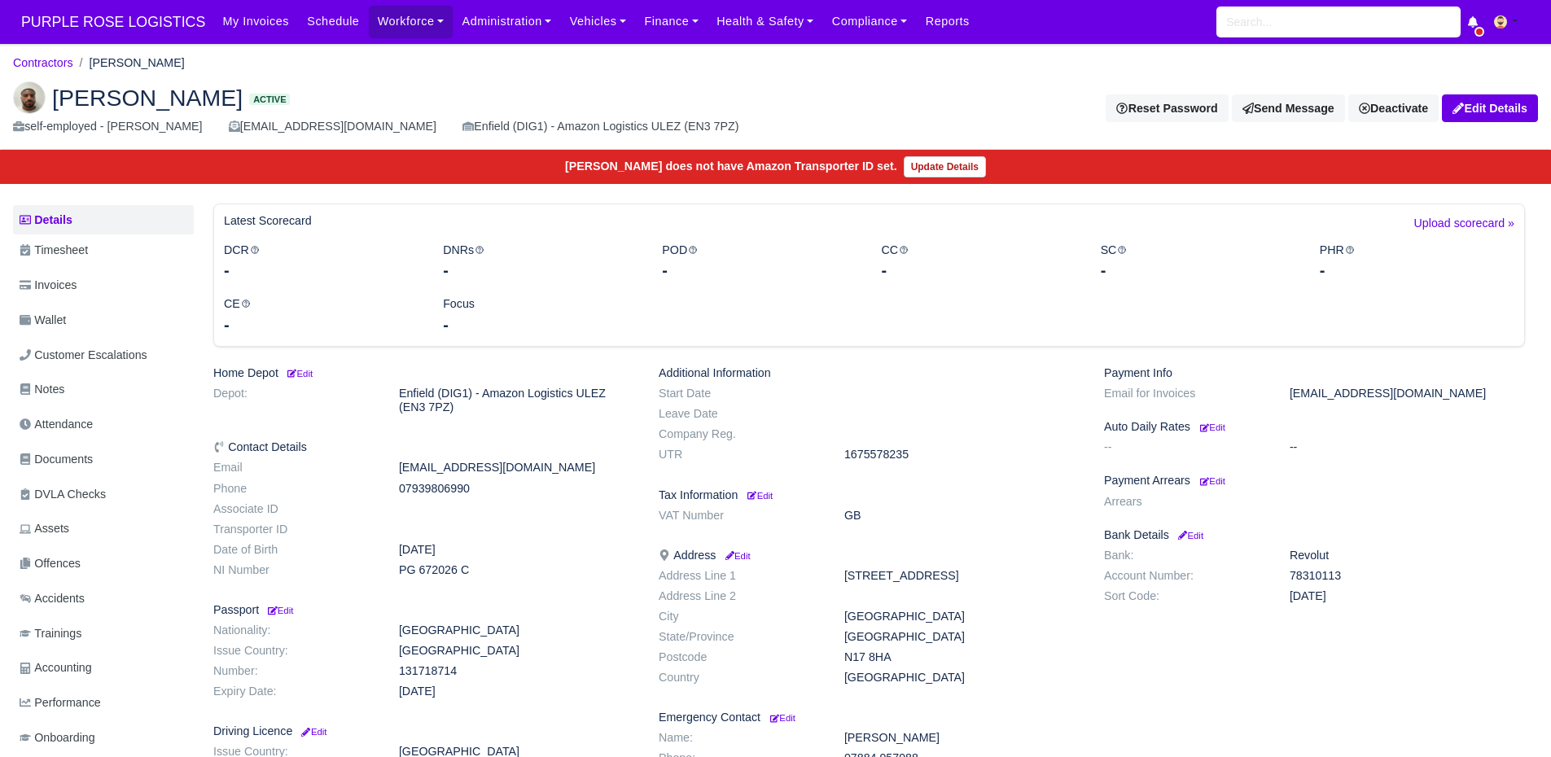
scroll to position [152, 0]
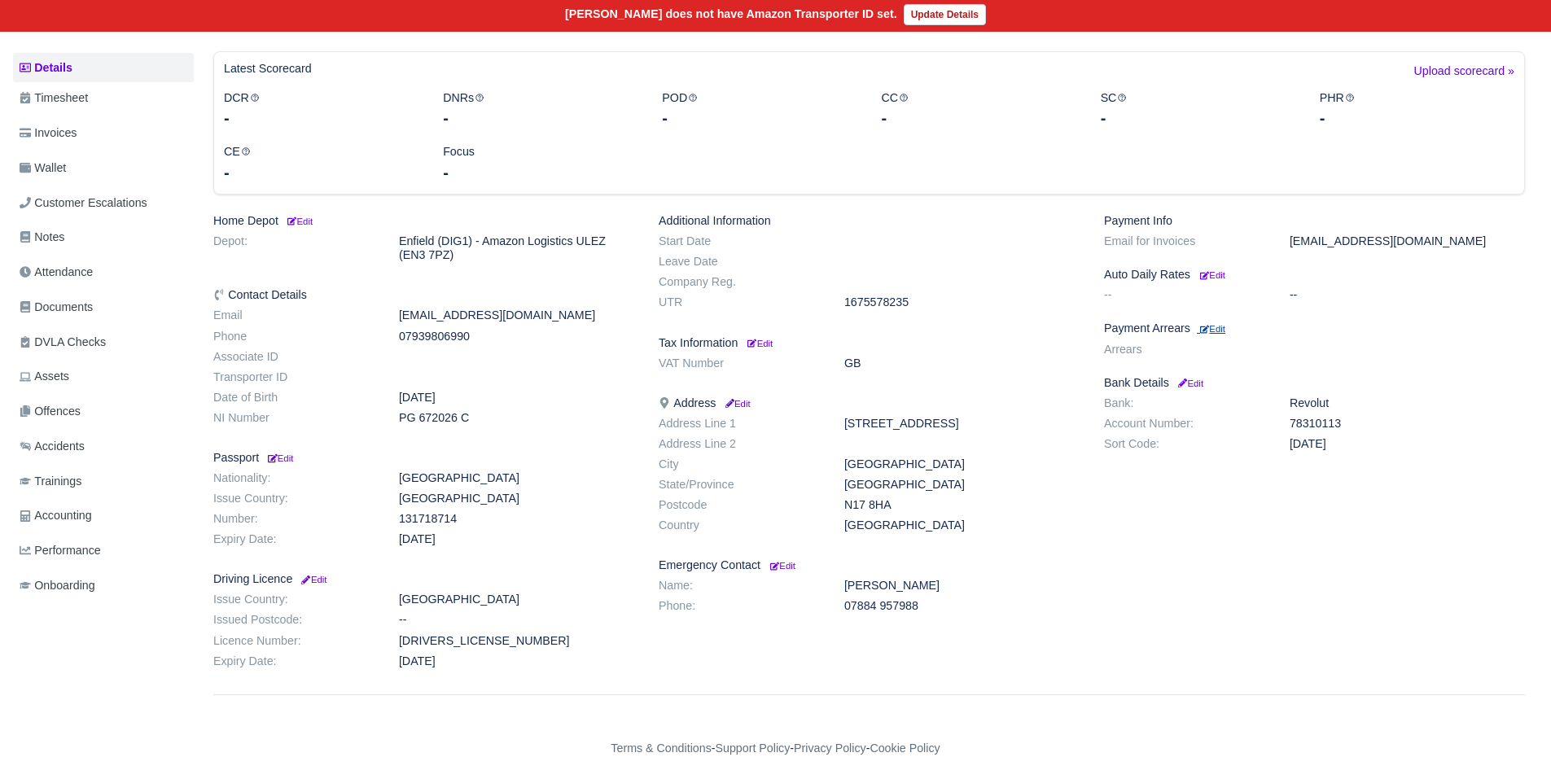
click at [1210, 333] on small "Edit" at bounding box center [1212, 329] width 25 height 10
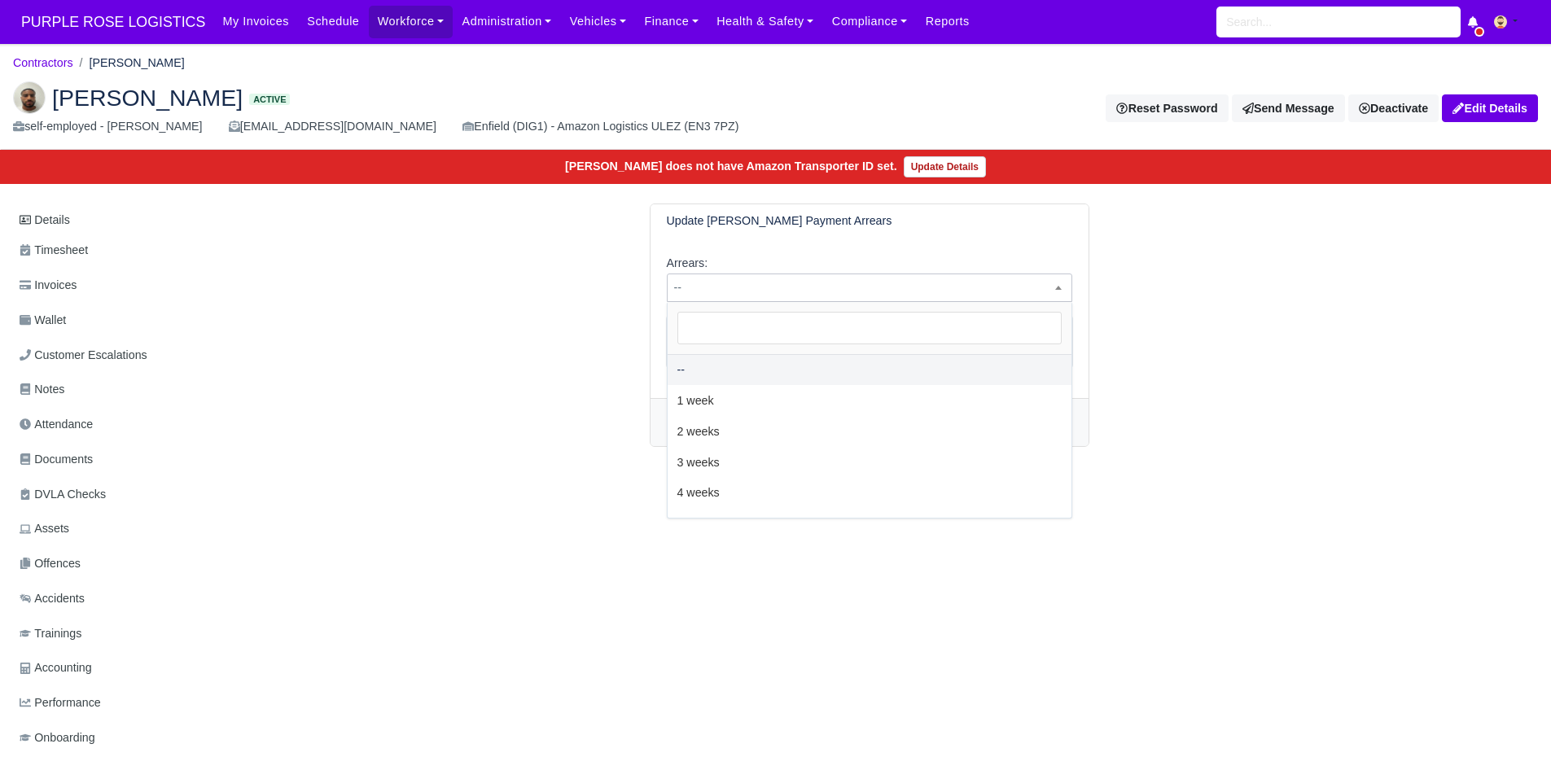
click at [907, 292] on span "--" at bounding box center [870, 288] width 404 height 20
select select "2W"
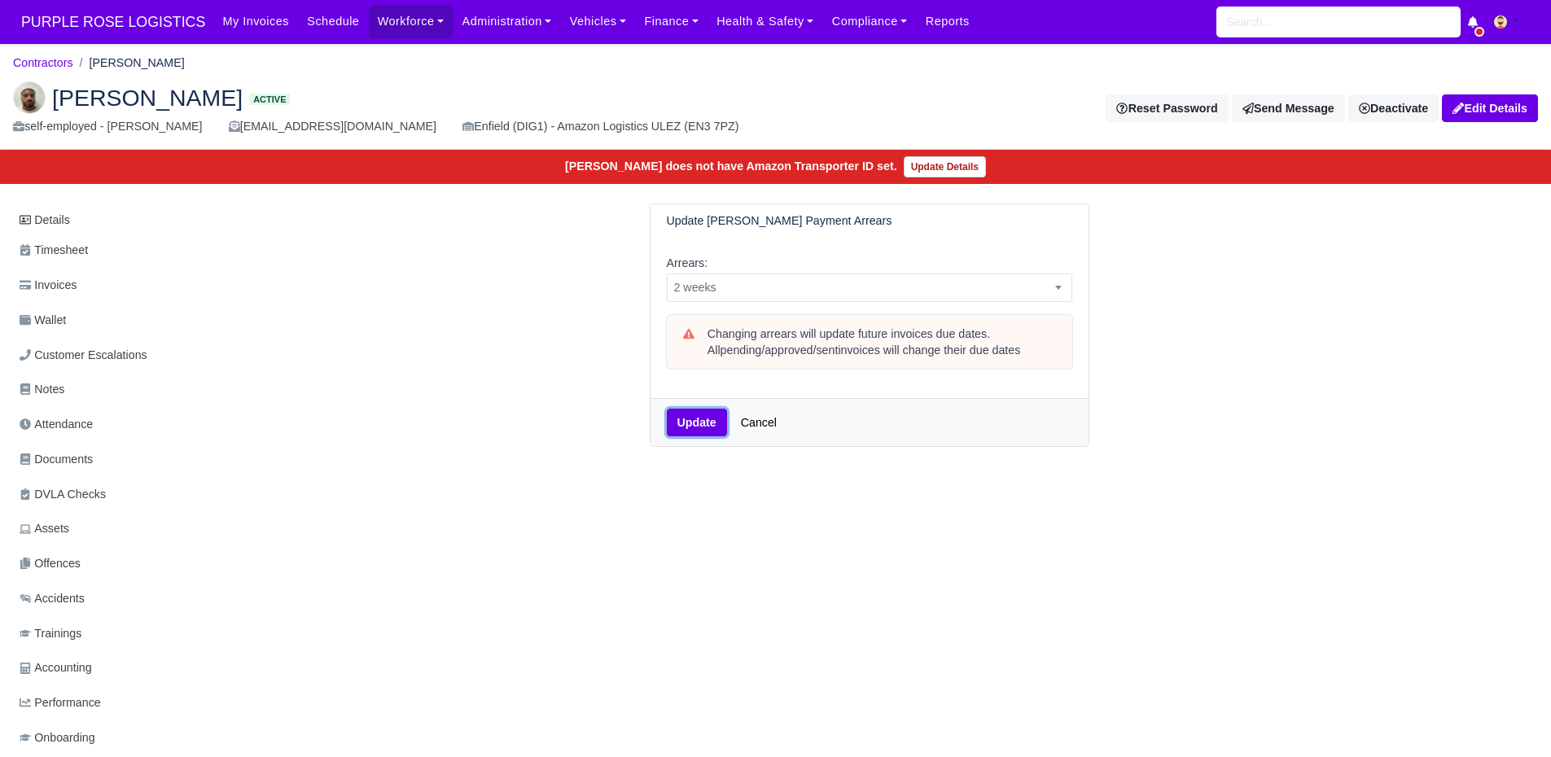
click at [691, 431] on button "Update" at bounding box center [697, 423] width 60 height 28
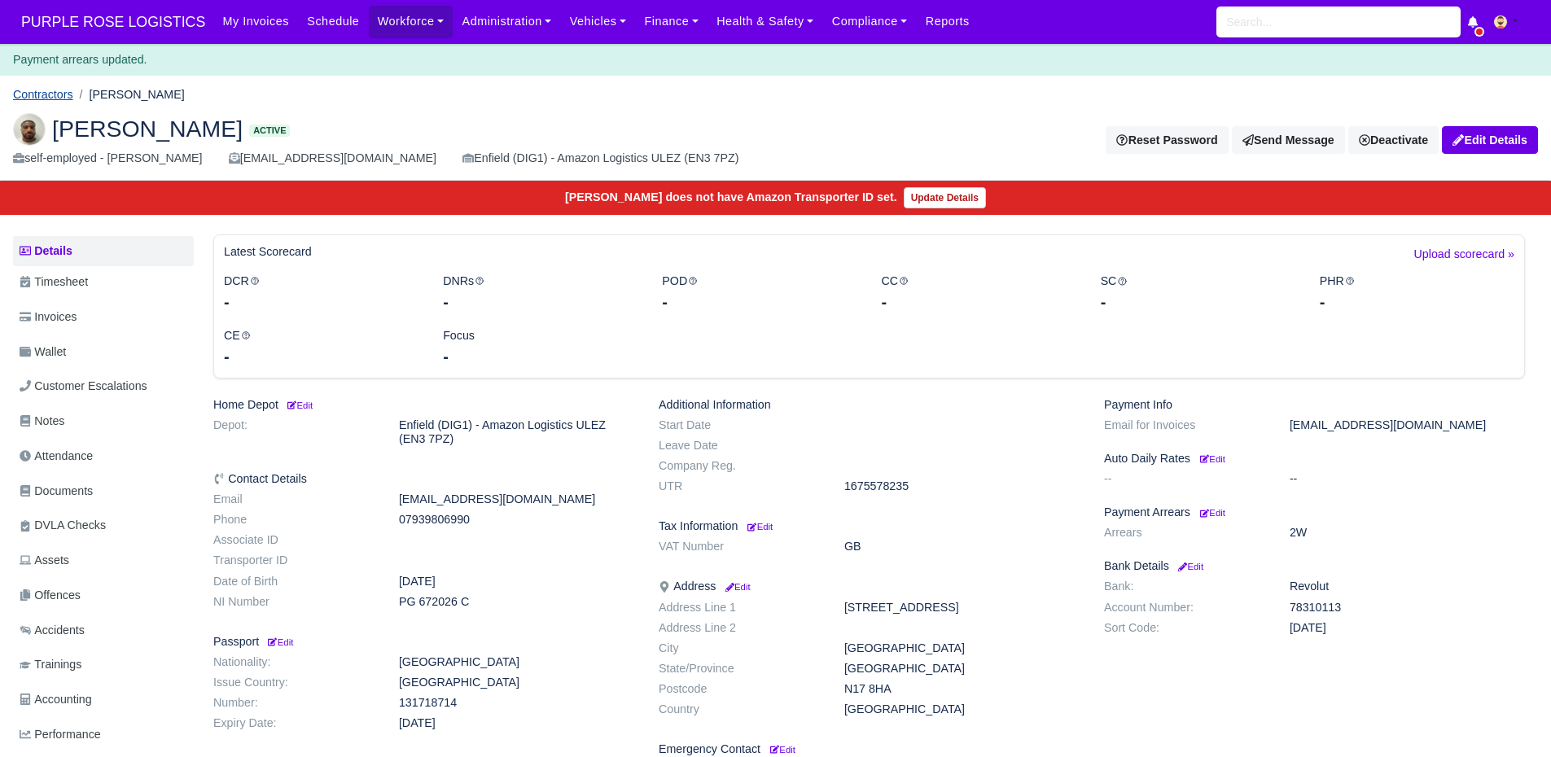
click at [46, 94] on link "Contractors" at bounding box center [43, 94] width 60 height 13
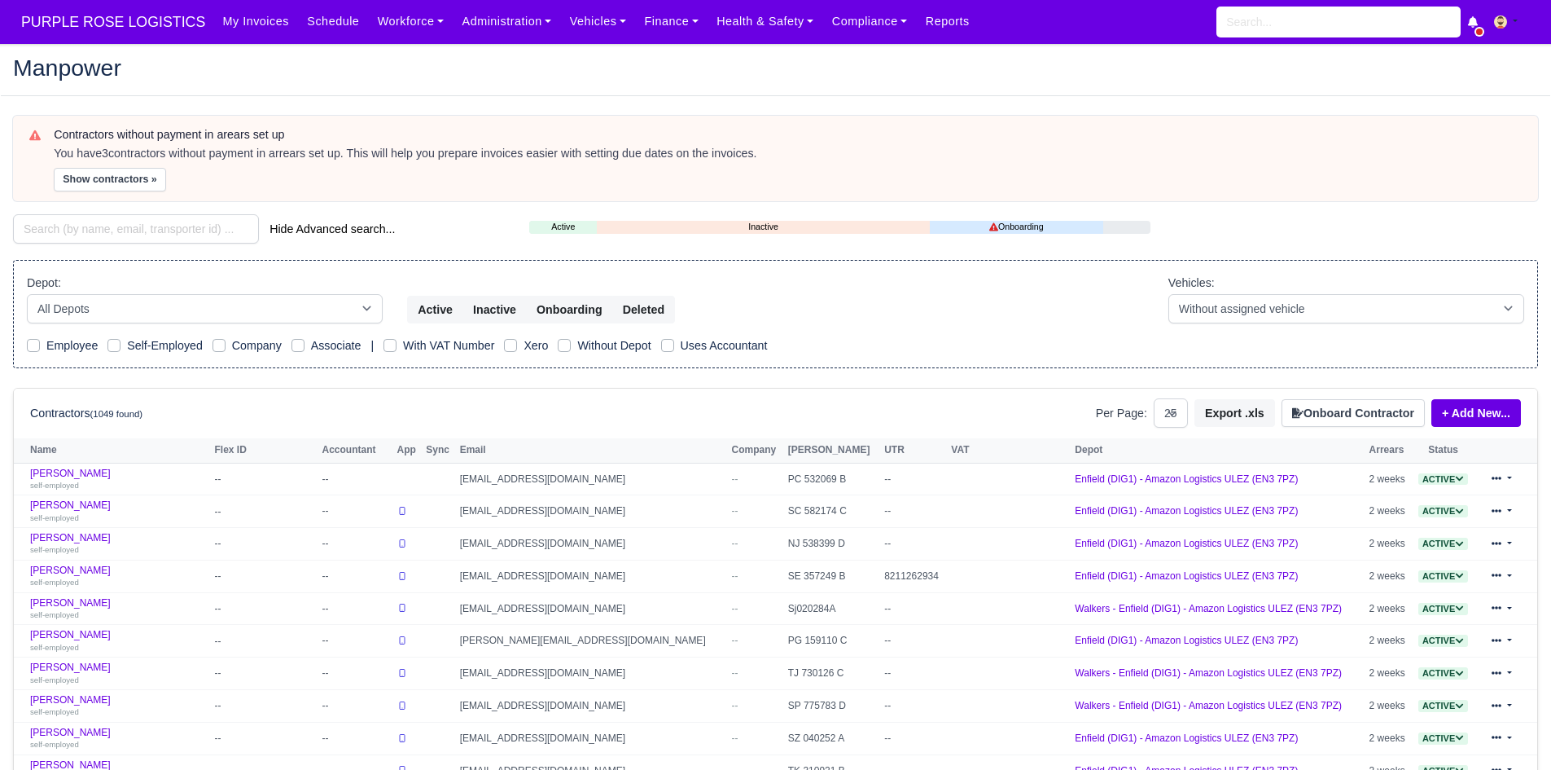
select select "25"
click at [136, 176] on button "Show contractors »" at bounding box center [110, 180] width 112 height 24
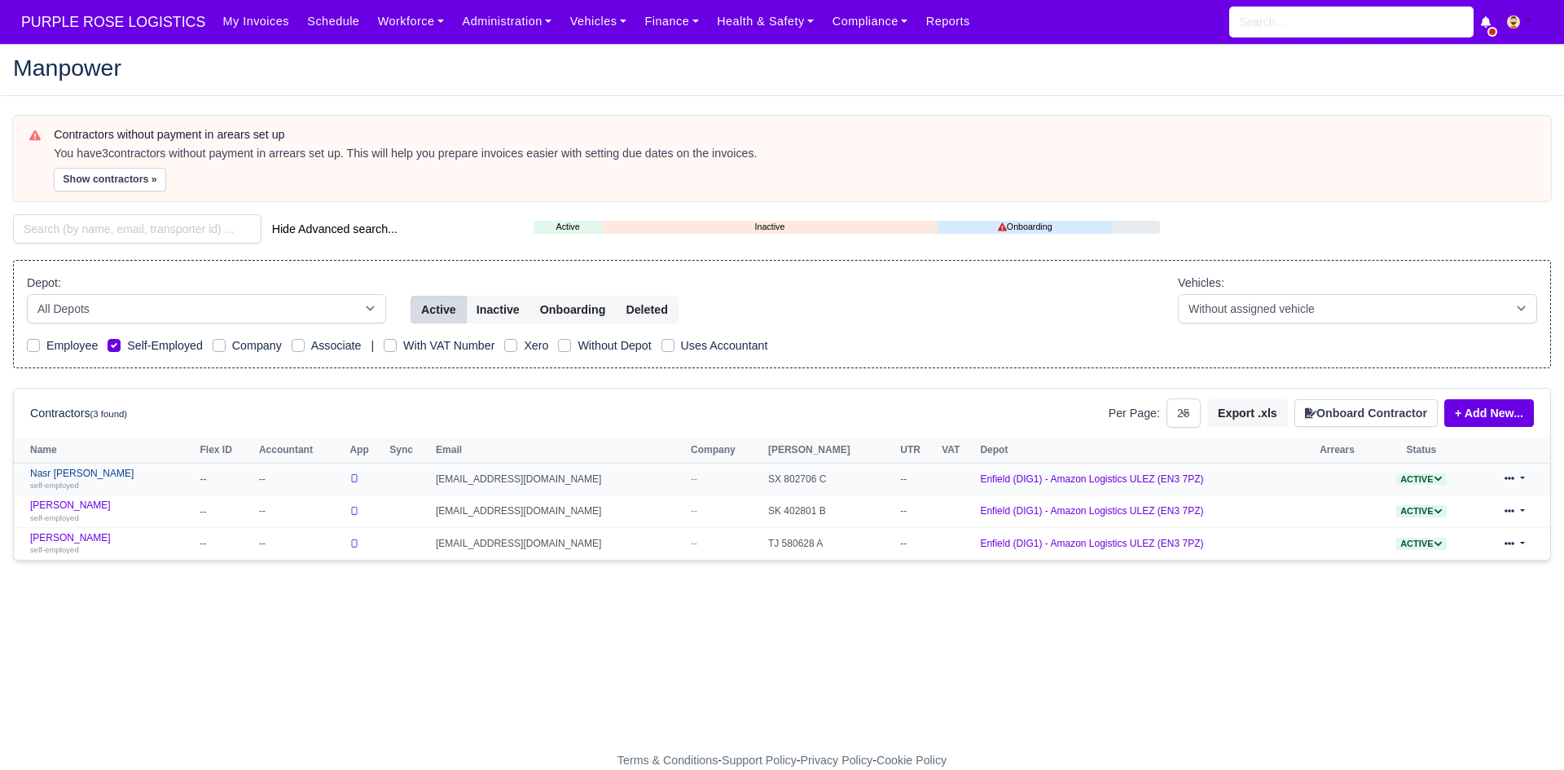
click at [91, 472] on link "Nasr eddine Karkar self-employed" at bounding box center [111, 479] width 162 height 24
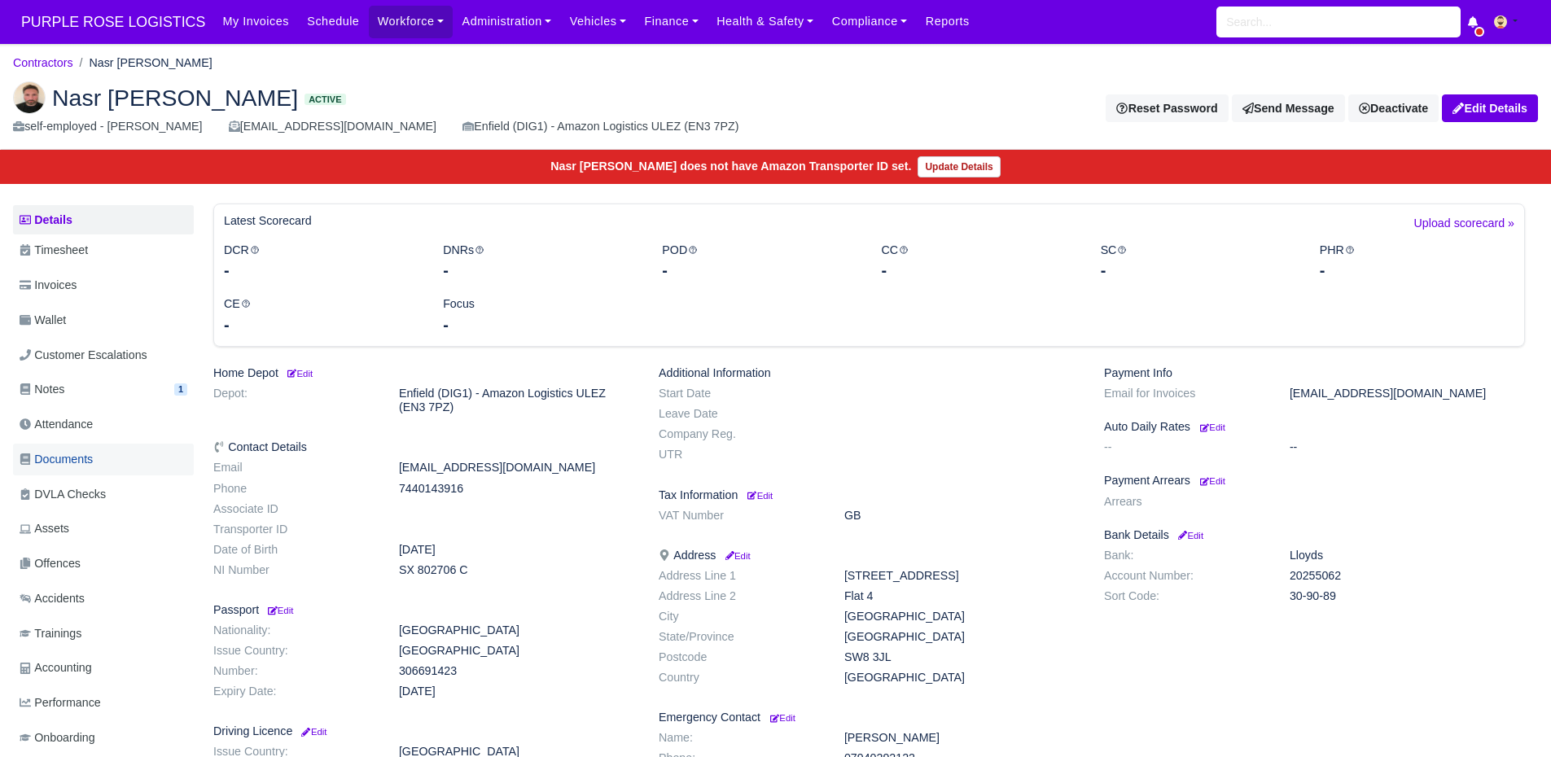
click at [100, 457] on link "Documents" at bounding box center [103, 460] width 181 height 32
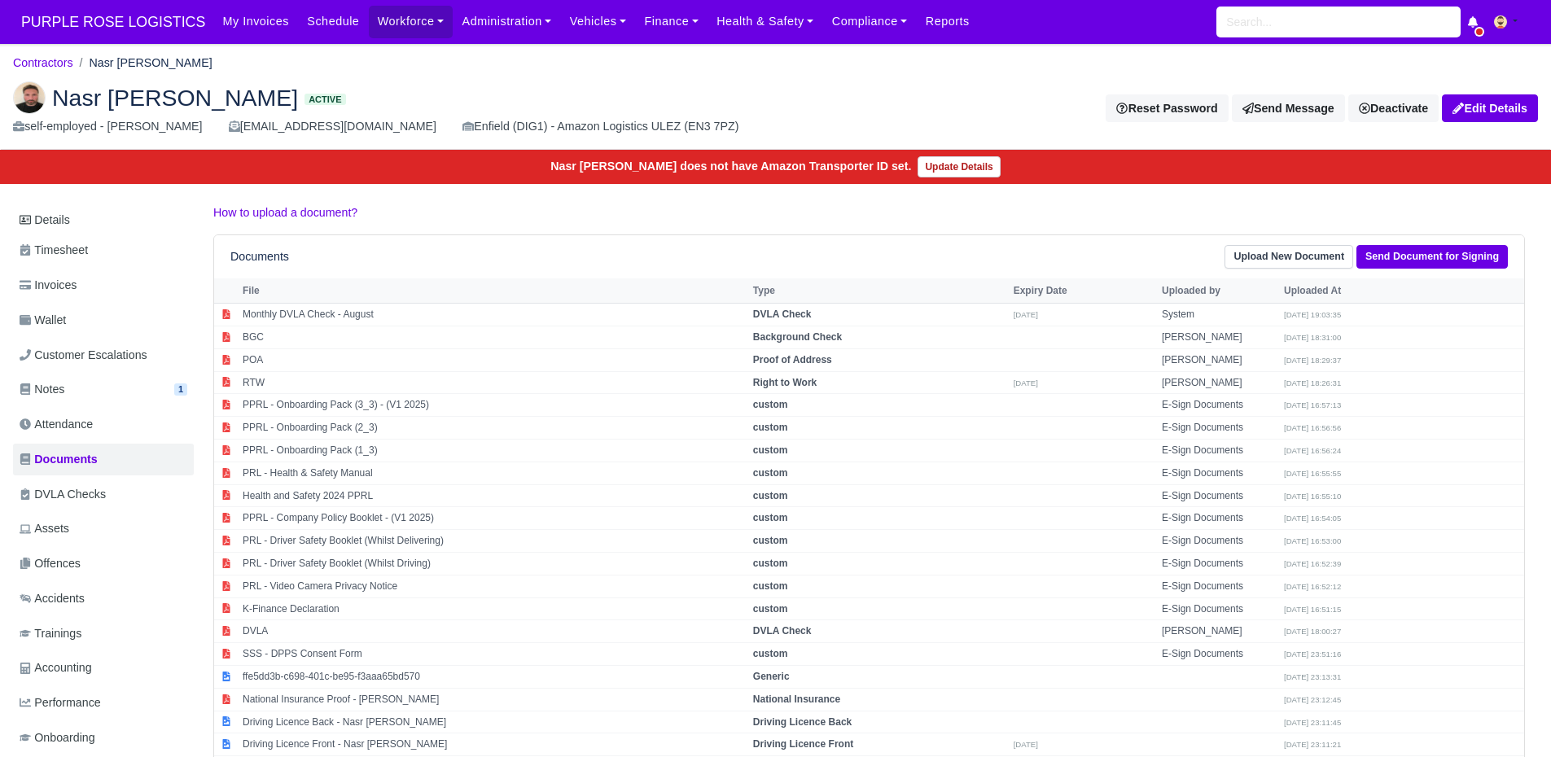
scroll to position [48, 0]
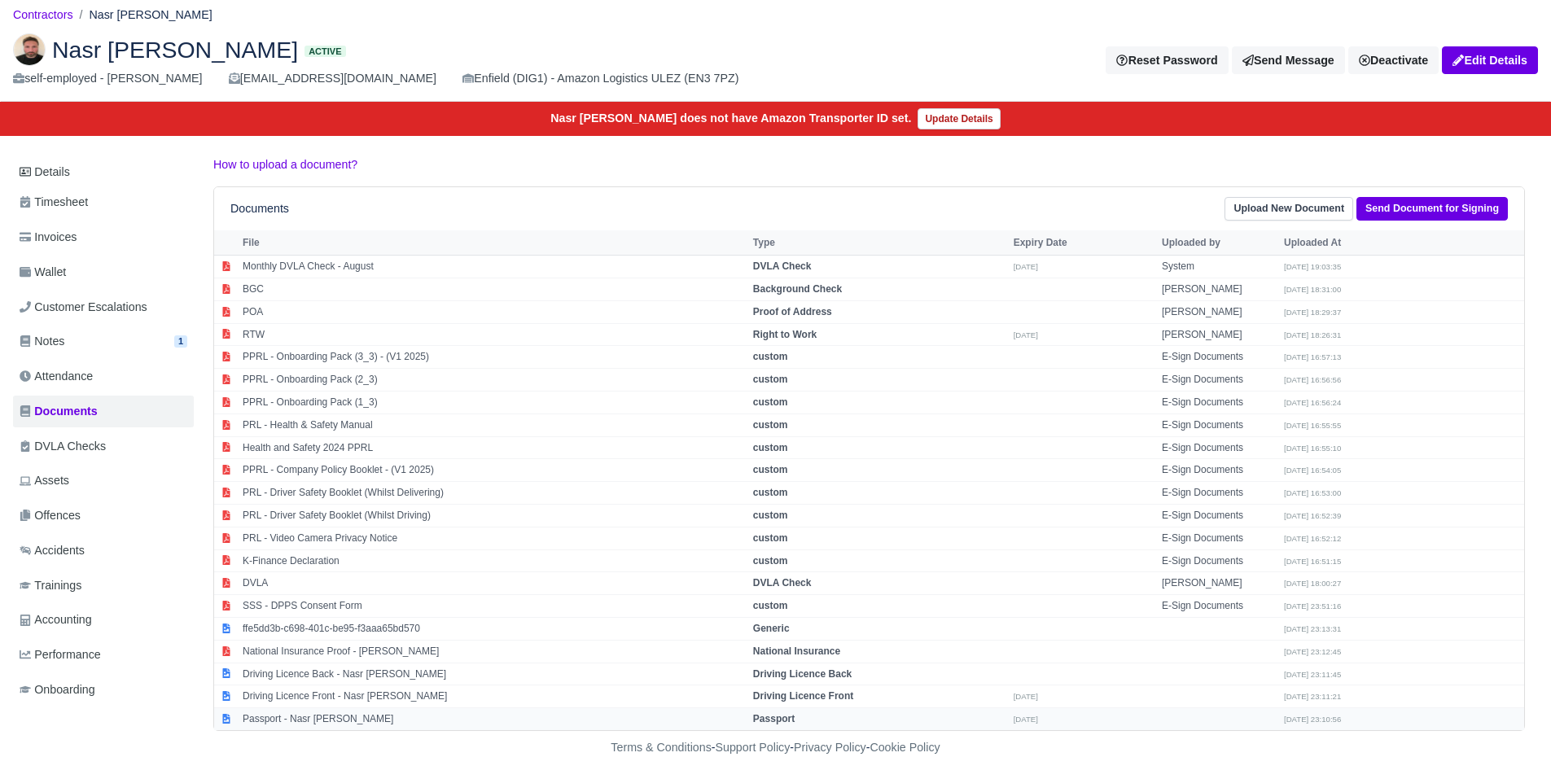
click at [373, 718] on td "Passport - Nasr [PERSON_NAME]" at bounding box center [494, 720] width 511 height 22
select select "passport"
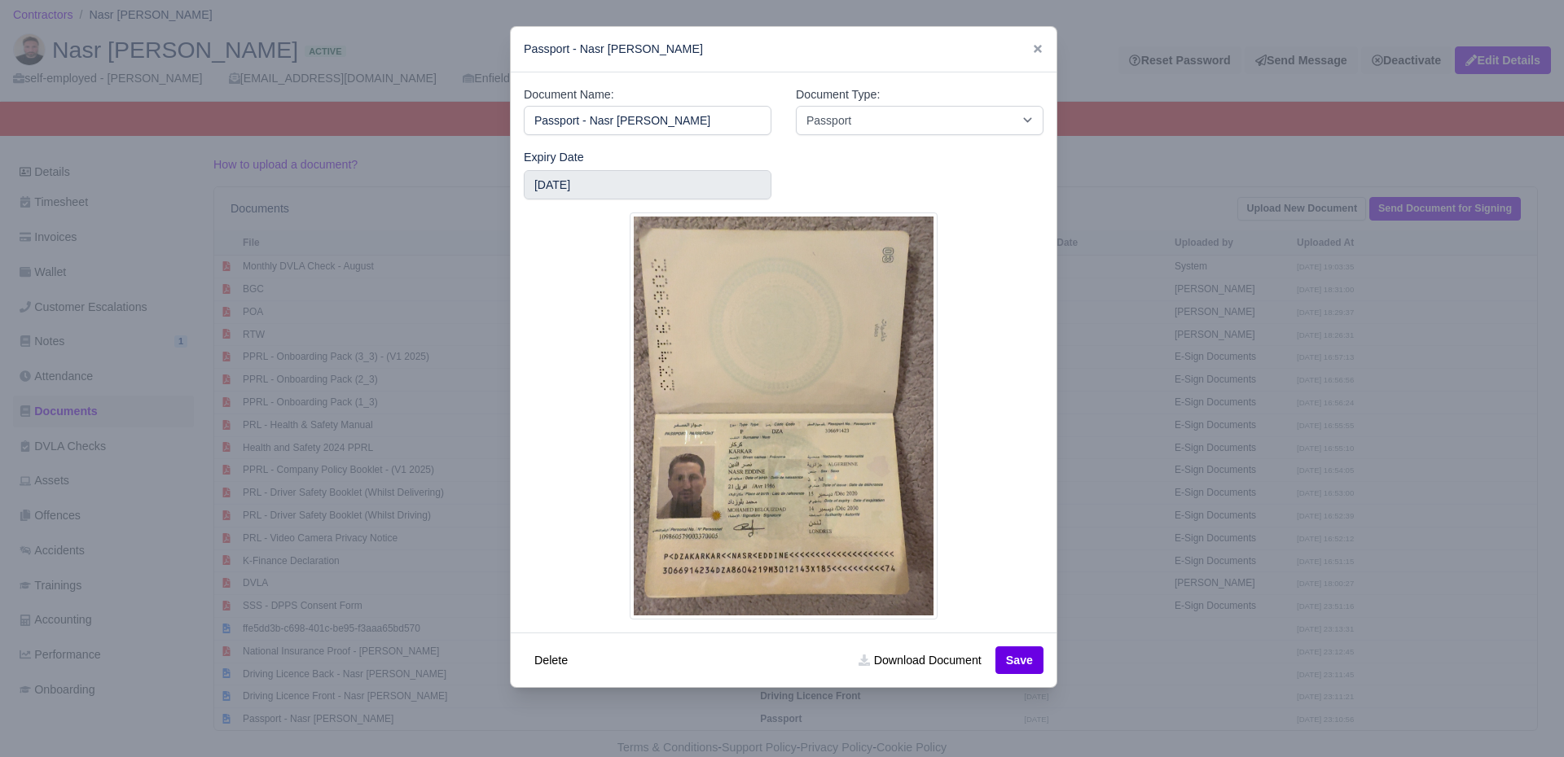
click at [366, 542] on div at bounding box center [782, 378] width 1564 height 757
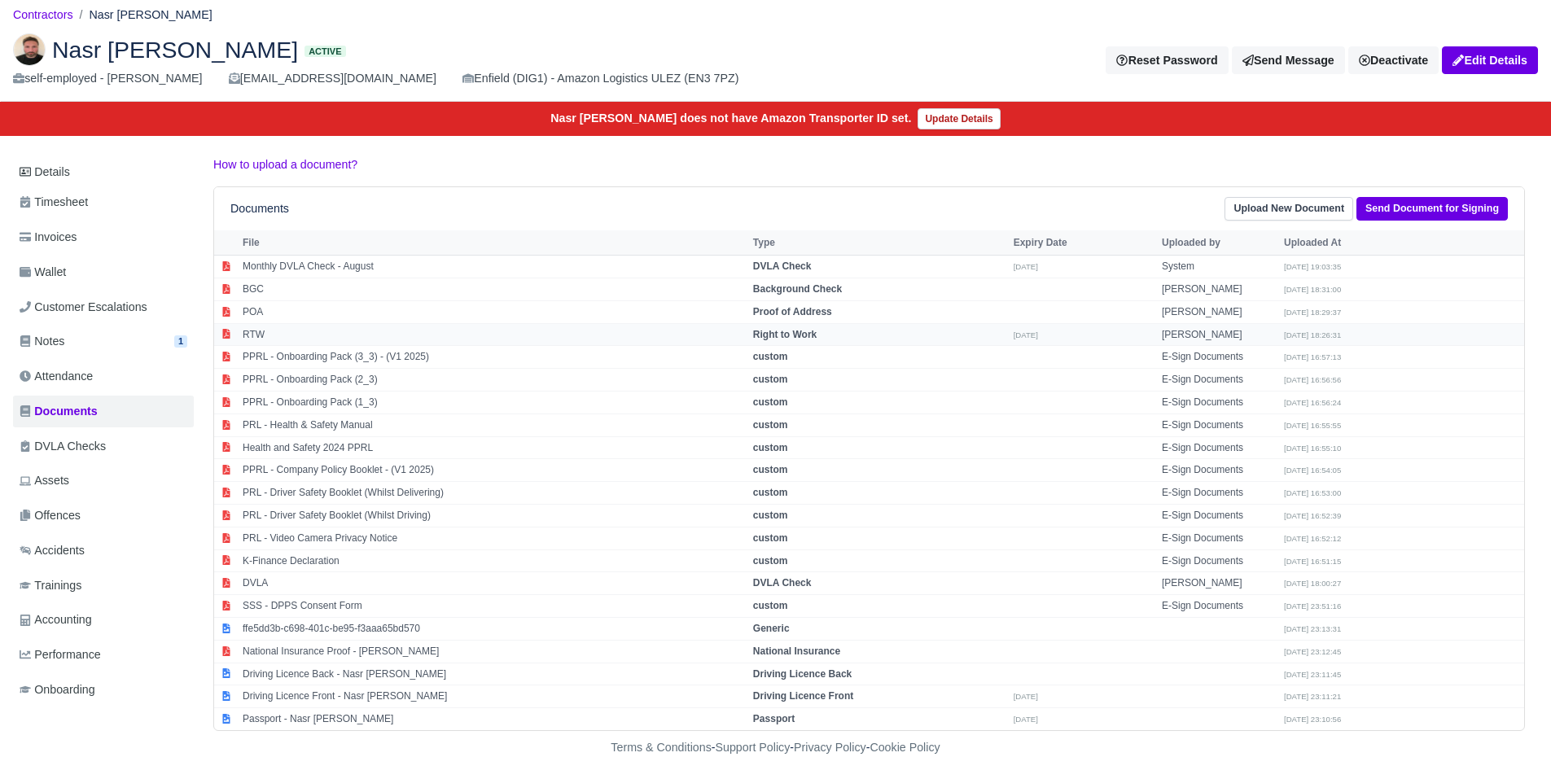
click at [319, 326] on td "RTW" at bounding box center [494, 334] width 511 height 23
select select "right-to-work"
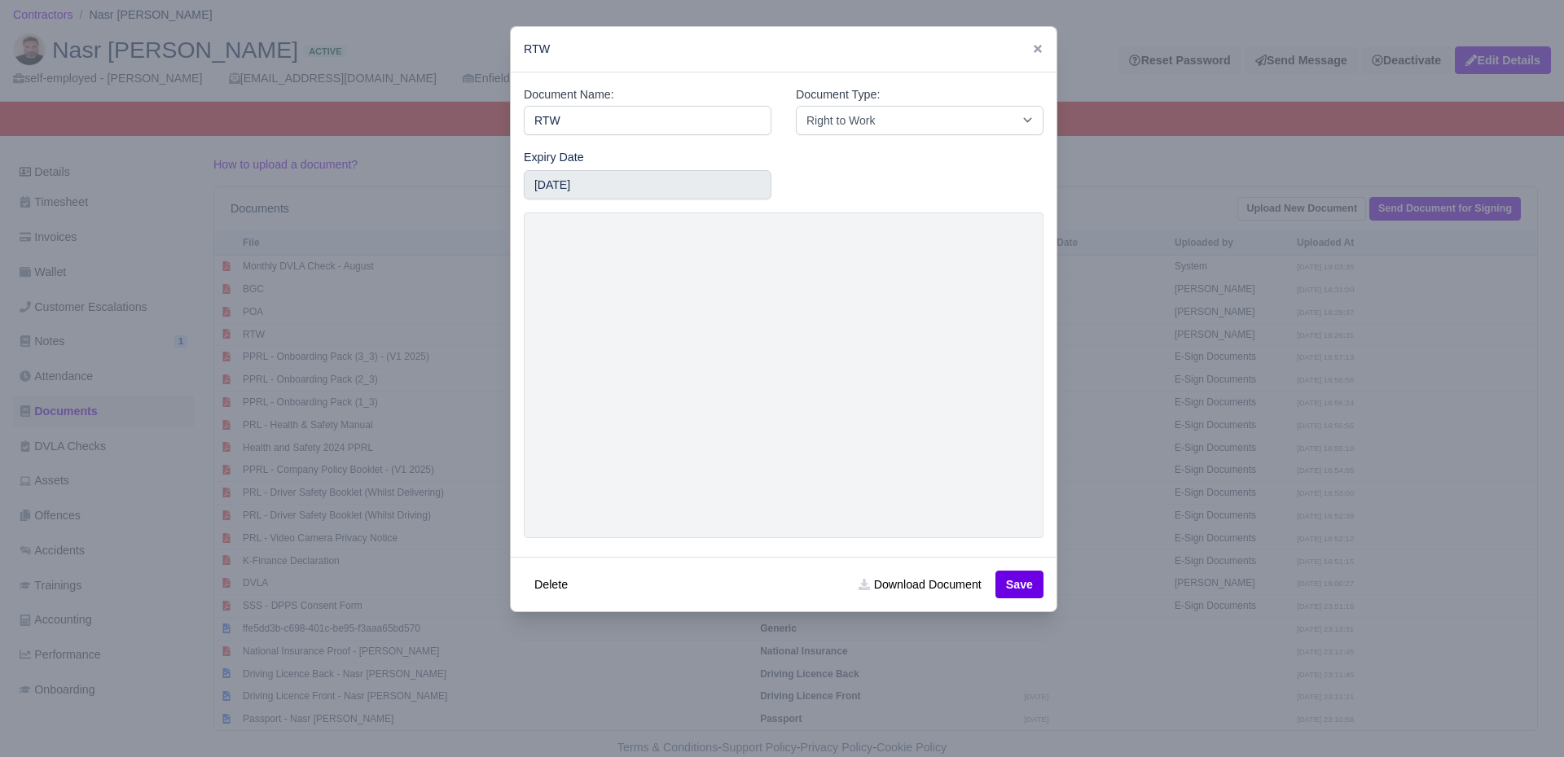
click at [319, 326] on div at bounding box center [782, 378] width 1564 height 757
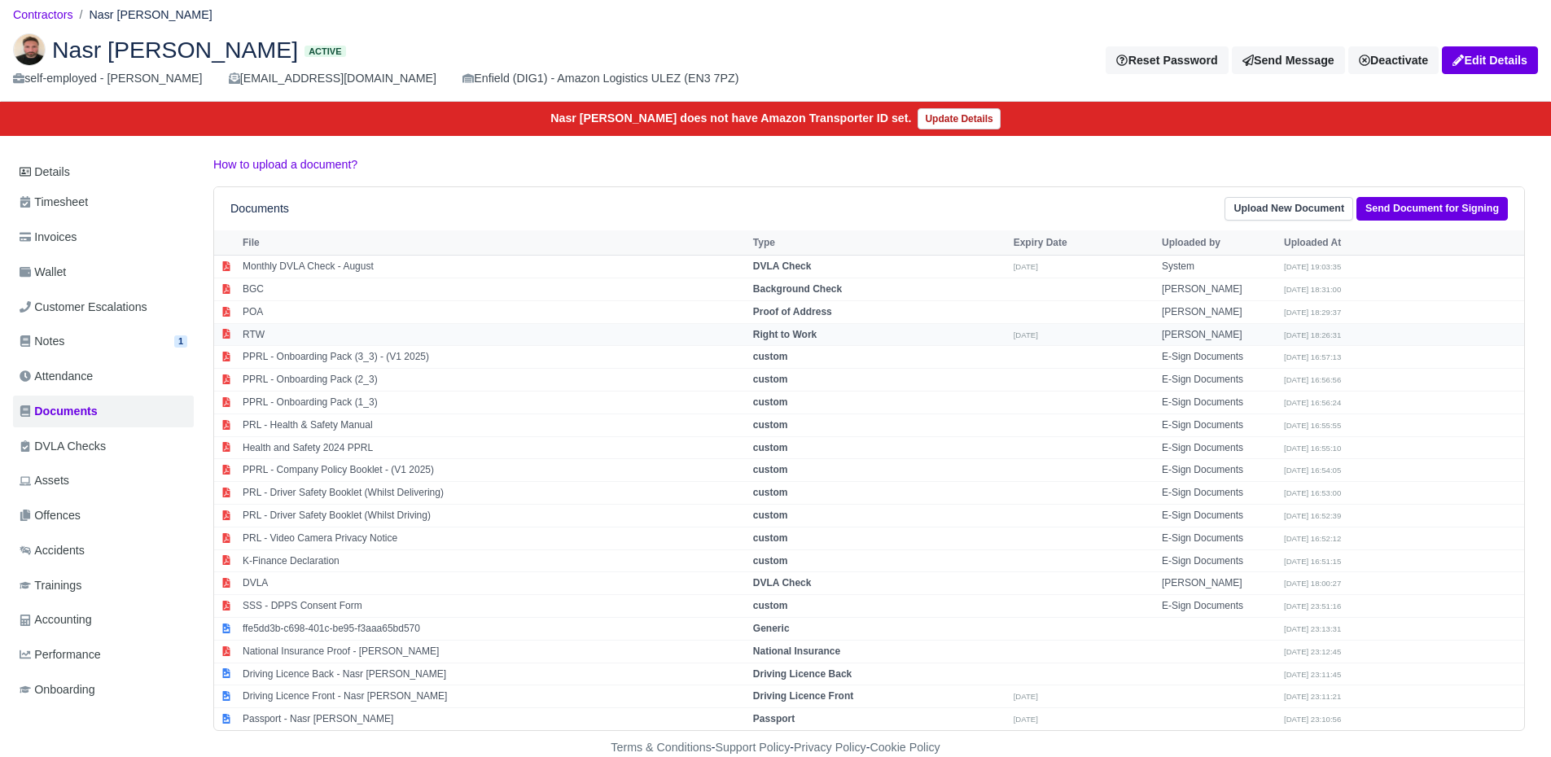
click at [319, 336] on td "RTW" at bounding box center [494, 334] width 511 height 23
select select "right-to-work"
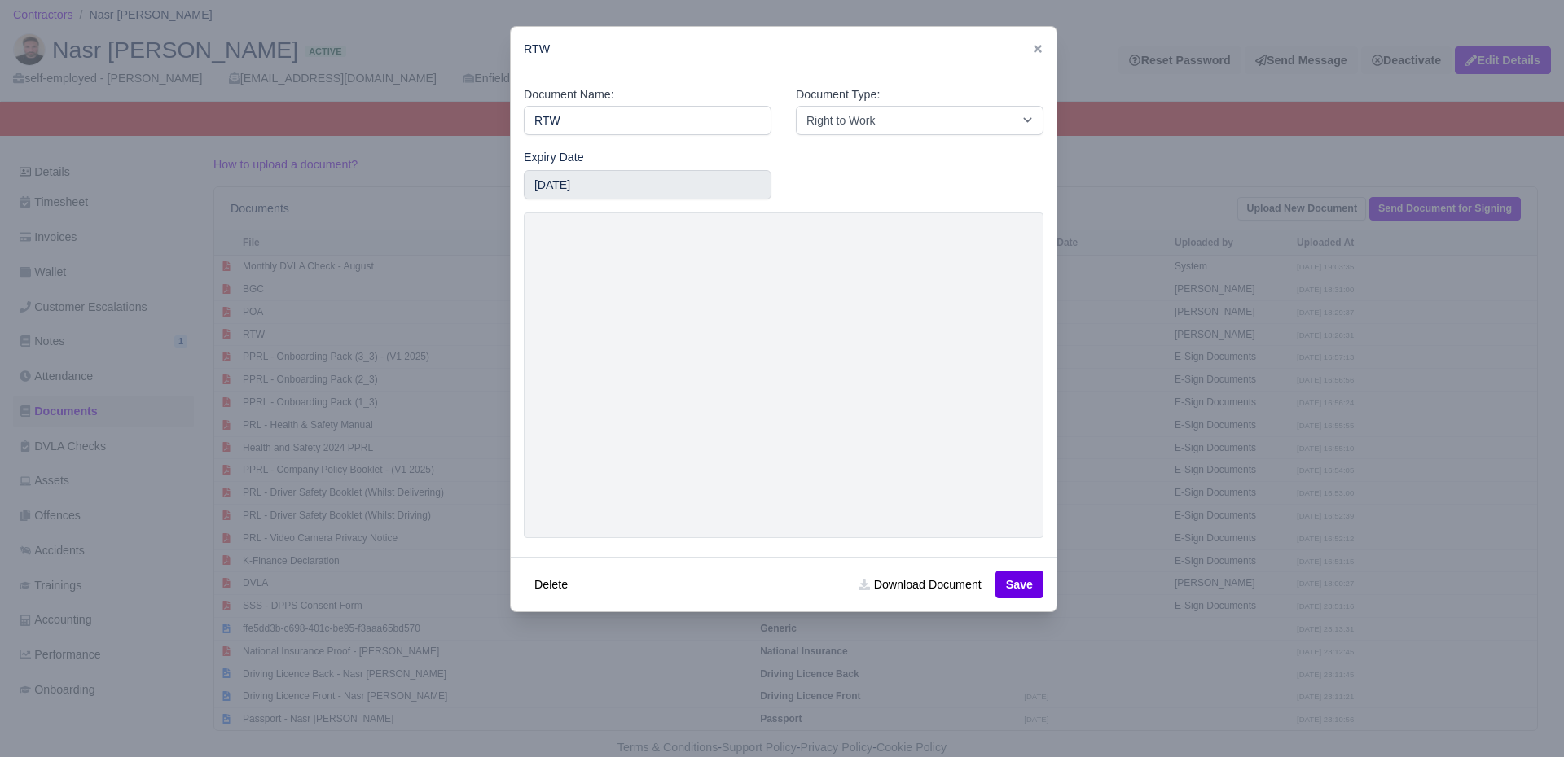
click at [330, 379] on div at bounding box center [782, 378] width 1564 height 757
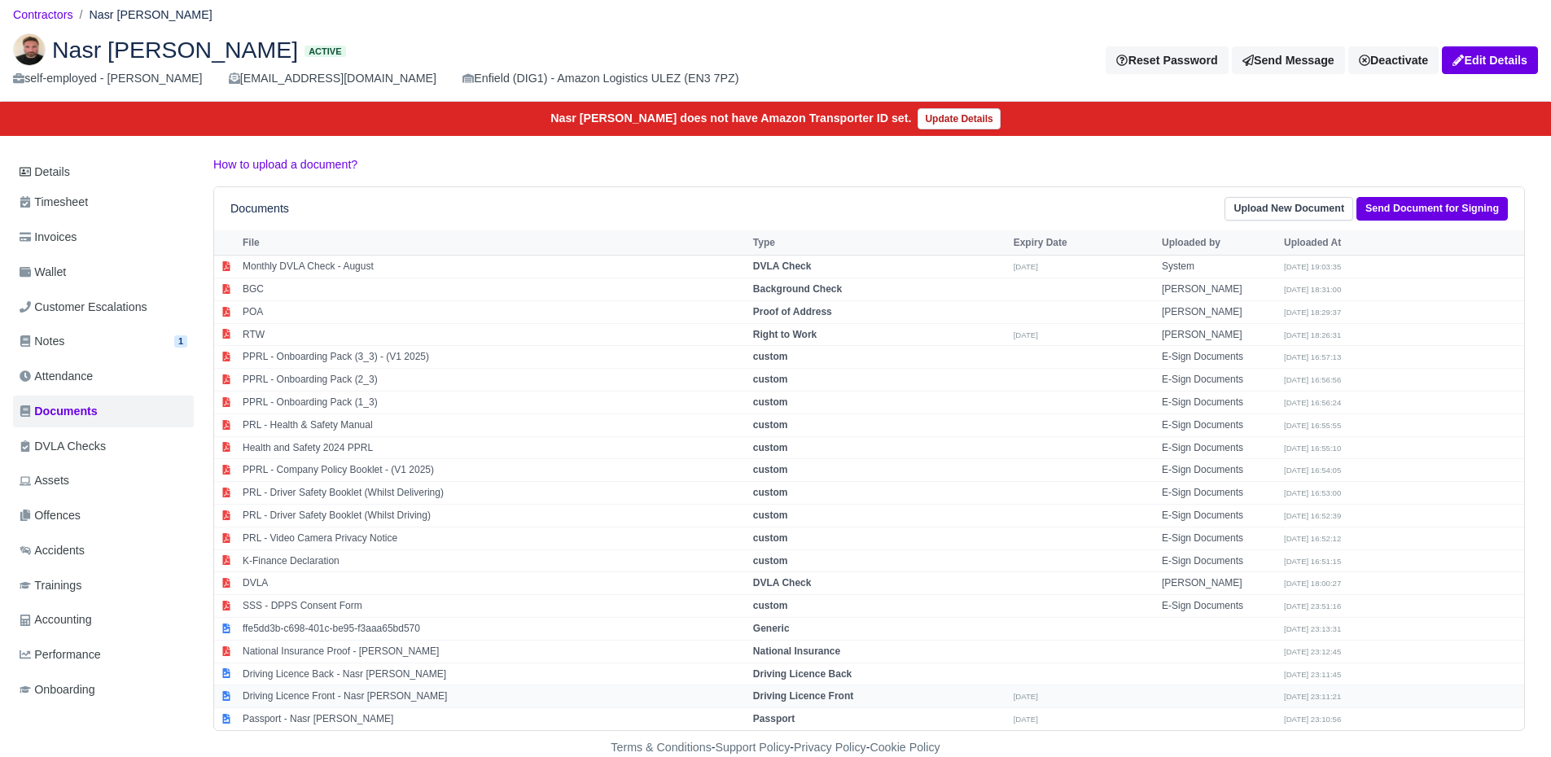
click at [274, 691] on td "Driving Licence Front - Nasr [PERSON_NAME]" at bounding box center [494, 697] width 511 height 23
select select "driving-licence-front"
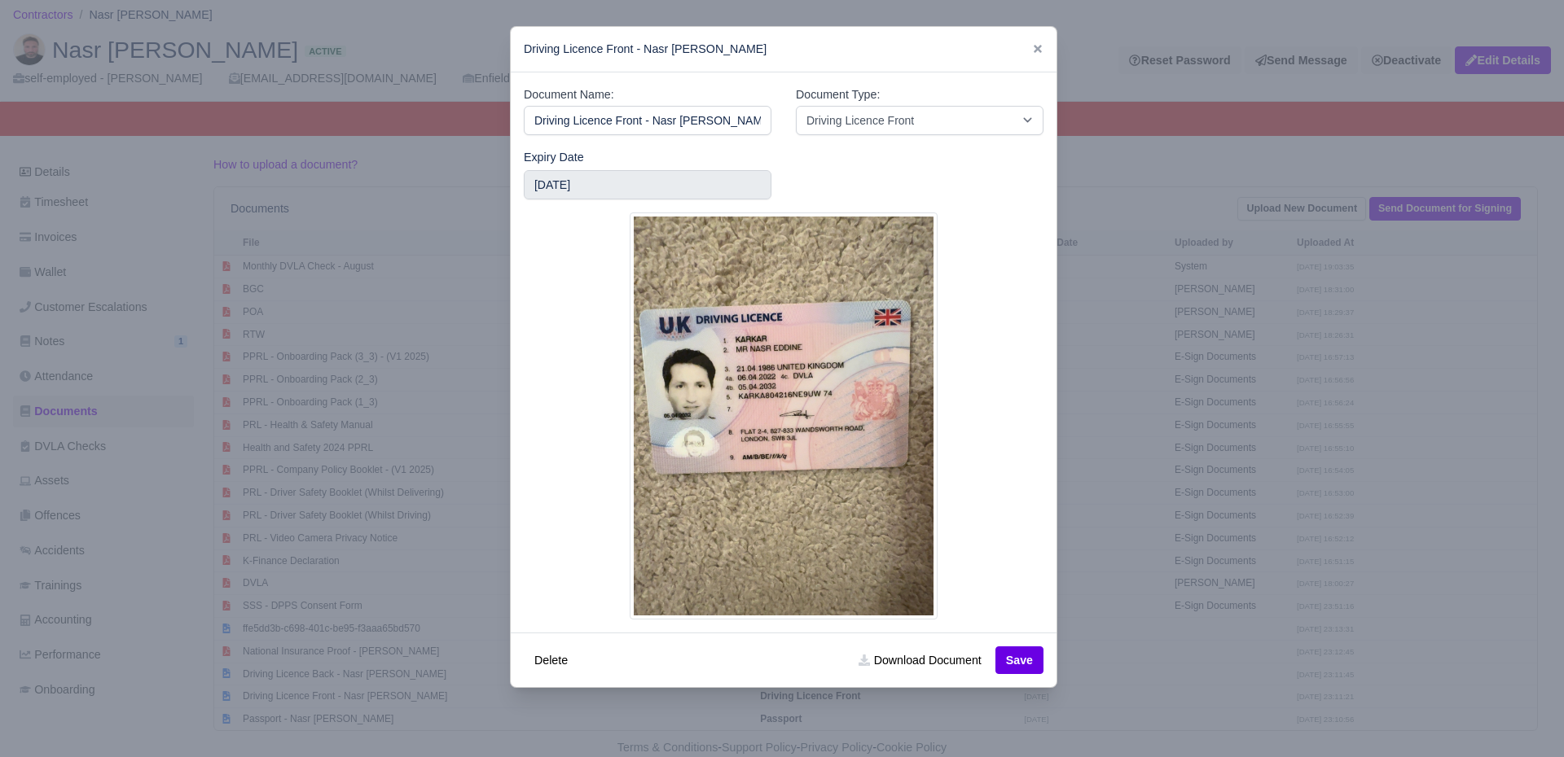
click at [241, 509] on div at bounding box center [782, 378] width 1564 height 757
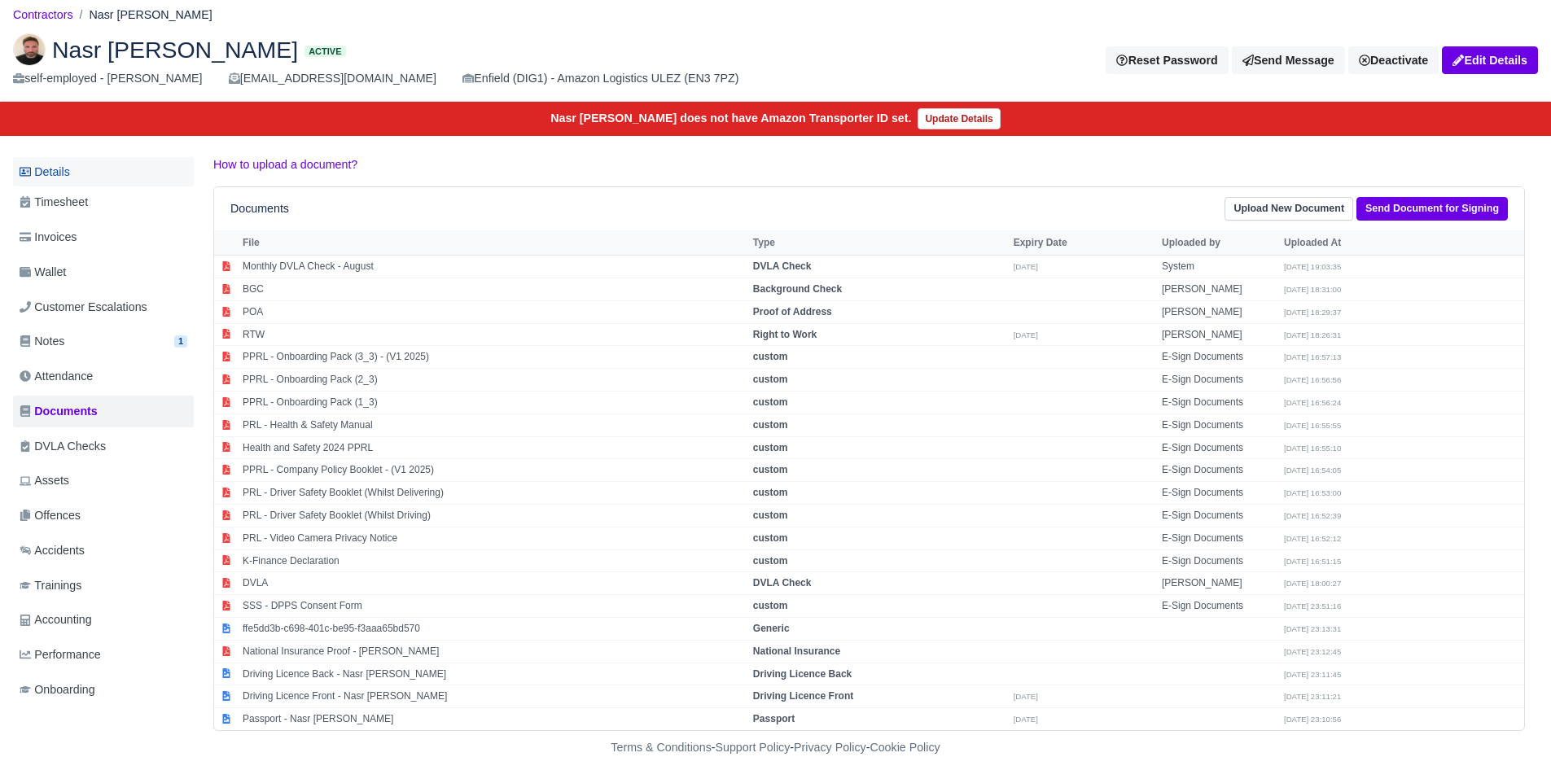
click at [107, 171] on link "Details" at bounding box center [103, 172] width 181 height 30
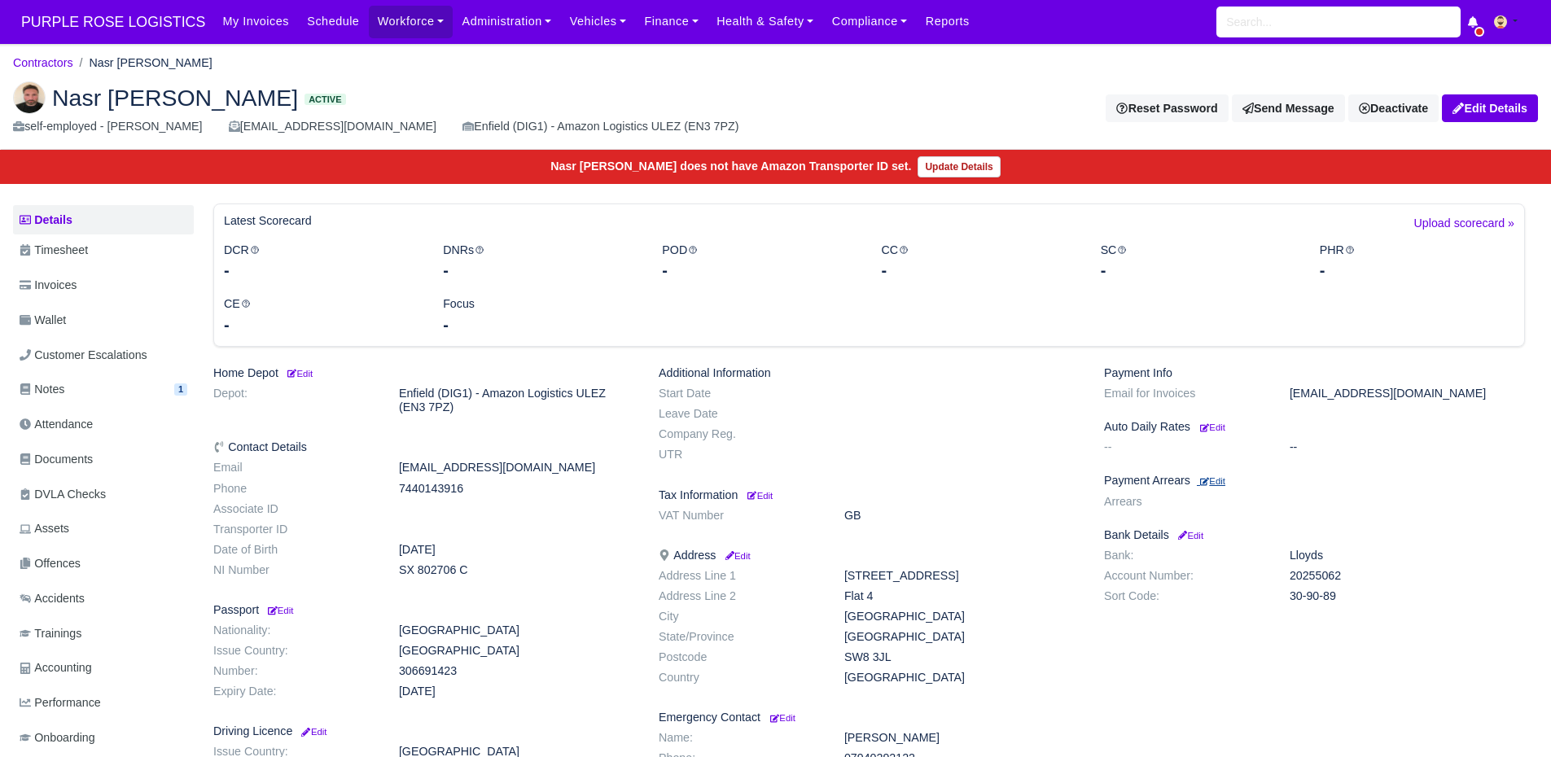
click link "Edit"
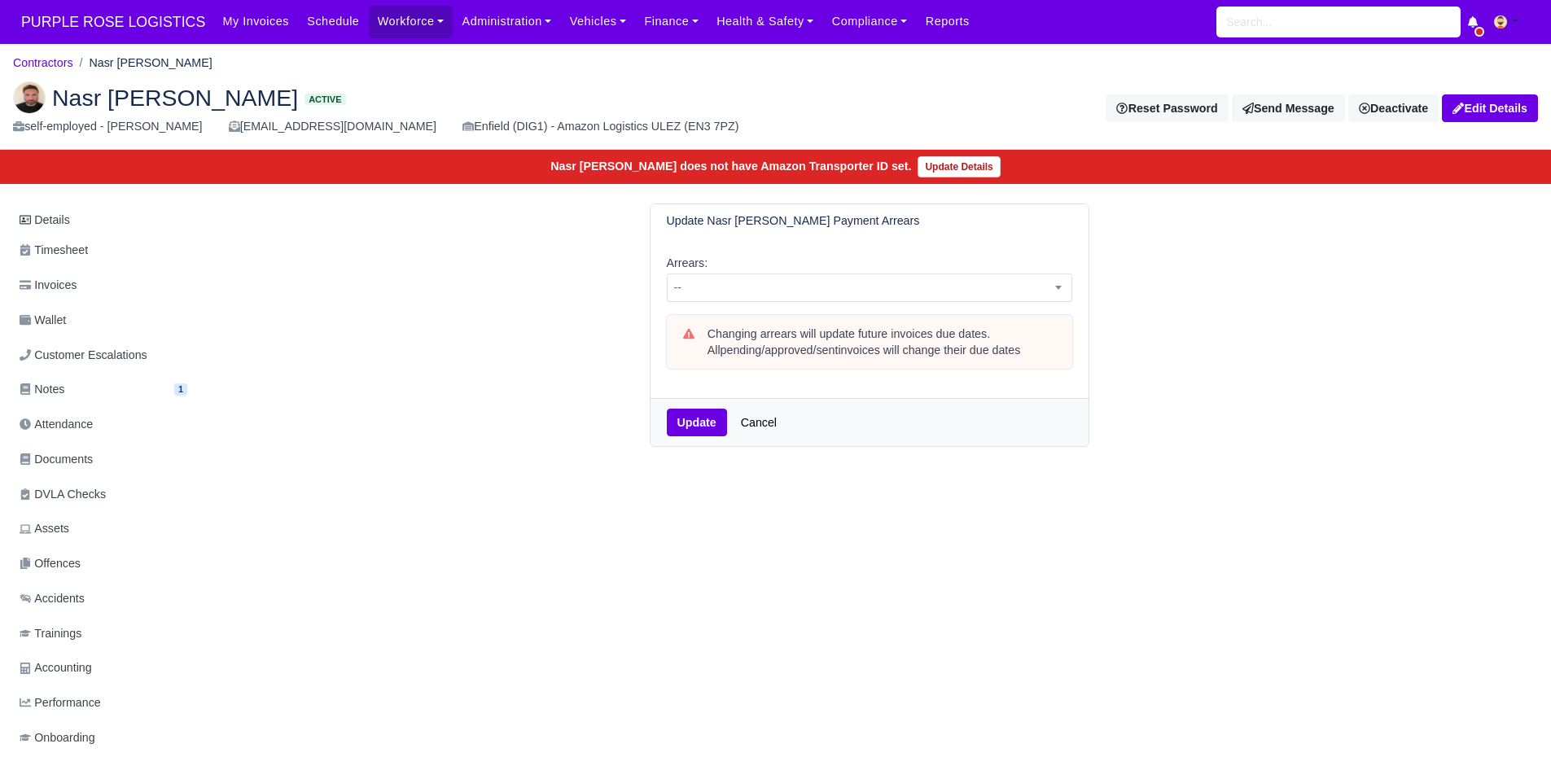
click at [814, 313] on div "Arrears: -- 1 week 2 weeks 3 weeks 4 weeks 5 weeks 6 weeks 7 weeks 8 weeks 9 we…" at bounding box center [870, 318] width 438 height 160
click at [823, 305] on div "Arrears: -- 1 week 2 weeks 3 weeks 4 weeks 5 weeks 6 weeks 7 weeks 8 weeks 9 we…" at bounding box center [870, 318] width 438 height 160
click at [804, 283] on span "--" at bounding box center [870, 288] width 404 height 20
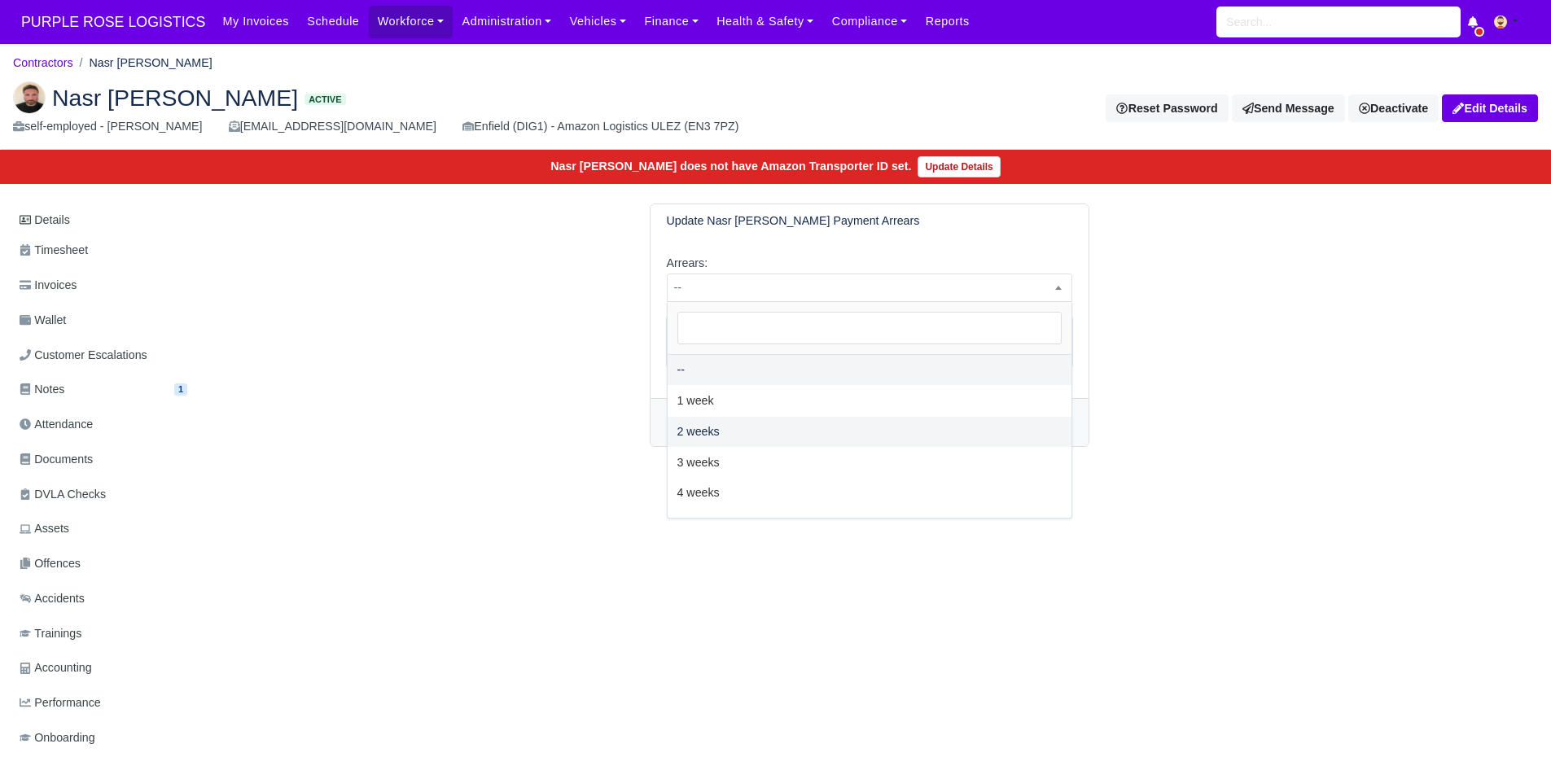
select select "2W"
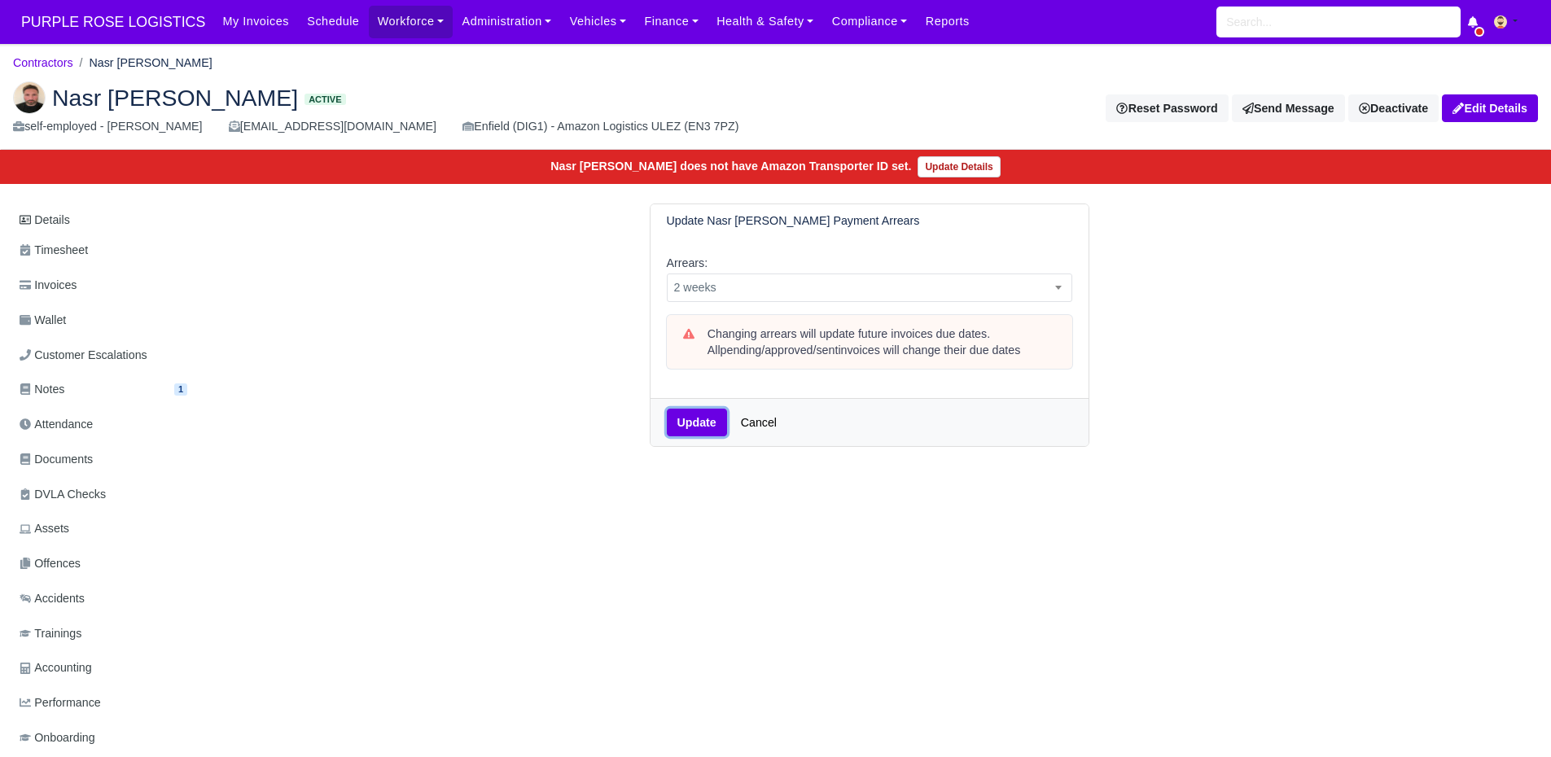
click at [699, 428] on button "Update" at bounding box center [697, 423] width 60 height 28
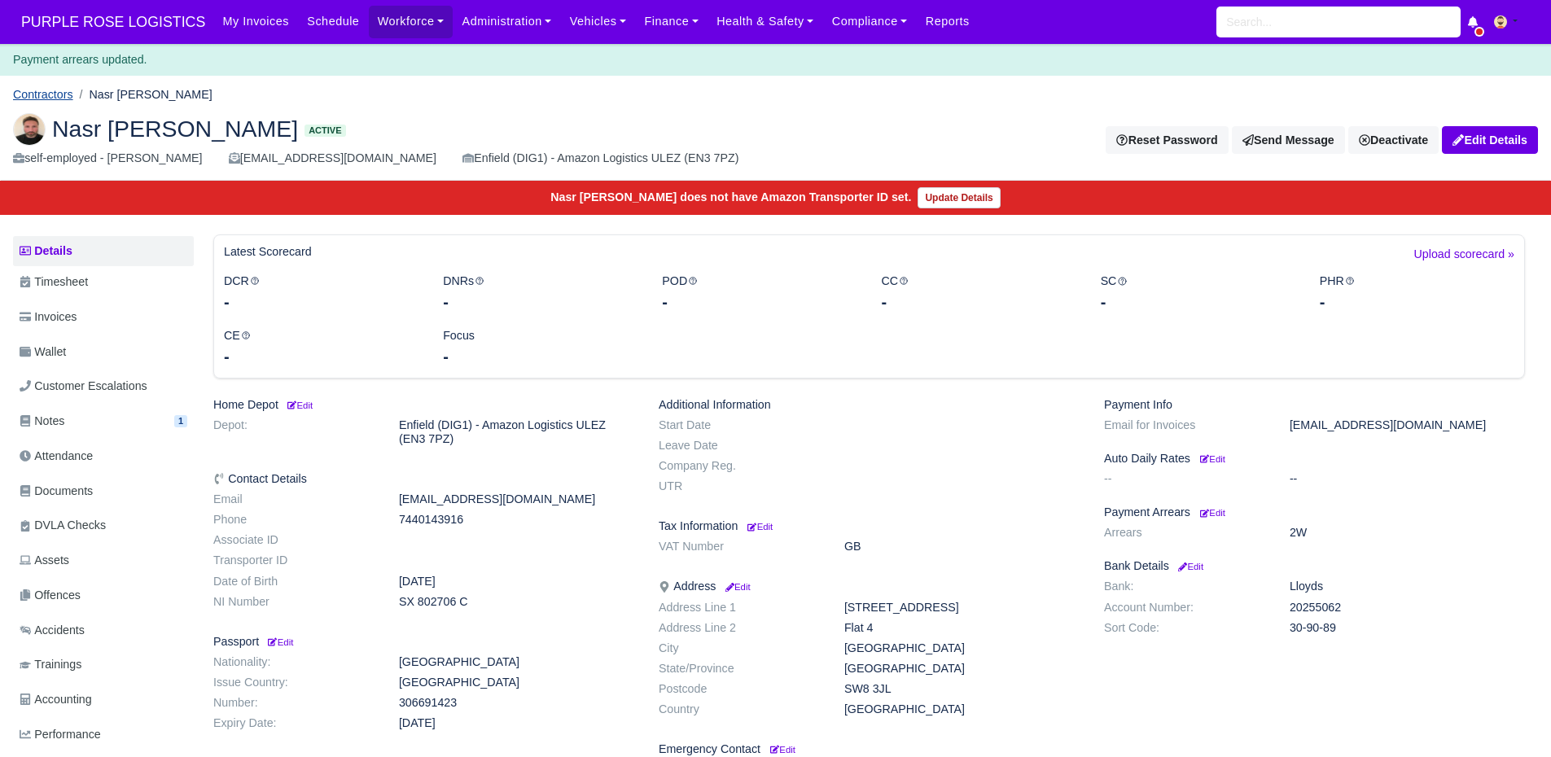
click at [24, 93] on link "Contractors" at bounding box center [43, 94] width 60 height 13
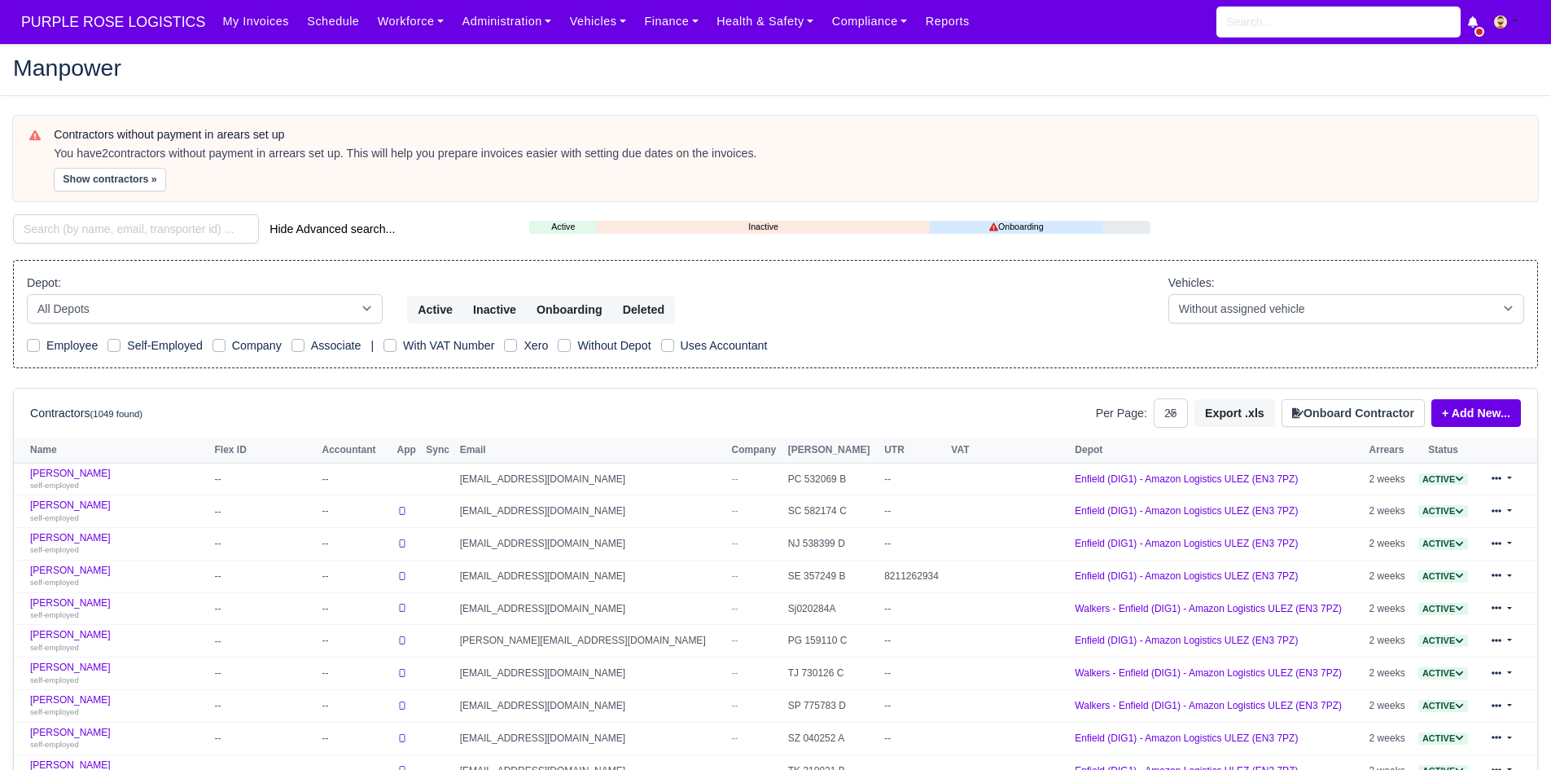
select select "25"
click at [125, 179] on button "Show contractors »" at bounding box center [110, 180] width 112 height 24
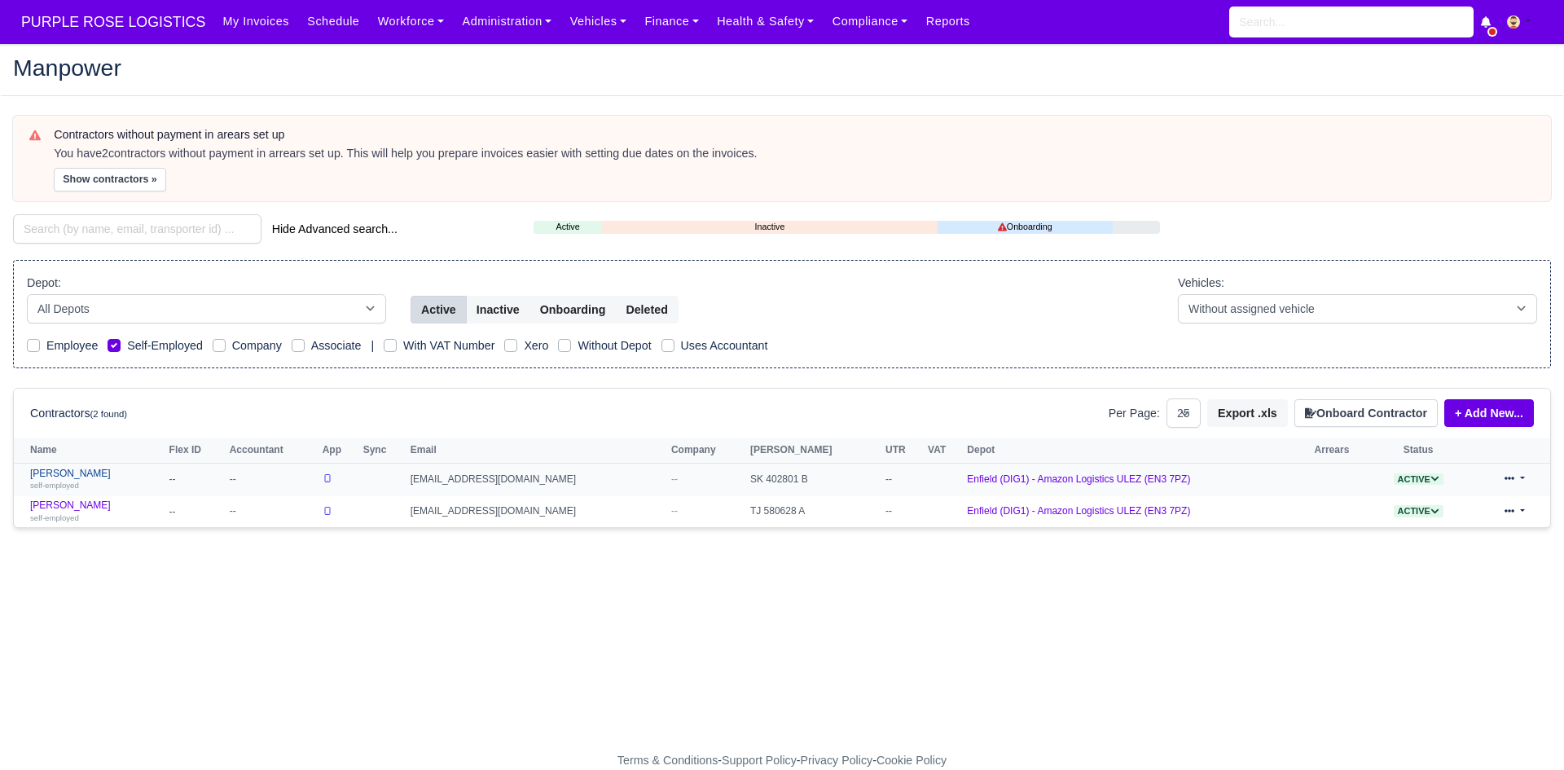
click at [106, 476] on link "Phil Yeboah Quartey self-employed" at bounding box center [95, 479] width 131 height 24
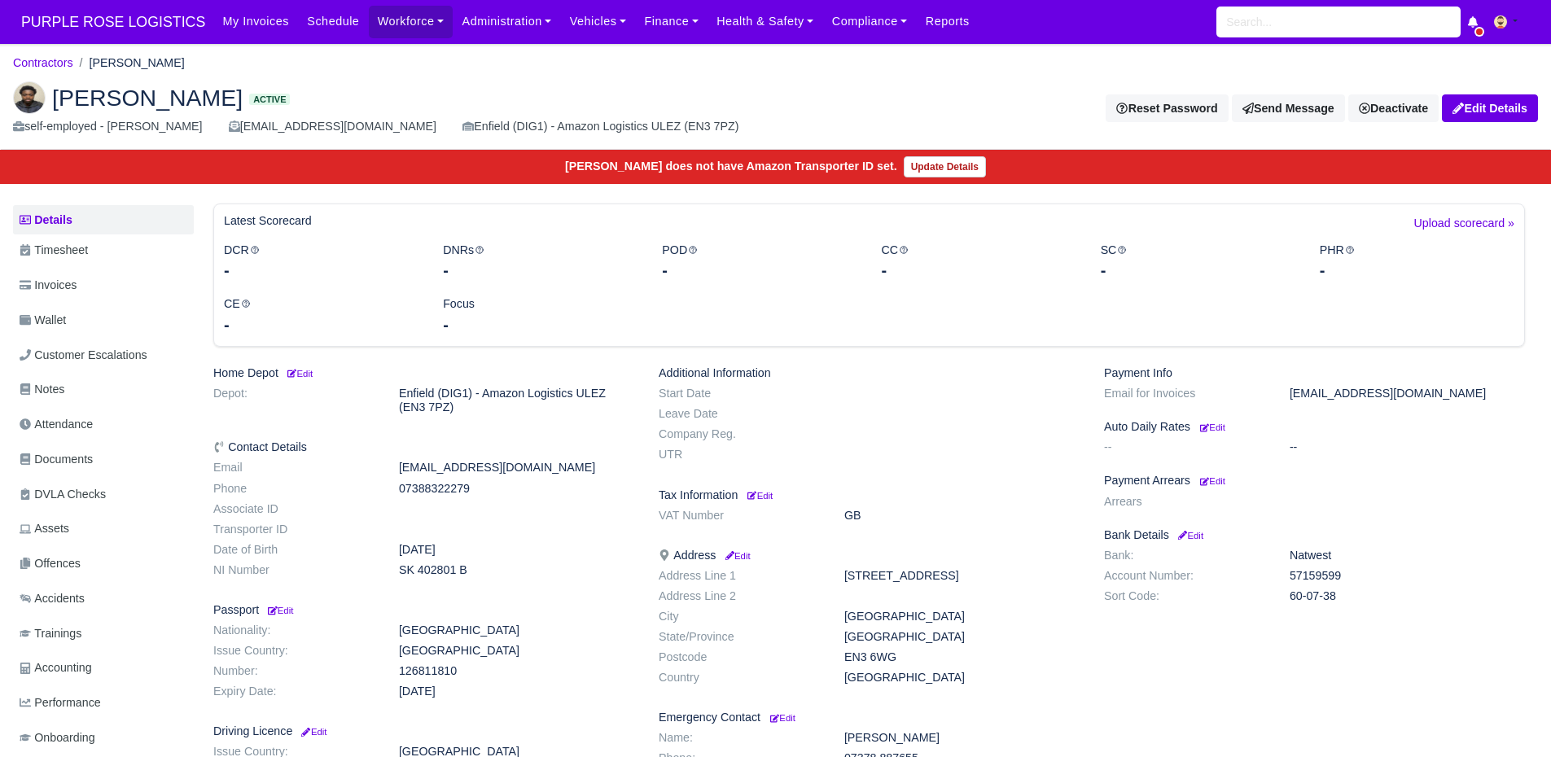
scroll to position [152, 0]
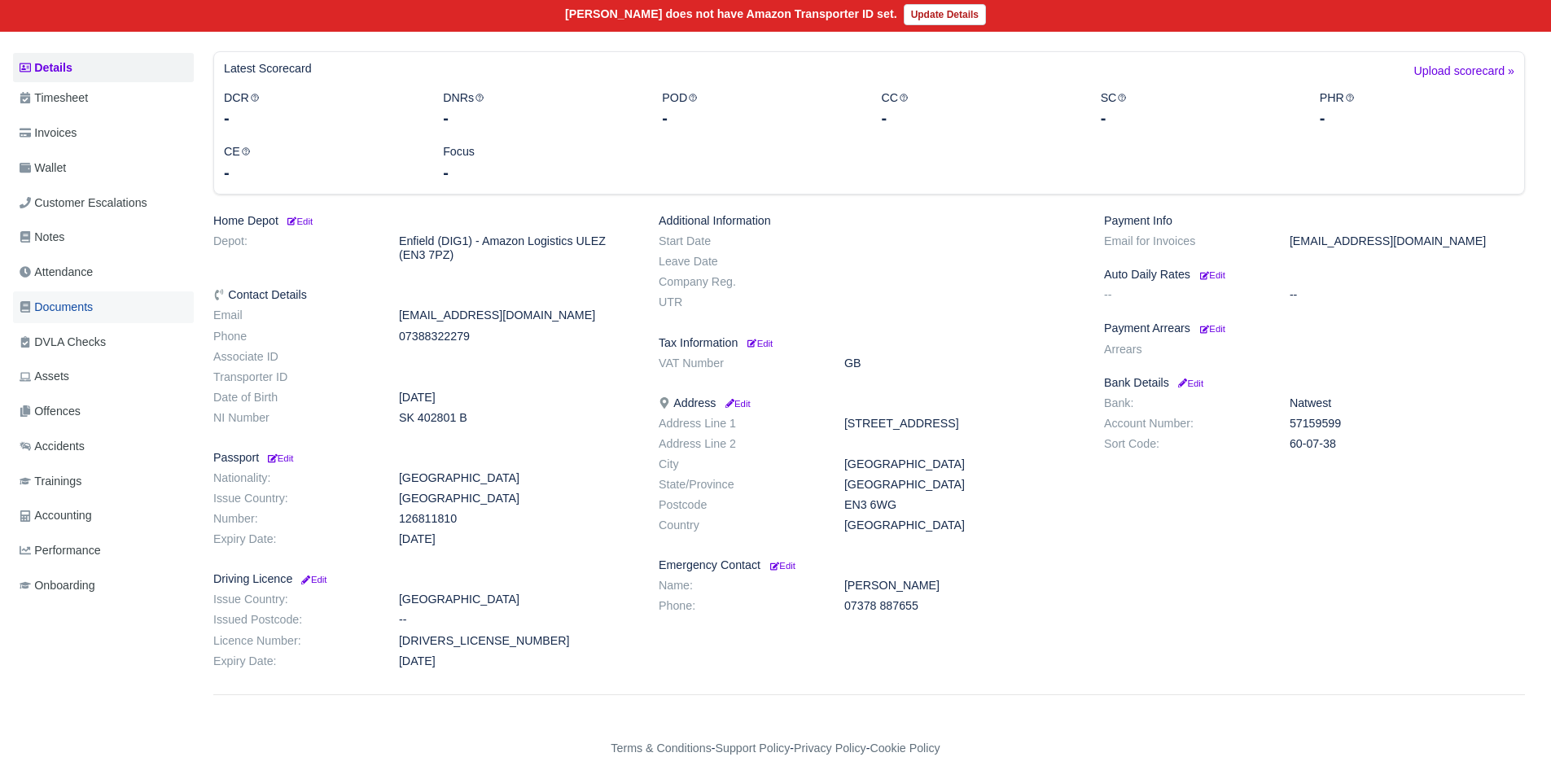
click at [73, 321] on link "Documents" at bounding box center [103, 308] width 181 height 32
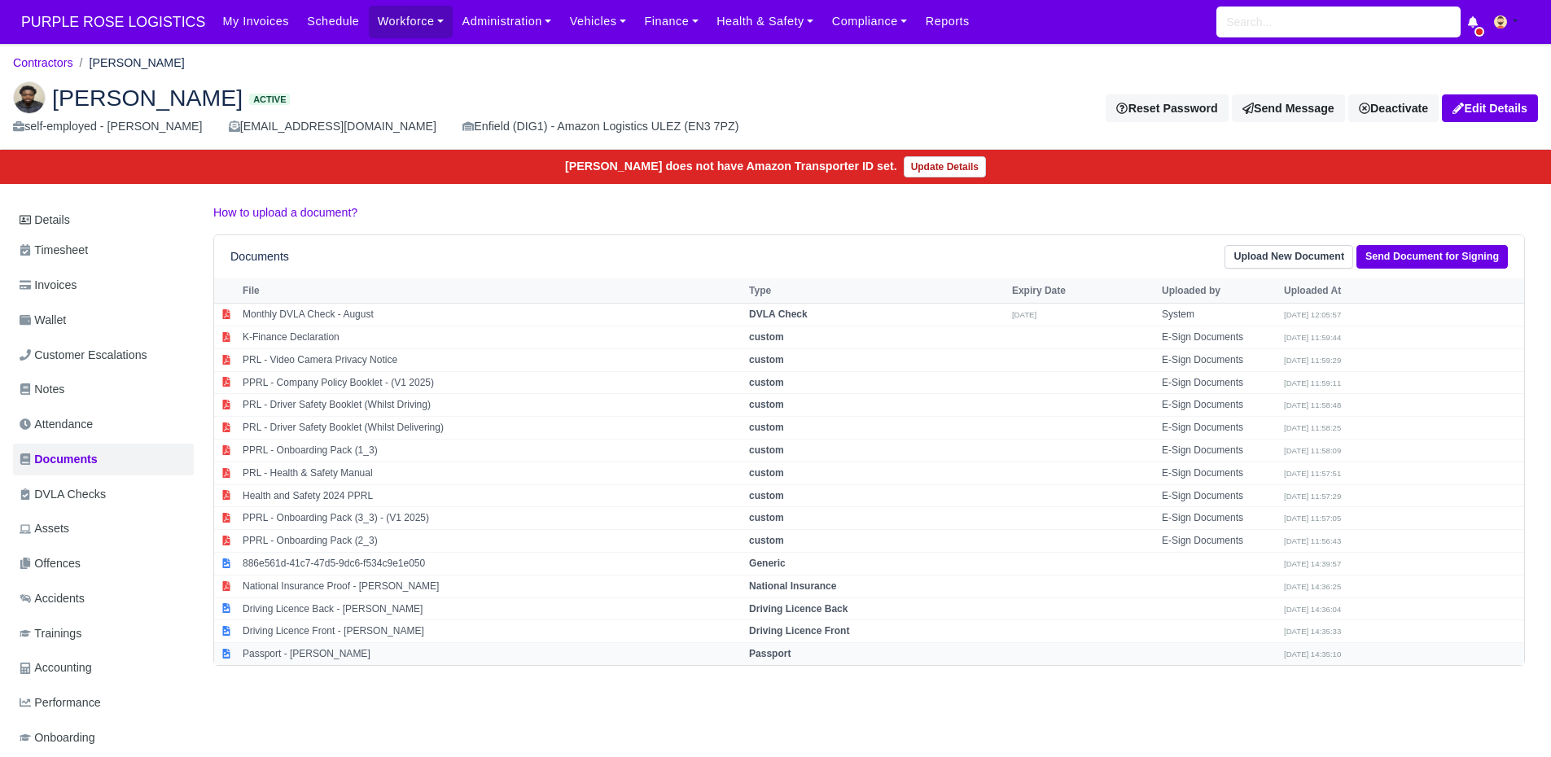
click at [372, 651] on td "Passport - [PERSON_NAME]" at bounding box center [492, 654] width 507 height 22
select select "passport"
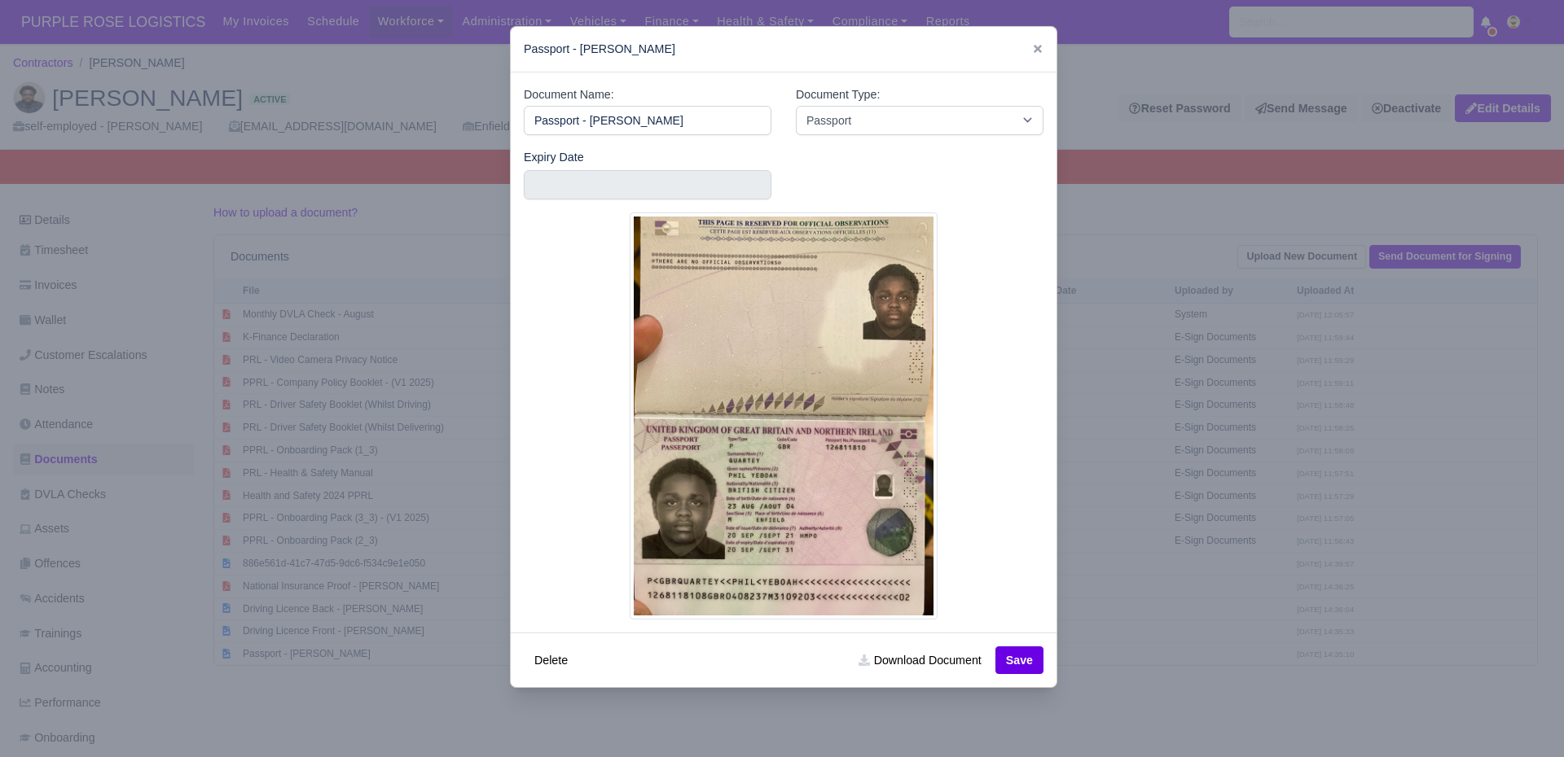
click at [375, 551] on div at bounding box center [782, 378] width 1564 height 757
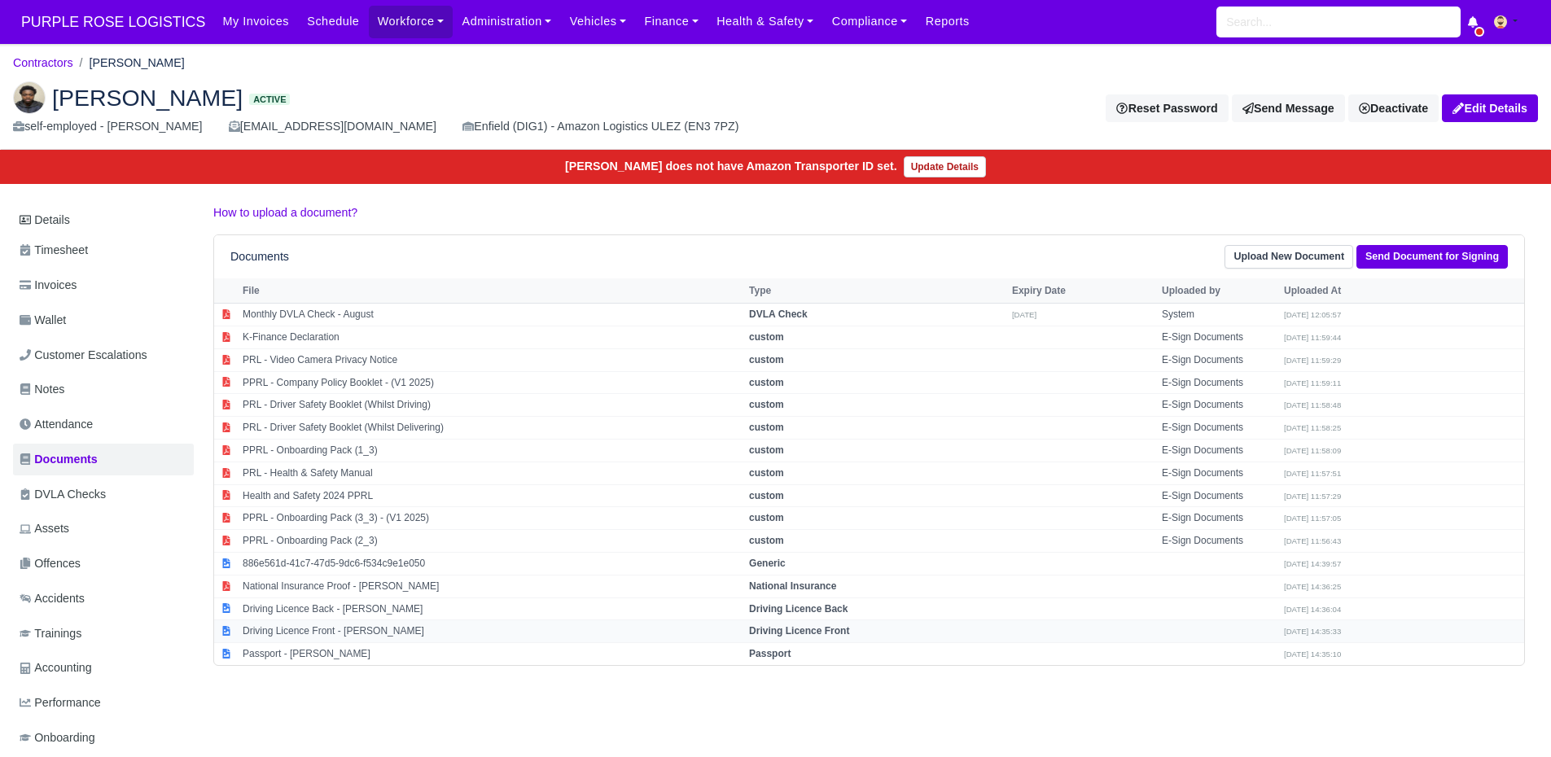
click at [362, 630] on td "Driving Licence Front - [PERSON_NAME]" at bounding box center [492, 632] width 507 height 23
select select "driving-licence-front"
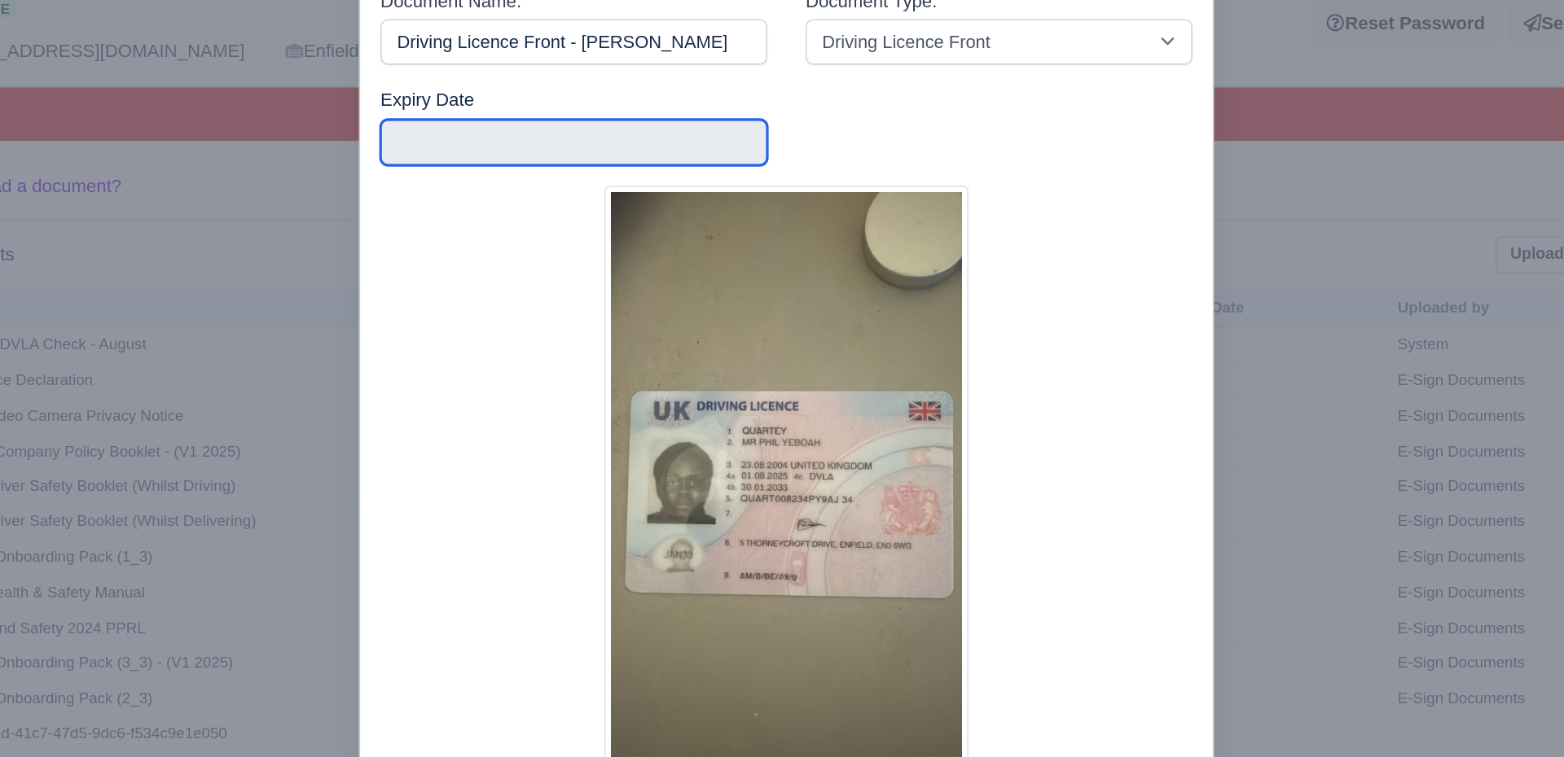
click at [604, 182] on input "text" at bounding box center [648, 184] width 248 height 29
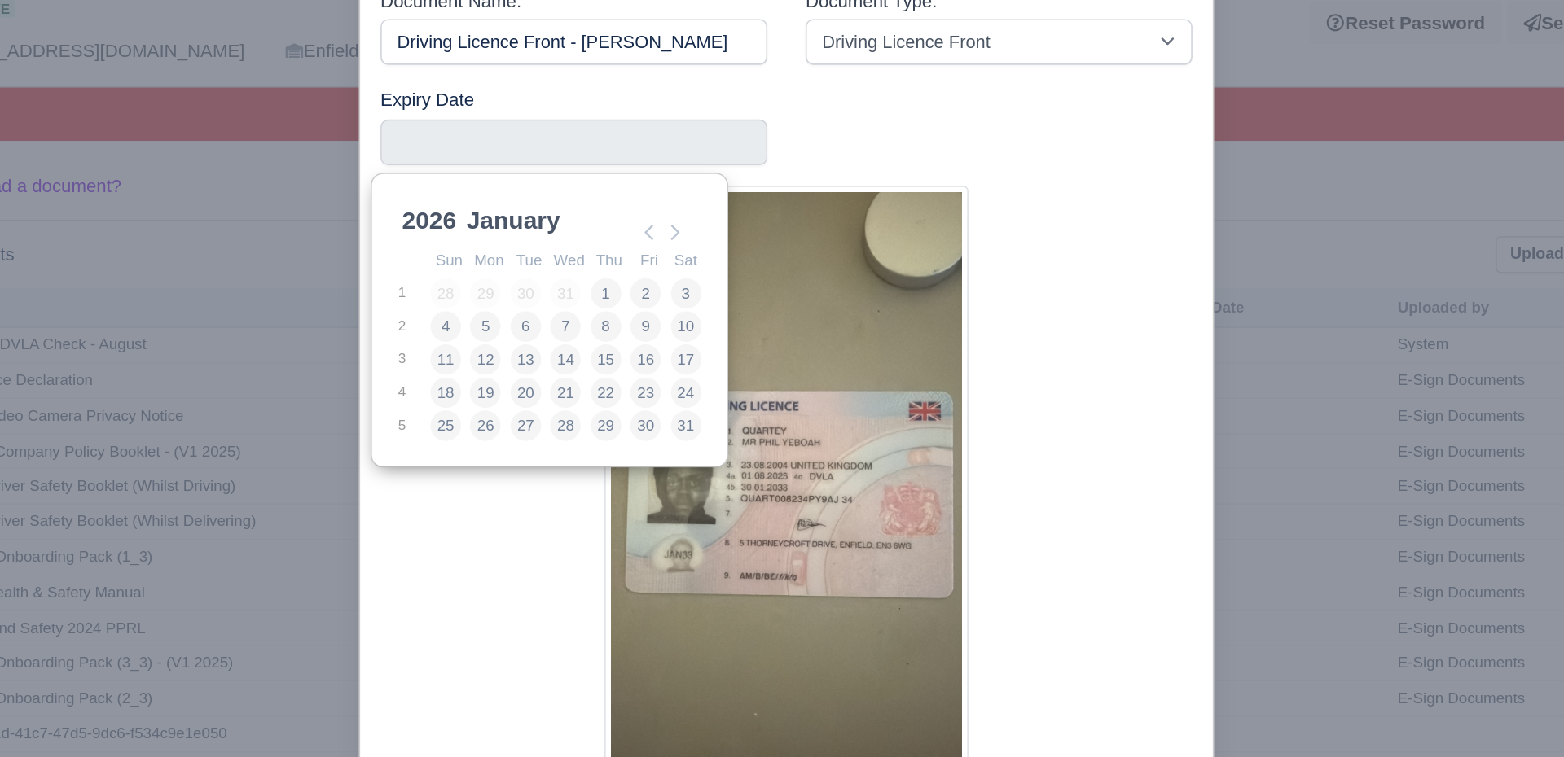
scroll to position [4, 0]
click at [555, 243] on select "2025 2026 2027 2028 2029 2030 2031 2032 2033 2034 2035 2036 2037 2038 2039 2040…" at bounding box center [570, 240] width 73 height 34
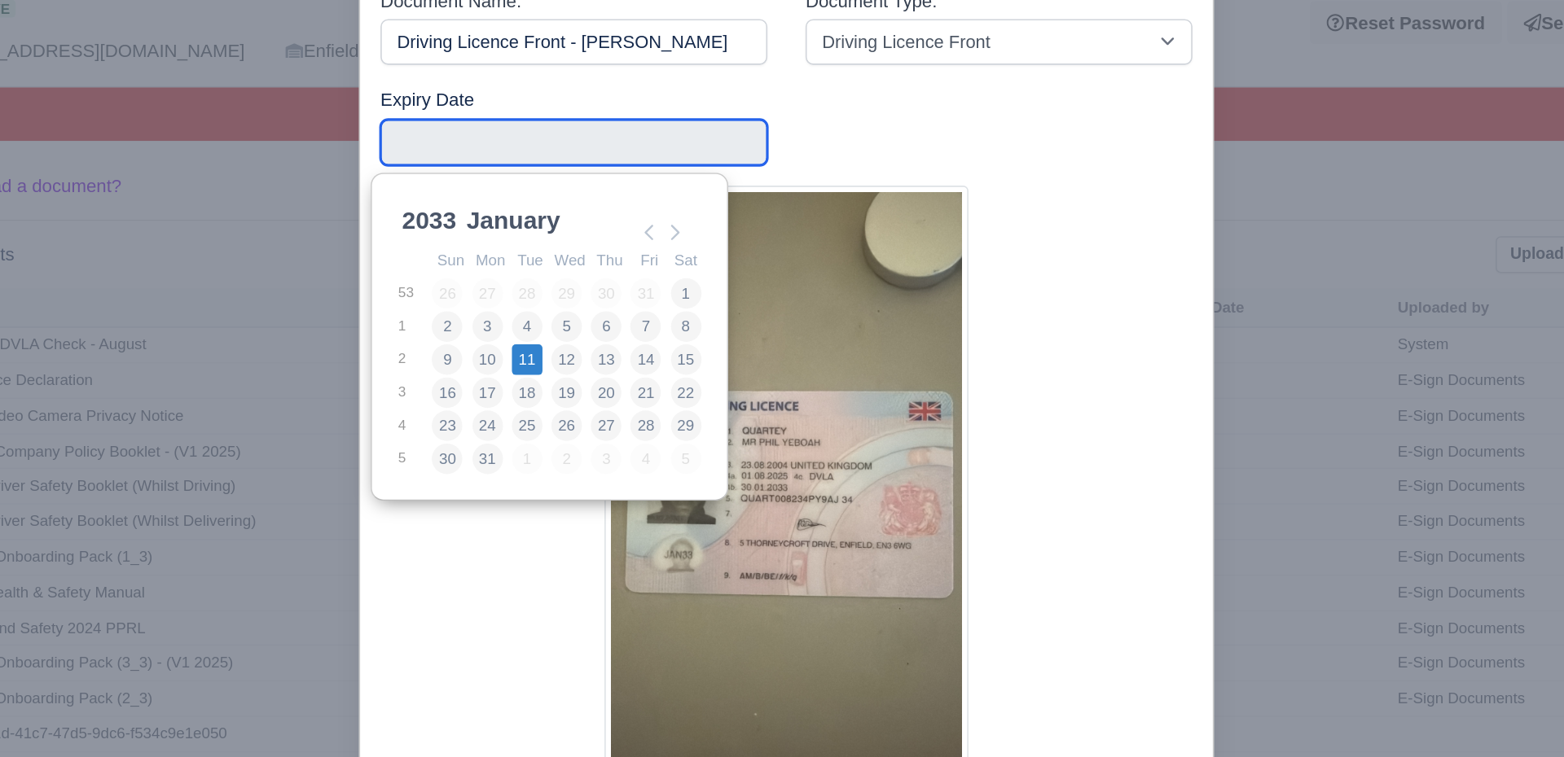
drag, startPoint x: 555, startPoint y: 247, endPoint x: 617, endPoint y: 324, distance: 99.6
click at [617, 324] on tbody "53 26 27 28 29 30 31 1 1 2 3 4 5 6 7 8 2 9 10 11 12 13 14 15 3 16 17 18 19 20 2…" at bounding box center [631, 334] width 195 height 127
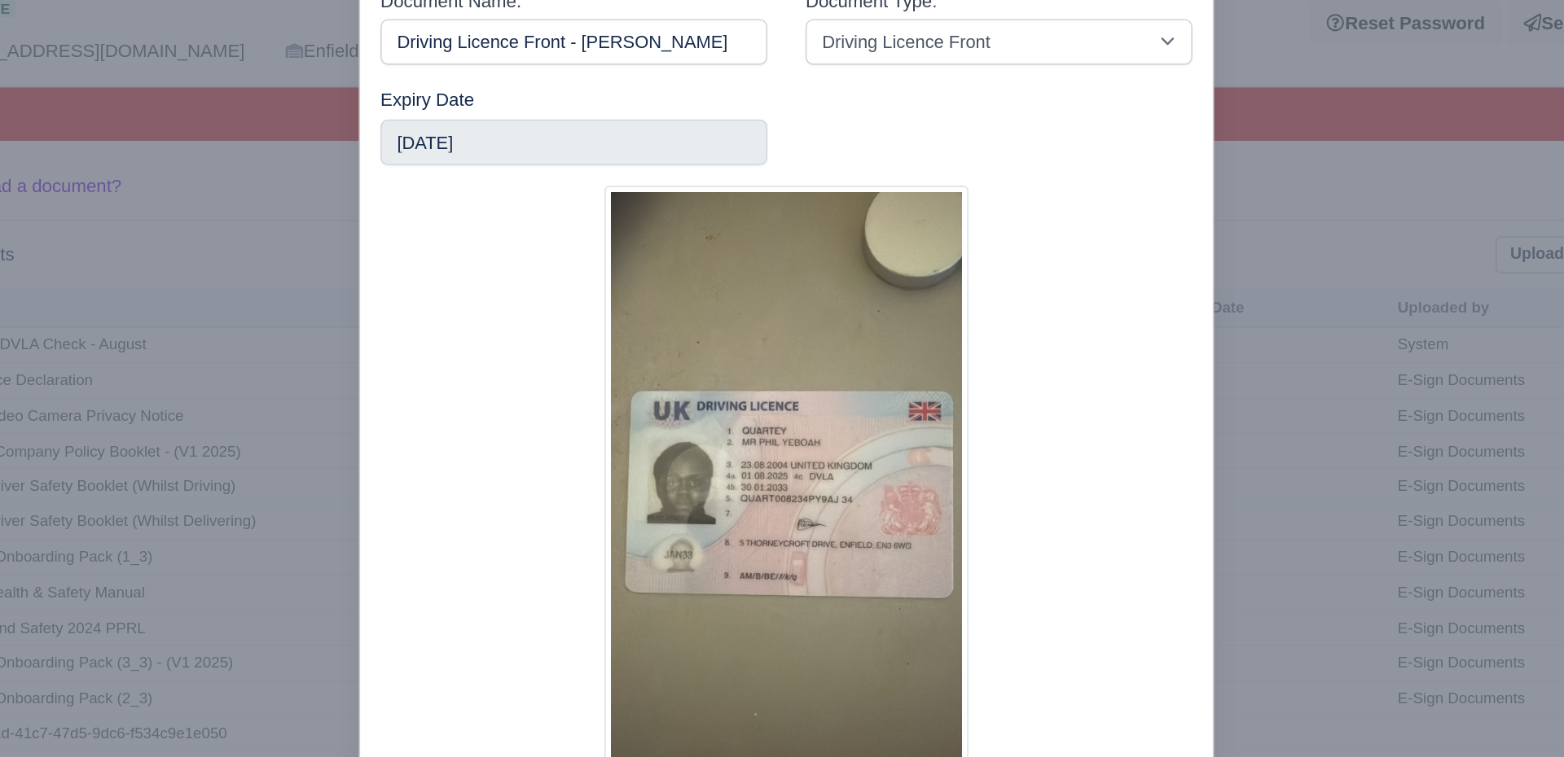
drag, startPoint x: 617, startPoint y: 324, endPoint x: 638, endPoint y: 307, distance: 26.6
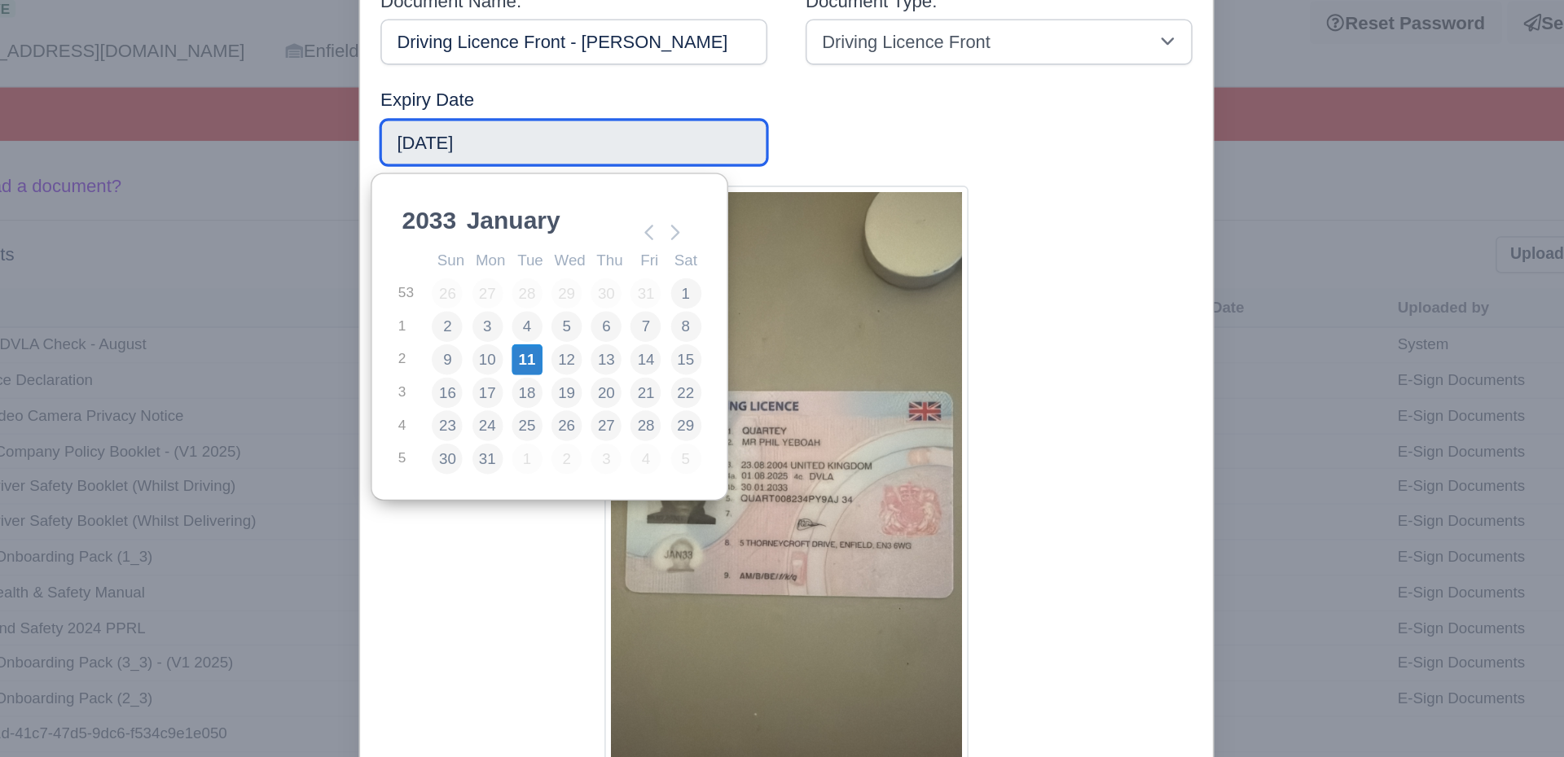
click at [595, 181] on input "[DATE]" at bounding box center [648, 184] width 248 height 29
type input "[DATE]"
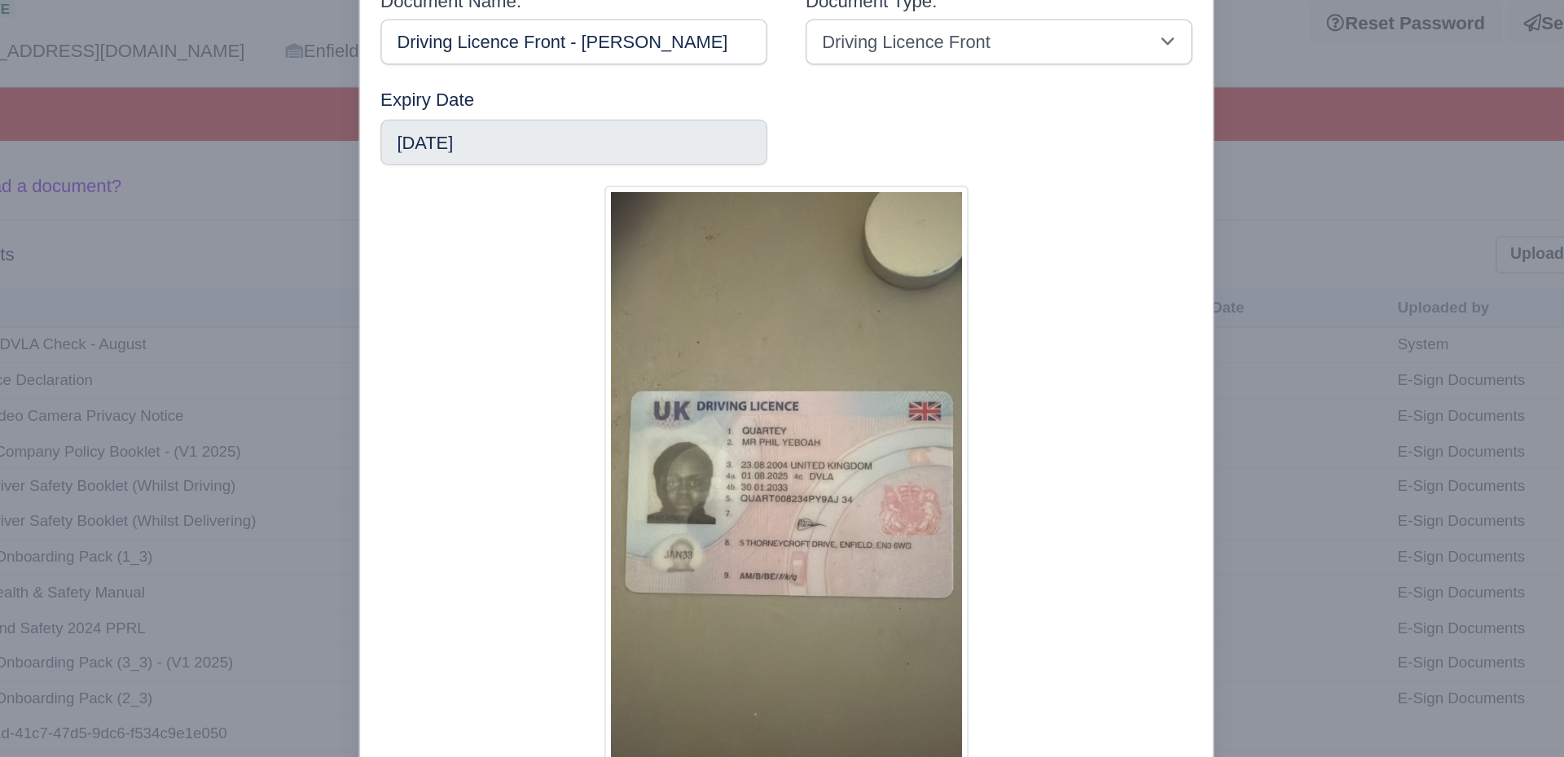
scroll to position [12, 0]
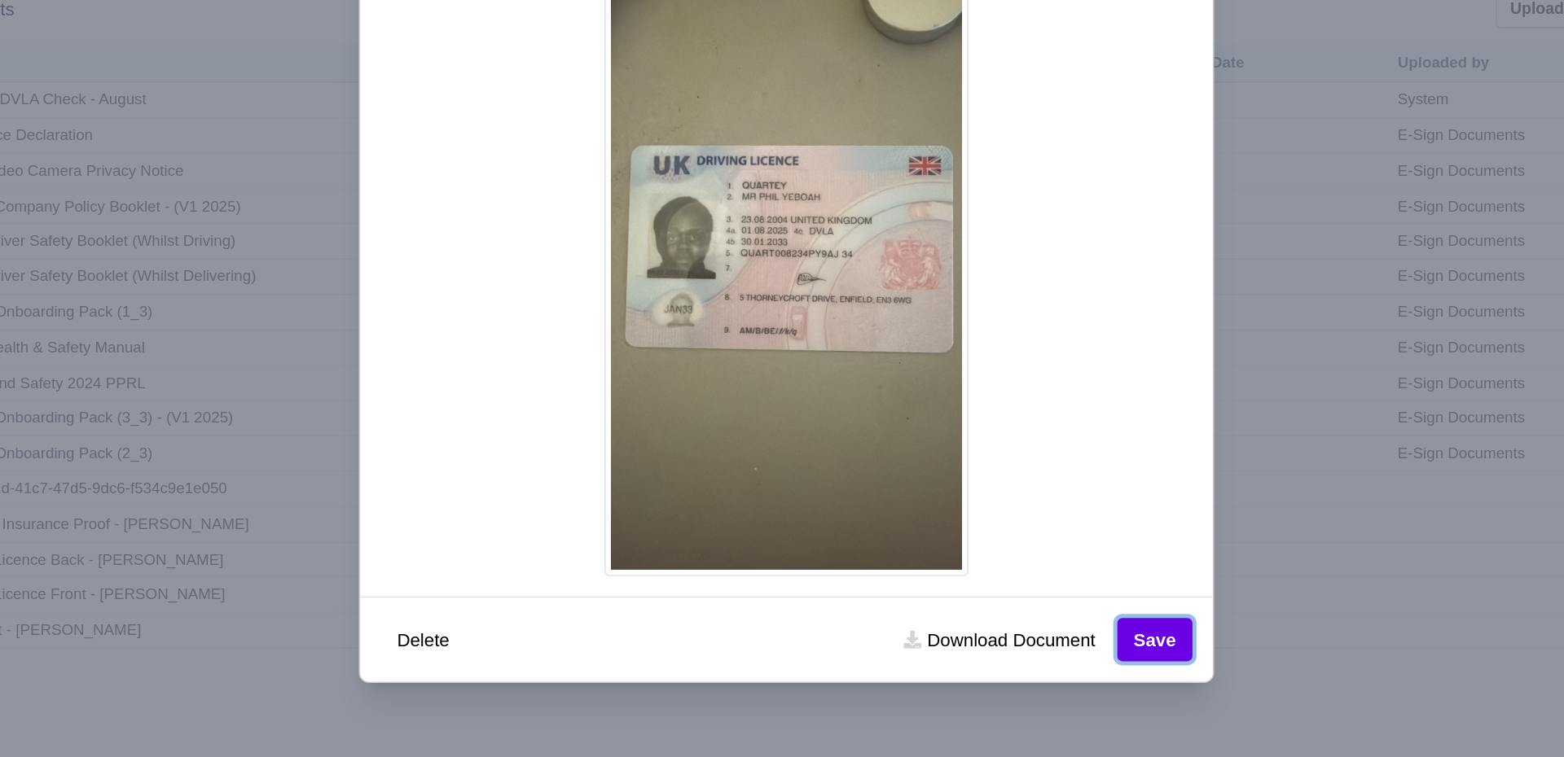
click at [1021, 651] on button "Save" at bounding box center [1019, 661] width 48 height 28
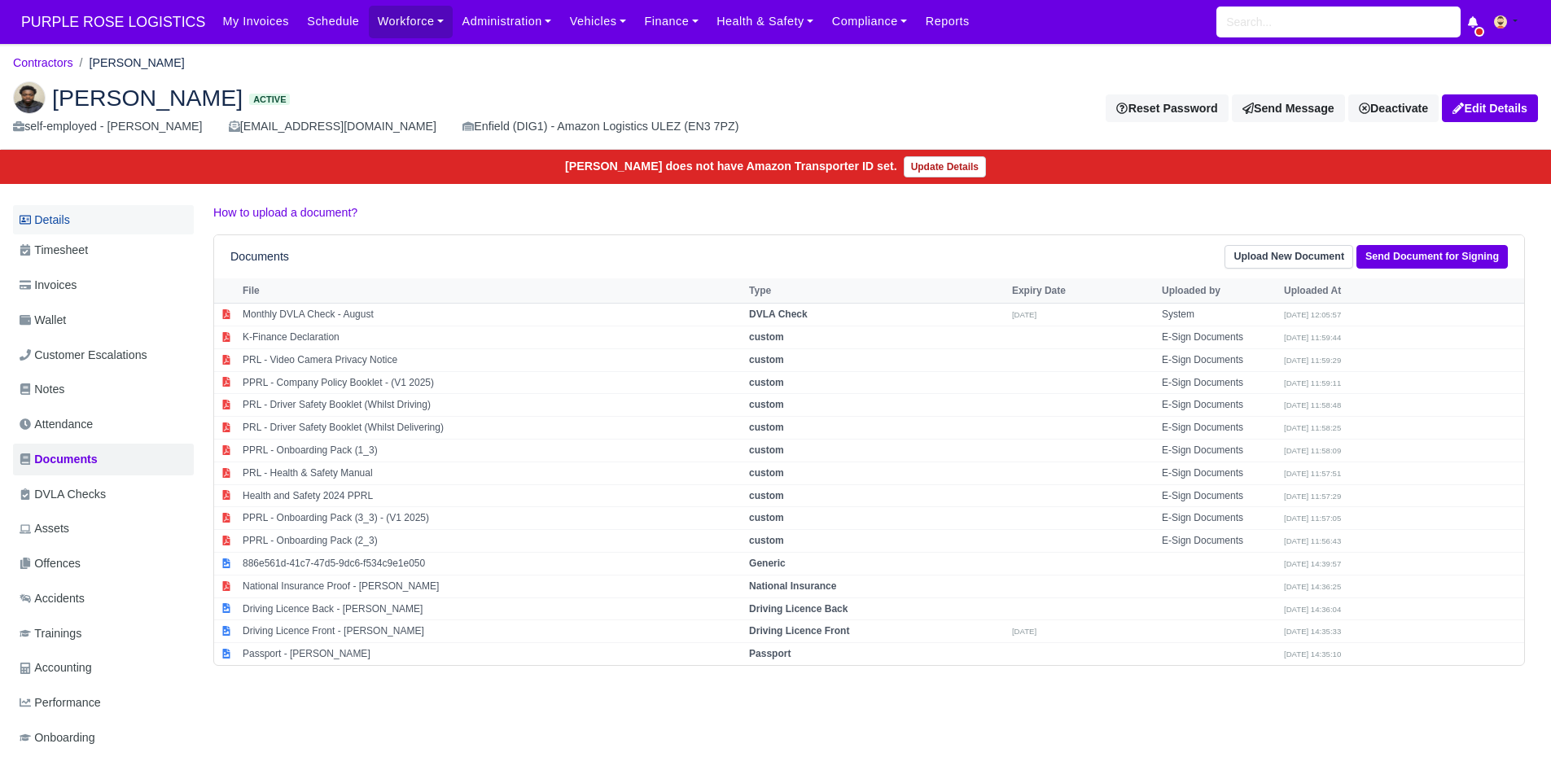
click at [67, 230] on link "Details" at bounding box center [103, 220] width 181 height 30
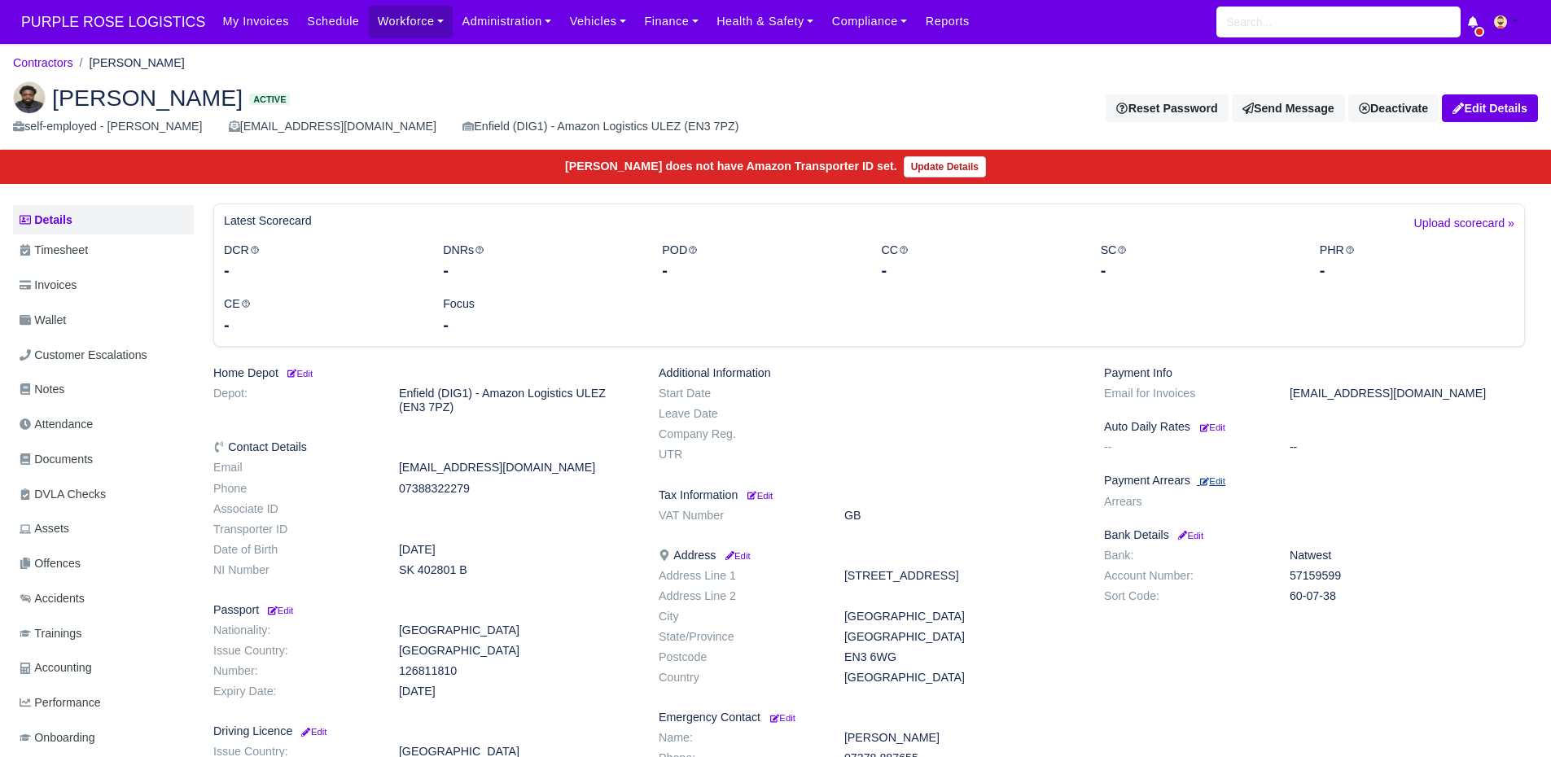
click at [1226, 484] on small "Edit" at bounding box center [1212, 481] width 25 height 10
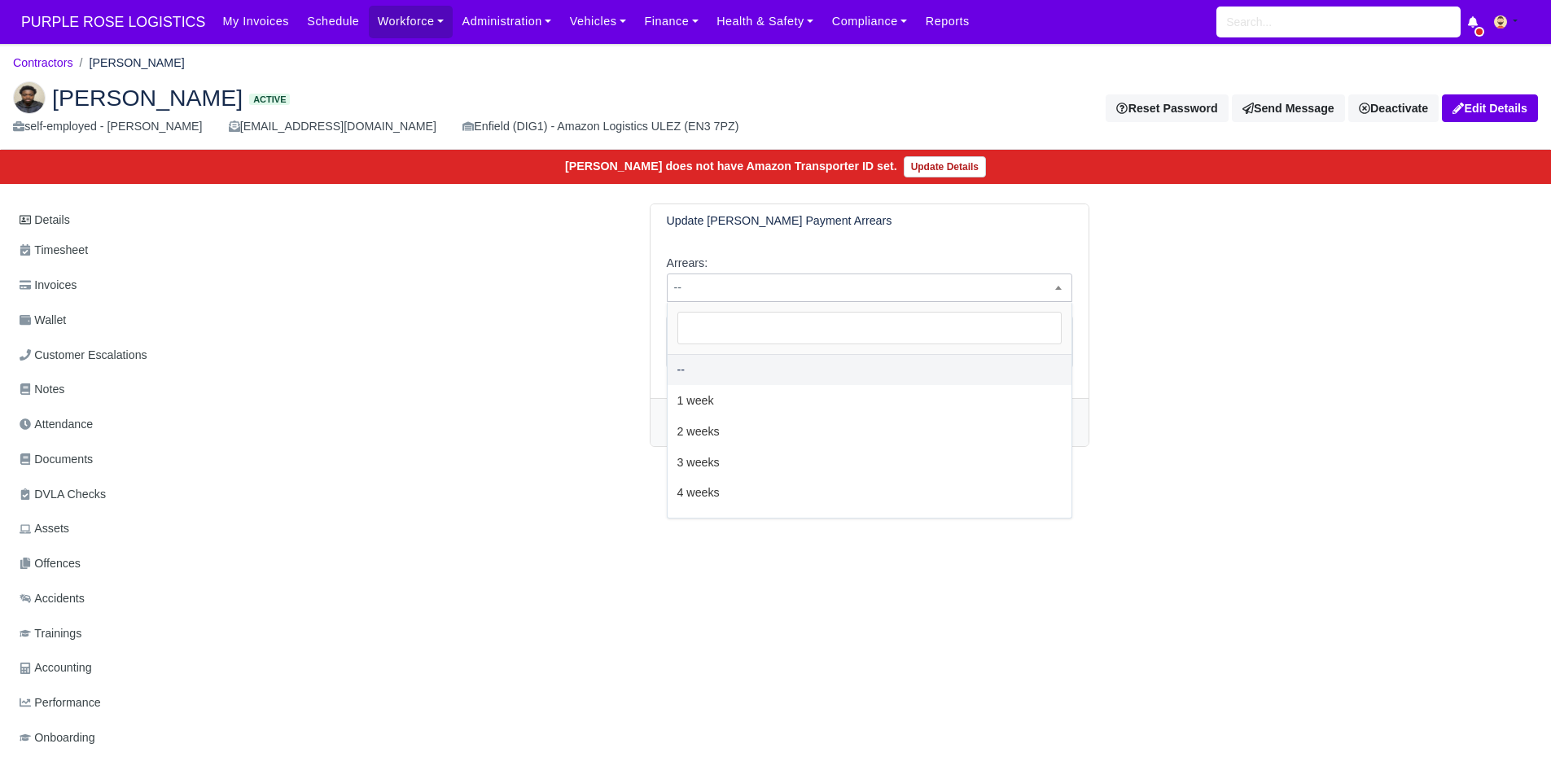
click at [925, 291] on span "--" at bounding box center [870, 288] width 404 height 20
select select "2W"
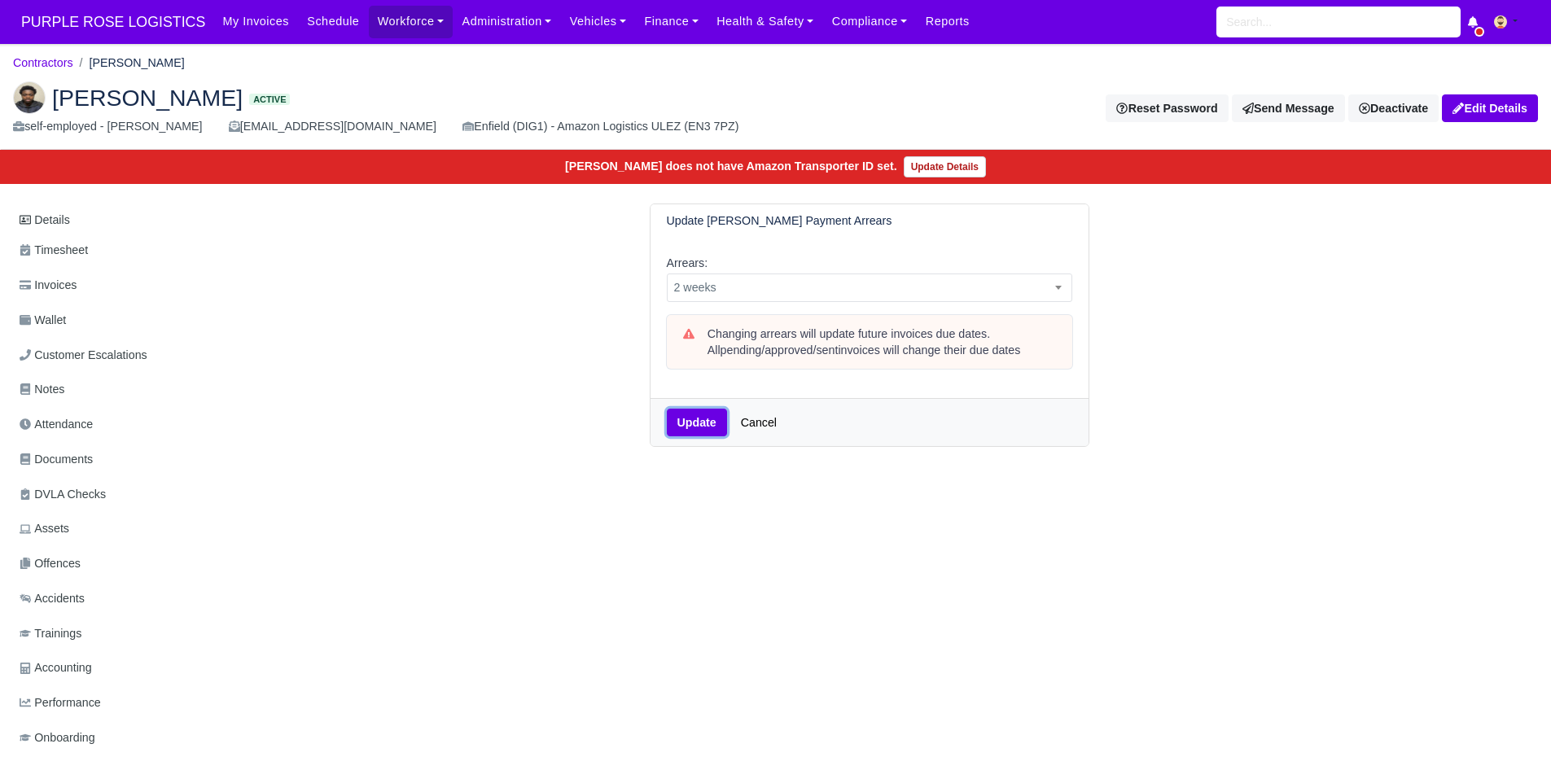
click at [670, 422] on button "Update" at bounding box center [697, 423] width 60 height 28
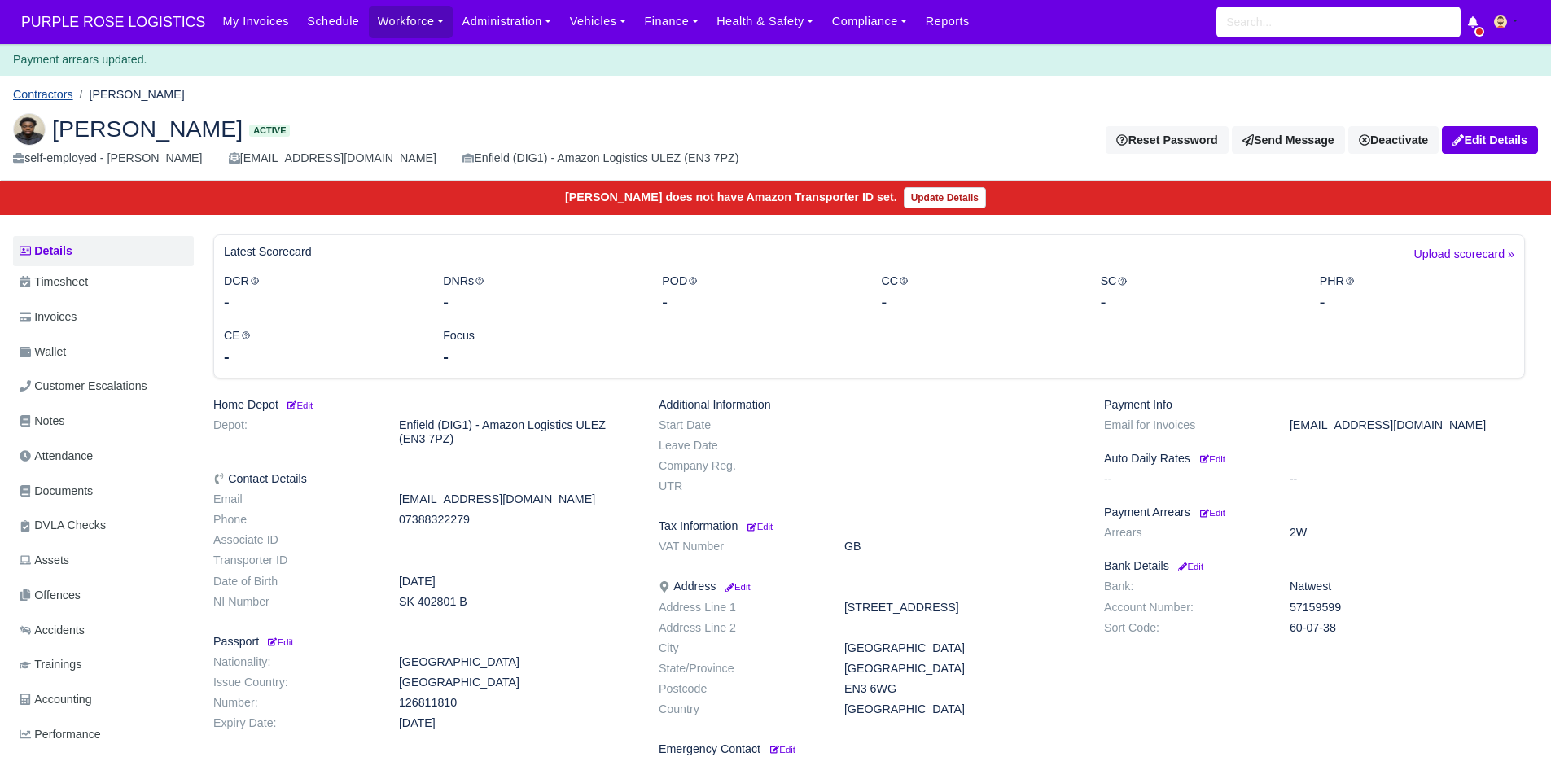
click at [60, 88] on link "Contractors" at bounding box center [43, 94] width 60 height 13
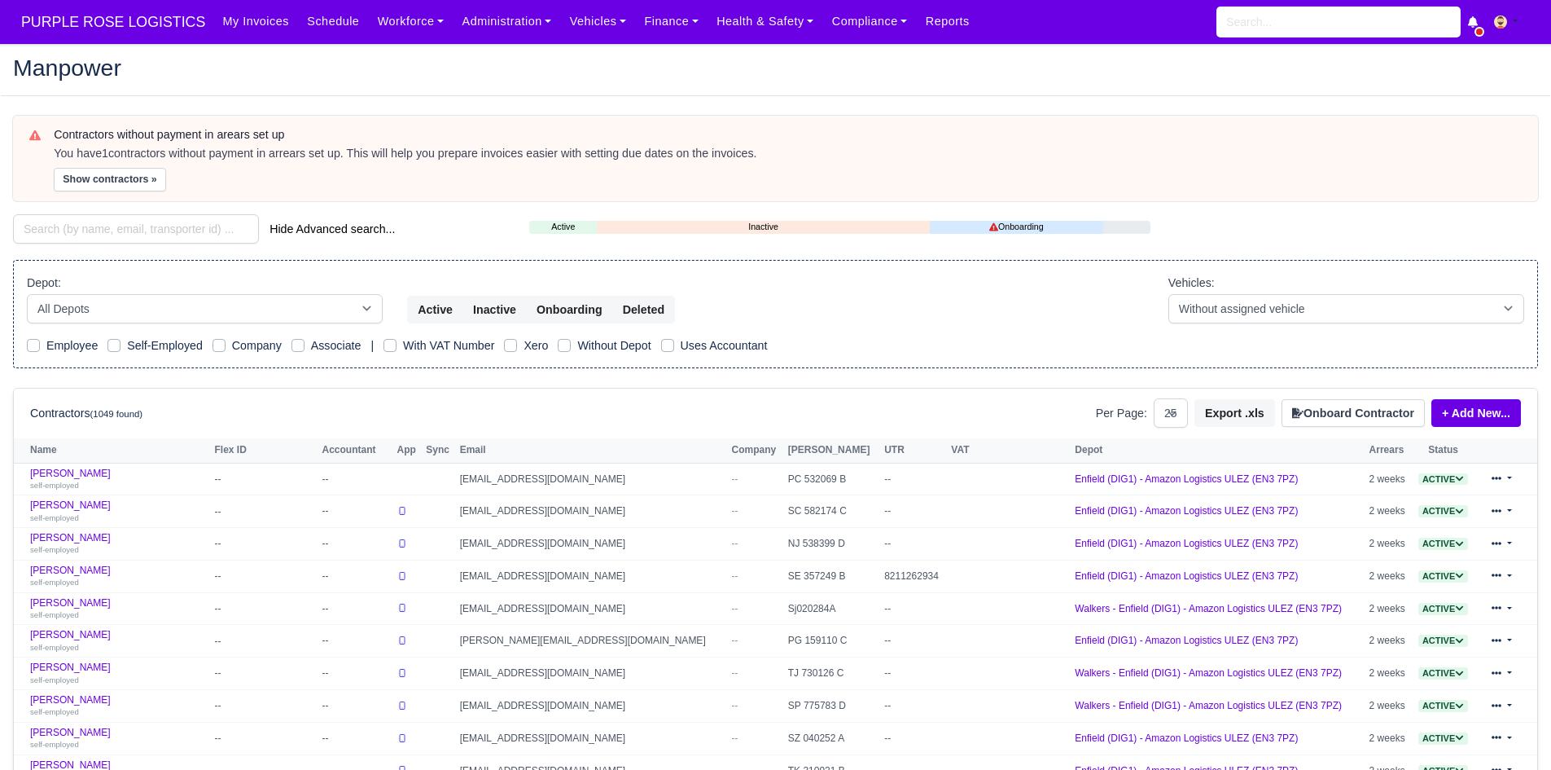
select select "25"
click at [116, 192] on div "Contractors without payment in arears set up You have 1 contractors without pay…" at bounding box center [775, 158] width 1525 height 85
click at [119, 190] on button "Show contractors »" at bounding box center [110, 180] width 112 height 24
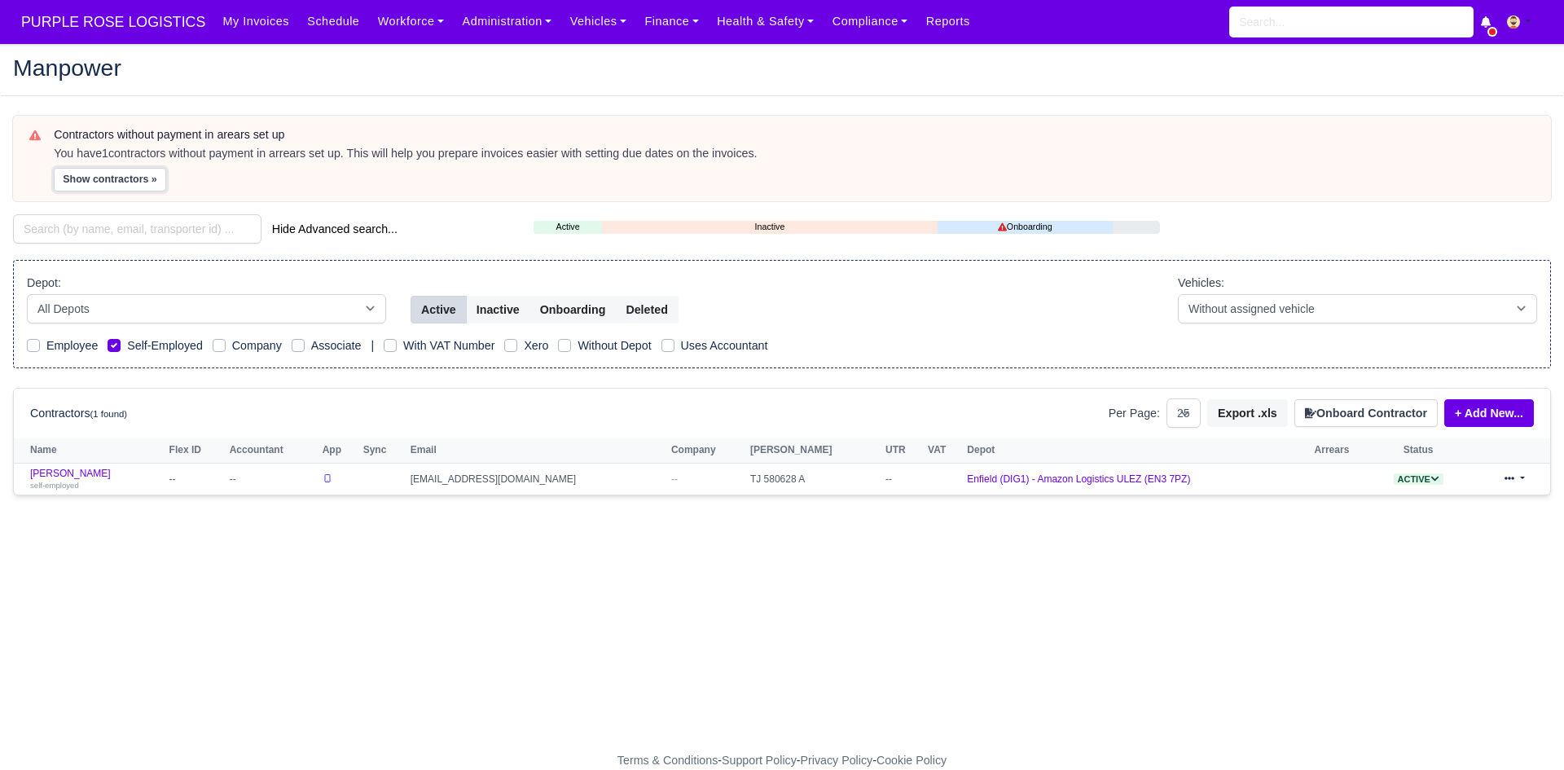
click at [121, 182] on button "Show contractors »" at bounding box center [110, 180] width 112 height 24
click at [73, 471] on link "Saddam Karam self-employed" at bounding box center [95, 479] width 131 height 24
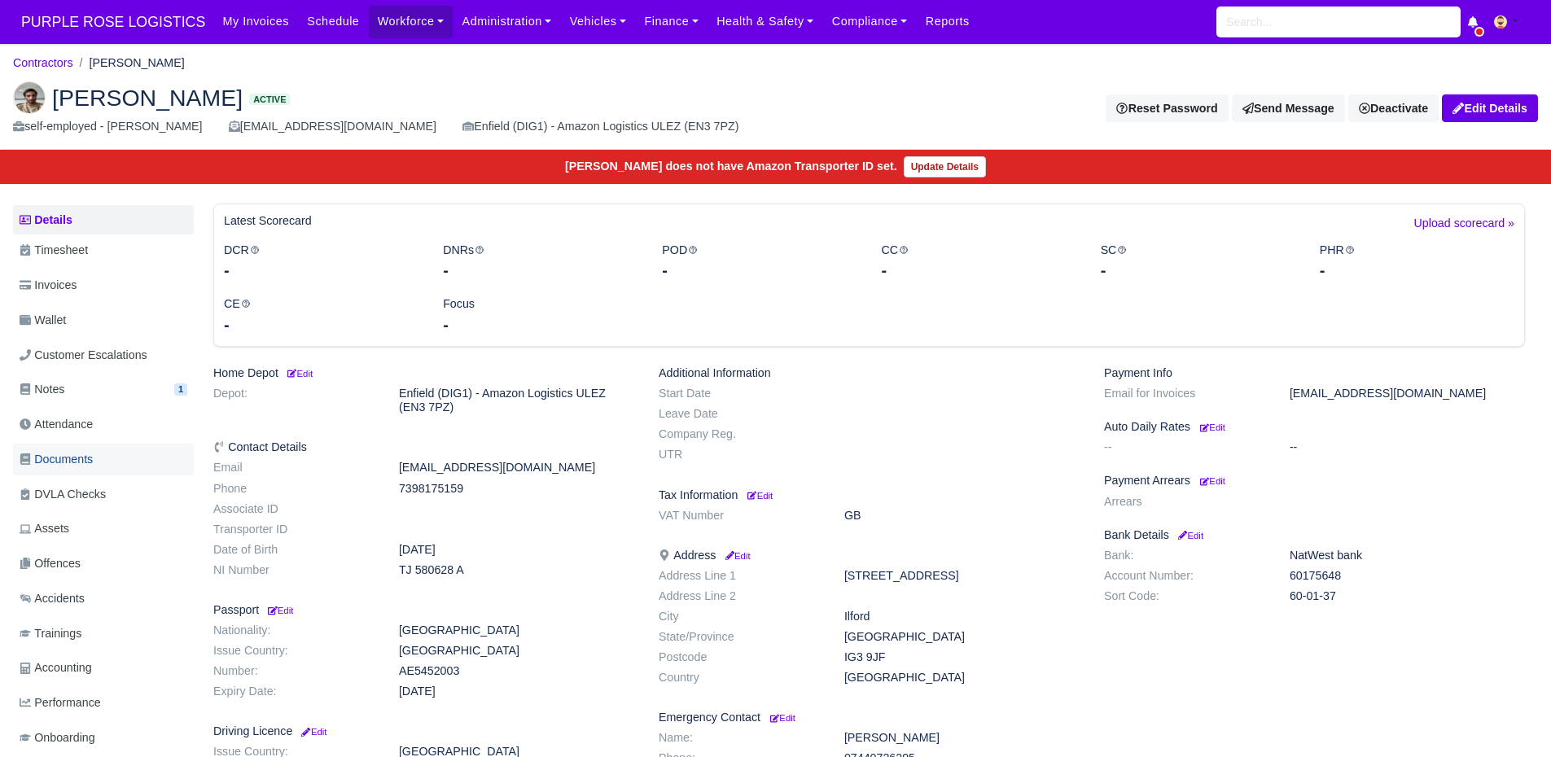
click at [117, 463] on link "Documents" at bounding box center [103, 460] width 181 height 32
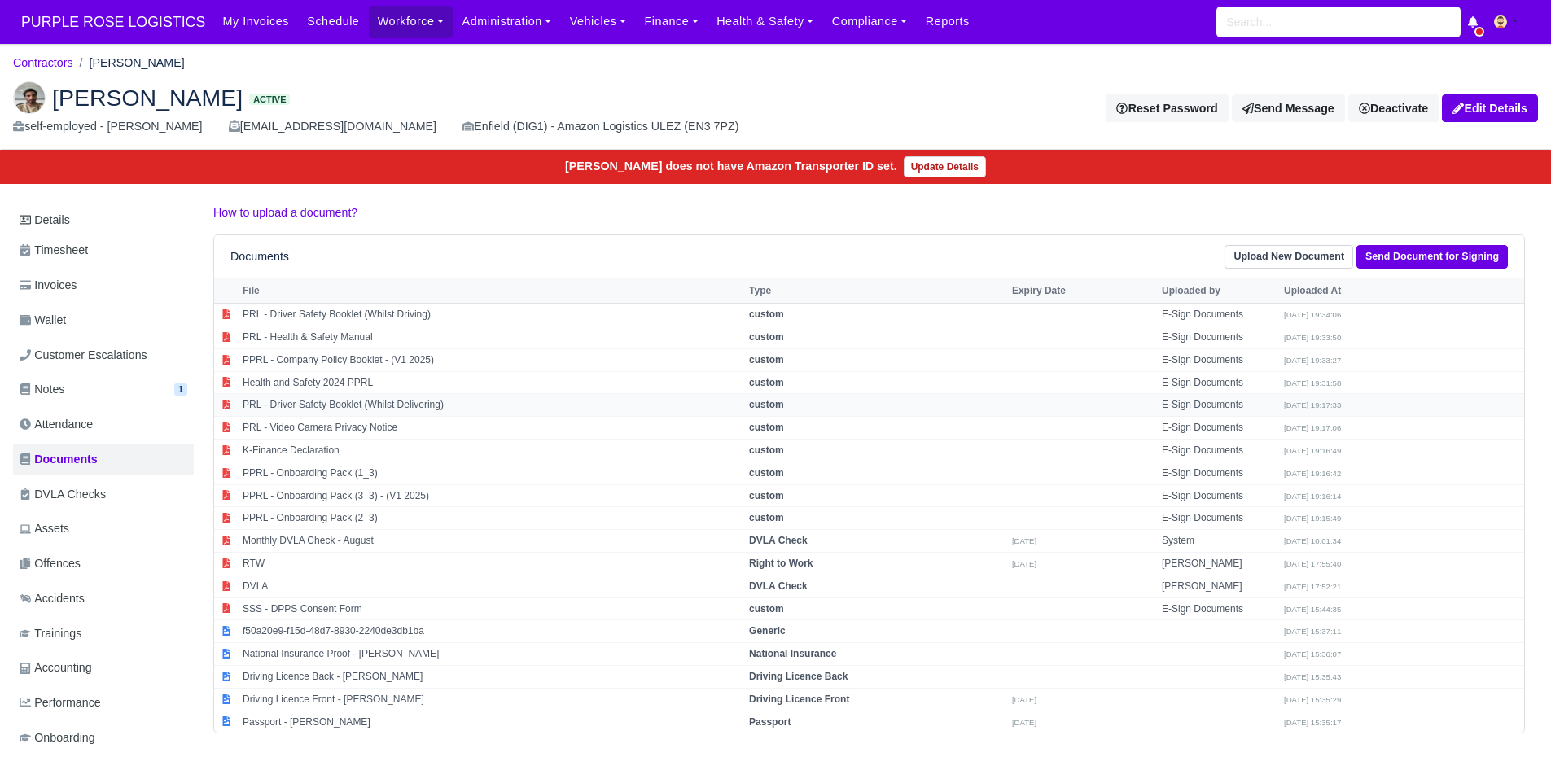
scroll to position [48, 0]
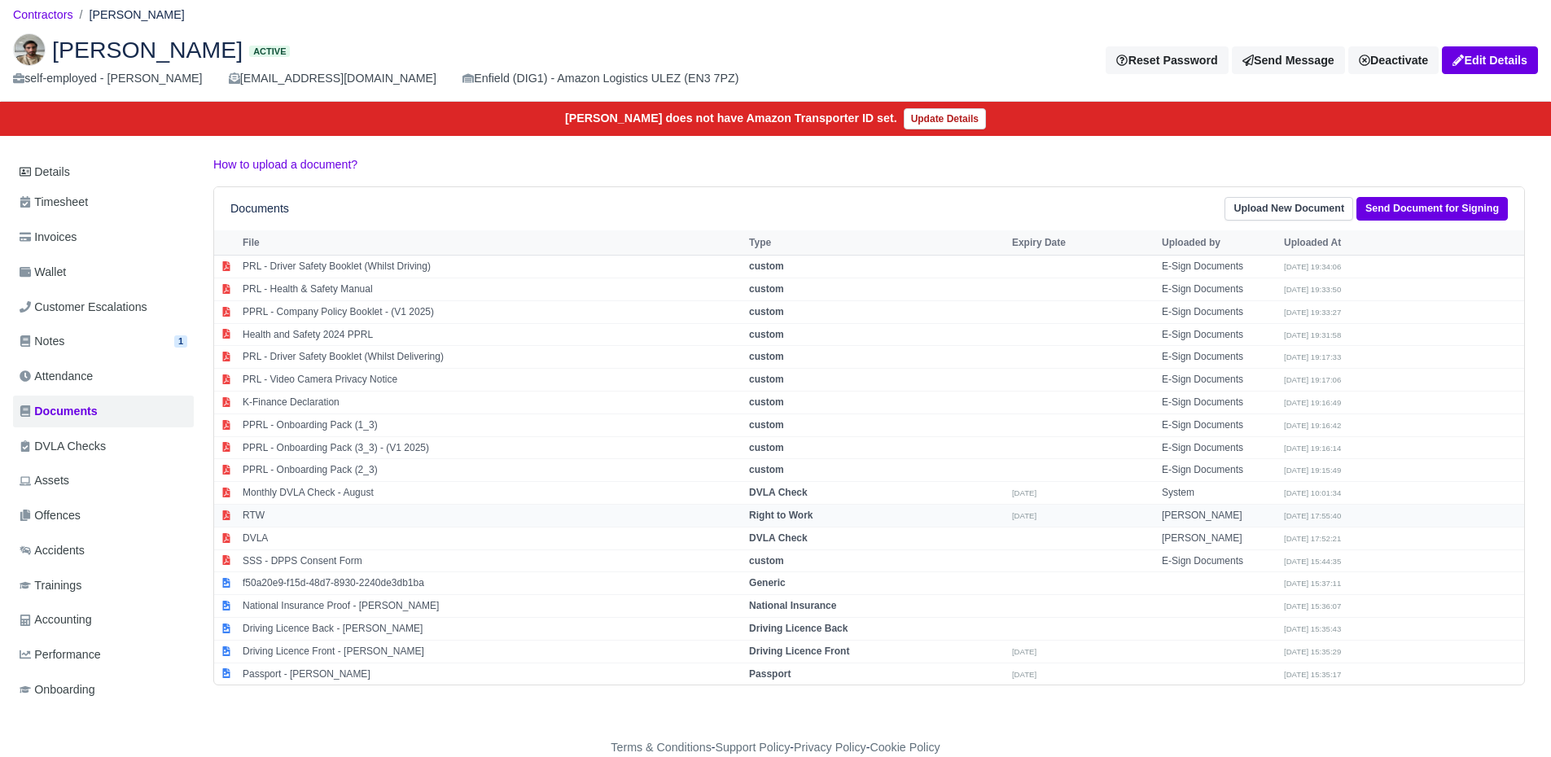
click at [265, 513] on td "RTW" at bounding box center [492, 515] width 507 height 23
select select "right-to-work"
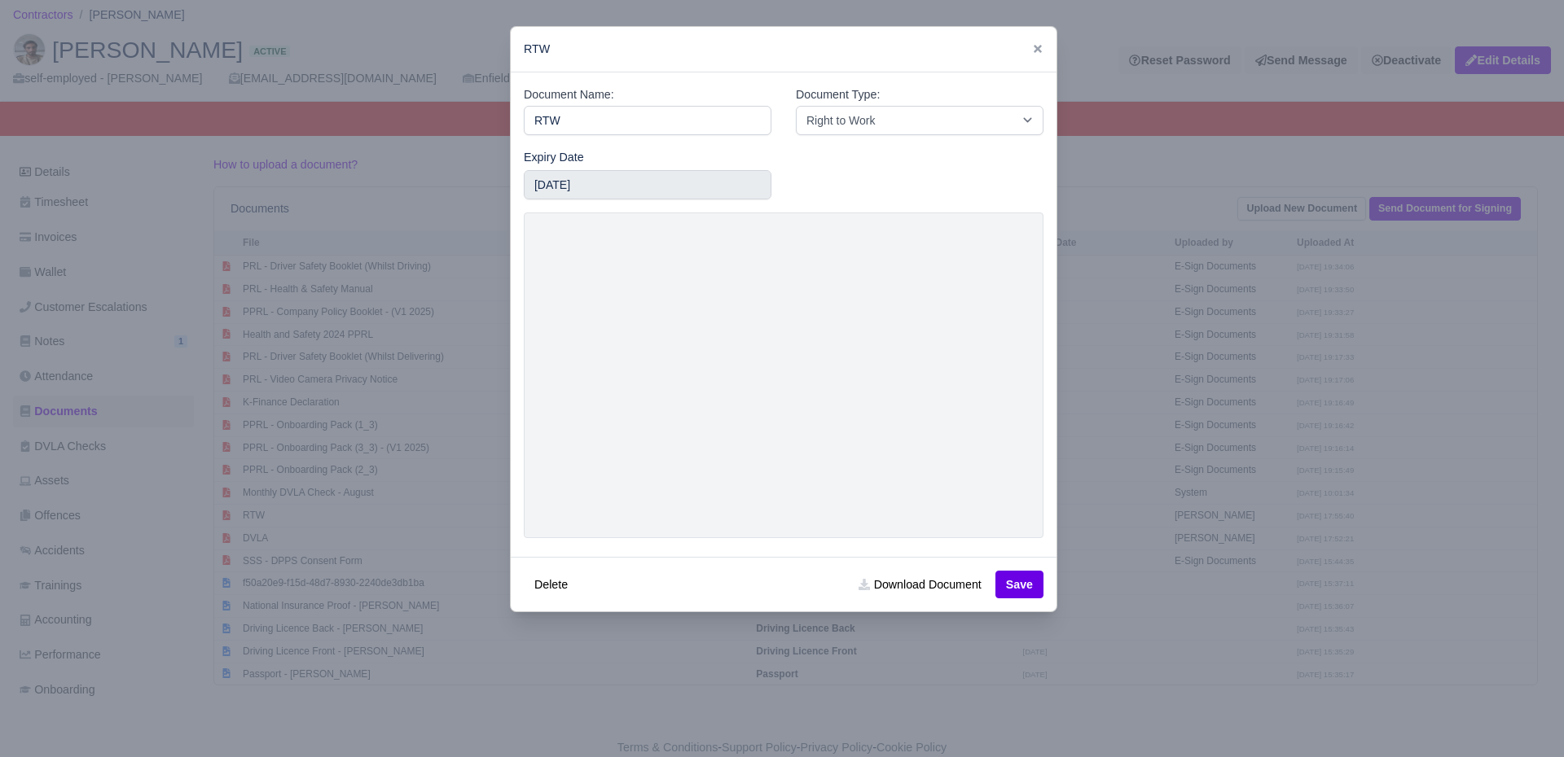
click at [445, 475] on div at bounding box center [782, 378] width 1564 height 757
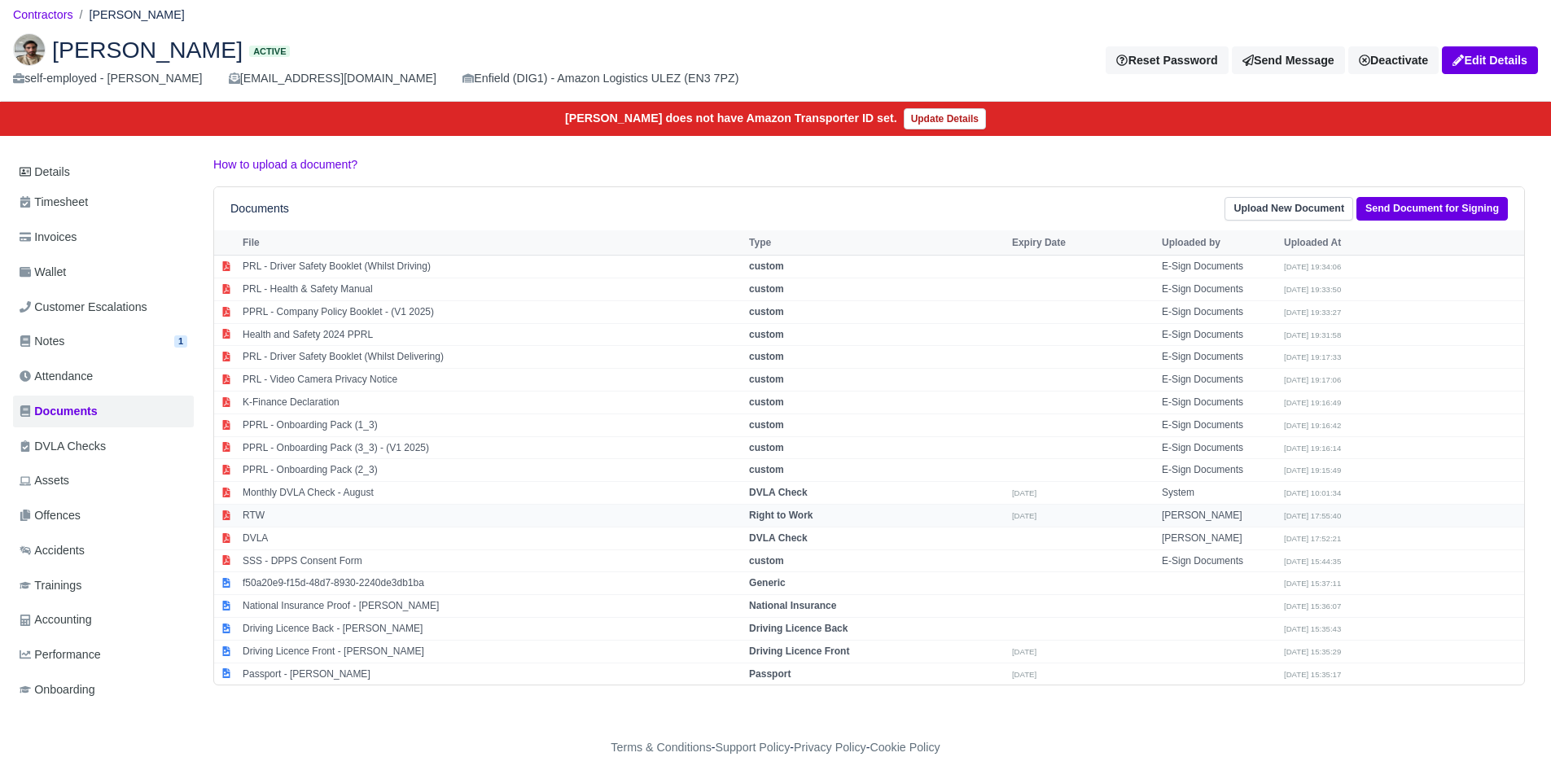
click at [322, 513] on td "RTW" at bounding box center [492, 515] width 507 height 23
select select "right-to-work"
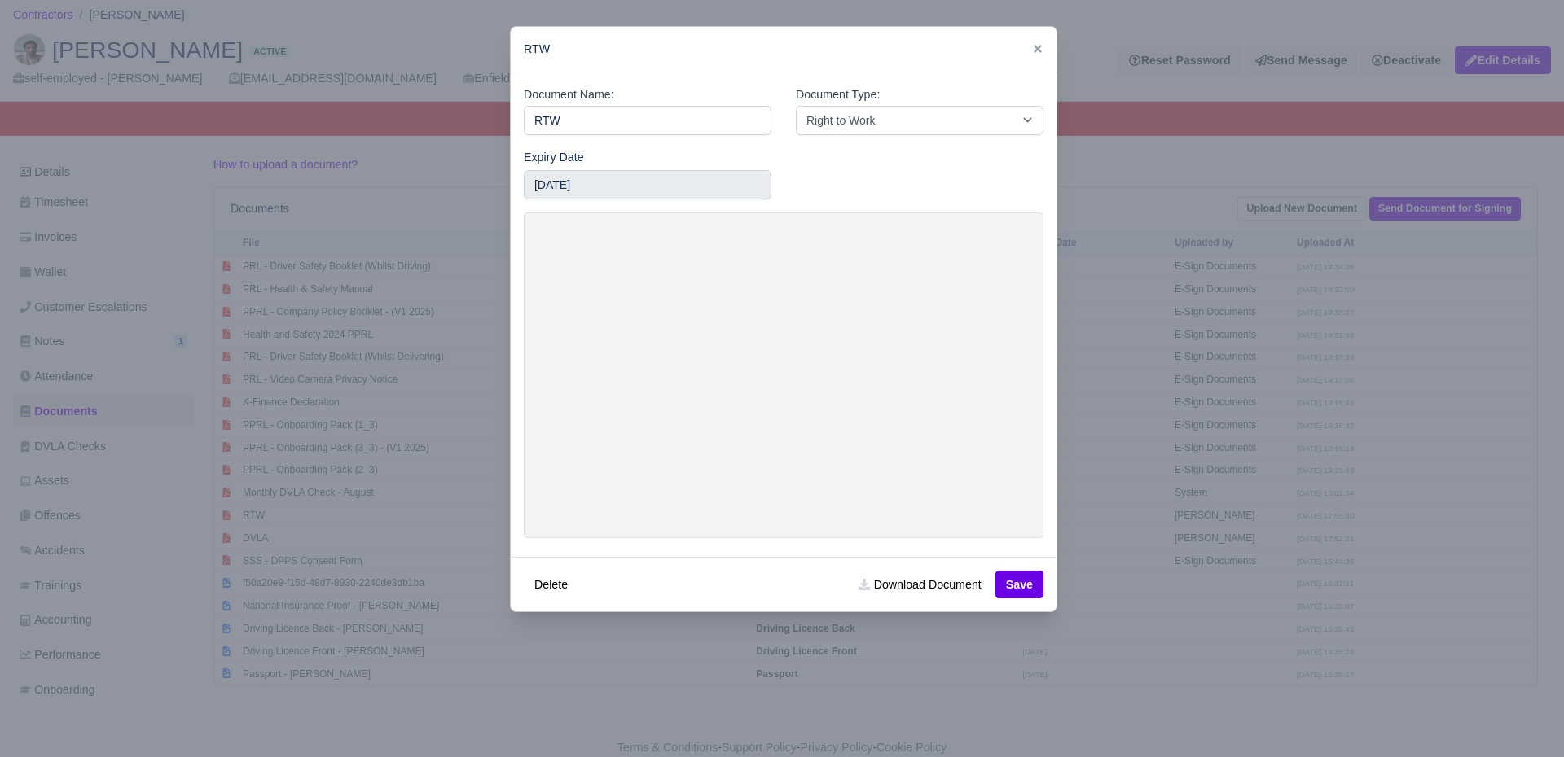
click at [343, 695] on div at bounding box center [782, 378] width 1564 height 757
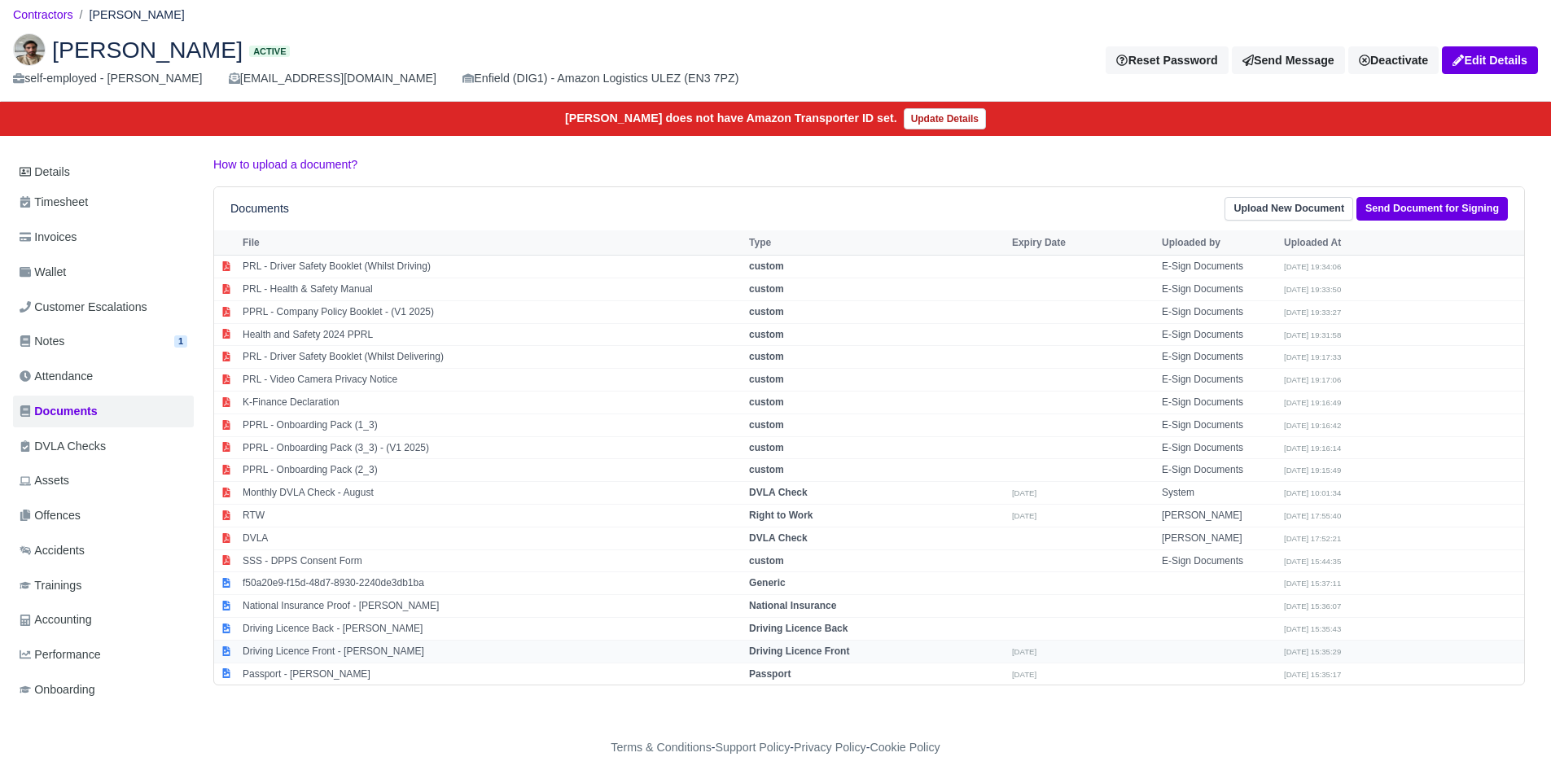
click at [352, 643] on td "Driving Licence Front - Saddam Karam" at bounding box center [492, 651] width 507 height 23
select select "driving-licence-front"
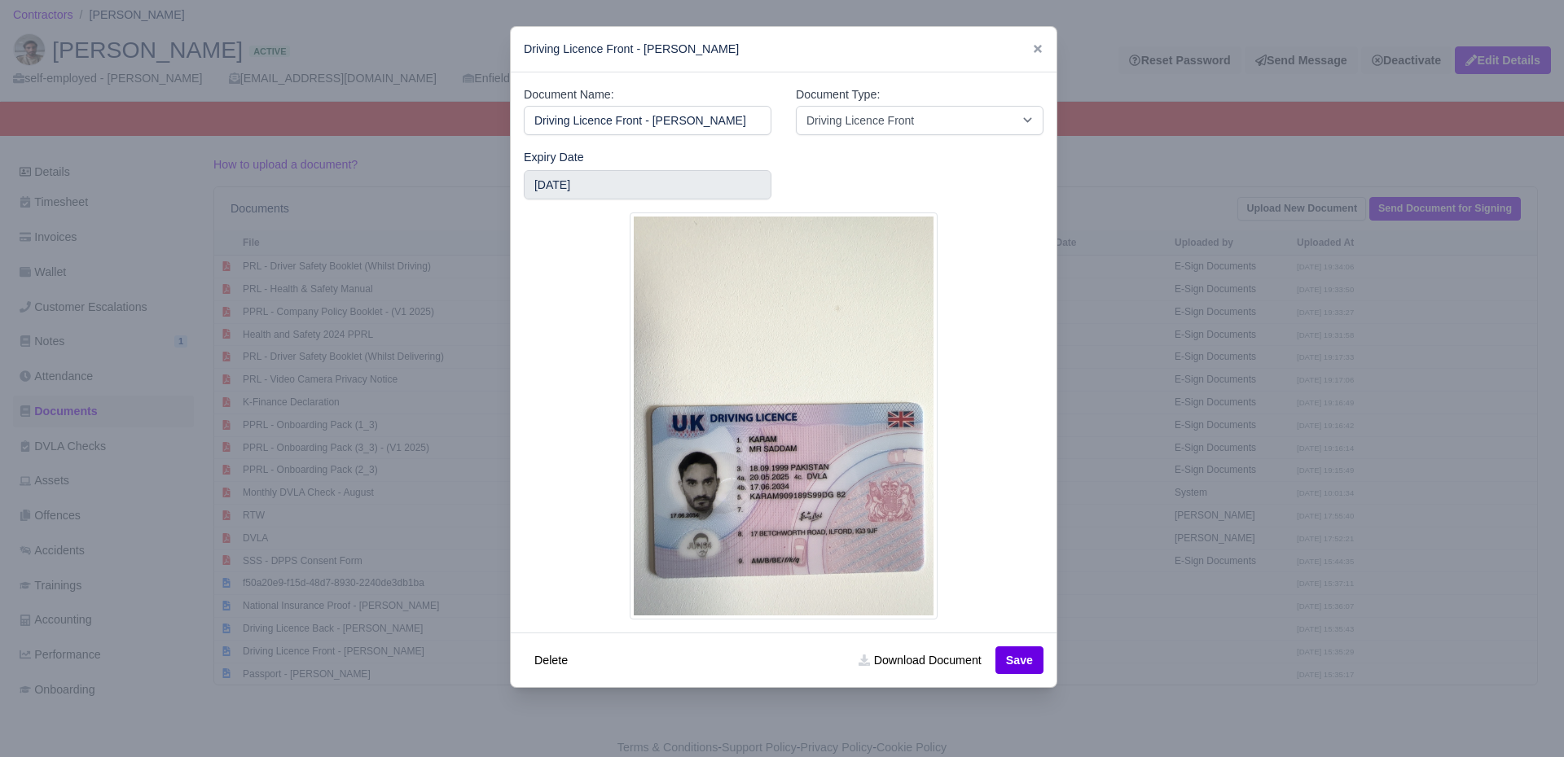
click at [300, 542] on div at bounding box center [782, 378] width 1564 height 757
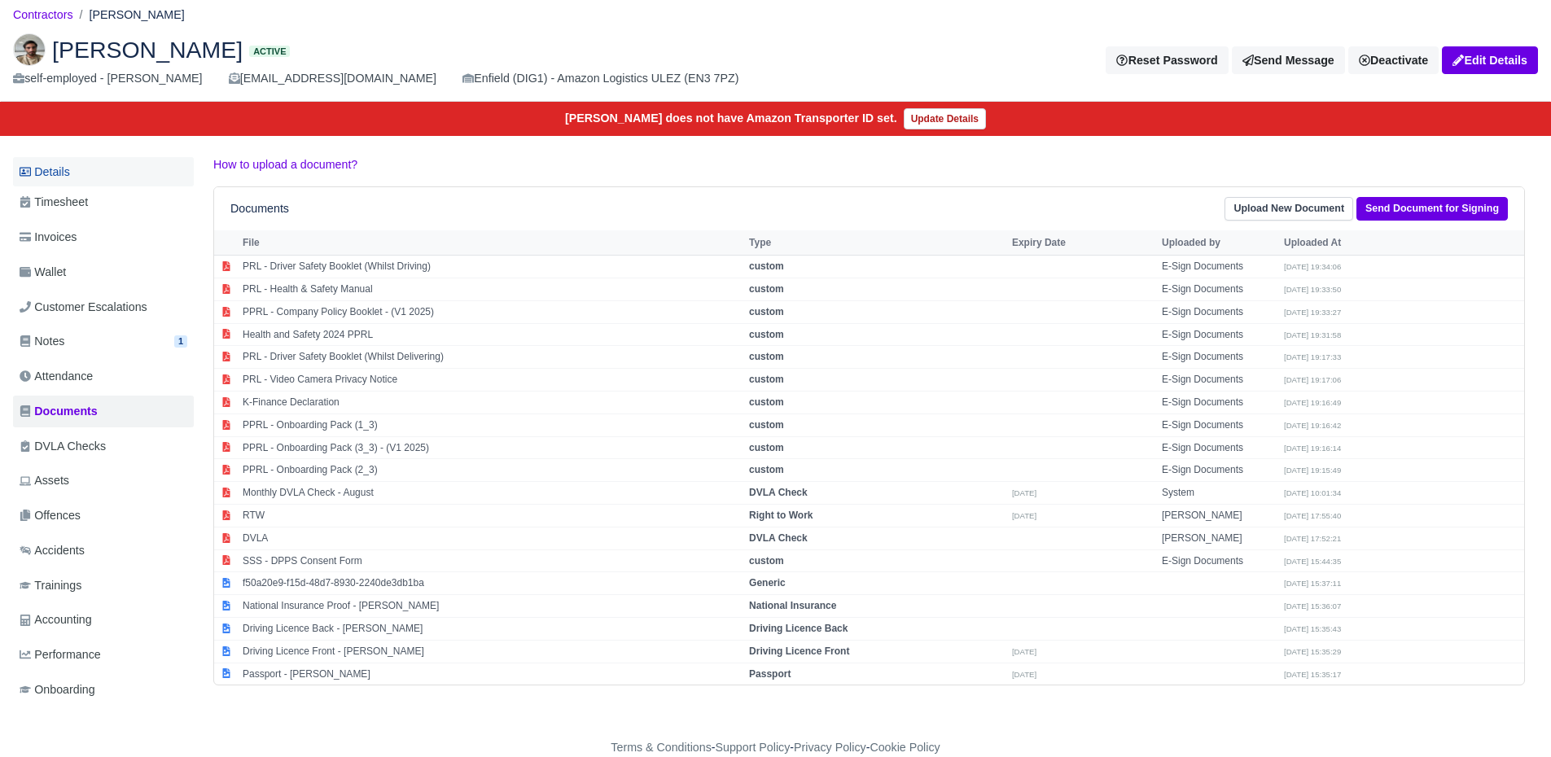
click at [68, 167] on link "Details" at bounding box center [103, 172] width 181 height 30
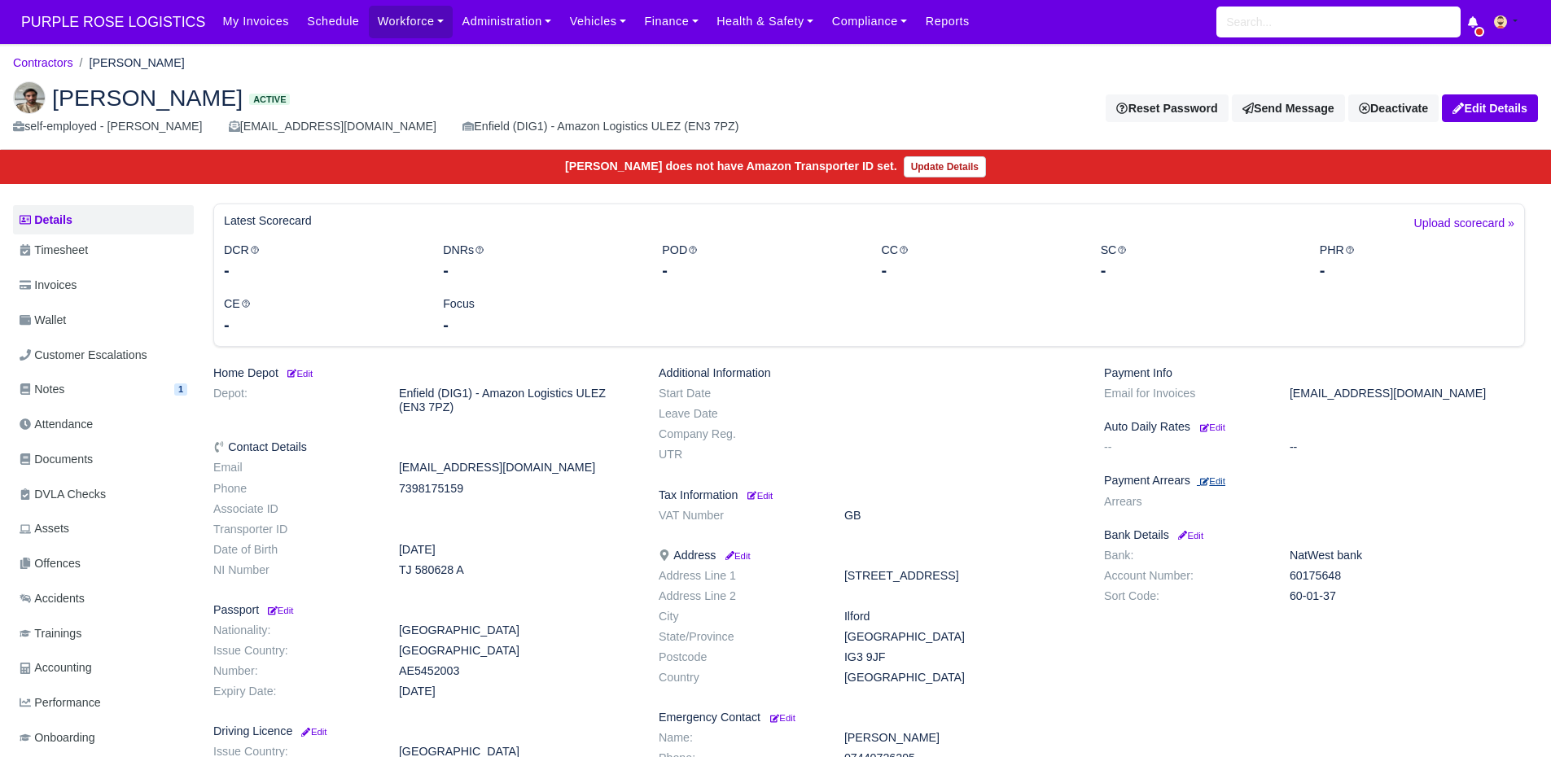
click at [1221, 482] on small "Edit" at bounding box center [1212, 481] width 25 height 10
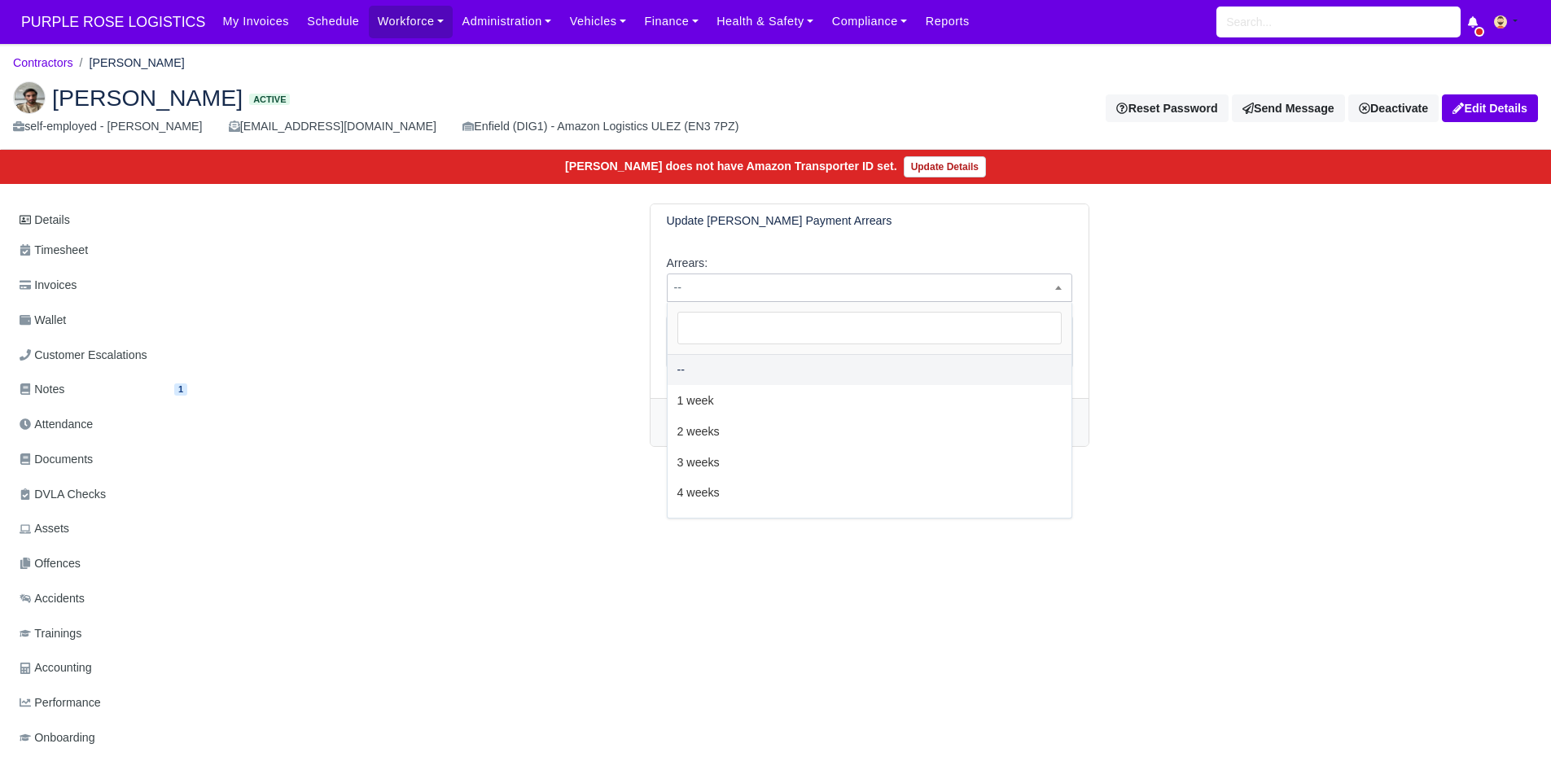
click at [847, 288] on span "--" at bounding box center [870, 288] width 404 height 20
select select "2W"
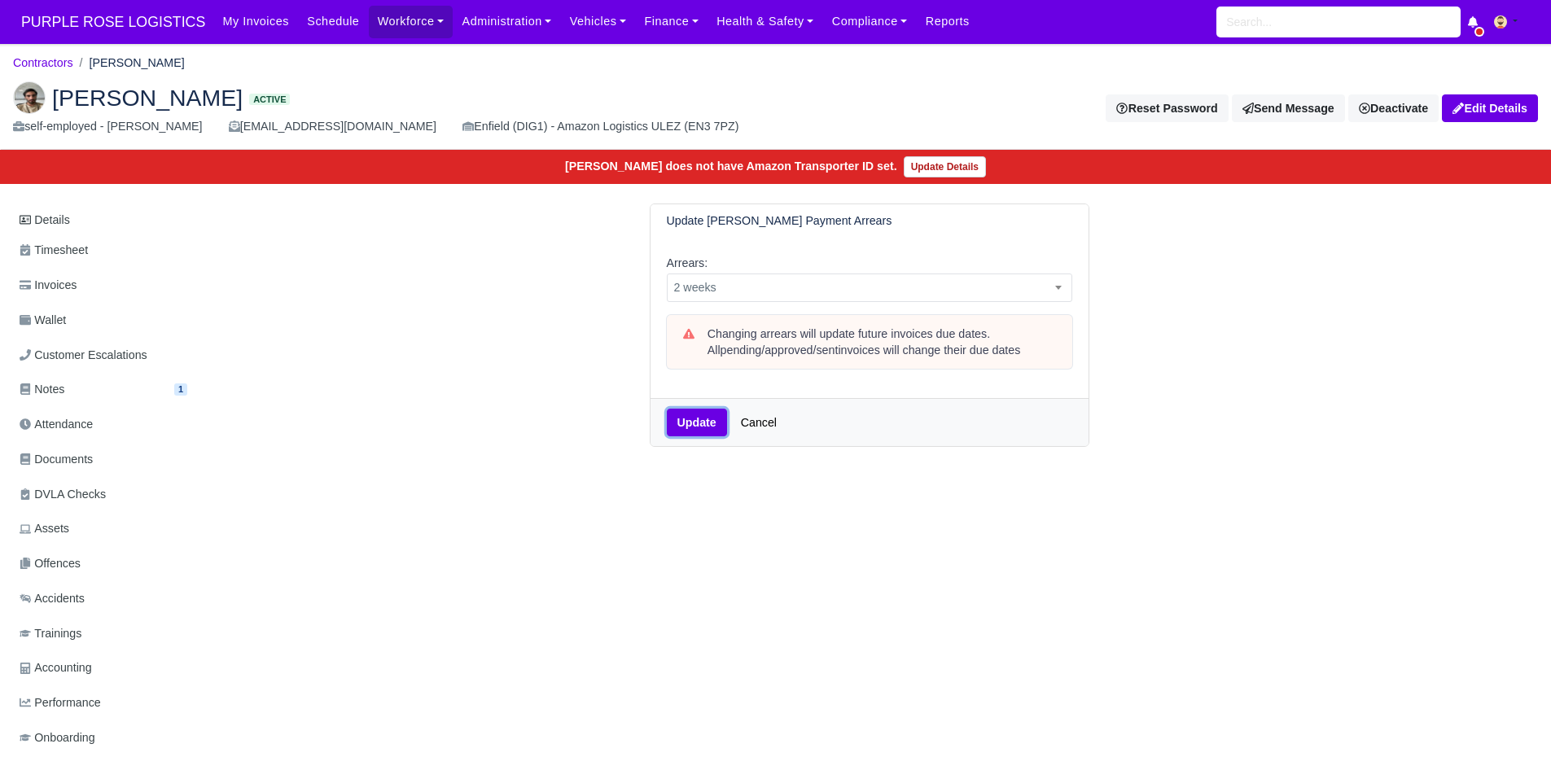
click at [704, 414] on button "Update" at bounding box center [697, 423] width 60 height 28
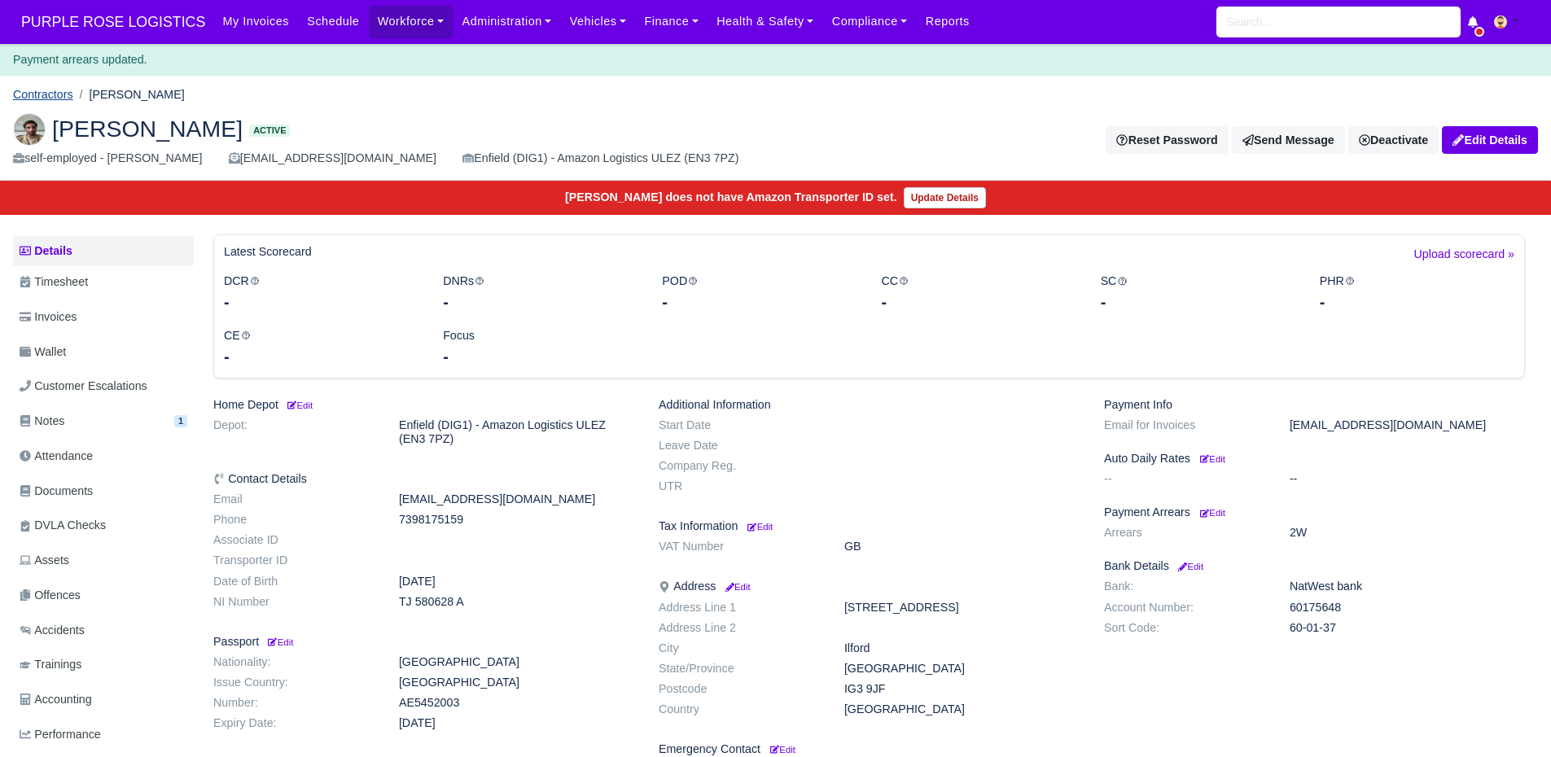
click at [14, 92] on link "Contractors" at bounding box center [43, 94] width 60 height 13
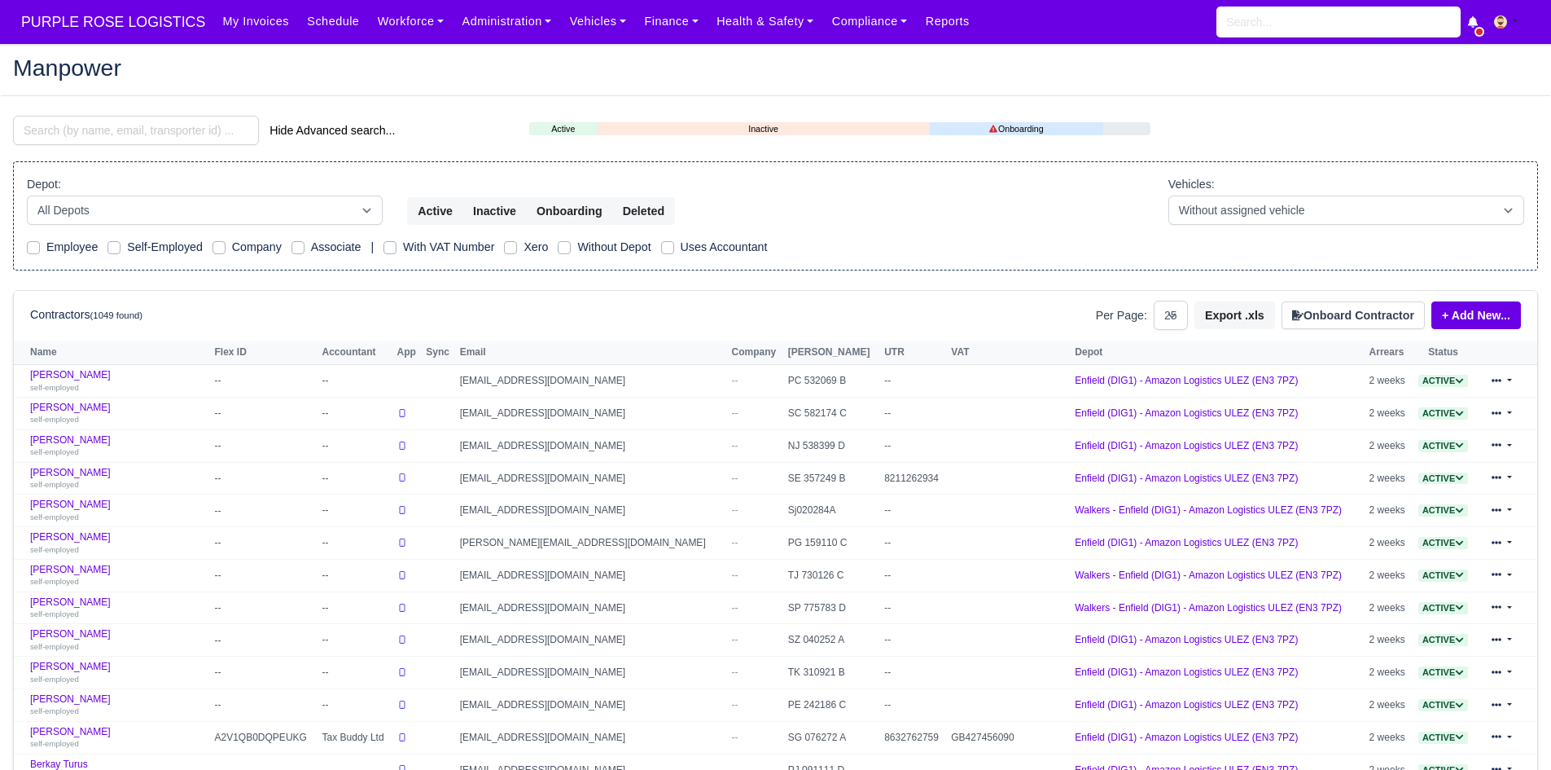
select select "25"
click at [657, 19] on link "Finance" at bounding box center [671, 22] width 72 height 32
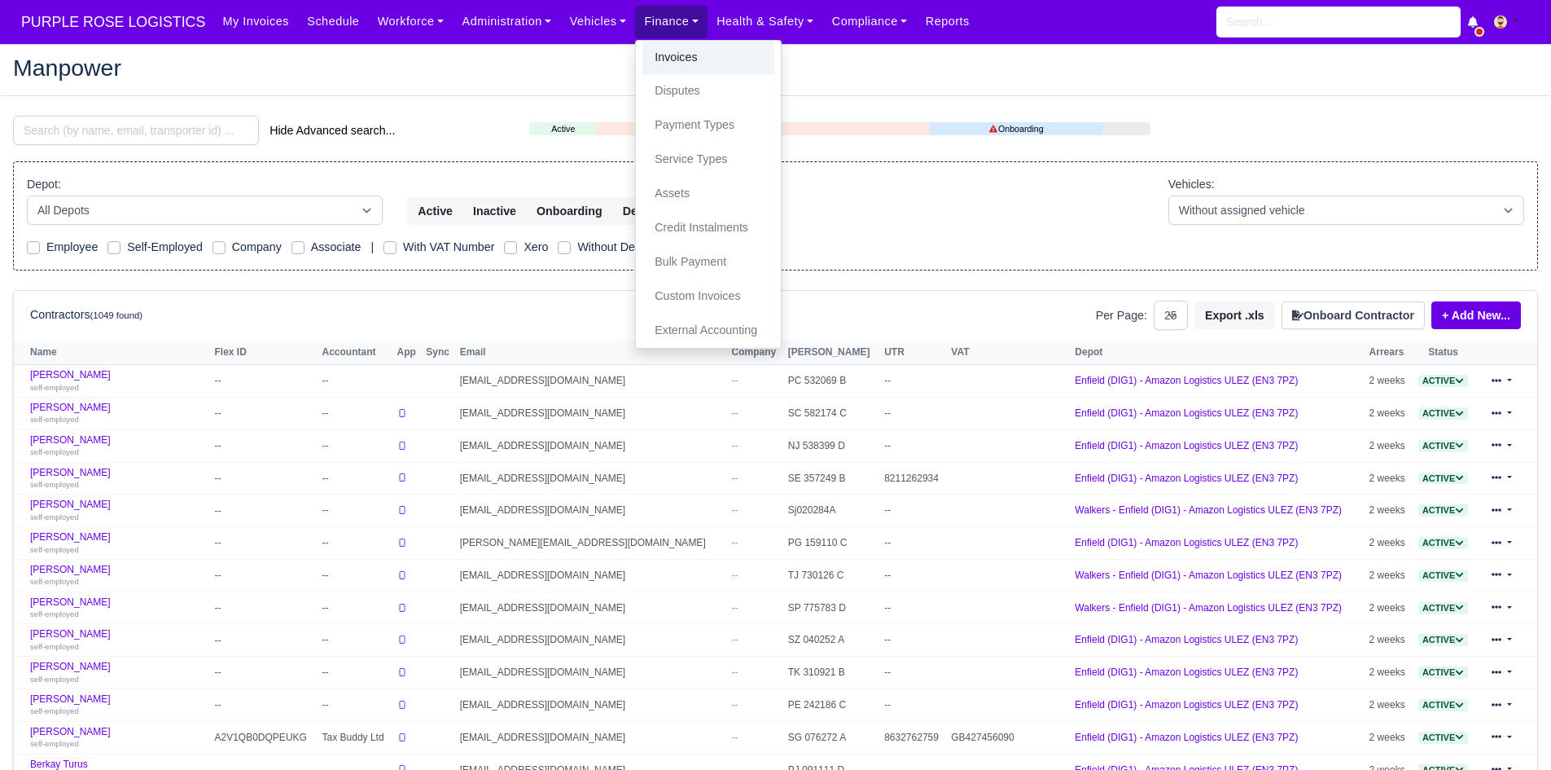
click at [653, 42] on link "Invoices" at bounding box center [709, 58] width 132 height 34
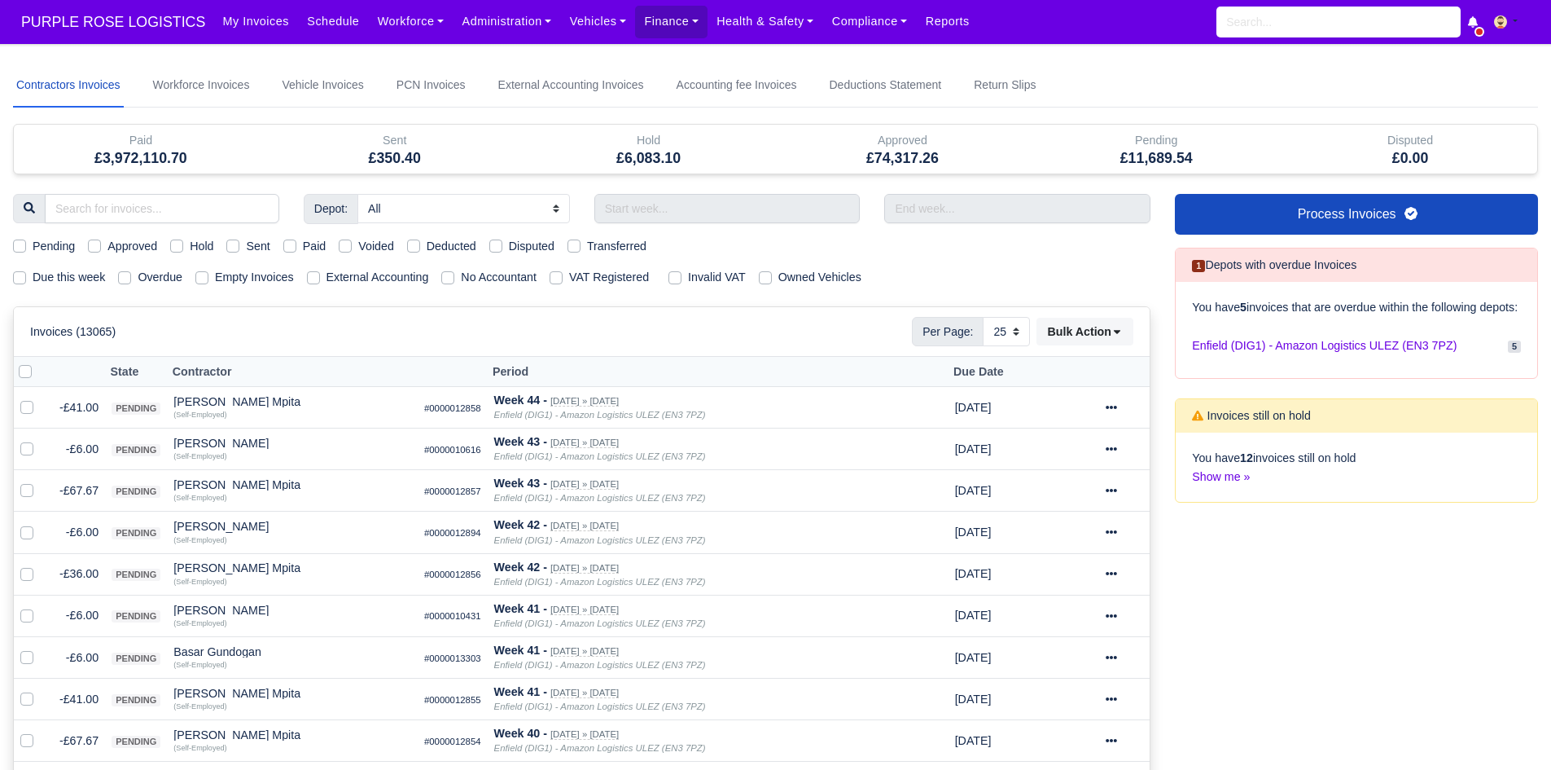
select select "25"
click at [687, 201] on input "text" at bounding box center [727, 208] width 266 height 29
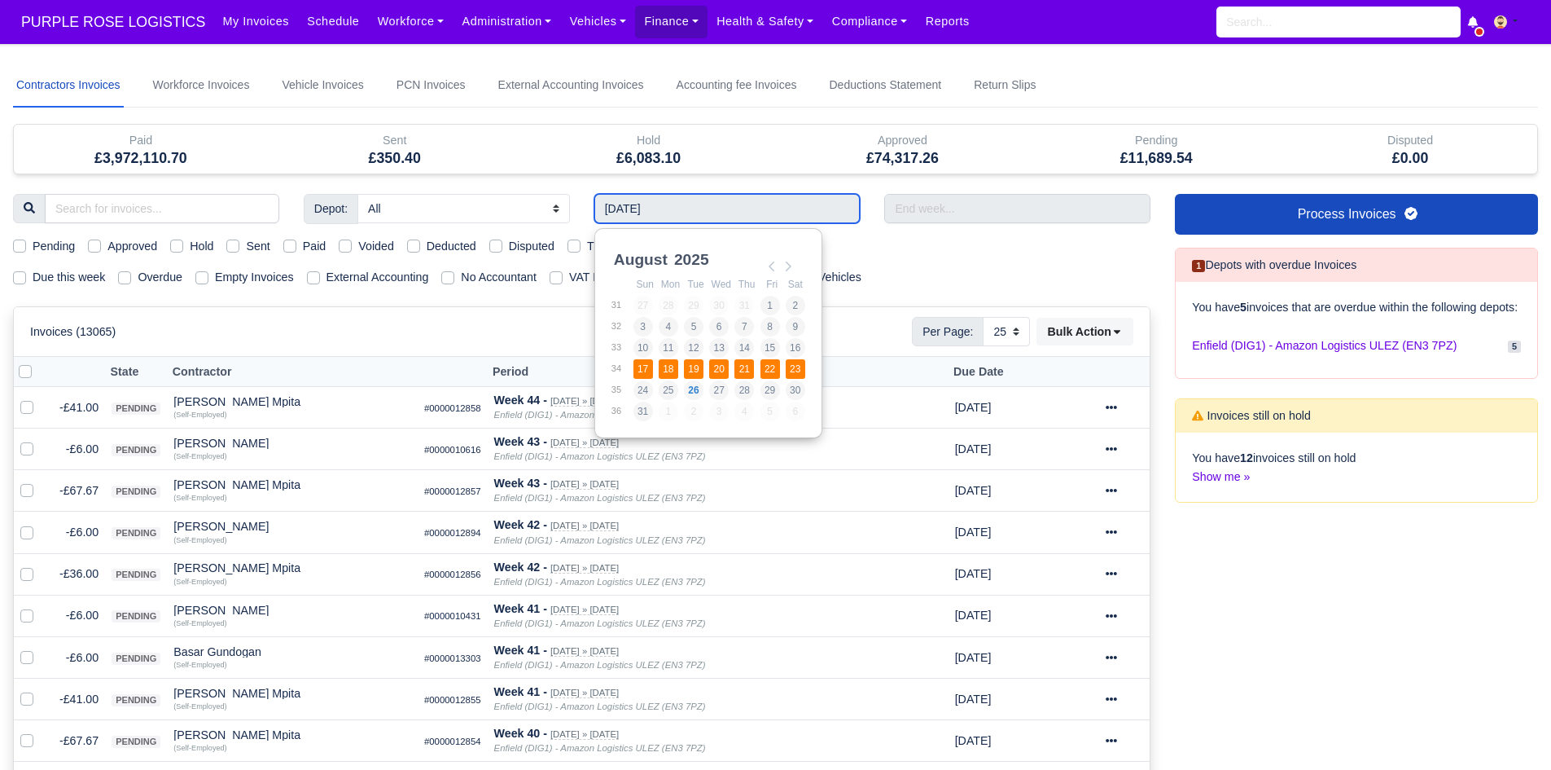
type input "[DATE] - [DATE]"
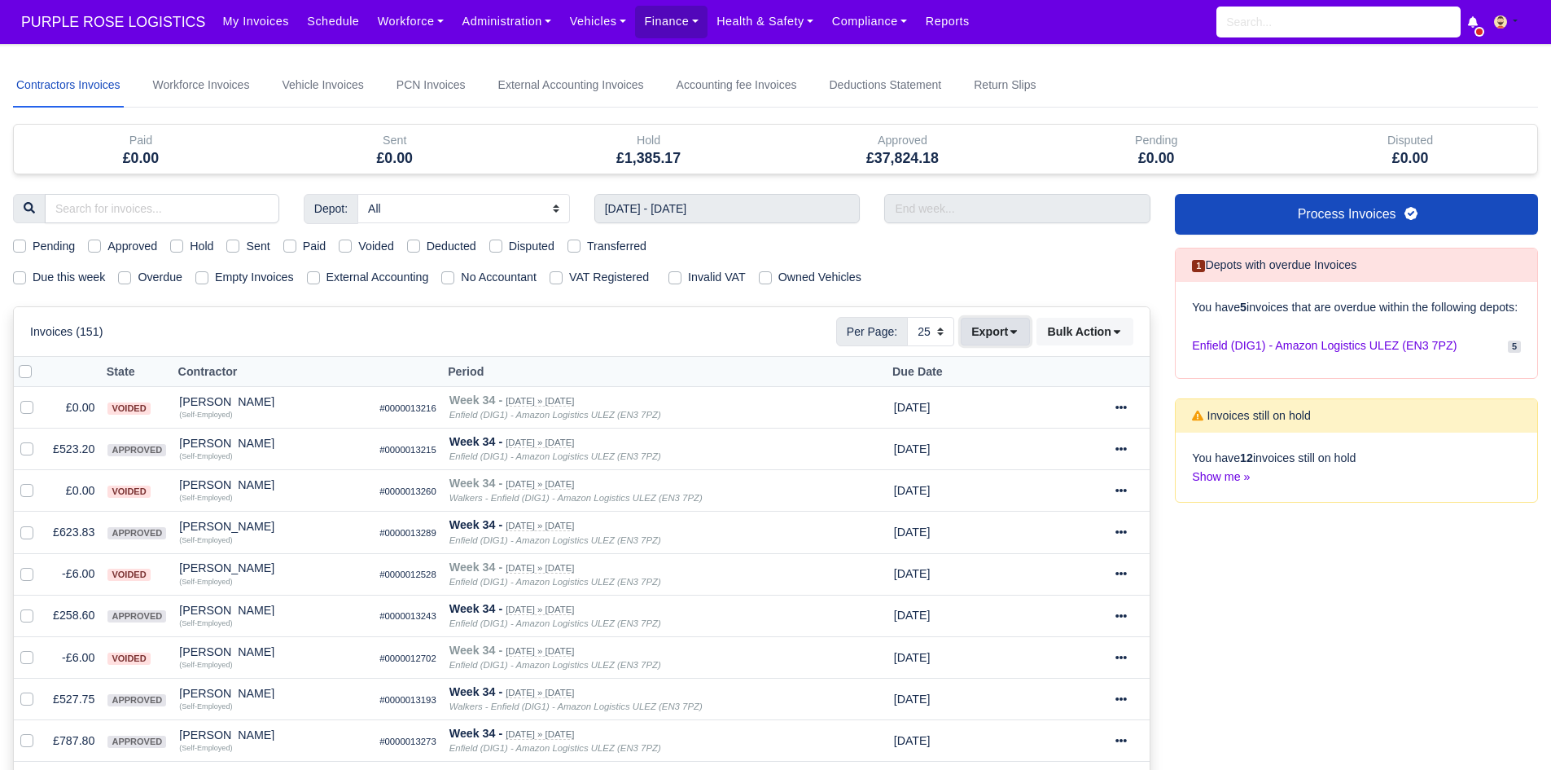
click at [995, 336] on button "Export" at bounding box center [995, 332] width 69 height 28
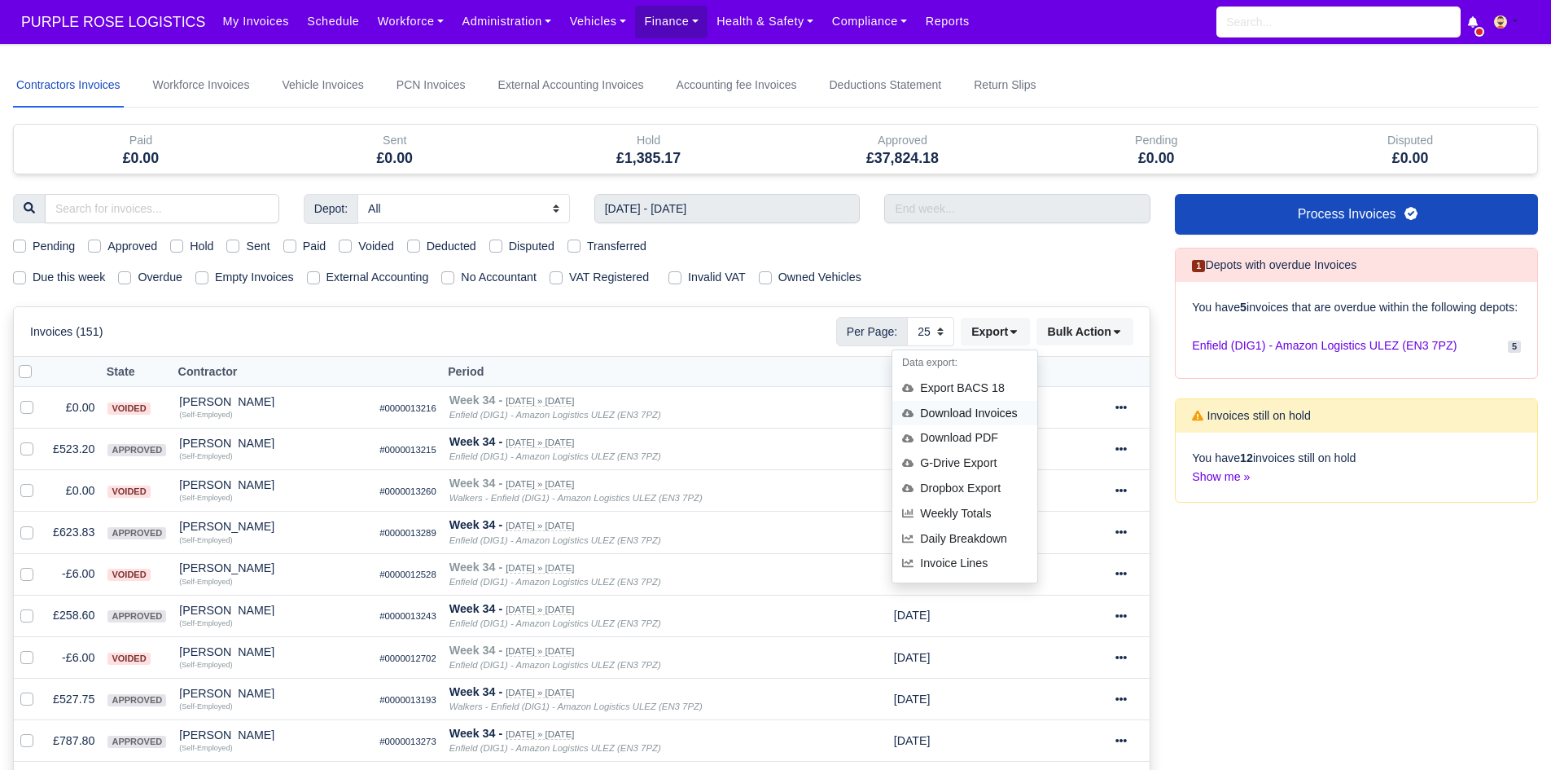
click at [982, 409] on div "Download Invoices" at bounding box center [965, 413] width 145 height 25
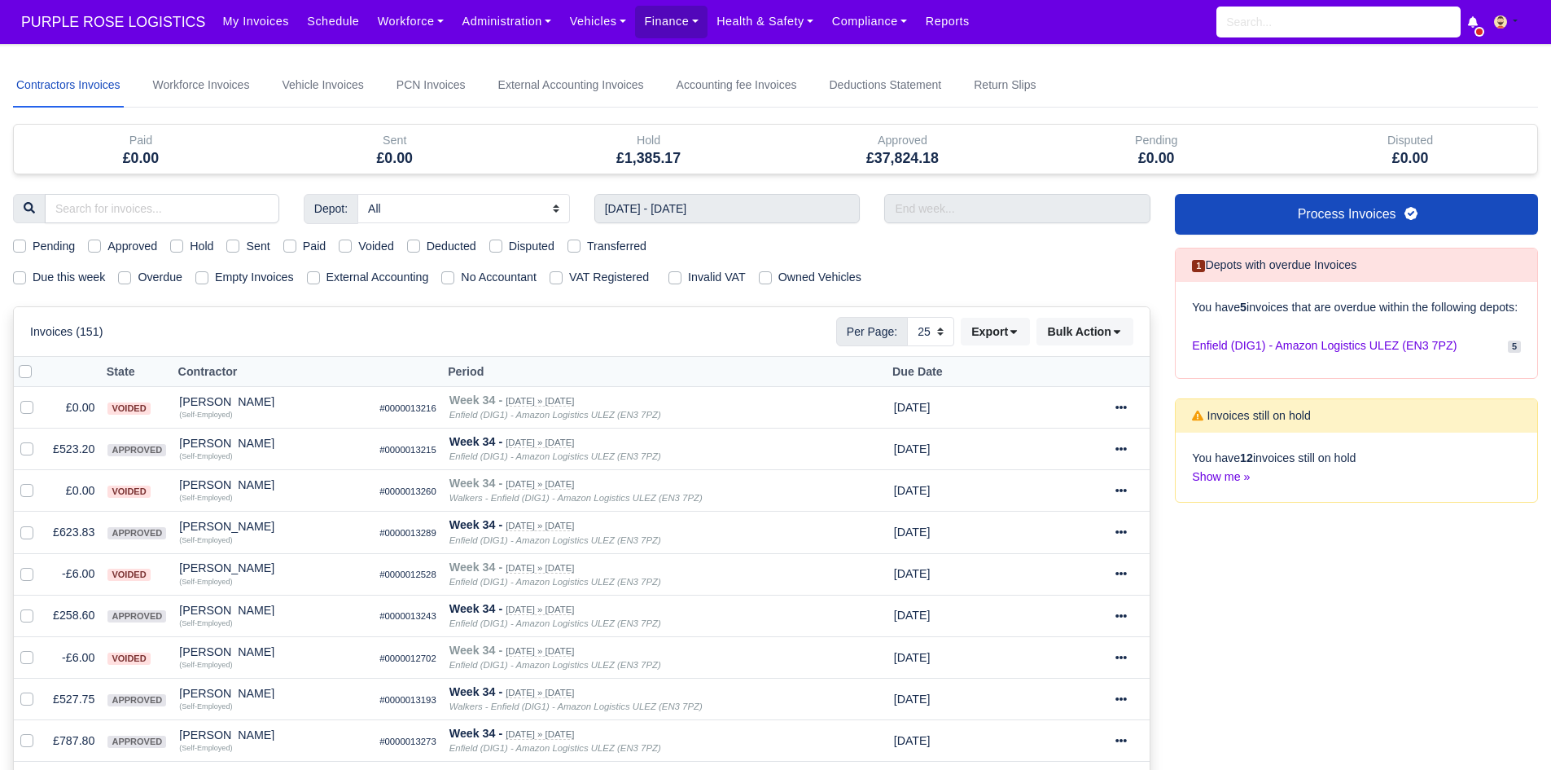
click at [81, 279] on label "Due this week" at bounding box center [69, 277] width 72 height 19
click at [26, 279] on input "Due this week" at bounding box center [19, 274] width 13 height 13
checkbox input "true"
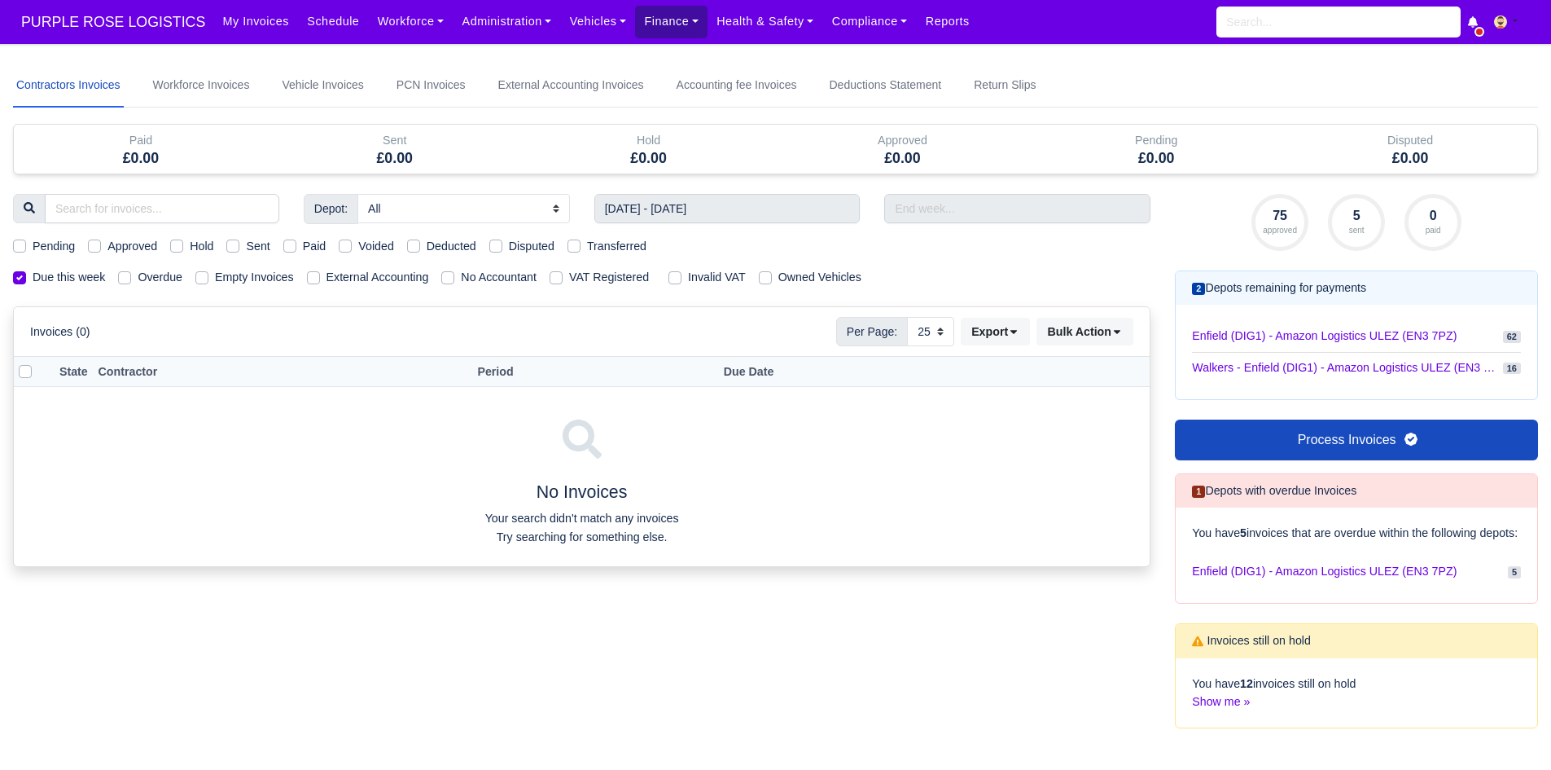
click at [635, 7] on link "Finance" at bounding box center [671, 22] width 72 height 32
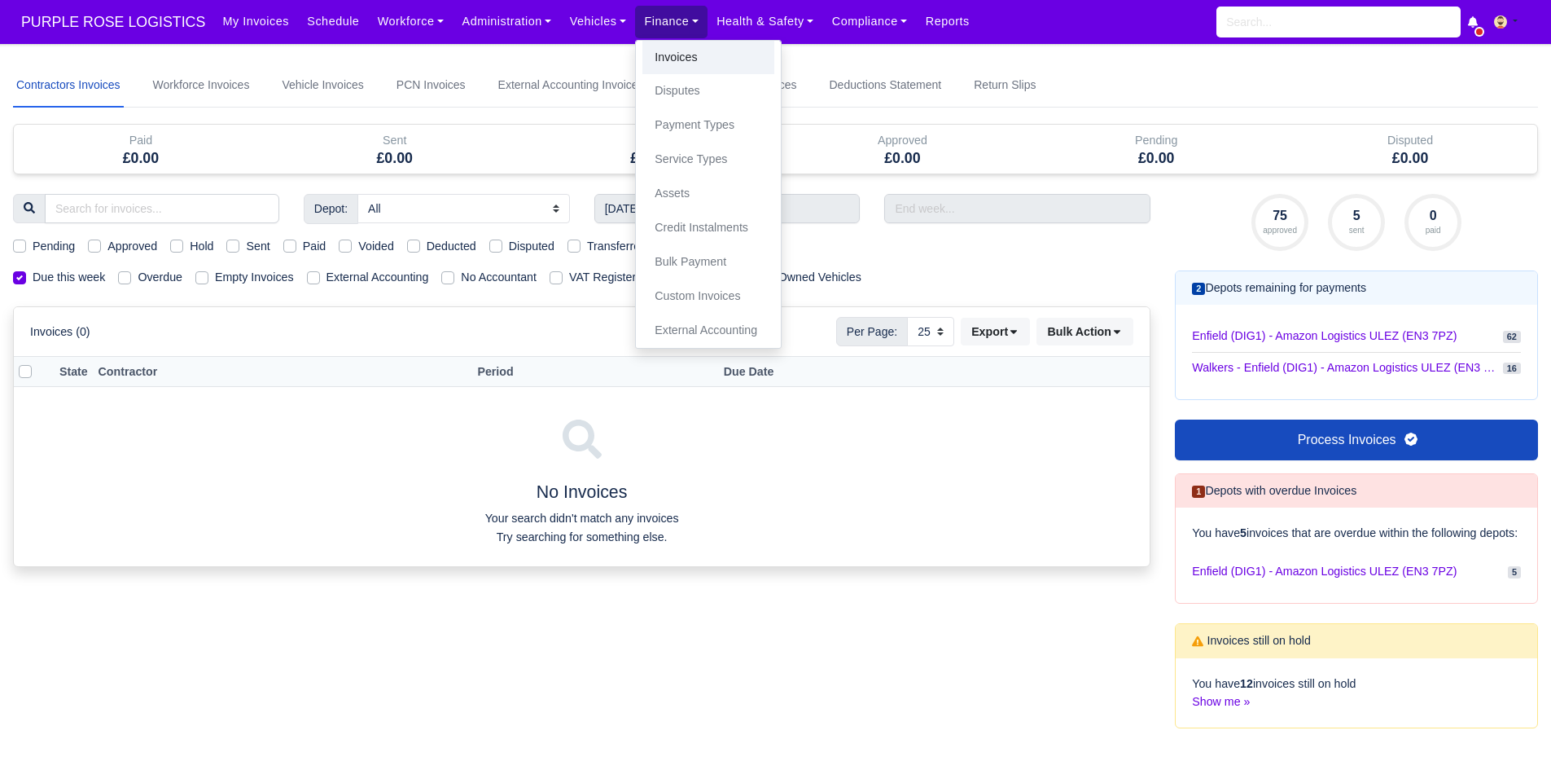
click at [649, 55] on link "Invoices" at bounding box center [709, 58] width 132 height 34
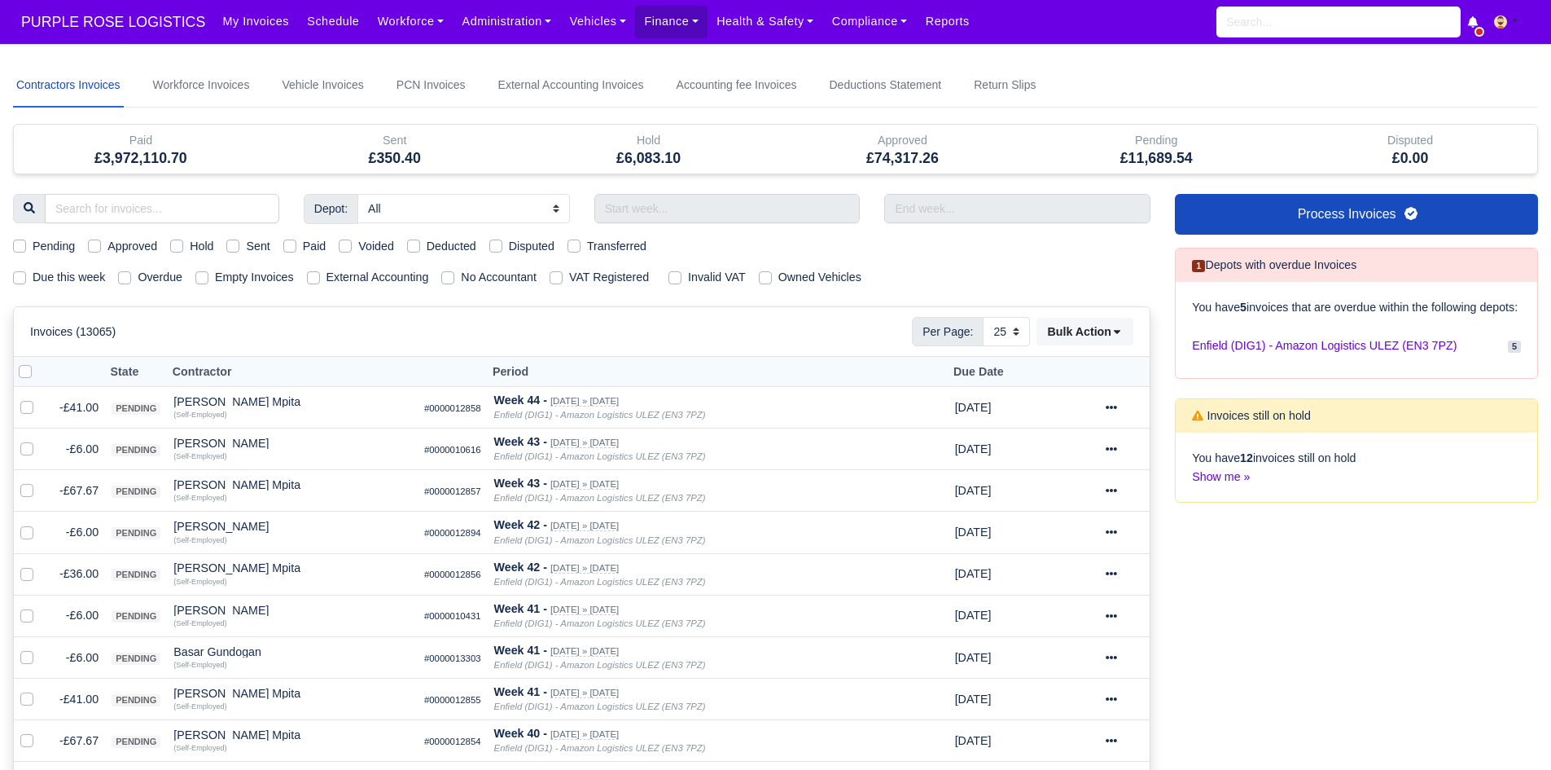
select select "25"
click at [79, 278] on label "Due this week" at bounding box center [69, 277] width 72 height 19
click at [26, 278] on input "Due this week" at bounding box center [19, 274] width 13 height 13
checkbox input "true"
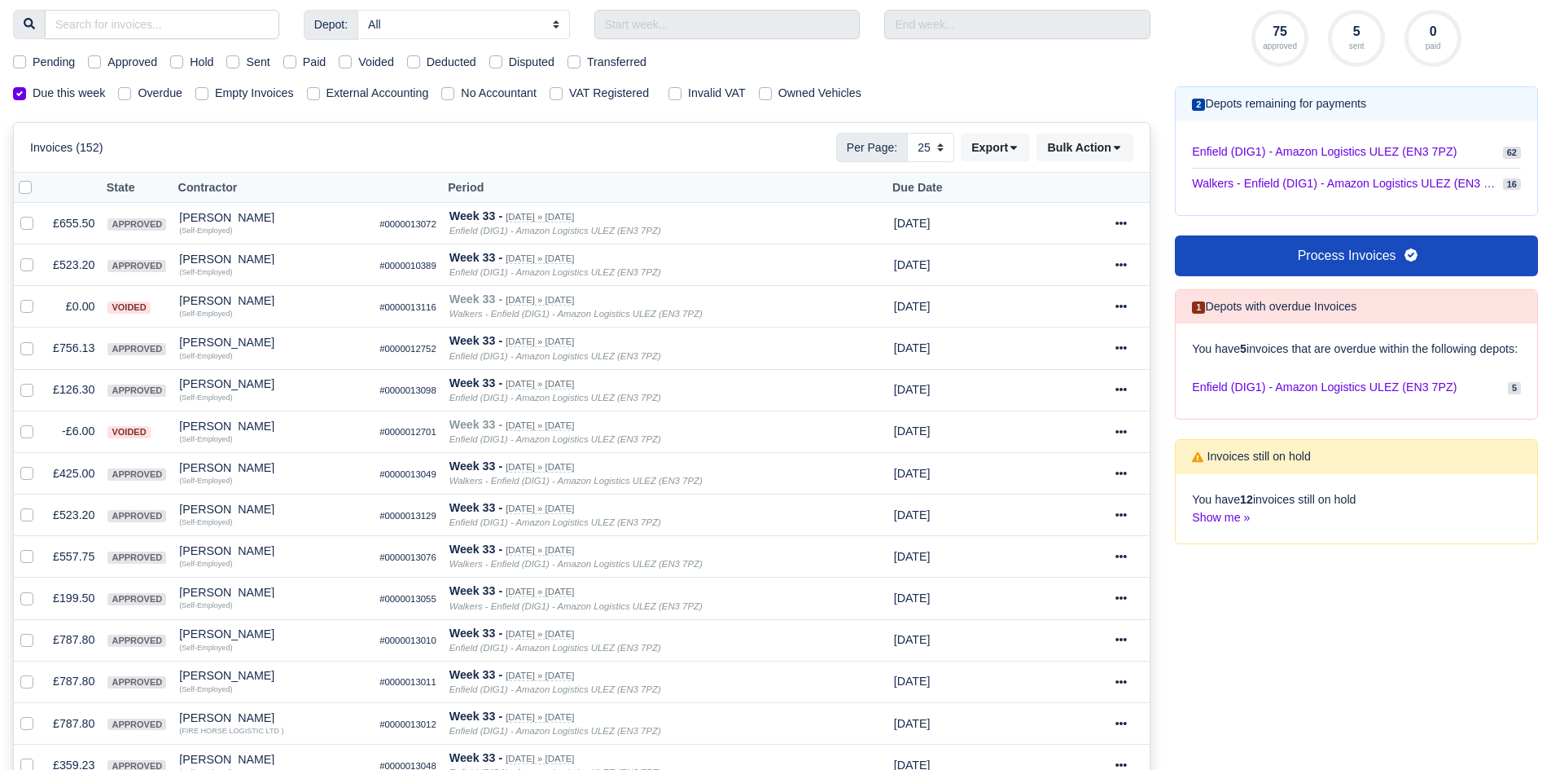
scroll to position [188, 0]
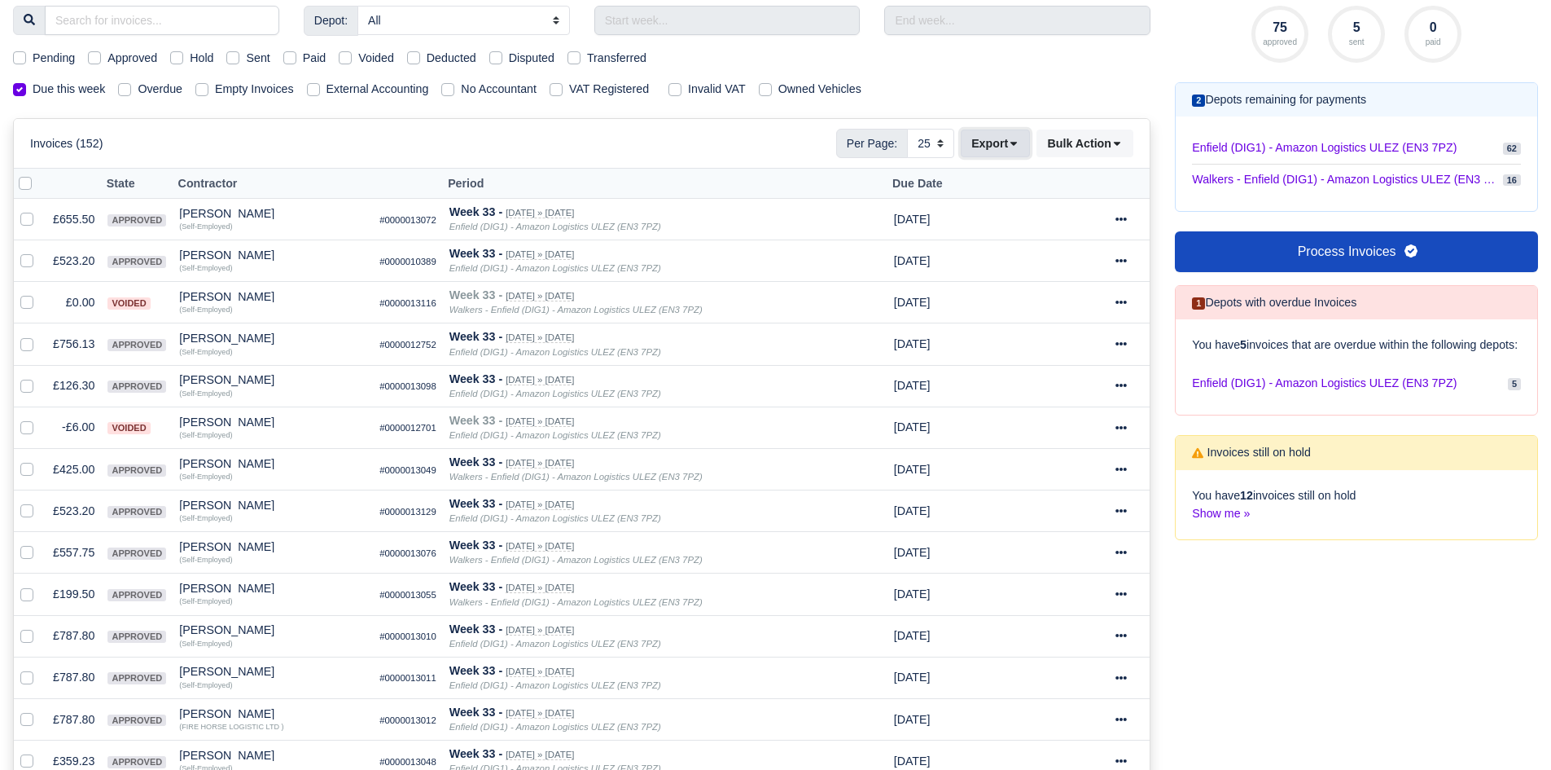
click at [1011, 143] on icon at bounding box center [1013, 143] width 11 height 11
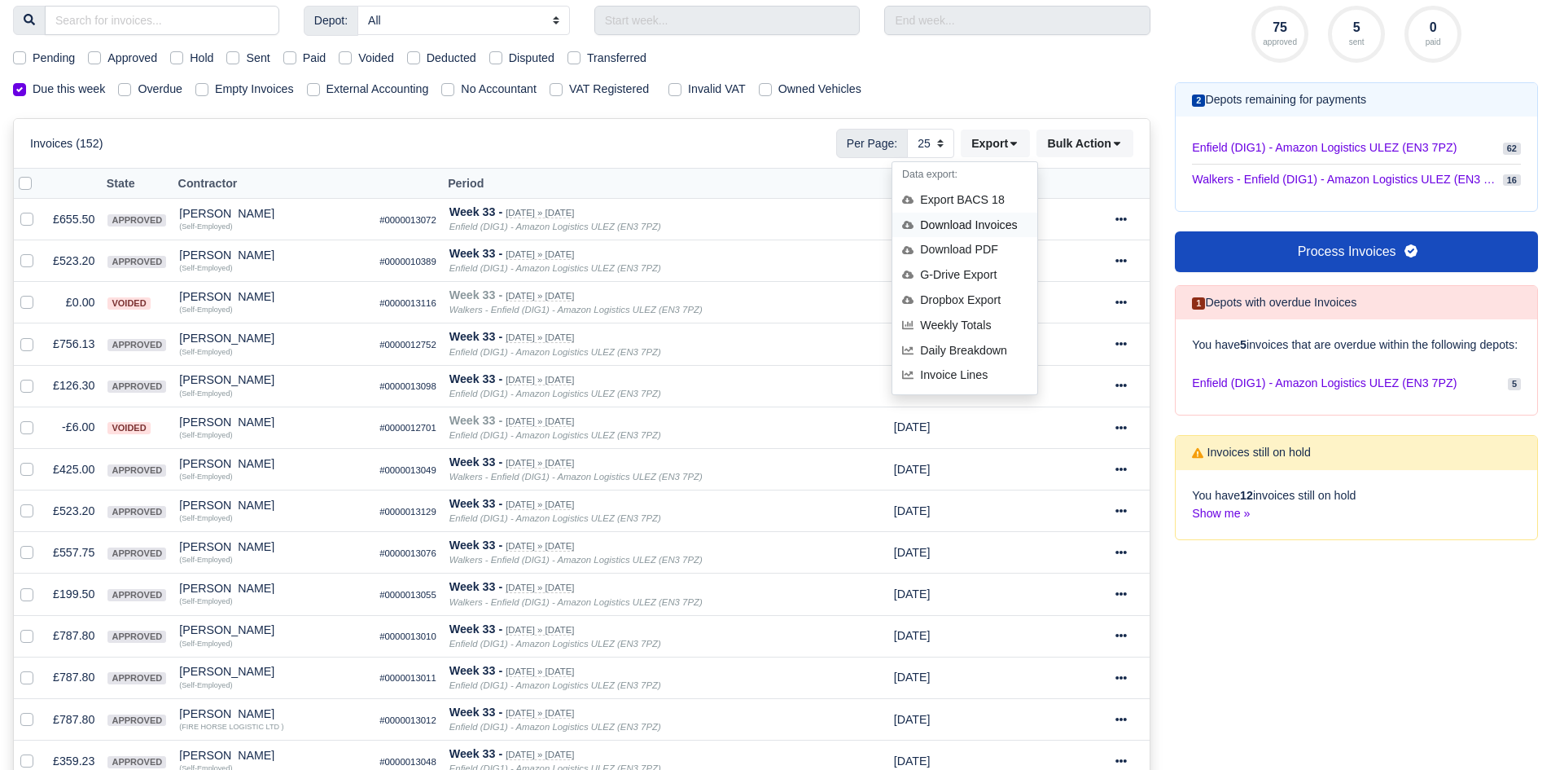
click at [994, 221] on div "Download Invoices" at bounding box center [965, 225] width 145 height 25
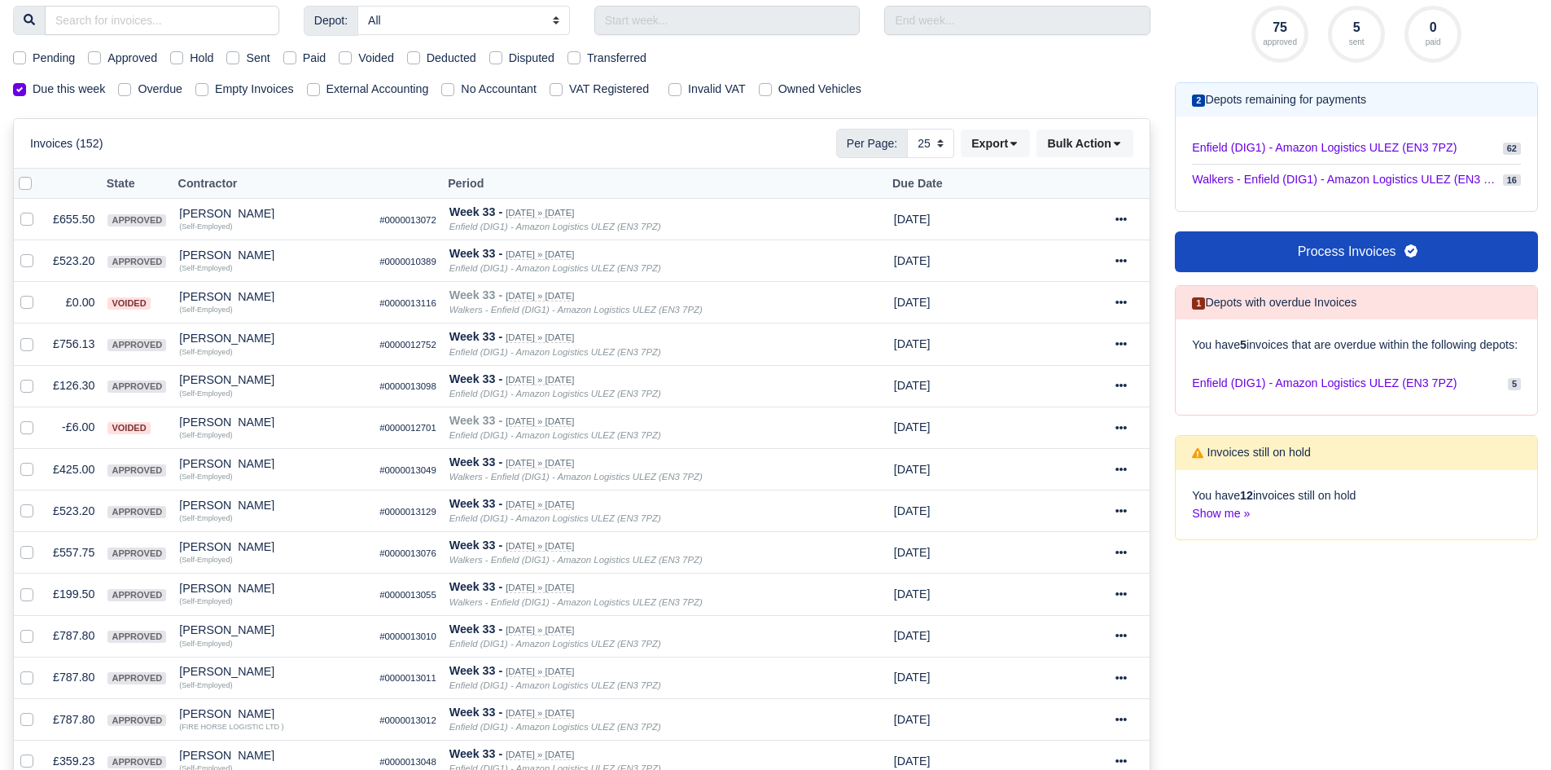
scroll to position [0, 0]
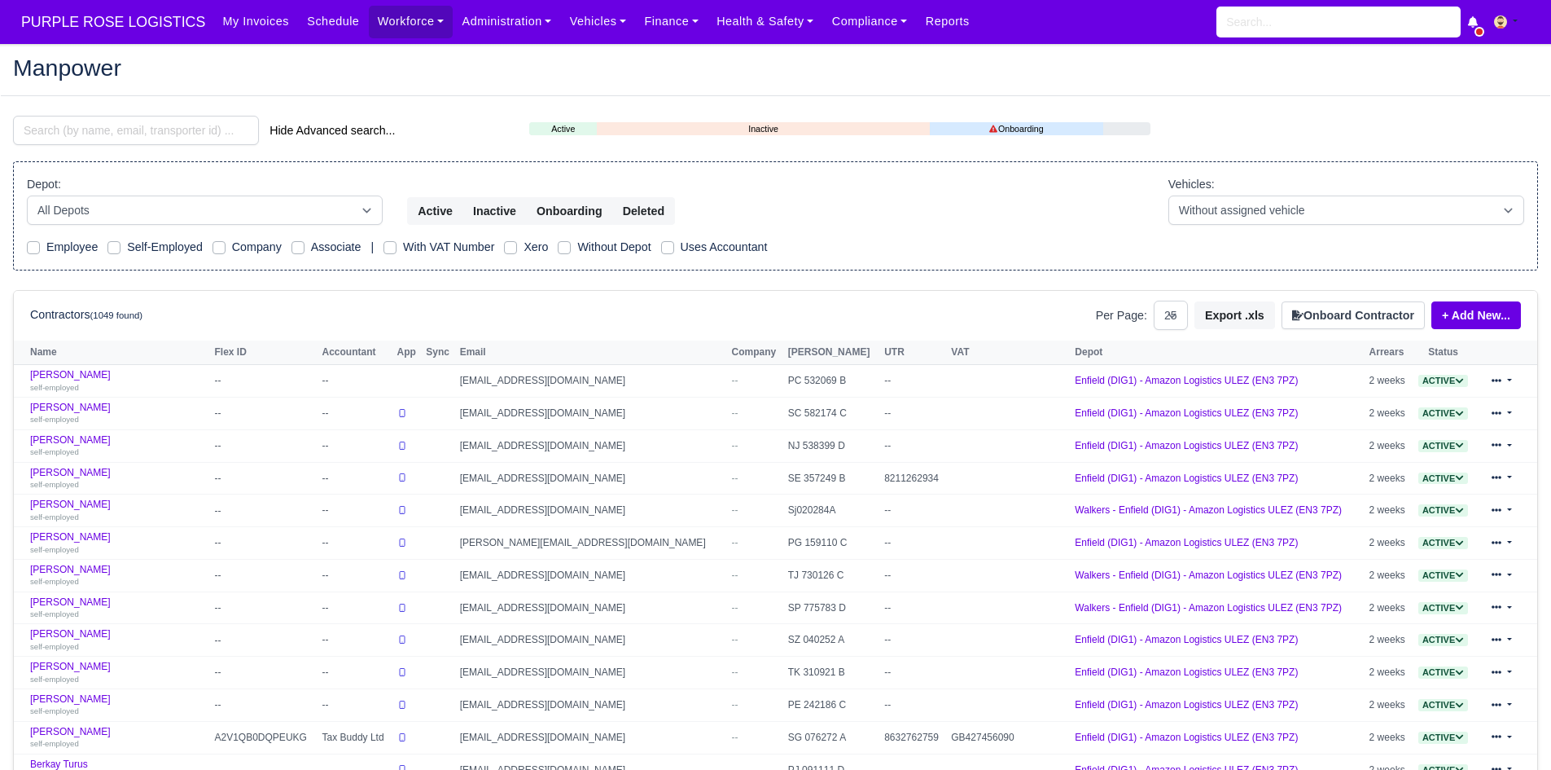
select select "25"
click at [91, 145] on div "Hide Advanced search..." at bounding box center [259, 130] width 492 height 29
click at [109, 134] on input "search" at bounding box center [136, 130] width 246 height 29
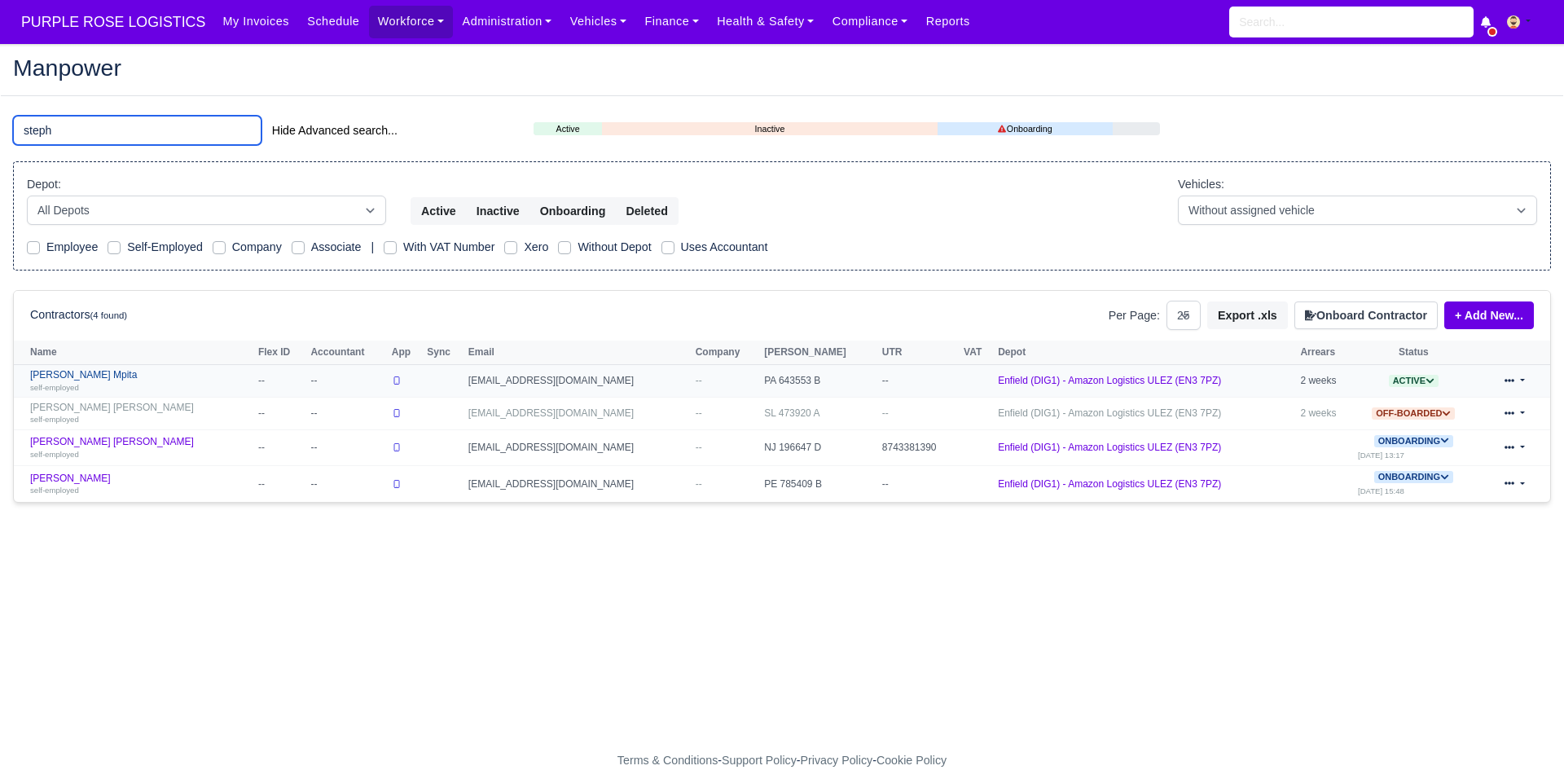
type input "steph"
click at [99, 377] on link "Stephen Bondoki Mpita self-employed" at bounding box center [140, 381] width 220 height 24
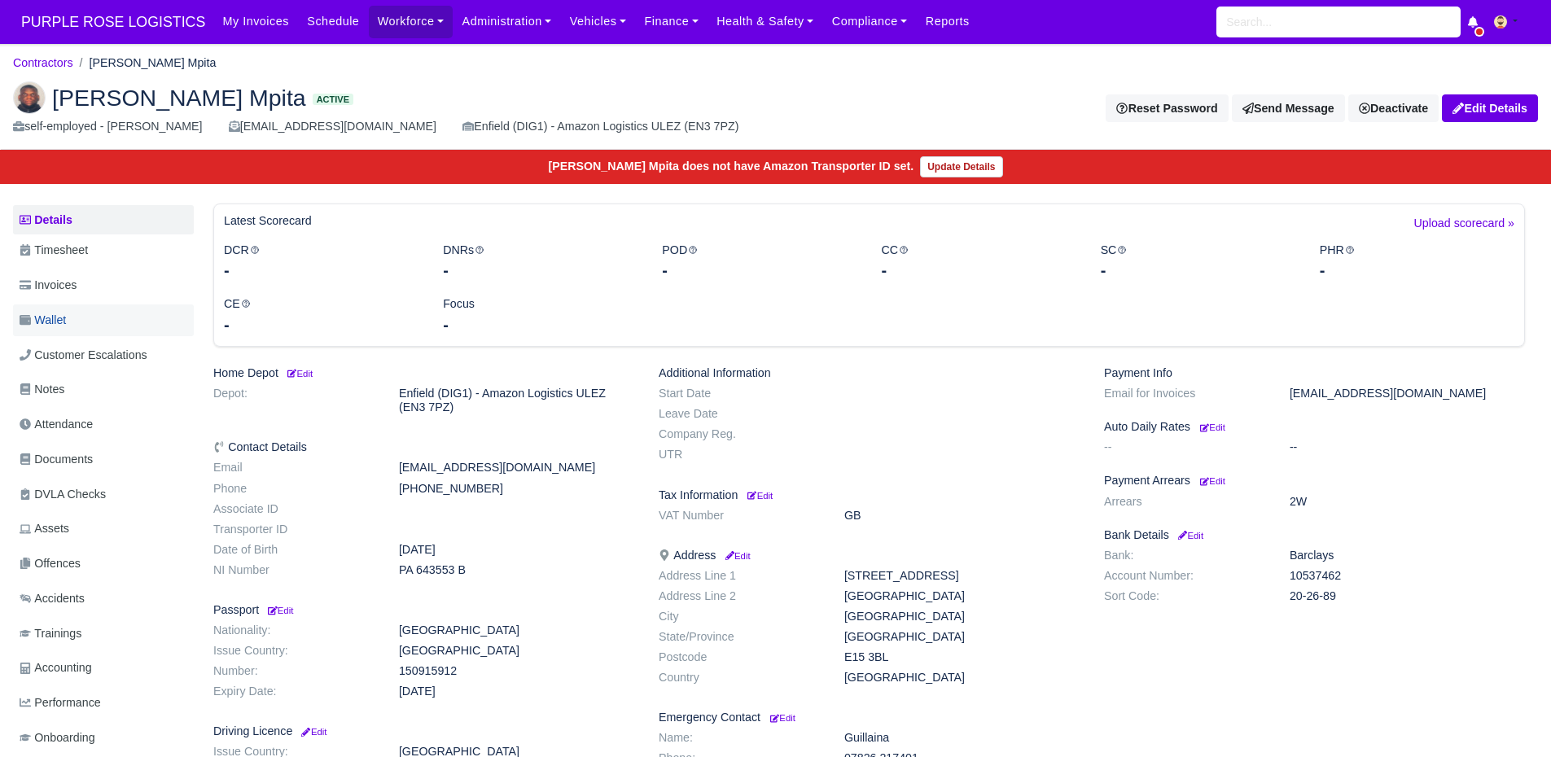
click at [83, 328] on link "Wallet" at bounding box center [103, 321] width 181 height 32
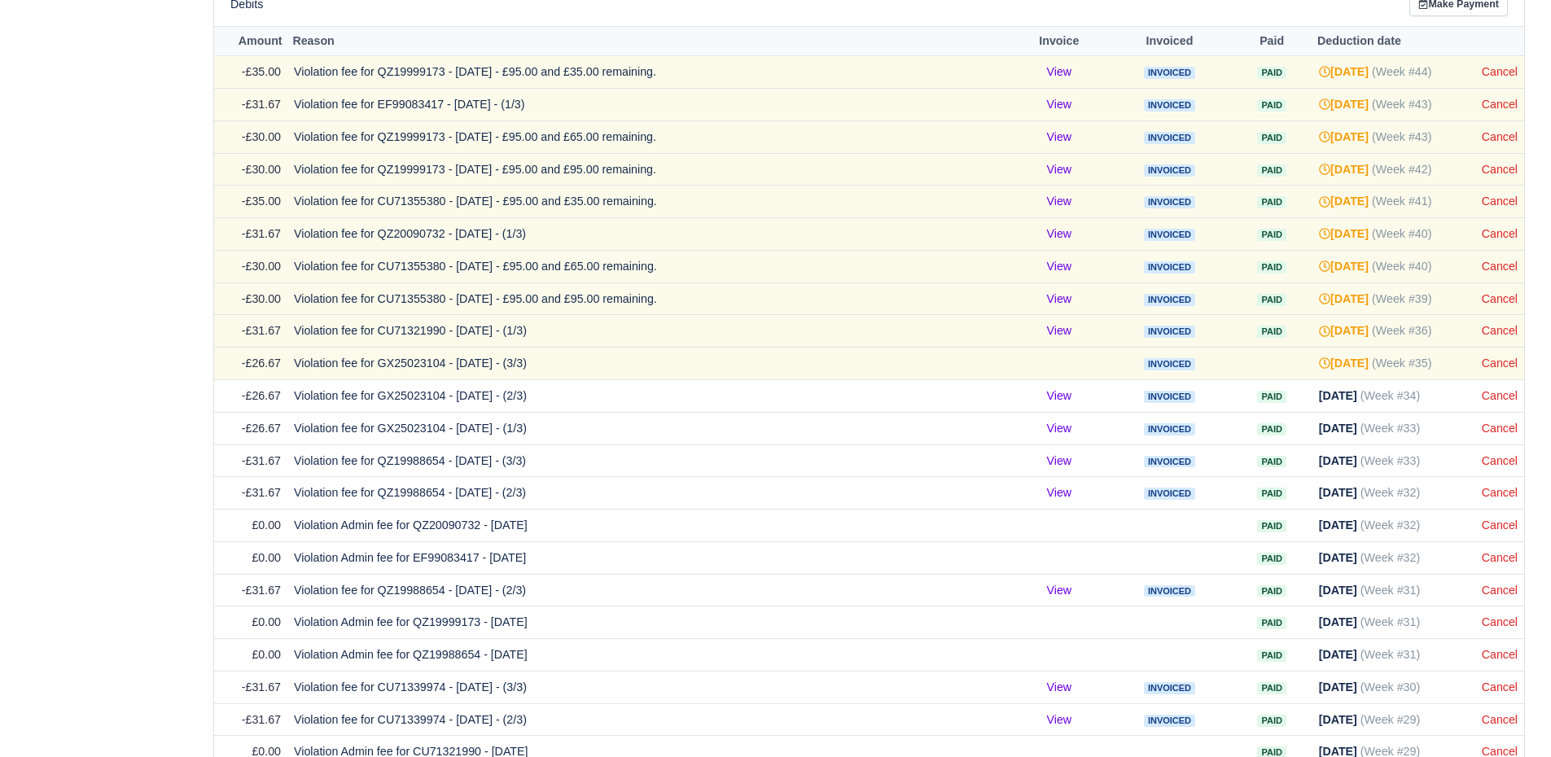
scroll to position [965, 0]
click at [1497, 427] on link "Cancel" at bounding box center [1500, 427] width 36 height 13
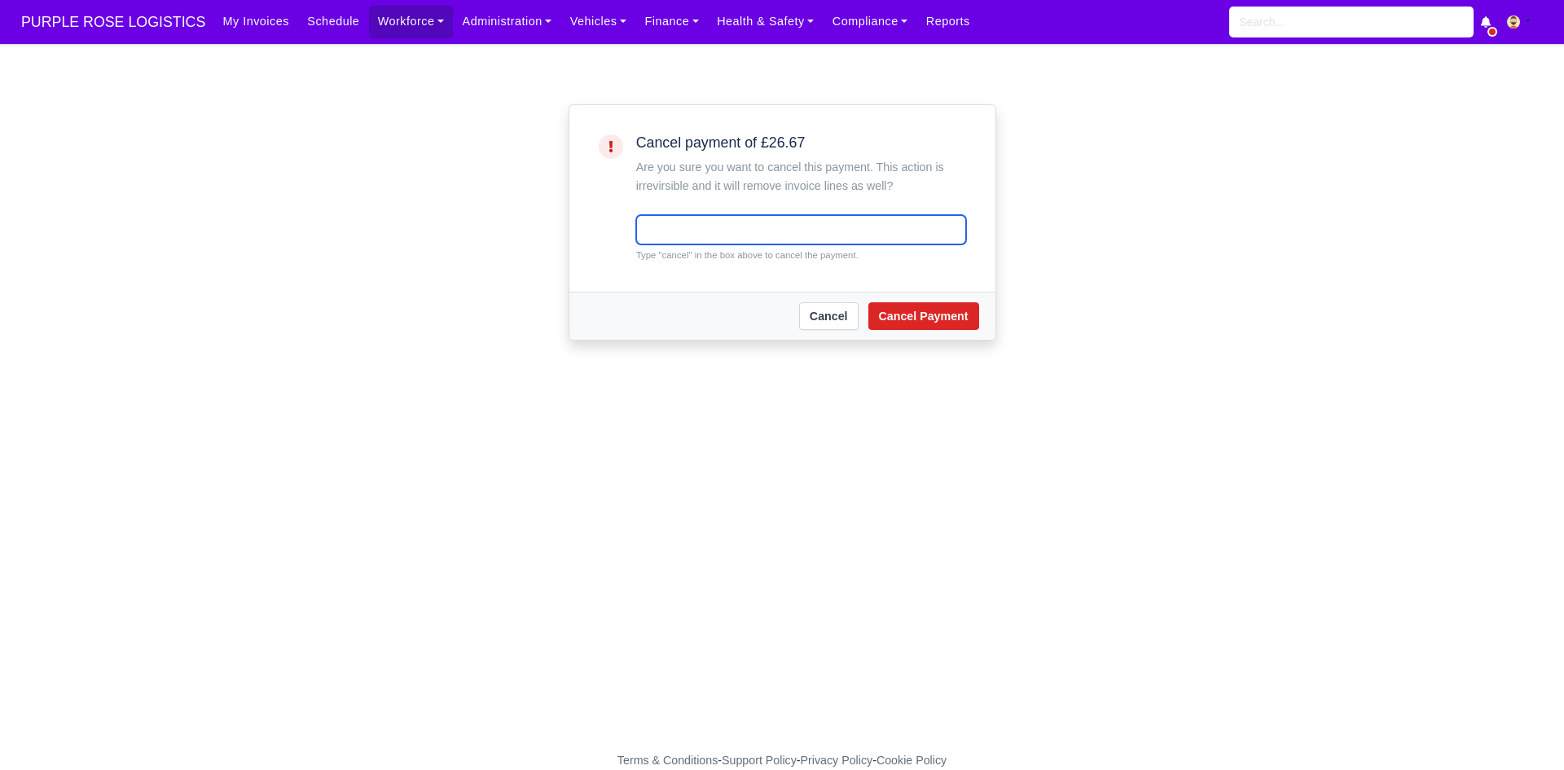
click at [731, 222] on input "text" at bounding box center [801, 229] width 330 height 29
type input "cancel"
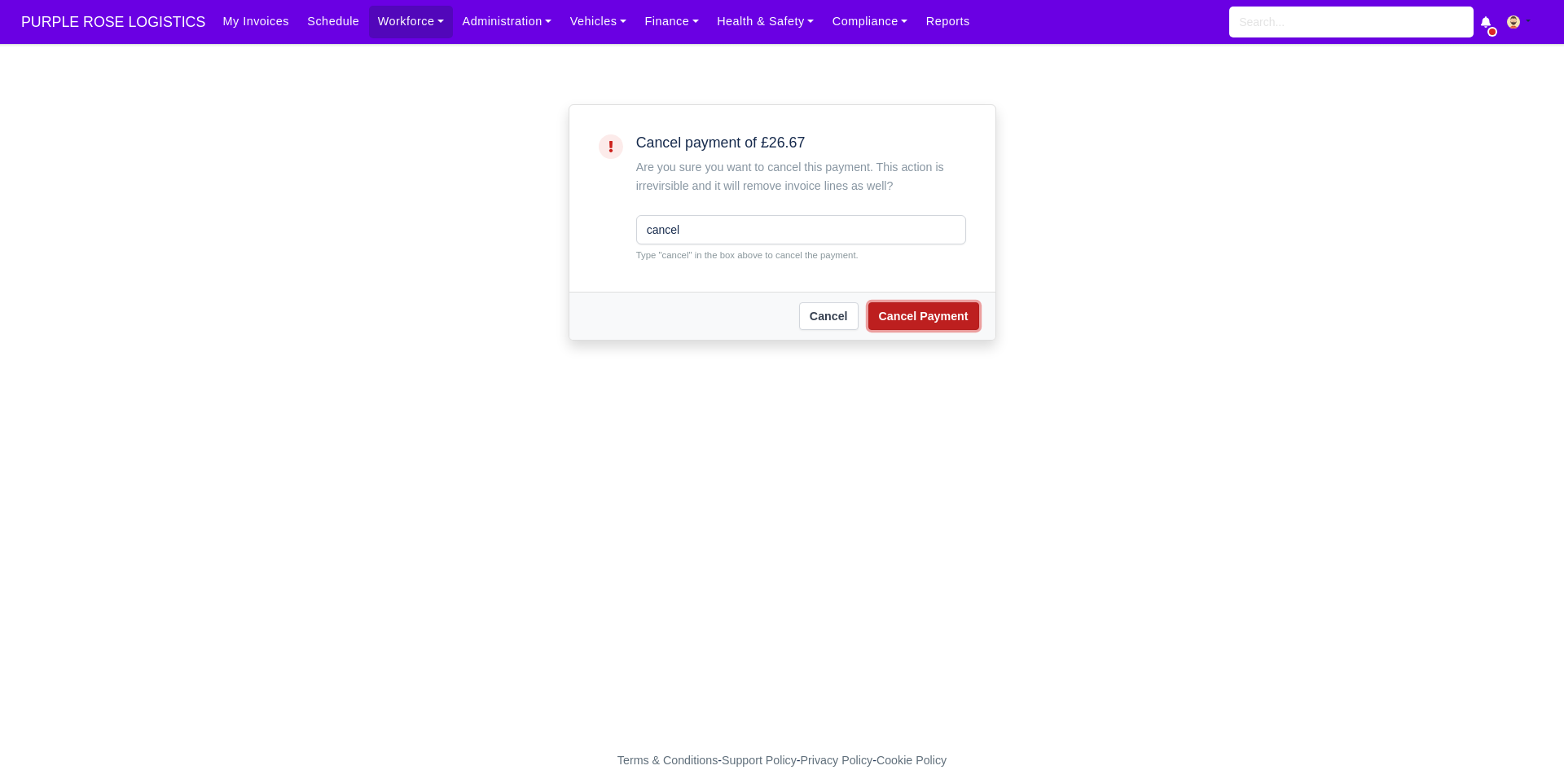
click at [897, 327] on button "Cancel Payment" at bounding box center [923, 316] width 111 height 28
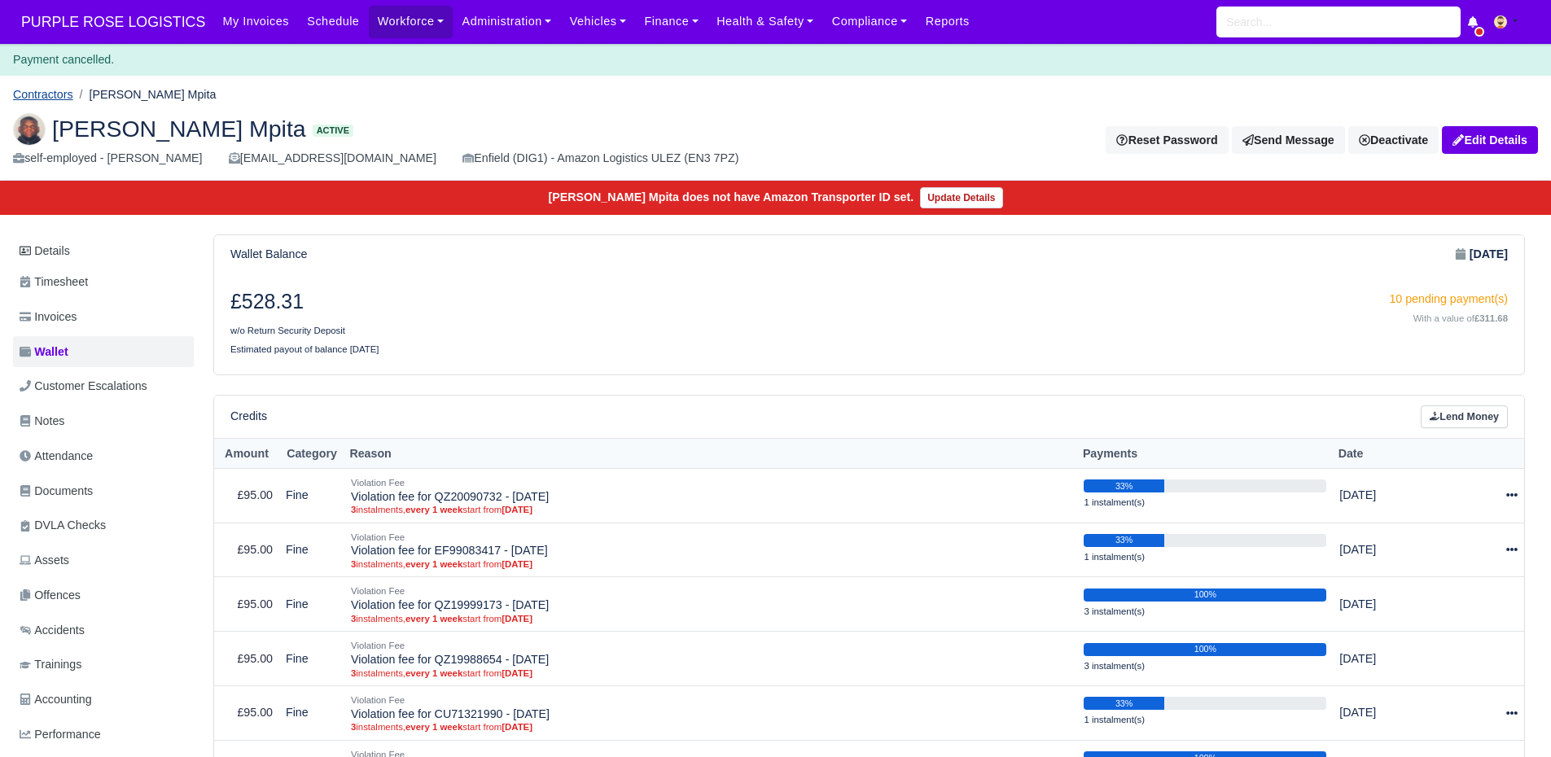
click at [61, 91] on link "Contractors" at bounding box center [43, 94] width 60 height 13
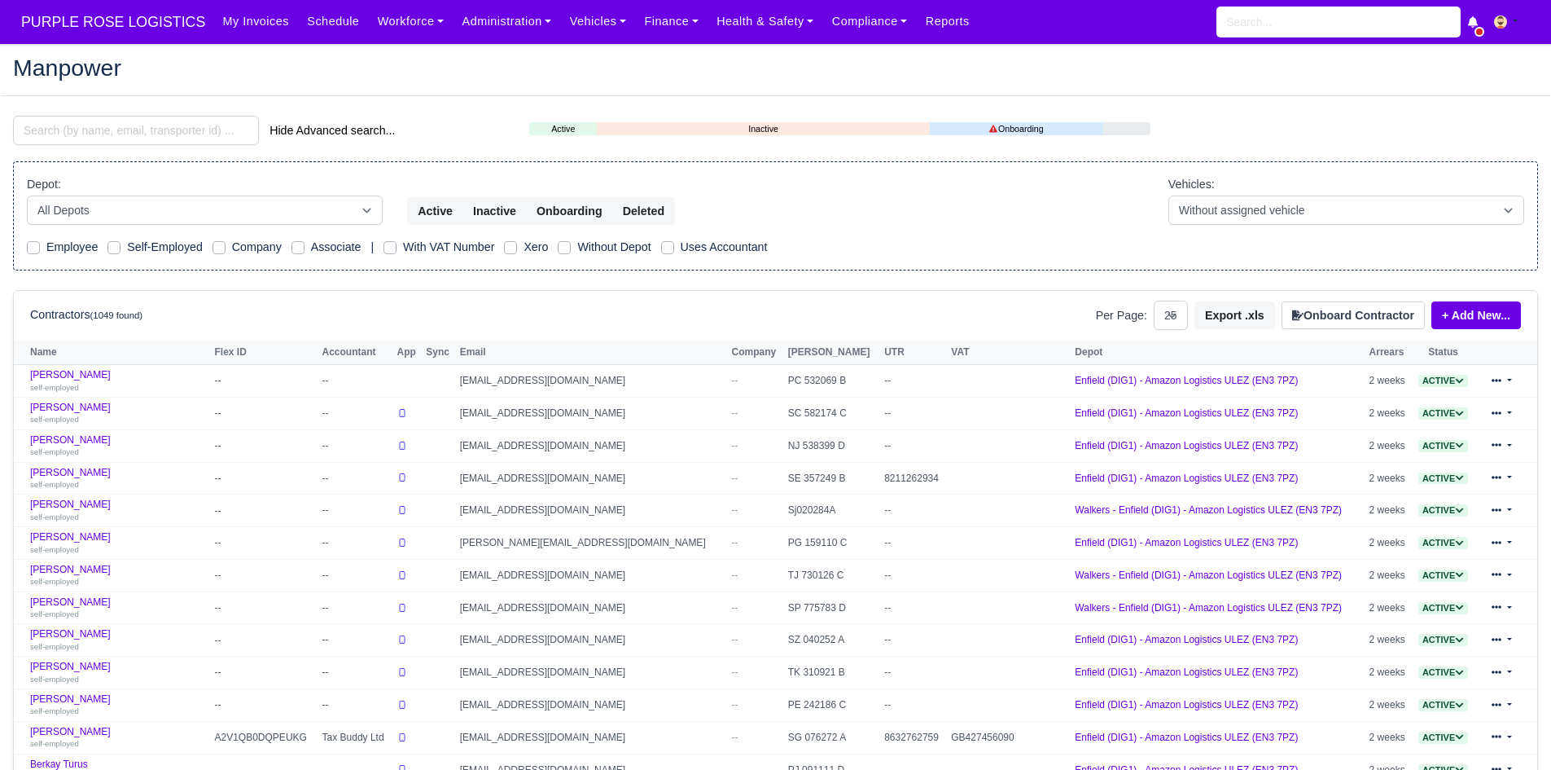
select select "25"
click at [656, 36] on link "Finance" at bounding box center [671, 22] width 72 height 32
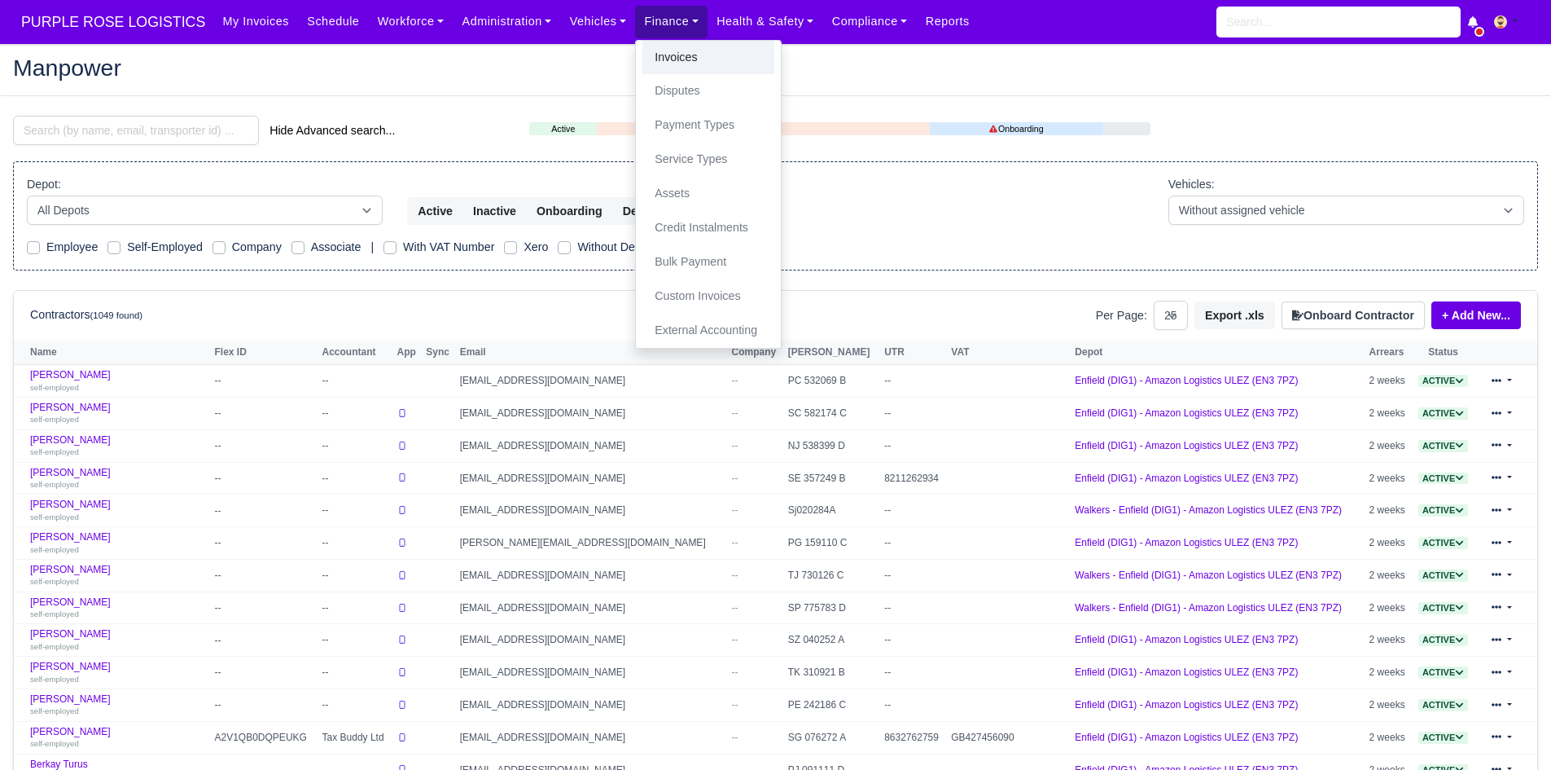
click at [691, 63] on link "Invoices" at bounding box center [709, 58] width 132 height 34
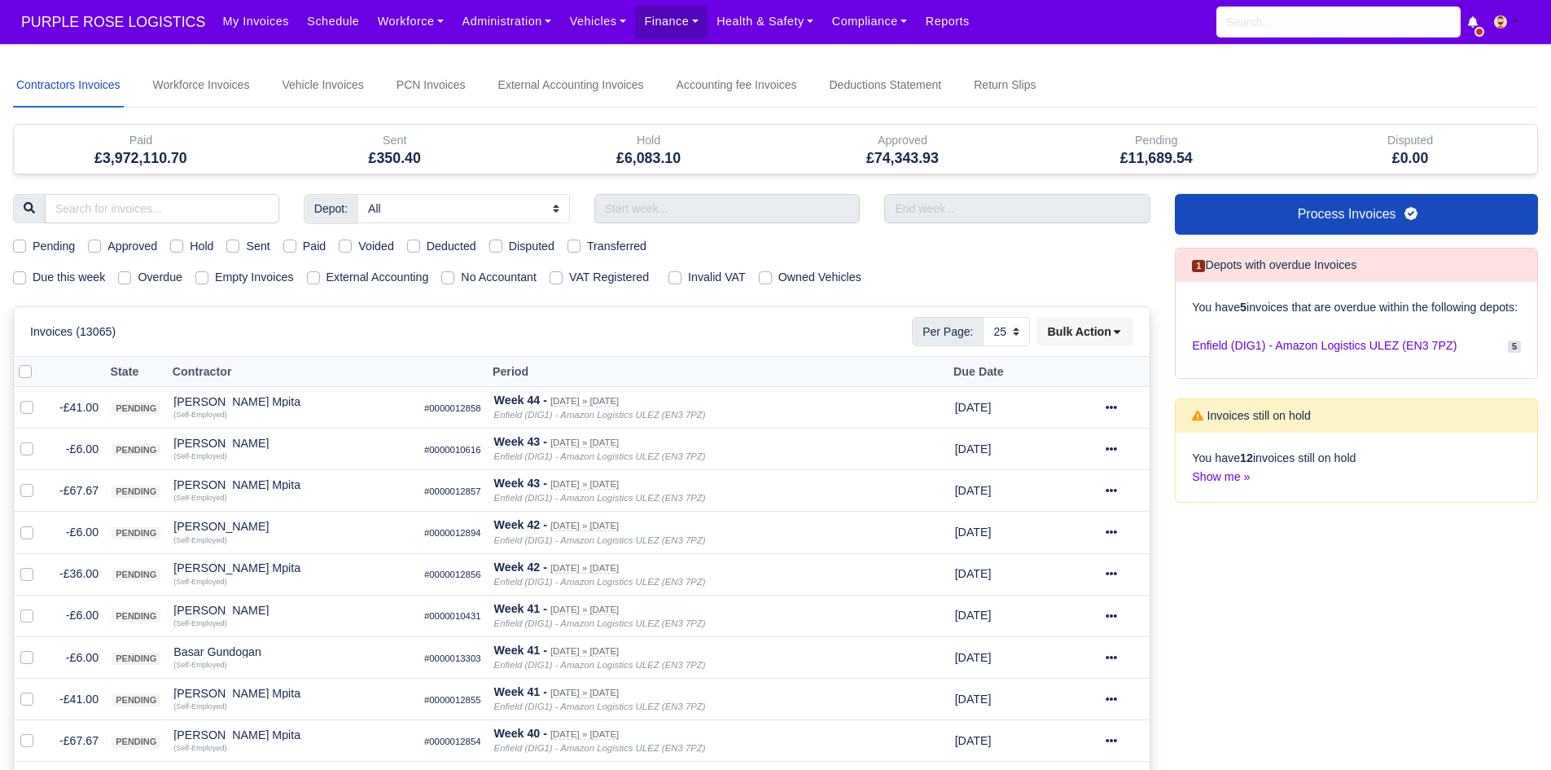
select select "25"
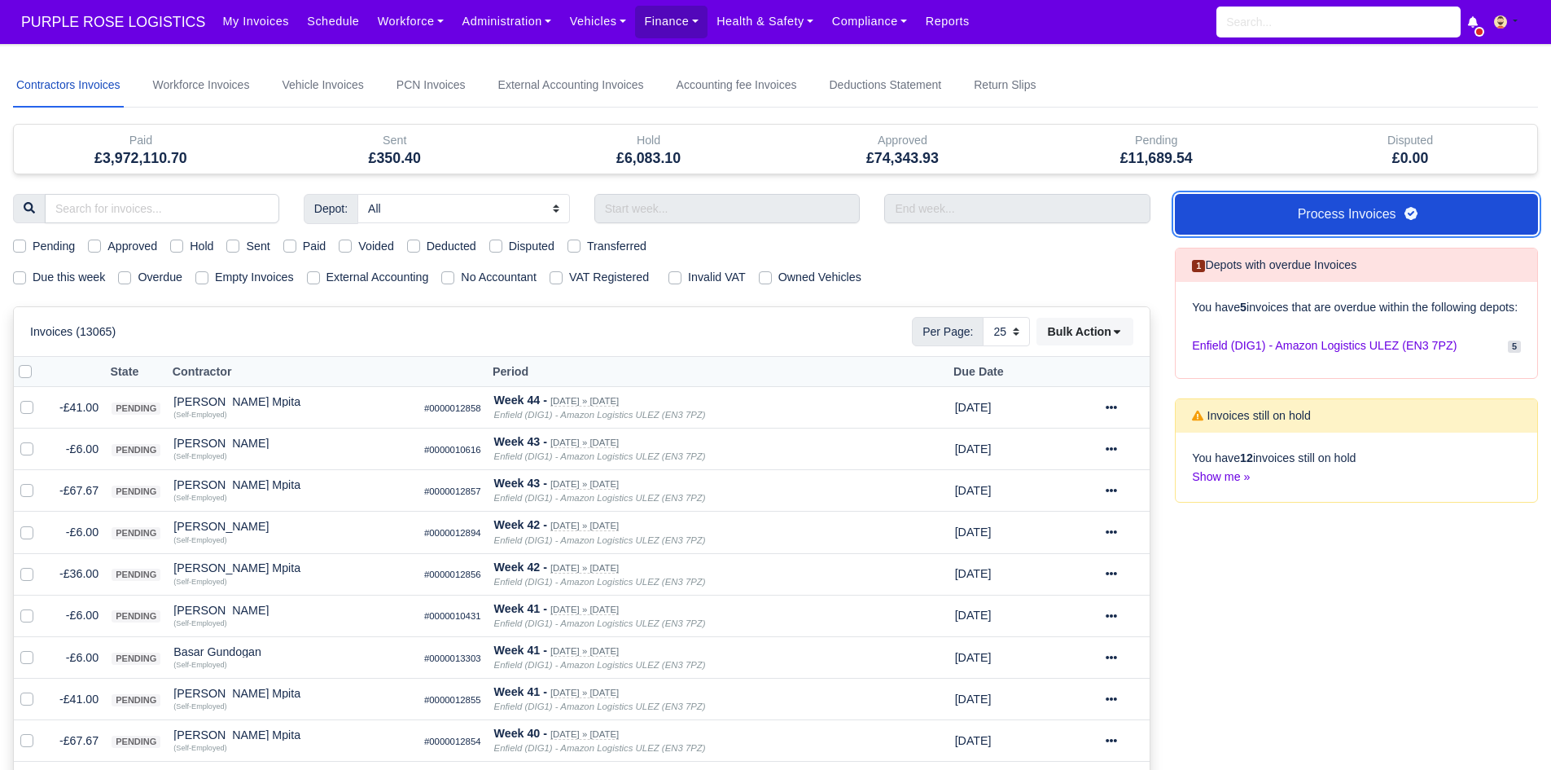
click at [1291, 228] on link "Process Invoices" at bounding box center [1356, 214] width 363 height 41
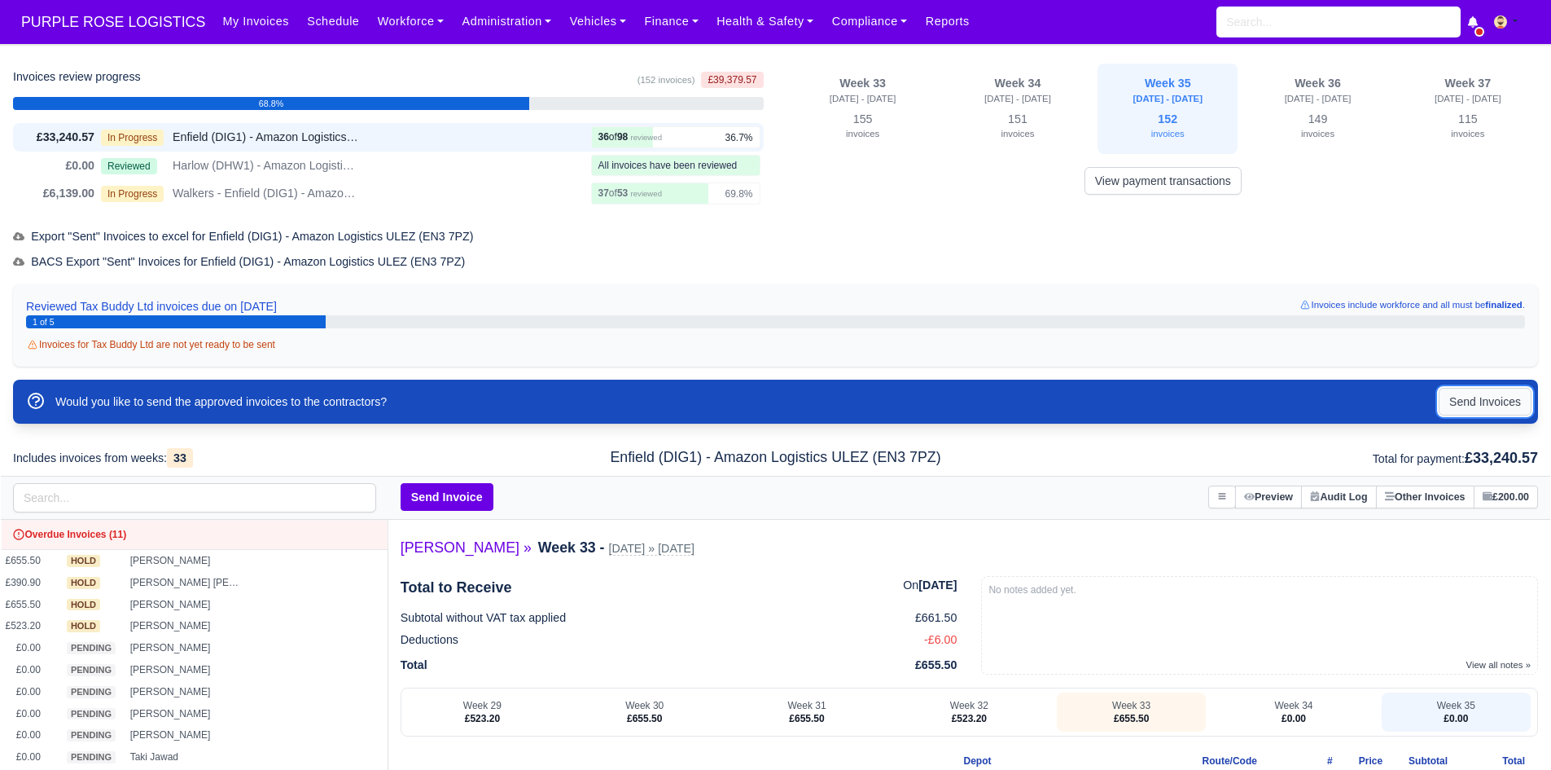
click at [1486, 408] on button "Send Invoices" at bounding box center [1485, 402] width 93 height 28
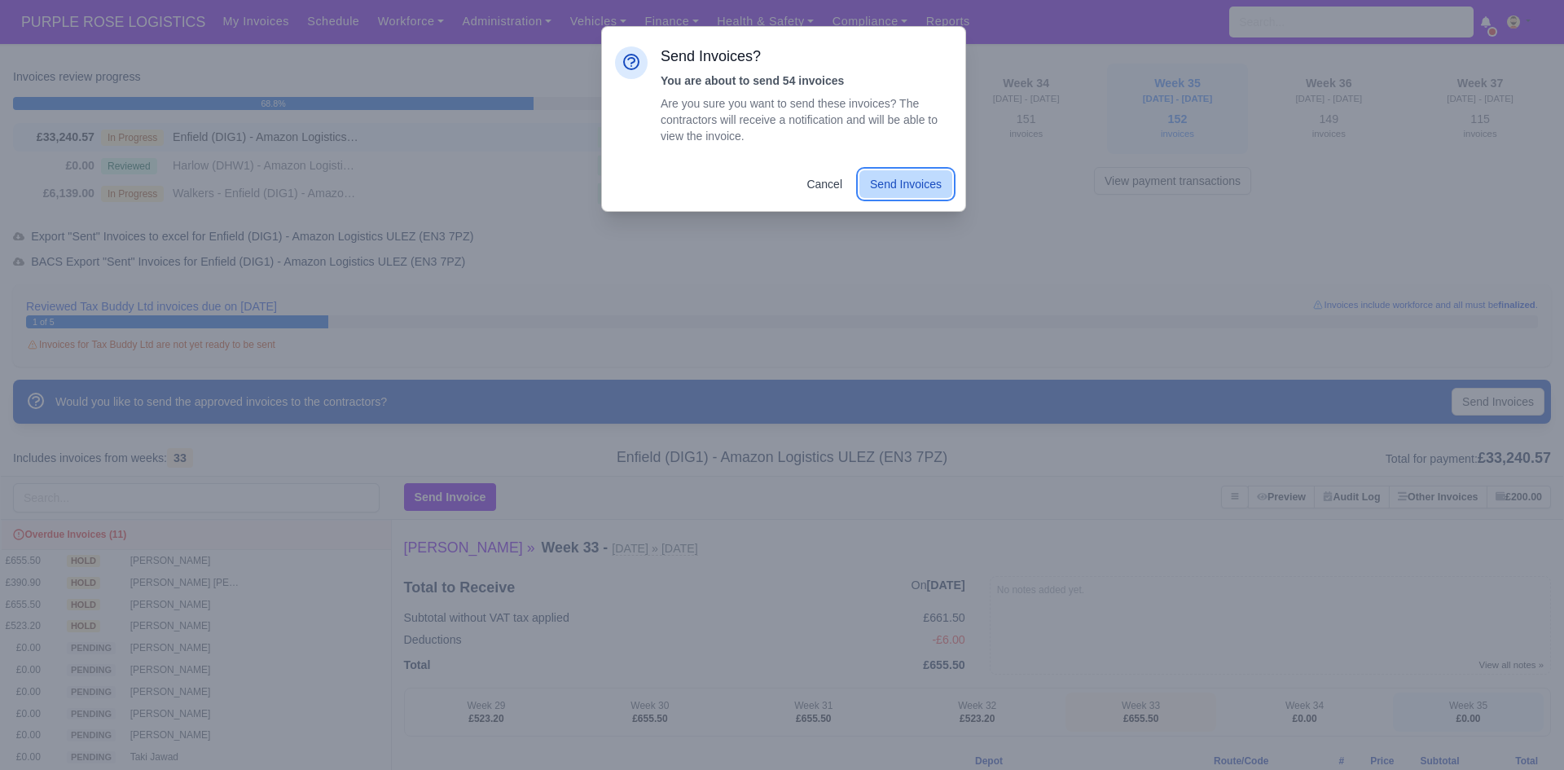
click at [901, 173] on button "Send Invoices" at bounding box center [905, 184] width 93 height 28
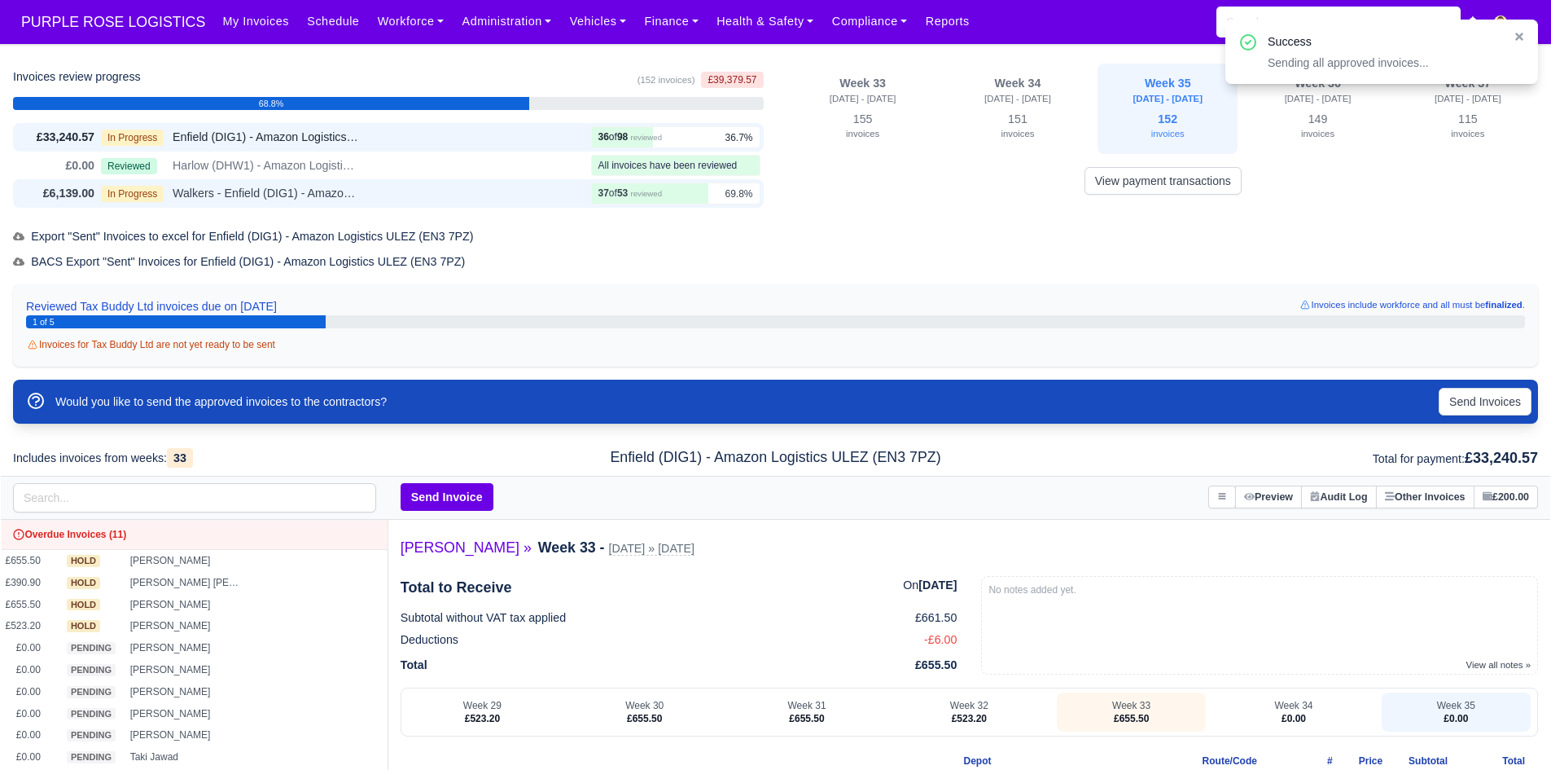
click at [429, 181] on div "£6,139.00 In Progress Walkers - Enfield (DIG1) - Amazon Logistics ULEZ (EN3 7PZ…" at bounding box center [388, 193] width 751 height 29
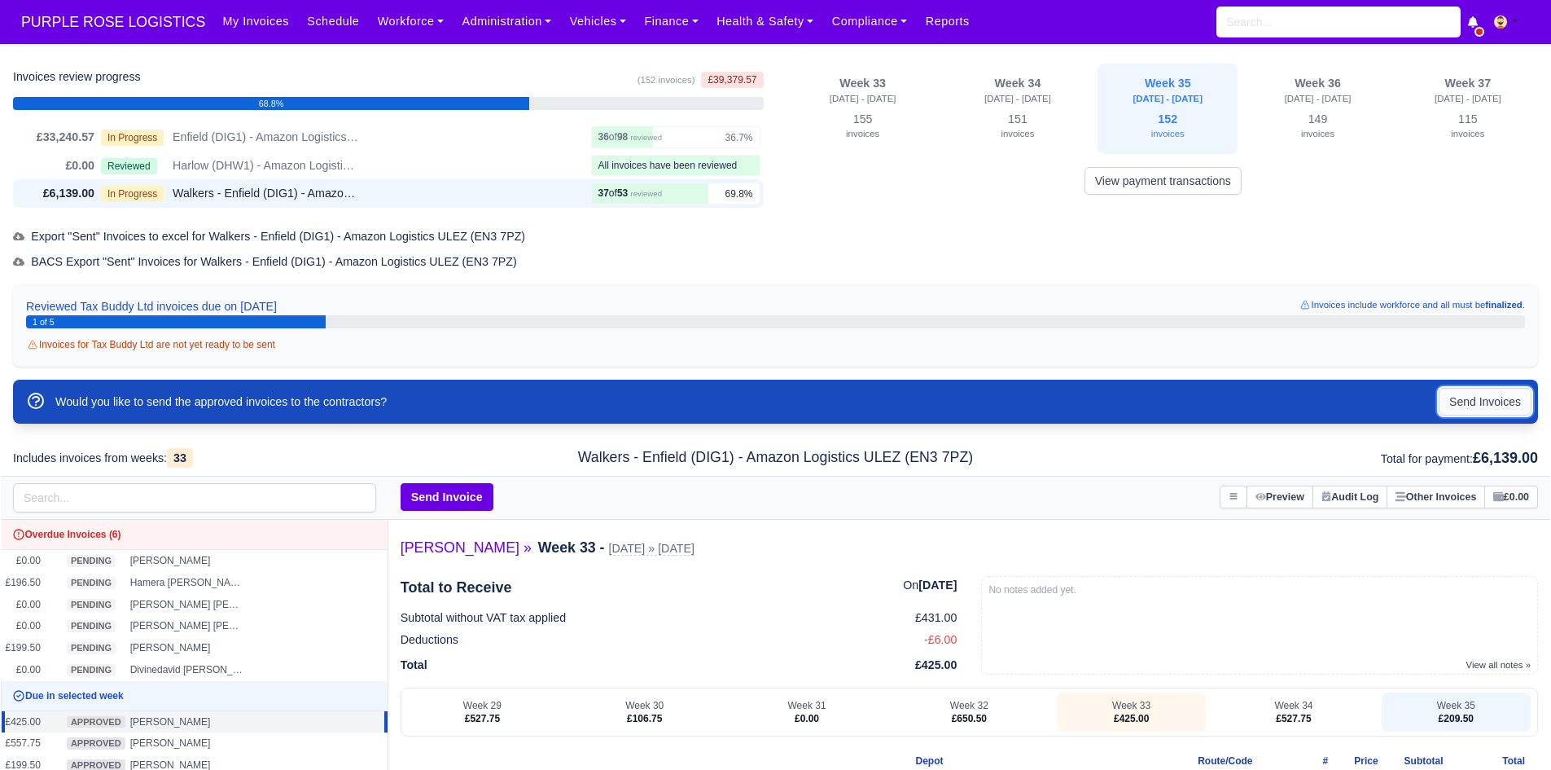
click at [1495, 406] on button "Send Invoices" at bounding box center [1485, 402] width 93 height 28
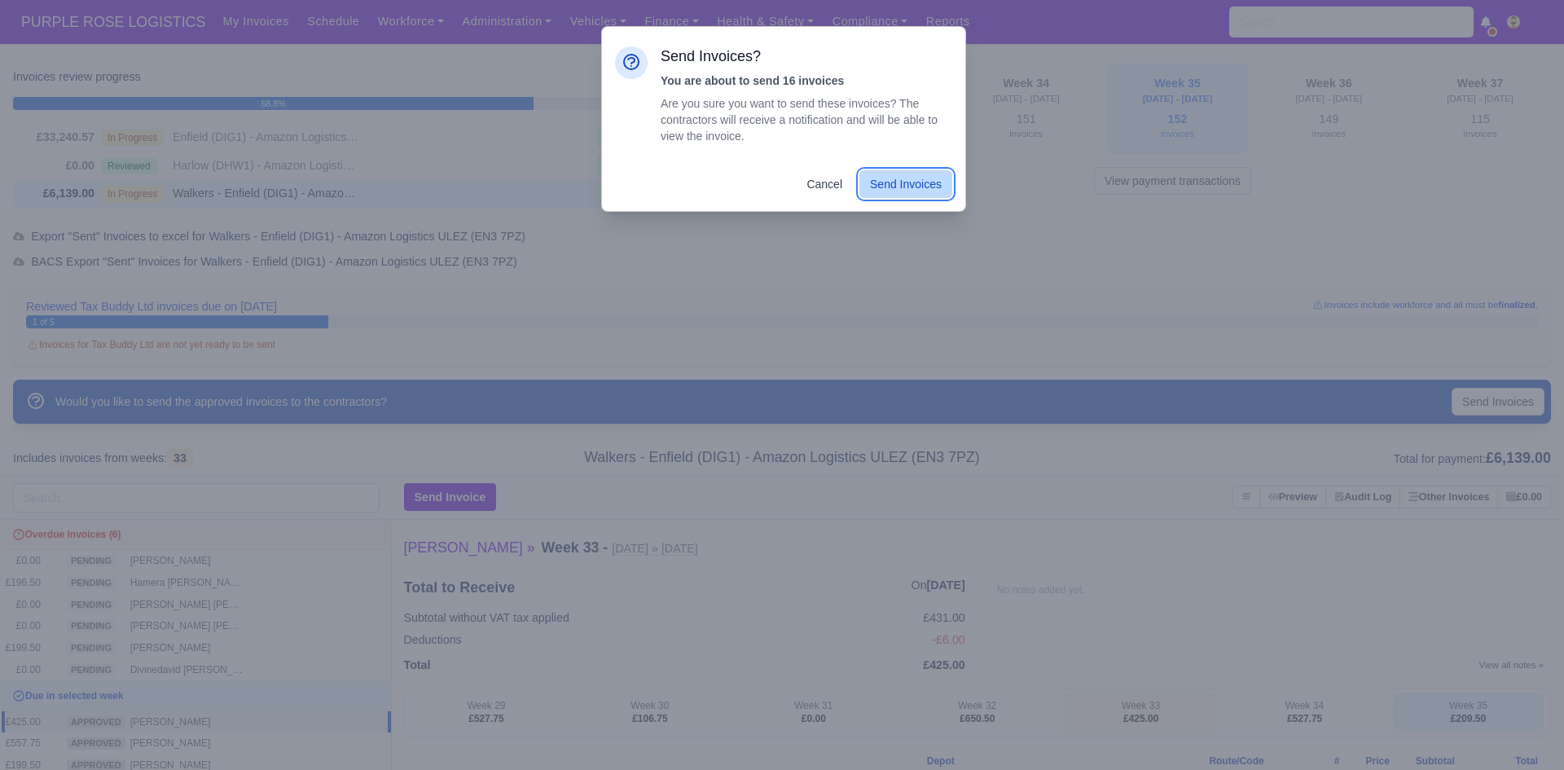
click at [888, 182] on button "Send Invoices" at bounding box center [905, 184] width 93 height 28
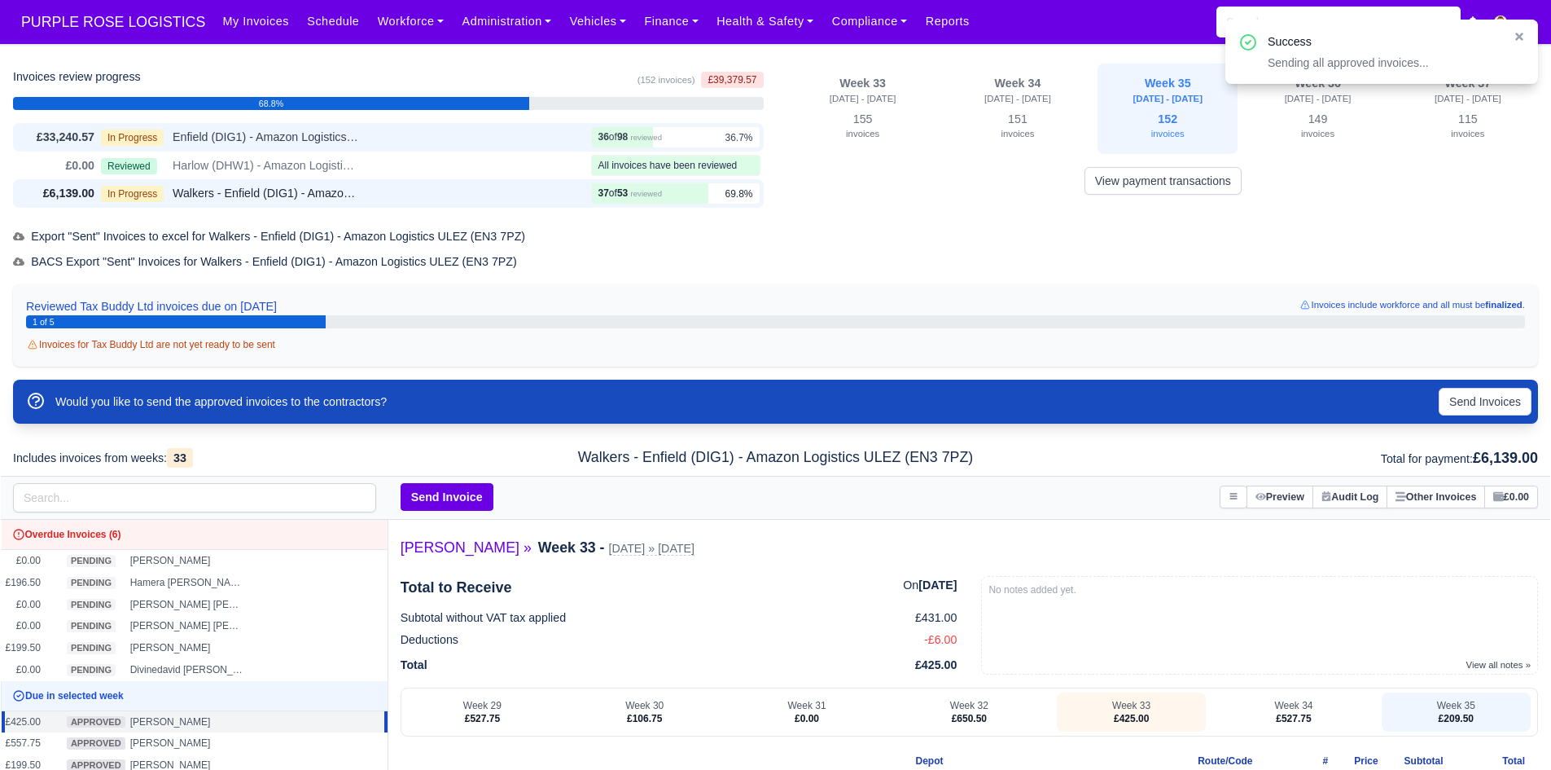
click at [458, 138] on div "In Progress Enfield (DIG1) - Amazon Logistics ULEZ (EN3 7PZ)" at bounding box center [343, 137] width 484 height 19
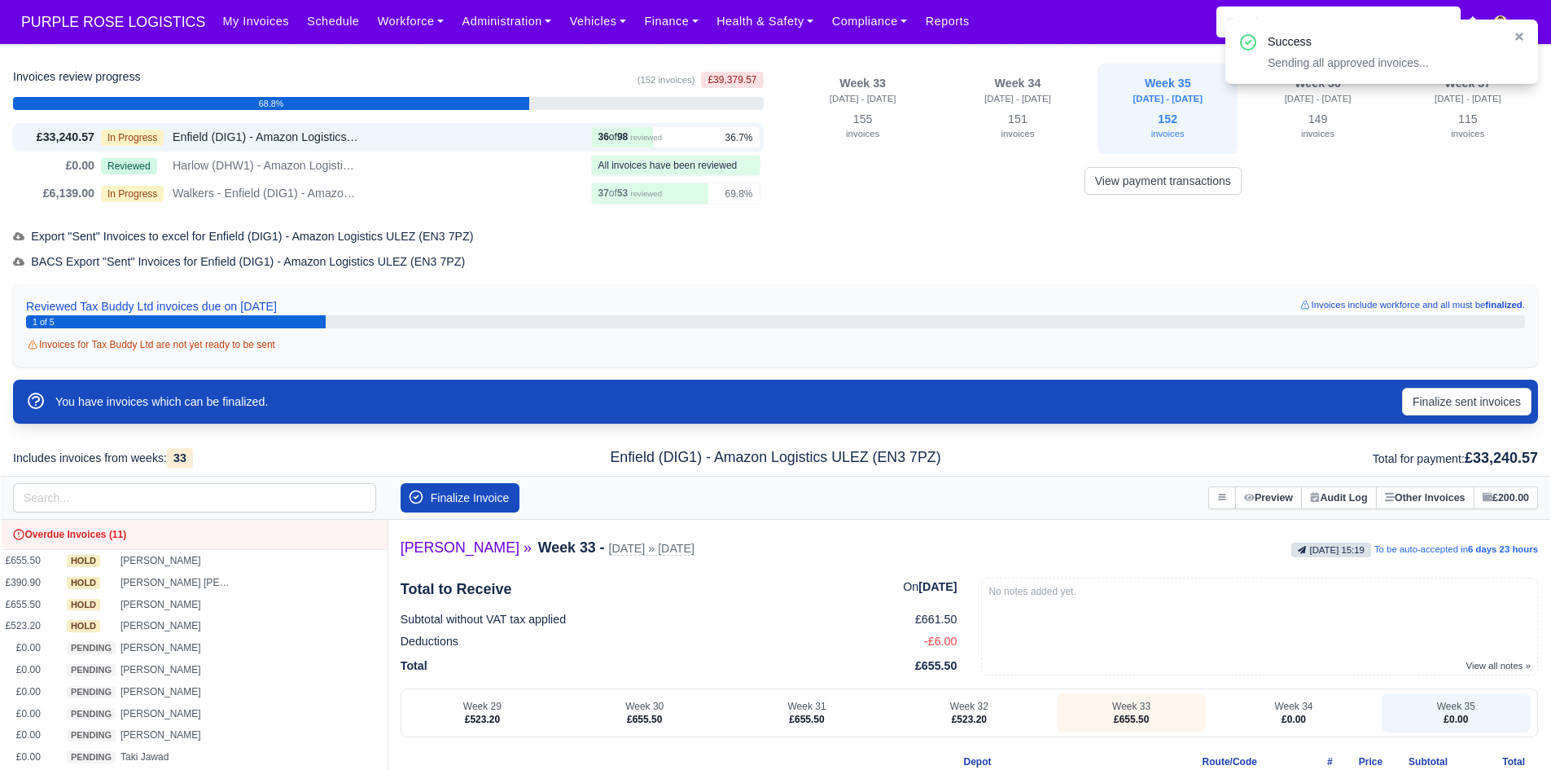
click at [1455, 428] on div "You have invoices which can be finalized. Finalize sent invoices" at bounding box center [775, 409] width 1525 height 60
click at [1479, 409] on button "Finalize sent invoices" at bounding box center [1466, 402] width 129 height 28
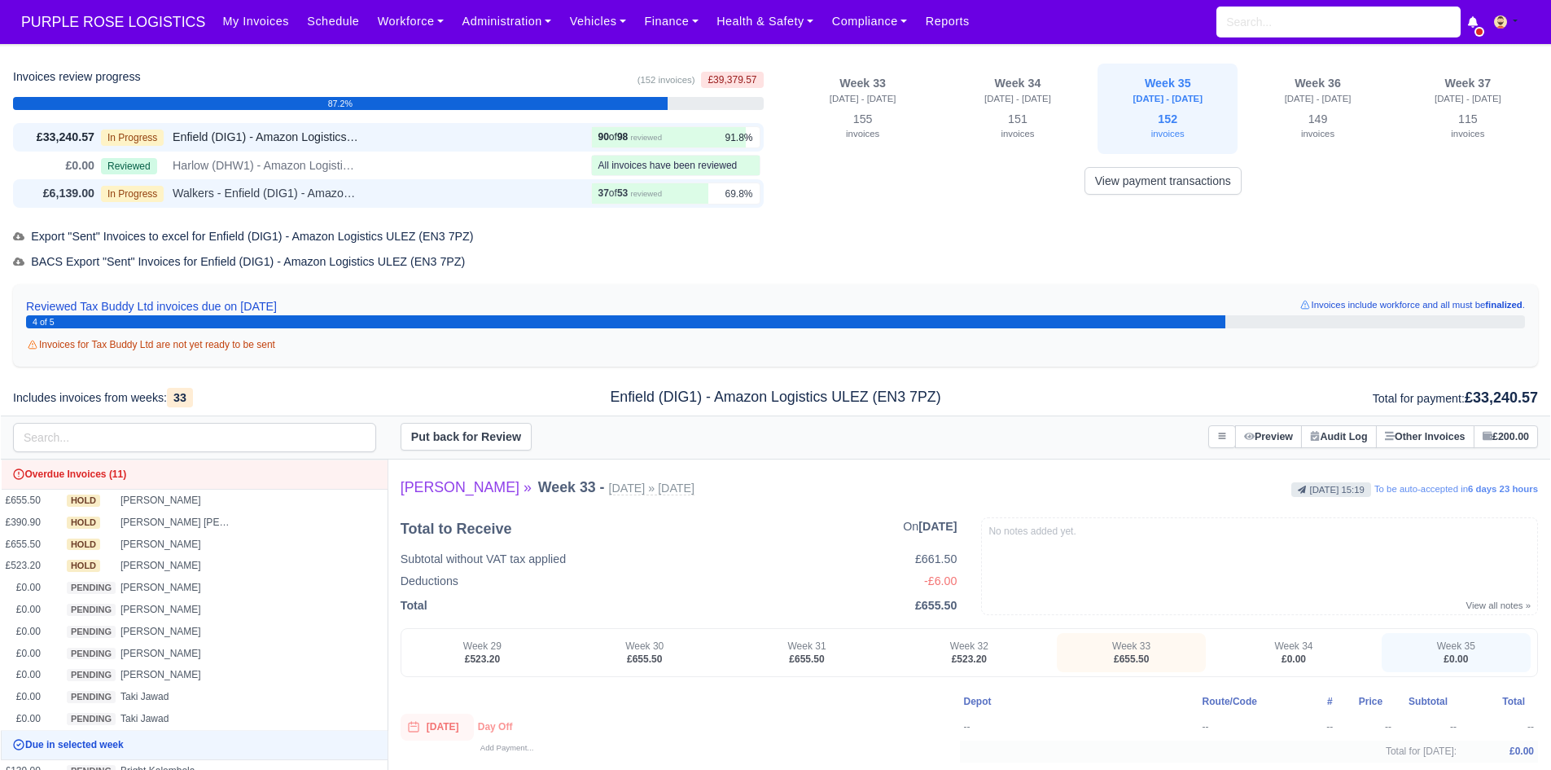
click at [545, 187] on div "In Progress Walkers - Enfield (DIG1) - Amazon Logistics ULEZ (EN3 7PZ)" at bounding box center [343, 193] width 484 height 19
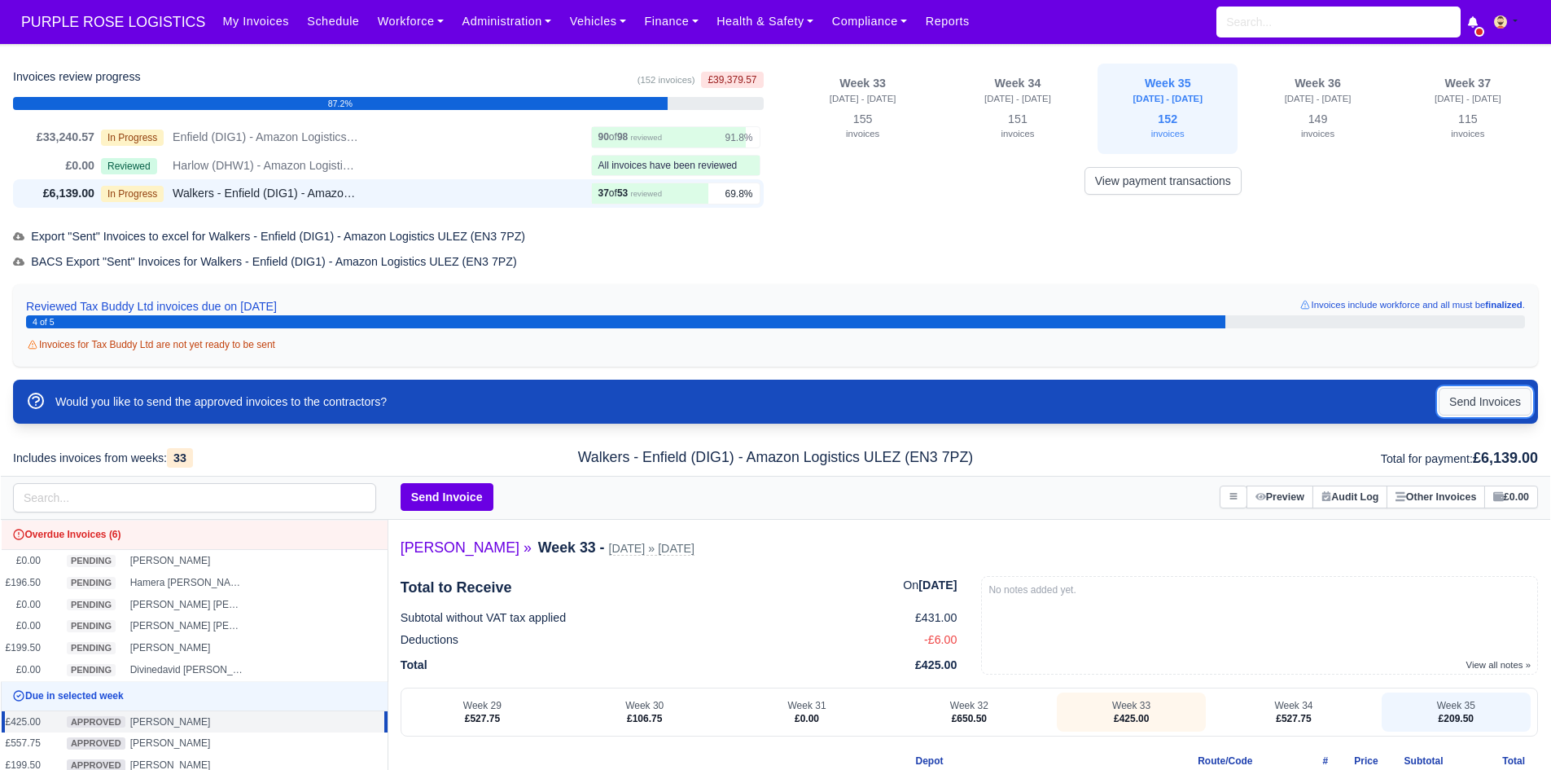
click at [1454, 393] on button "Send Invoices" at bounding box center [1485, 402] width 93 height 28
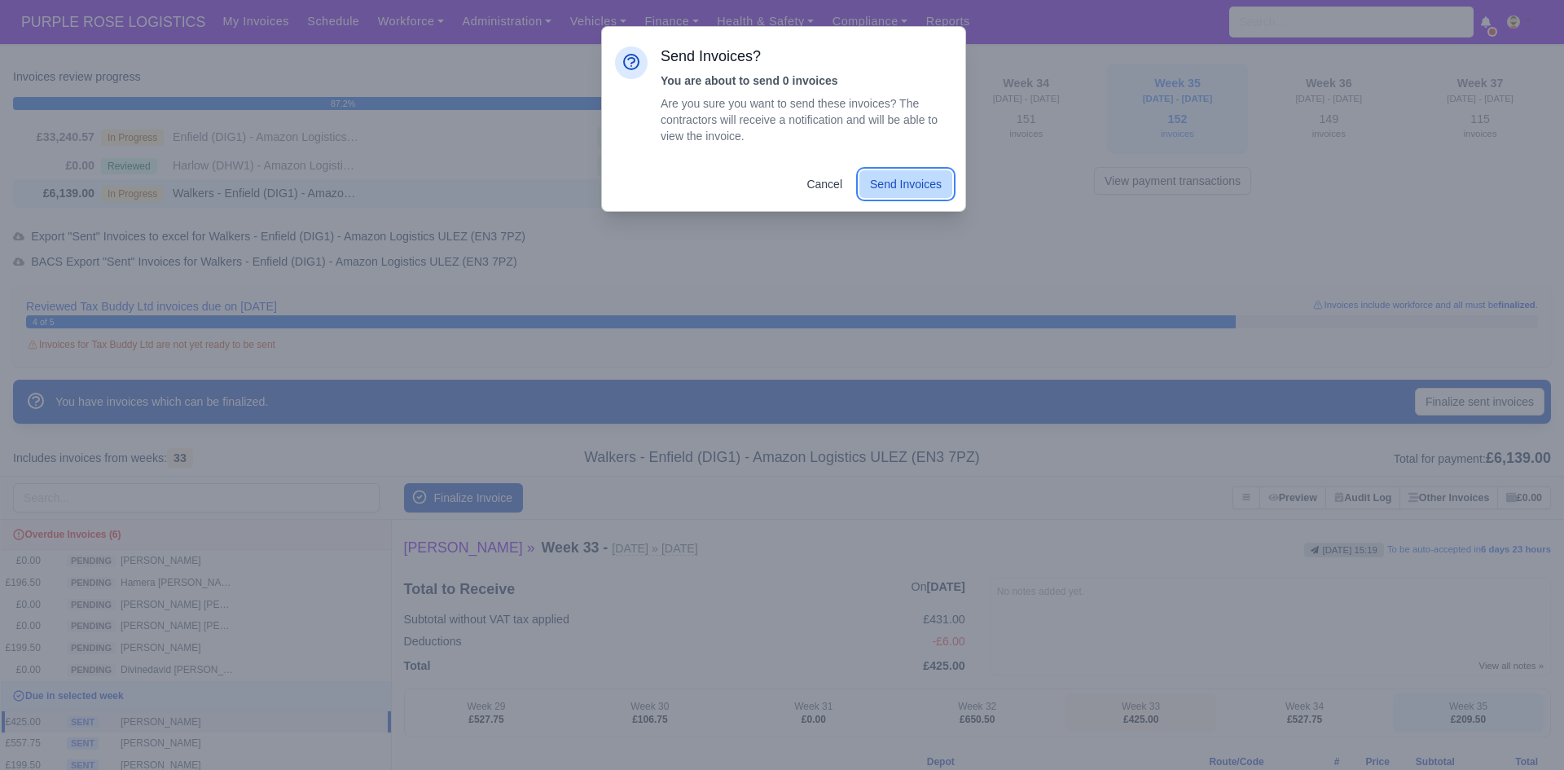
click at [890, 182] on button "Send Invoices" at bounding box center [905, 184] width 93 height 28
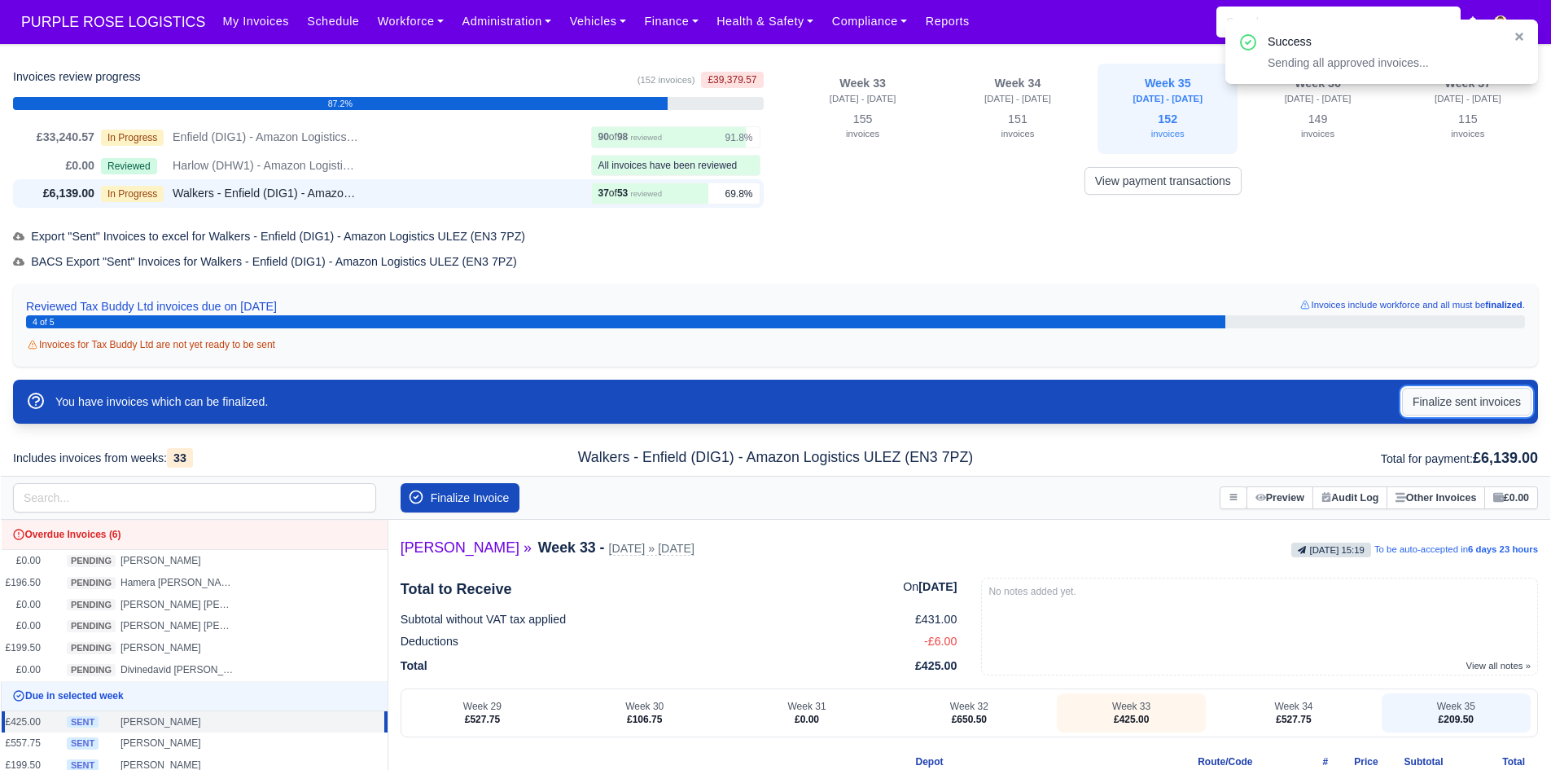
click at [1442, 408] on button "Finalize sent invoices" at bounding box center [1466, 402] width 129 height 28
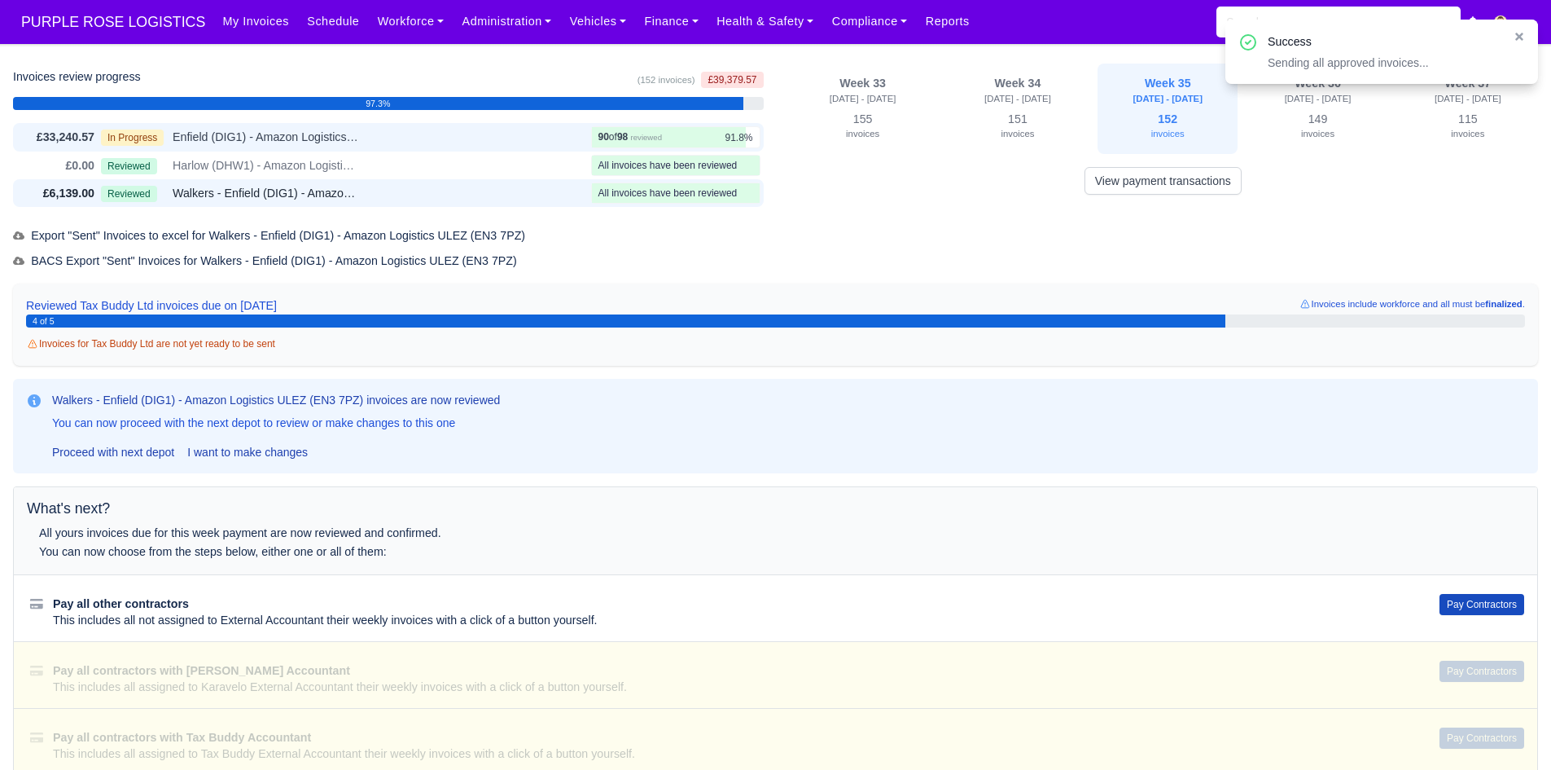
click at [474, 144] on div "In Progress Enfield (DIG1) - Amazon Logistics ULEZ (EN3 7PZ)" at bounding box center [343, 137] width 484 height 19
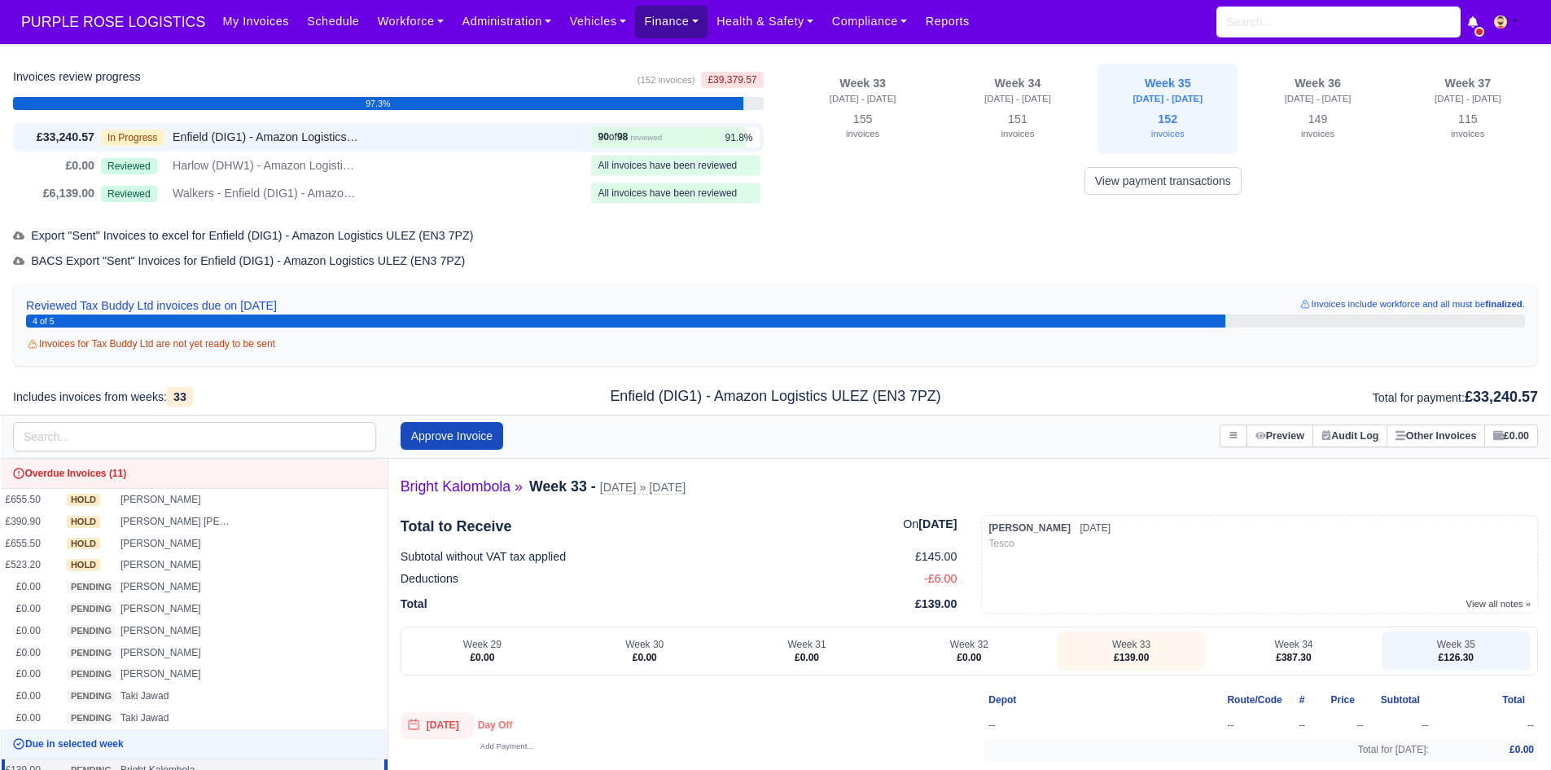
click at [639, 22] on link "Finance" at bounding box center [671, 22] width 72 height 32
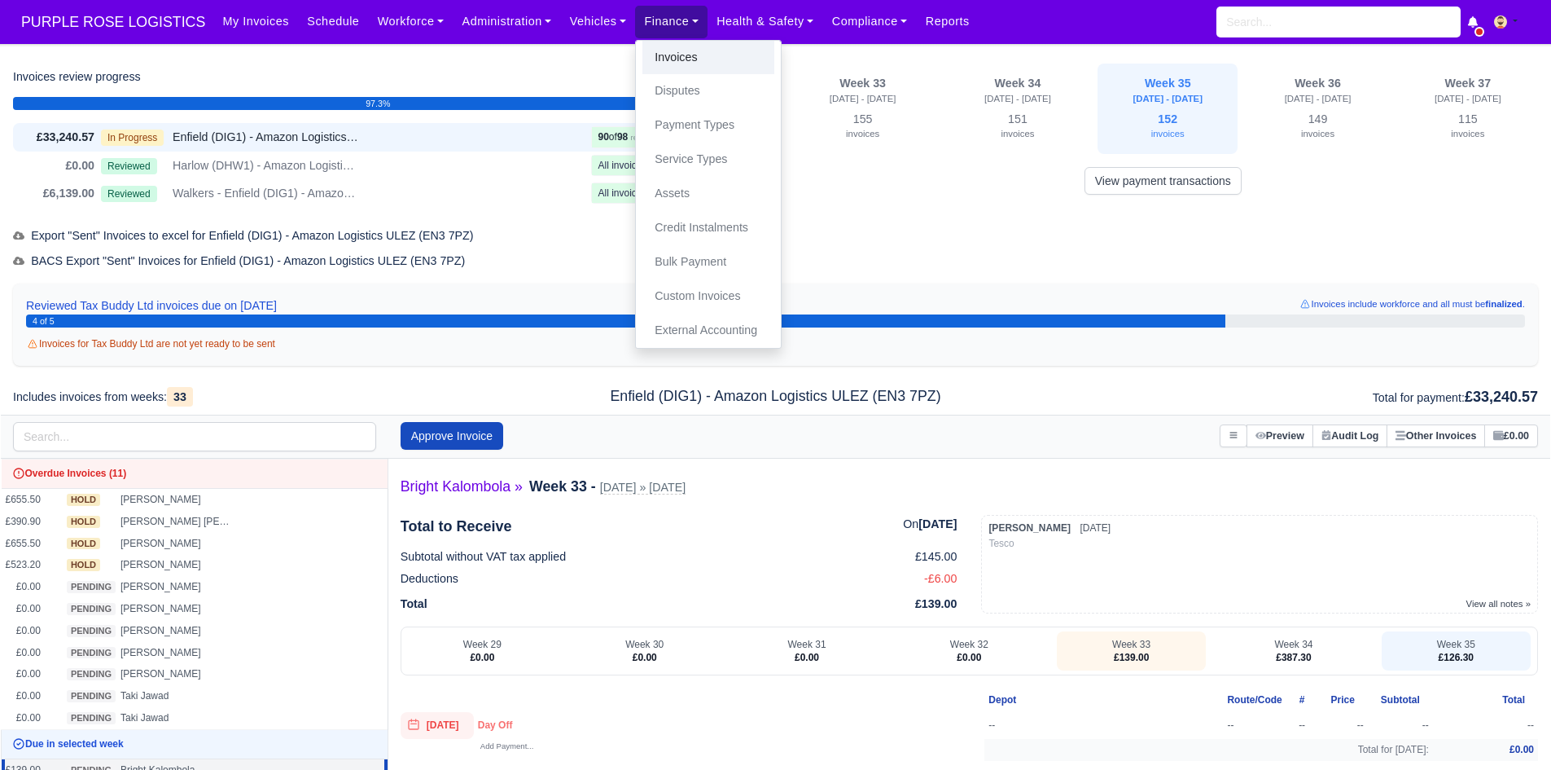
click at [647, 42] on link "Invoices" at bounding box center [709, 58] width 132 height 34
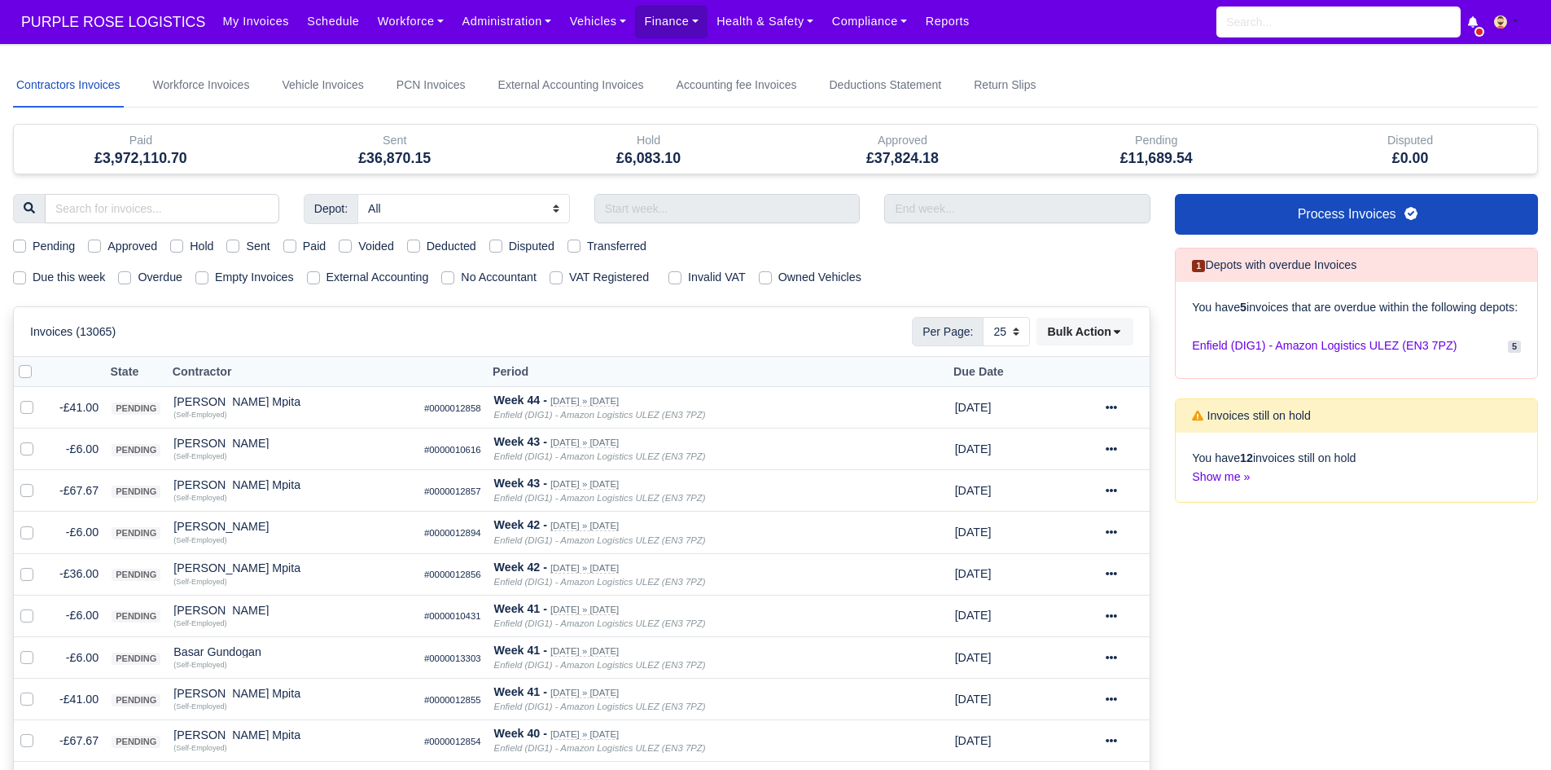
select select "25"
click at [65, 274] on label "Due this week" at bounding box center [69, 277] width 72 height 19
click at [26, 274] on input "Due this week" at bounding box center [19, 274] width 13 height 13
checkbox input "true"
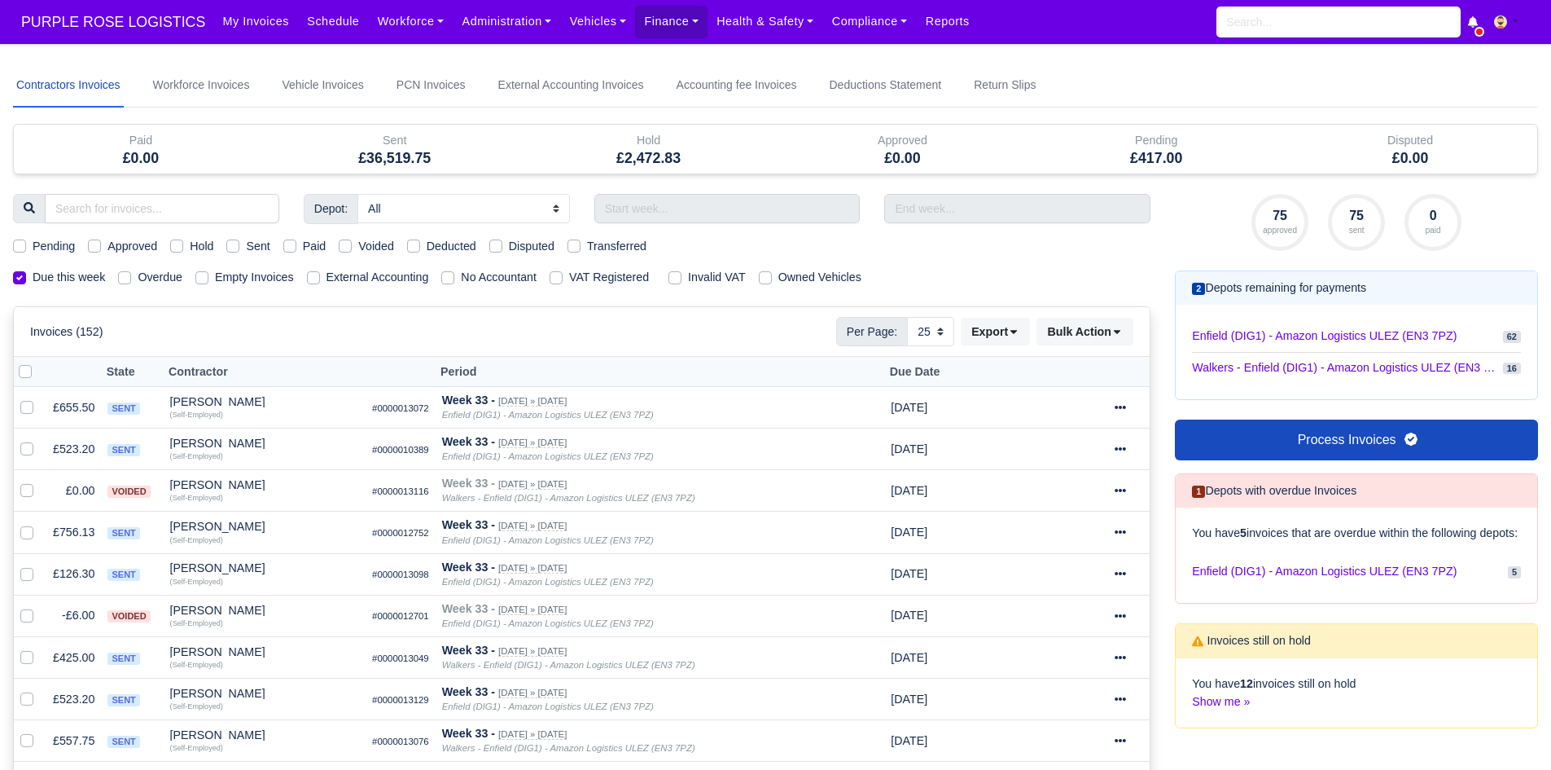
click at [55, 248] on label "Pending" at bounding box center [54, 246] width 42 height 19
click at [26, 248] on input "Pending" at bounding box center [19, 243] width 13 height 13
checkbox input "true"
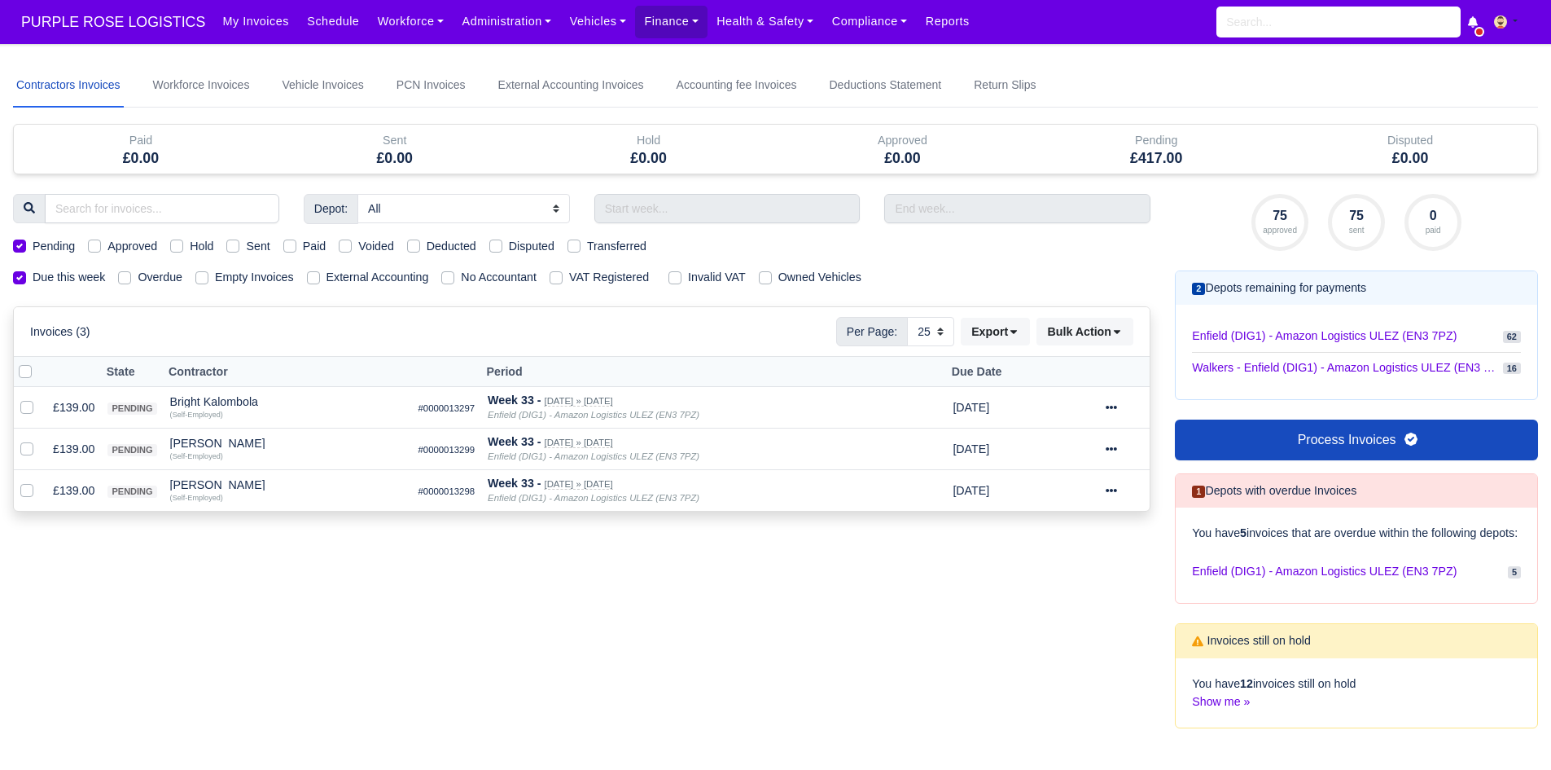
click at [38, 362] on label at bounding box center [38, 362] width 0 height 0
click at [27, 374] on input "checkbox" at bounding box center [25, 368] width 13 height 13
checkbox input "true"
click at [1077, 327] on button "Bulk Action" at bounding box center [1085, 332] width 97 height 28
click at [1055, 416] on div "Approve" at bounding box center [1059, 413] width 145 height 25
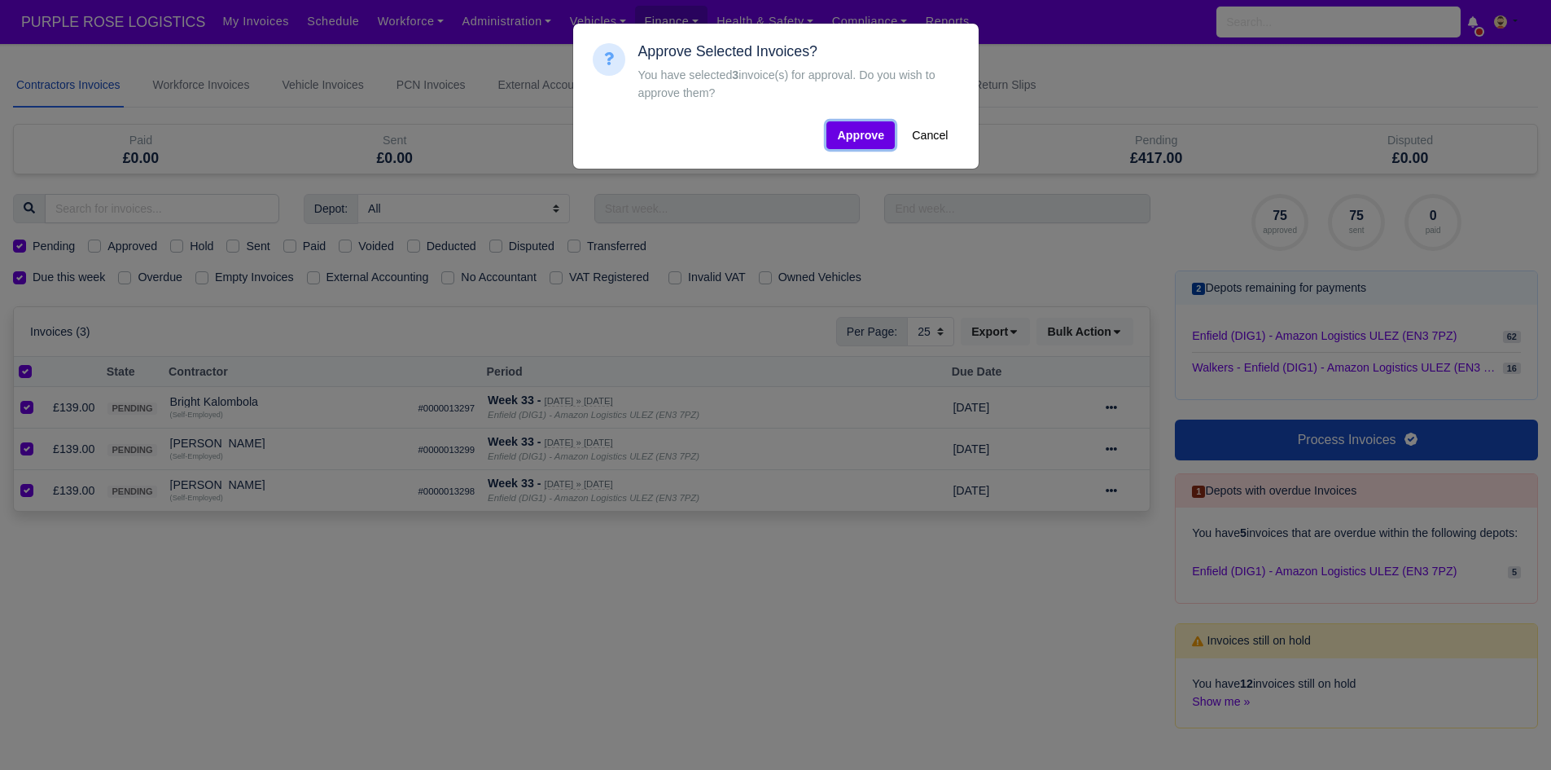
click at [859, 143] on button "Approve" at bounding box center [861, 135] width 68 height 28
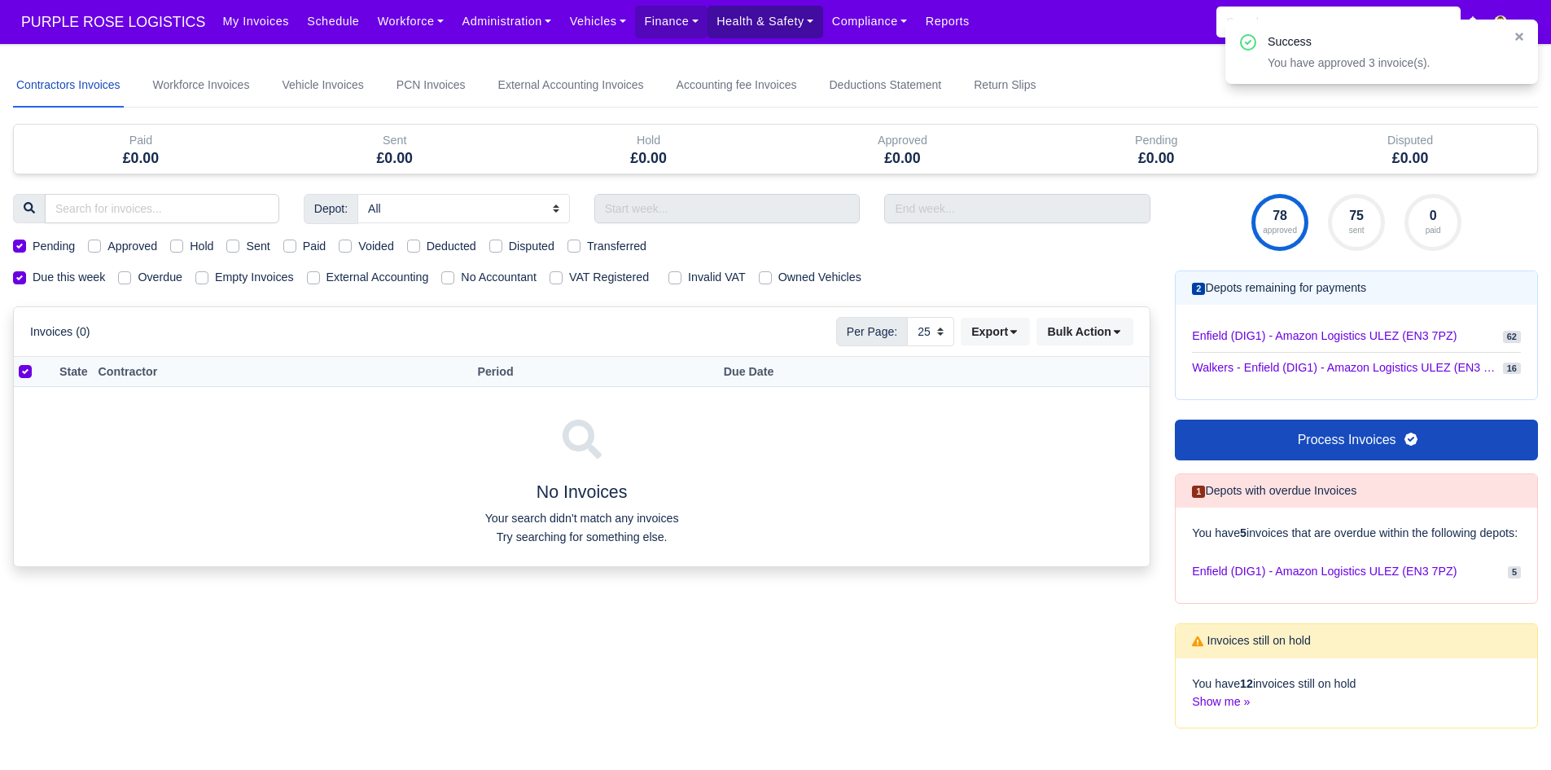
click at [745, 27] on link "Health & Safety" at bounding box center [766, 22] width 116 height 32
click at [645, 24] on link "Finance" at bounding box center [671, 22] width 72 height 32
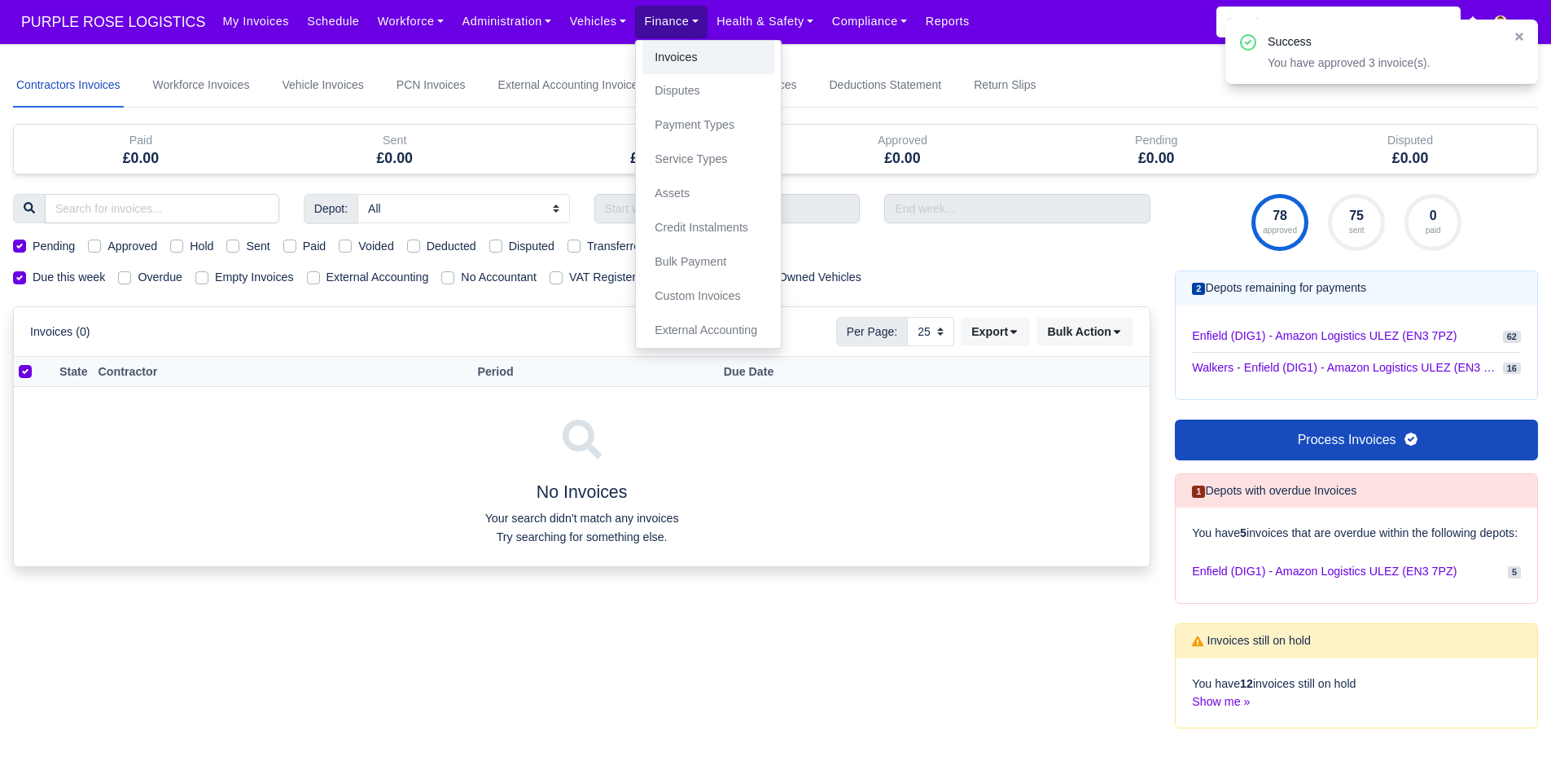
click at [659, 59] on link "Invoices" at bounding box center [709, 58] width 132 height 34
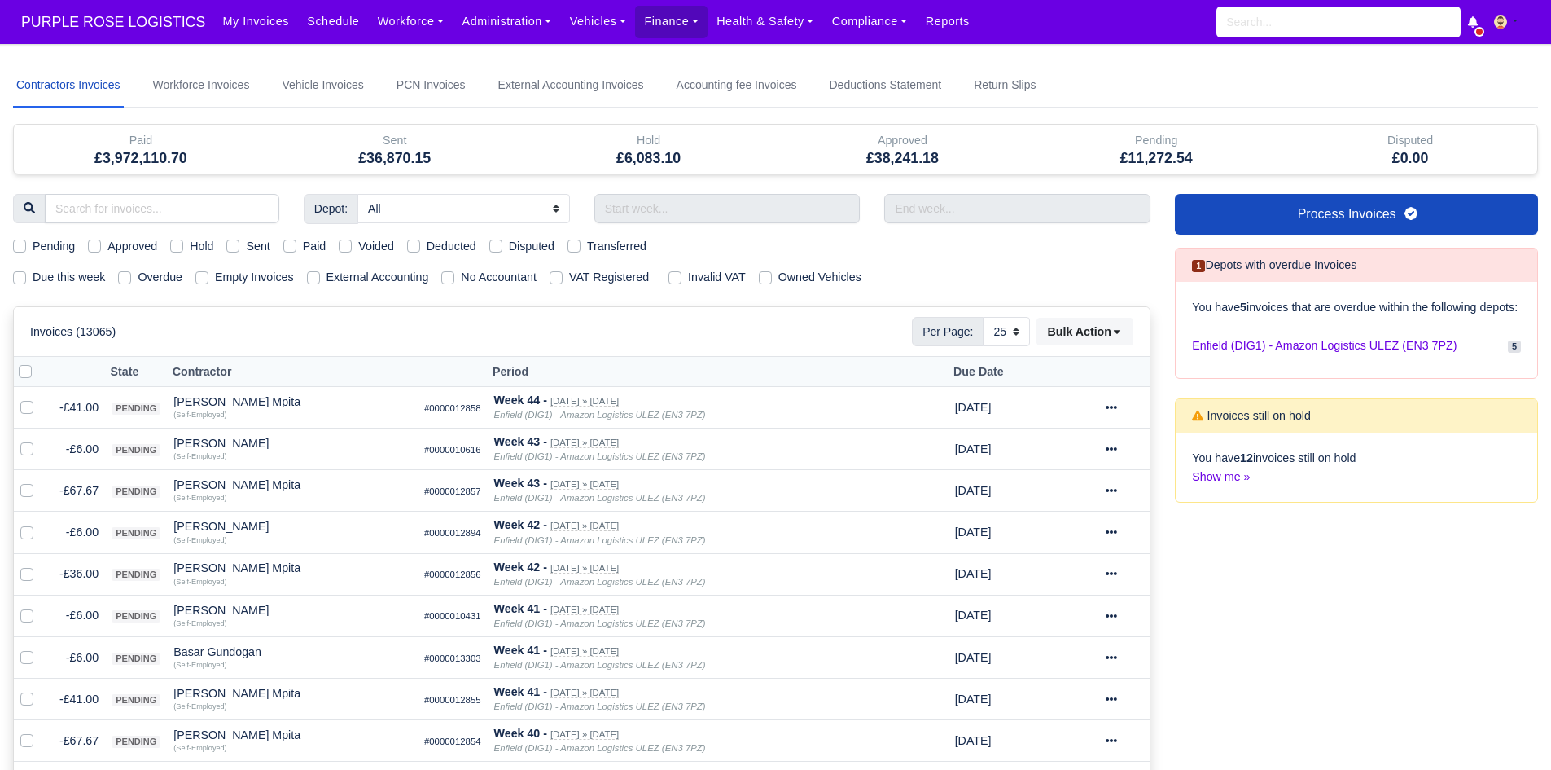
select select "25"
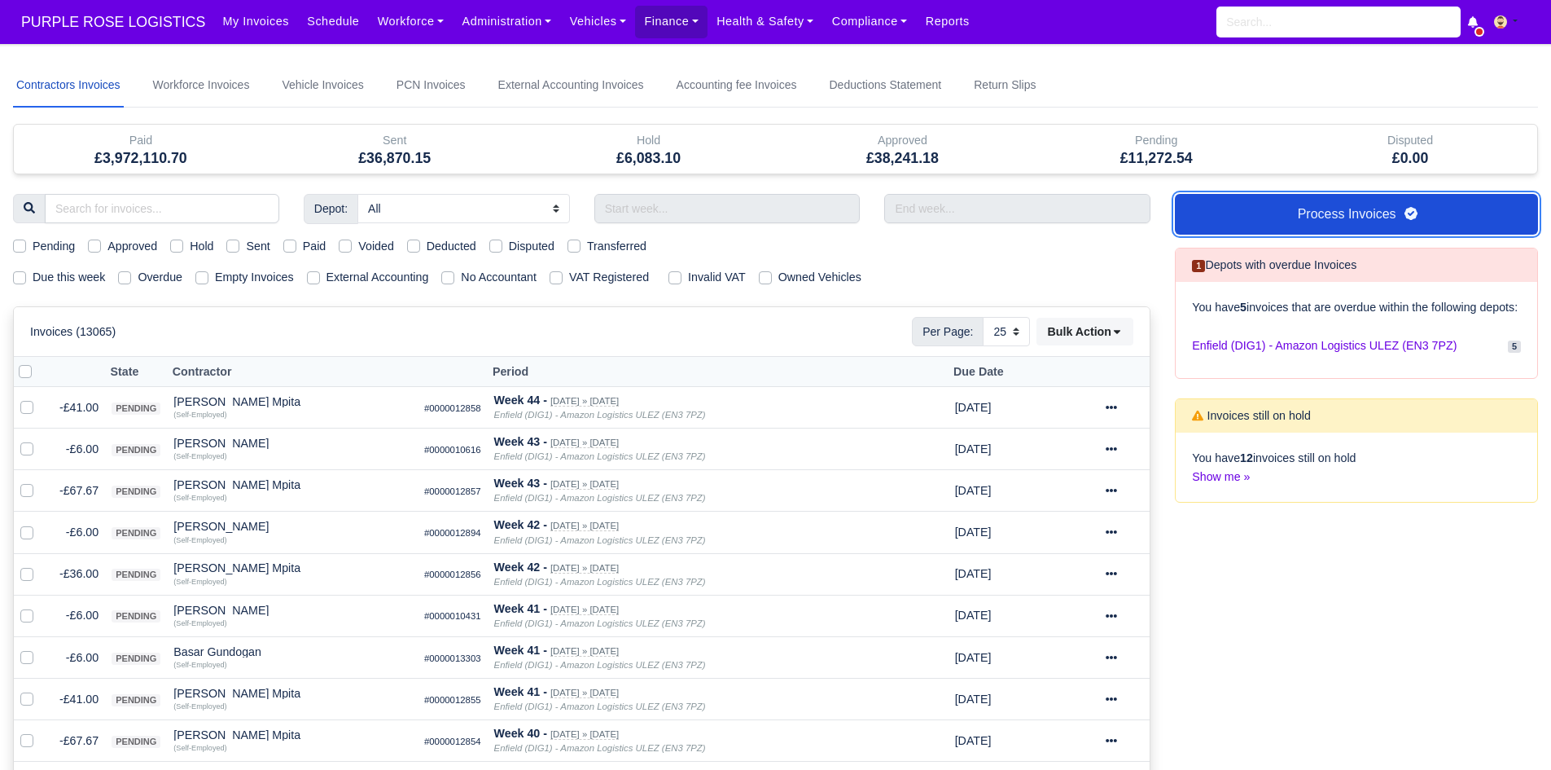
click at [1350, 223] on link "Process Invoices" at bounding box center [1356, 214] width 363 height 41
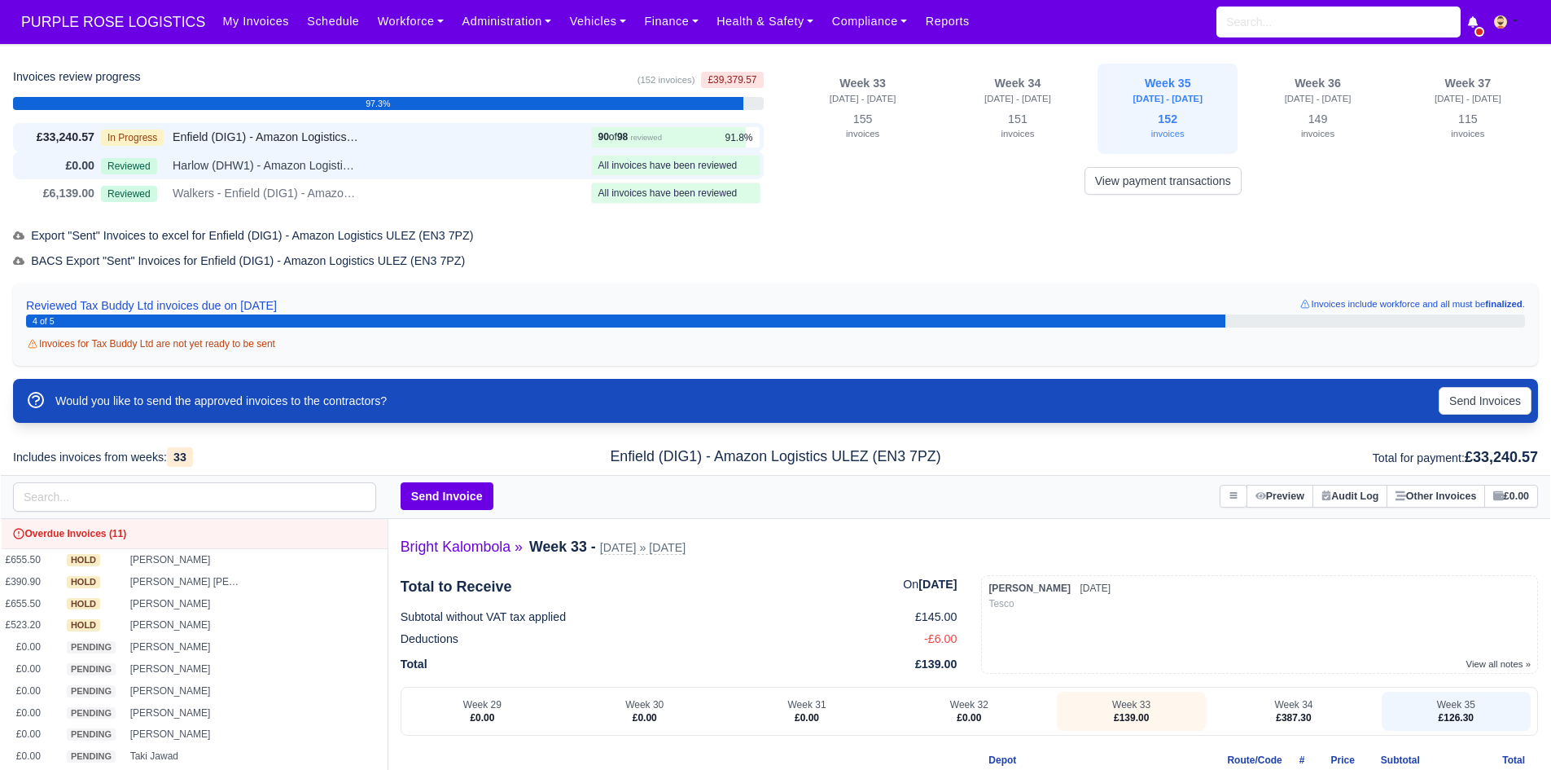
click at [552, 160] on div "Reviewed Harlow (DHW1) - Amazon Logistics (CM19 5AW)" at bounding box center [343, 165] width 484 height 19
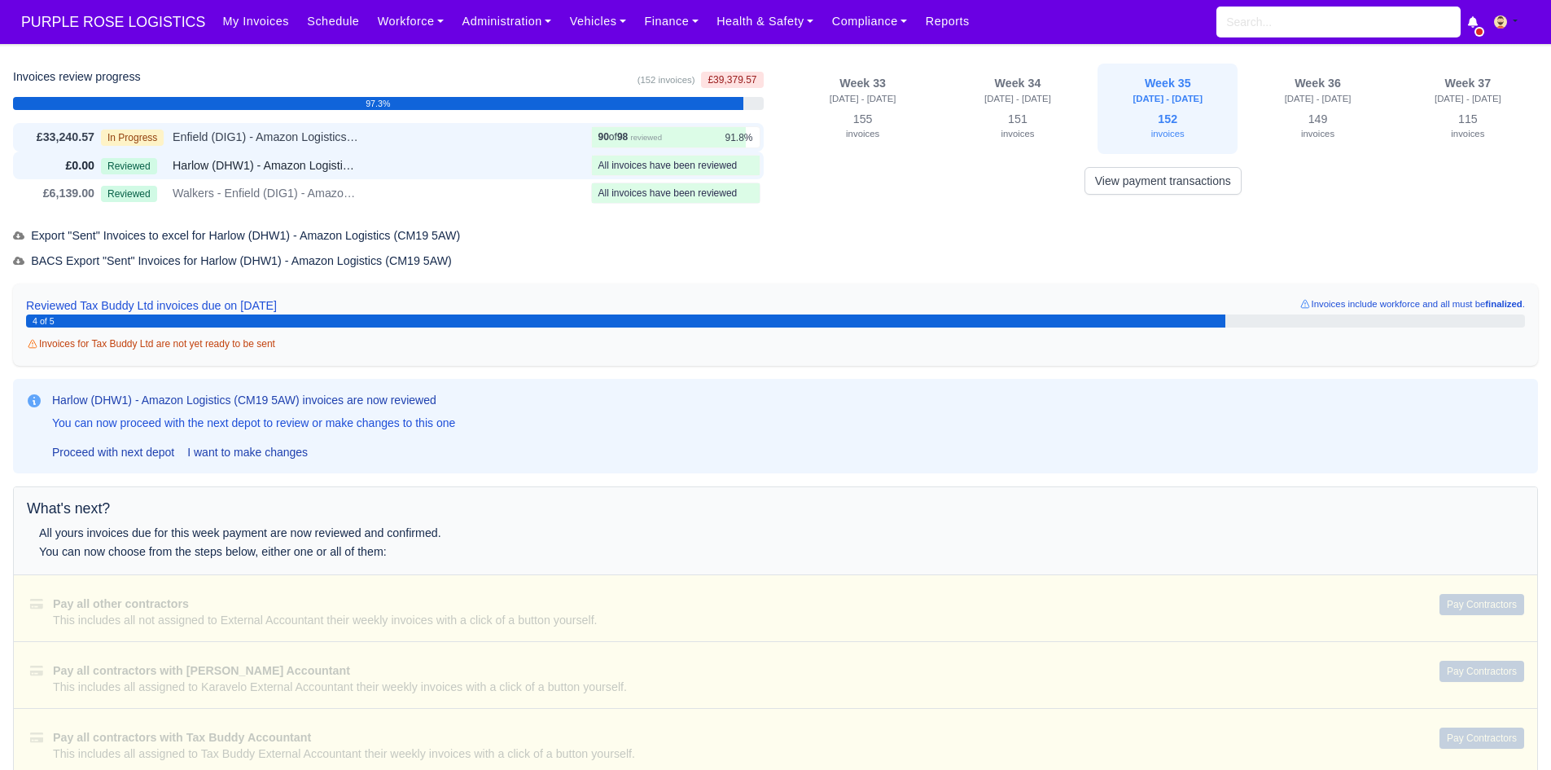
click at [528, 137] on div "In Progress Enfield (DIG1) - Amazon Logistics ULEZ (EN3 7PZ)" at bounding box center [343, 137] width 484 height 19
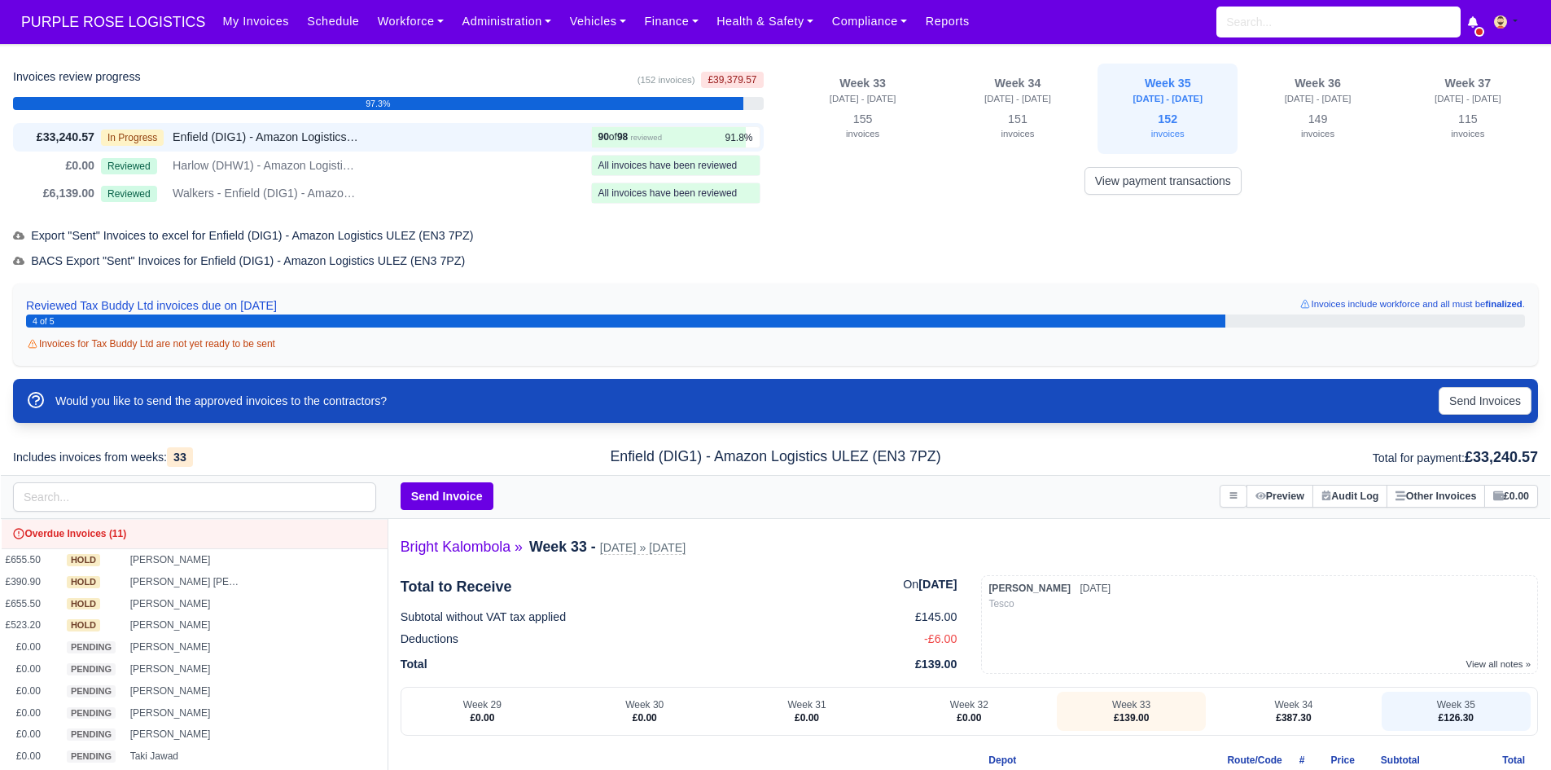
click at [1492, 419] on div "Would you like to send the approved invoices to the contractors? Send Invoices" at bounding box center [775, 401] width 1525 height 44
click at [1471, 397] on button "Send Invoices" at bounding box center [1485, 401] width 93 height 28
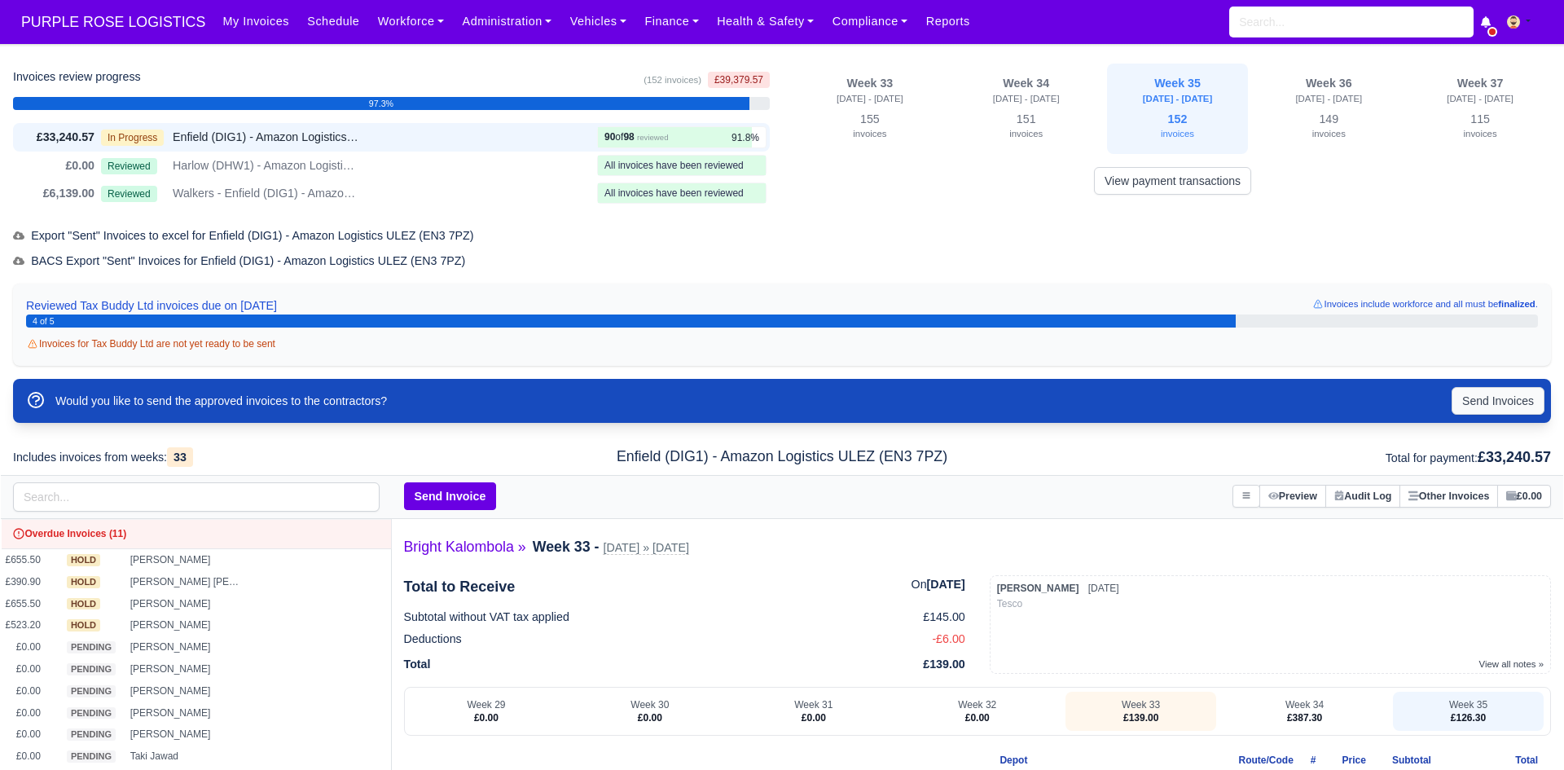
click at [1471, 397] on div at bounding box center [782, 385] width 1564 height 770
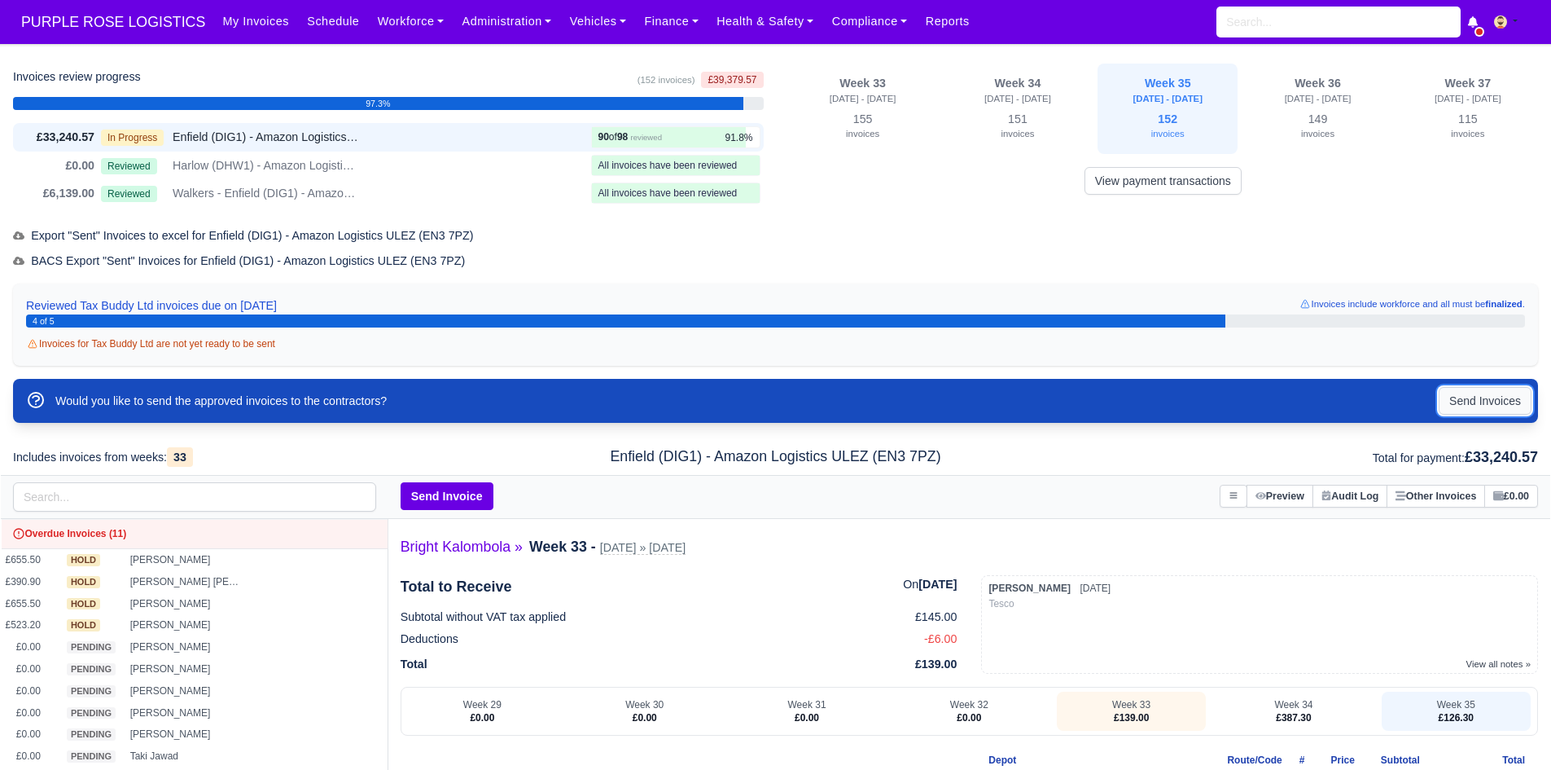
click at [1464, 400] on button "Send Invoices" at bounding box center [1485, 401] width 93 height 28
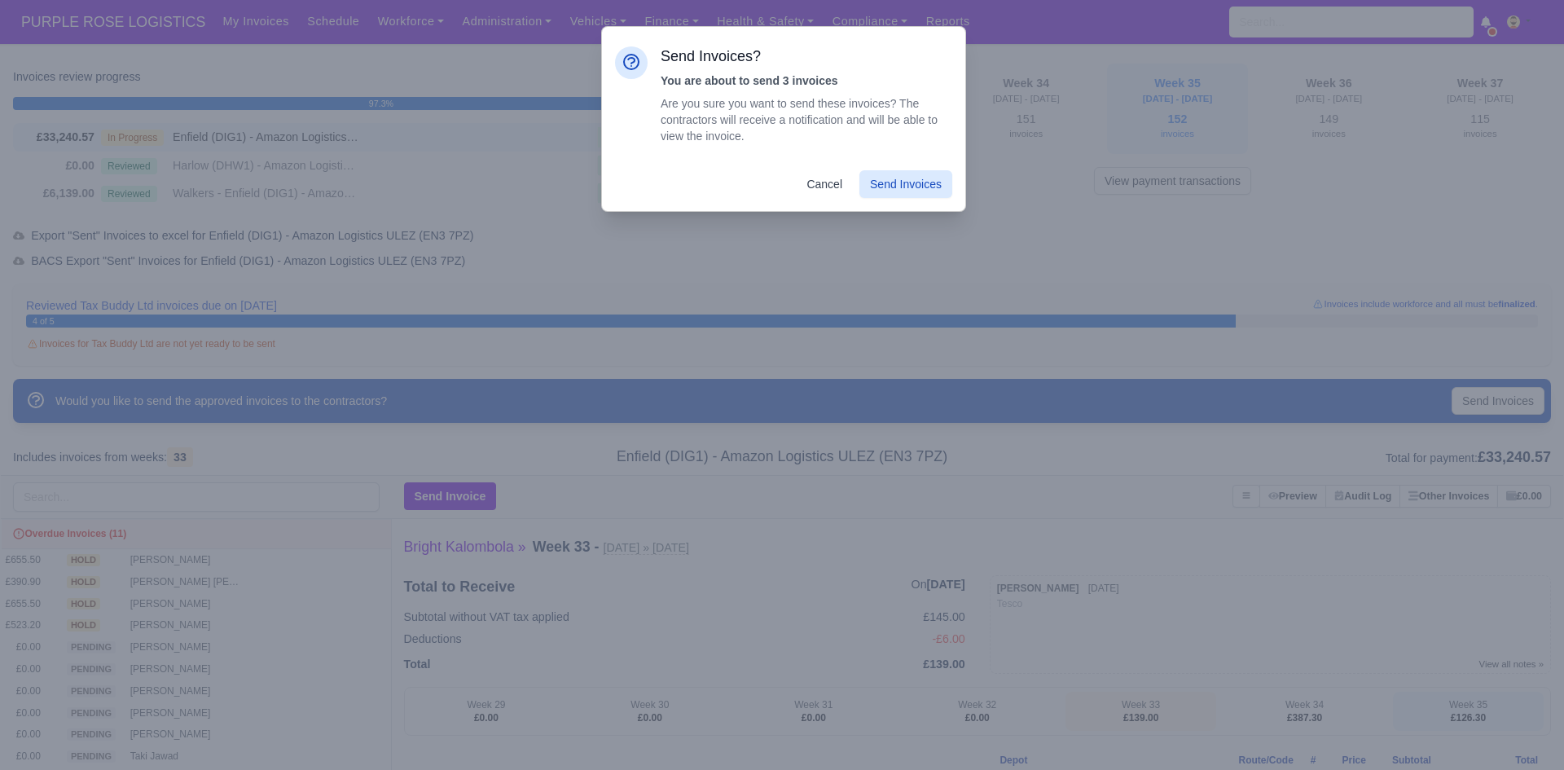
click at [908, 167] on div "Cancel Send Invoices" at bounding box center [783, 184] width 363 height 54
click at [908, 186] on button "Send Invoices" at bounding box center [905, 184] width 93 height 28
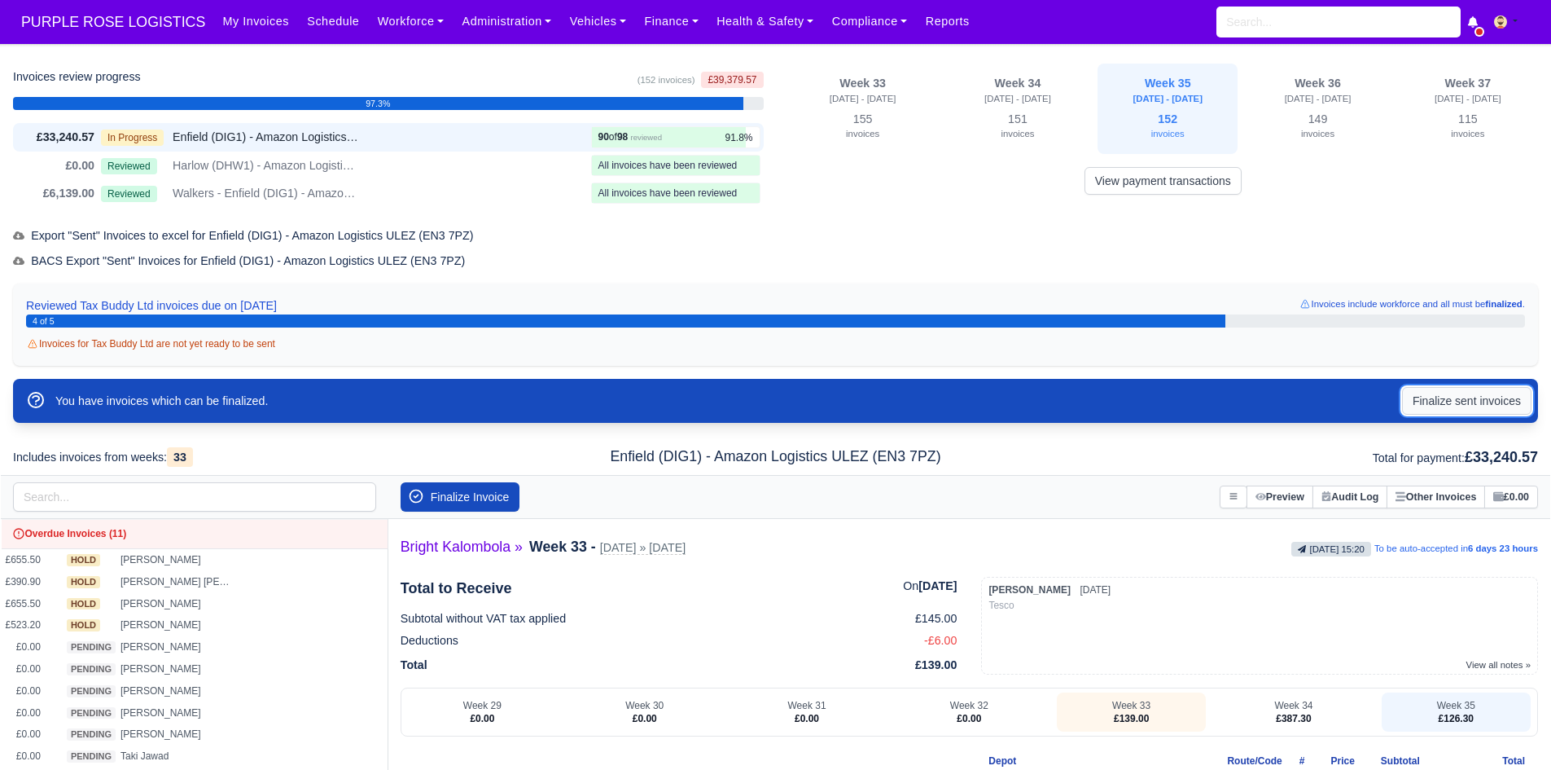
click at [1470, 397] on button "Finalize sent invoices" at bounding box center [1466, 401] width 129 height 28
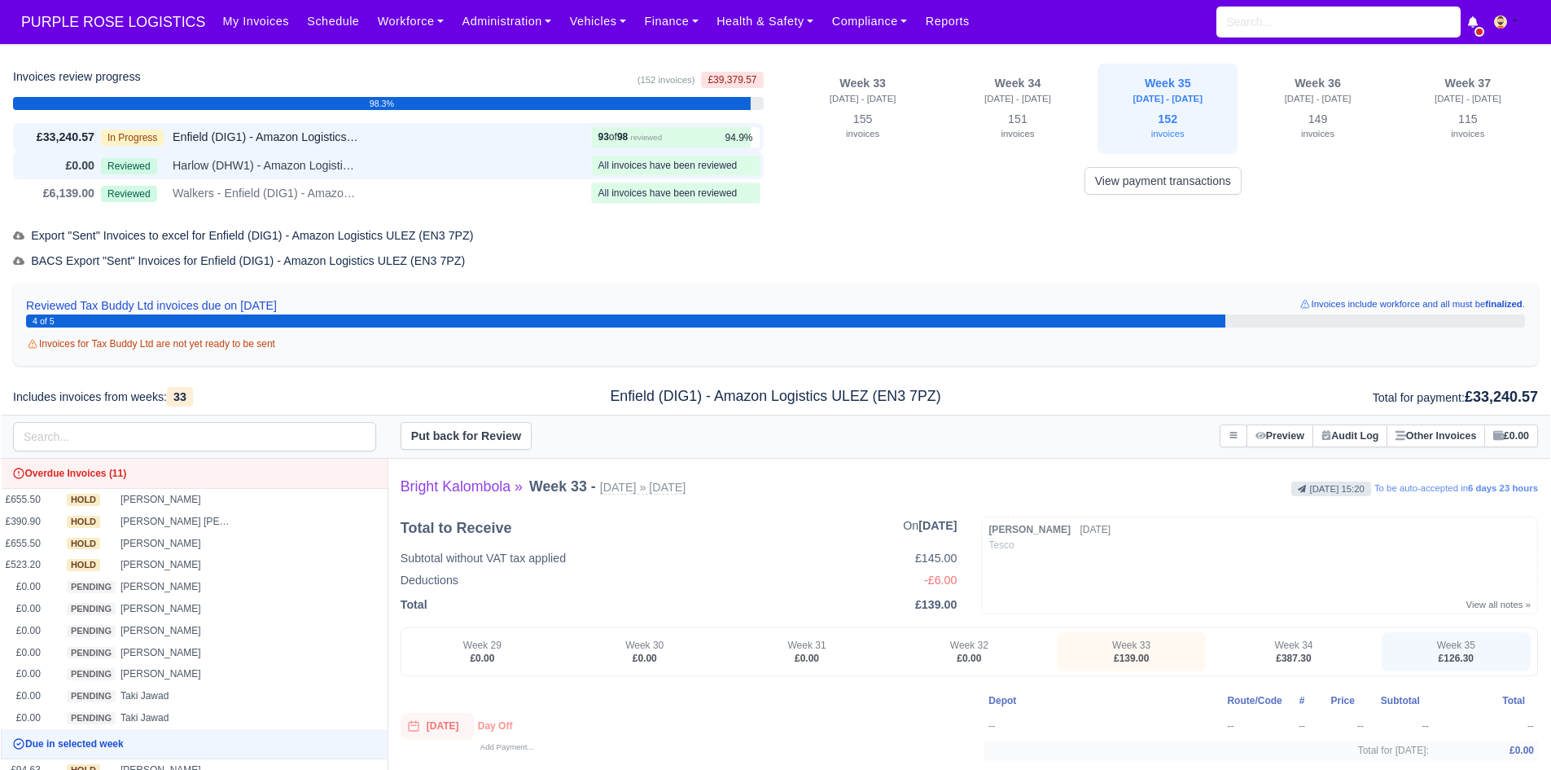
click at [351, 175] on div "£0.00 Reviewed Harlow (DHW1) - Amazon Logistics (CM19 5AW) All invoices have be…" at bounding box center [388, 165] width 751 height 28
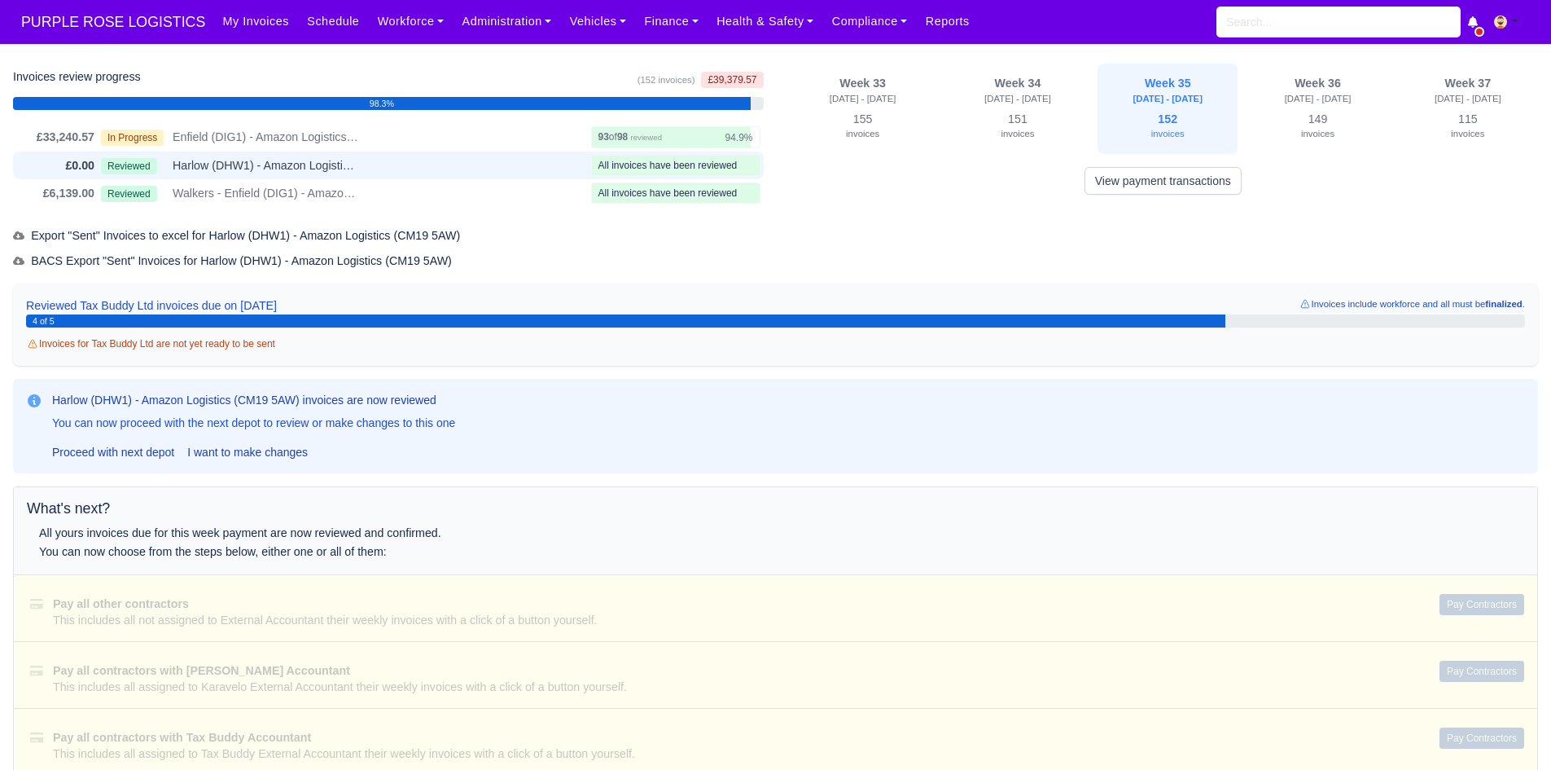
click at [352, 151] on div "£0.00 Reviewed Harlow (DHW1) - Amazon Logistics (CM19 5AW) All invoices have be…" at bounding box center [388, 165] width 751 height 28
click at [367, 142] on div "In Progress Enfield (DIG1) - Amazon Logistics ULEZ (EN3 7PZ)" at bounding box center [343, 137] width 484 height 19
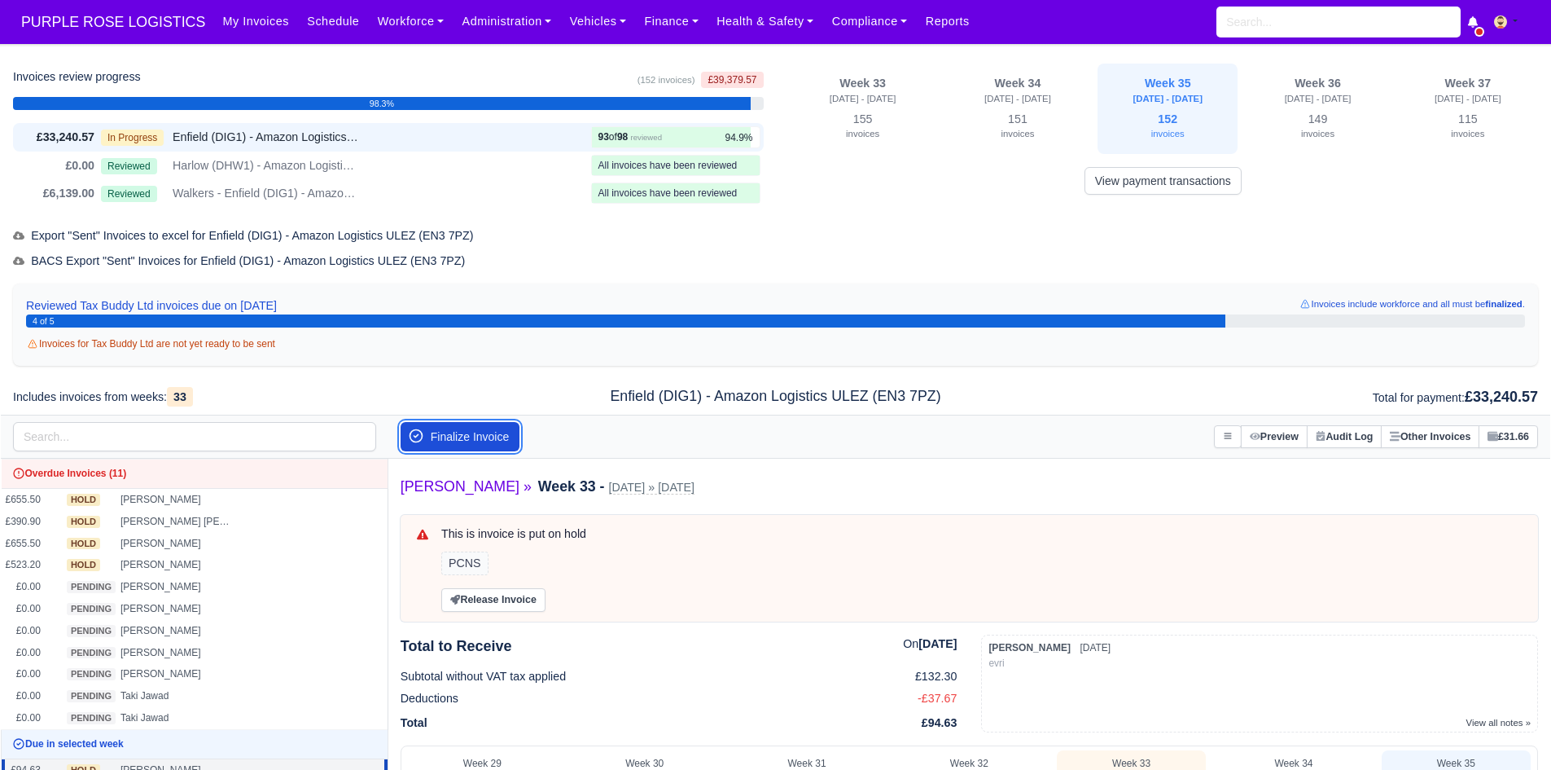
click at [482, 435] on button "Finalize Invoice" at bounding box center [461, 436] width 120 height 29
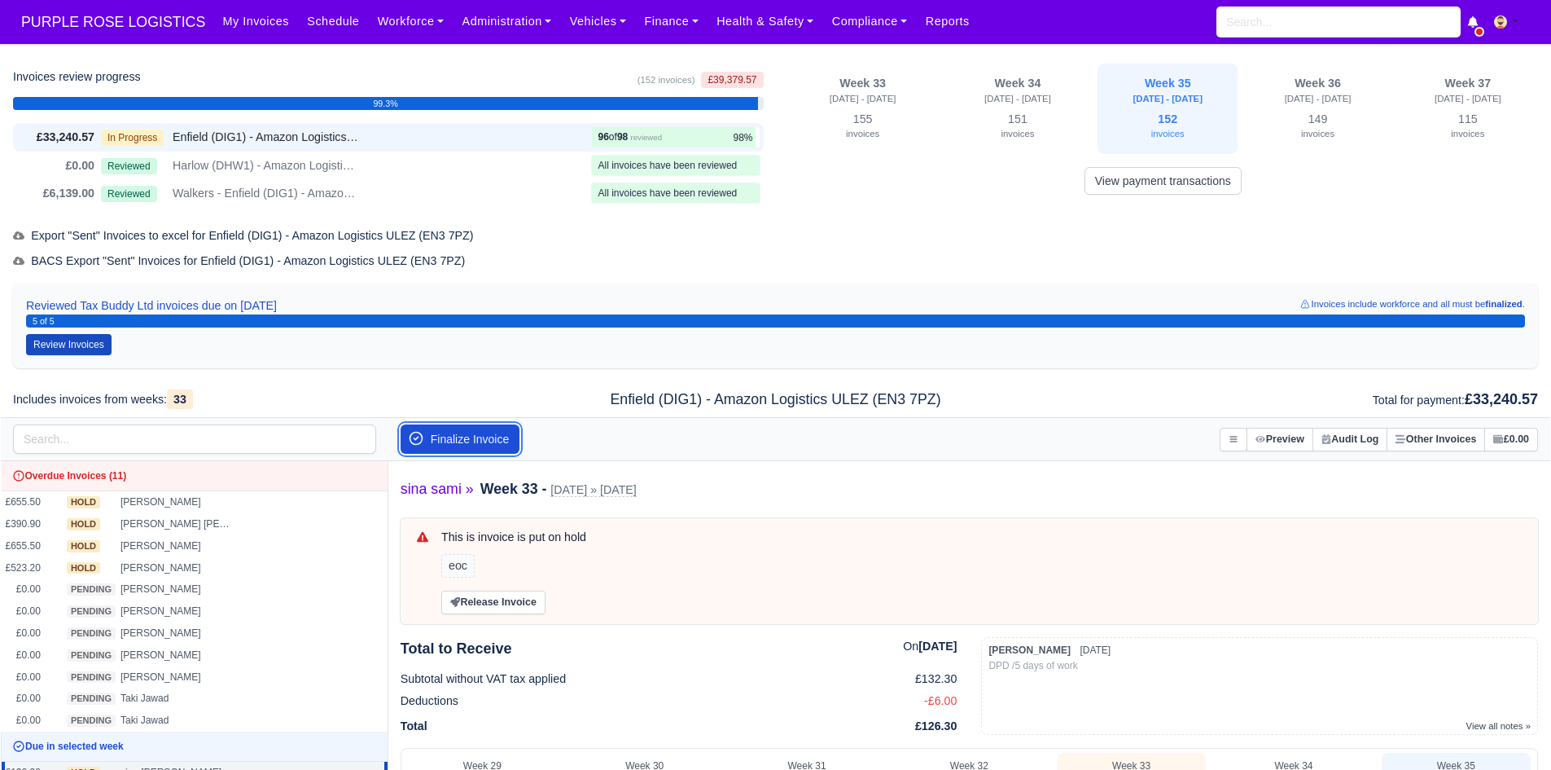
click at [482, 435] on button "Finalize Invoice" at bounding box center [461, 438] width 120 height 29
